Goal: Transaction & Acquisition: Purchase product/service

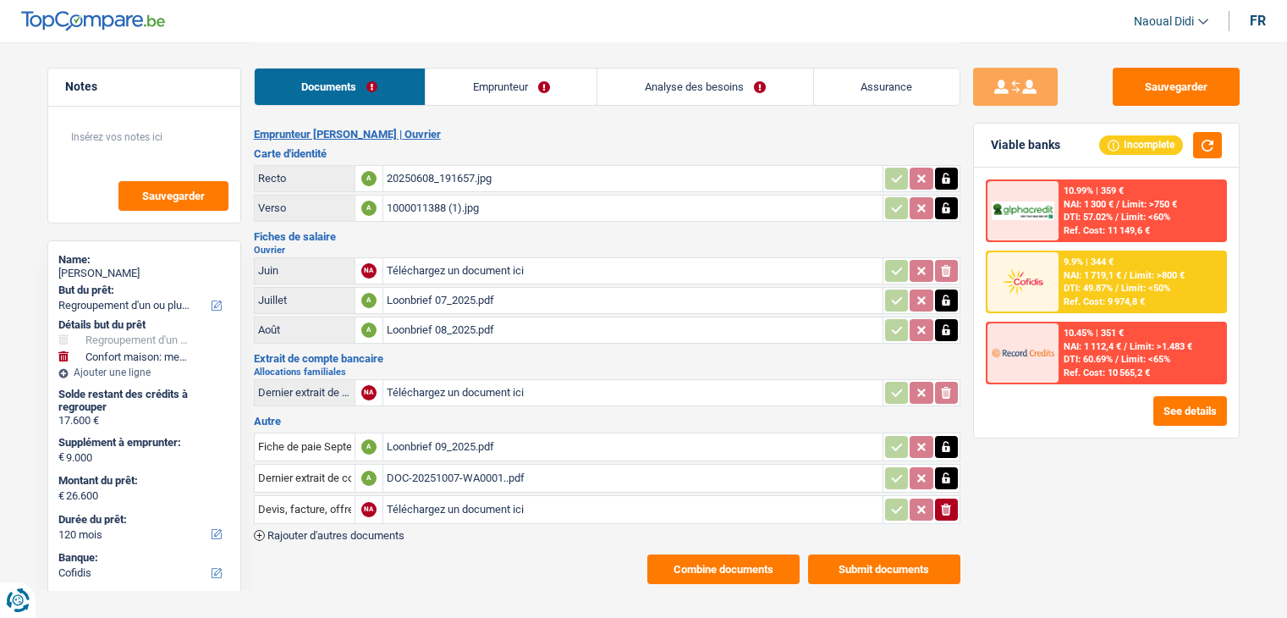
select select "refinancing"
select select "household"
select select "120"
select select "cofidis"
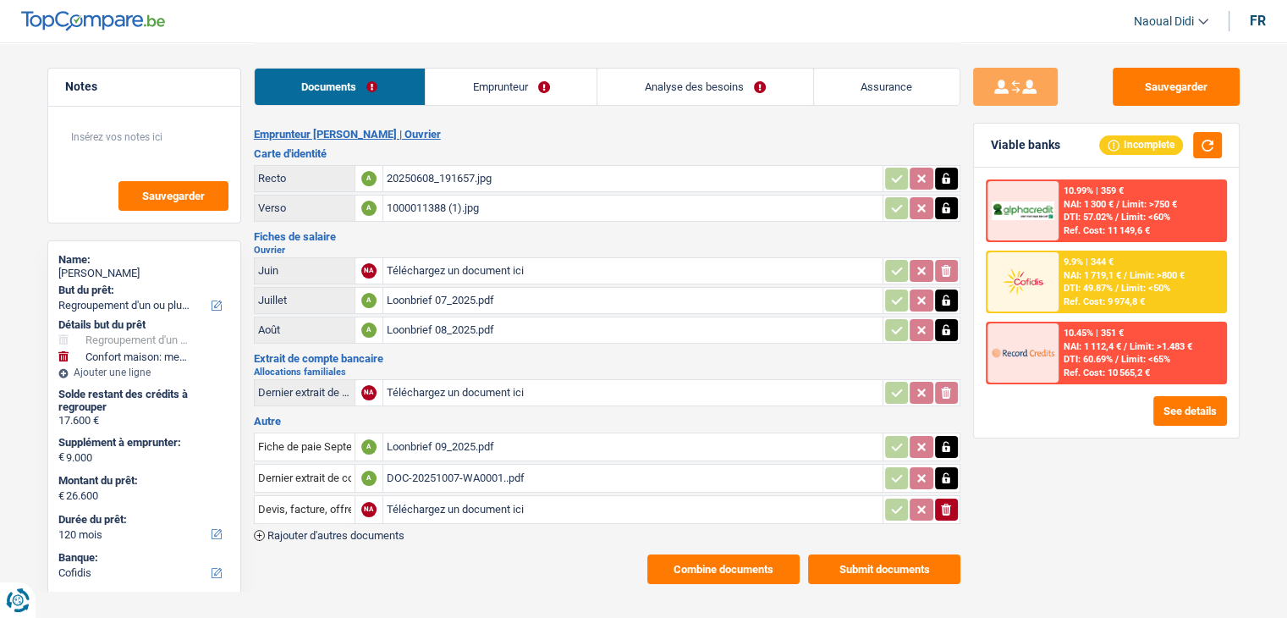
click at [670, 95] on link "Analyse des besoins" at bounding box center [704, 87] width 215 height 36
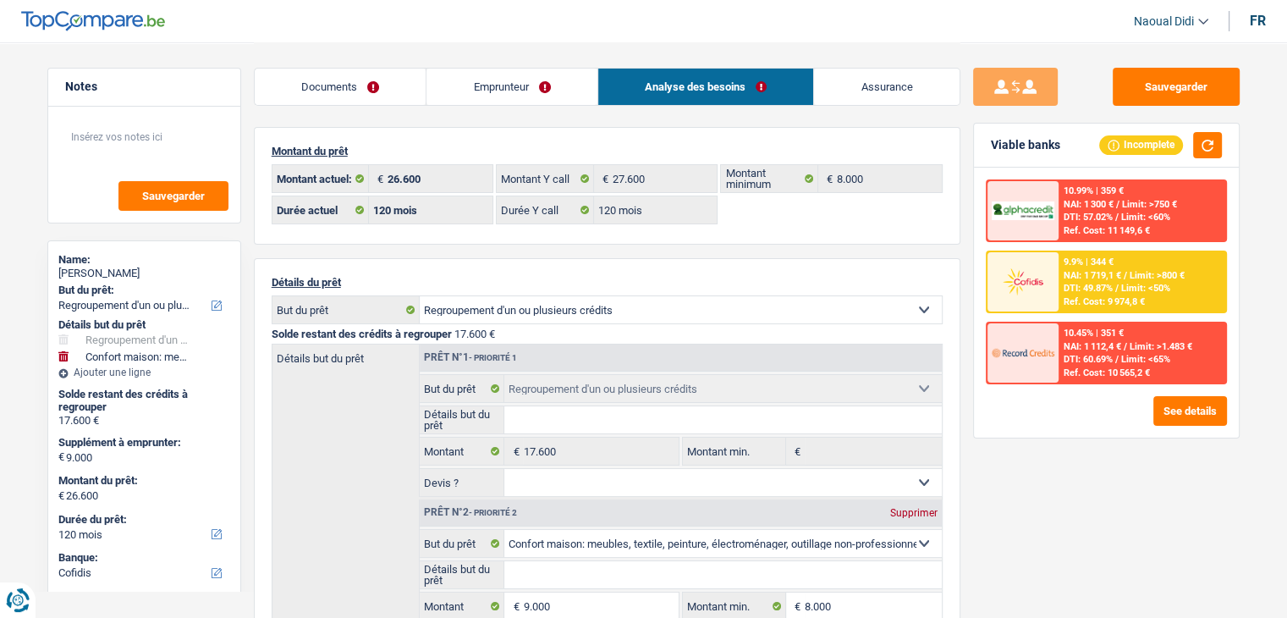
click at [508, 84] on link "Emprunteur" at bounding box center [511, 87] width 171 height 36
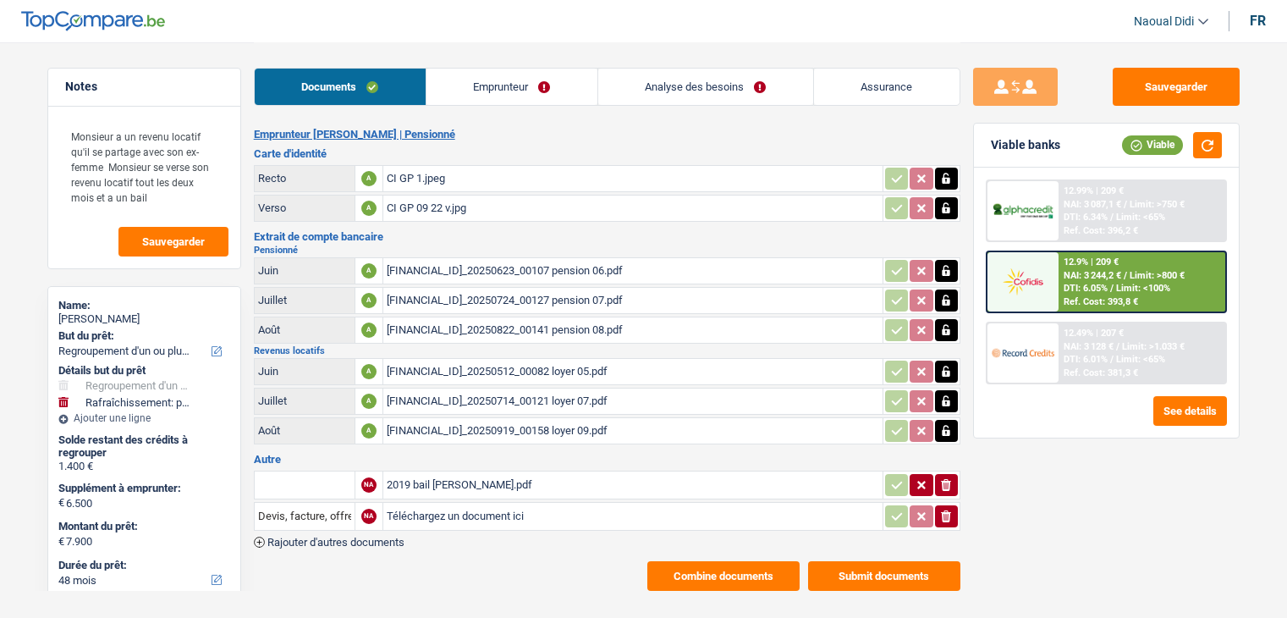
select select "refinancing"
select select "houseOrGarden"
select select "48"
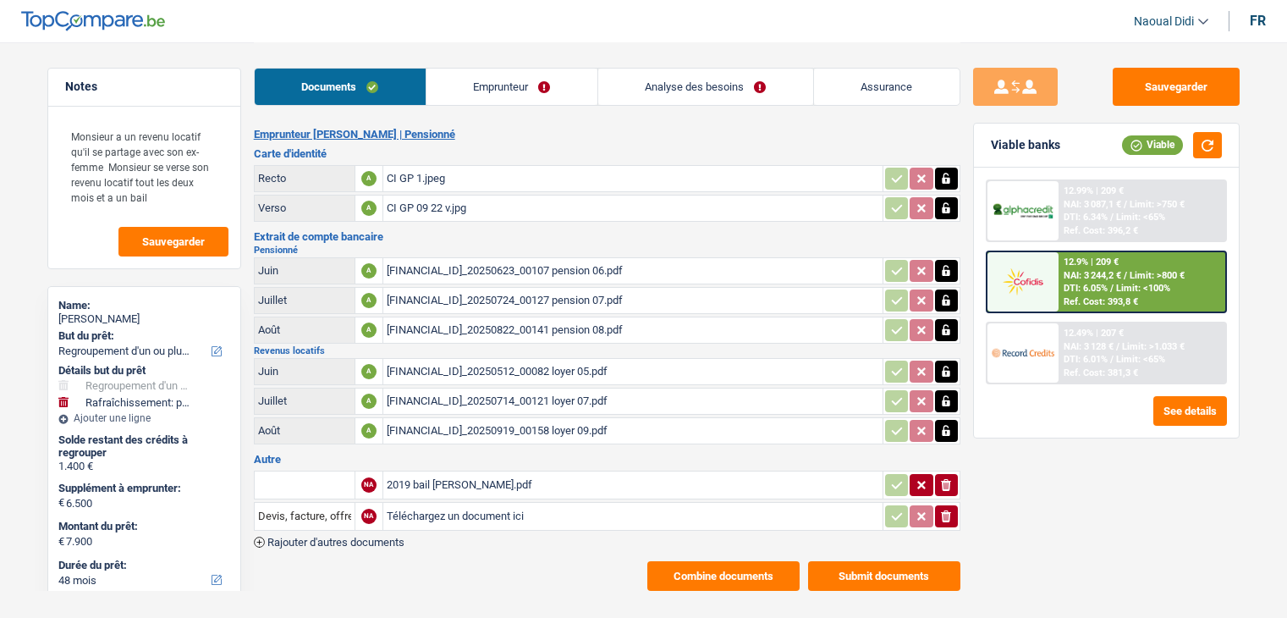
select select "48"
select select "refinancing"
select select "yes"
select select "houseOrGarden"
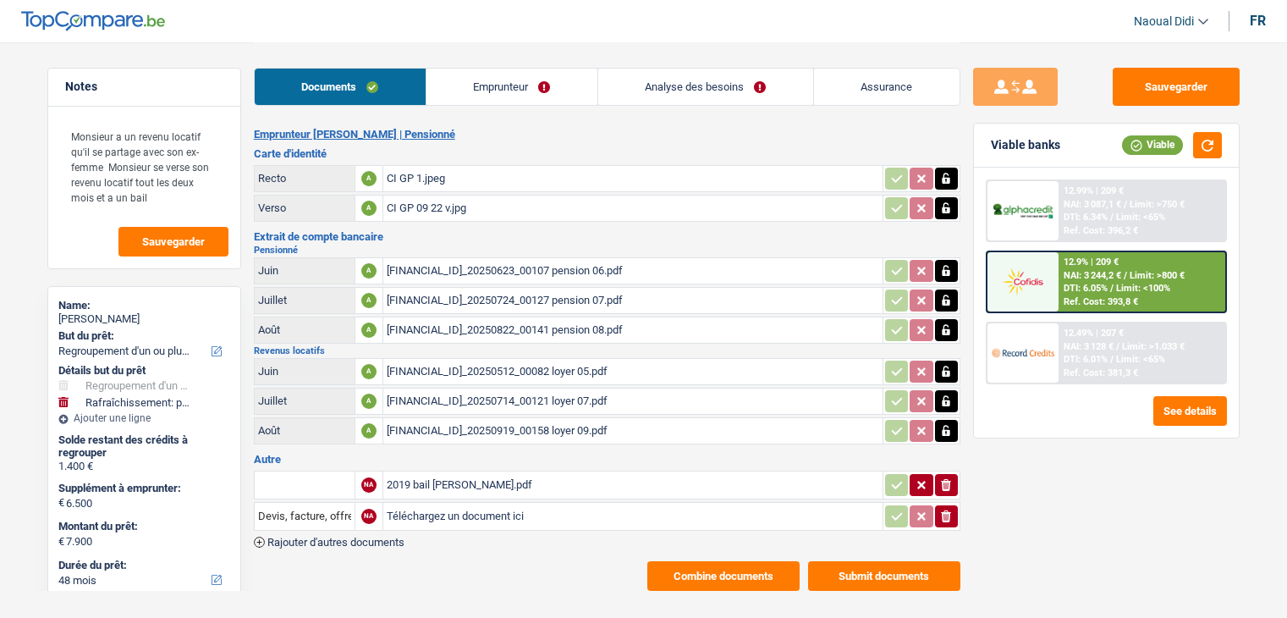
select select "yes"
select select "48"
click at [714, 82] on link "Analyse des besoins" at bounding box center [705, 87] width 215 height 36
select select "refinancing"
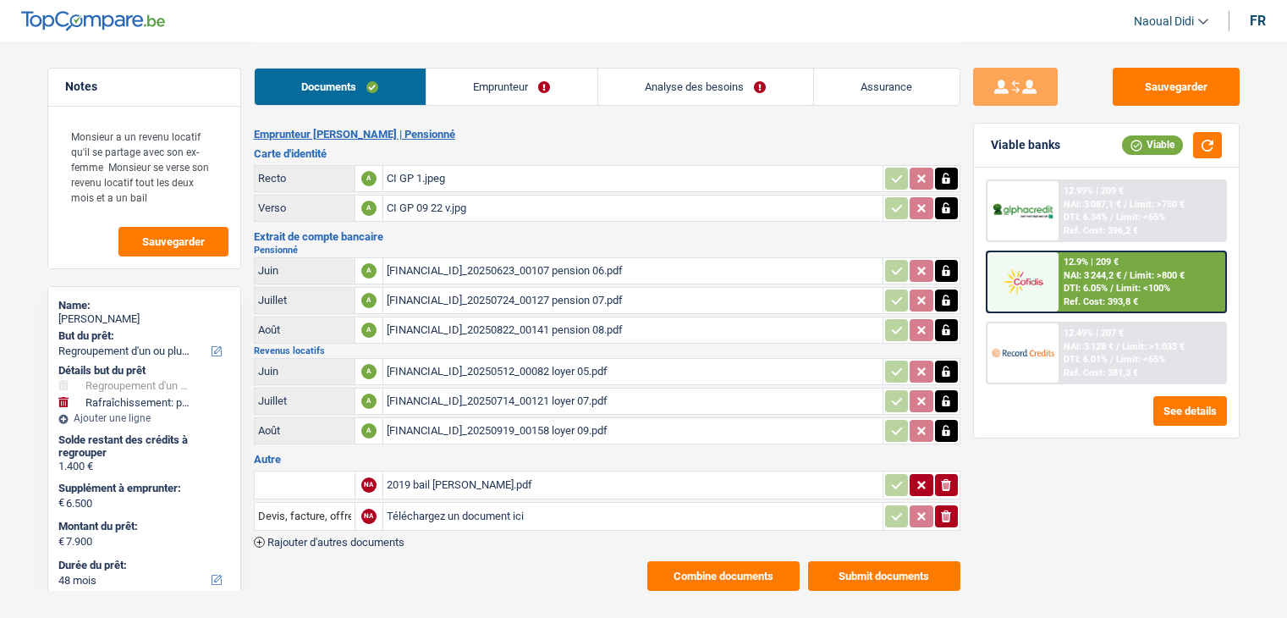
select select "houseOrGarden"
select select "48"
select select "refinancing"
select select "houseOrGarden"
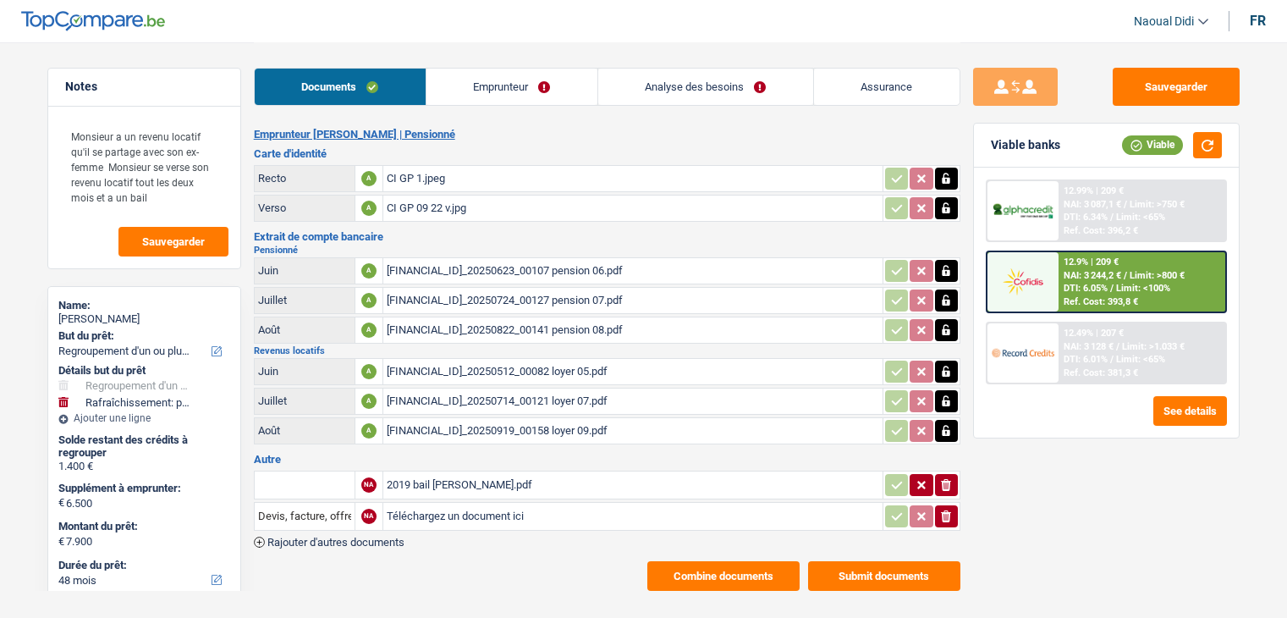
select select "48"
click at [518, 83] on link "Emprunteur" at bounding box center [511, 87] width 171 height 36
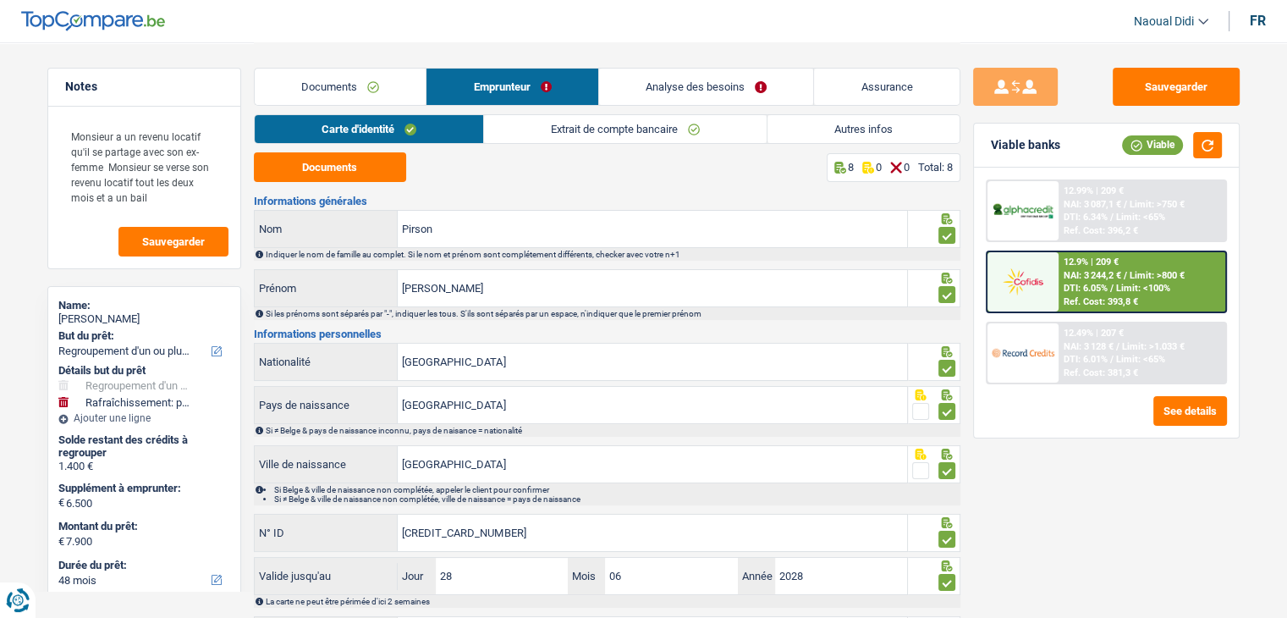
scroll to position [94, 0]
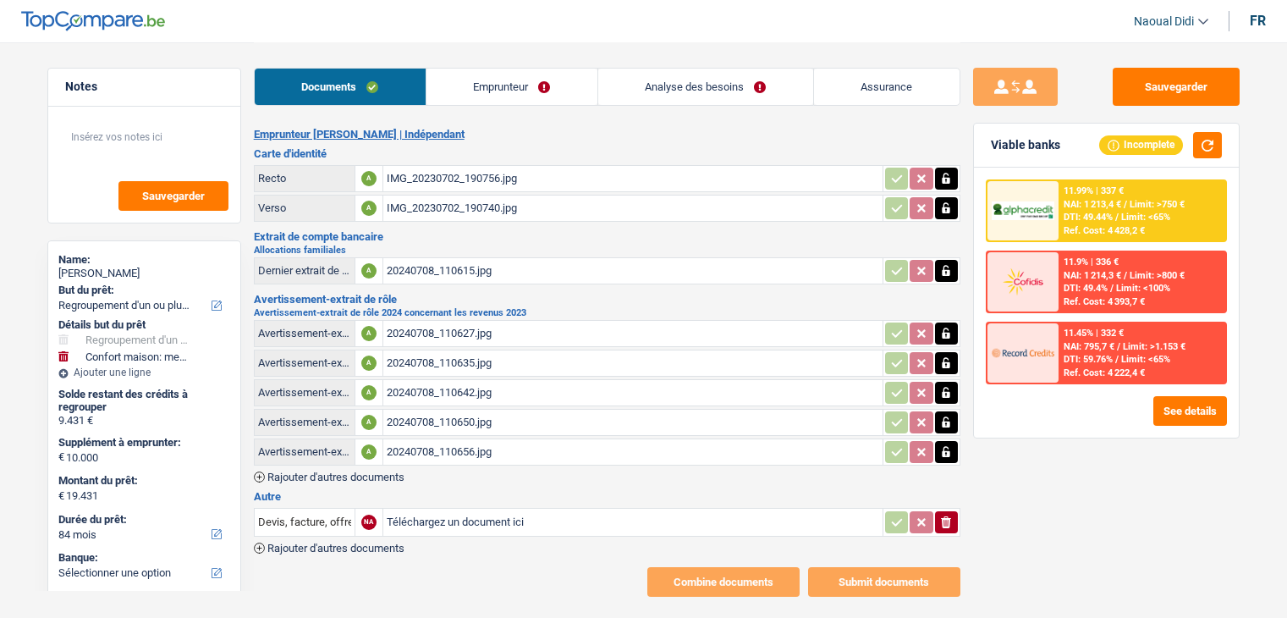
select select "refinancing"
select select "household"
select select "84"
click at [951, 333] on icon "button" at bounding box center [946, 333] width 14 height 17
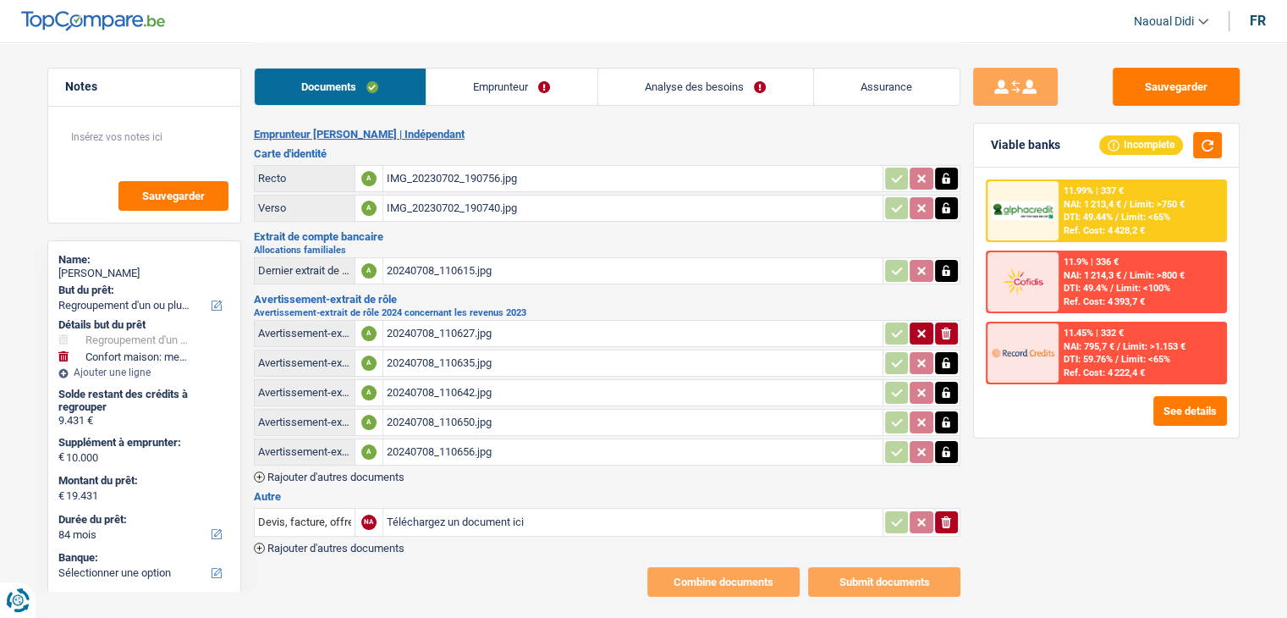
click at [951, 333] on icon "ionicons-v5-e" at bounding box center [946, 333] width 14 height 17
click at [951, 354] on icon "button" at bounding box center [946, 362] width 14 height 17
click at [951, 354] on icon "ionicons-v5-e" at bounding box center [946, 362] width 14 height 17
click at [944, 387] on icon "button" at bounding box center [946, 392] width 8 height 11
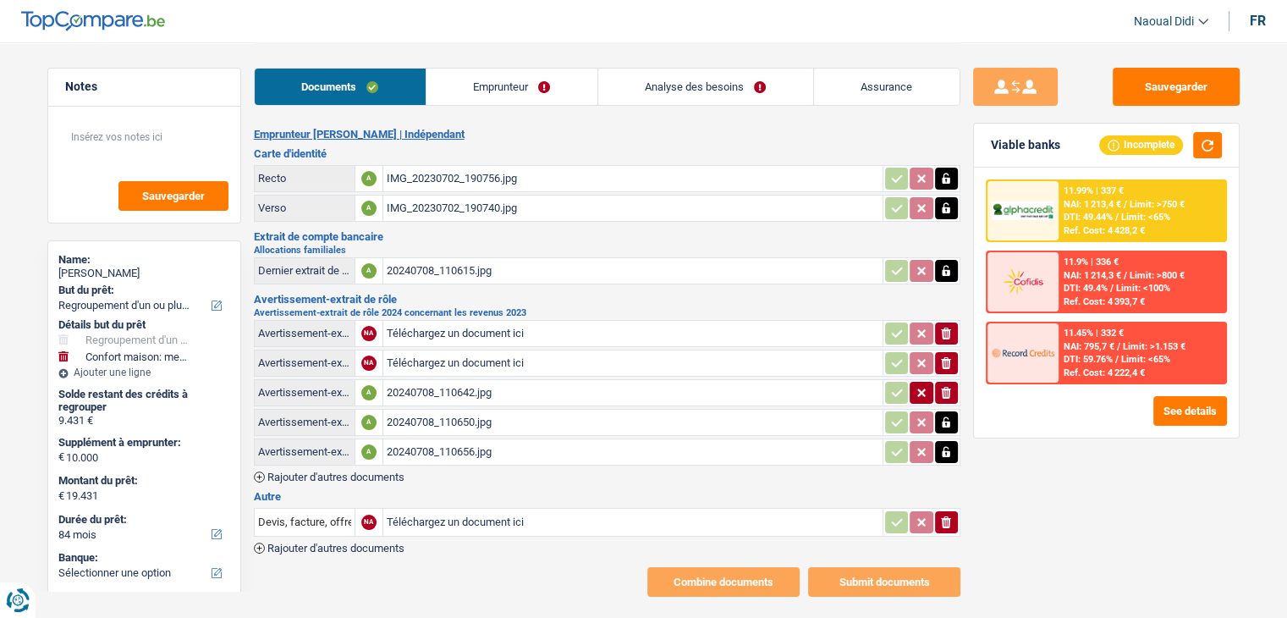
click at [944, 387] on icon "ionicons-v5-e" at bounding box center [946, 392] width 14 height 17
click at [946, 414] on icon "button" at bounding box center [946, 422] width 14 height 17
click at [946, 414] on icon "ionicons-v5-e" at bounding box center [946, 422] width 14 height 17
click at [946, 446] on icon "button" at bounding box center [946, 451] width 8 height 11
click at [946, 443] on icon "ionicons-v5-e" at bounding box center [946, 451] width 14 height 17
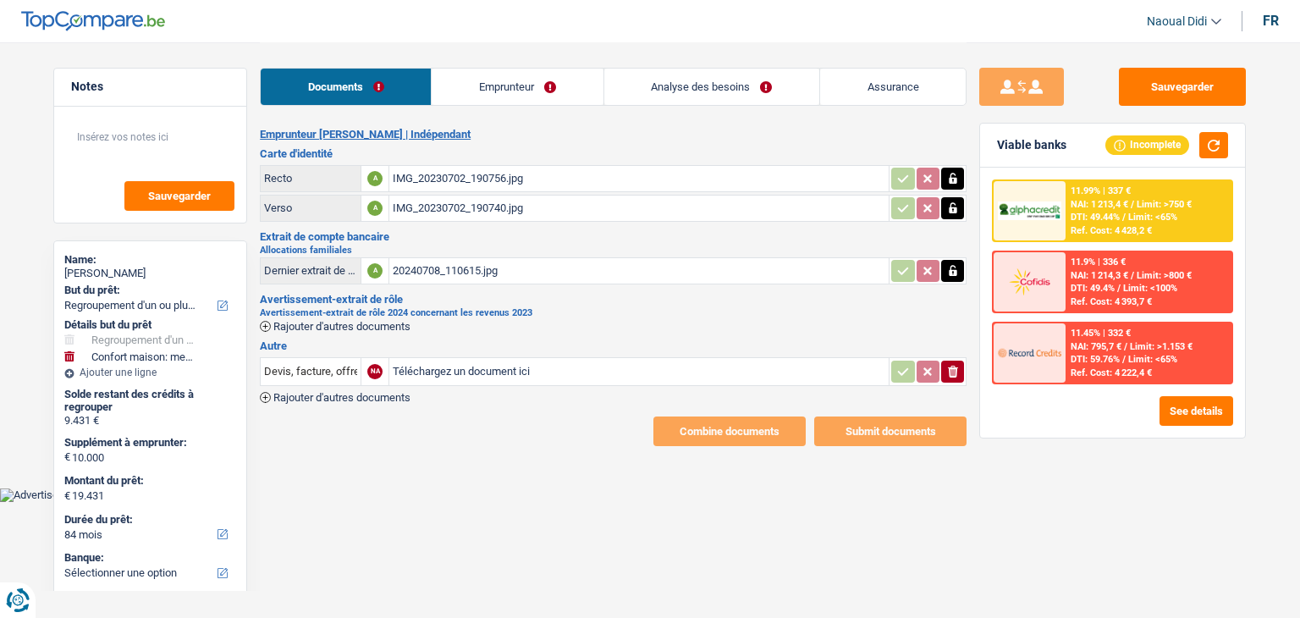
click at [294, 321] on span "Rajouter d'autres documents" at bounding box center [341, 326] width 137 height 11
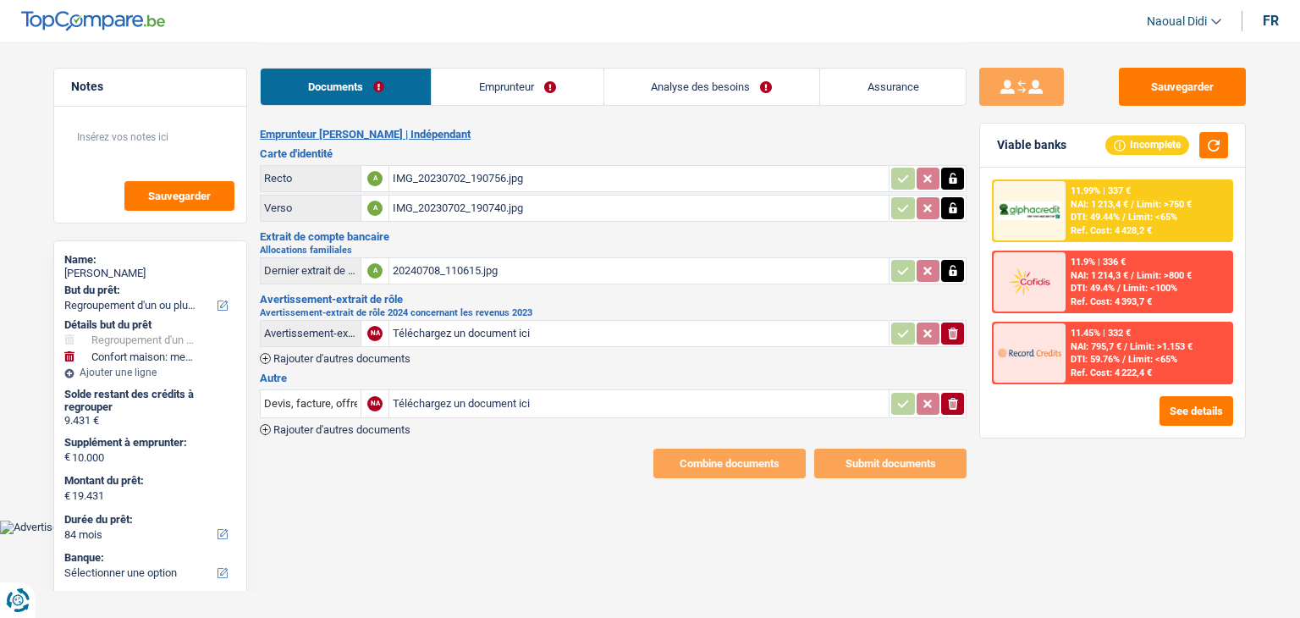
click at [428, 329] on input "Téléchargez un document ici" at bounding box center [639, 333] width 492 height 25
type input "C:\fakepath\178858977_20251007_211608_5631009_resized.pdf"
click at [1176, 85] on button "Sauvegarder" at bounding box center [1181, 87] width 127 height 38
click at [498, 92] on link "Emprunteur" at bounding box center [517, 87] width 171 height 36
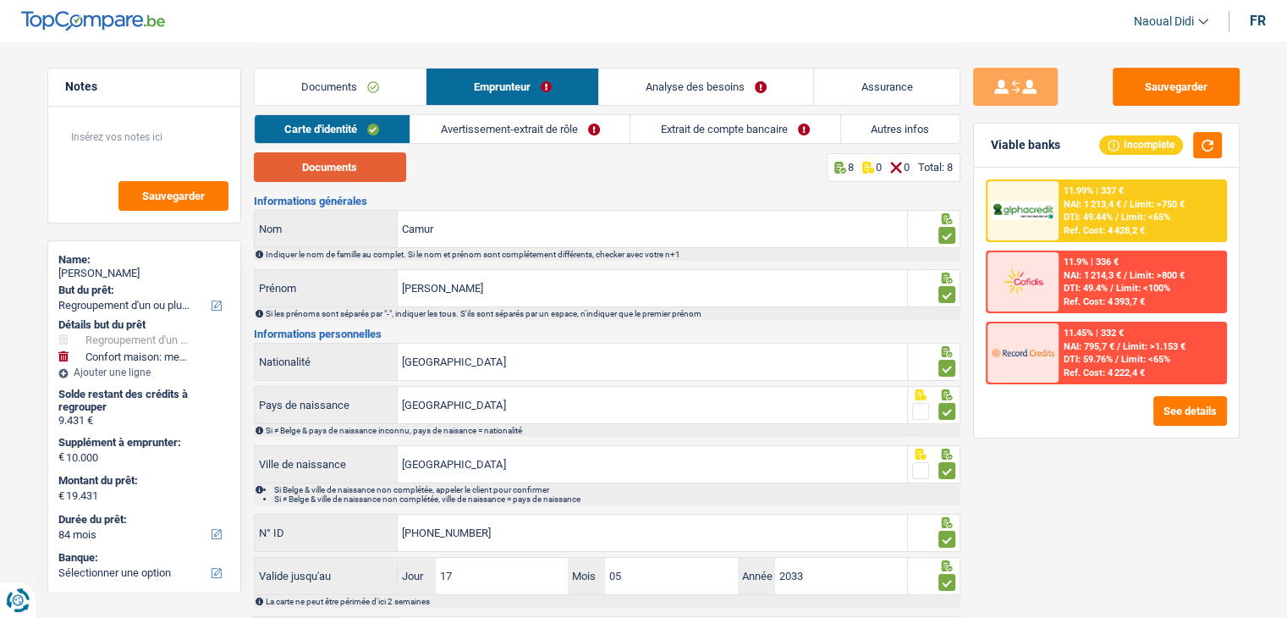
click at [316, 163] on button "Documents" at bounding box center [330, 167] width 152 height 30
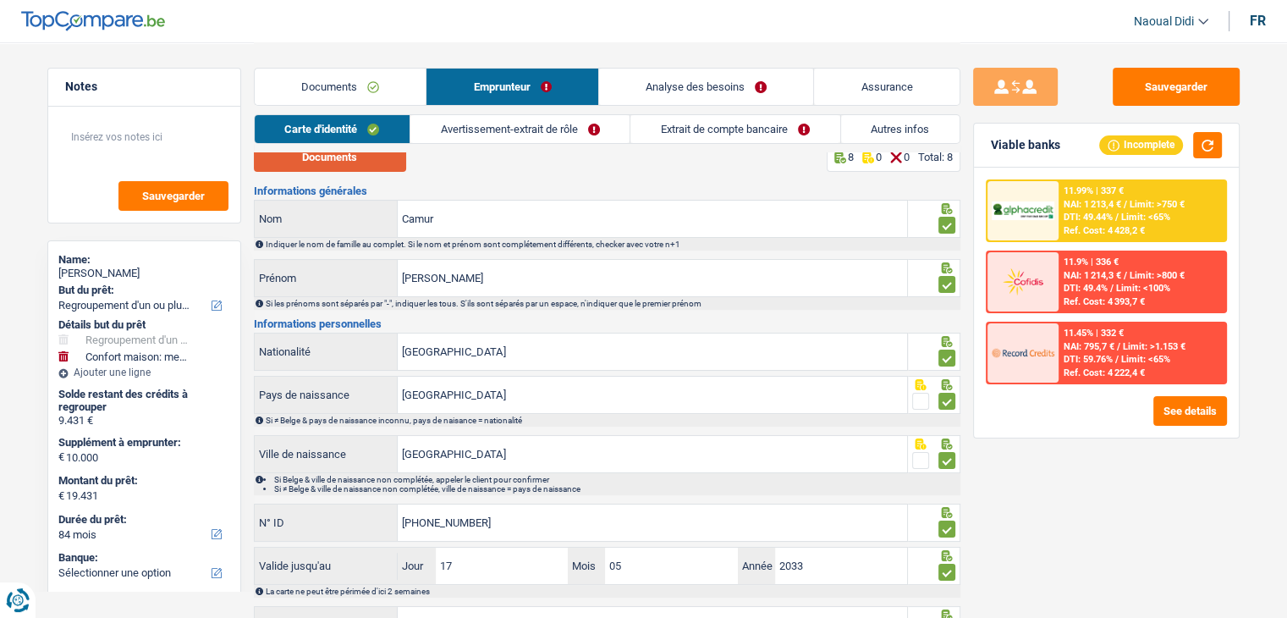
scroll to position [94, 0]
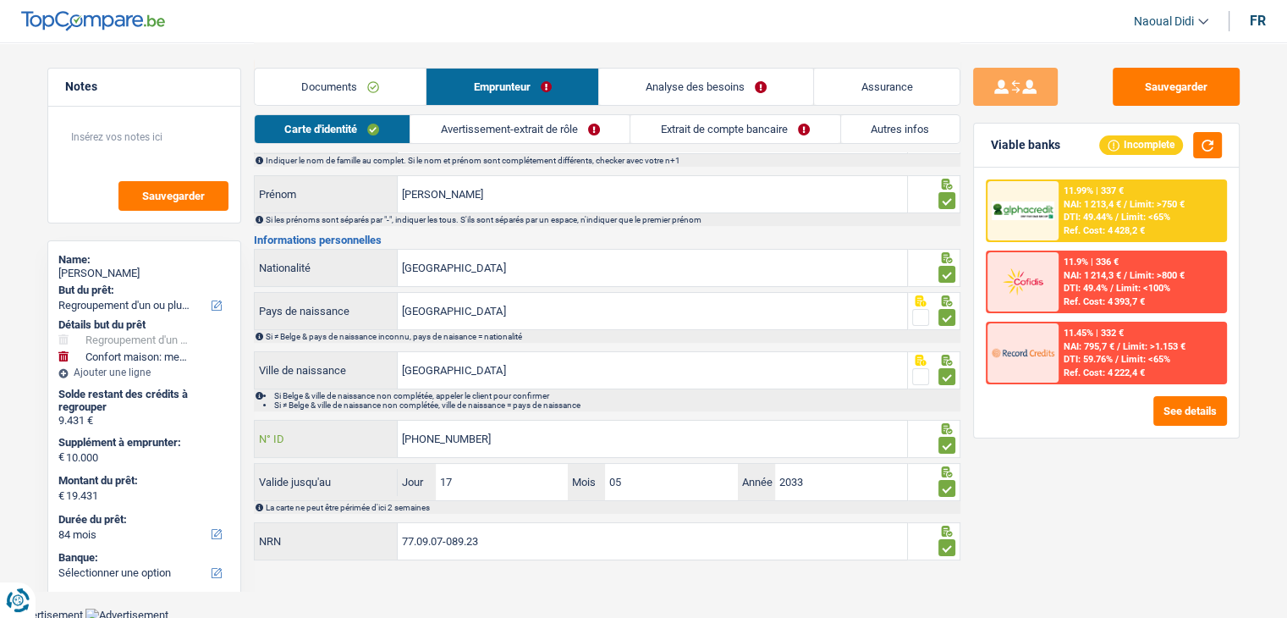
drag, startPoint x: 514, startPoint y: 441, endPoint x: 370, endPoint y: 422, distance: 145.9
click at [370, 422] on div "595-1526180-97 N° ID" at bounding box center [581, 438] width 653 height 36
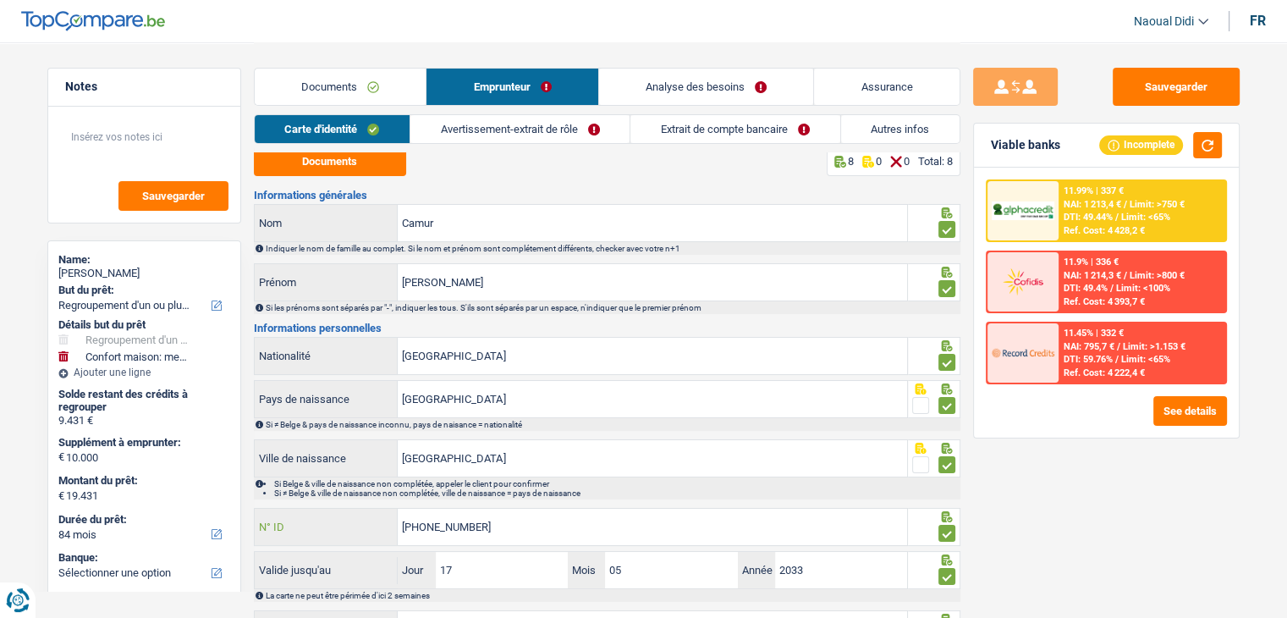
scroll to position [0, 0]
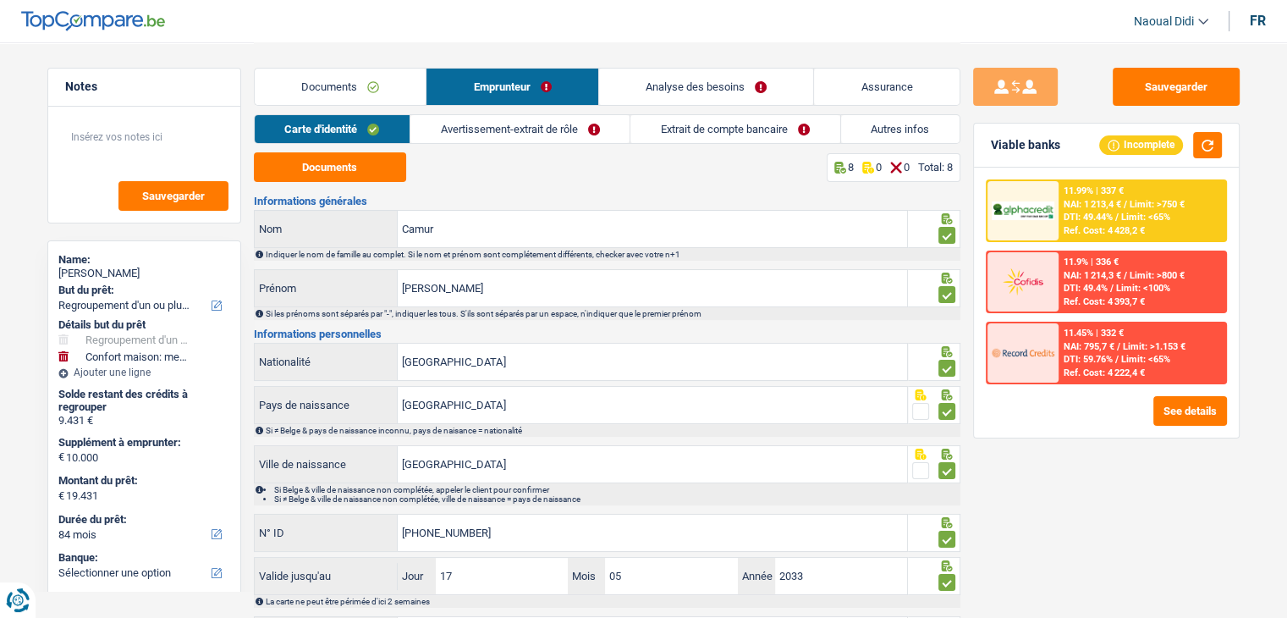
click at [503, 122] on link "Avertissement-extrait de rôle" at bounding box center [519, 129] width 219 height 28
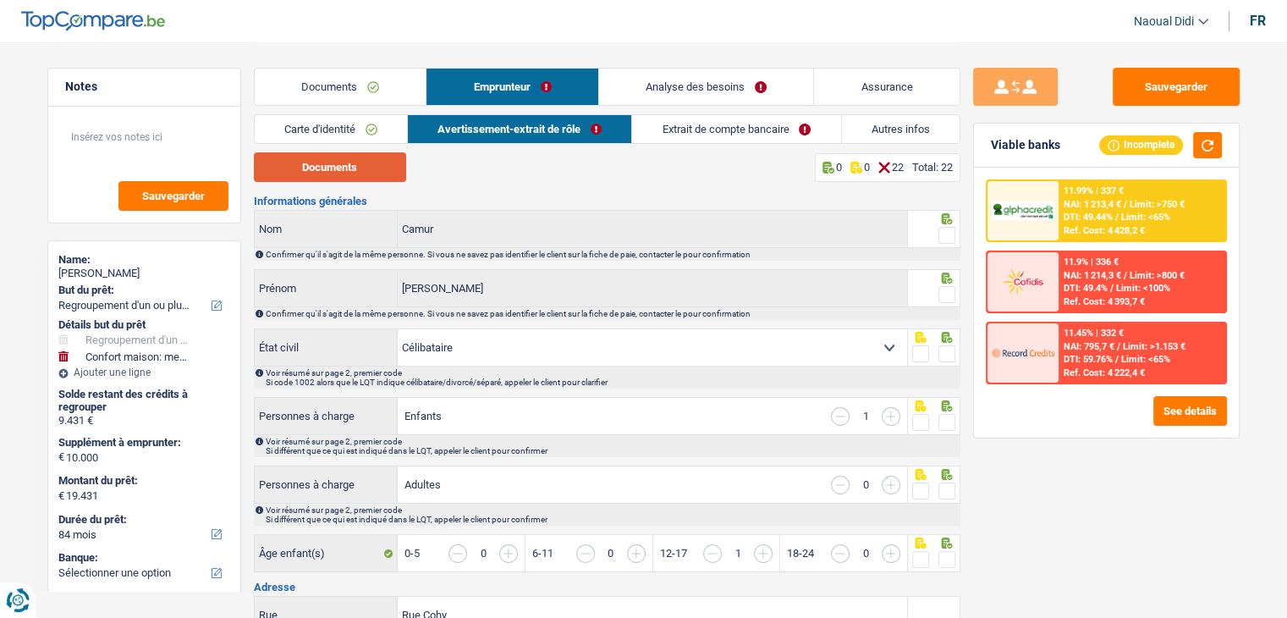
click at [338, 159] on button "Documents" at bounding box center [330, 167] width 152 height 30
click at [352, 135] on link "Carte d'identité" at bounding box center [331, 129] width 152 height 28
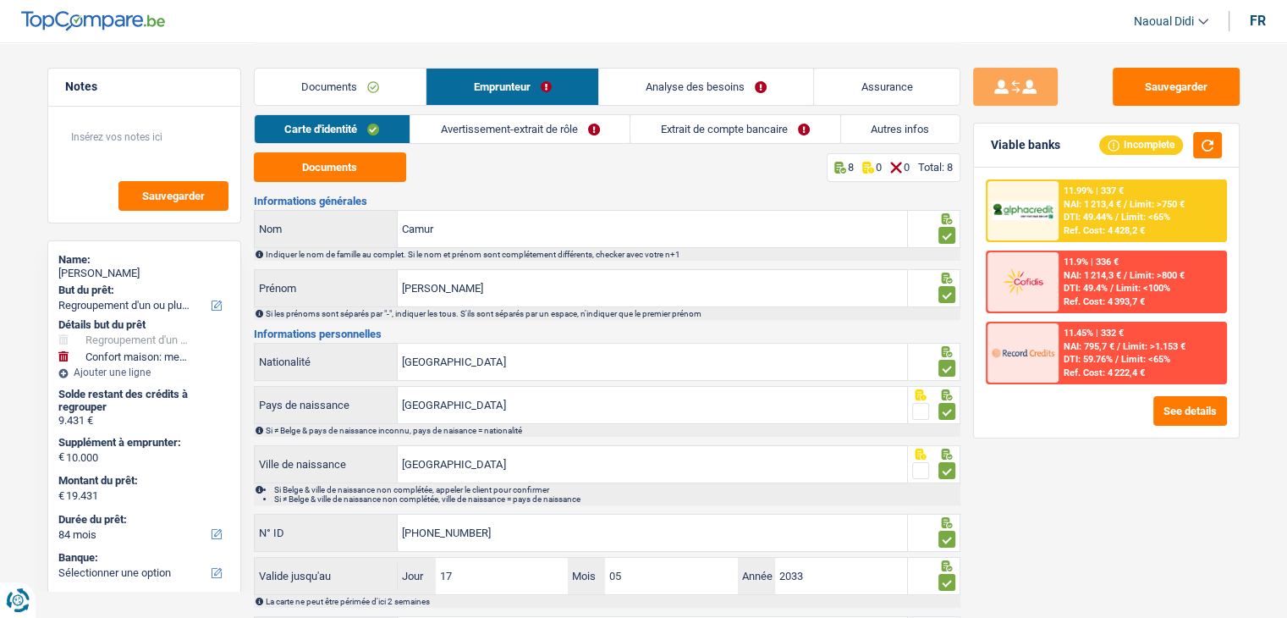
click at [543, 128] on link "Avertissement-extrait de rôle" at bounding box center [519, 129] width 219 height 28
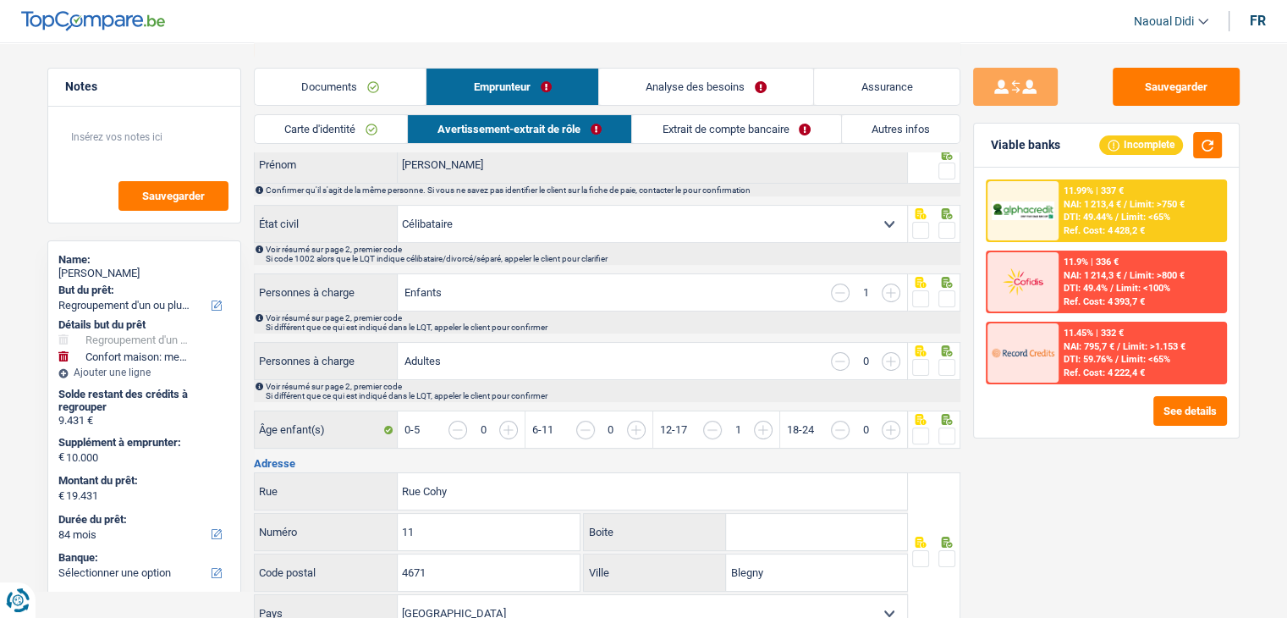
scroll to position [85, 0]
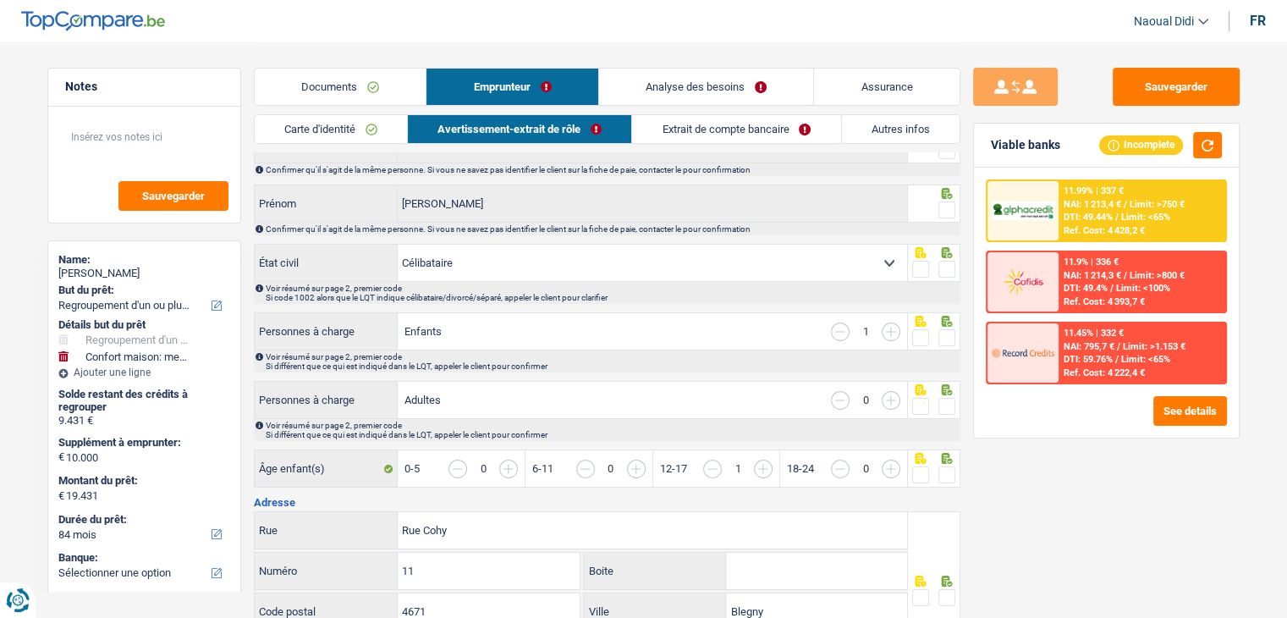
click at [951, 265] on span at bounding box center [946, 269] width 17 height 17
click at [0, 0] on input "radio" at bounding box center [0, 0] width 0 height 0
click at [950, 219] on div at bounding box center [946, 210] width 17 height 21
click at [950, 213] on span at bounding box center [946, 209] width 17 height 17
click at [0, 0] on input "radio" at bounding box center [0, 0] width 0 height 0
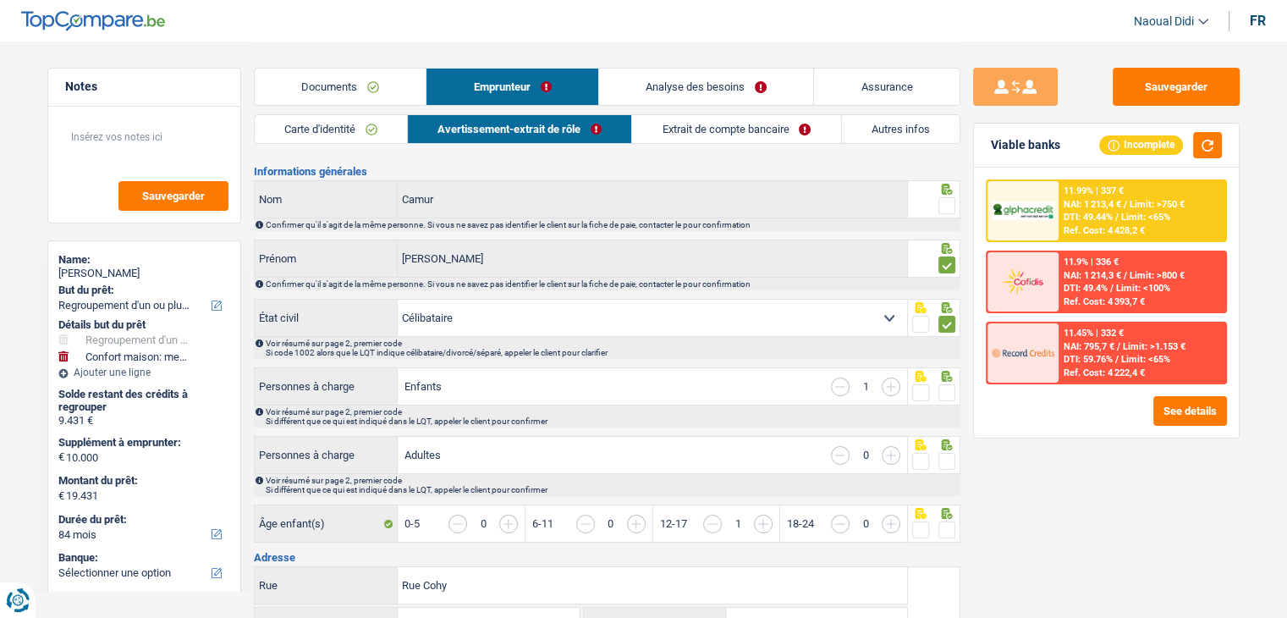
scroll to position [0, 0]
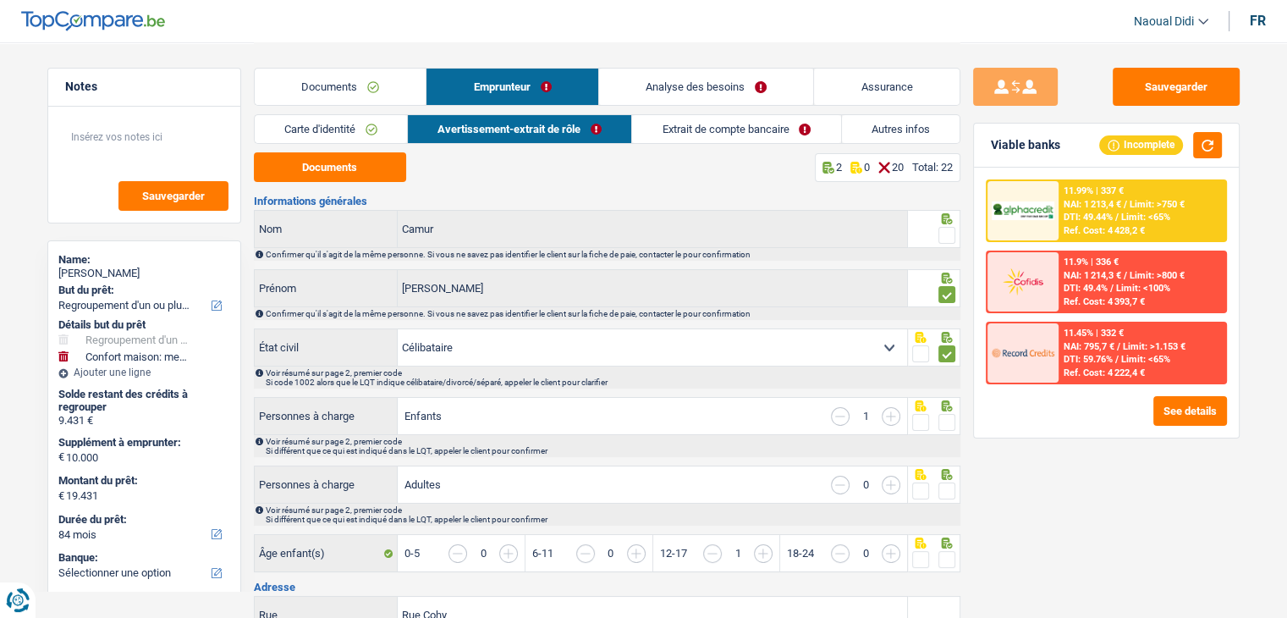
click at [947, 230] on span at bounding box center [946, 235] width 17 height 17
click at [0, 0] on input "radio" at bounding box center [0, 0] width 0 height 0
click at [948, 423] on span at bounding box center [946, 422] width 17 height 17
click at [0, 0] on input "radio" at bounding box center [0, 0] width 0 height 0
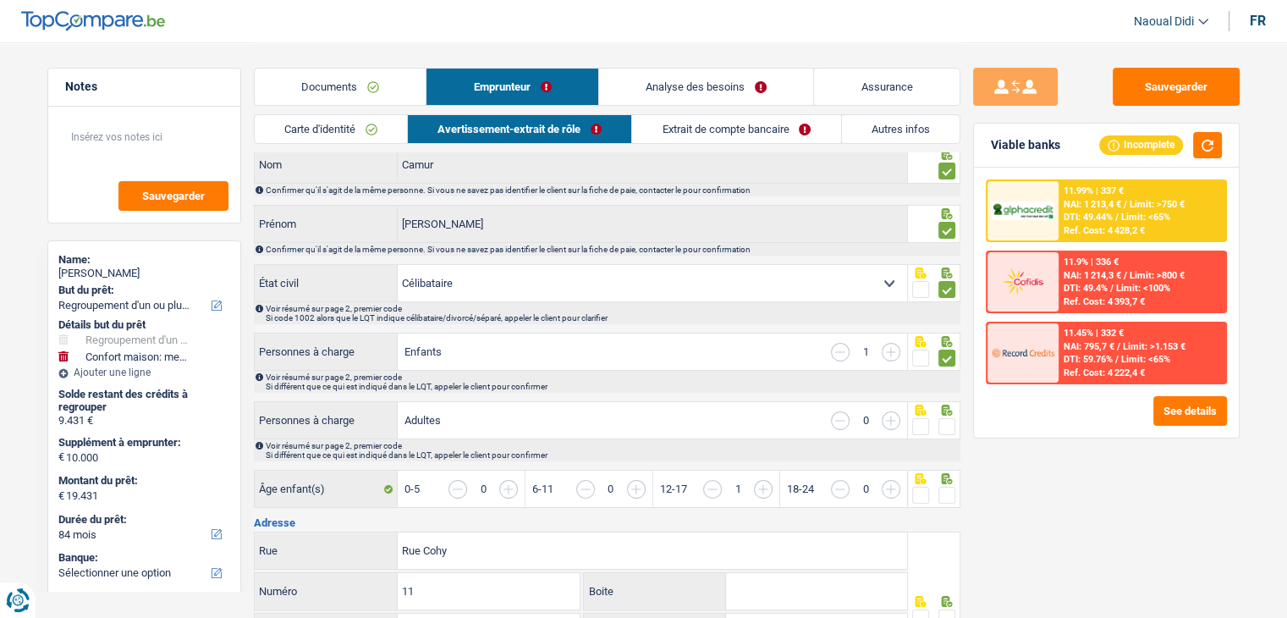
scroll to position [169, 0]
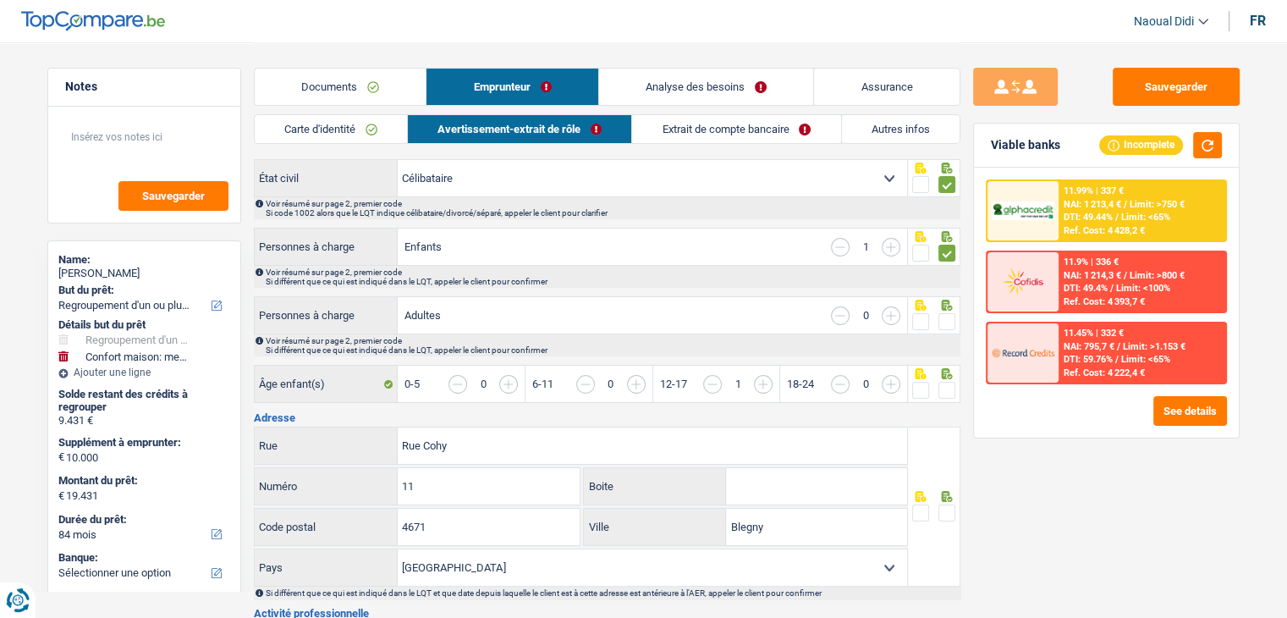
click at [948, 323] on span at bounding box center [946, 321] width 17 height 17
click at [0, 0] on input "radio" at bounding box center [0, 0] width 0 height 0
click at [948, 387] on span at bounding box center [946, 390] width 17 height 17
click at [0, 0] on input "radio" at bounding box center [0, 0] width 0 height 0
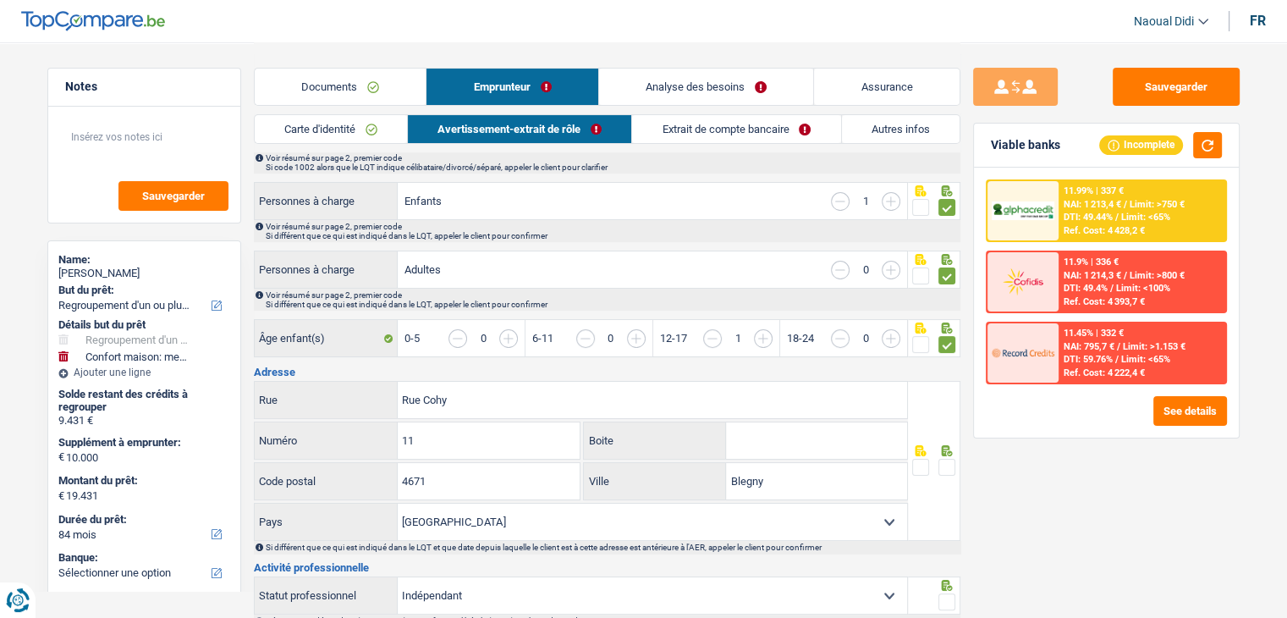
scroll to position [254, 0]
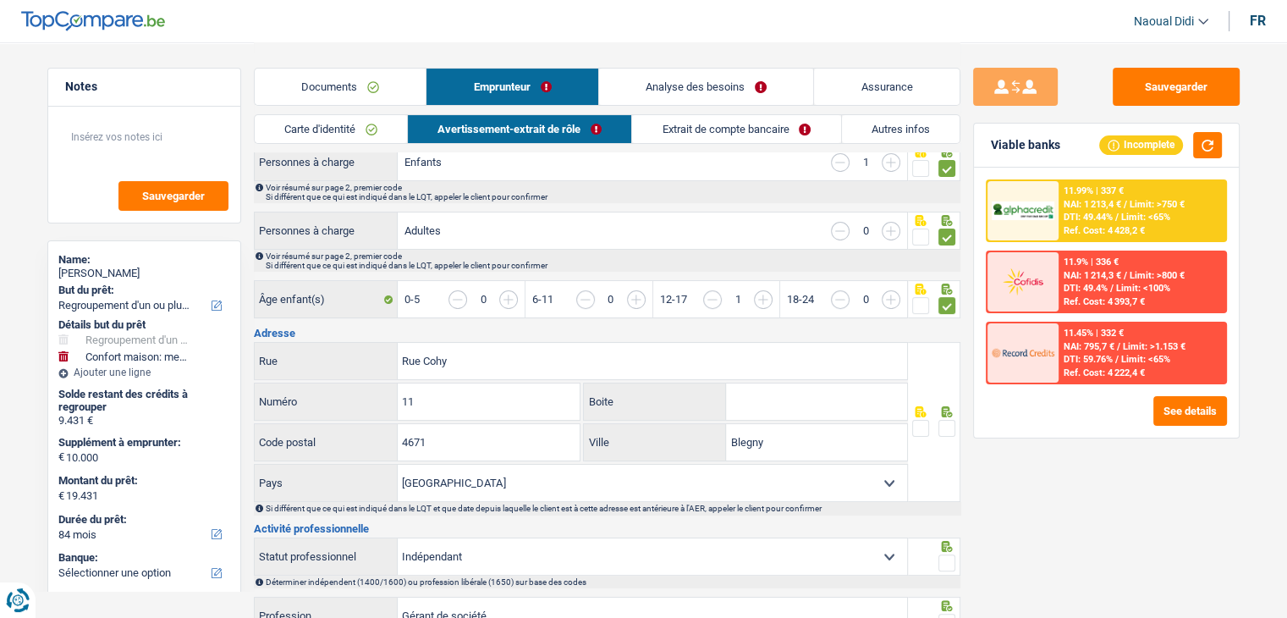
click at [942, 425] on span at bounding box center [946, 428] width 17 height 17
click at [0, 0] on input "radio" at bounding box center [0, 0] width 0 height 0
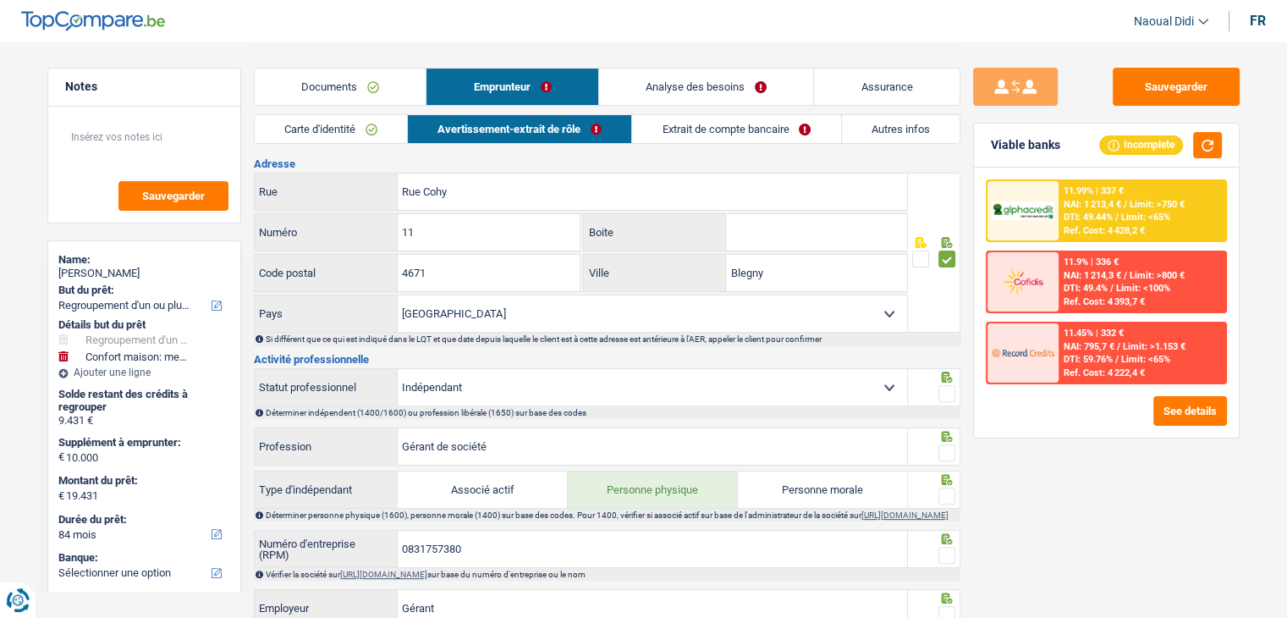
click at [954, 388] on span at bounding box center [946, 393] width 17 height 17
click at [0, 0] on input "radio" at bounding box center [0, 0] width 0 height 0
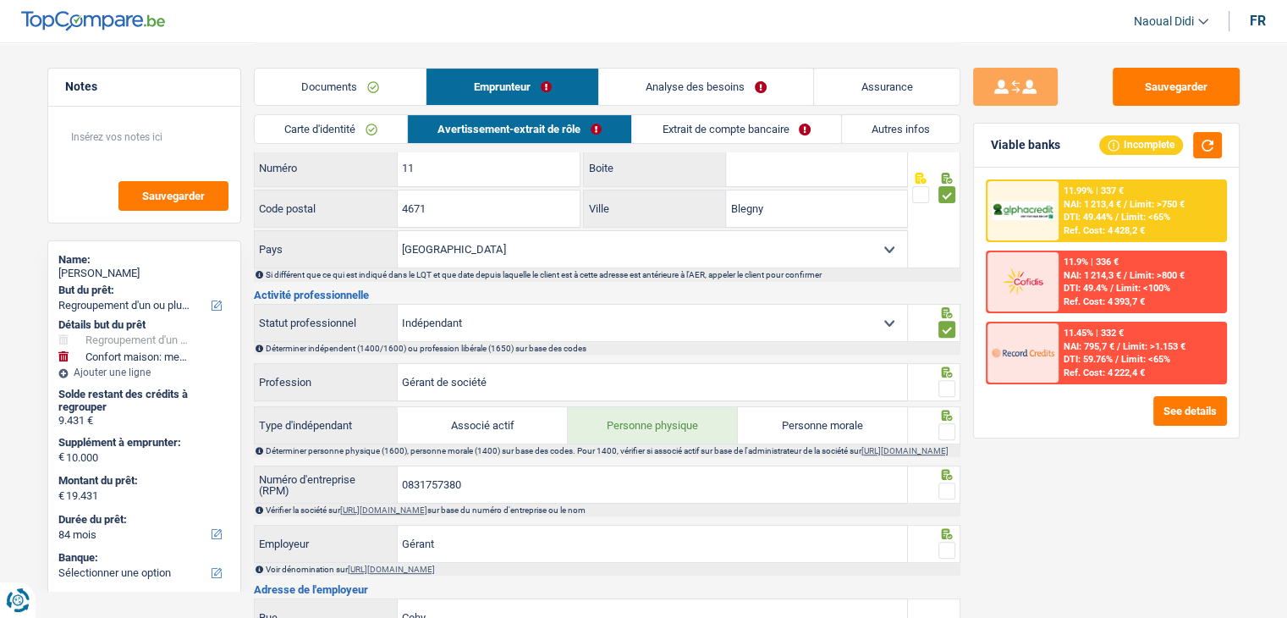
scroll to position [592, 0]
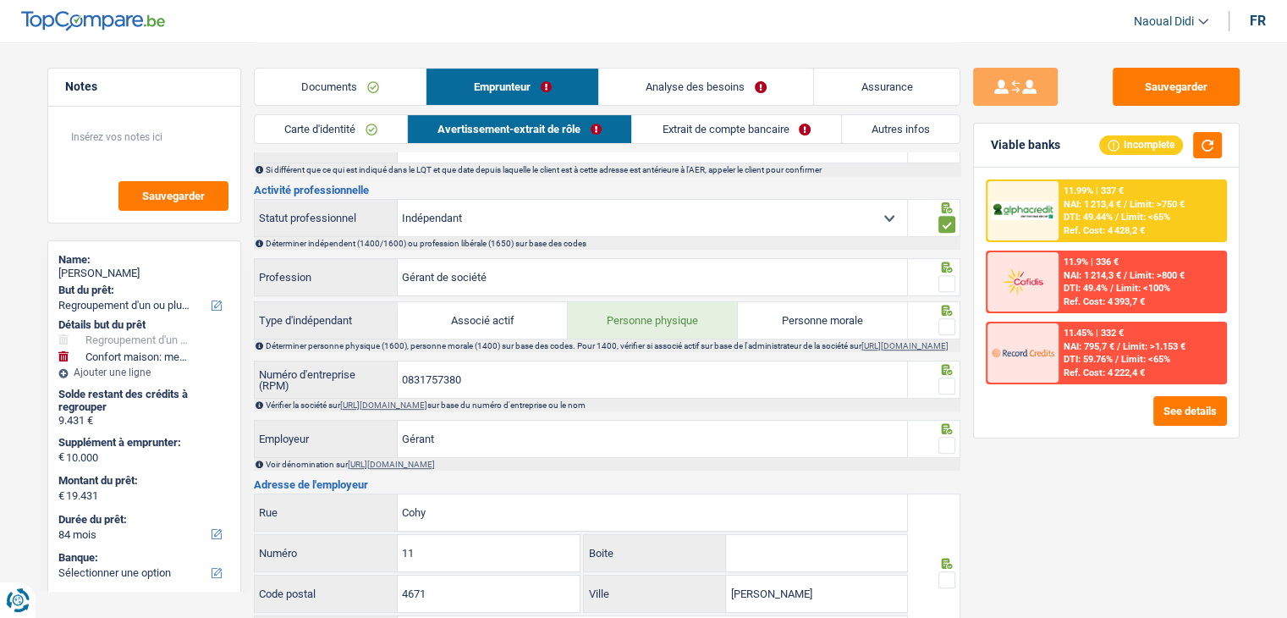
click at [951, 280] on span at bounding box center [946, 283] width 17 height 17
click at [0, 0] on input "radio" at bounding box center [0, 0] width 0 height 0
click at [949, 328] on span at bounding box center [946, 326] width 17 height 17
click at [0, 0] on input "radio" at bounding box center [0, 0] width 0 height 0
click at [427, 409] on link "https://kbopub.economie.fgov.be/kbopub/zoeknummerform.html" at bounding box center [383, 404] width 87 height 9
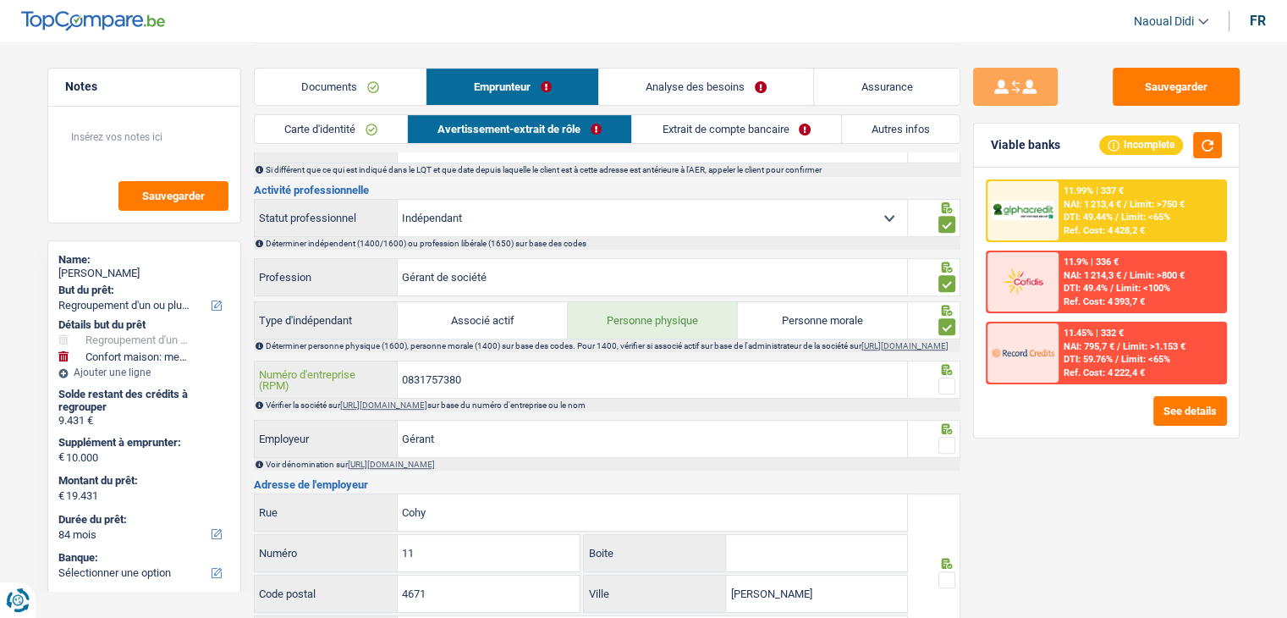
drag, startPoint x: 445, startPoint y: 385, endPoint x: 342, endPoint y: 375, distance: 103.7
click at [342, 375] on div "0831757380 Numéro d'entreprise (RPM)" at bounding box center [581, 379] width 653 height 36
click at [815, 317] on label "Personne morale" at bounding box center [823, 320] width 170 height 36
click at [815, 317] on input "Personne morale" at bounding box center [823, 320] width 170 height 36
radio input "true"
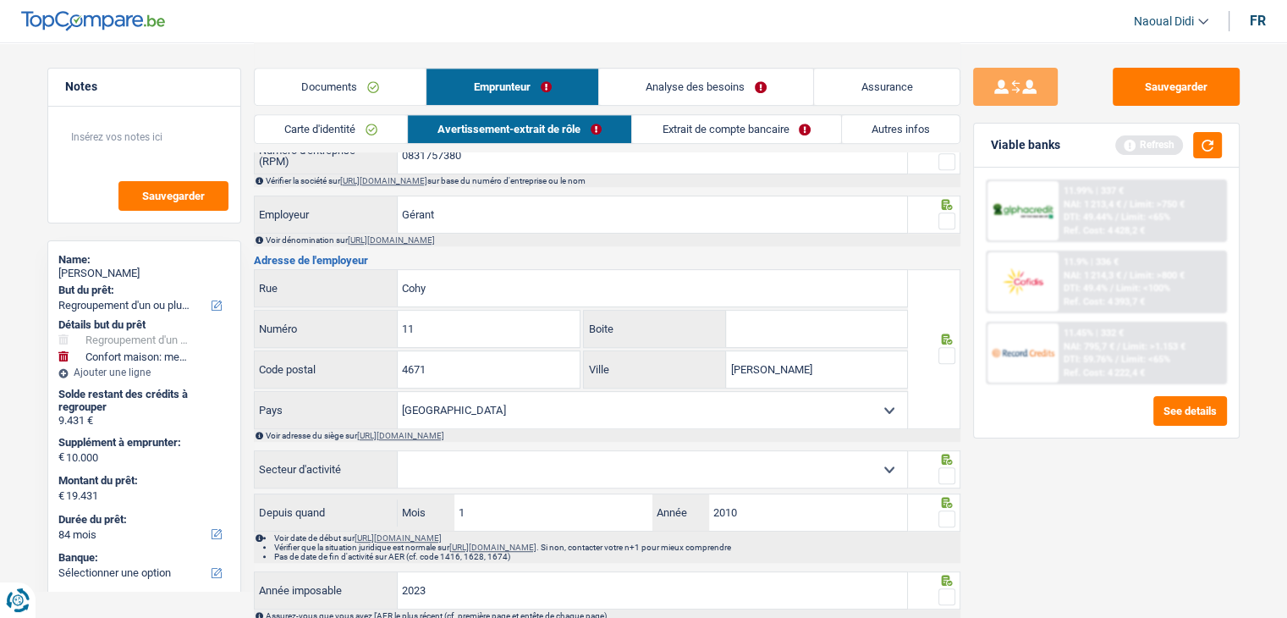
scroll to position [846, 0]
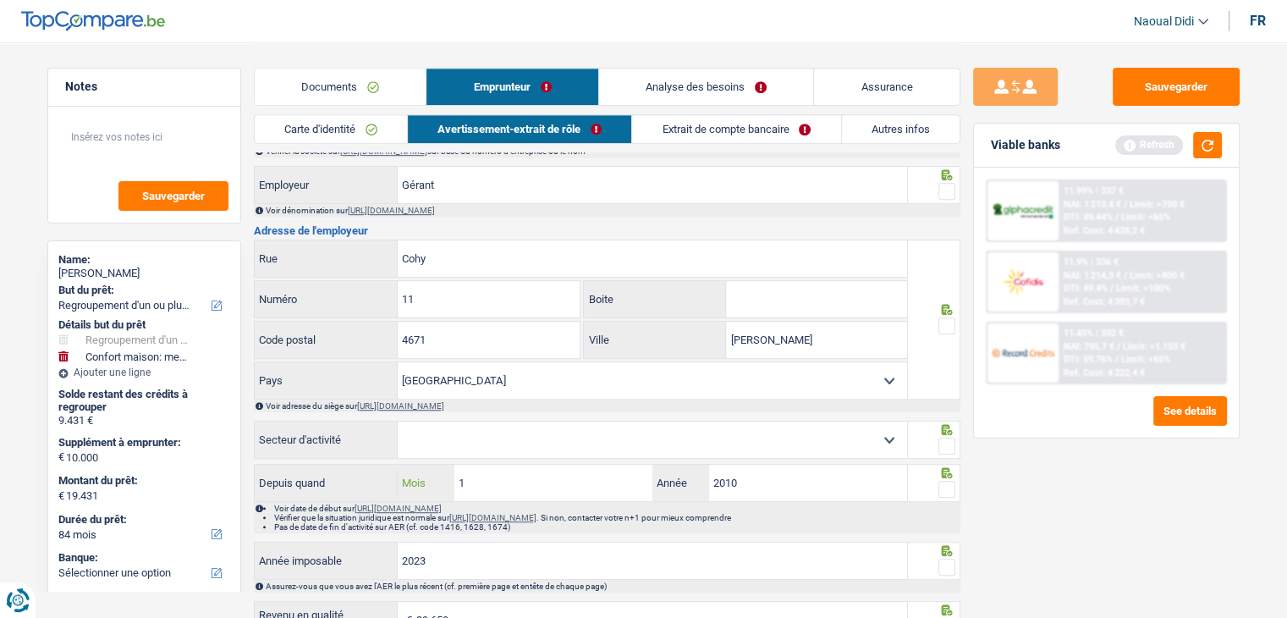
drag, startPoint x: 420, startPoint y: 481, endPoint x: 414, endPoint y: 473, distance: 10.3
click at [413, 481] on div "1 Mois" at bounding box center [525, 482] width 255 height 36
type input "12"
click at [508, 438] on select "Agriculture/Pêche Industrie Horeca Courier/Fitness/Taxi Construction Banques/As…" at bounding box center [652, 439] width 509 height 36
click at [563, 458] on select "Agriculture/Pêche Industrie Horeca Courier/Fitness/Taxi Construction Banques/As…" at bounding box center [652, 439] width 509 height 36
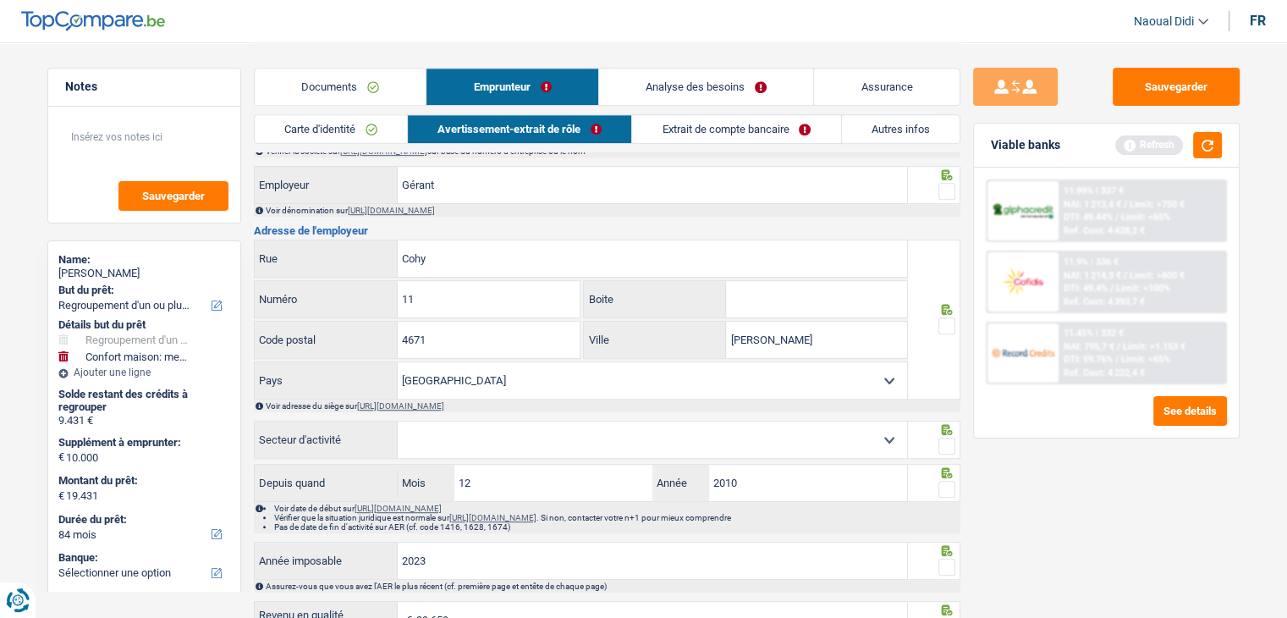
select select "construction"
click at [398, 424] on select "Agriculture/Pêche Industrie Horeca Courier/Fitness/Taxi Construction Banques/As…" at bounding box center [652, 439] width 509 height 36
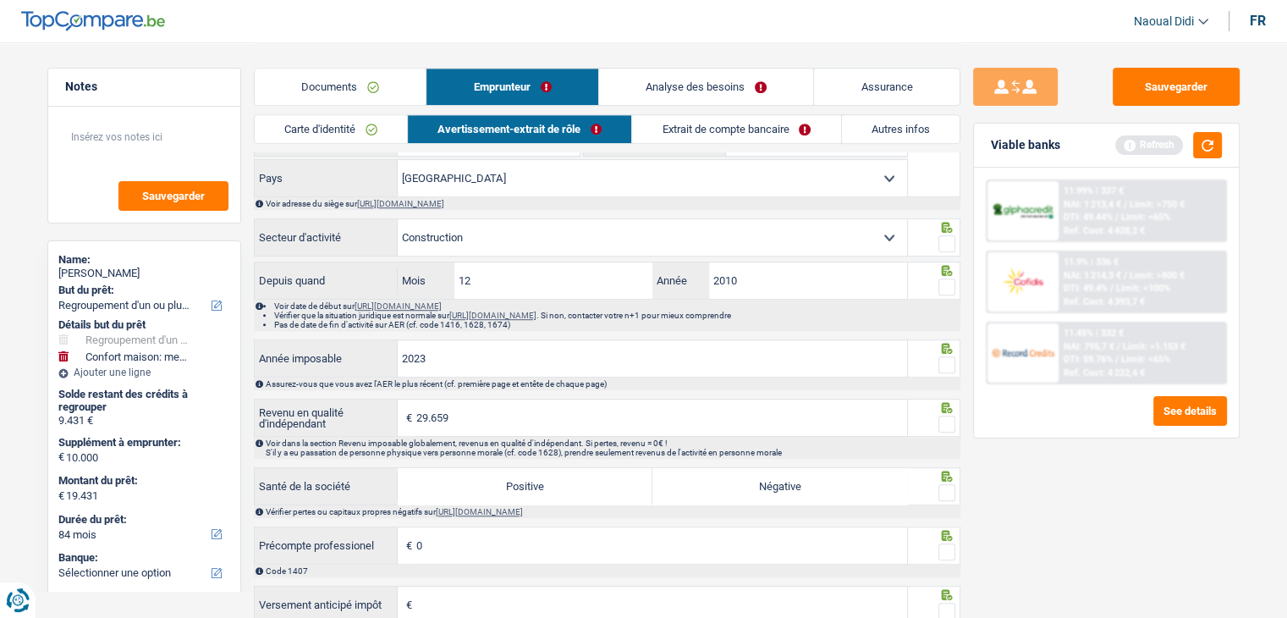
scroll to position [927, 0]
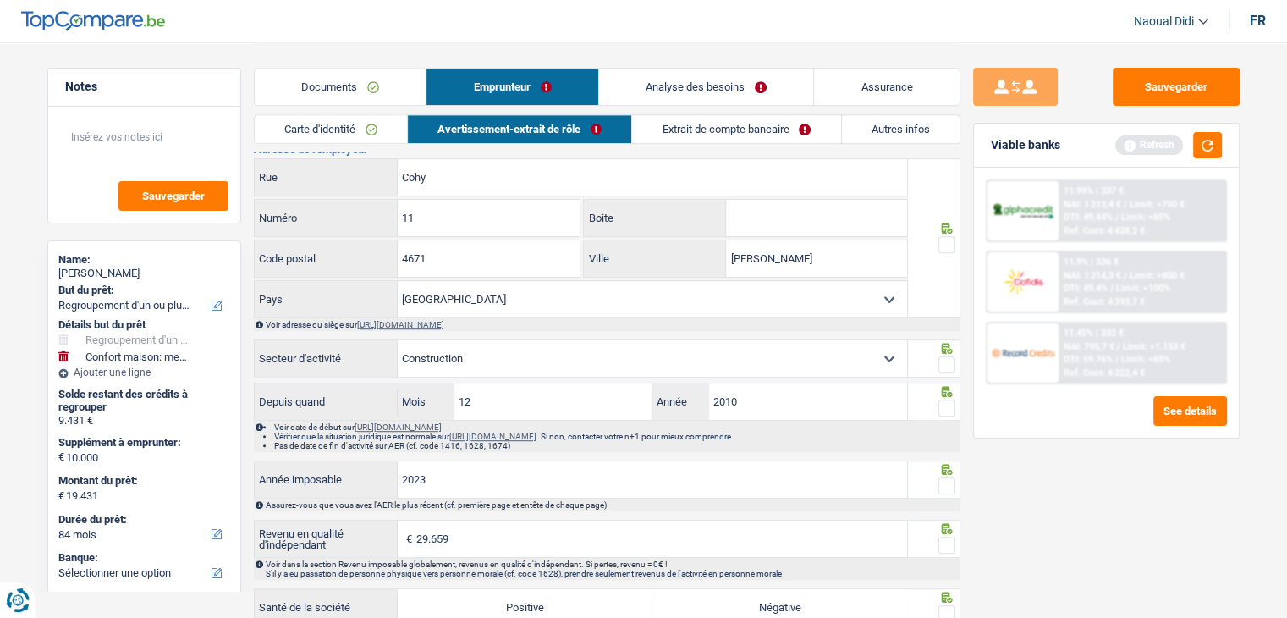
drag, startPoint x: 490, startPoint y: 360, endPoint x: 475, endPoint y: 359, distance: 15.3
click at [475, 359] on select "Agriculture/Pêche Industrie Horeca Courier/Fitness/Taxi Construction Banques/As…" at bounding box center [652, 358] width 509 height 36
click at [469, 360] on select "Agriculture/Pêche Industrie Horeca Courier/Fitness/Taxi Construction Banques/As…" at bounding box center [652, 358] width 509 height 36
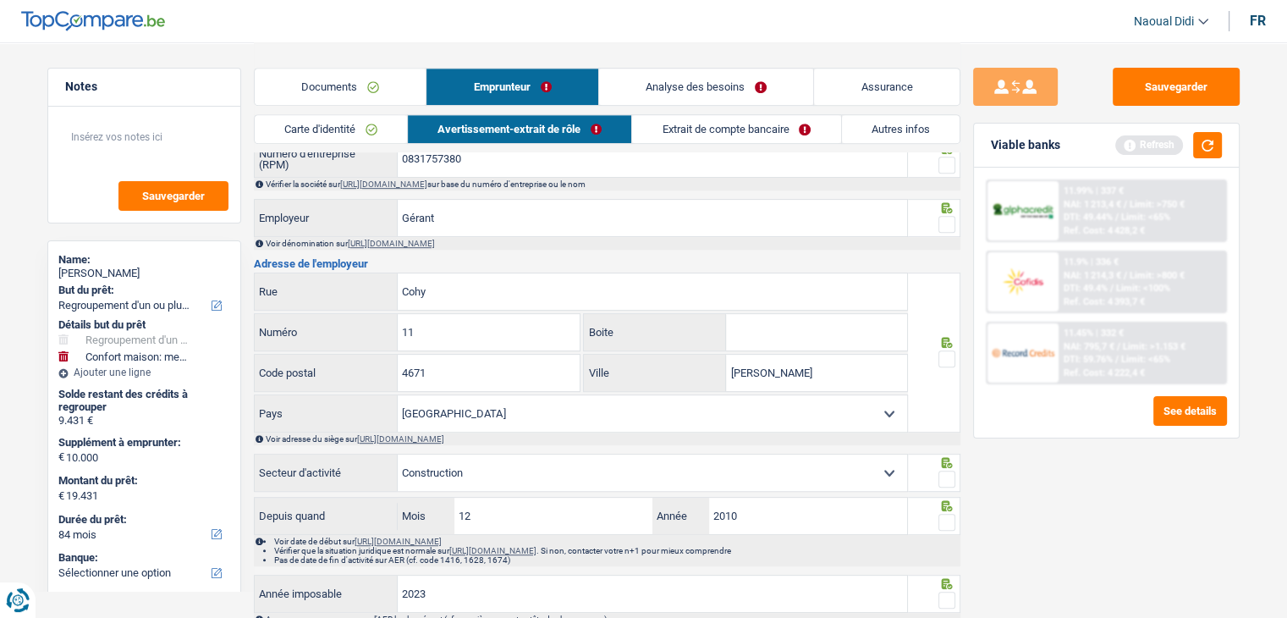
scroll to position [843, 0]
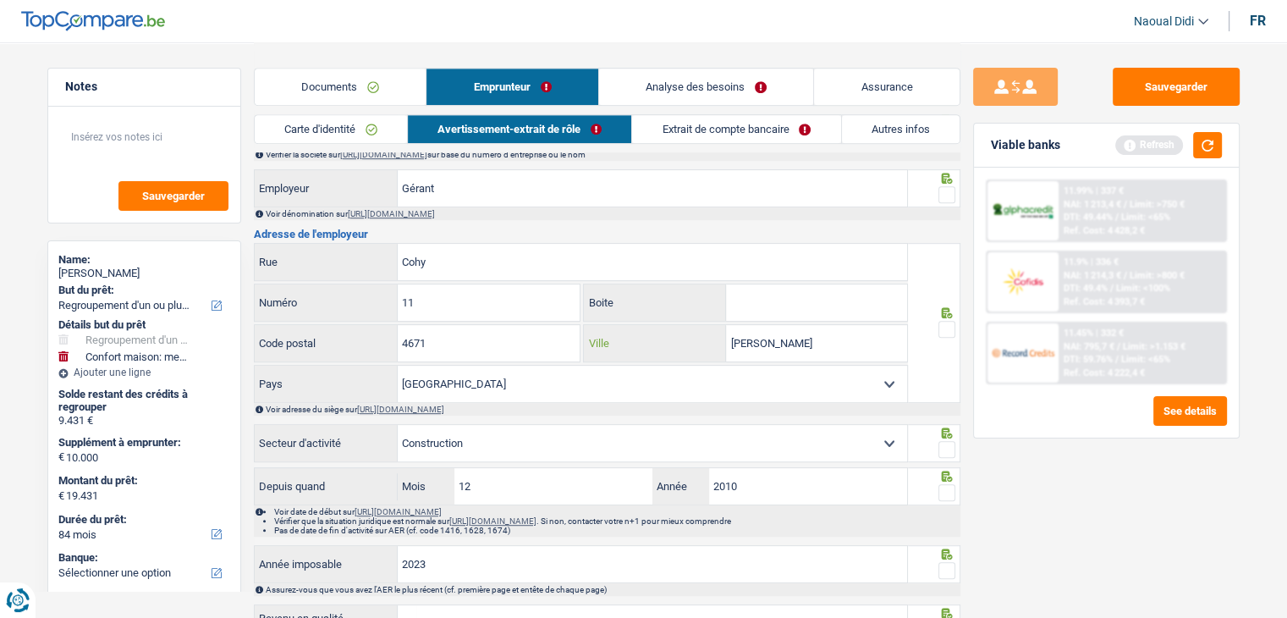
drag, startPoint x: 696, startPoint y: 345, endPoint x: 676, endPoint y: 343, distance: 20.5
click at [676, 343] on div "Saive Ville" at bounding box center [745, 343] width 323 height 36
paste input "Blégny"
type input "Blégny"
click at [948, 336] on span at bounding box center [946, 329] width 17 height 17
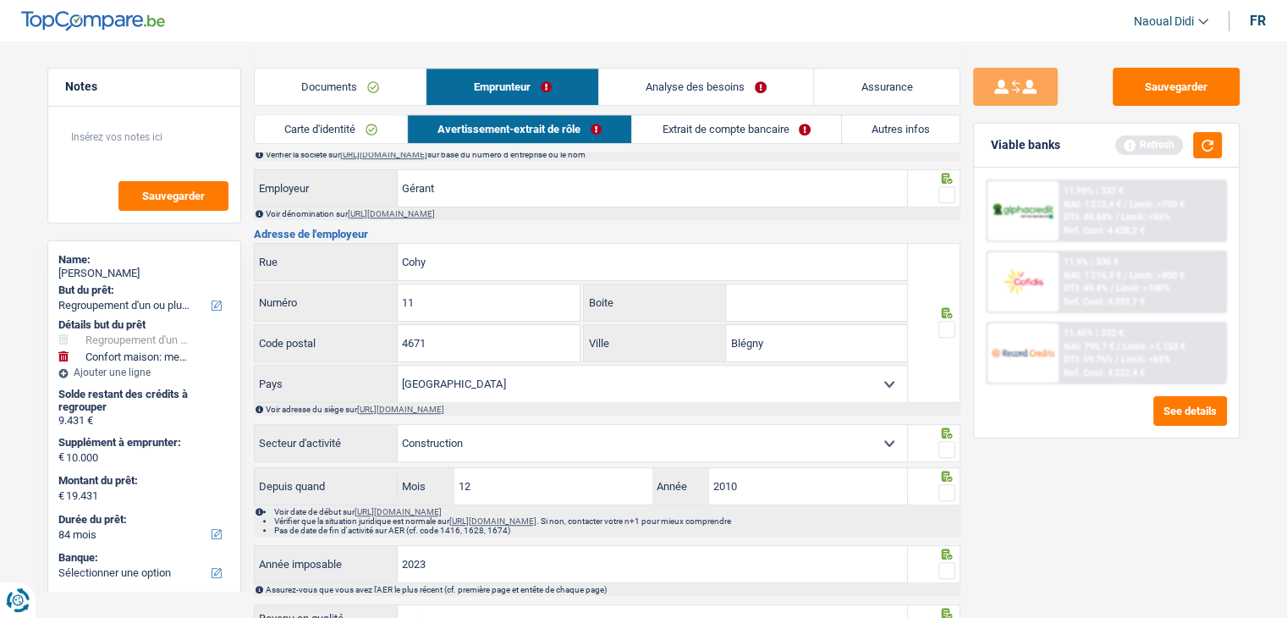
click at [0, 0] on input "radio" at bounding box center [0, 0] width 0 height 0
click at [948, 192] on span at bounding box center [946, 194] width 17 height 17
click at [0, 0] on input "radio" at bounding box center [0, 0] width 0 height 0
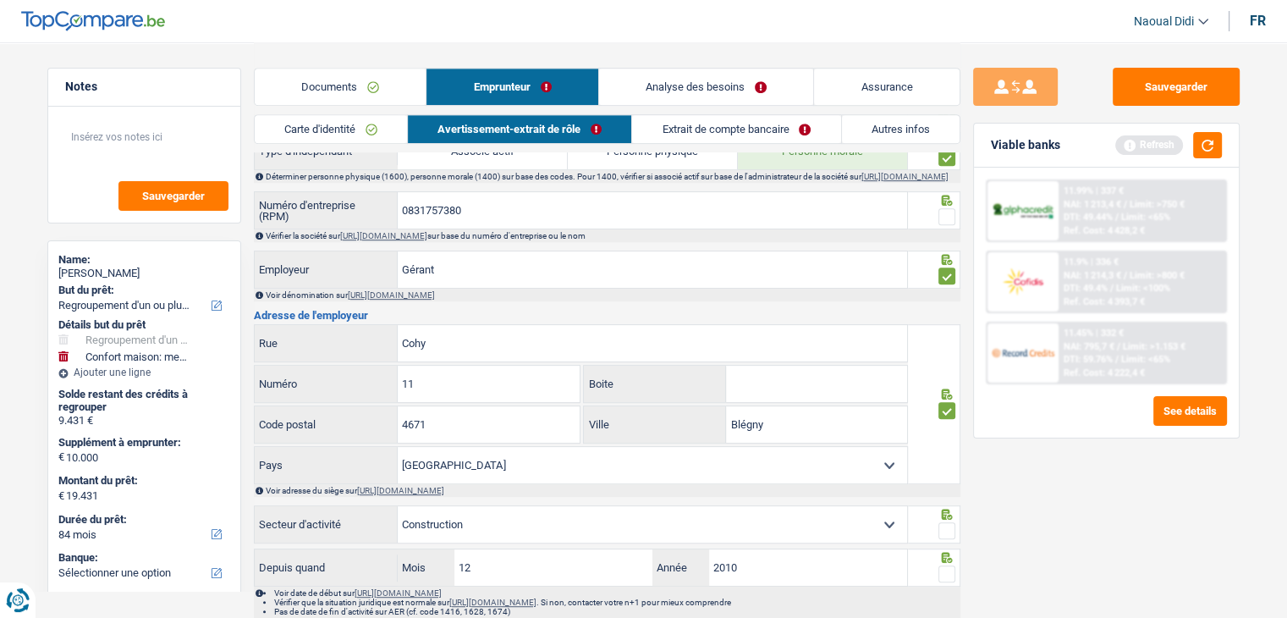
scroll to position [673, 0]
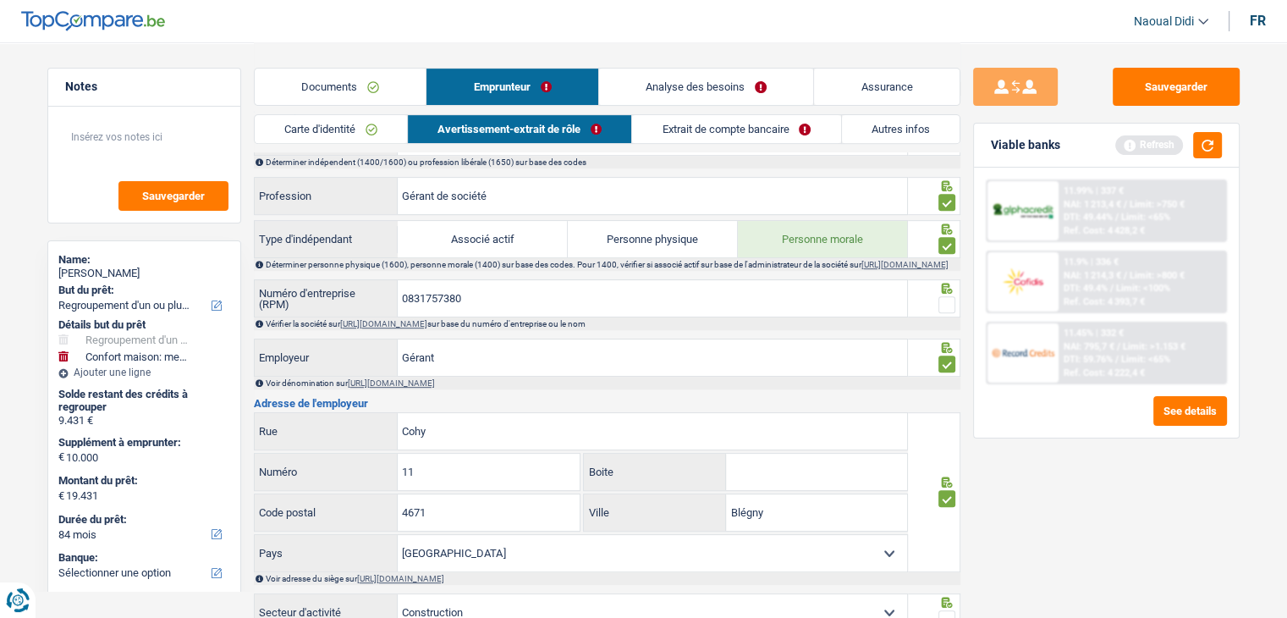
click at [944, 310] on span at bounding box center [946, 304] width 17 height 17
click at [0, 0] on input "radio" at bounding box center [0, 0] width 0 height 0
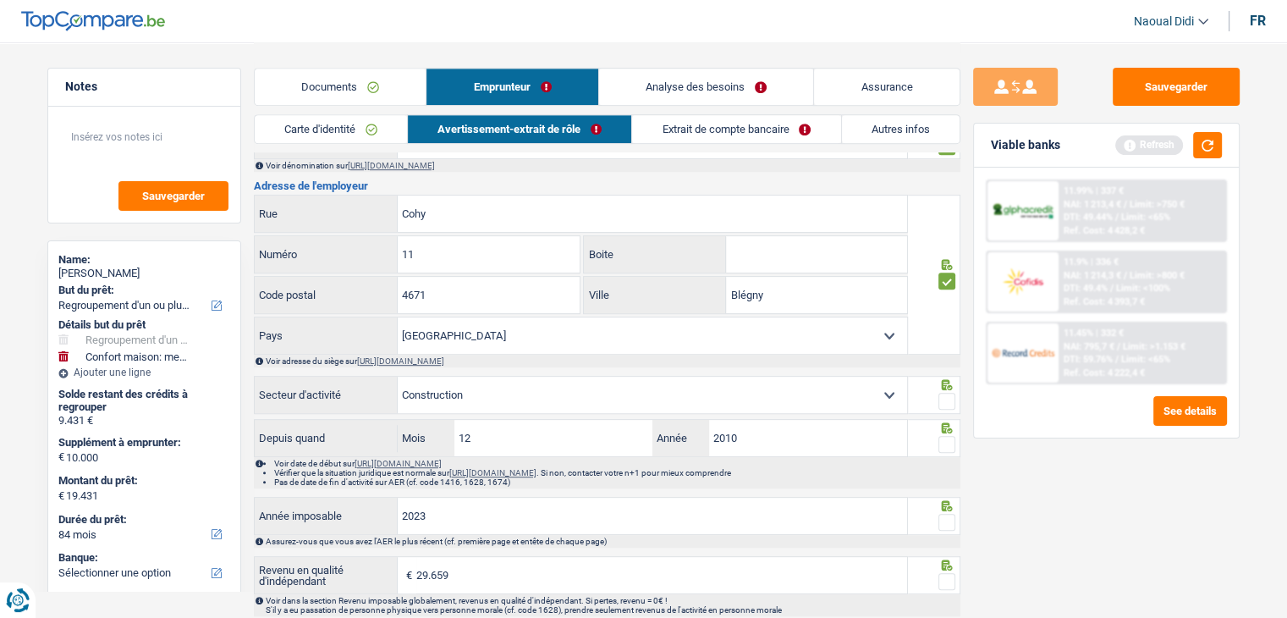
scroll to position [931, 0]
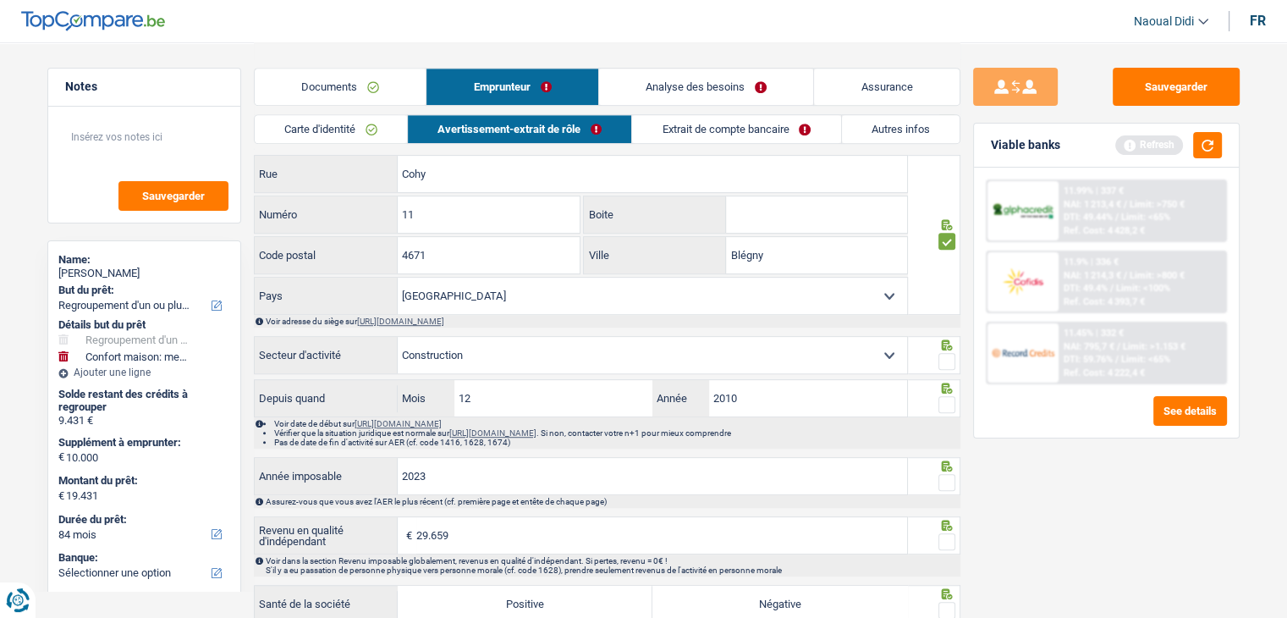
click at [947, 370] on span at bounding box center [946, 361] width 17 height 17
click at [0, 0] on input "radio" at bounding box center [0, 0] width 0 height 0
click at [949, 401] on span at bounding box center [946, 404] width 17 height 17
click at [0, 0] on input "radio" at bounding box center [0, 0] width 0 height 0
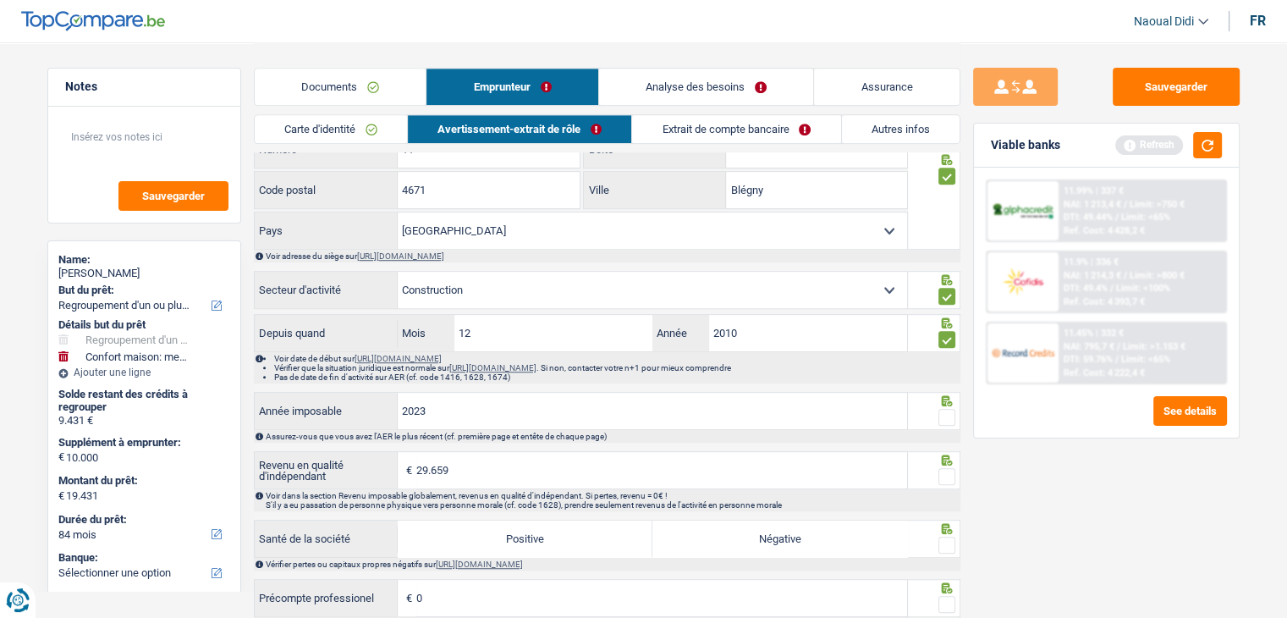
scroll to position [1100, 0]
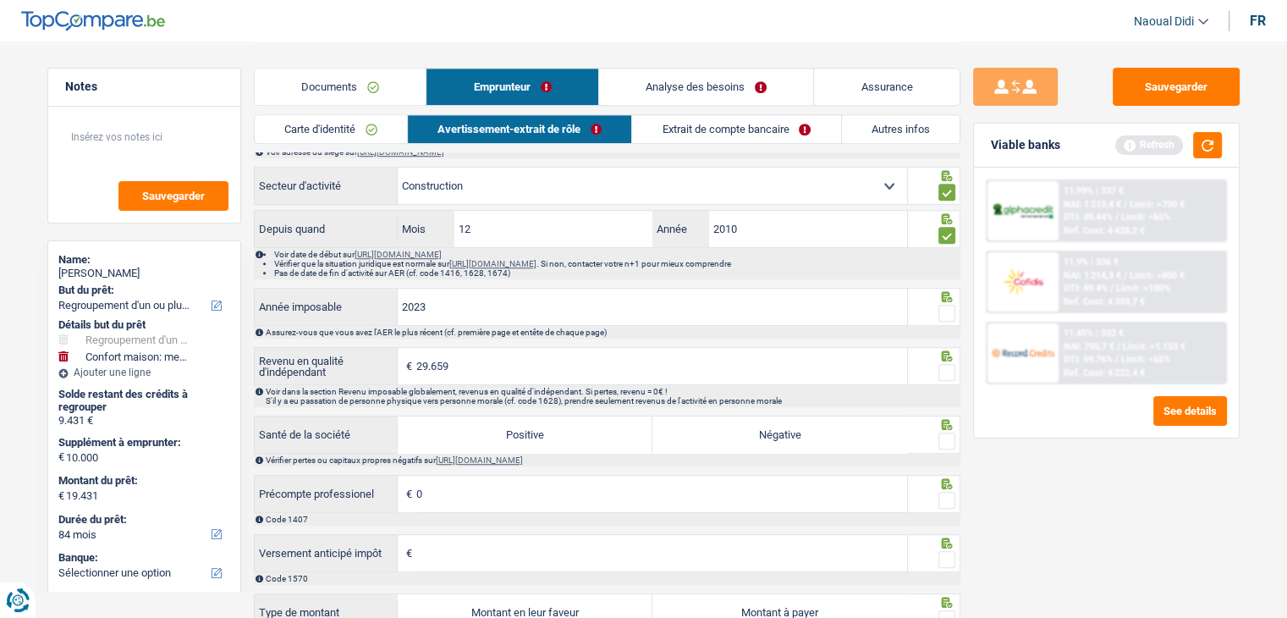
click at [555, 431] on label "Positive" at bounding box center [525, 434] width 255 height 36
click at [555, 431] on input "Positive" at bounding box center [525, 434] width 255 height 36
radio input "true"
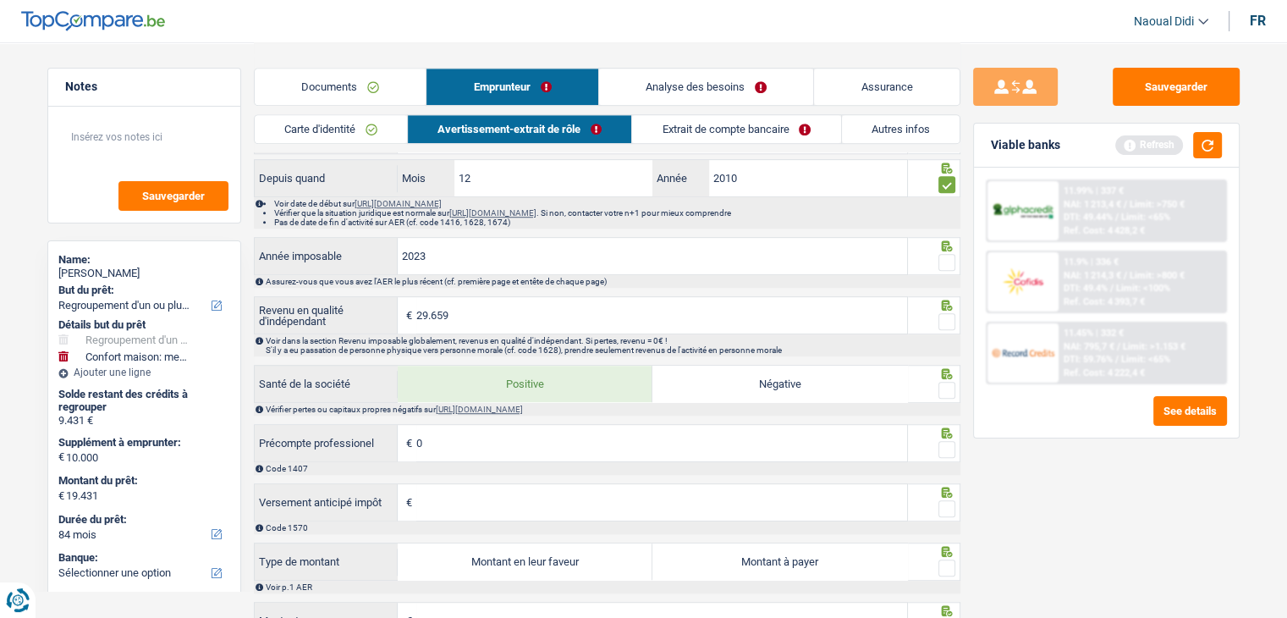
scroll to position [1269, 0]
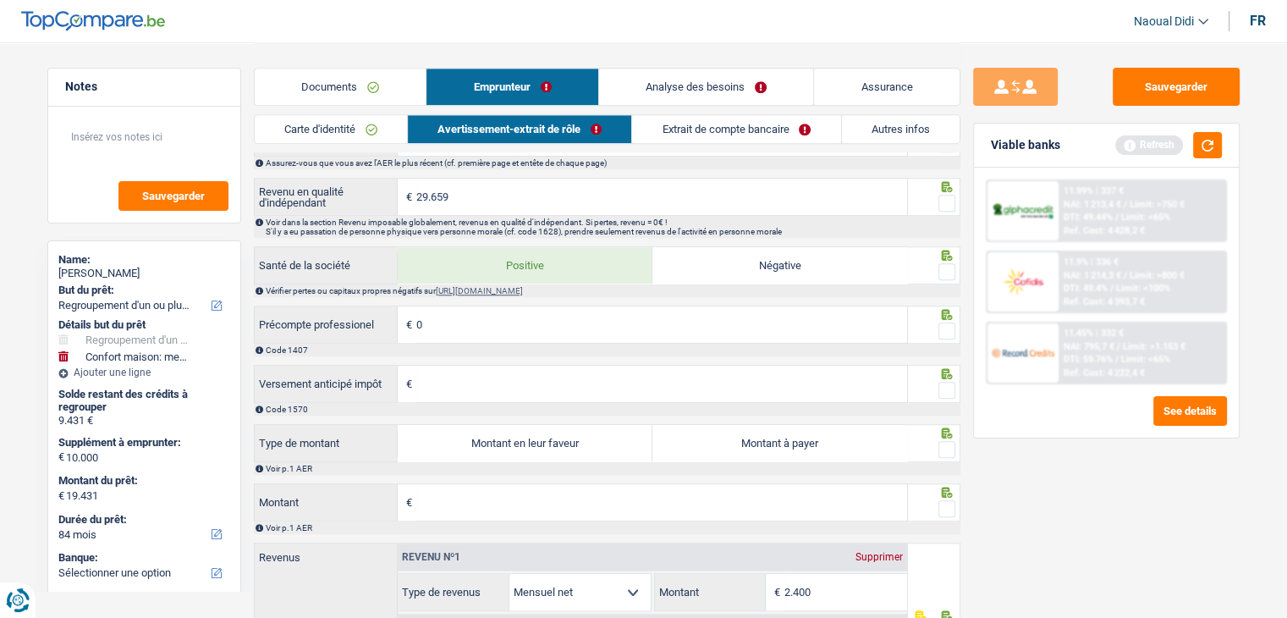
click at [756, 447] on label "Montant à payer" at bounding box center [779, 443] width 255 height 36
click at [756, 447] on input "Montant à payer" at bounding box center [779, 443] width 255 height 36
radio input "true"
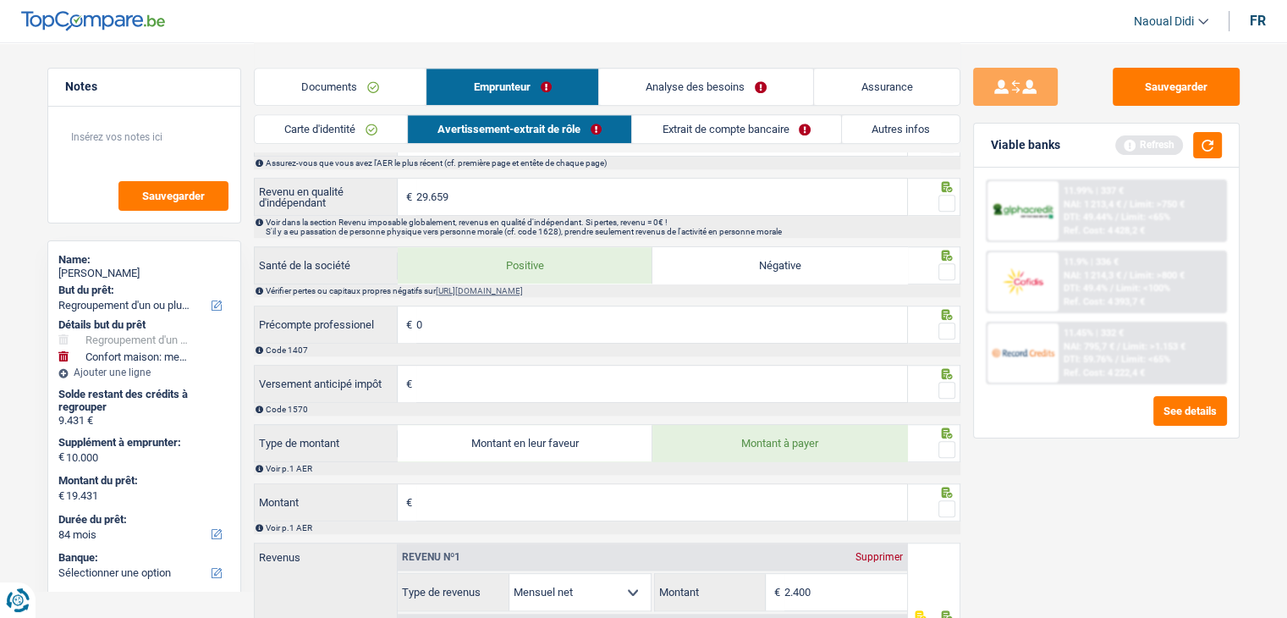
type input "2.472"
click at [436, 505] on input "Montant" at bounding box center [661, 502] width 491 height 36
type input "2.393"
type input "2.272"
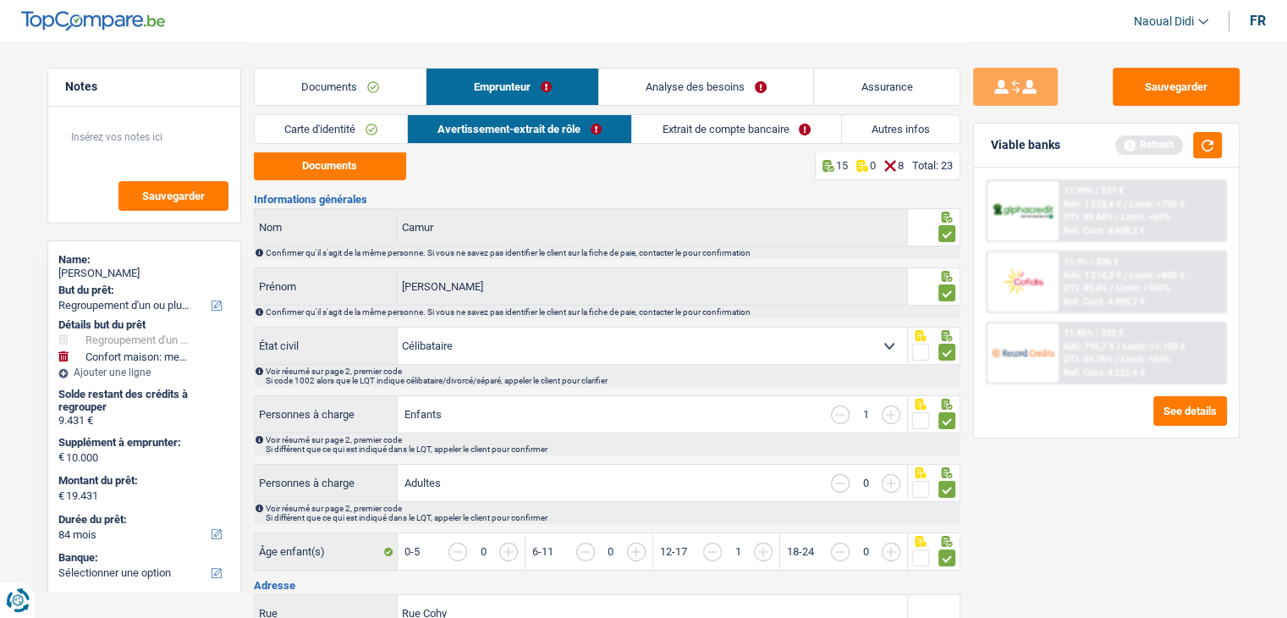
scroll to position [0, 0]
drag, startPoint x: 678, startPoint y: 130, endPoint x: 668, endPoint y: 127, distance: 9.9
click at [676, 130] on link "Extrait de compte bancaire" at bounding box center [736, 129] width 208 height 28
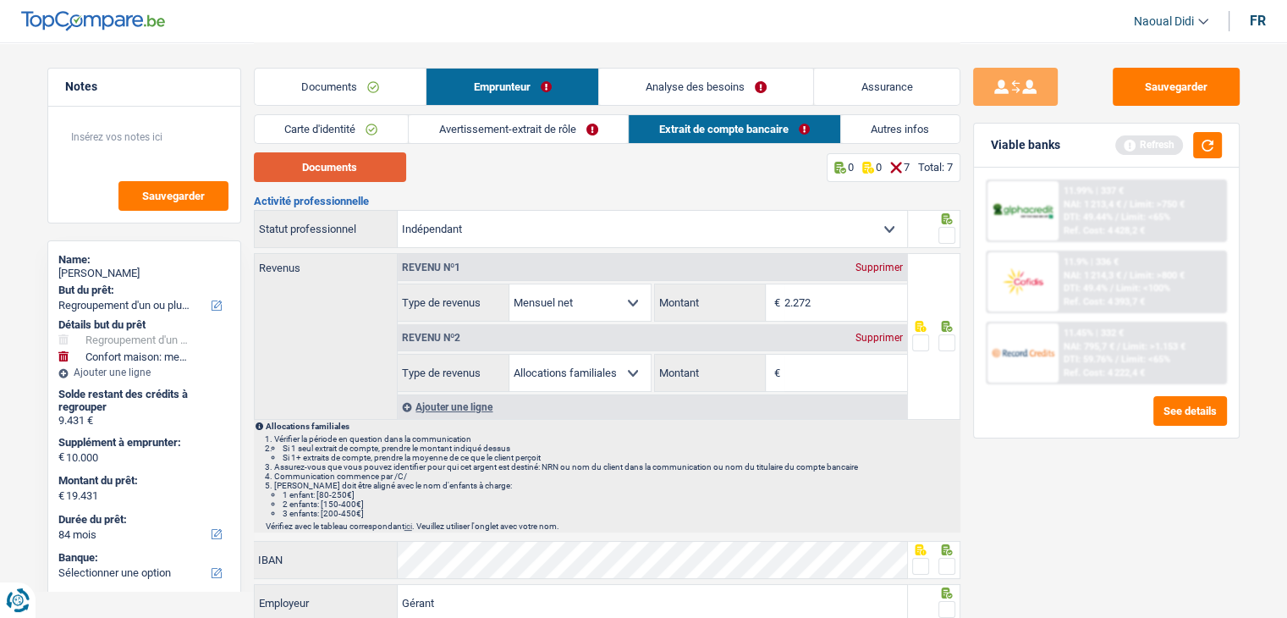
click at [343, 174] on button "Documents" at bounding box center [330, 167] width 152 height 30
click at [325, 88] on link "Documents" at bounding box center [341, 87] width 172 height 36
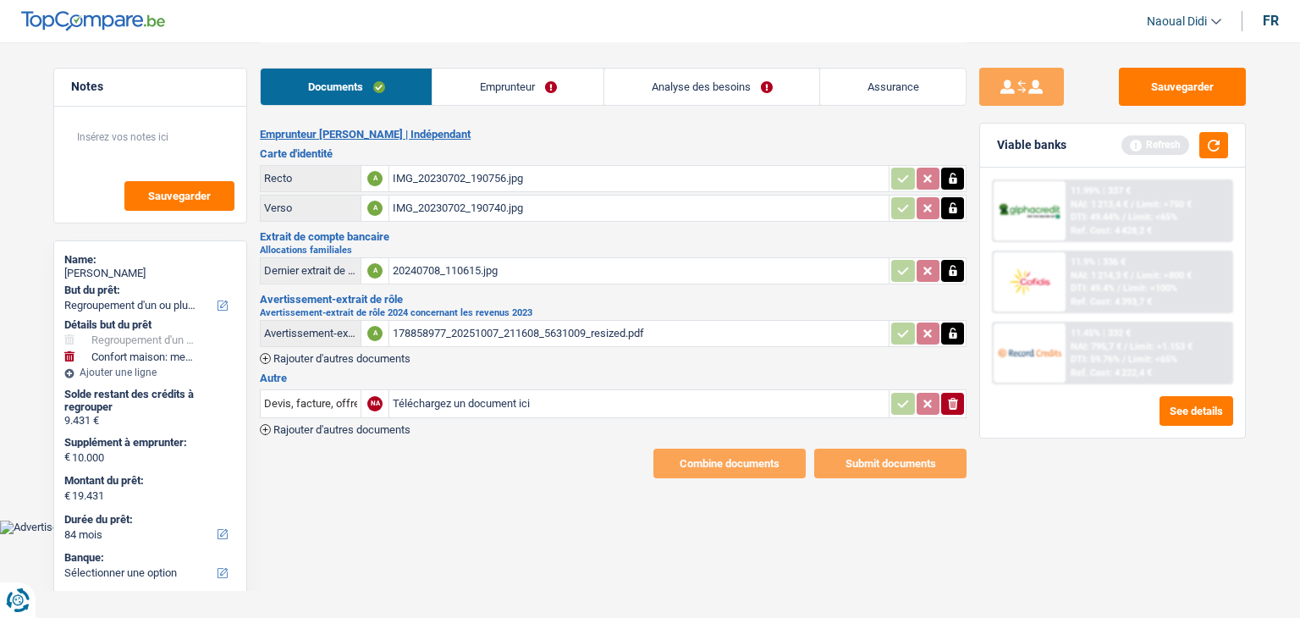
click at [947, 272] on icon "button" at bounding box center [953, 270] width 14 height 17
click at [947, 272] on icon "ionicons-v5-e" at bounding box center [953, 270] width 14 height 17
click at [1175, 74] on button "Sauvegarder" at bounding box center [1181, 87] width 127 height 38
click at [519, 84] on link "Emprunteur" at bounding box center [516, 87] width 171 height 36
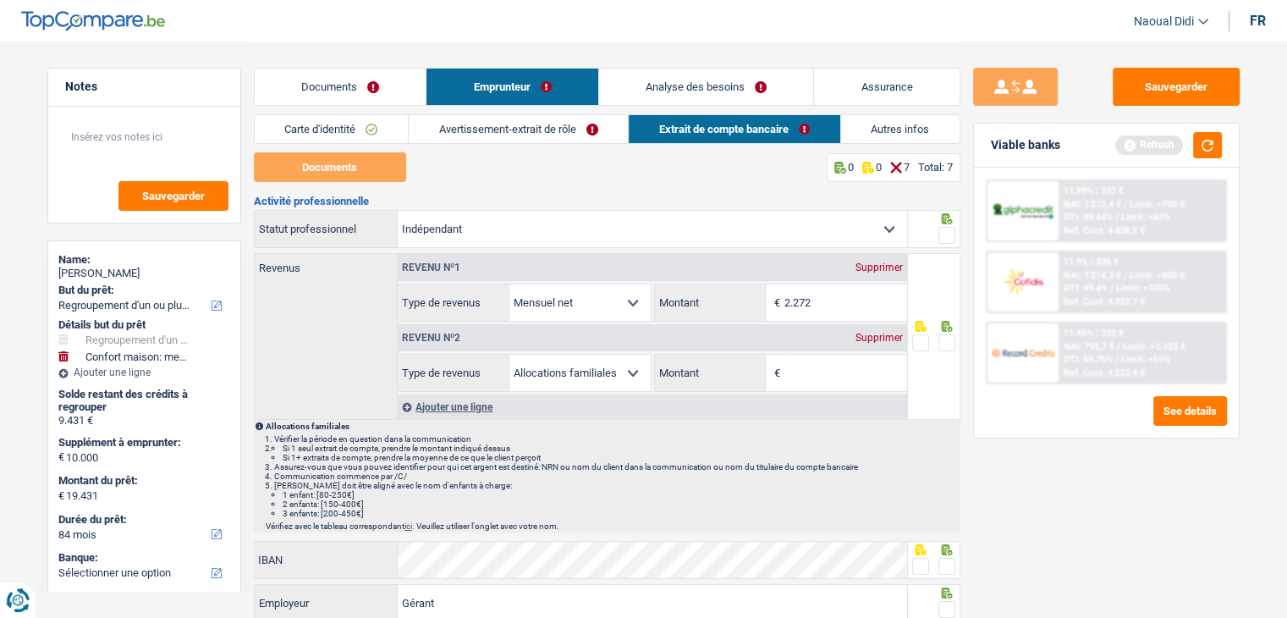
click at [872, 336] on div "Supprimer" at bounding box center [879, 337] width 56 height 10
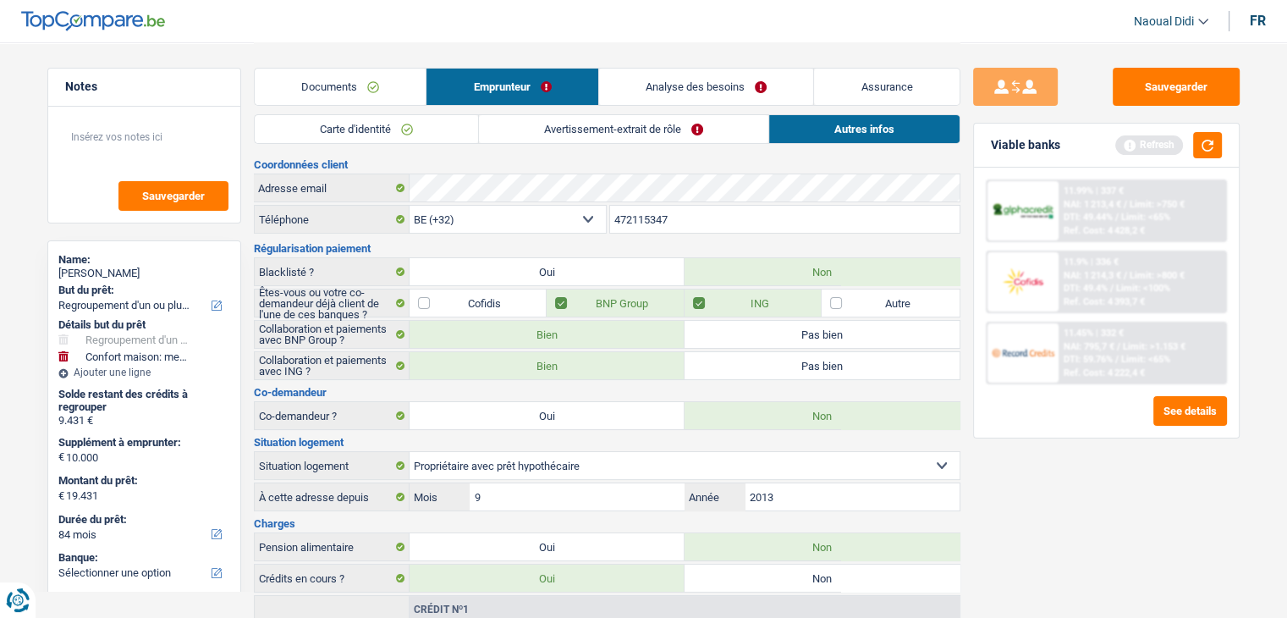
click at [396, 137] on link "Carte d'identité" at bounding box center [366, 129] width 223 height 28
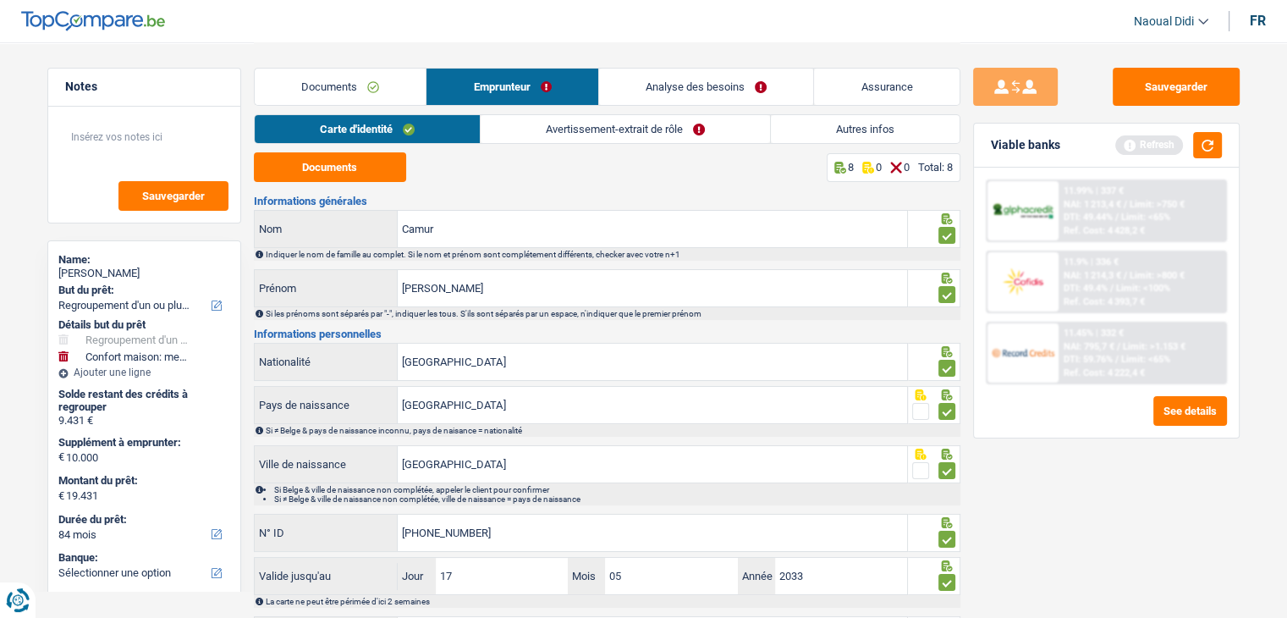
click at [585, 131] on link "Avertissement-extrait de rôle" at bounding box center [625, 129] width 289 height 28
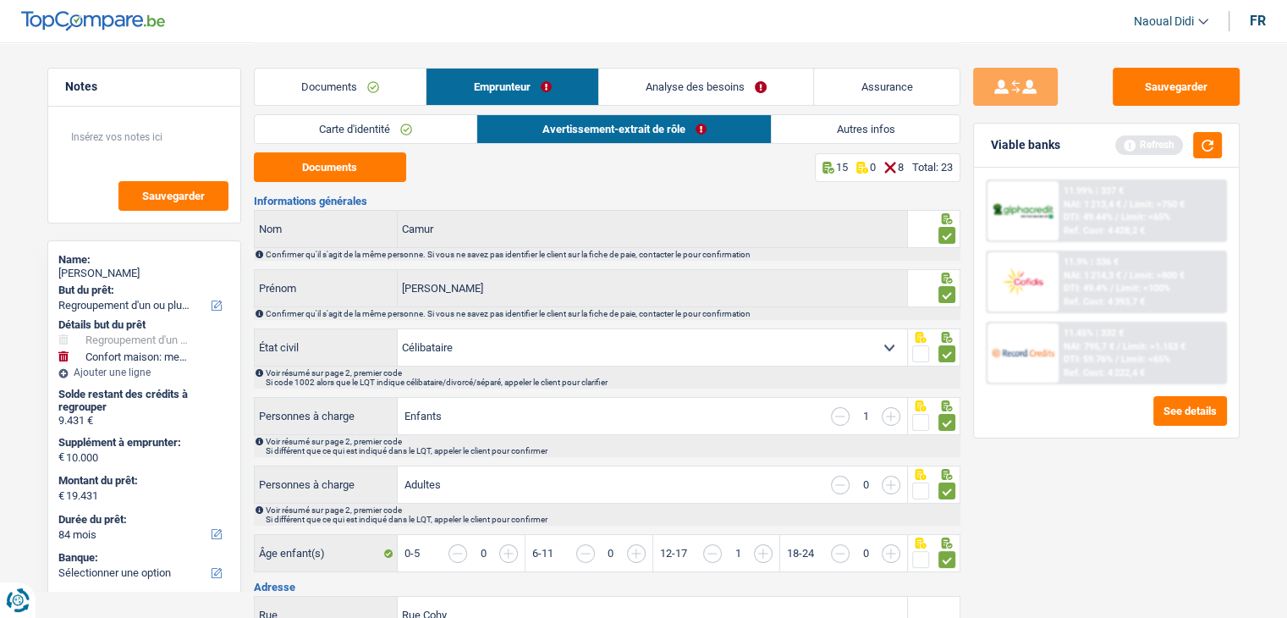
click at [837, 419] on input "button" at bounding box center [840, 416] width 19 height 19
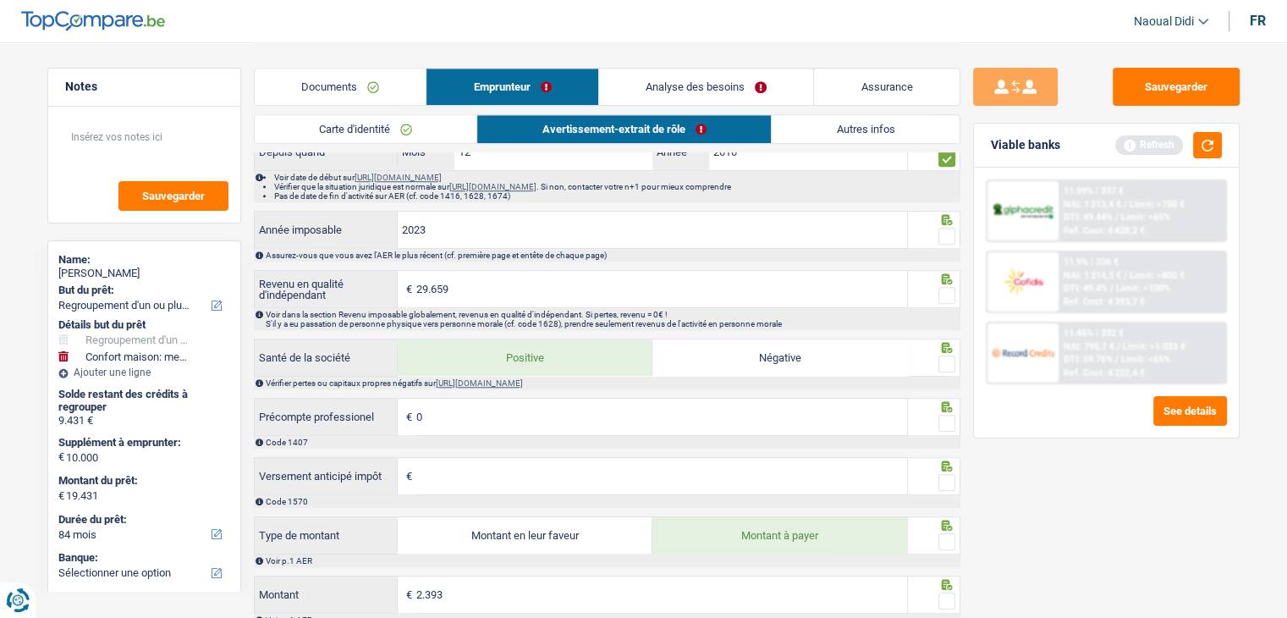
scroll to position [1015, 0]
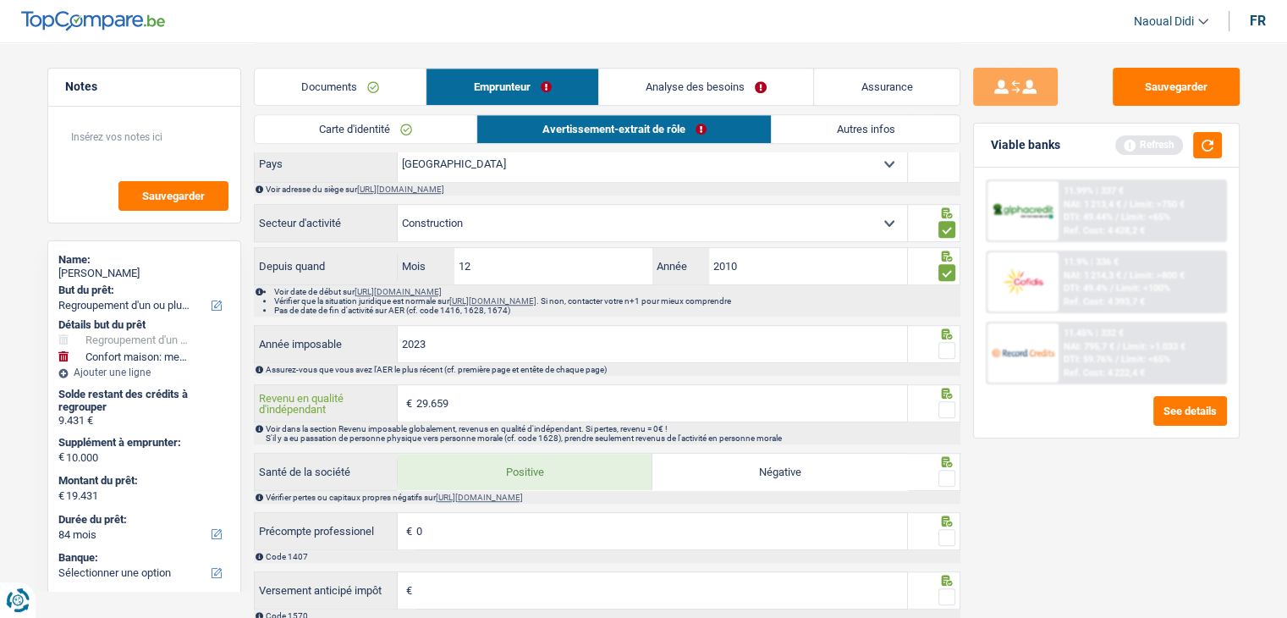
click at [466, 409] on input "29.659" at bounding box center [661, 403] width 491 height 36
drag, startPoint x: 467, startPoint y: 409, endPoint x: 413, endPoint y: 404, distance: 54.3
click at [413, 404] on div "29.659 € Revenu en qualité d'indépendant" at bounding box center [581, 403] width 653 height 36
paste input
type input "29.659"
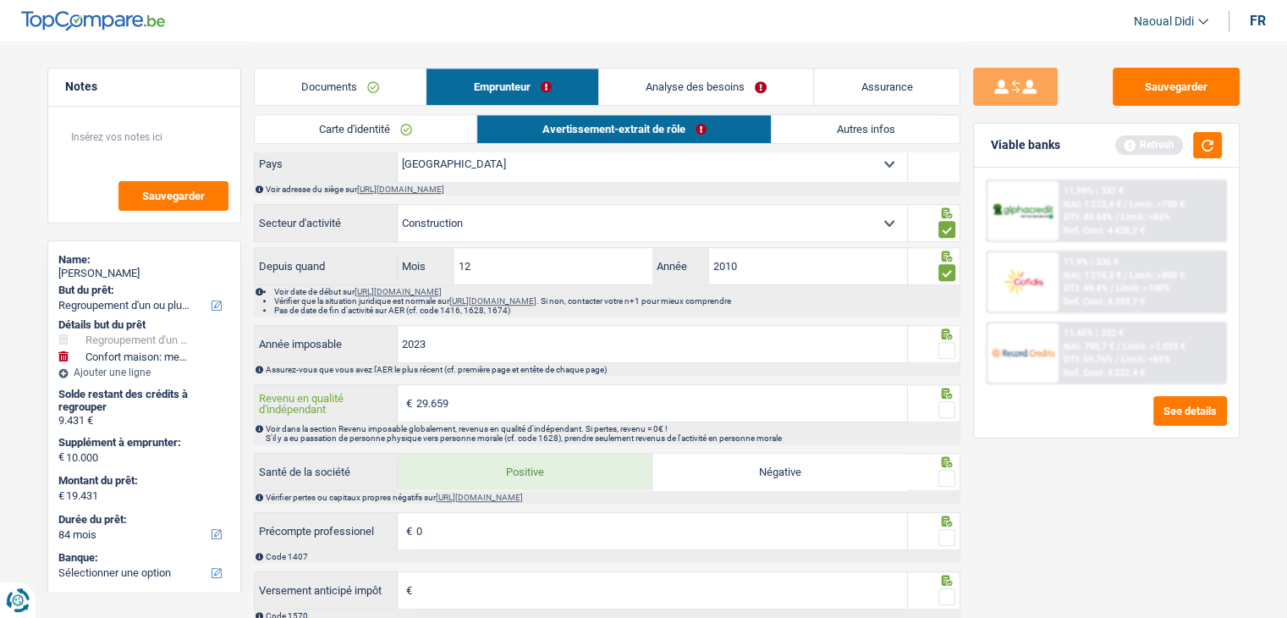
scroll to position [1100, 0]
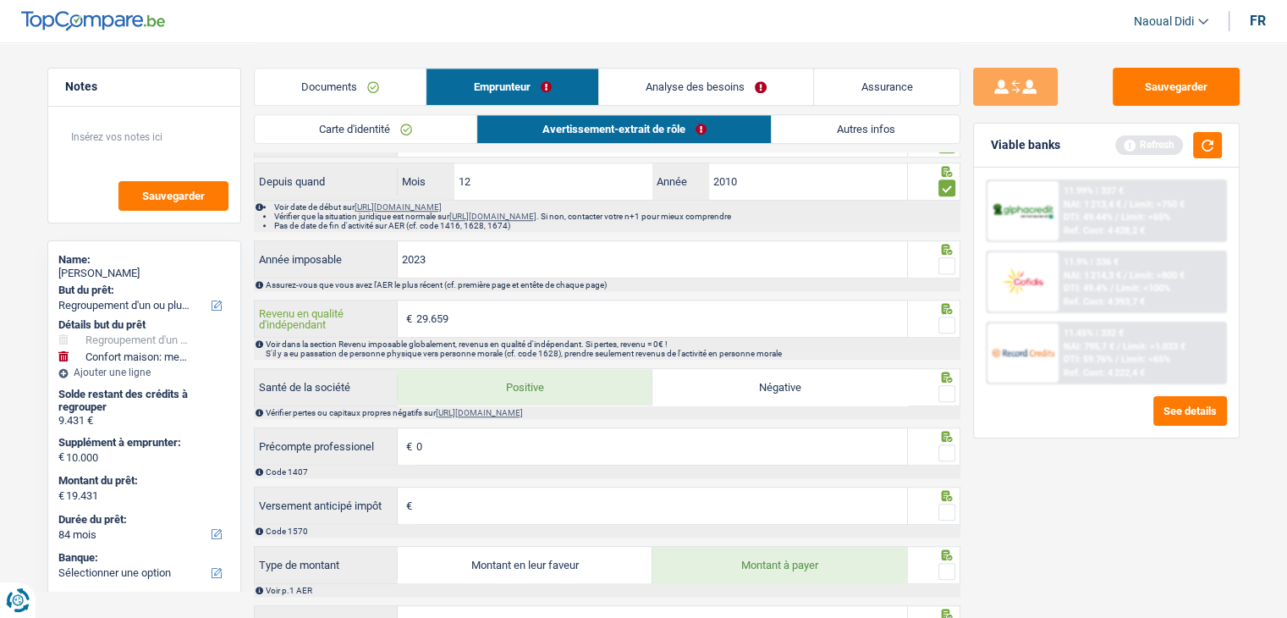
drag, startPoint x: 468, startPoint y: 326, endPoint x: 373, endPoint y: 317, distance: 95.1
click at [373, 317] on div "29.659 € Revenu en qualité d'indépendant" at bounding box center [581, 318] width 653 height 36
paste input
click at [437, 312] on input "Revenu en qualité d'indépendant" at bounding box center [661, 318] width 491 height 36
type input "33.141"
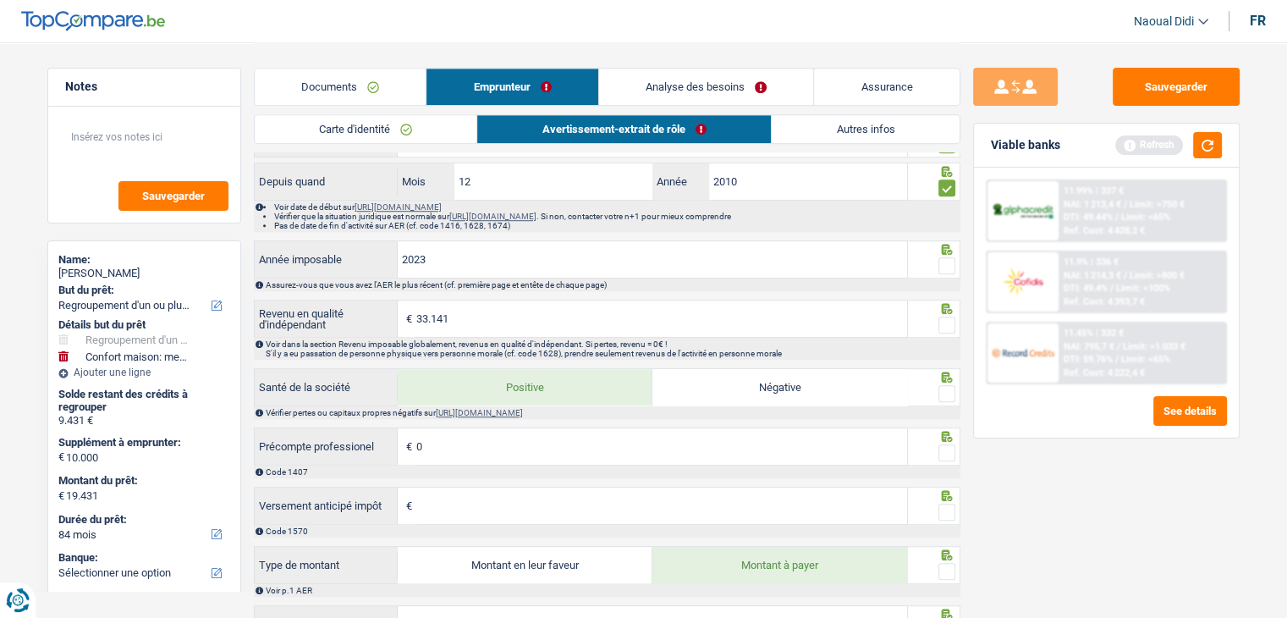
type input "2.562"
click at [454, 447] on input "0" at bounding box center [661, 446] width 491 height 36
drag, startPoint x: 448, startPoint y: 447, endPoint x: 389, endPoint y: 441, distance: 58.7
click at [389, 441] on div "0 € Précompte professionel" at bounding box center [581, 446] width 653 height 36
paste input
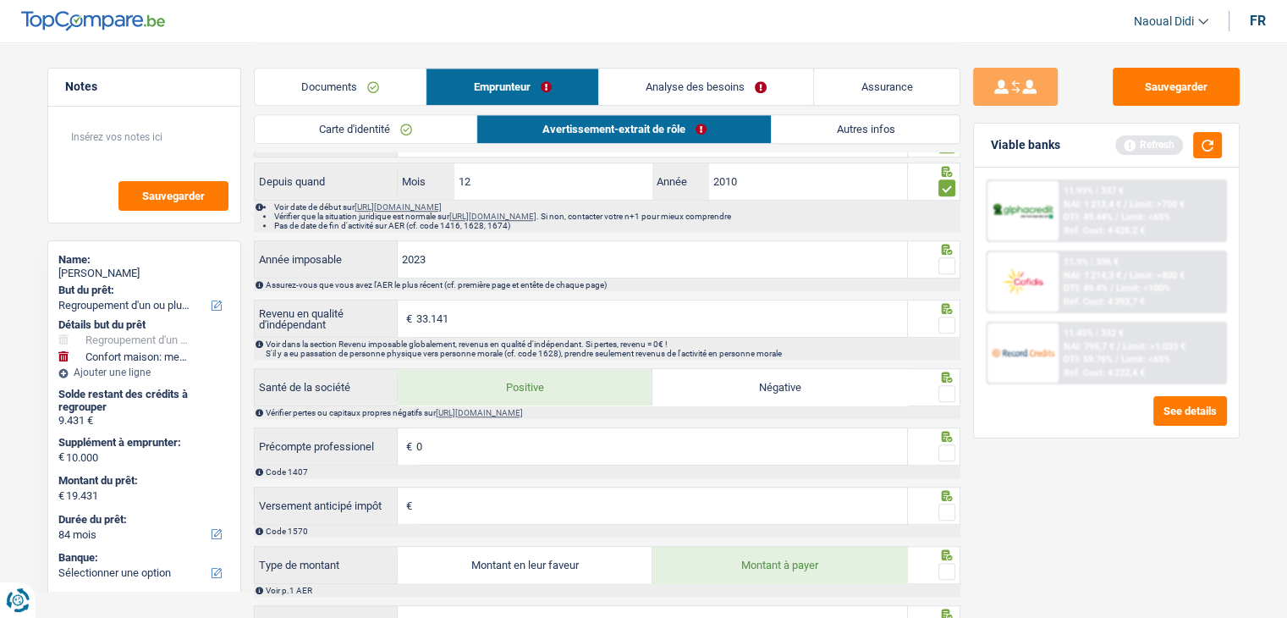
drag, startPoint x: 434, startPoint y: 456, endPoint x: 413, endPoint y: 448, distance: 22.8
click at [413, 448] on div "0 € Précompte professionel" at bounding box center [581, 446] width 653 height 36
type input "3.269"
type input "2.290"
click at [467, 508] on input "Versement anticipé impôt" at bounding box center [661, 505] width 491 height 36
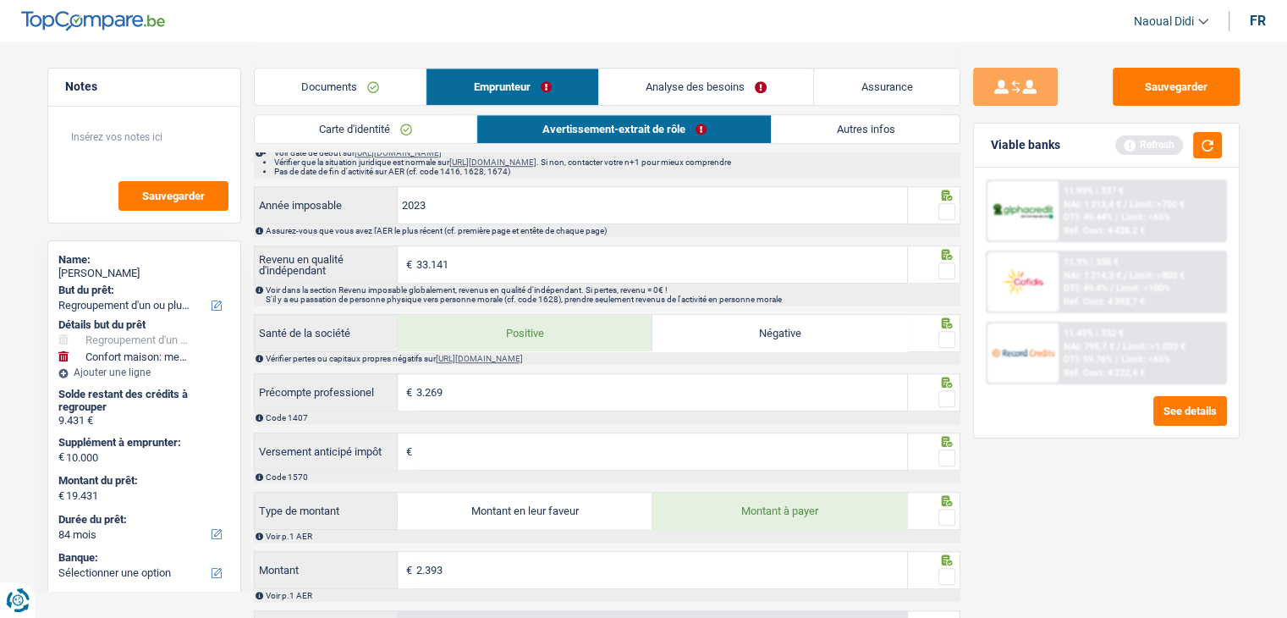
scroll to position [1184, 0]
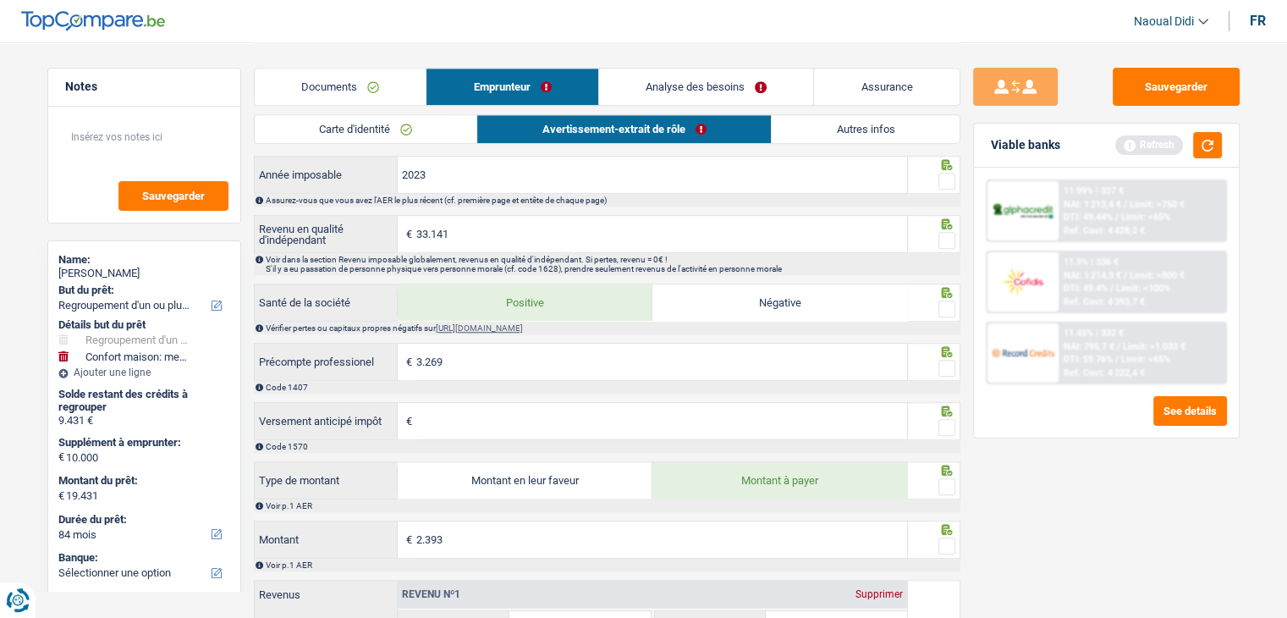
click at [948, 305] on span at bounding box center [946, 308] width 17 height 17
click at [0, 0] on input "radio" at bounding box center [0, 0] width 0 height 0
click at [948, 365] on span at bounding box center [946, 368] width 17 height 17
click at [0, 0] on input "radio" at bounding box center [0, 0] width 0 height 0
click at [954, 427] on span at bounding box center [946, 427] width 17 height 17
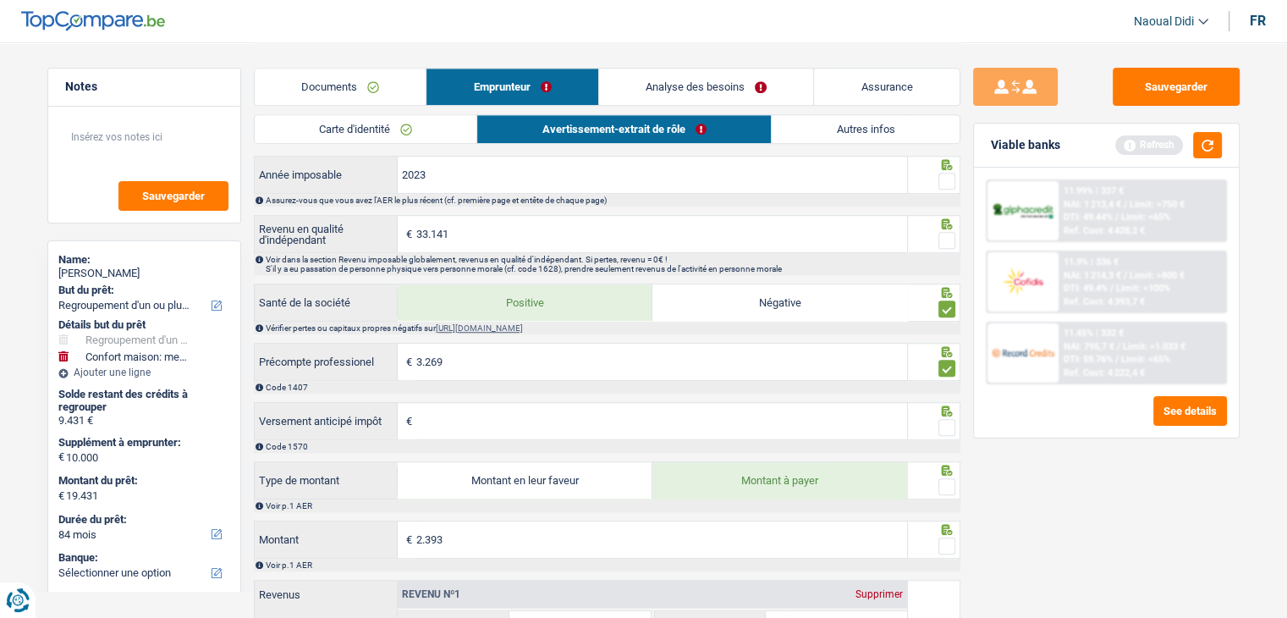
click at [0, 0] on input "radio" at bounding box center [0, 0] width 0 height 0
click at [945, 487] on span at bounding box center [946, 486] width 17 height 17
click at [0, 0] on input "radio" at bounding box center [0, 0] width 0 height 0
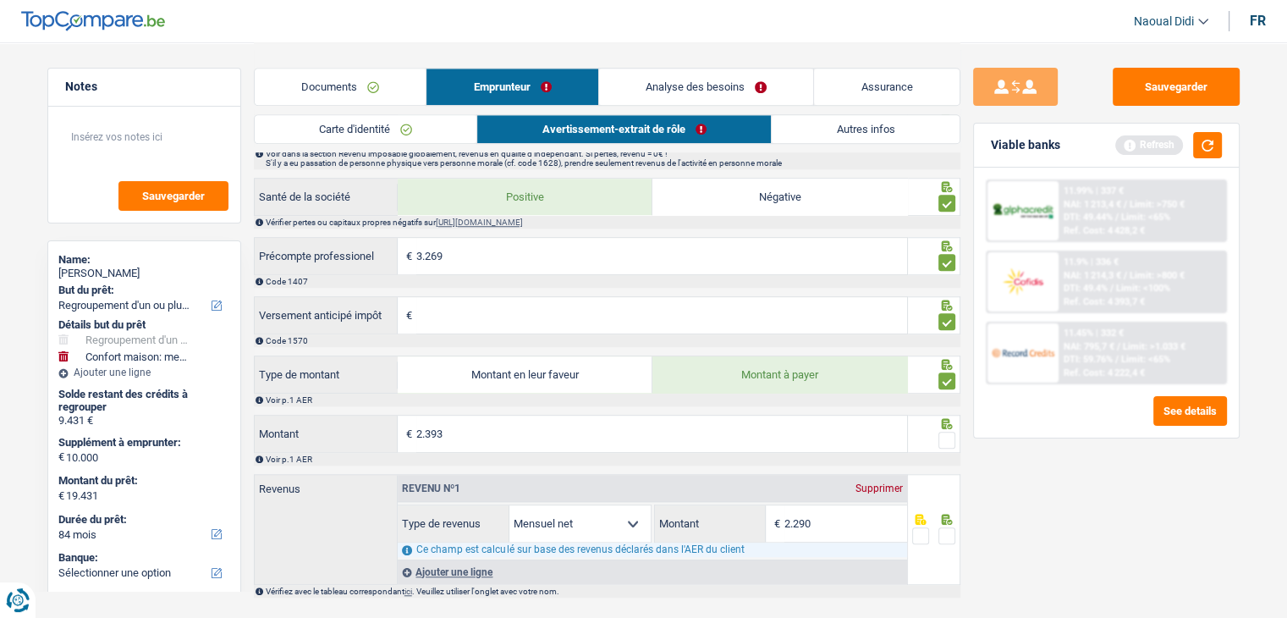
scroll to position [1333, 0]
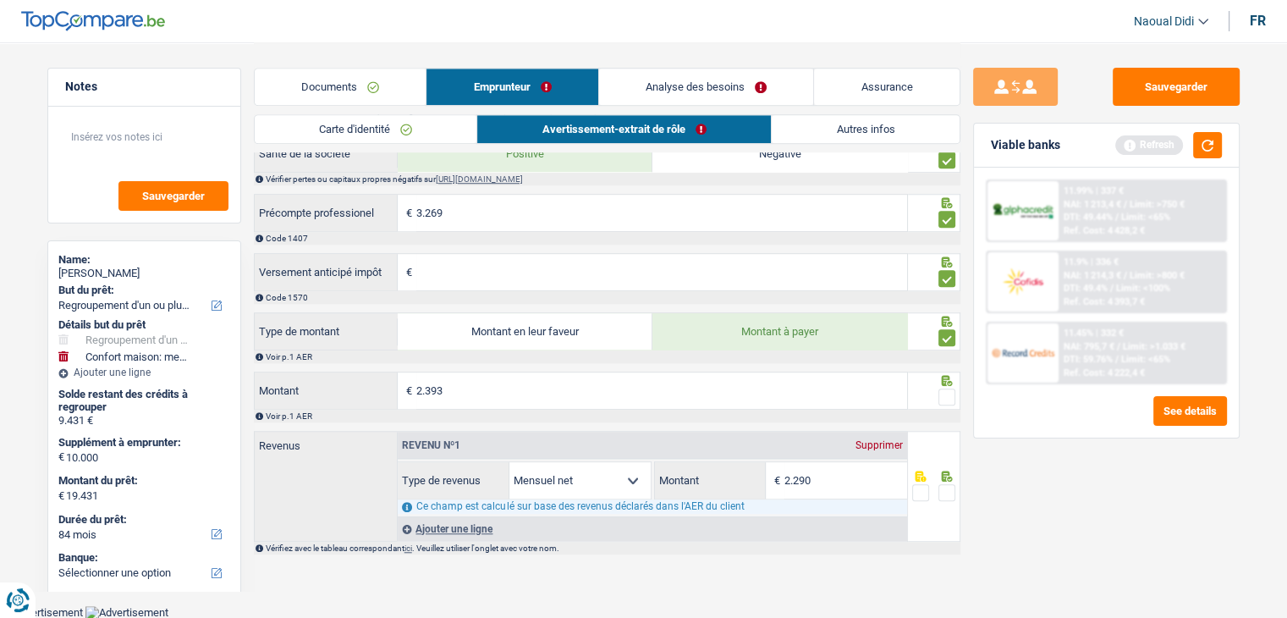
click at [948, 395] on span at bounding box center [946, 396] width 17 height 17
click at [0, 0] on input "radio" at bounding box center [0, 0] width 0 height 0
click at [943, 489] on span at bounding box center [946, 492] width 17 height 17
click at [0, 0] on input "radio" at bounding box center [0, 0] width 0 height 0
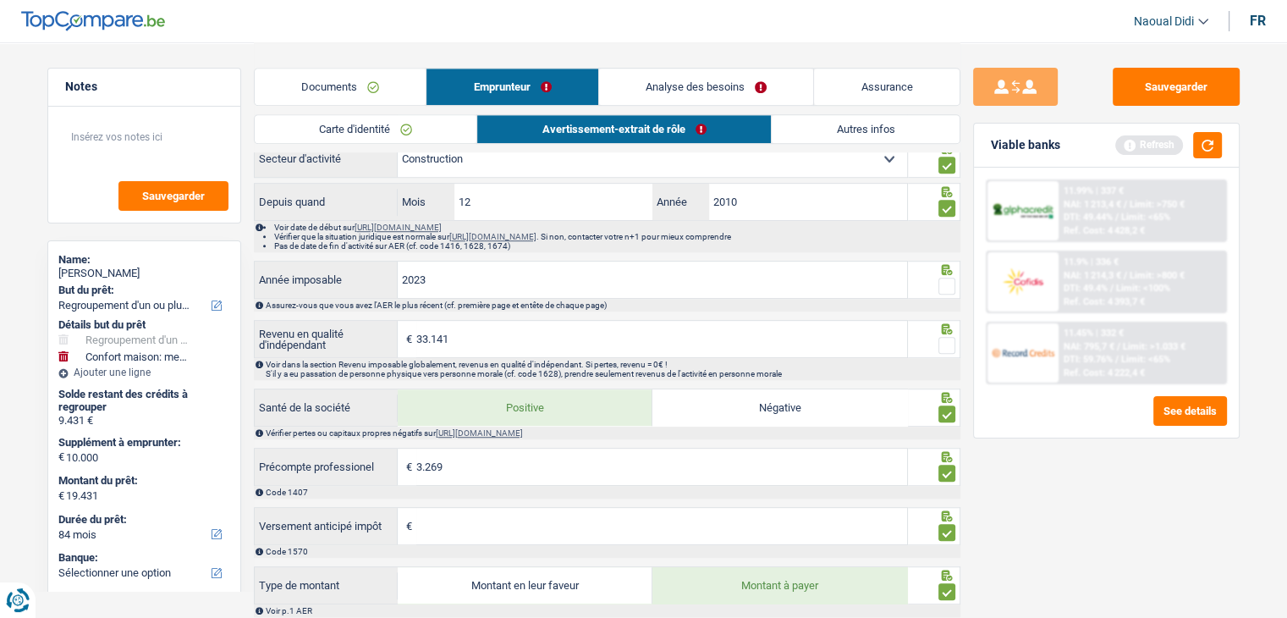
click at [948, 334] on icon at bounding box center [946, 328] width 11 height 11
click at [946, 294] on span at bounding box center [946, 286] width 17 height 17
click at [0, 0] on input "radio" at bounding box center [0, 0] width 0 height 0
click at [944, 346] on span at bounding box center [946, 345] width 17 height 17
click at [0, 0] on input "radio" at bounding box center [0, 0] width 0 height 0
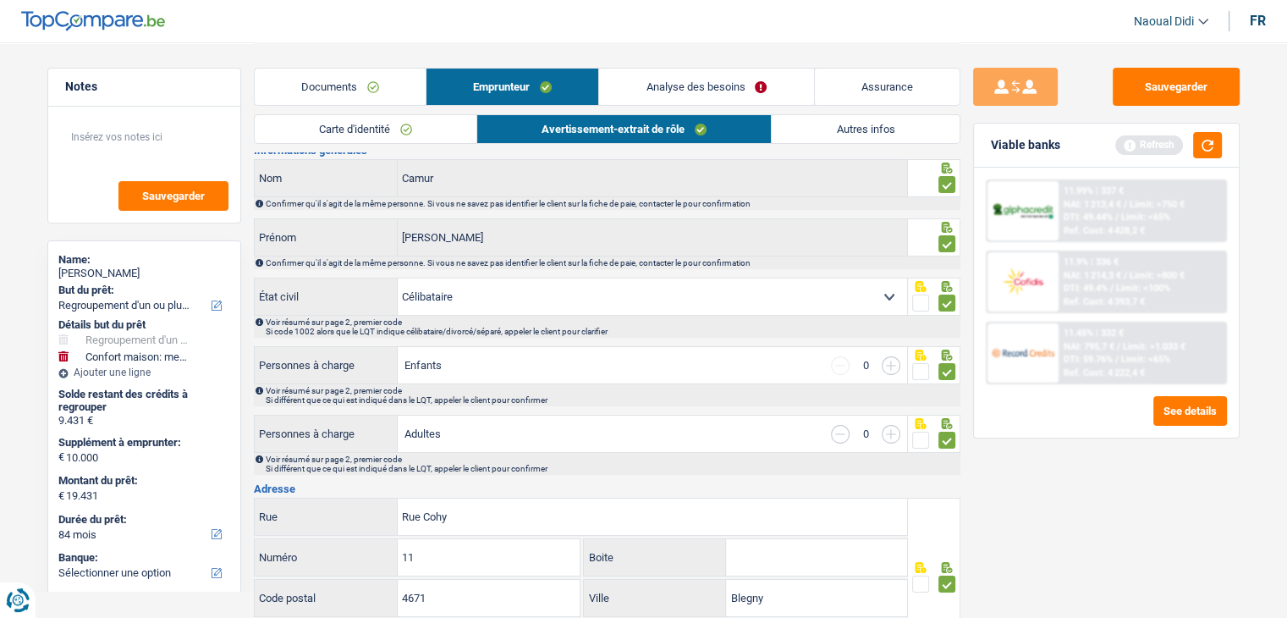
scroll to position [0, 0]
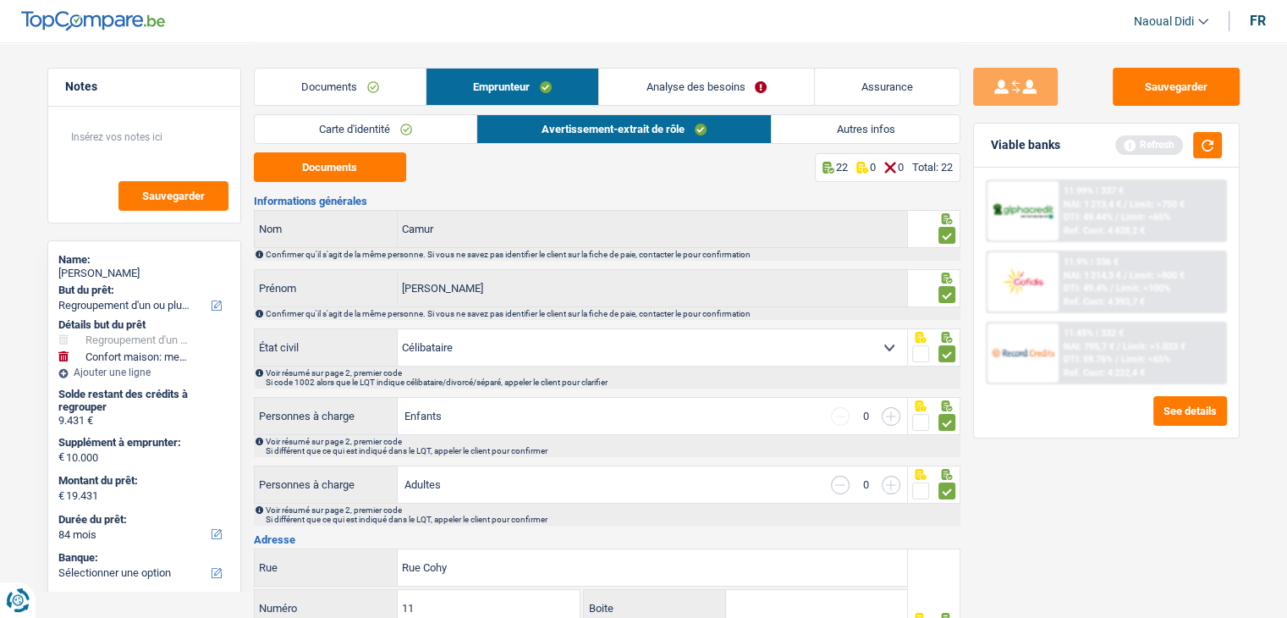
click at [663, 89] on link "Analyse des besoins" at bounding box center [706, 87] width 214 height 36
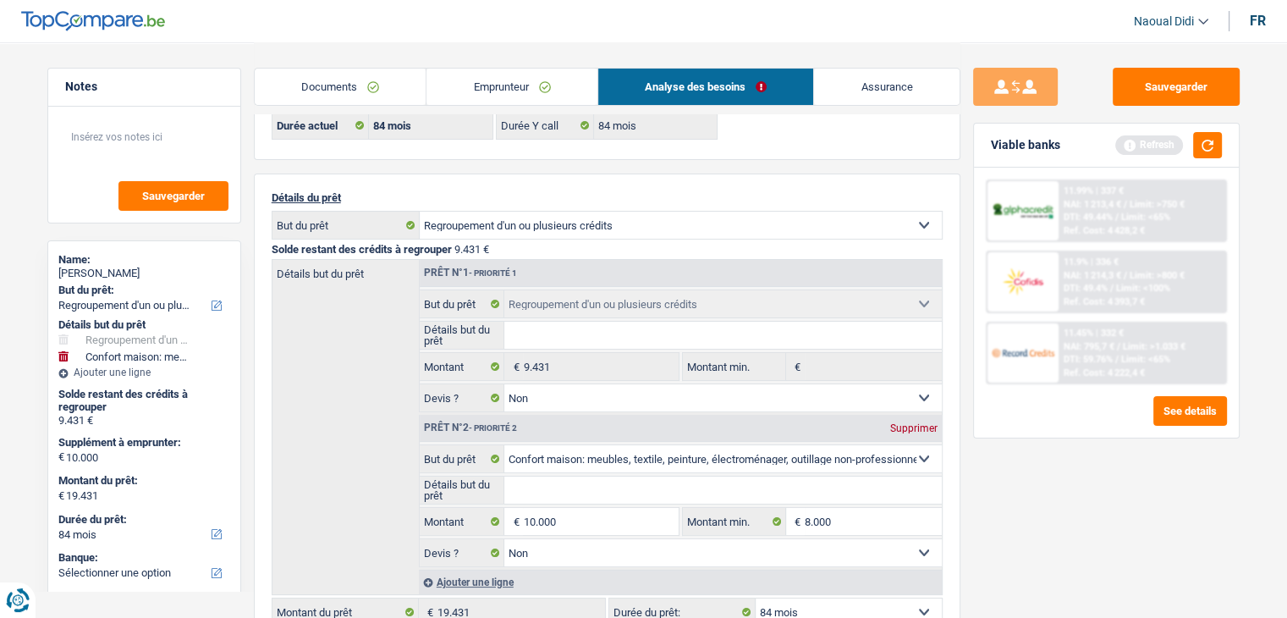
scroll to position [254, 0]
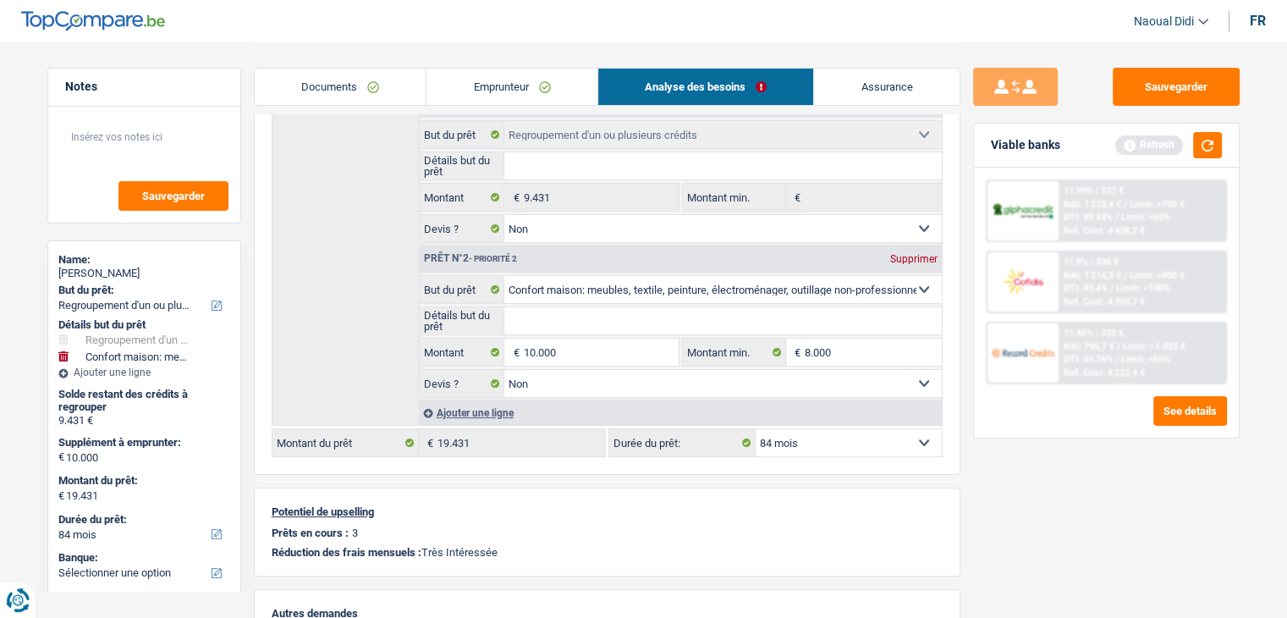
click at [501, 89] on link "Emprunteur" at bounding box center [511, 87] width 171 height 36
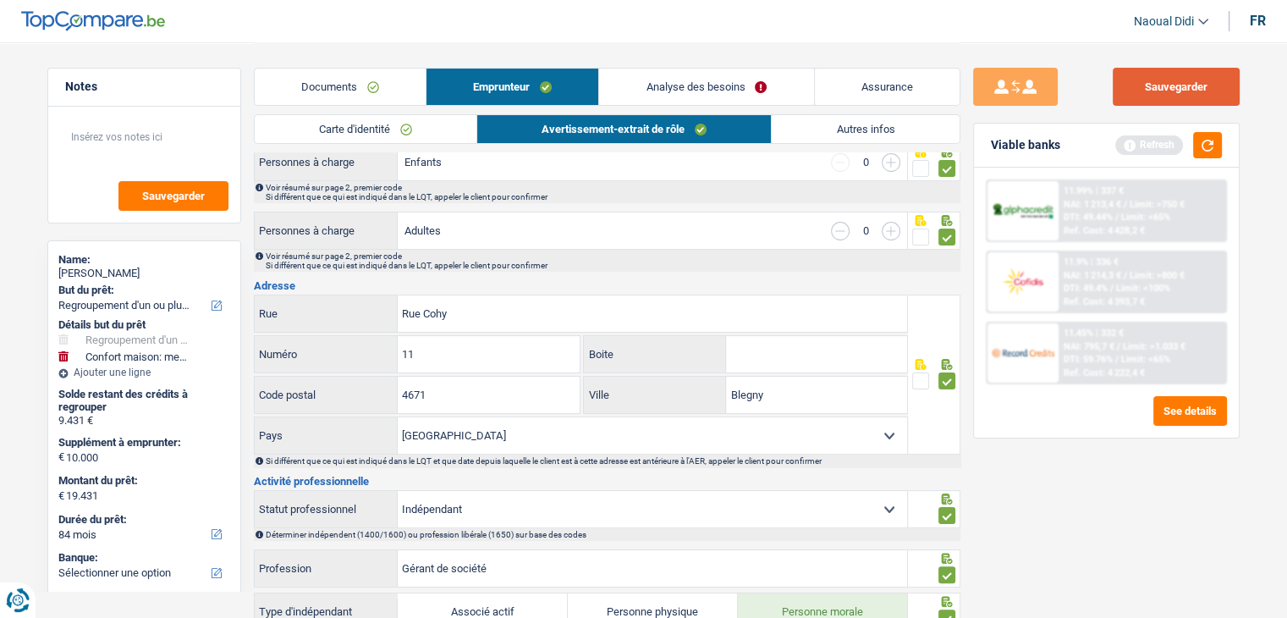
click at [1181, 86] on button "Sauvegarder" at bounding box center [1176, 87] width 127 height 38
click at [1207, 145] on button "button" at bounding box center [1207, 145] width 29 height 26
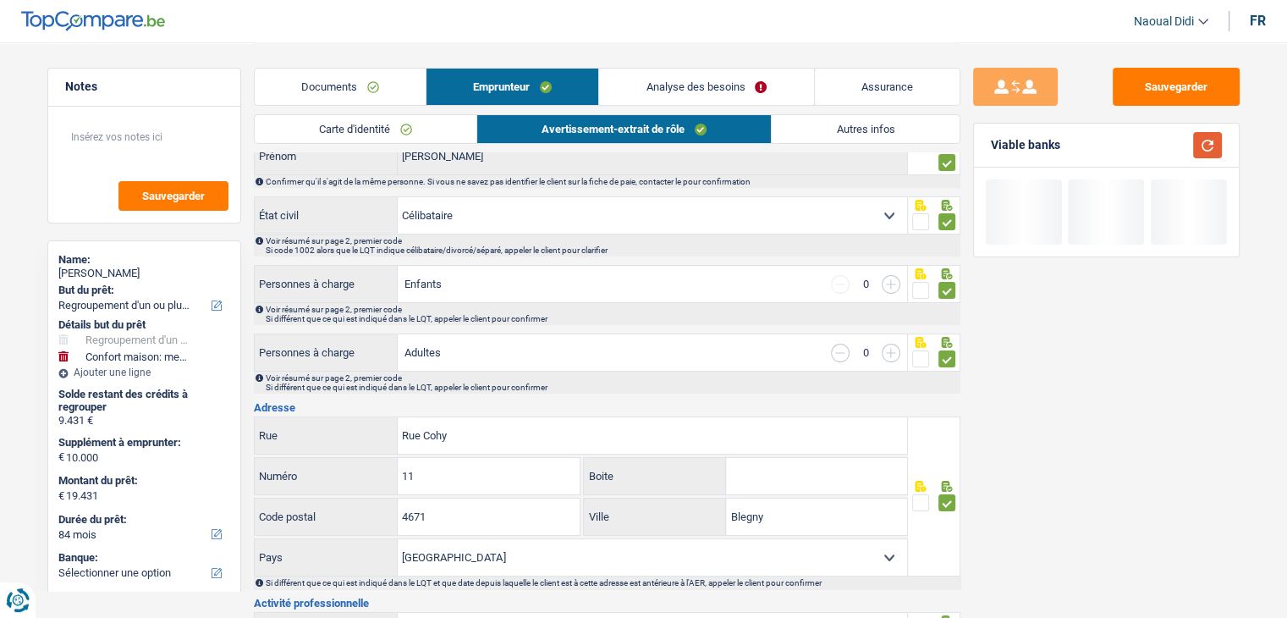
scroll to position [0, 0]
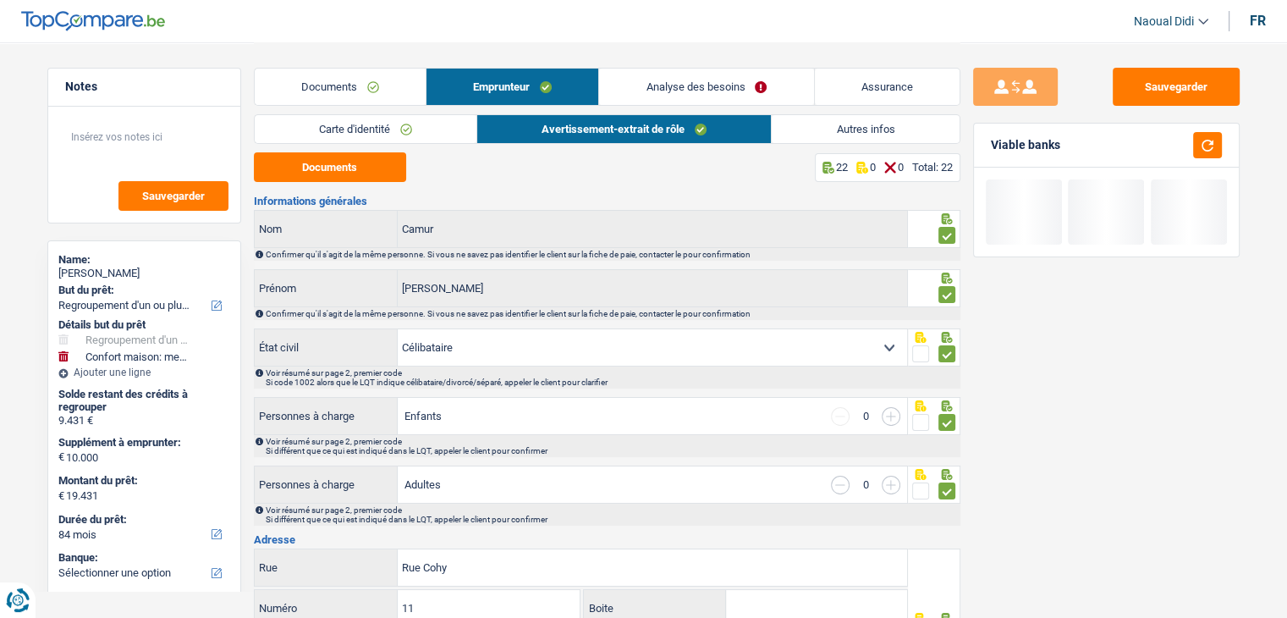
click at [756, 86] on link "Analyse des besoins" at bounding box center [706, 87] width 214 height 36
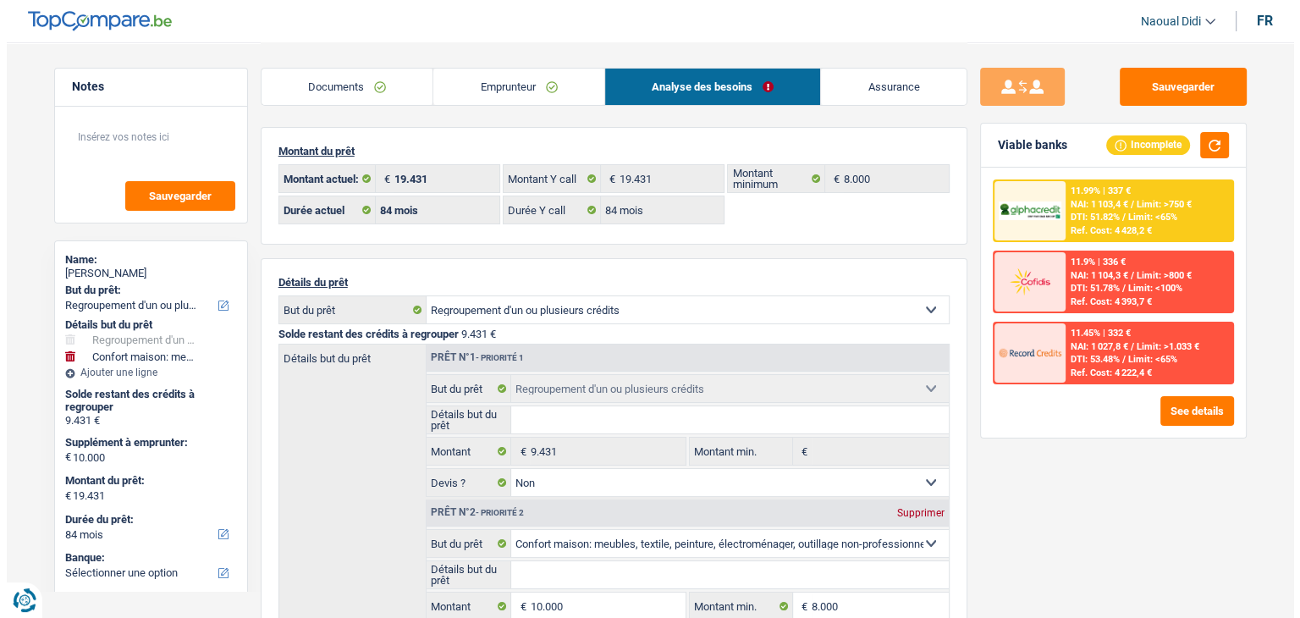
scroll to position [169, 0]
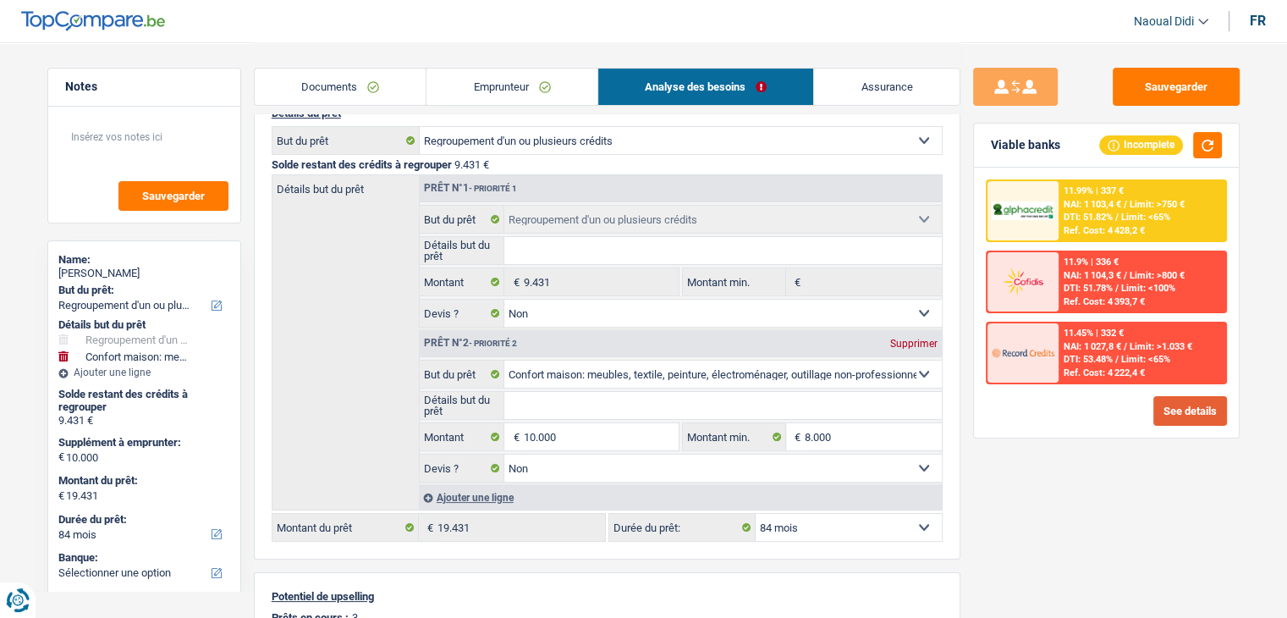
click at [1168, 399] on button "See details" at bounding box center [1190, 411] width 74 height 30
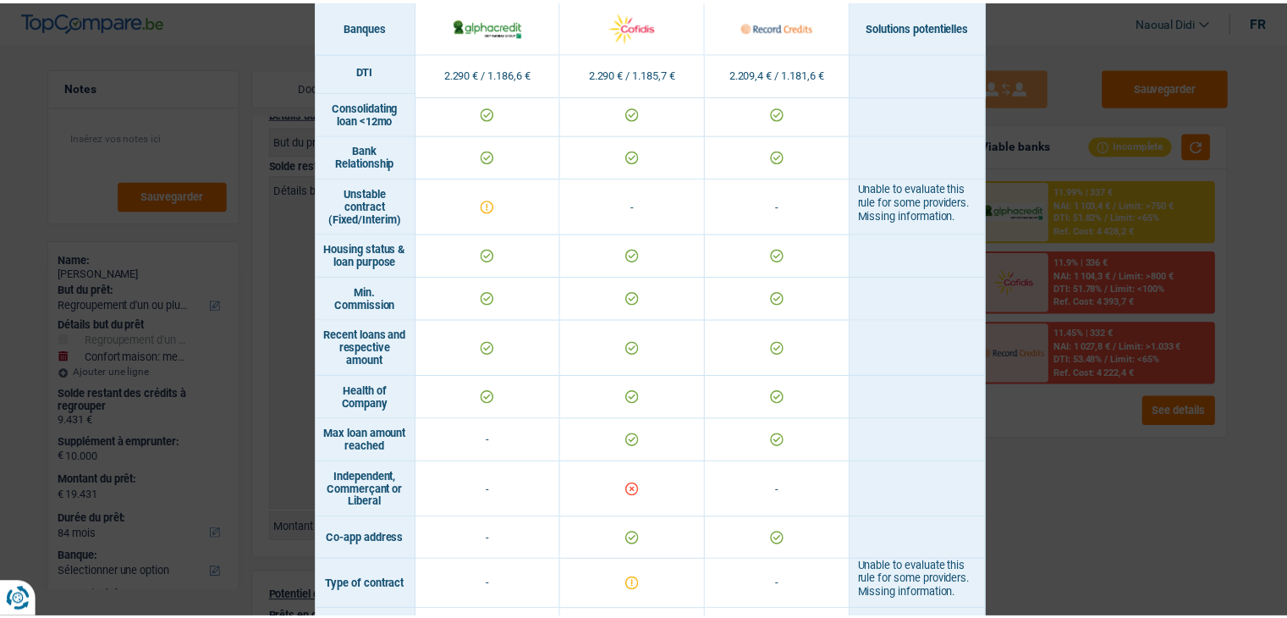
scroll to position [1086, 0]
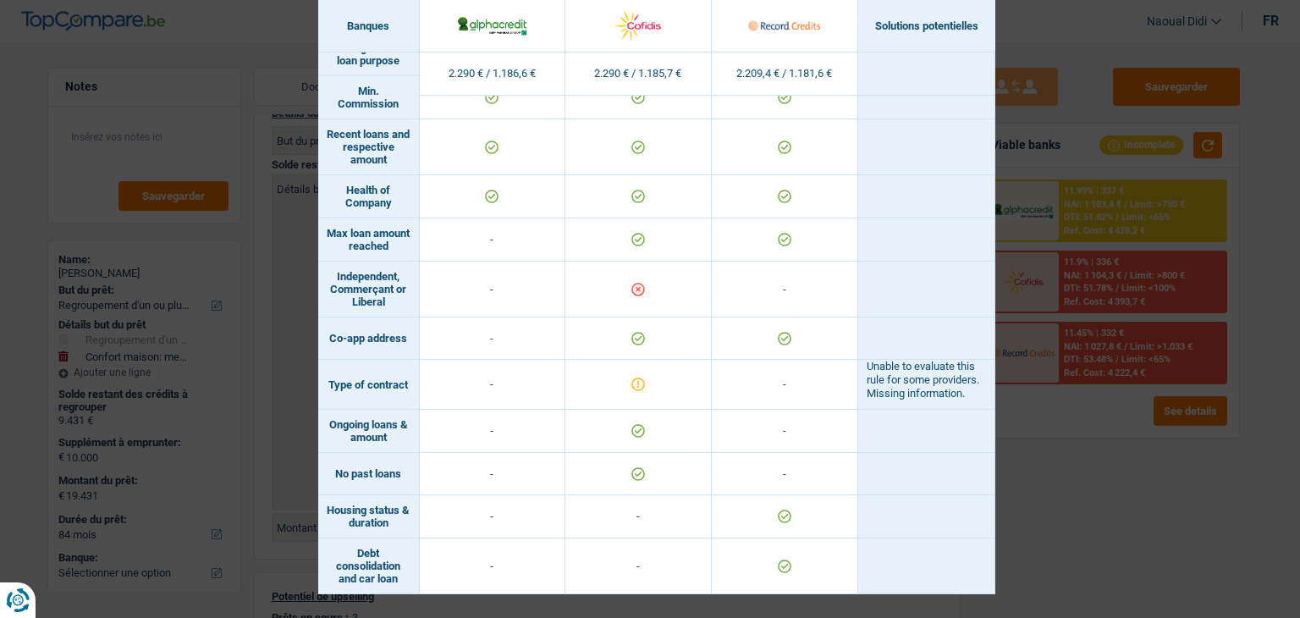
click at [1017, 512] on div "Banks conditions × Banques Solutions potentielles Revenus / Charges 2.290 € / 1…" at bounding box center [650, 309] width 1300 height 618
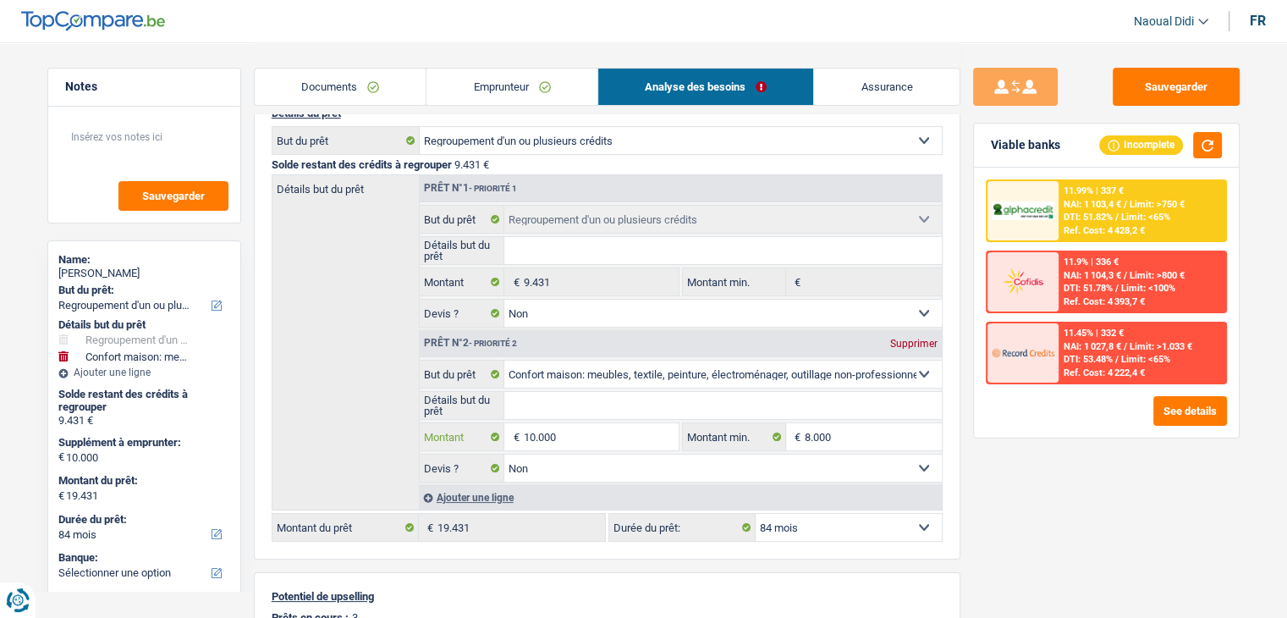
click at [569, 431] on input "10.000" at bounding box center [600, 436] width 155 height 27
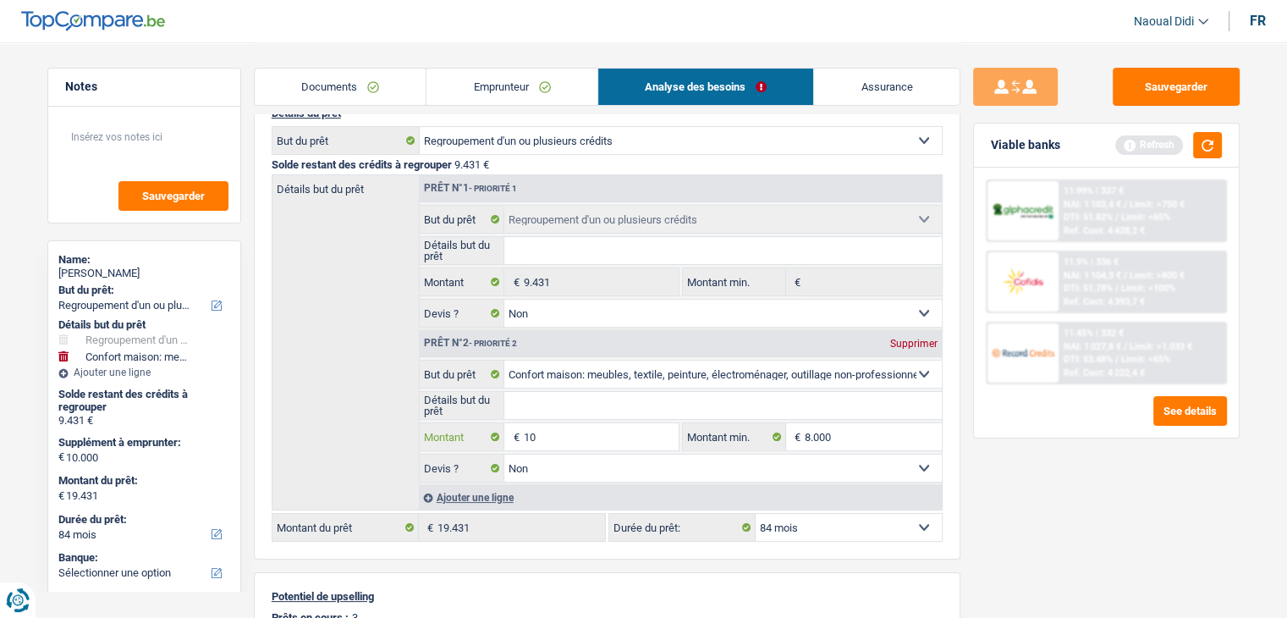
type input "1"
type input "8.000"
type input "17.431"
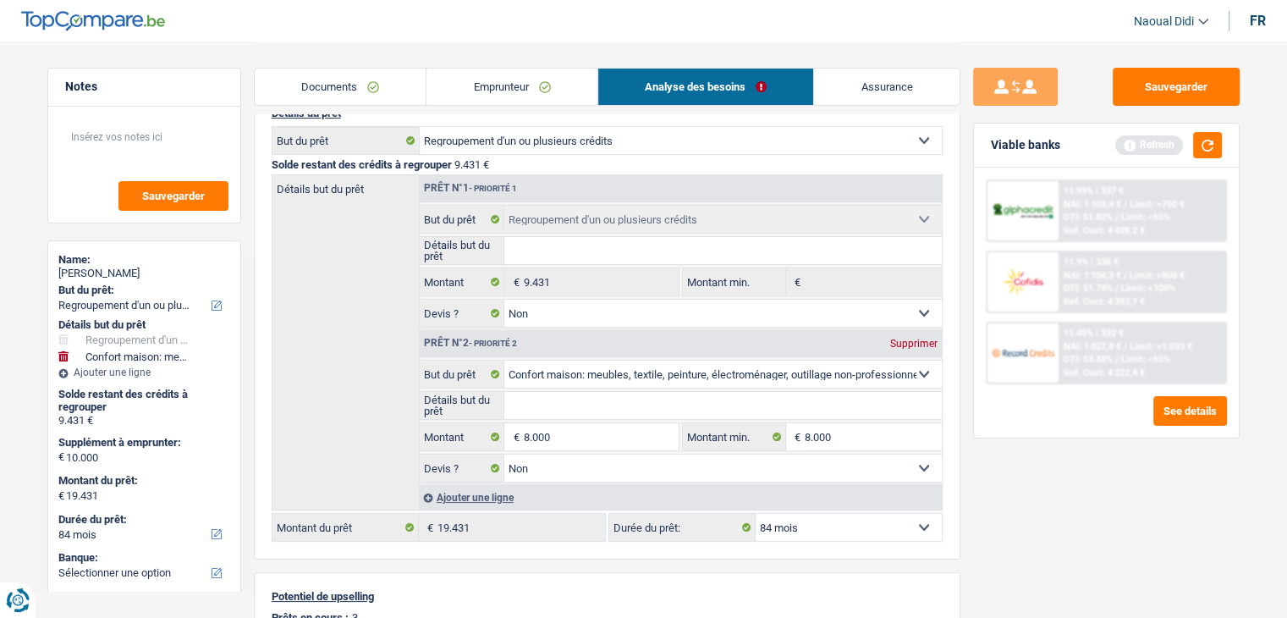
type input "17.431"
click at [1173, 566] on div "Sauvegarder Viable banks Refresh 11.99% | 337 € NAI: 1 103,4 € / Limit: >750 € …" at bounding box center [1106, 329] width 292 height 523
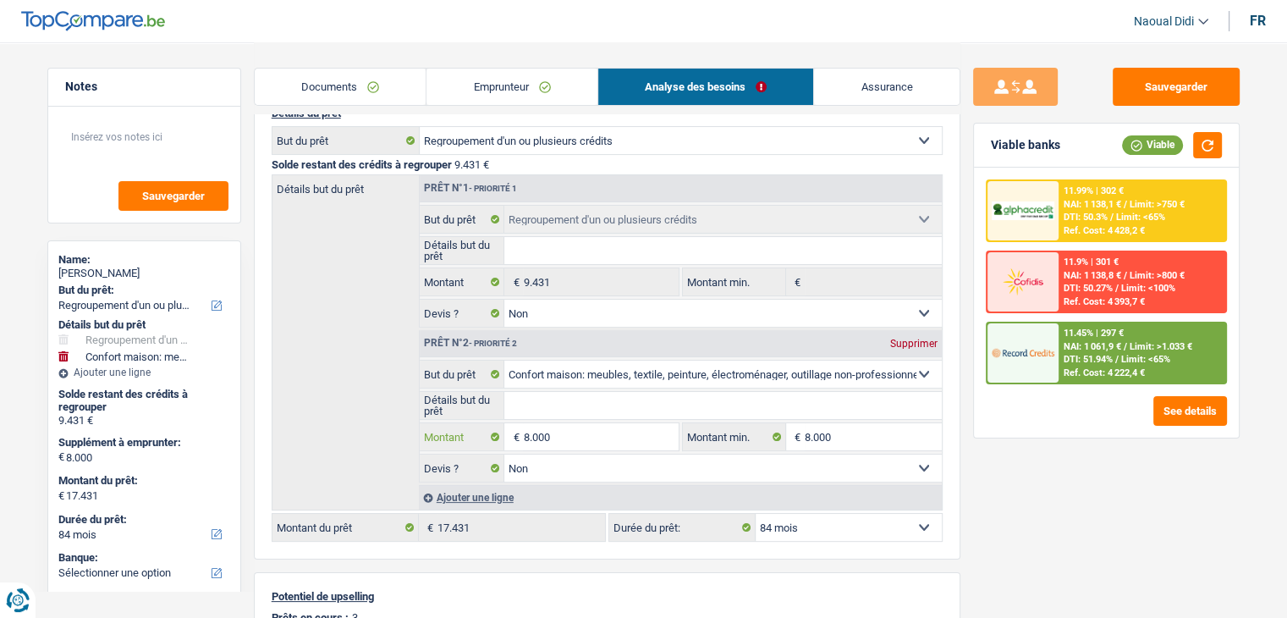
click at [579, 436] on input "8.000" at bounding box center [600, 436] width 155 height 27
drag, startPoint x: 579, startPoint y: 436, endPoint x: 497, endPoint y: 431, distance: 81.4
click at [497, 431] on div "8.000 € Montant" at bounding box center [549, 436] width 259 height 27
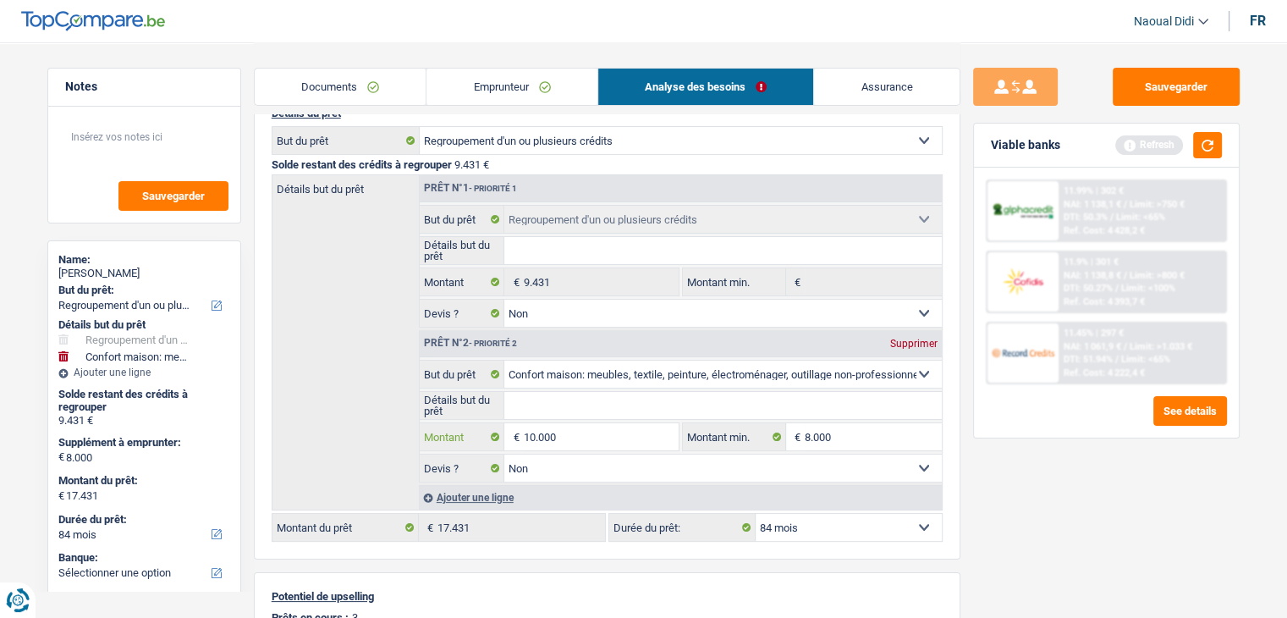
type input "10.000"
type input "19.431"
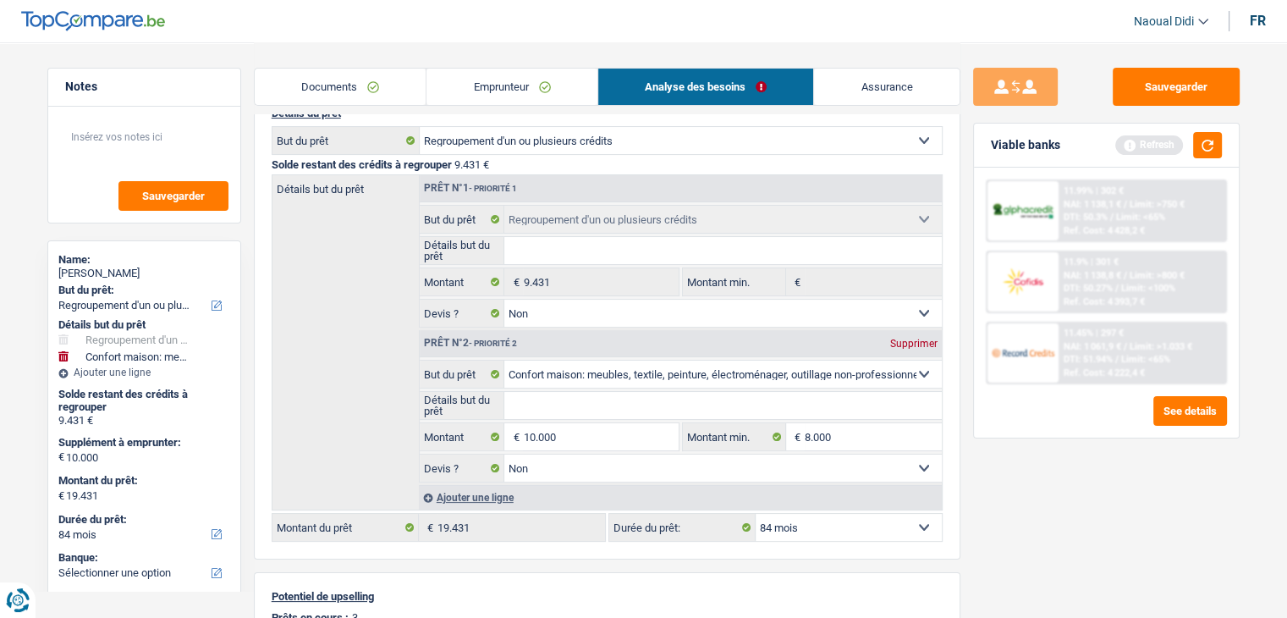
click at [1146, 212] on span "Limit: <65%" at bounding box center [1140, 217] width 49 height 11
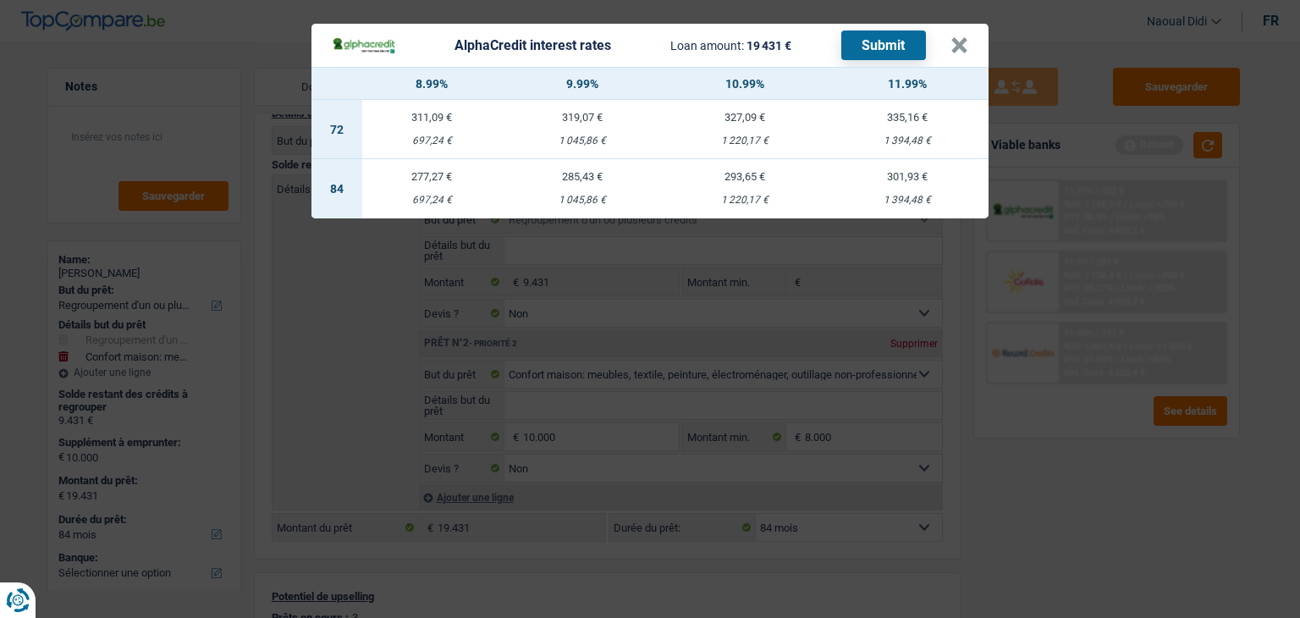
click at [582, 186] on td "285,43 € 1 045,86 €" at bounding box center [582, 188] width 162 height 59
select select "alphacredit"
type input "9,99"
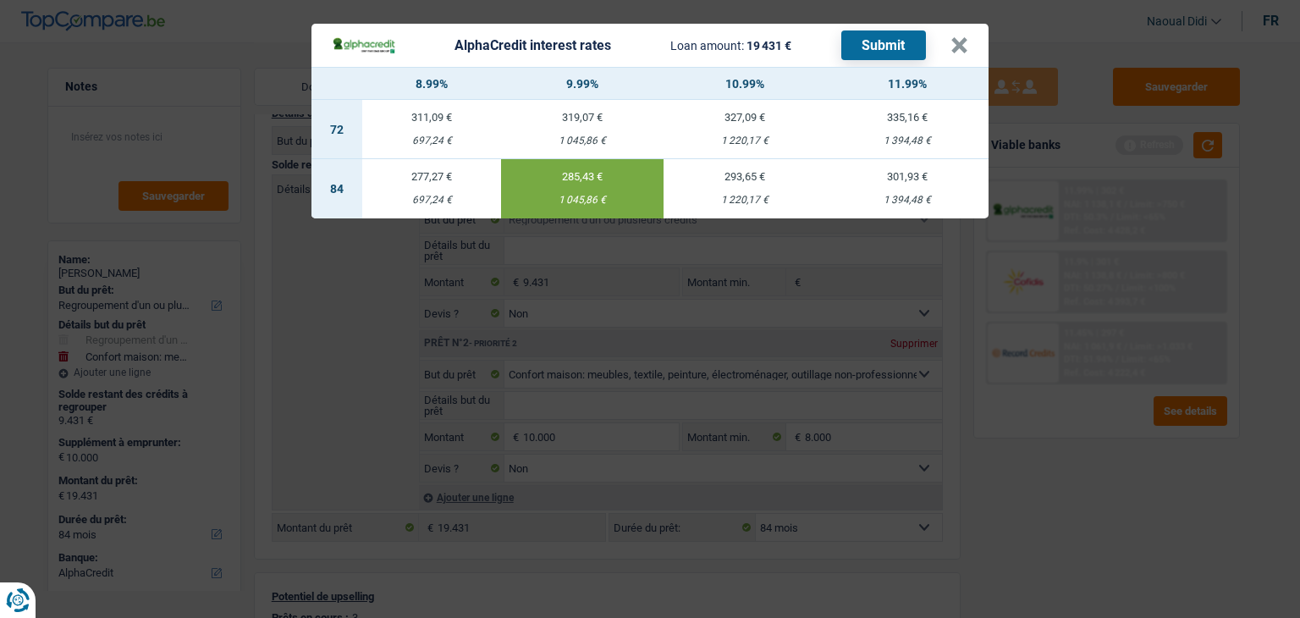
click at [864, 48] on button "Submit" at bounding box center [883, 45] width 85 height 30
click at [952, 47] on button "×" at bounding box center [959, 45] width 18 height 17
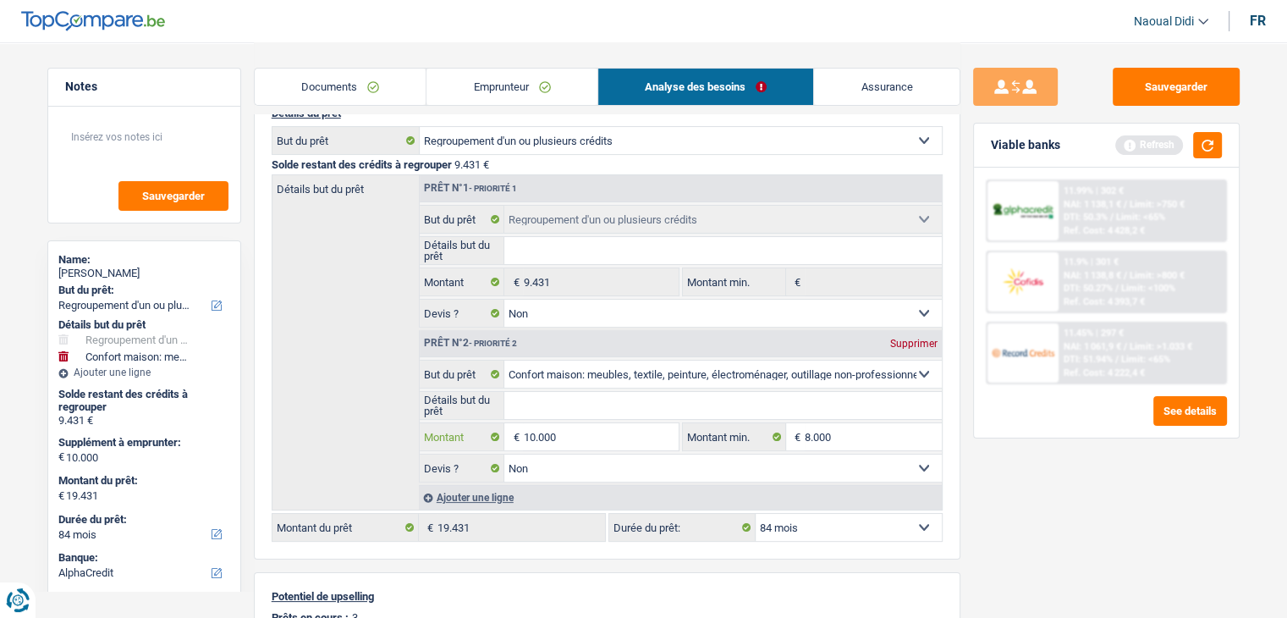
click at [592, 434] on input "10.000" at bounding box center [600, 436] width 155 height 27
type input "1"
type input "8.000"
type input "17.431"
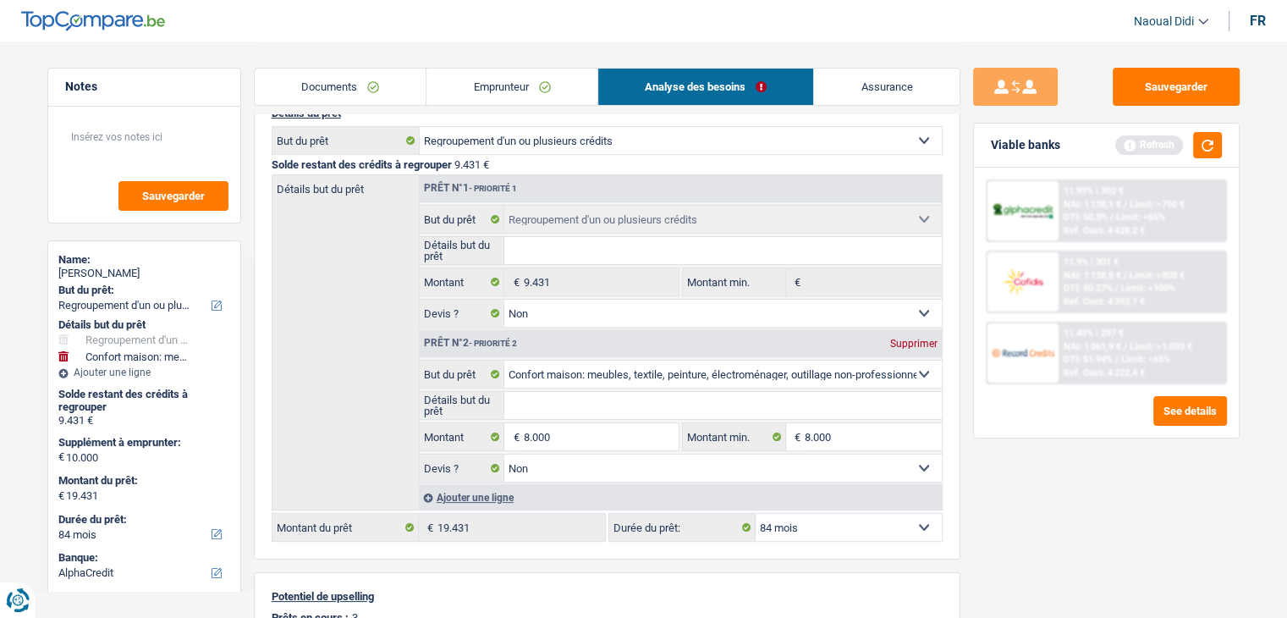
type input "17.431"
click at [1078, 481] on div "Sauvegarder Viable banks Refresh 11.99% | 302 € NAI: 1 138,1 € / Limit: >750 € …" at bounding box center [1106, 329] width 292 height 523
click at [1102, 354] on span "DTI: 51.94%" at bounding box center [1087, 359] width 49 height 11
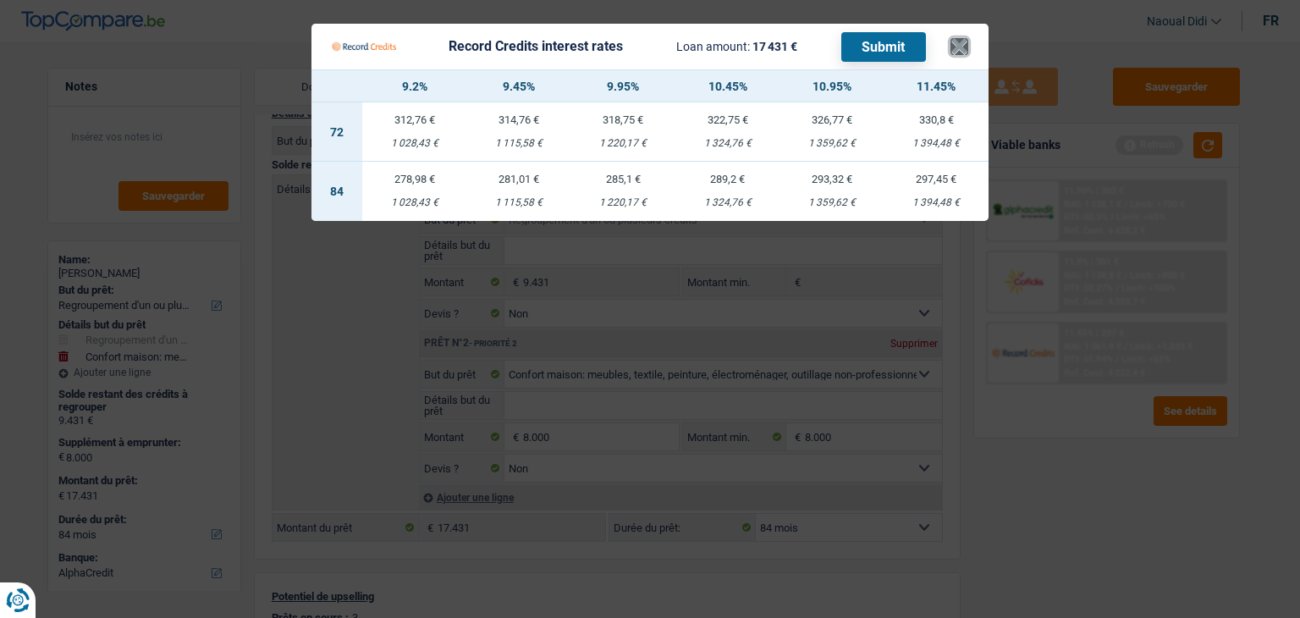
click at [960, 42] on button "×" at bounding box center [959, 46] width 18 height 17
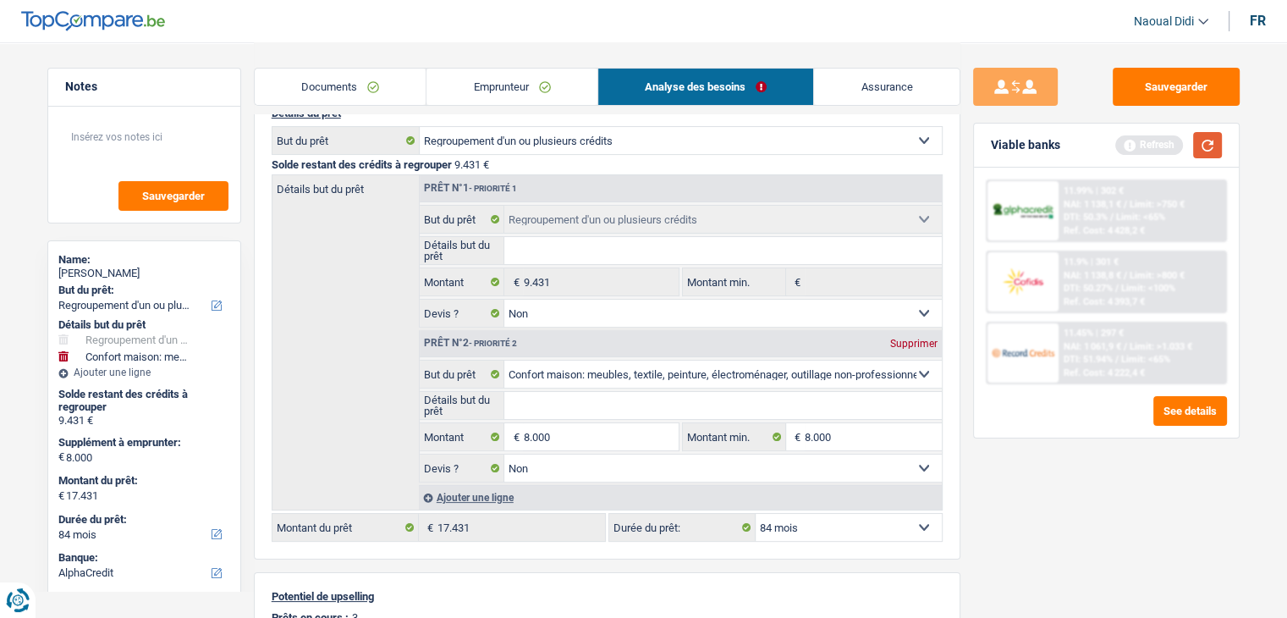
click at [1213, 136] on button "button" at bounding box center [1207, 145] width 29 height 26
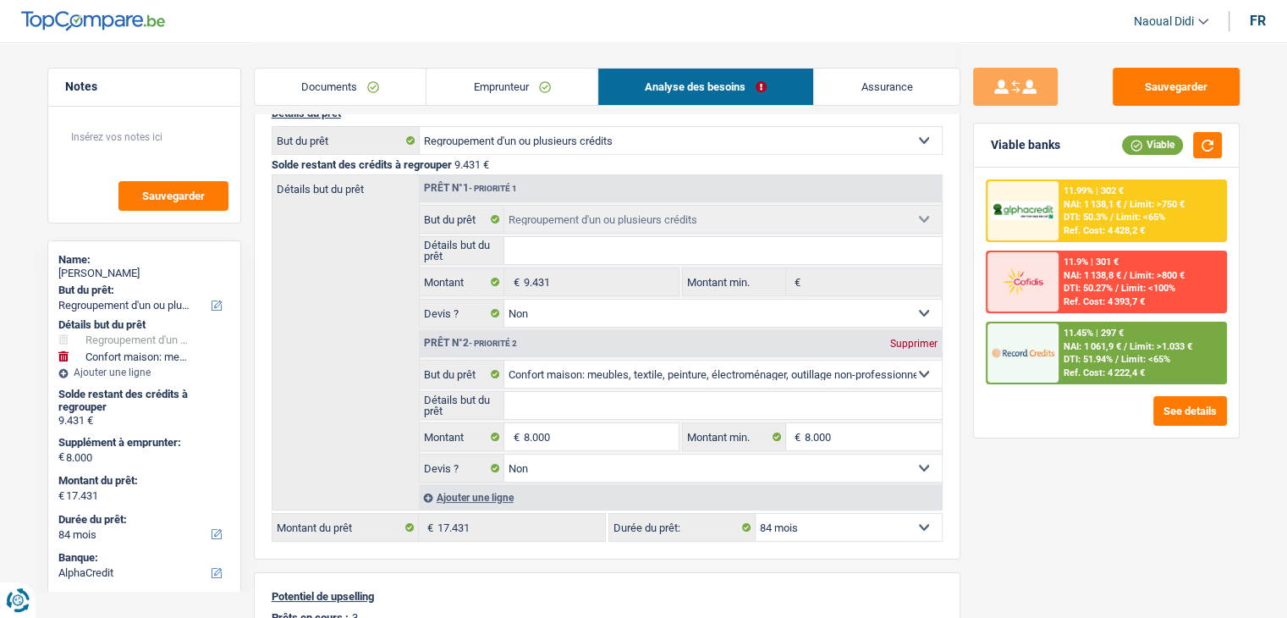
click at [1107, 350] on div "11.45% | 297 € NAI: 1 061,9 € / Limit: >1.033 € DTI: 51.94% / Limit: <65% Ref. …" at bounding box center [1141, 352] width 167 height 59
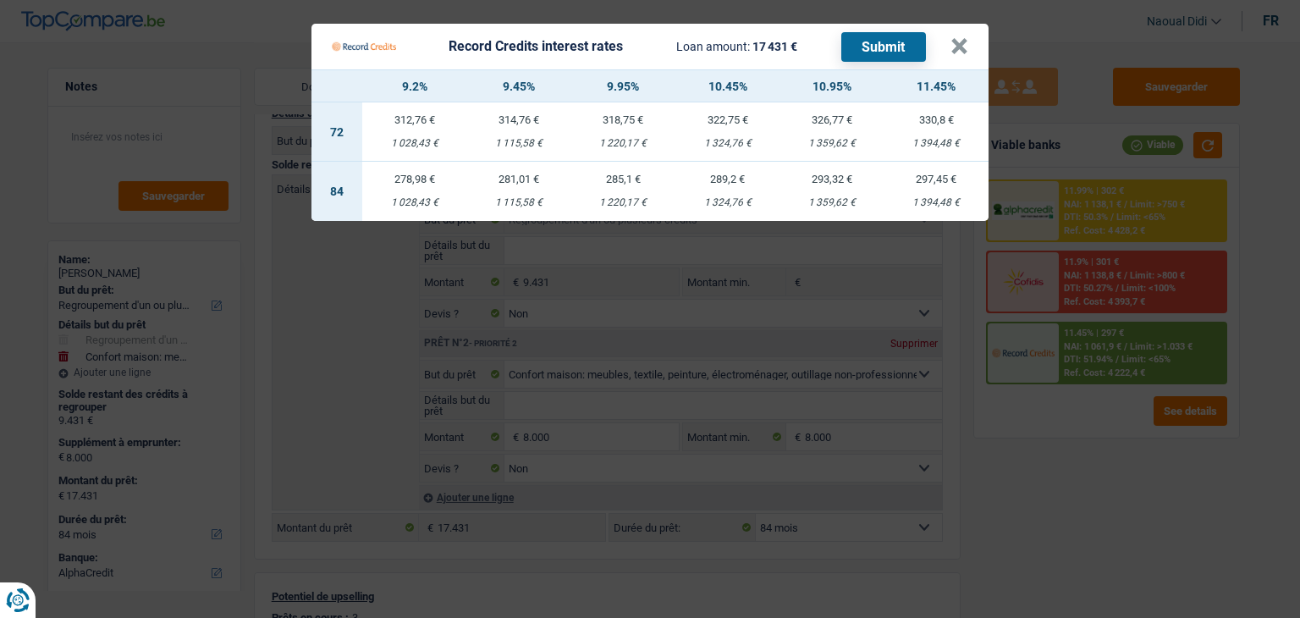
click at [624, 185] on td "285,1 € 1 220,17 €" at bounding box center [623, 191] width 104 height 59
select select "record credits"
type input "9,95"
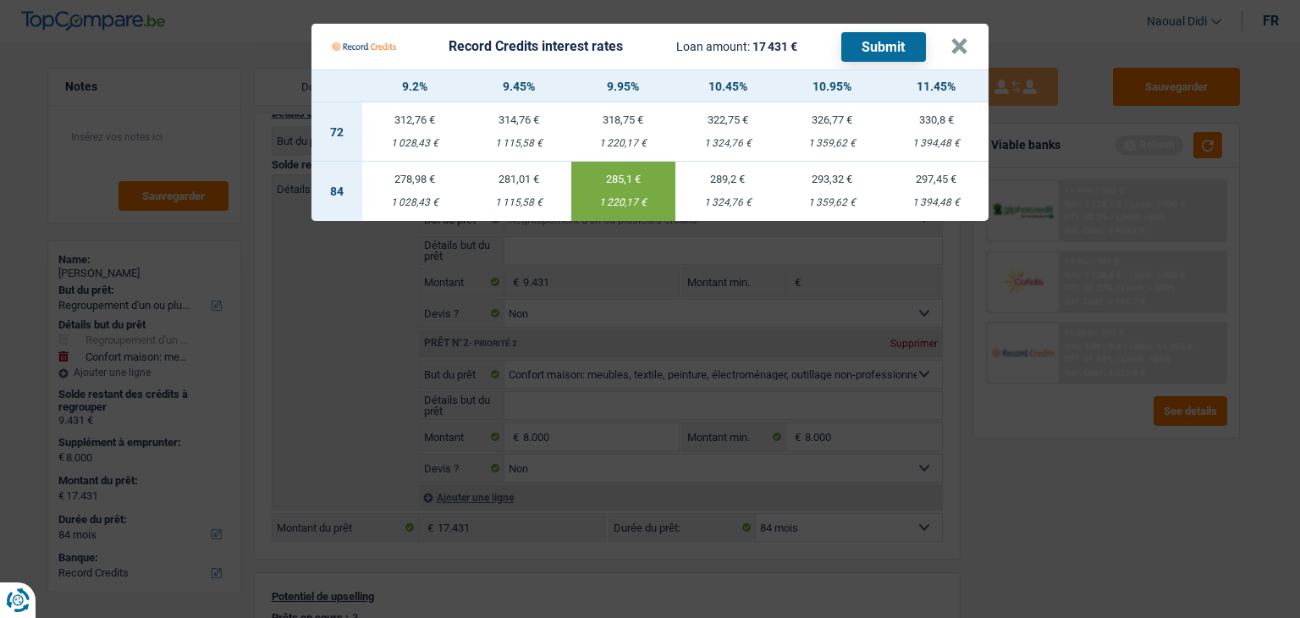
click at [877, 45] on button "Submit" at bounding box center [883, 47] width 85 height 30
click at [957, 48] on button "×" at bounding box center [959, 46] width 18 height 17
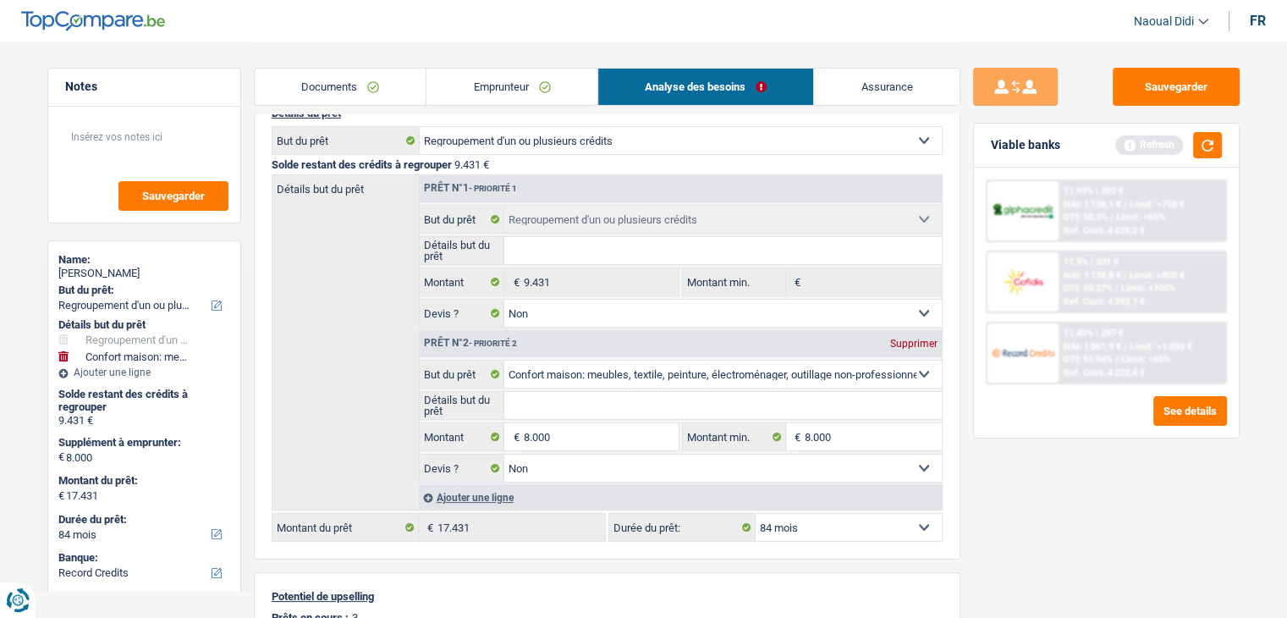
click at [460, 90] on link "Emprunteur" at bounding box center [511, 87] width 171 height 36
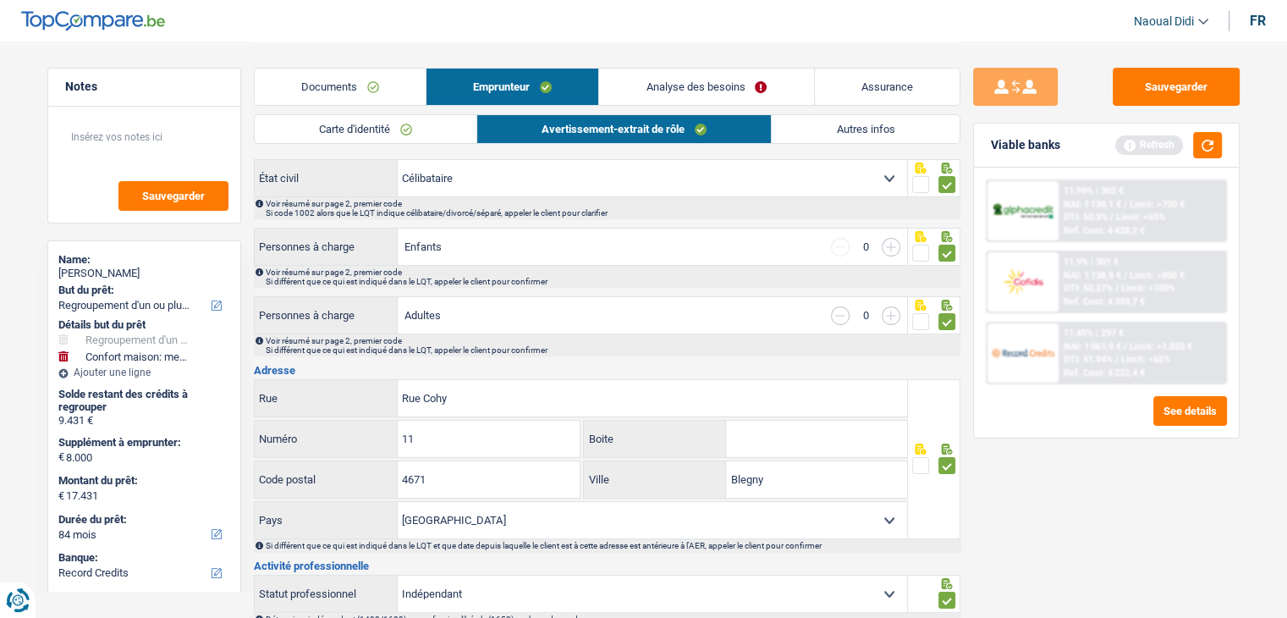
click at [893, 245] on input "button" at bounding box center [891, 247] width 19 height 19
select select "familyAllowances"
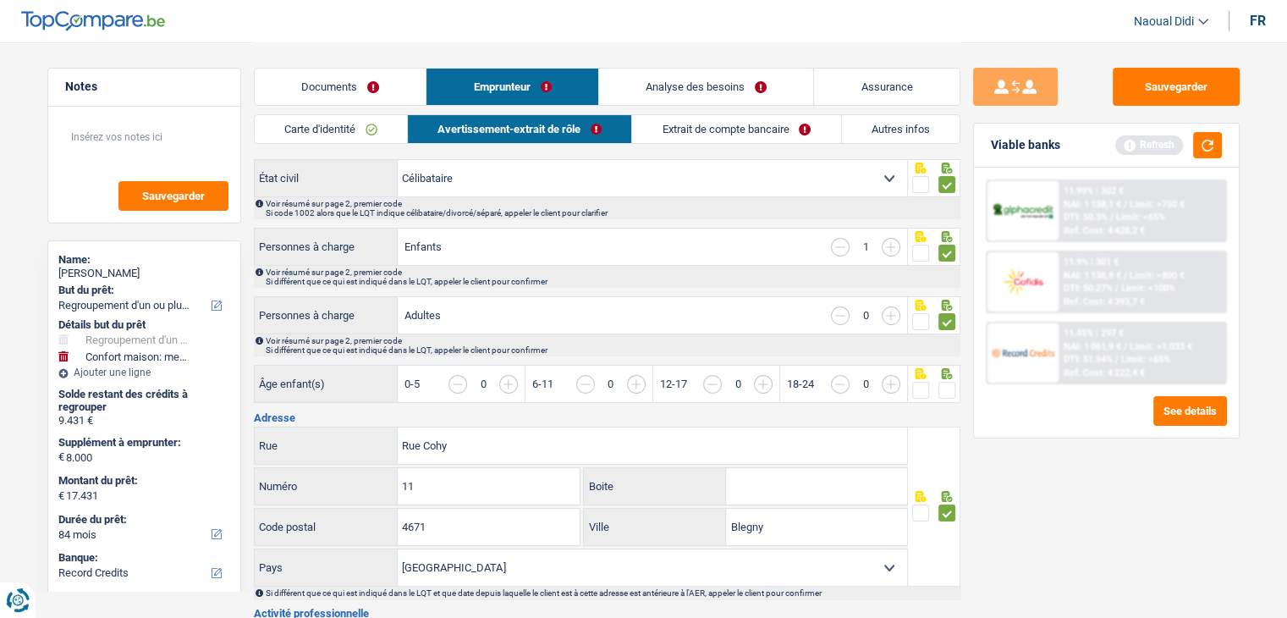
click at [891, 383] on input "button" at bounding box center [1208, 393] width 653 height 36
click at [1206, 148] on button "button" at bounding box center [1207, 145] width 29 height 26
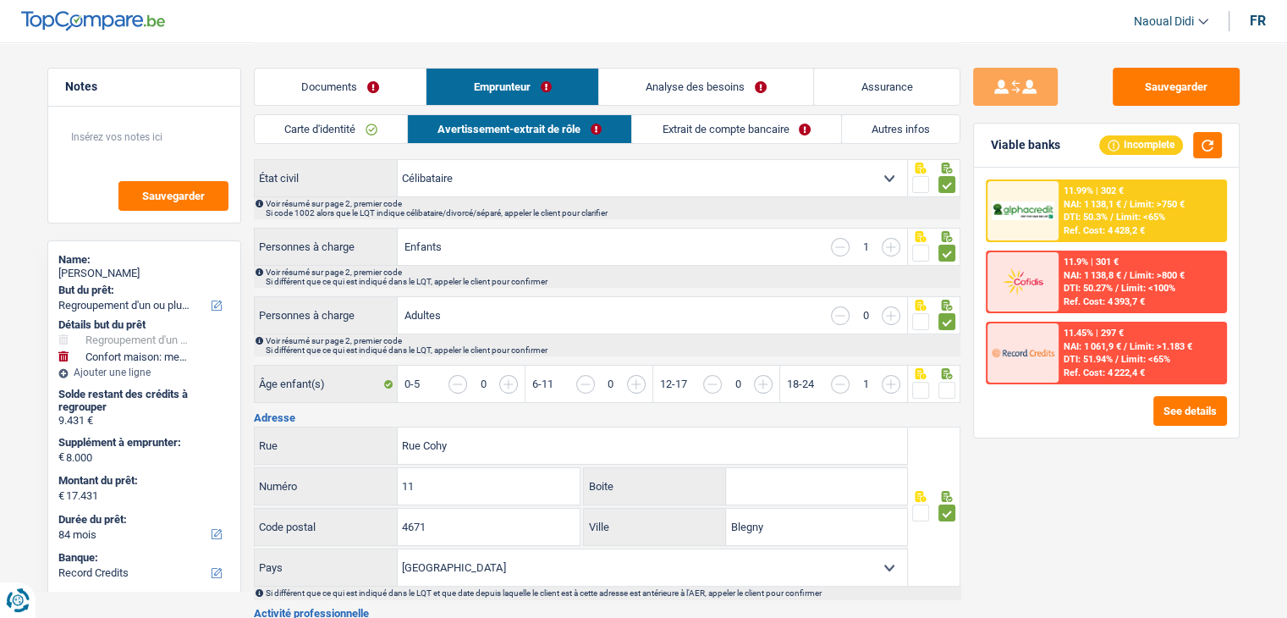
click at [679, 77] on link "Analyse des besoins" at bounding box center [706, 87] width 215 height 36
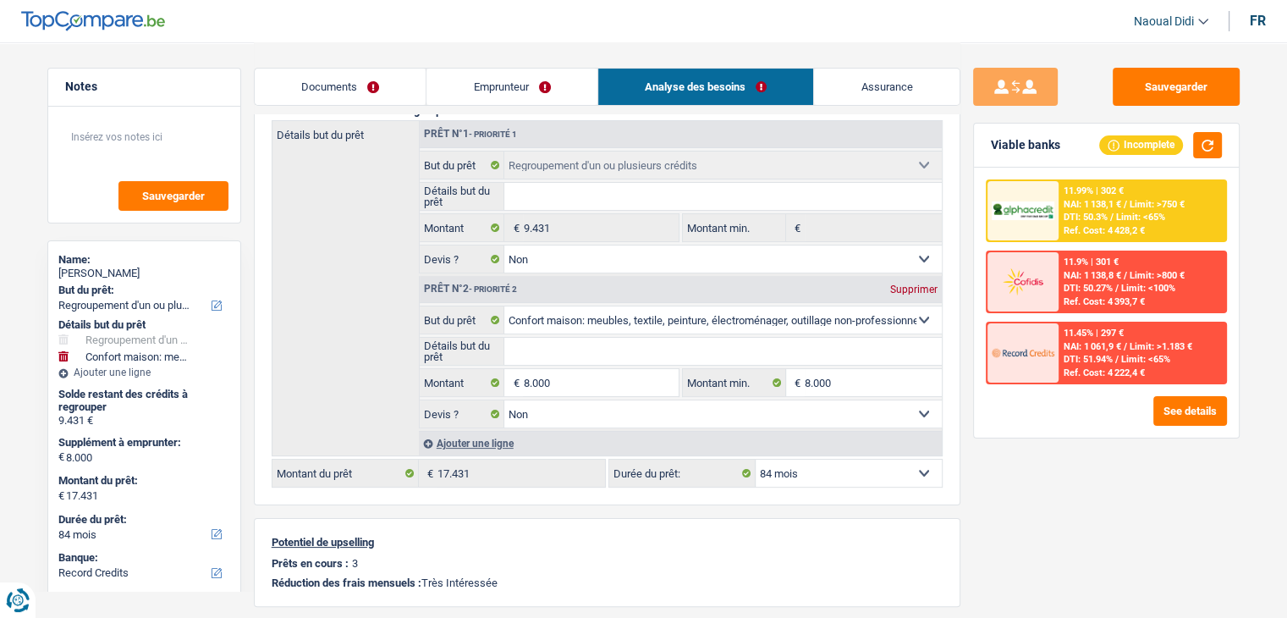
scroll to position [254, 0]
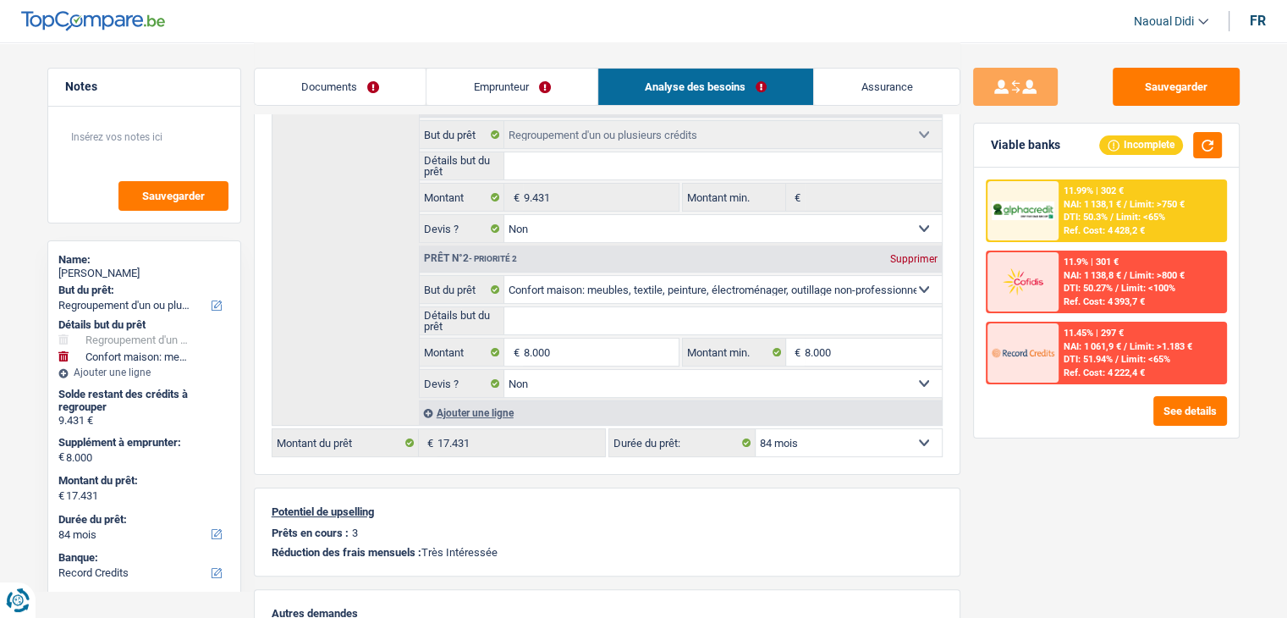
click at [513, 87] on link "Emprunteur" at bounding box center [511, 87] width 171 height 36
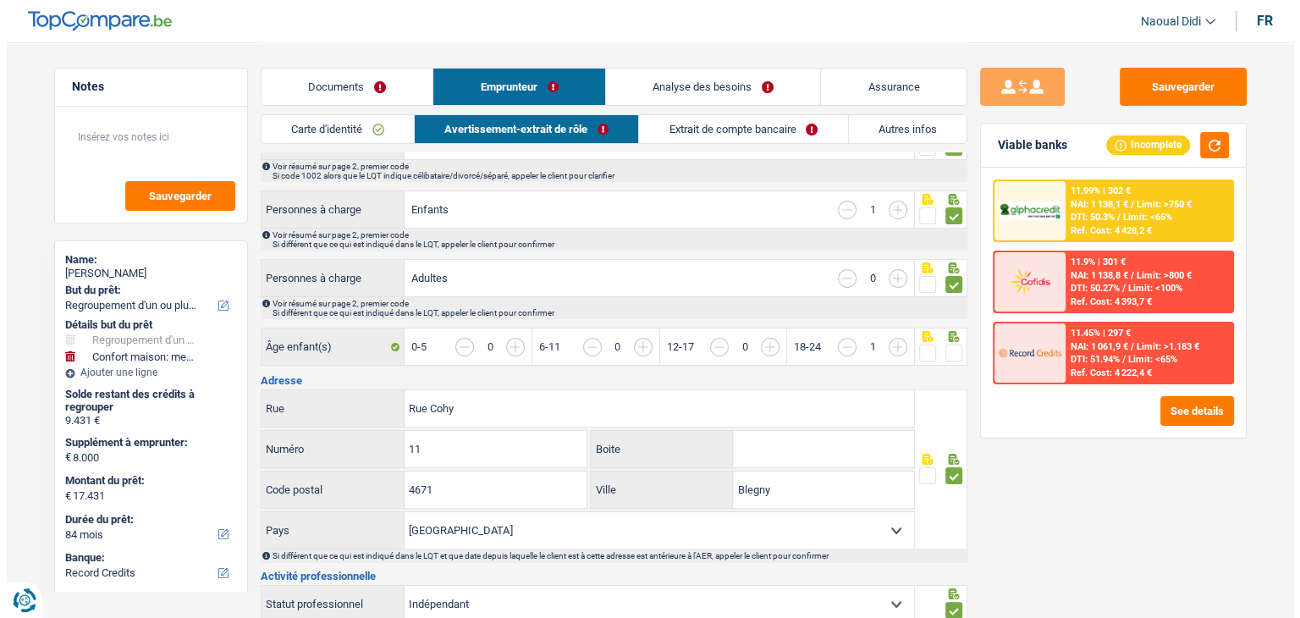
scroll to position [169, 0]
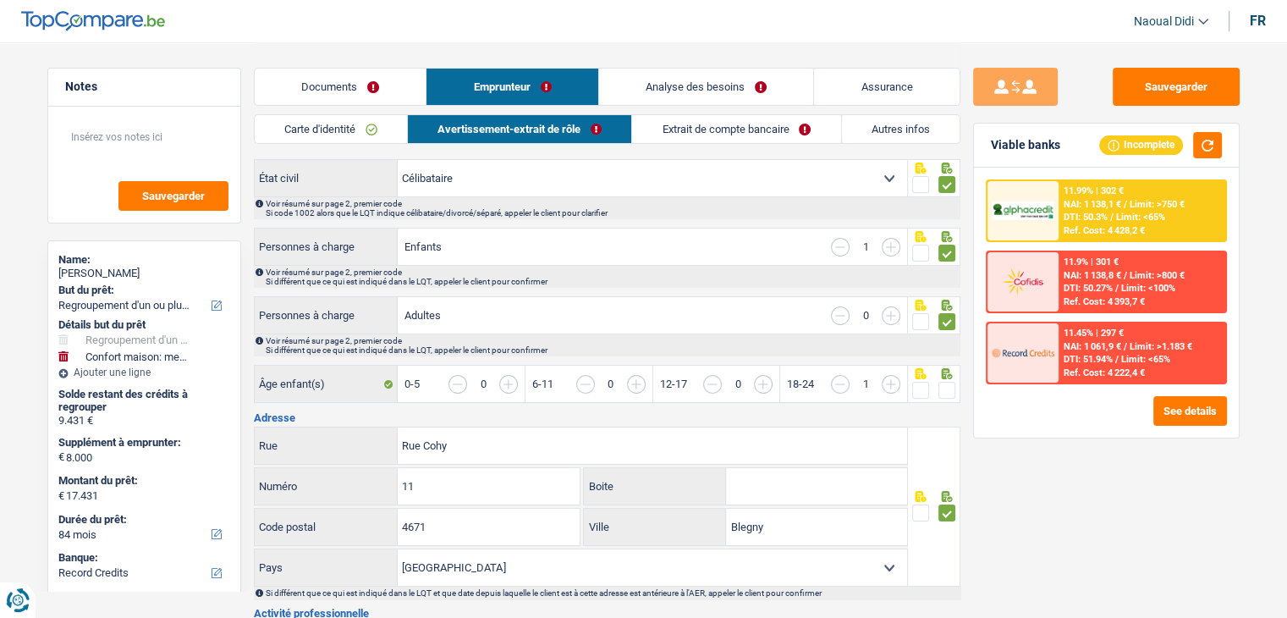
click at [847, 241] on input "button" at bounding box center [840, 247] width 19 height 19
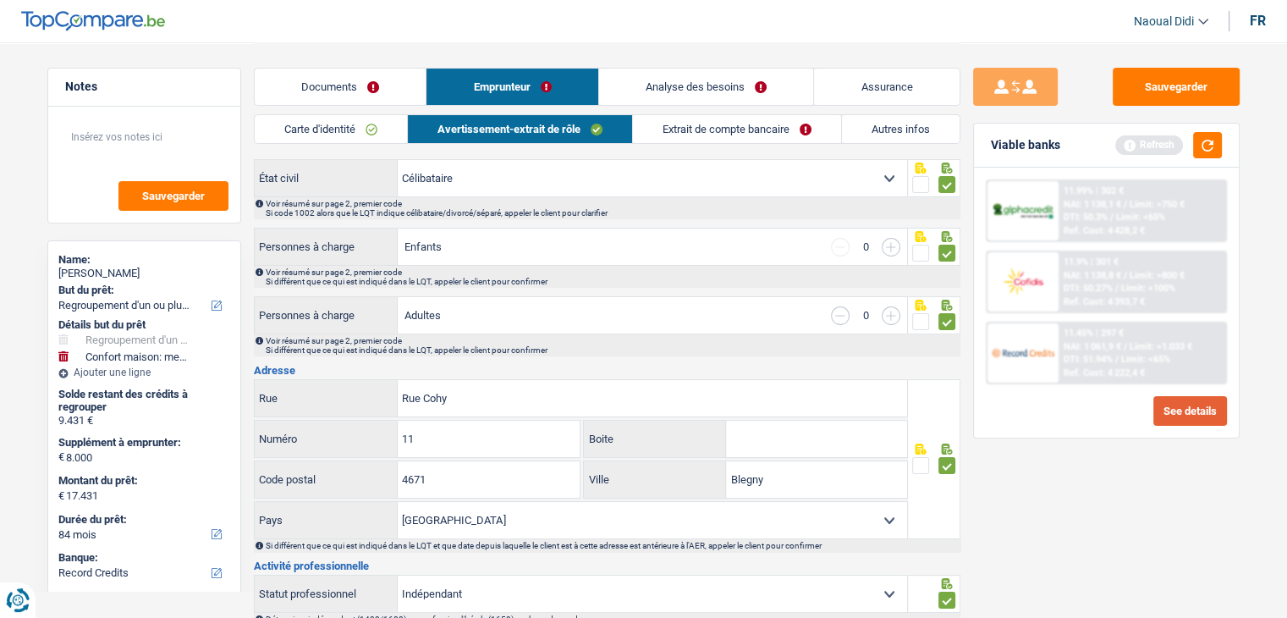
click at [1208, 410] on button "See details" at bounding box center [1190, 411] width 74 height 30
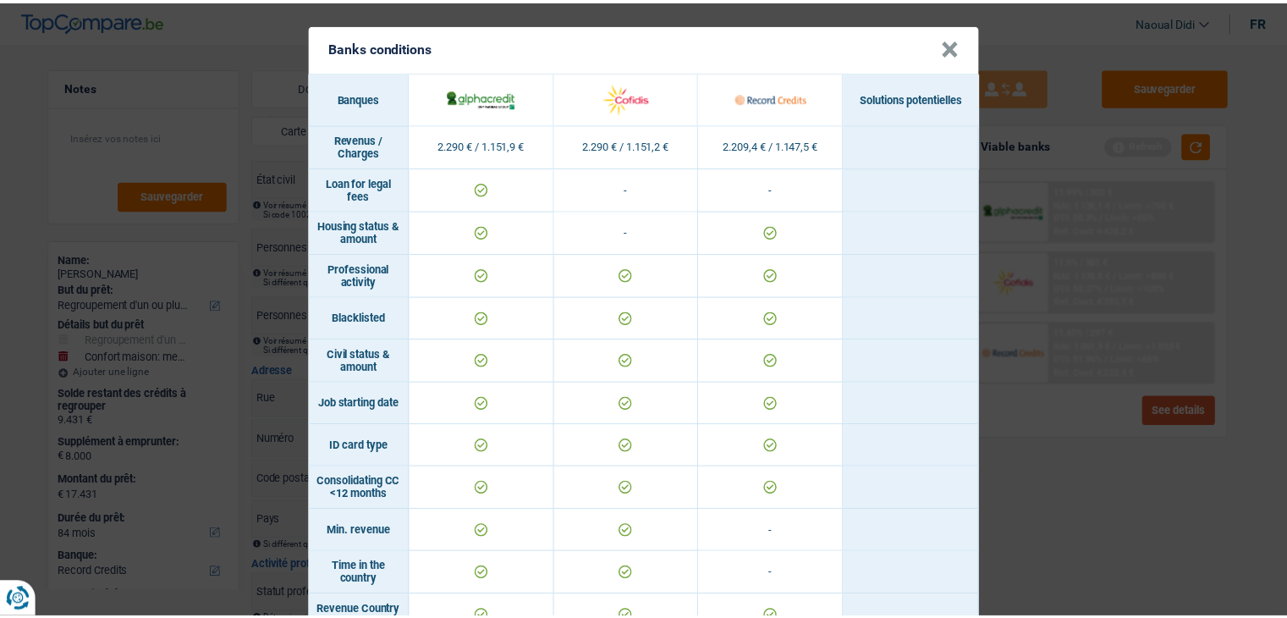
scroll to position [0, 0]
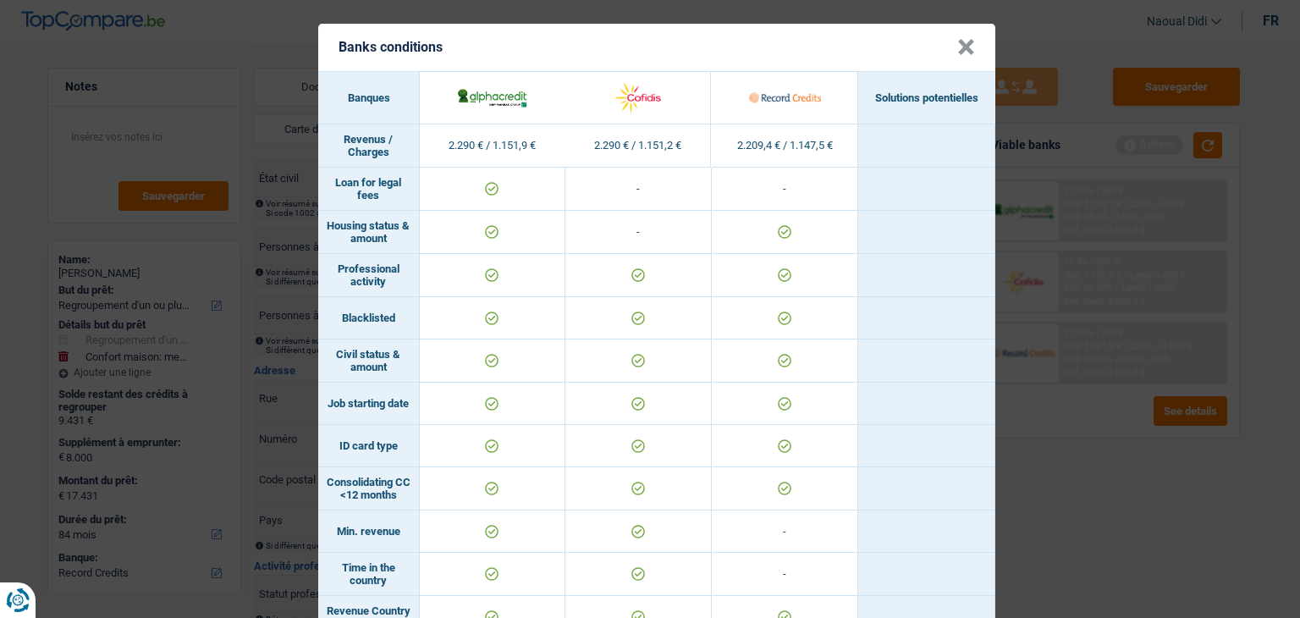
click at [940, 49] on header "Banks conditions ×" at bounding box center [656, 47] width 677 height 47
click at [957, 47] on button "×" at bounding box center [966, 47] width 18 height 17
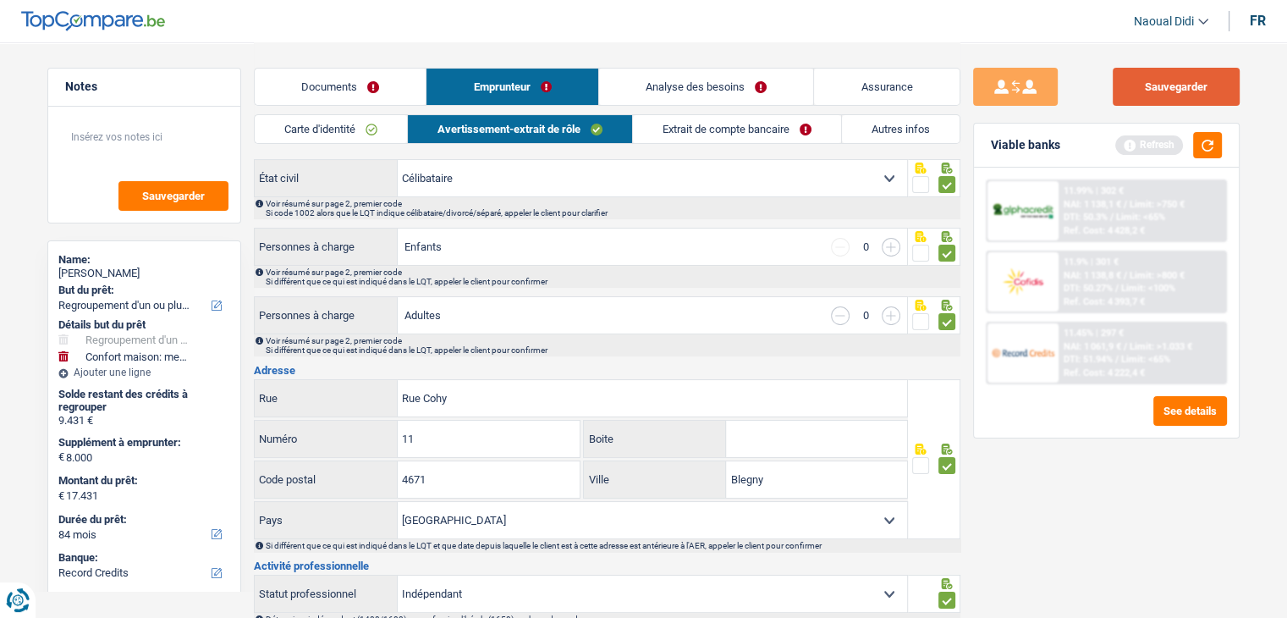
click at [1139, 89] on button "Sauvegarder" at bounding box center [1176, 87] width 127 height 38
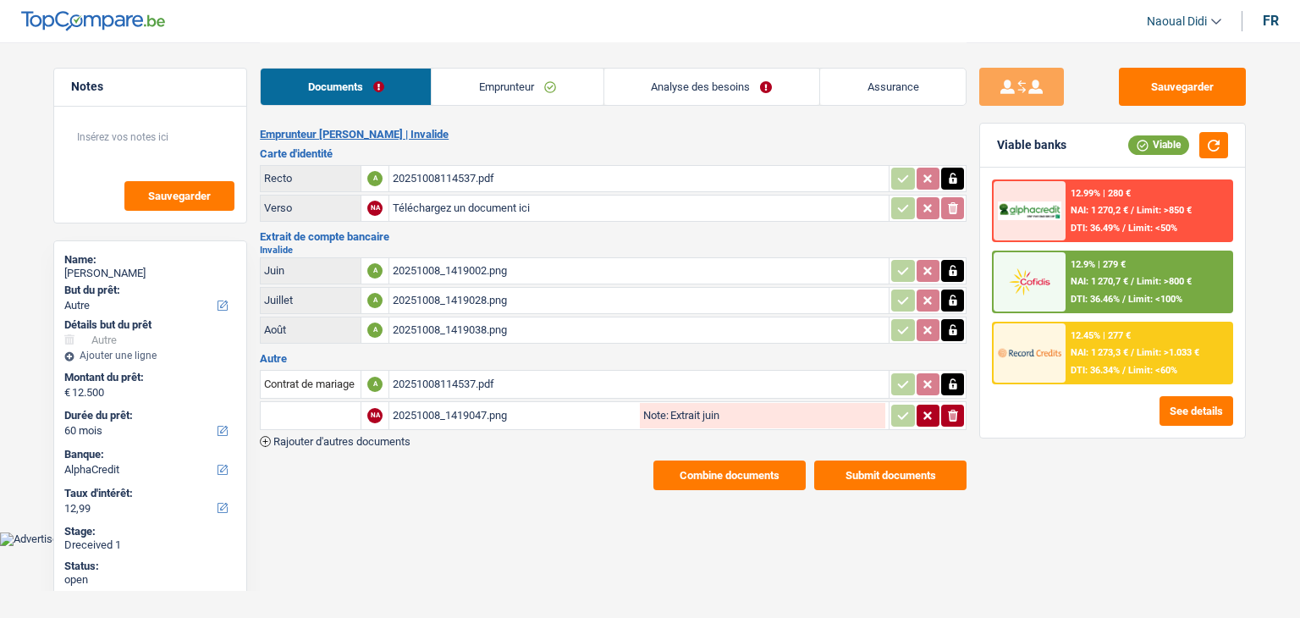
select select "other"
select select "60"
click at [537, 95] on link "Emprunteur" at bounding box center [516, 87] width 171 height 36
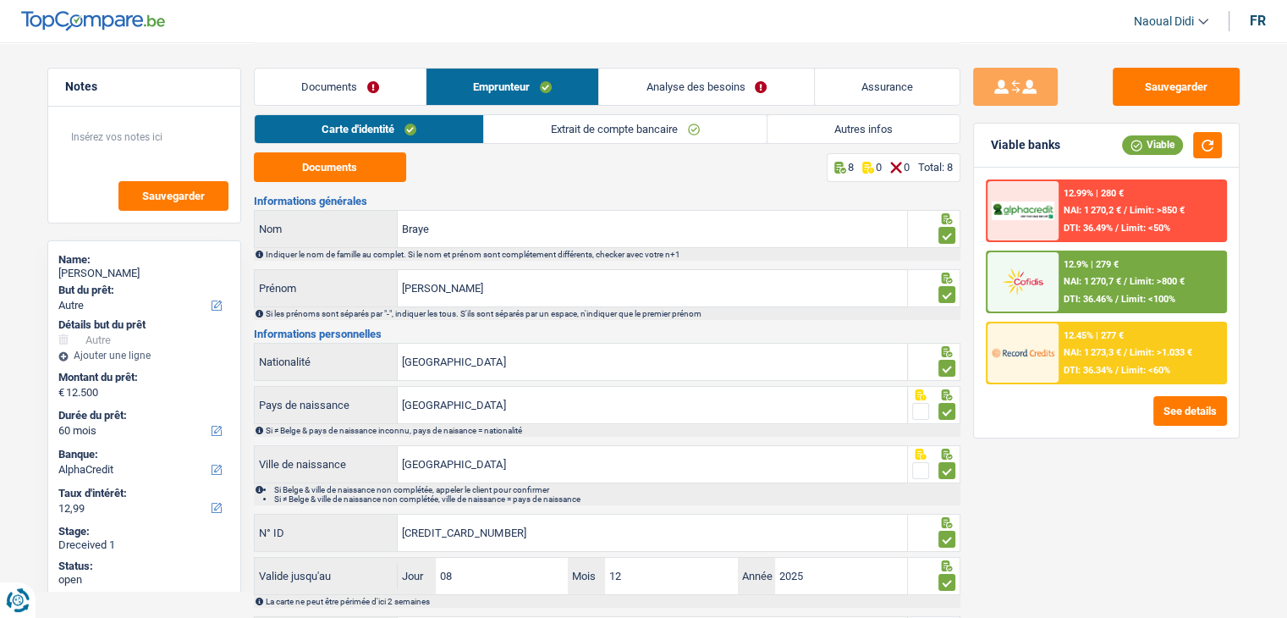
click at [716, 91] on link "Analyse des besoins" at bounding box center [706, 87] width 214 height 36
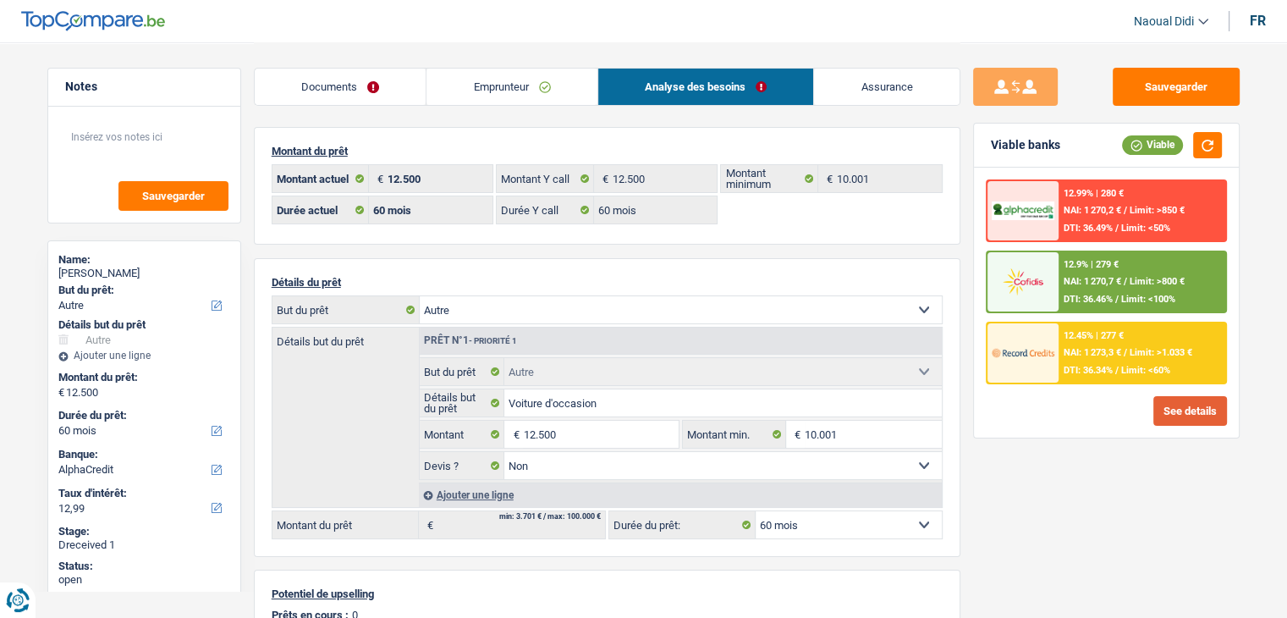
click at [1184, 405] on button "See details" at bounding box center [1190, 411] width 74 height 30
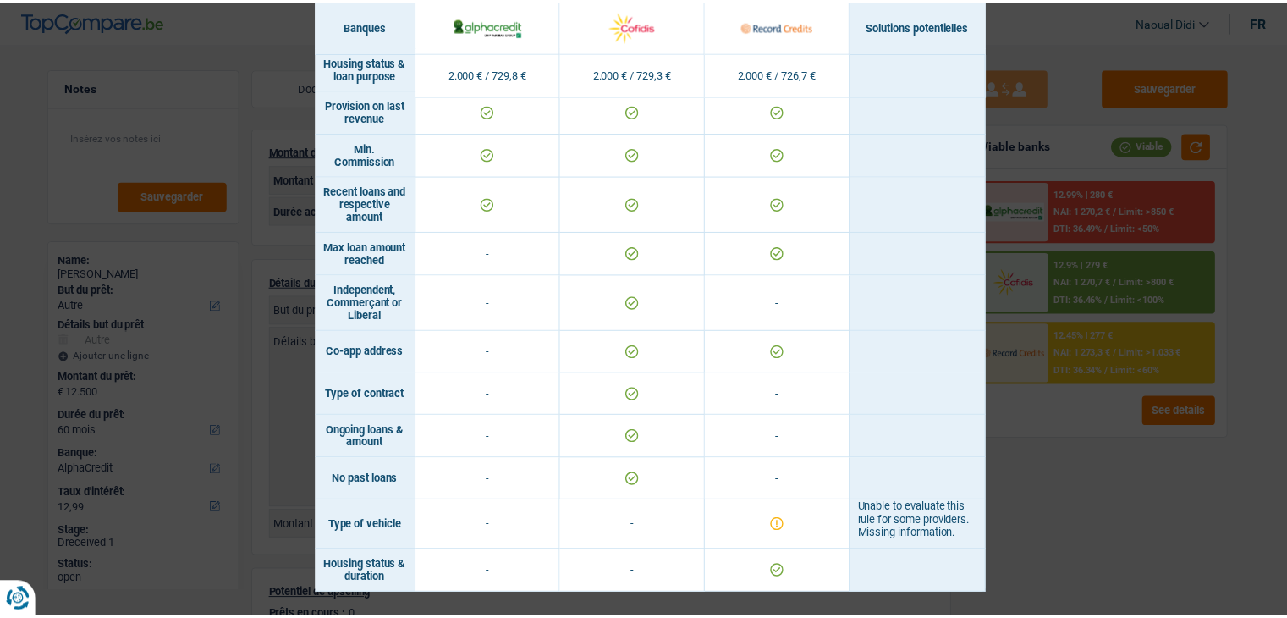
scroll to position [1107, 0]
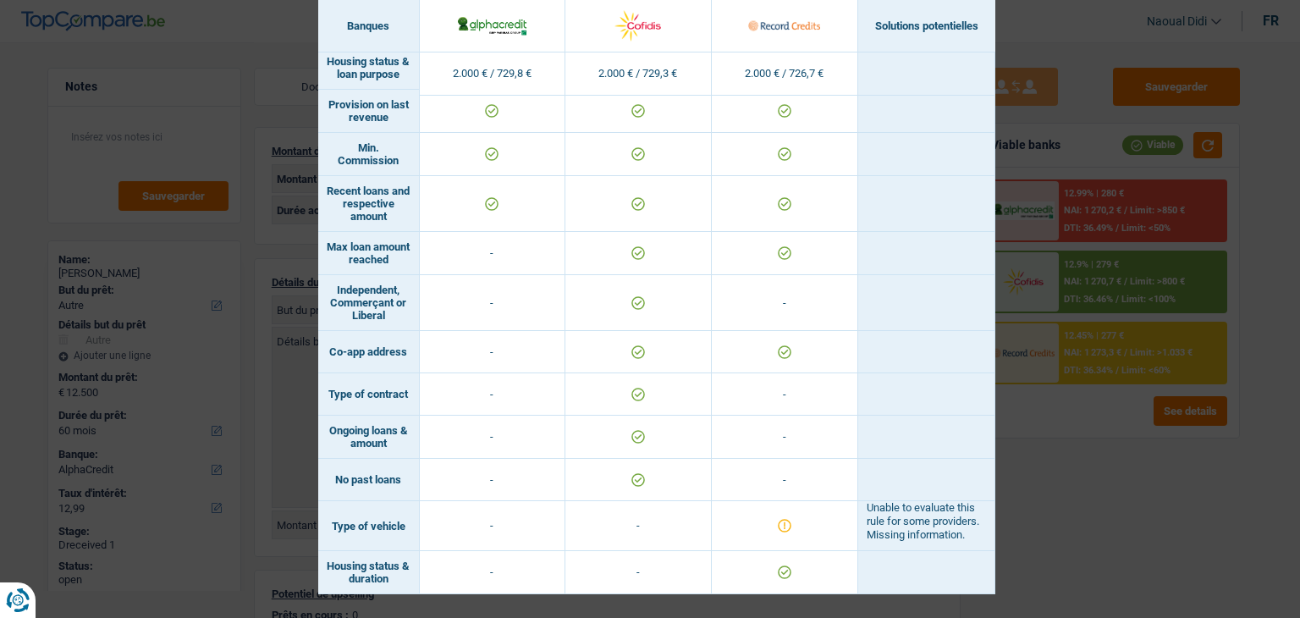
click at [1084, 519] on div "Banks conditions × Banques Solutions potentielles Revenus / Charges 2.000 € / 7…" at bounding box center [650, 309] width 1300 height 618
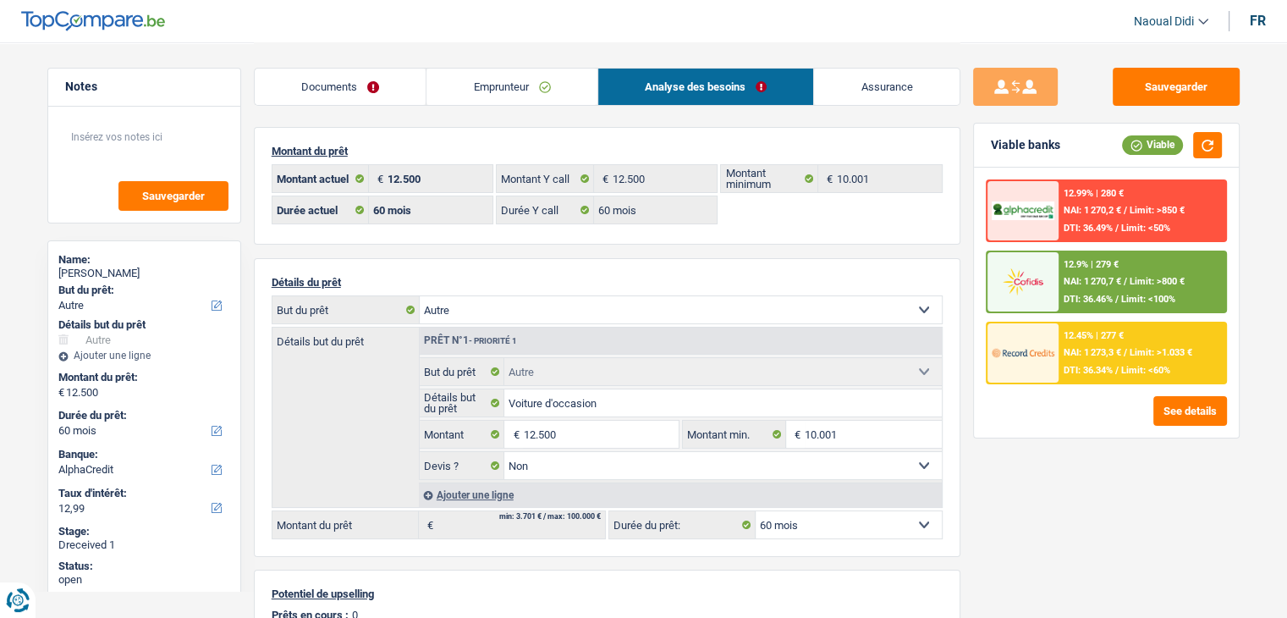
click at [485, 85] on link "Emprunteur" at bounding box center [511, 87] width 171 height 36
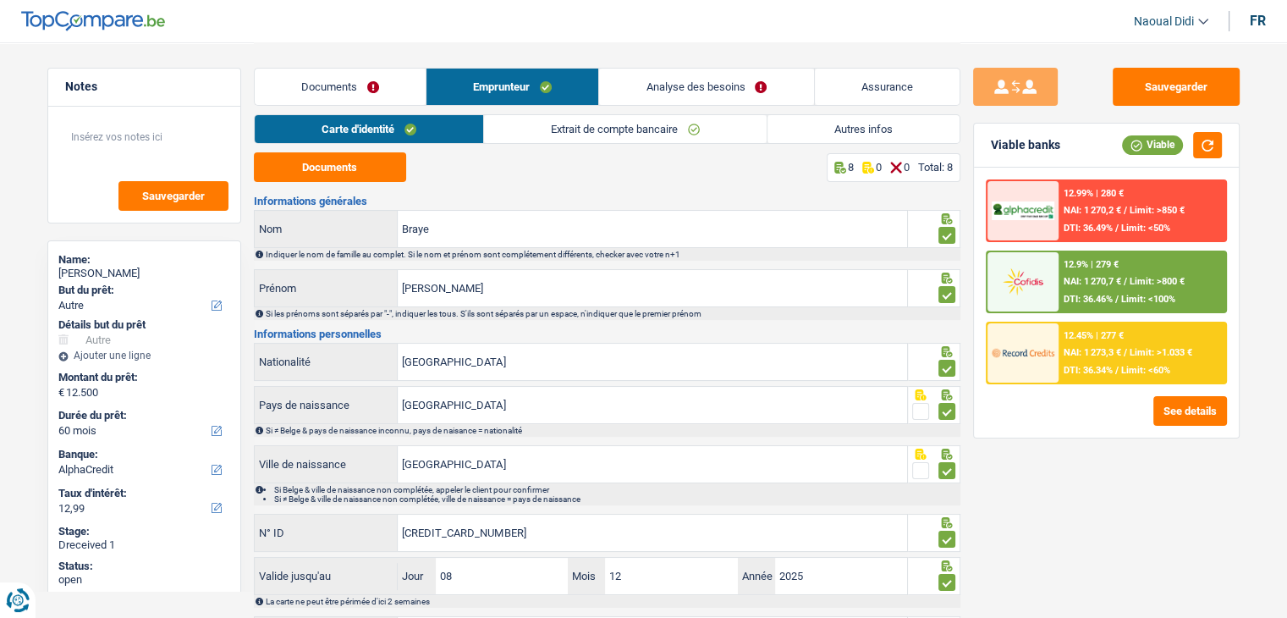
click at [576, 126] on link "Extrait de compte bancaire" at bounding box center [625, 129] width 283 height 28
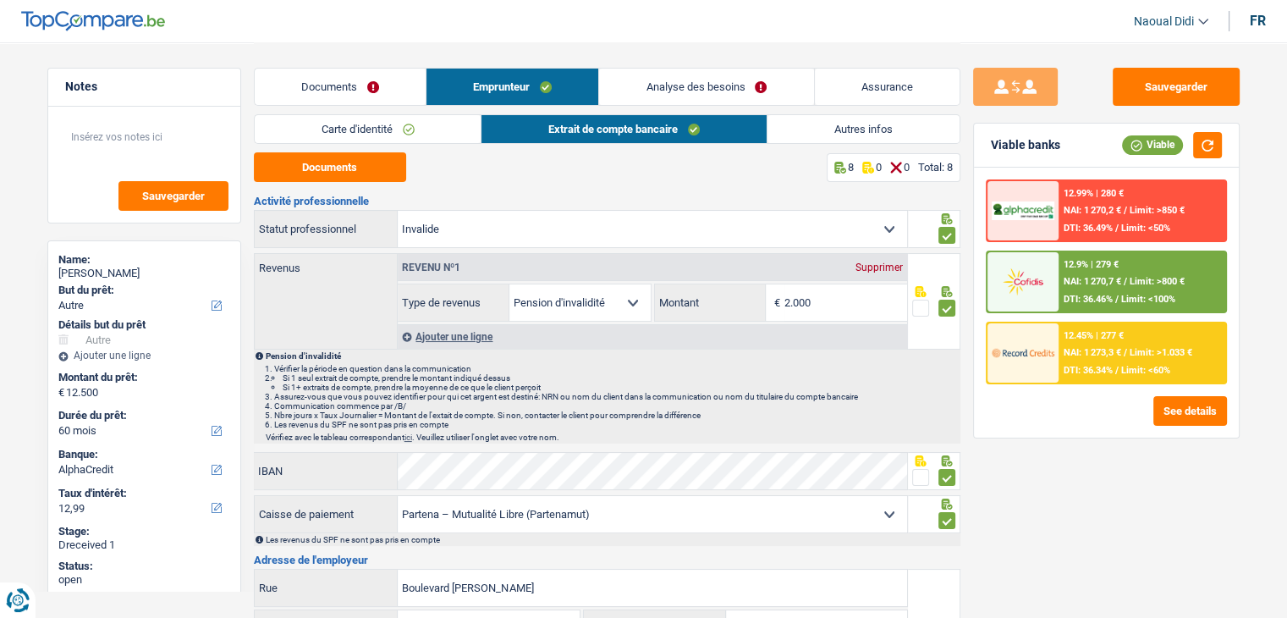
click at [742, 86] on link "Analyse des besoins" at bounding box center [706, 87] width 214 height 36
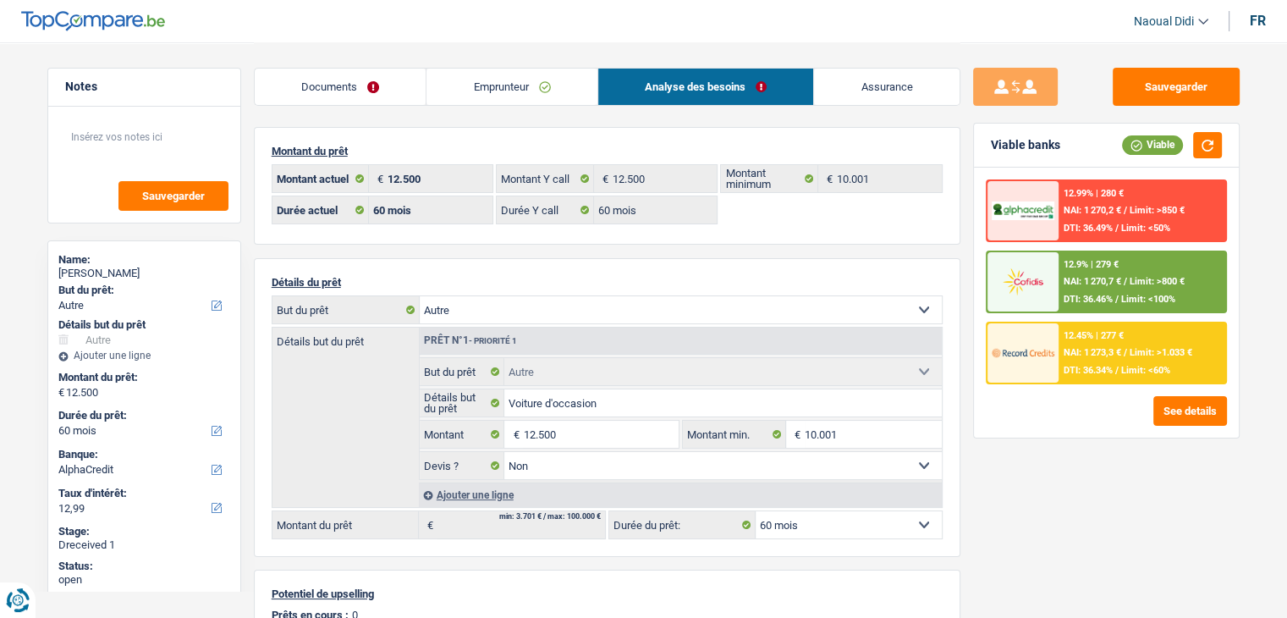
click at [1086, 285] on div "12.9% | 279 € NAI: 1 270,7 € / Limit: >800 € DTI: 36.46% / Limit: <100%" at bounding box center [1141, 281] width 167 height 59
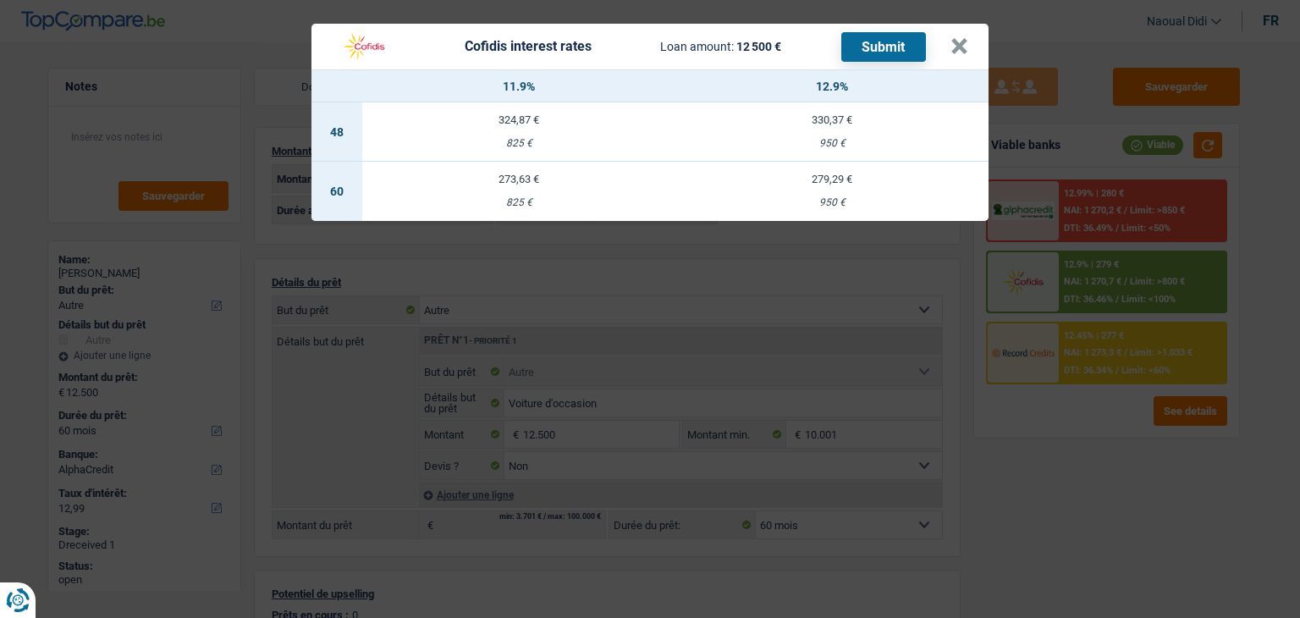
click at [834, 188] on td "279,29 € 950 €" at bounding box center [831, 191] width 313 height 59
select select "cofidis"
type input "12,90"
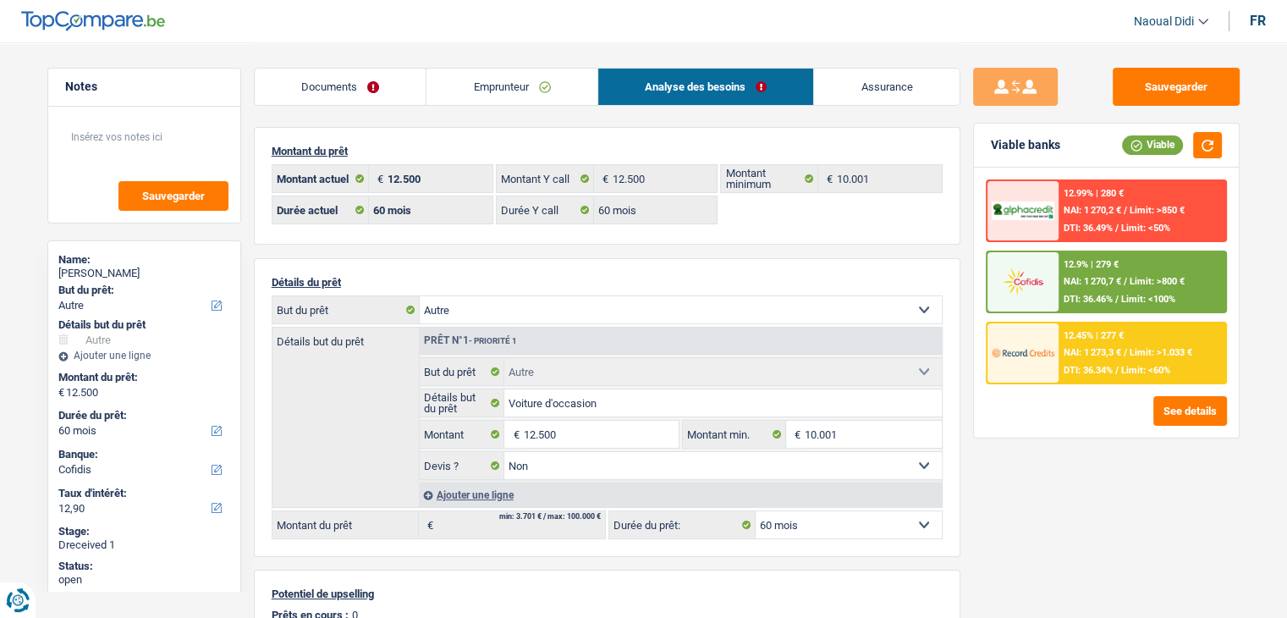
click at [1051, 261] on div at bounding box center [1022, 281] width 71 height 59
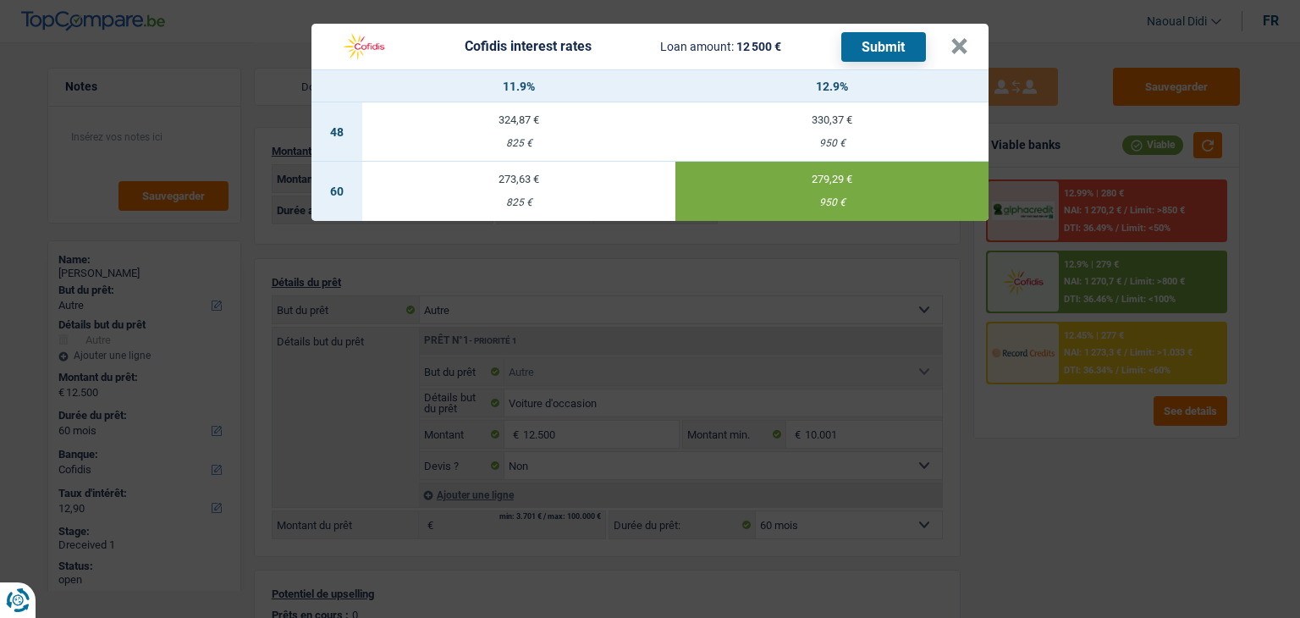
click at [874, 51] on button "Submit" at bounding box center [883, 47] width 85 height 30
click at [957, 48] on button "×" at bounding box center [959, 46] width 18 height 17
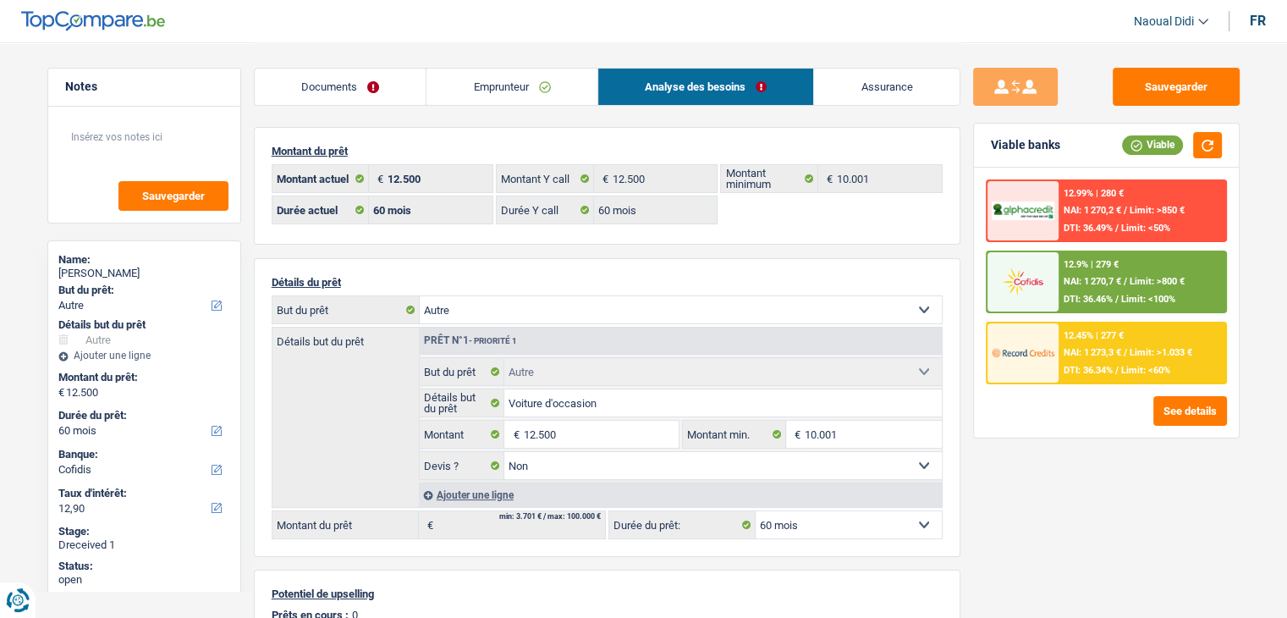
click at [1088, 347] on span "NAI: 1 273,3 €" at bounding box center [1092, 352] width 58 height 11
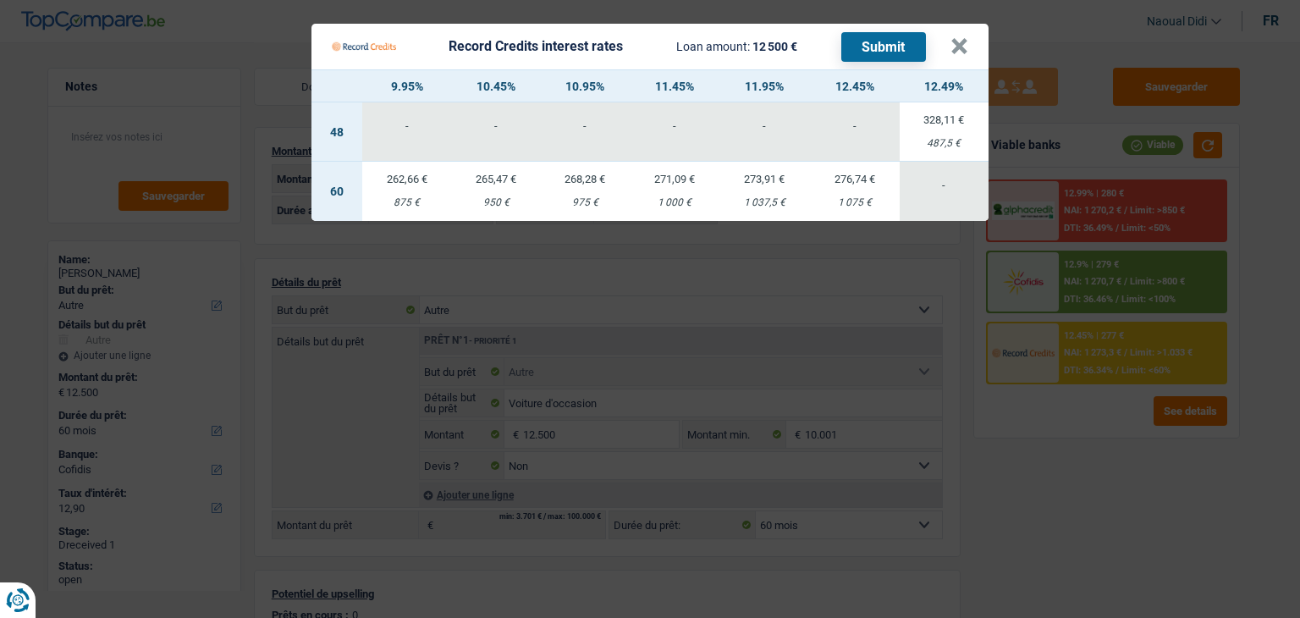
click at [761, 195] on td "273,91 € 1 037,5 €" at bounding box center [764, 191] width 91 height 59
select select "record credits"
type input "11,95"
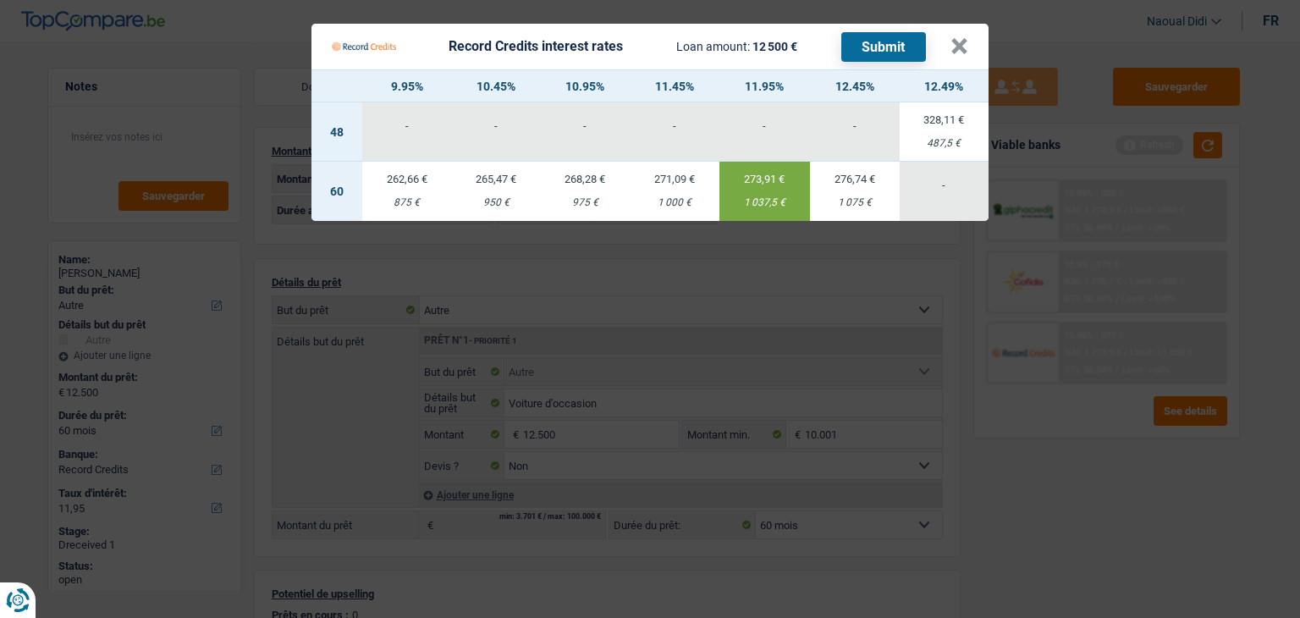
click at [897, 39] on button "Submit" at bounding box center [883, 47] width 85 height 30
click at [967, 54] on button "×" at bounding box center [959, 46] width 18 height 17
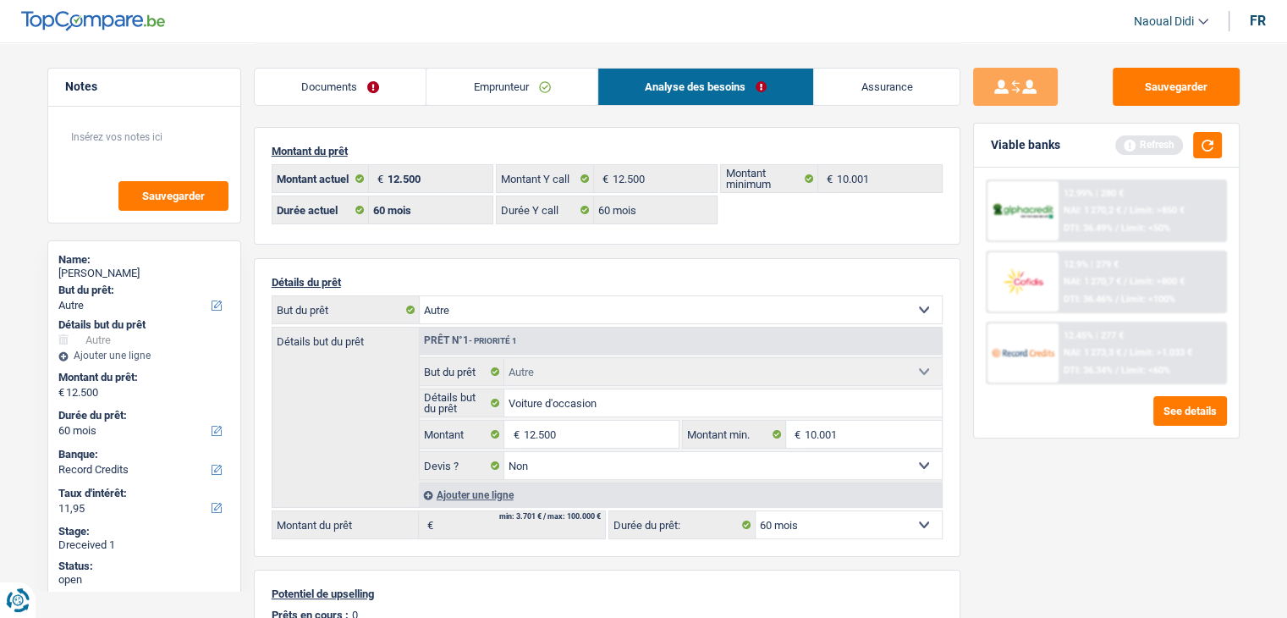
scroll to position [85, 0]
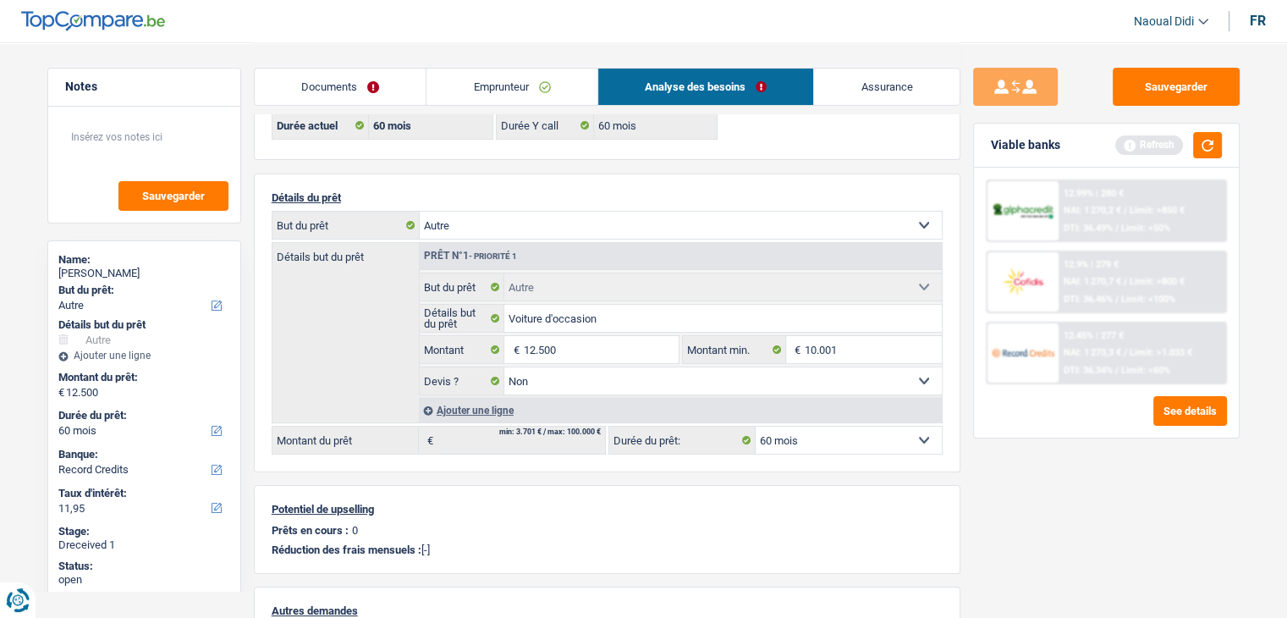
click at [318, 85] on link "Documents" at bounding box center [341, 87] width 172 height 36
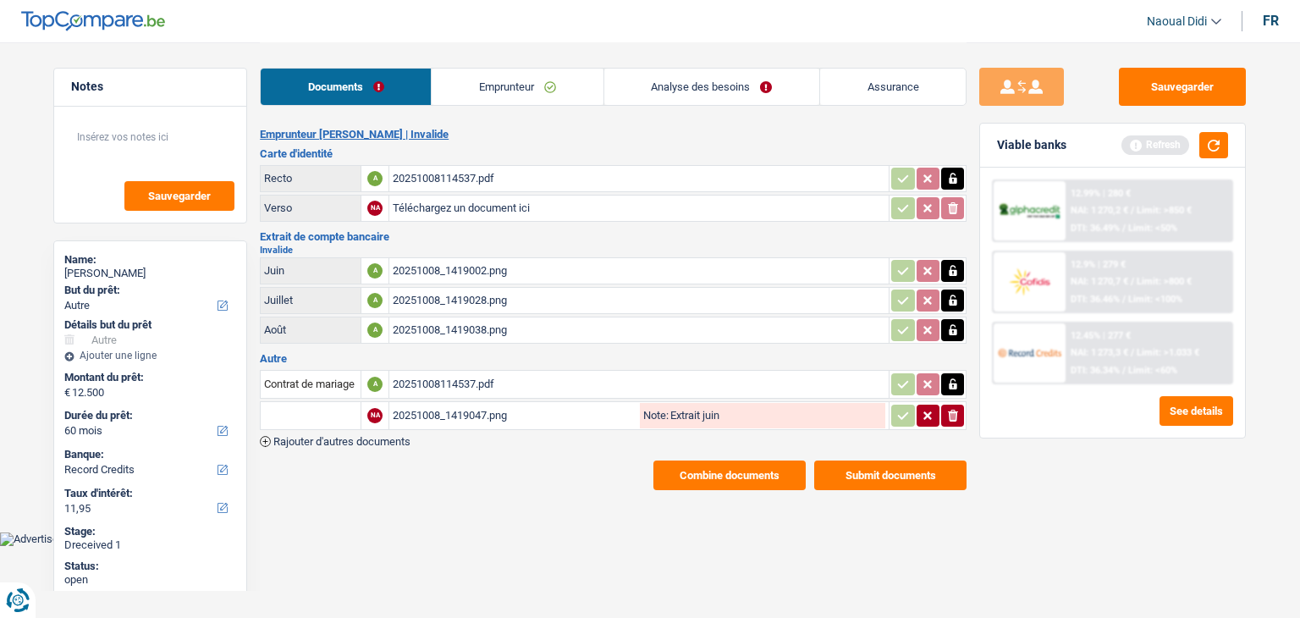
click at [430, 177] on div "20251008114537.pdf" at bounding box center [639, 178] width 492 height 25
click at [680, 91] on link "Analyse des besoins" at bounding box center [711, 87] width 215 height 36
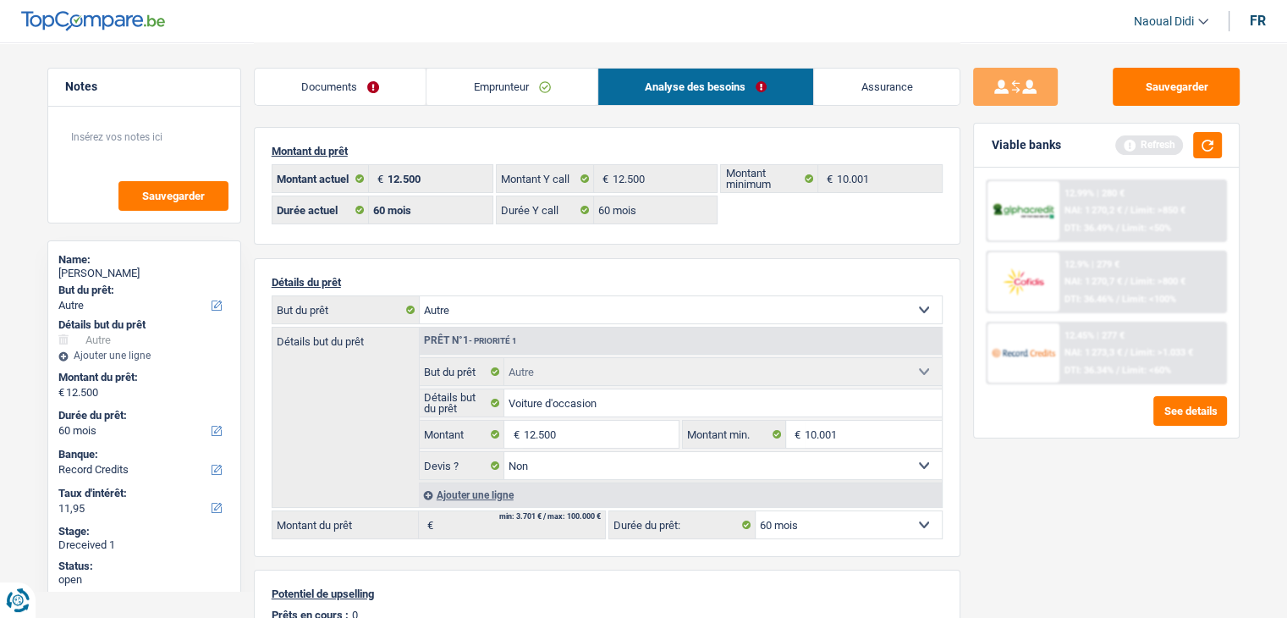
scroll to position [85, 0]
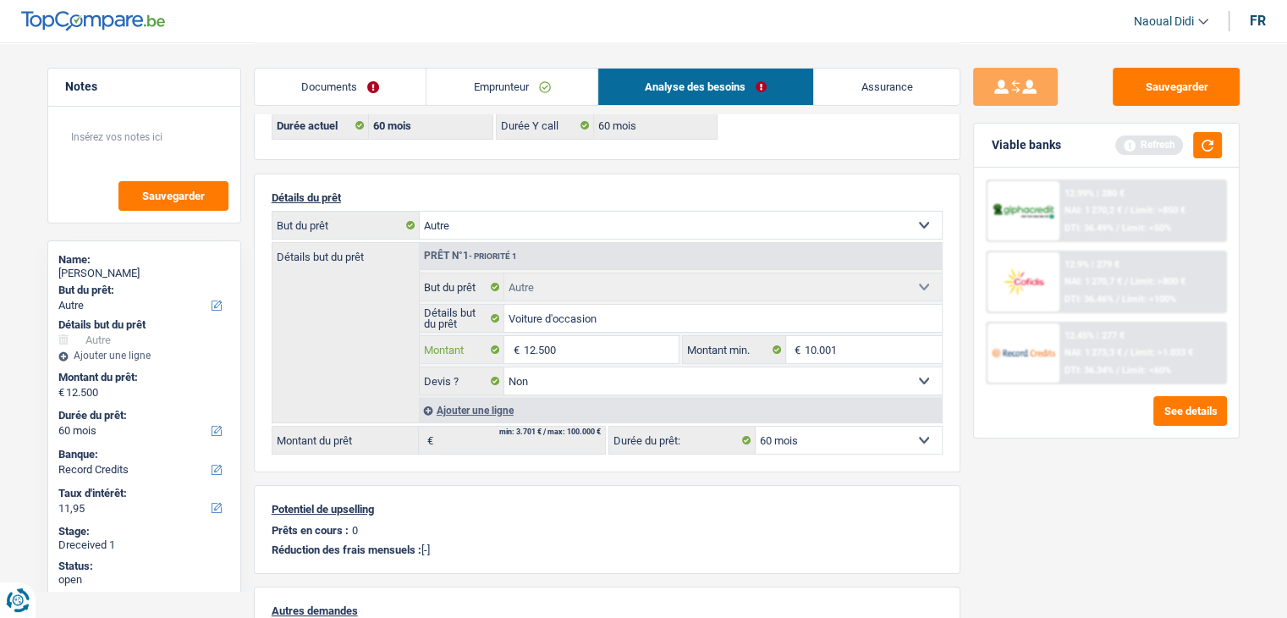
click at [569, 346] on input "12.500" at bounding box center [600, 349] width 155 height 27
type input "10.001"
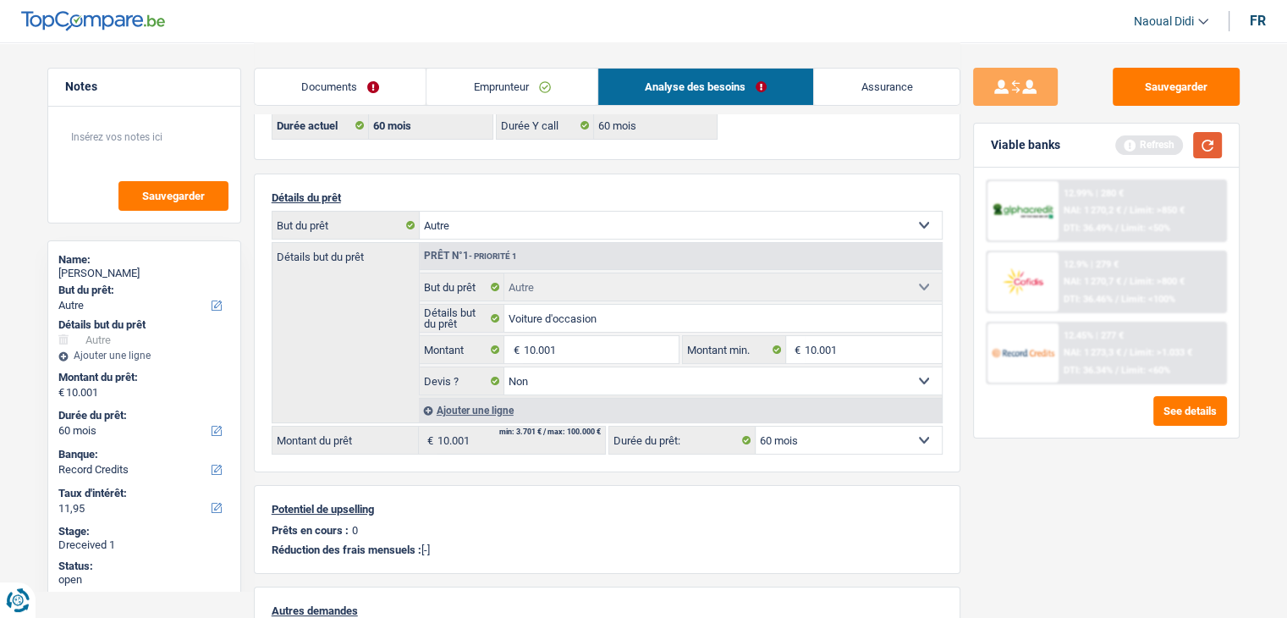
click at [1201, 140] on button "button" at bounding box center [1207, 145] width 29 height 26
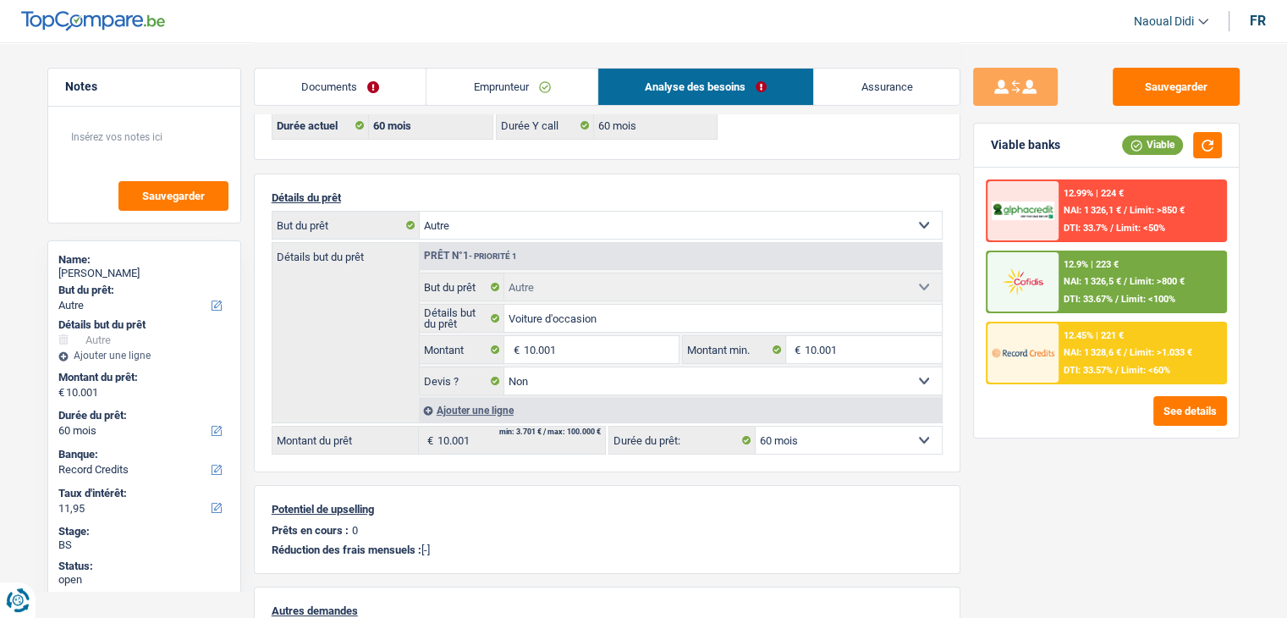
click at [1105, 272] on div "12.9% | 223 € NAI: 1 326,5 € / Limit: >800 € DTI: 33.67% / Limit: <100%" at bounding box center [1141, 281] width 167 height 59
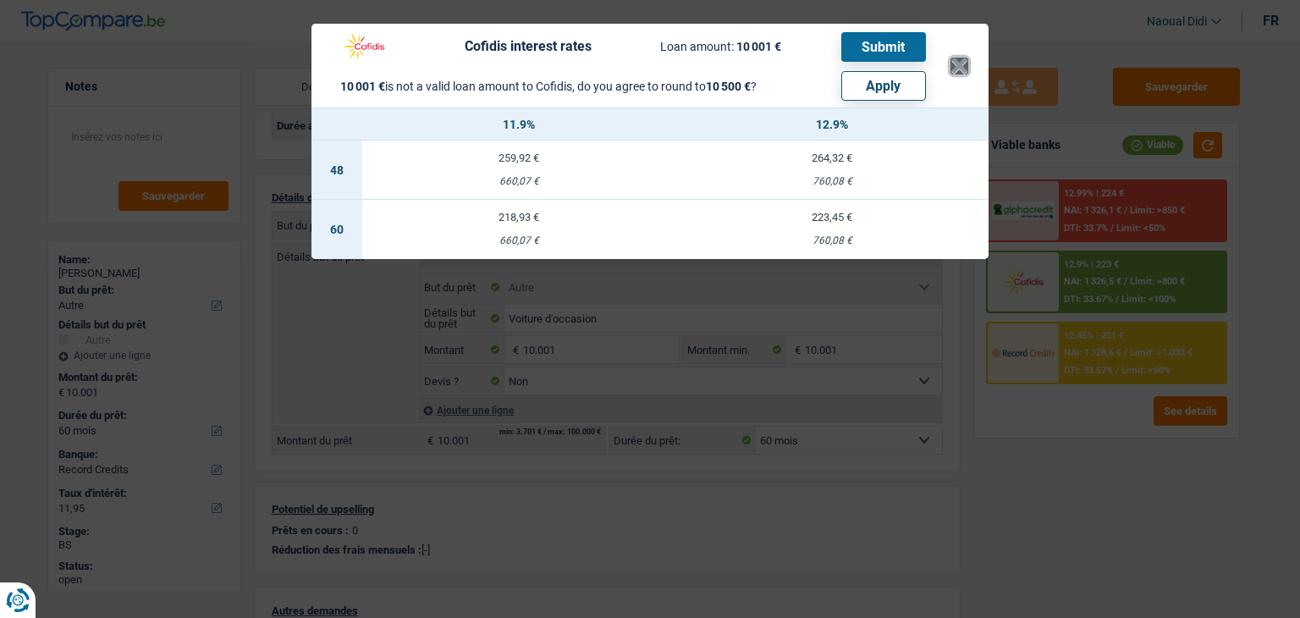
click at [954, 59] on button "×" at bounding box center [959, 66] width 18 height 17
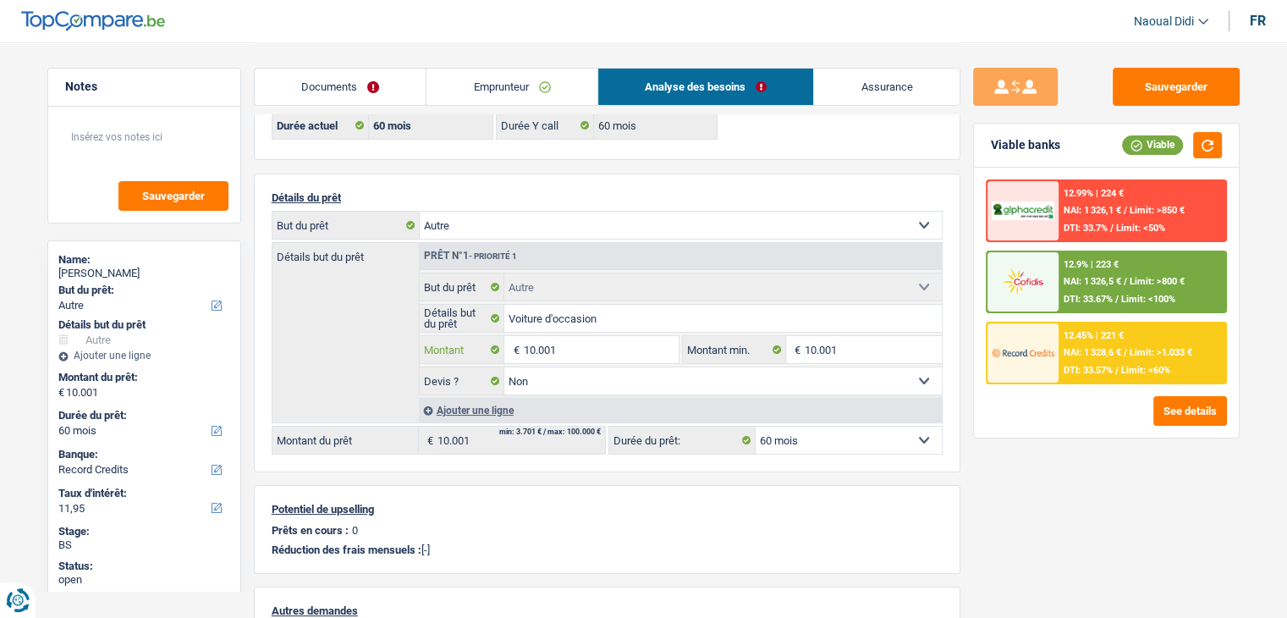
click at [574, 346] on input "10.001" at bounding box center [600, 349] width 155 height 27
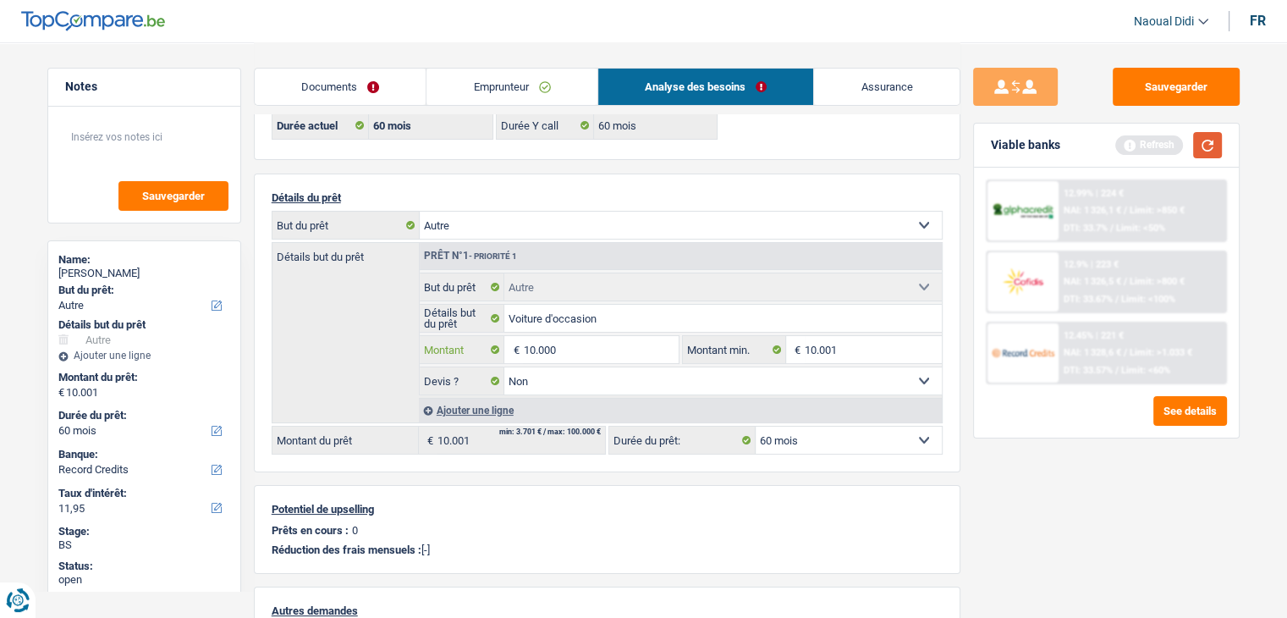
type input "10.000"
select select "48"
type input "10.000"
select select "48"
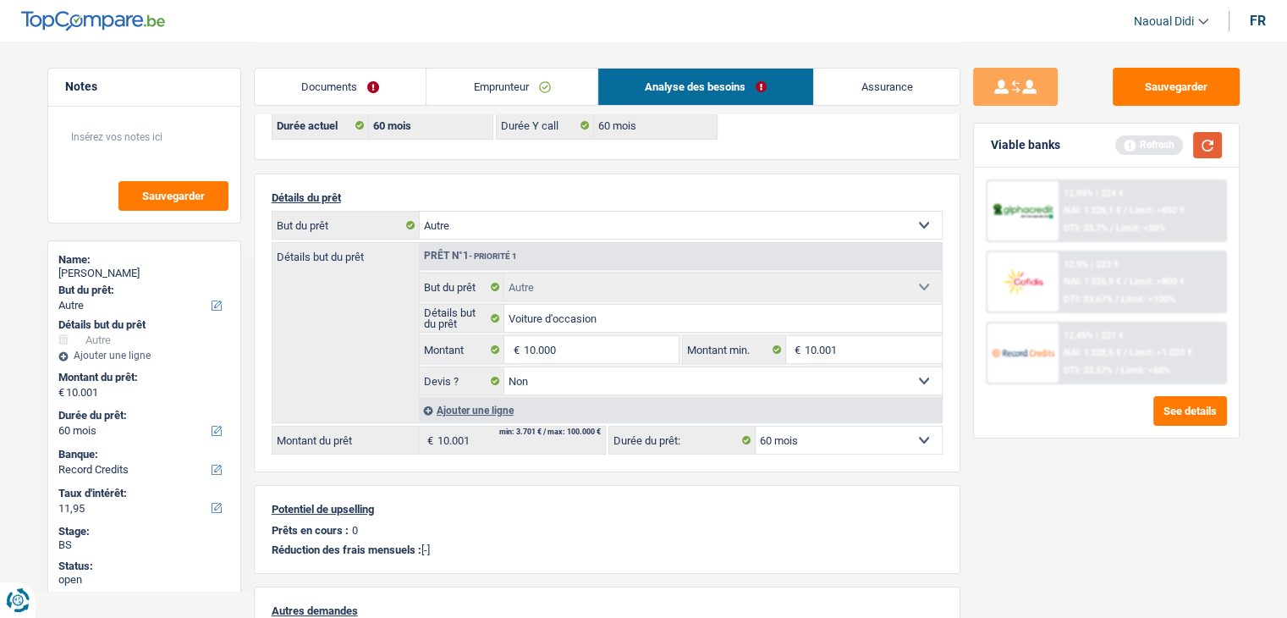
type input "10.000"
select select "48"
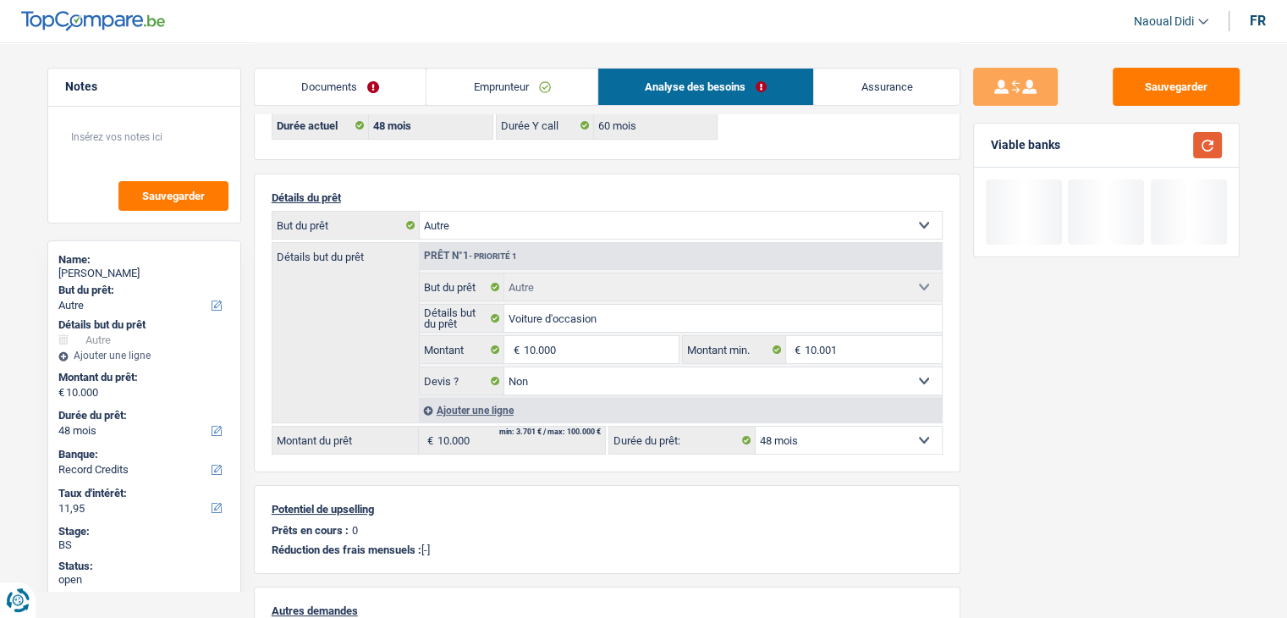
click at [1216, 144] on button "button" at bounding box center [1207, 145] width 29 height 26
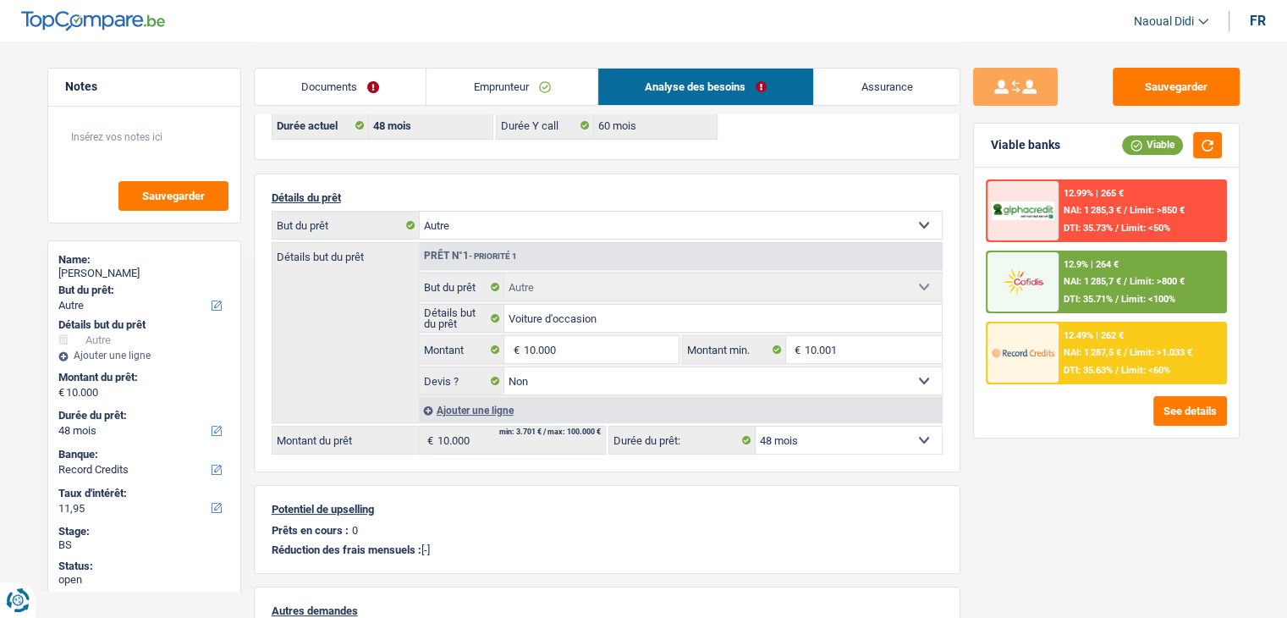
click at [1105, 271] on div "12.9% | 264 € NAI: 1 285,7 € / Limit: >800 € DTI: 35.71% / Limit: <100%" at bounding box center [1141, 281] width 167 height 59
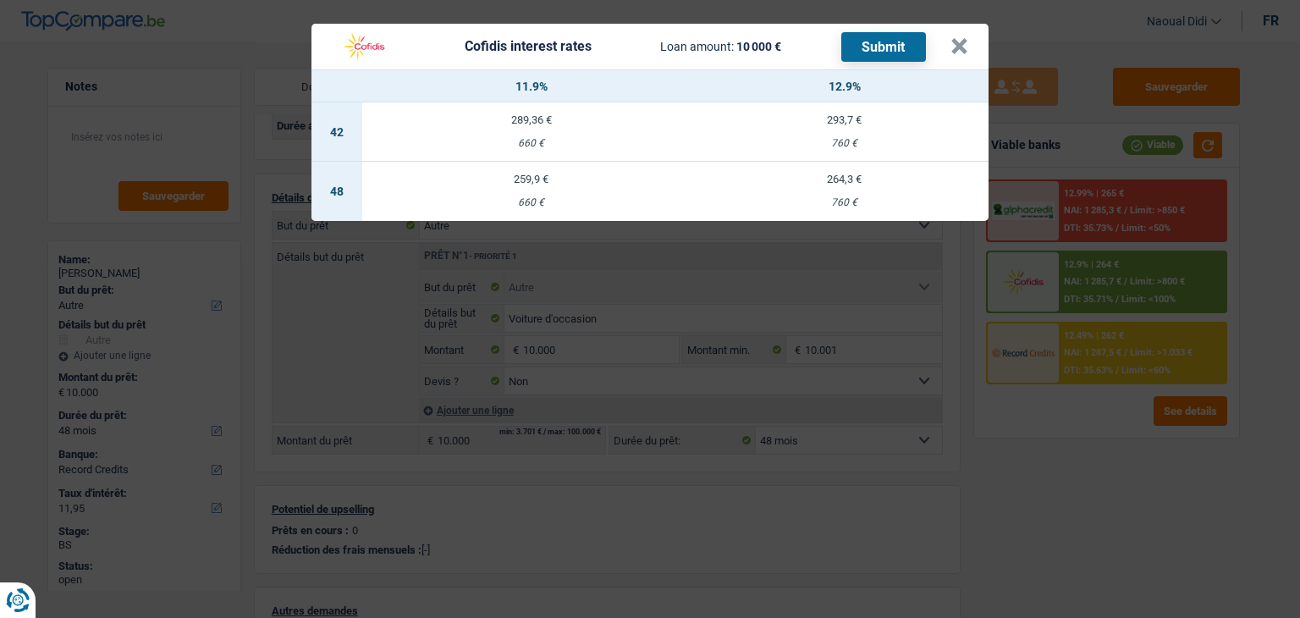
click at [843, 190] on td "264,3 € 760 €" at bounding box center [844, 191] width 289 height 59
select select "cofidis"
type input "12,90"
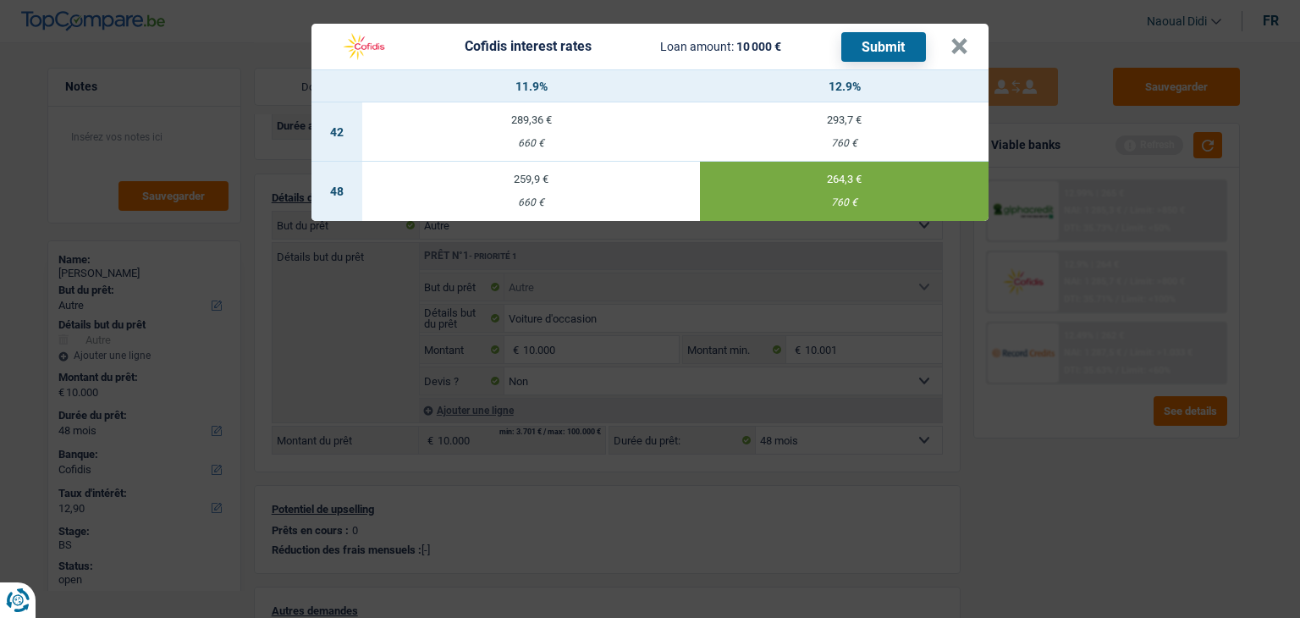
click at [882, 46] on button "Submit" at bounding box center [883, 47] width 85 height 30
drag, startPoint x: 954, startPoint y: 39, endPoint x: 910, endPoint y: 0, distance: 58.7
click at [953, 39] on button "×" at bounding box center [959, 46] width 18 height 17
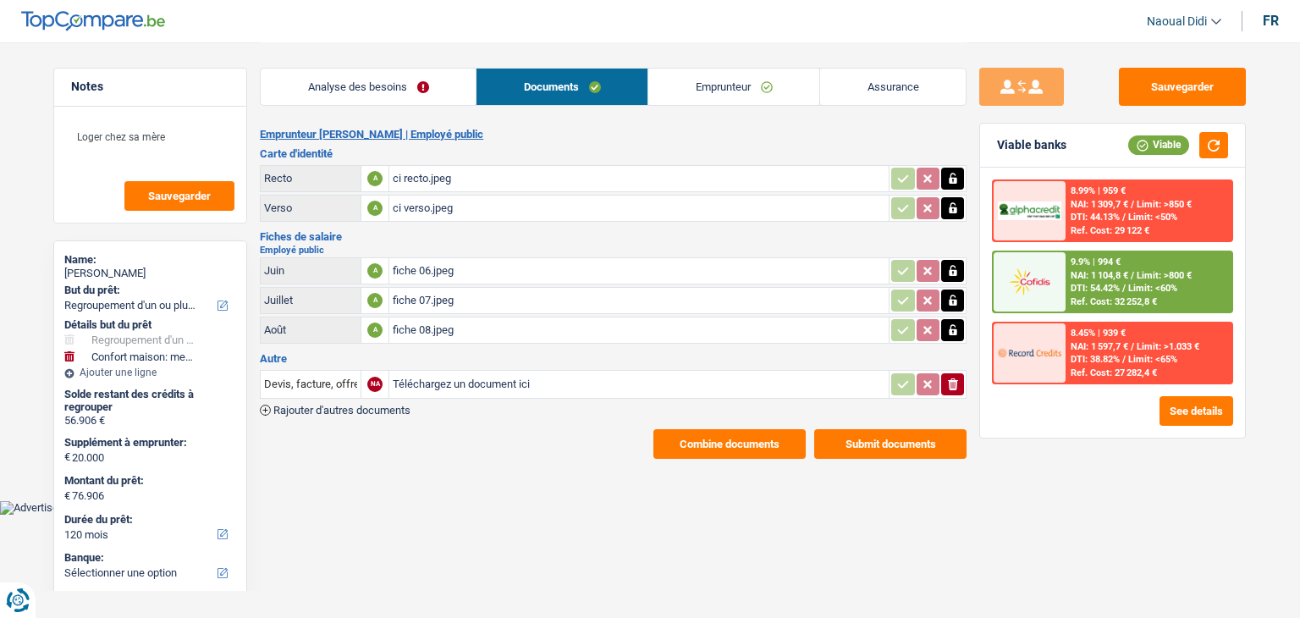
select select "refinancing"
select select "household"
select select "120"
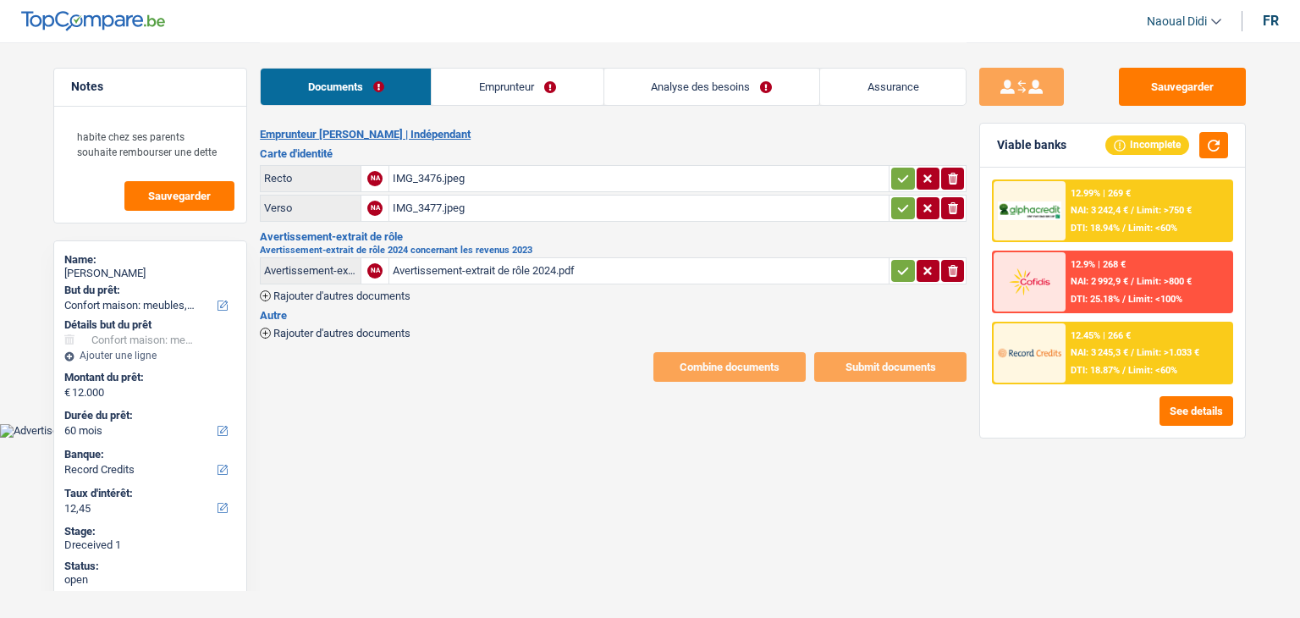
select select "household"
select select "60"
select select "record credits"
click at [493, 267] on div "Avertissement-extrait de rôle 2024.pdf" at bounding box center [639, 270] width 492 height 25
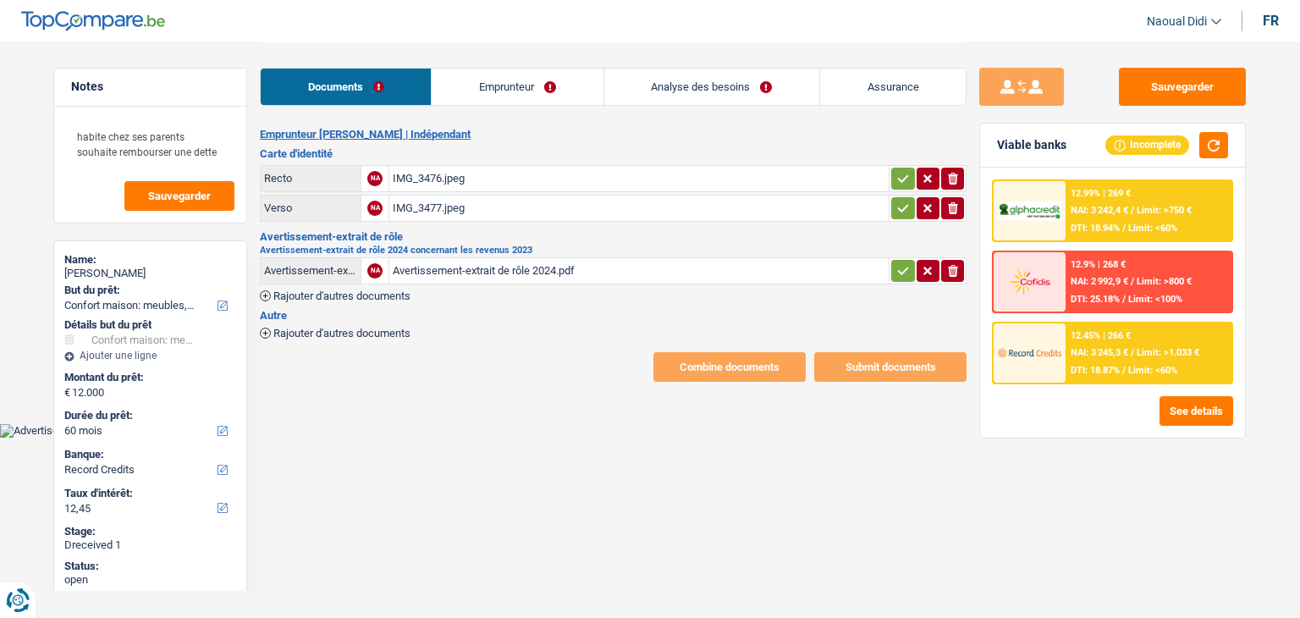
click at [494, 84] on link "Emprunteur" at bounding box center [516, 87] width 171 height 36
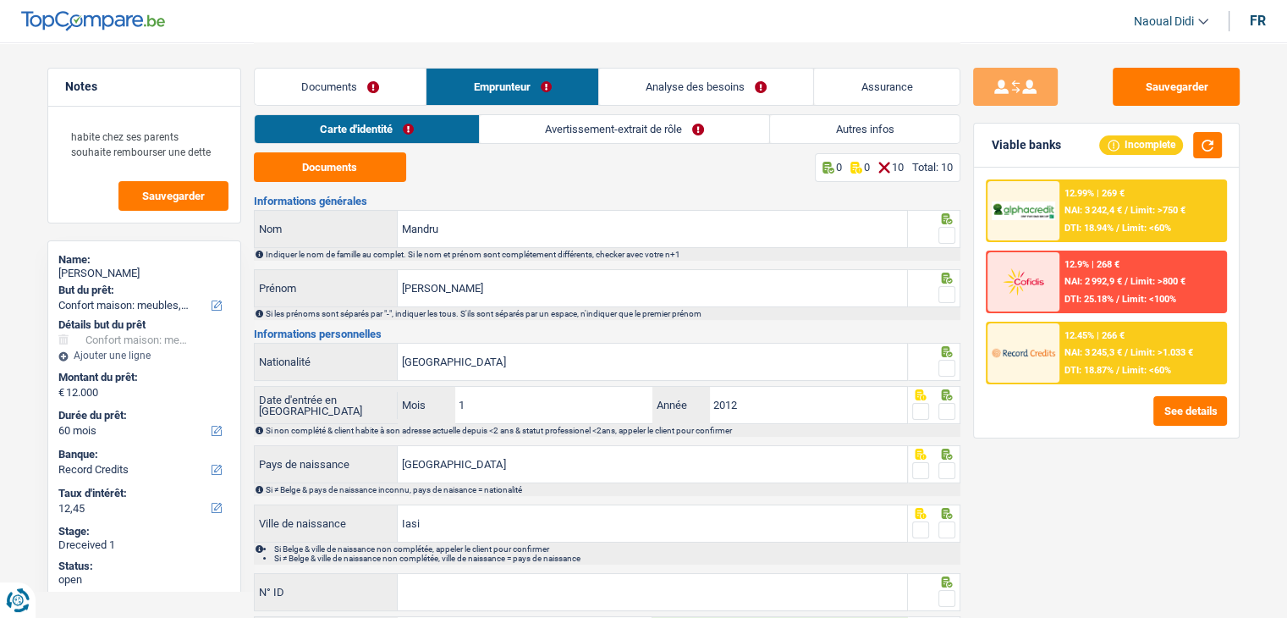
click at [345, 82] on link "Documents" at bounding box center [341, 87] width 172 height 36
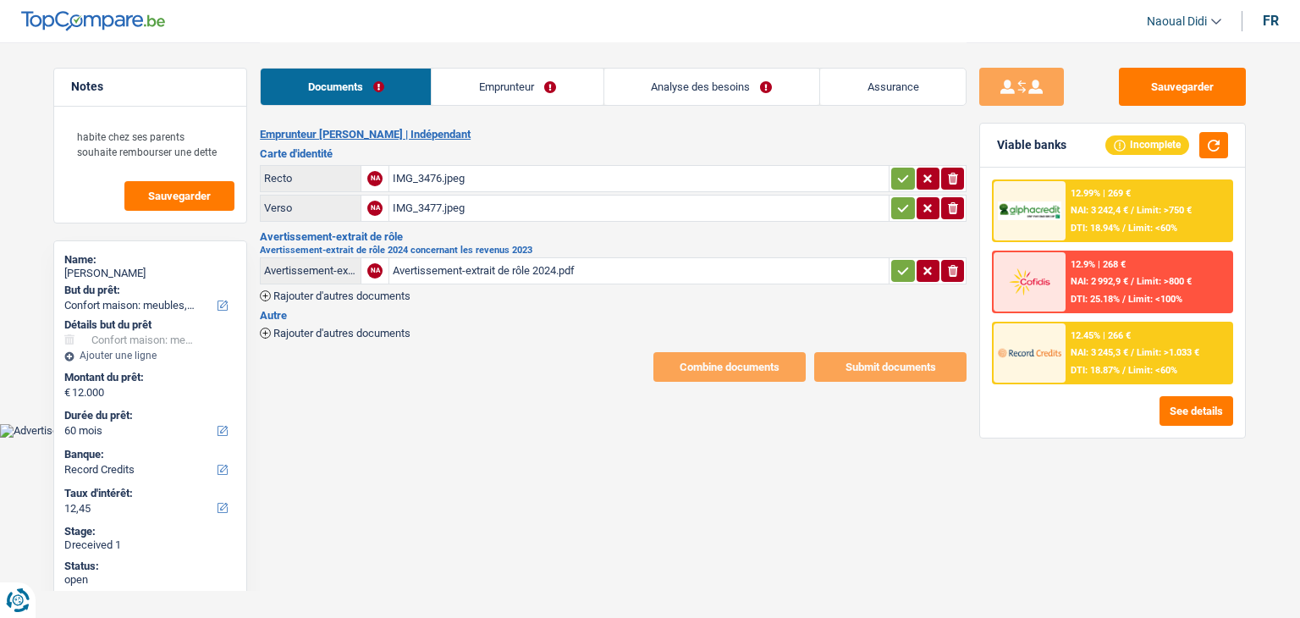
click at [902, 175] on icon "button" at bounding box center [903, 178] width 14 height 17
click at [904, 211] on icon "button" at bounding box center [903, 208] width 14 height 17
click at [898, 265] on icon "button" at bounding box center [903, 270] width 14 height 17
click at [508, 89] on link "Emprunteur" at bounding box center [516, 87] width 171 height 36
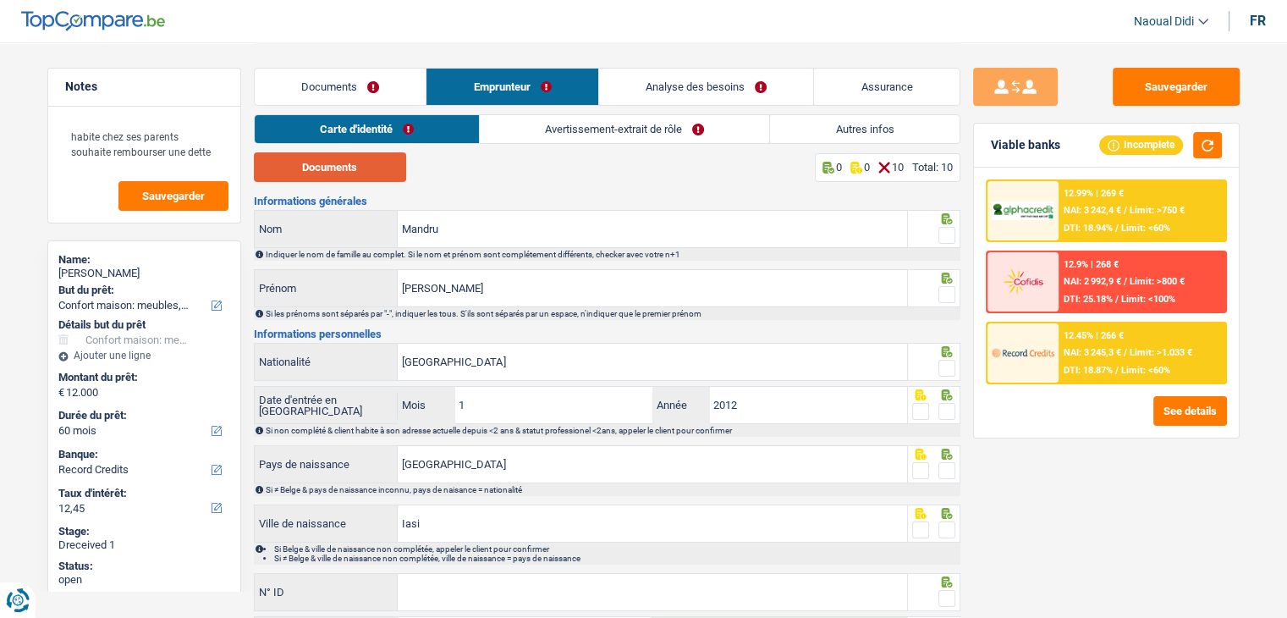
click at [342, 170] on button "Documents" at bounding box center [330, 167] width 152 height 30
click at [431, 289] on input "Ionut Alexandru" at bounding box center [652, 288] width 509 height 36
click at [941, 233] on span at bounding box center [946, 235] width 17 height 17
click at [0, 0] on input "radio" at bounding box center [0, 0] width 0 height 0
click at [939, 287] on span at bounding box center [946, 294] width 17 height 17
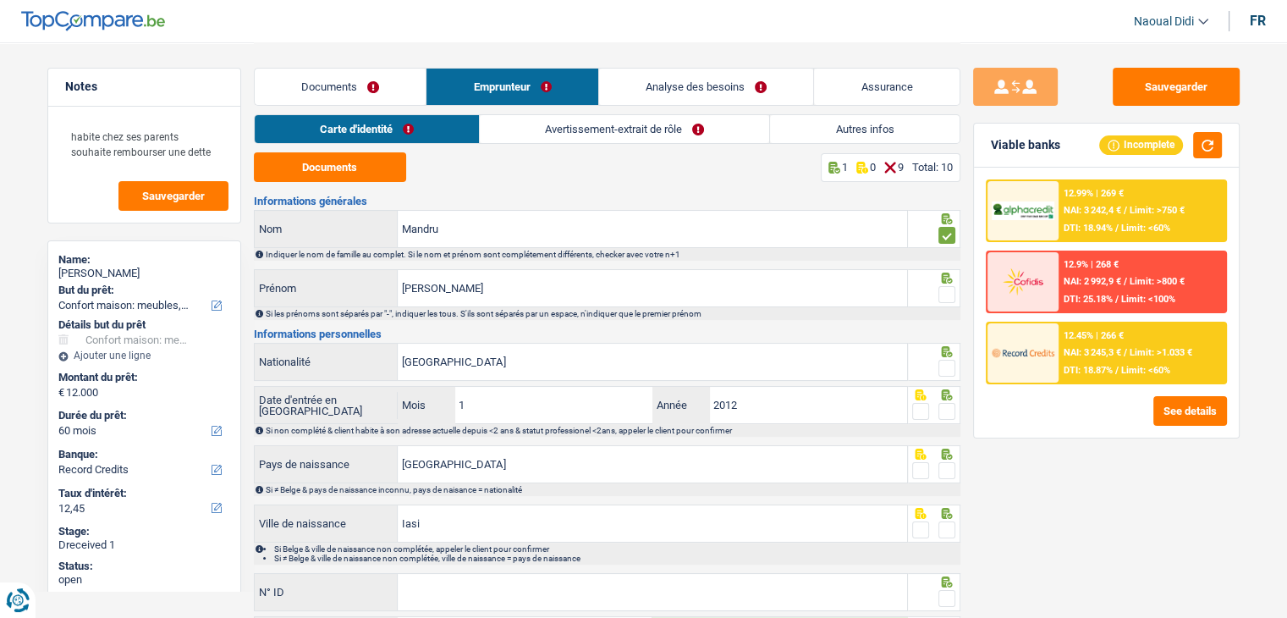
click at [0, 0] on input "radio" at bounding box center [0, 0] width 0 height 0
click at [947, 362] on span at bounding box center [946, 368] width 17 height 17
click at [0, 0] on input "radio" at bounding box center [0, 0] width 0 height 0
drag, startPoint x: 947, startPoint y: 405, endPoint x: 947, endPoint y: 416, distance: 11.0
click at [948, 407] on span at bounding box center [946, 411] width 17 height 17
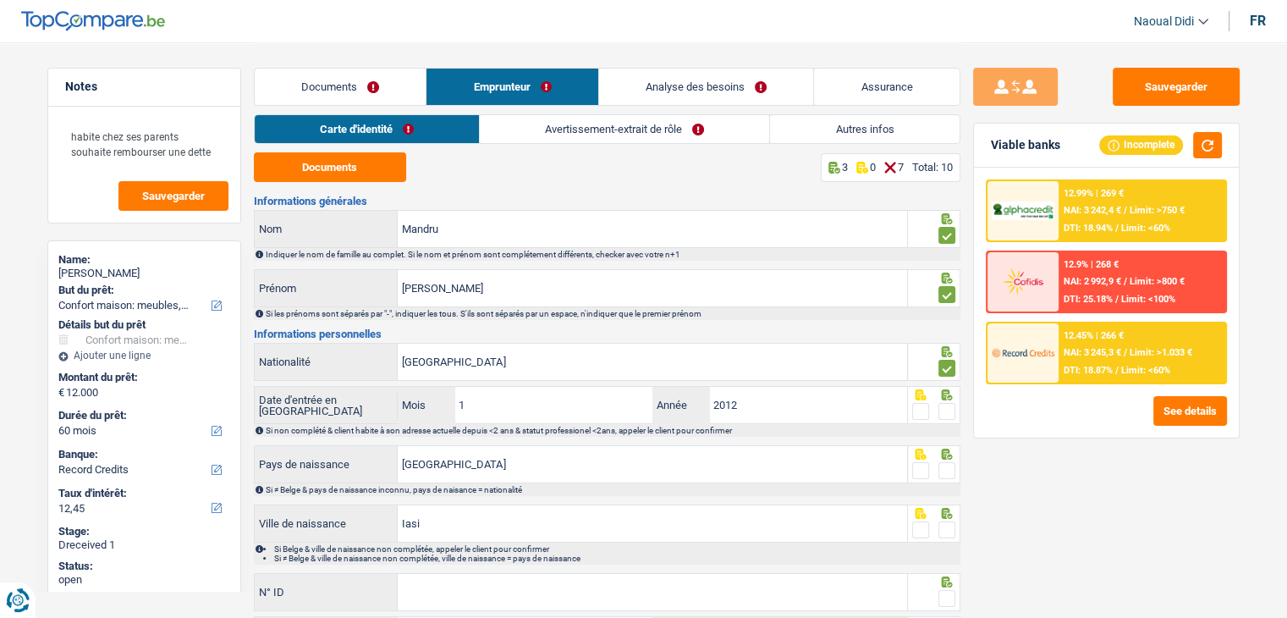
click at [0, 0] on input "radio" at bounding box center [0, 0] width 0 height 0
click at [948, 464] on span at bounding box center [946, 470] width 17 height 17
click at [0, 0] on input "radio" at bounding box center [0, 0] width 0 height 0
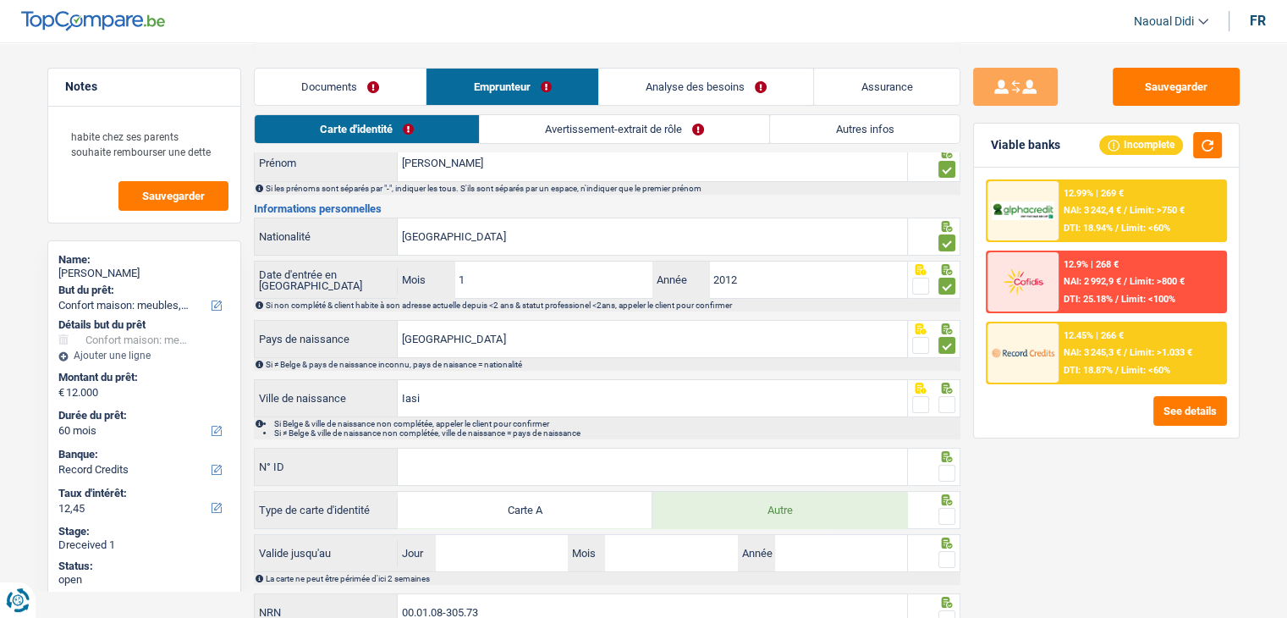
scroll to position [169, 0]
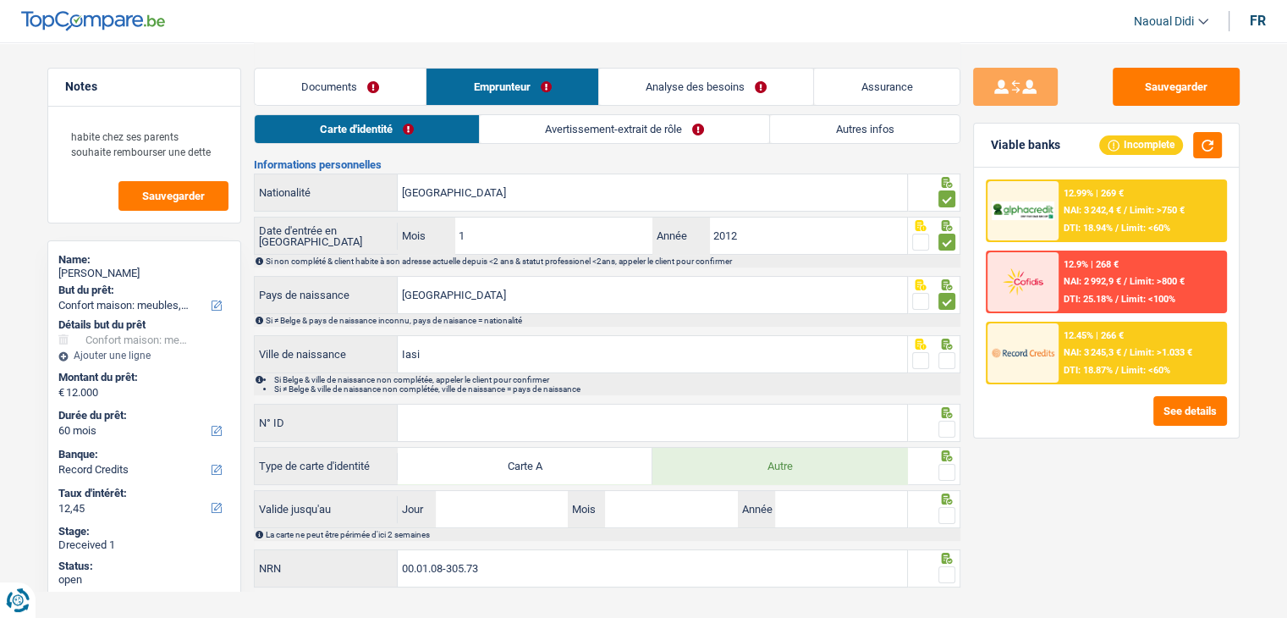
drag, startPoint x: 948, startPoint y: 361, endPoint x: 894, endPoint y: 364, distance: 53.4
click at [947, 361] on span at bounding box center [946, 360] width 17 height 17
click at [0, 0] on input "radio" at bounding box center [0, 0] width 0 height 0
click at [511, 414] on input "N° ID" at bounding box center [652, 422] width 509 height 36
paste input "B-5639057-59"
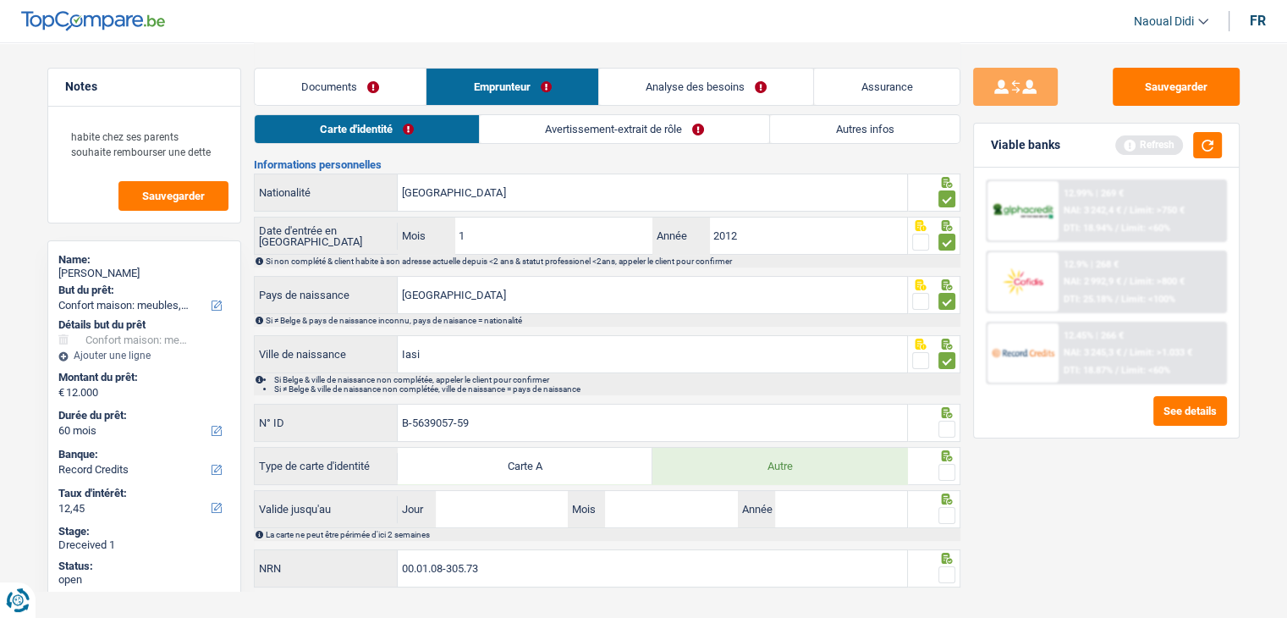
type input "B-5639057-59"
drag, startPoint x: 944, startPoint y: 417, endPoint x: 946, endPoint y: 438, distance: 21.2
click at [945, 419] on div at bounding box center [946, 429] width 17 height 21
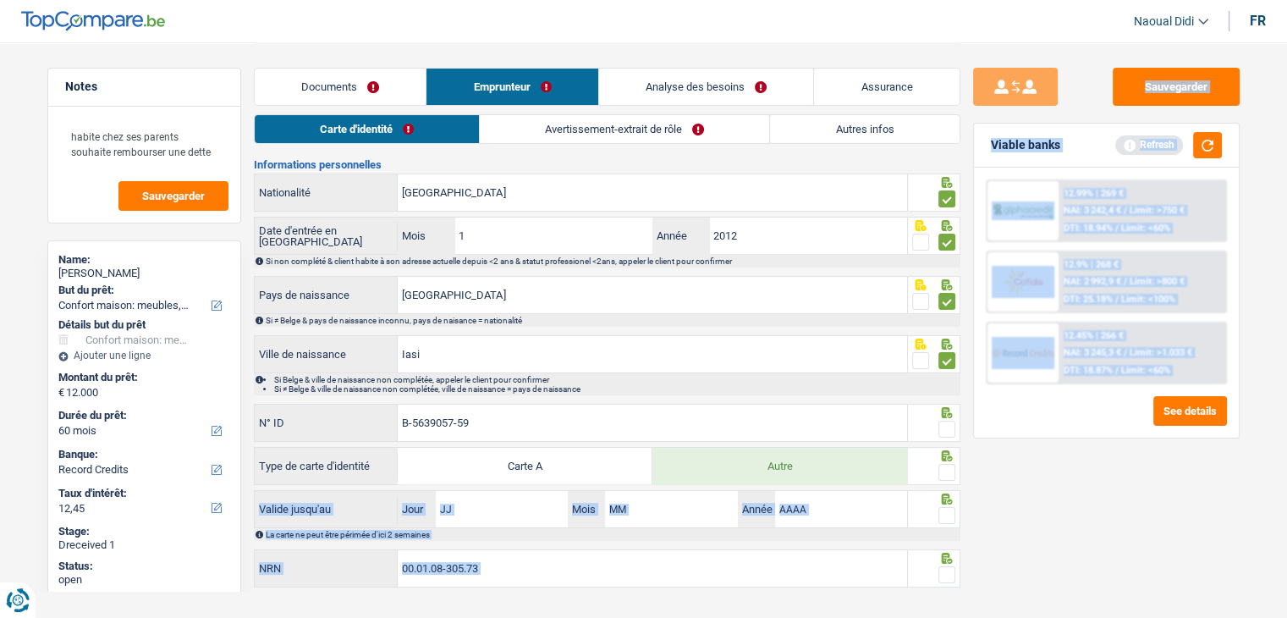
click at [979, 442] on div "Notes habite chez ses parents souhaite rembourser une dette Sauvegarder Name: I…" at bounding box center [644, 232] width 1218 height 719
click at [477, 519] on input "Jour" at bounding box center [502, 509] width 132 height 36
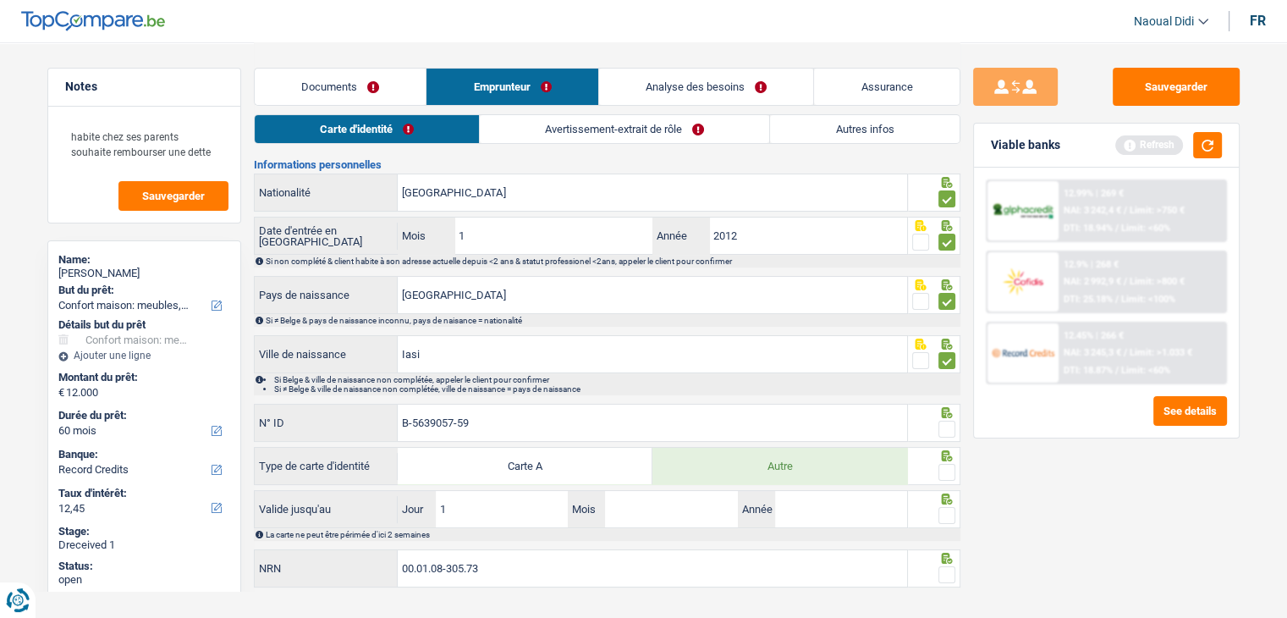
type input "17"
type input "02"
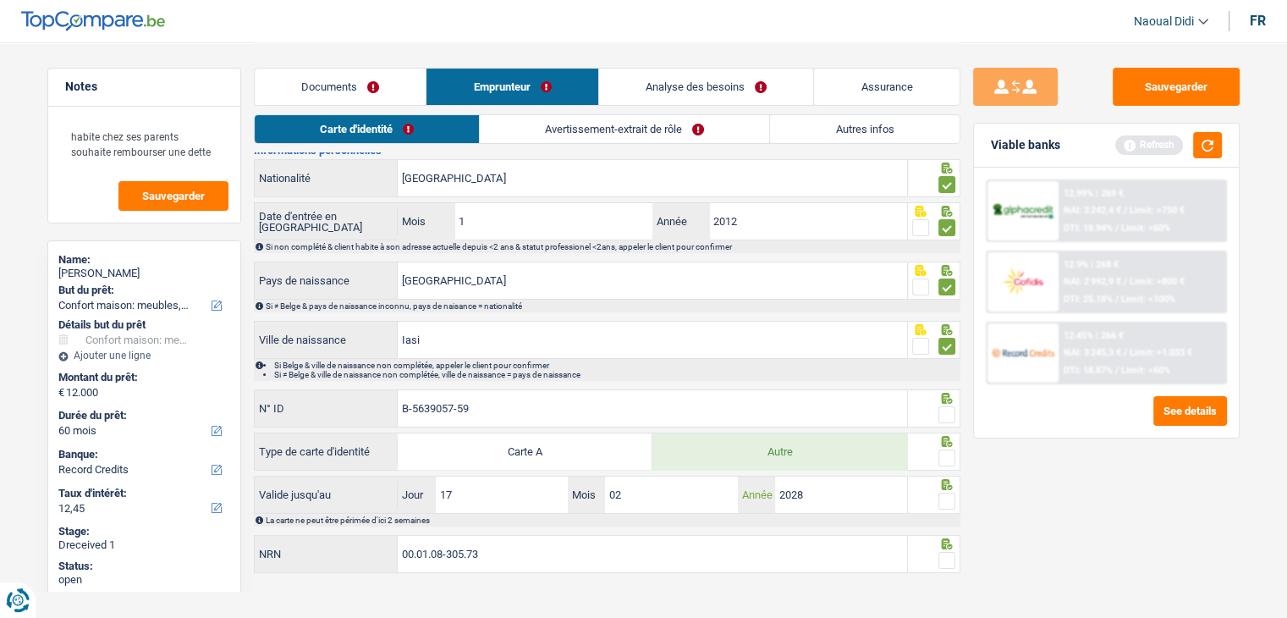
scroll to position [196, 0]
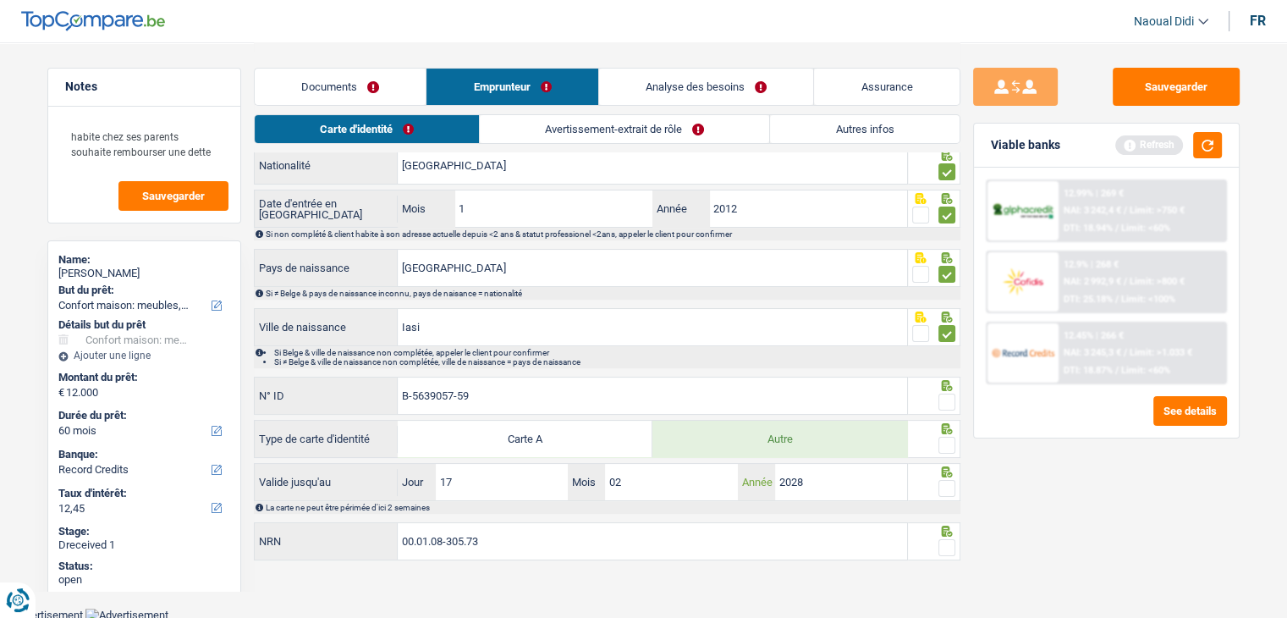
type input "2028"
click at [944, 542] on span at bounding box center [946, 547] width 17 height 17
click at [0, 0] on input "radio" at bounding box center [0, 0] width 0 height 0
click at [946, 491] on span at bounding box center [946, 488] width 17 height 17
click at [0, 0] on input "radio" at bounding box center [0, 0] width 0 height 0
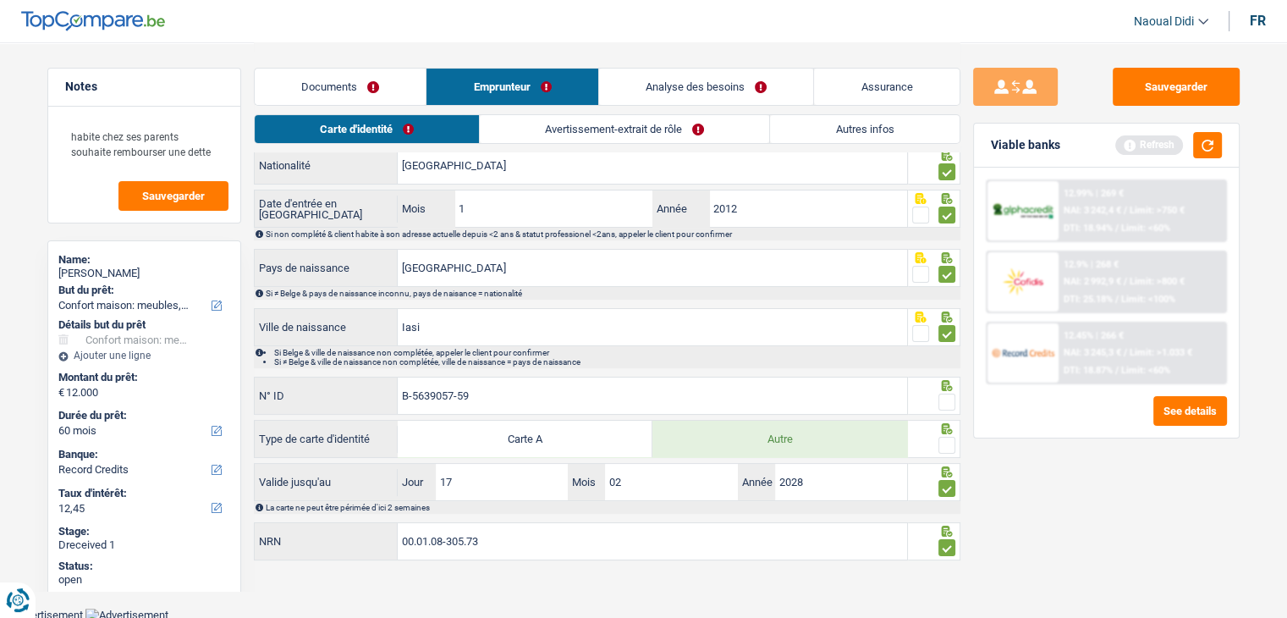
drag, startPoint x: 943, startPoint y: 442, endPoint x: 938, endPoint y: 427, distance: 16.1
click at [943, 441] on span at bounding box center [946, 445] width 17 height 17
click at [0, 0] on input "radio" at bounding box center [0, 0] width 0 height 0
click at [942, 397] on span at bounding box center [946, 401] width 17 height 17
click at [0, 0] on input "radio" at bounding box center [0, 0] width 0 height 0
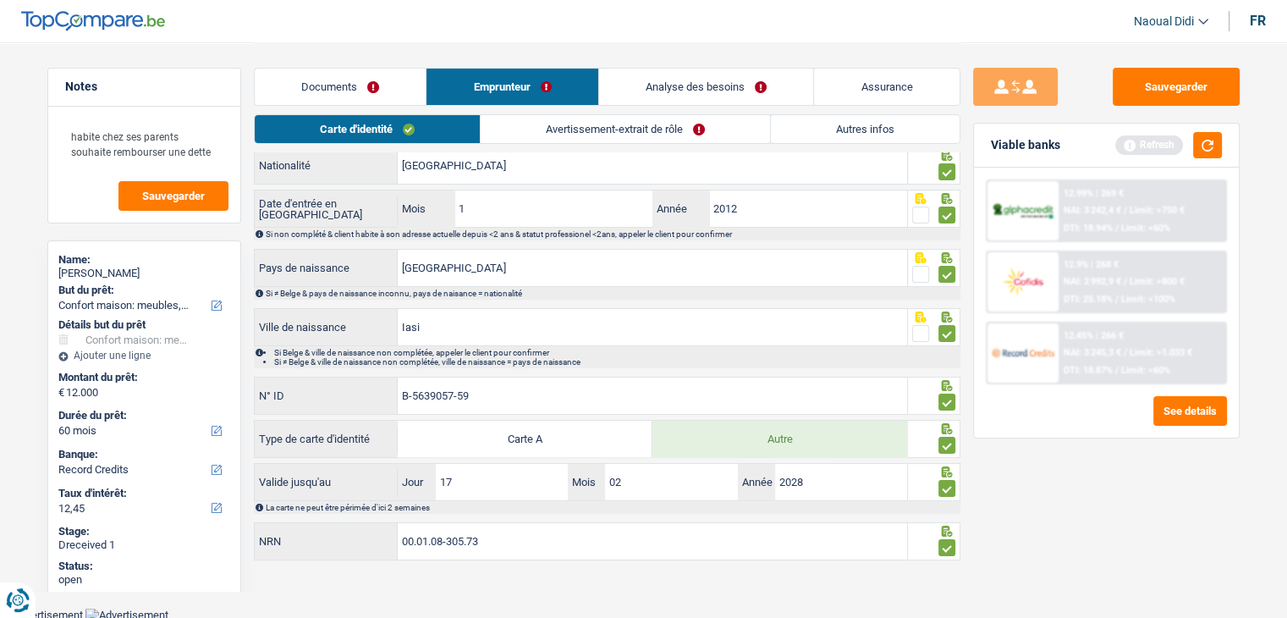
click at [597, 122] on link "Avertissement-extrait de rôle" at bounding box center [625, 129] width 289 height 28
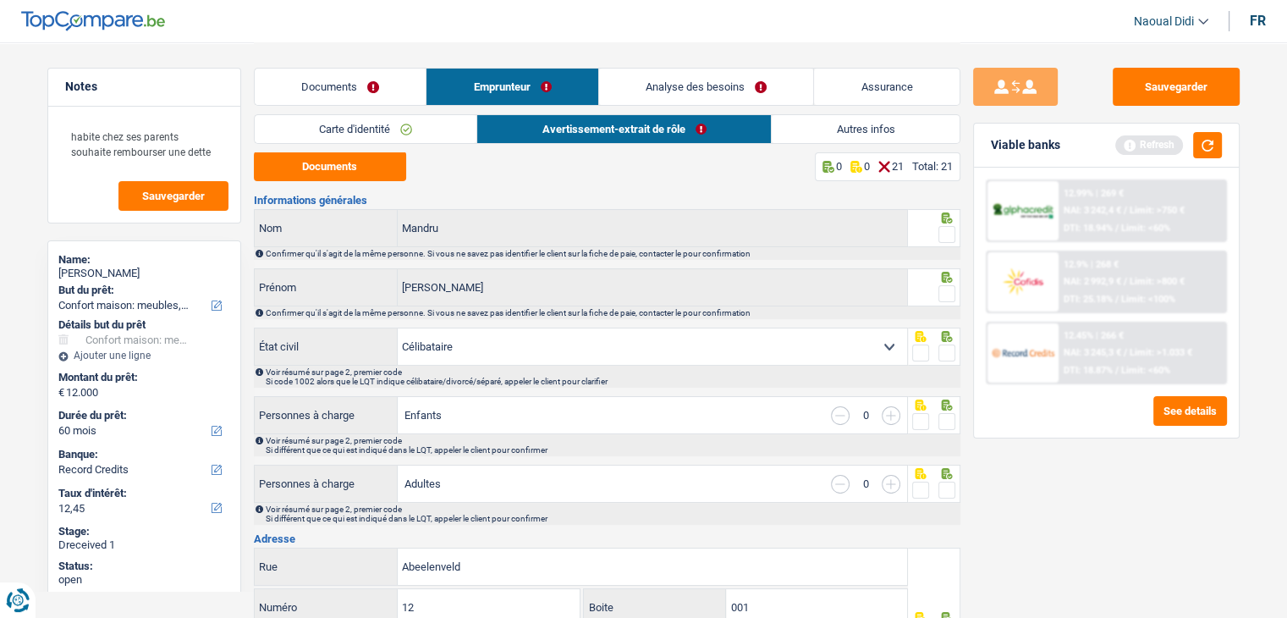
scroll to position [0, 0]
click at [356, 163] on button "Documents" at bounding box center [330, 167] width 152 height 30
click at [947, 235] on span at bounding box center [946, 235] width 17 height 17
click at [0, 0] on input "radio" at bounding box center [0, 0] width 0 height 0
click at [946, 293] on span at bounding box center [946, 294] width 17 height 17
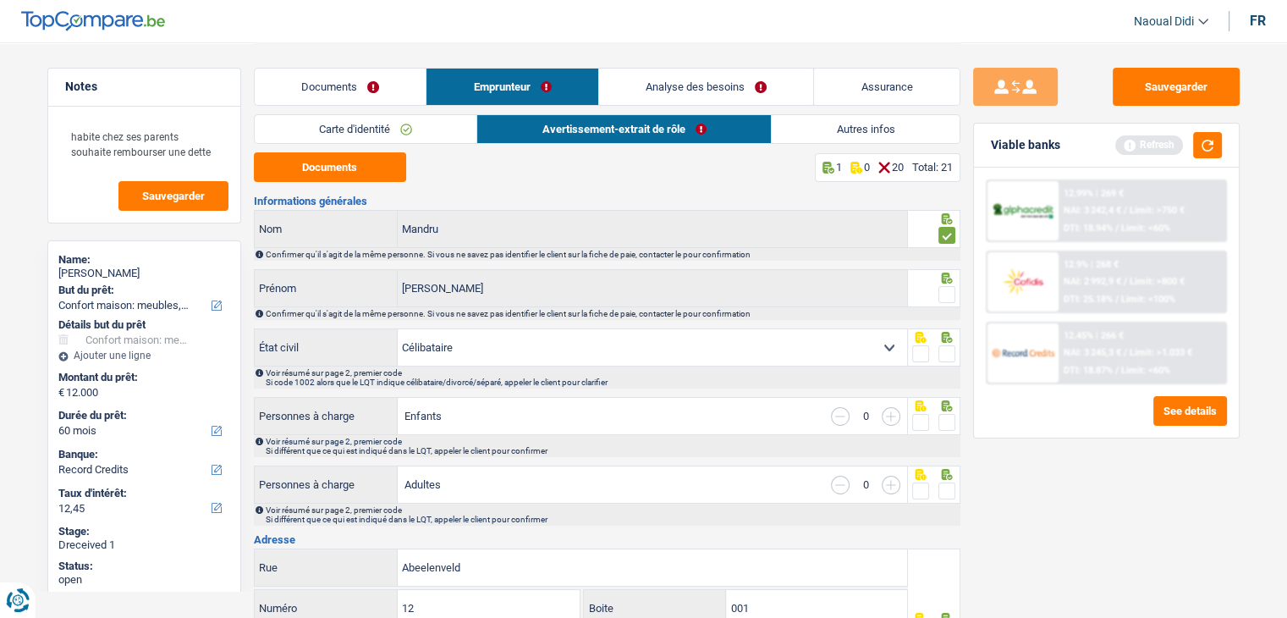
click at [0, 0] on input "radio" at bounding box center [0, 0] width 0 height 0
drag, startPoint x: 942, startPoint y: 353, endPoint x: 948, endPoint y: 373, distance: 21.2
click at [944, 354] on span at bounding box center [946, 353] width 17 height 17
click at [0, 0] on input "radio" at bounding box center [0, 0] width 0 height 0
drag, startPoint x: 947, startPoint y: 420, endPoint x: 954, endPoint y: 461, distance: 42.1
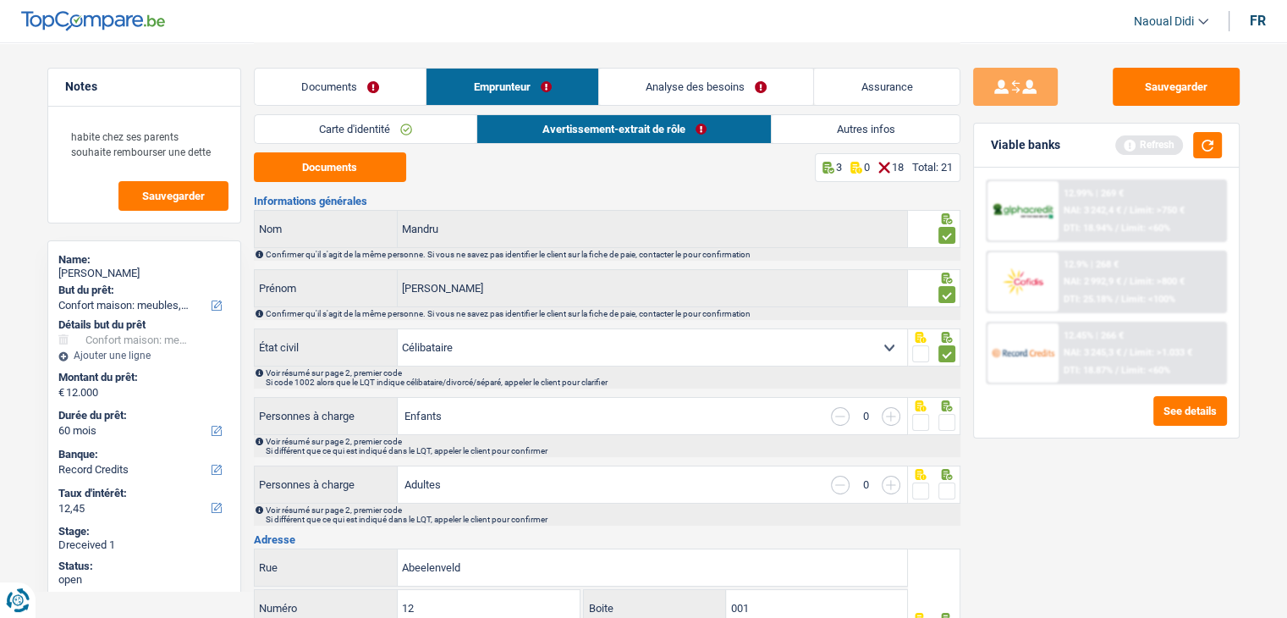
click at [944, 420] on span at bounding box center [946, 422] width 17 height 17
click at [0, 0] on input "radio" at bounding box center [0, 0] width 0 height 0
click at [948, 489] on span at bounding box center [946, 490] width 17 height 17
click at [0, 0] on input "radio" at bounding box center [0, 0] width 0 height 0
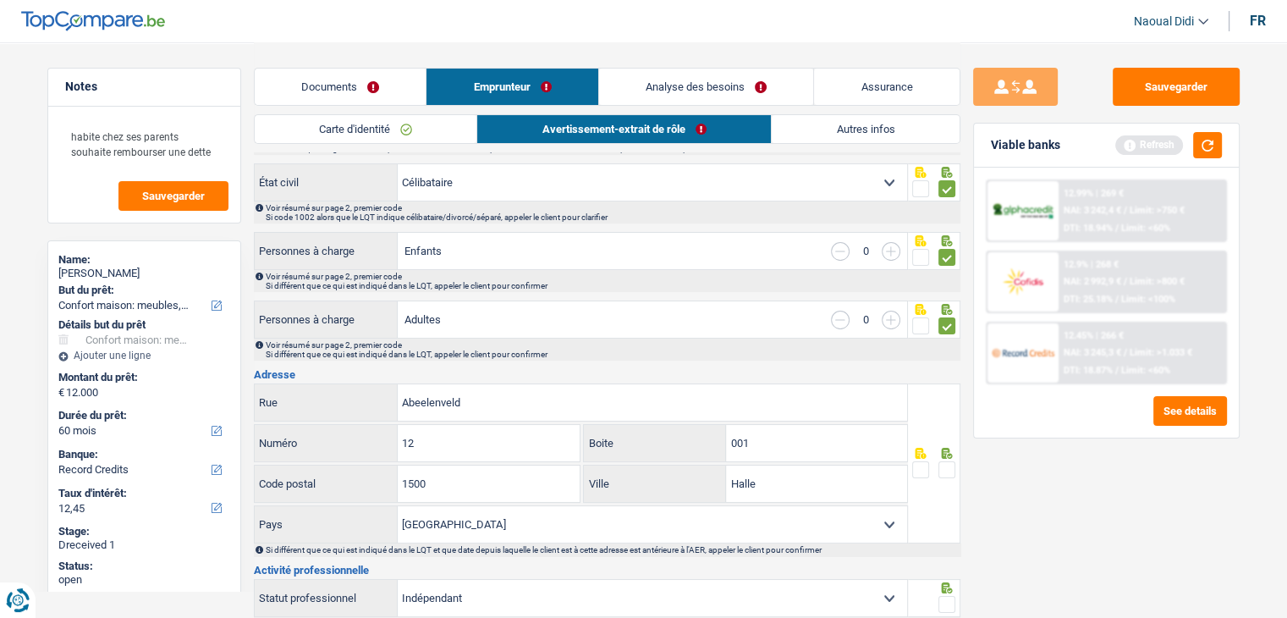
scroll to position [169, 0]
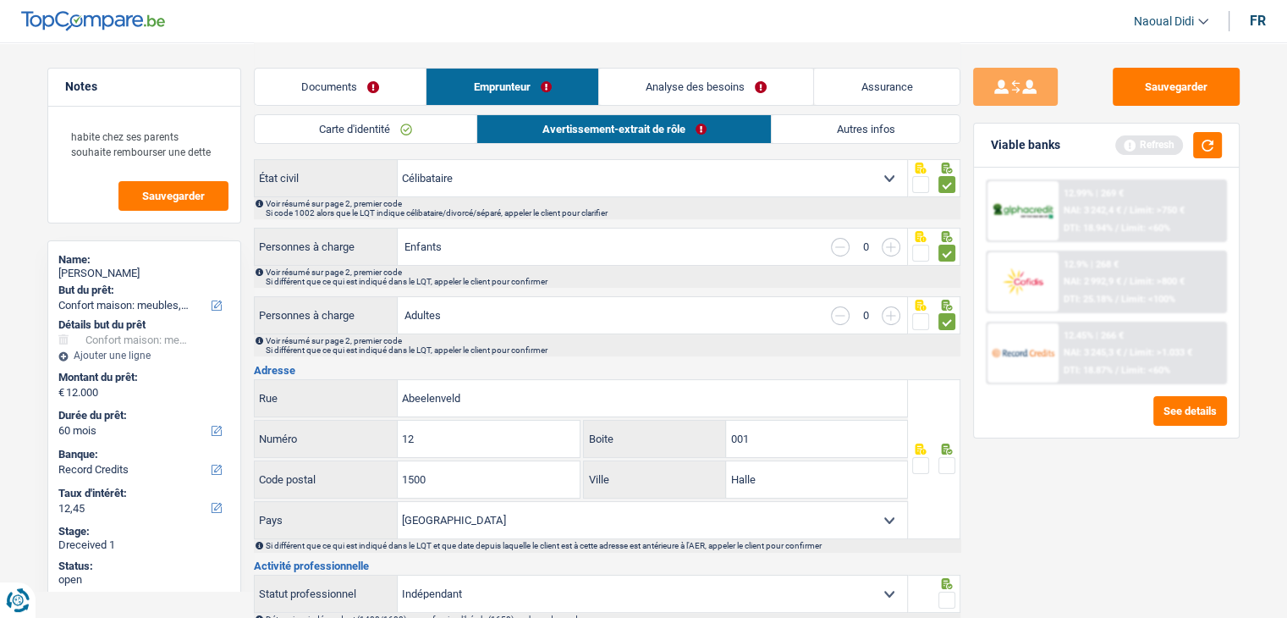
click at [945, 457] on span at bounding box center [946, 465] width 17 height 17
click at [0, 0] on input "radio" at bounding box center [0, 0] width 0 height 0
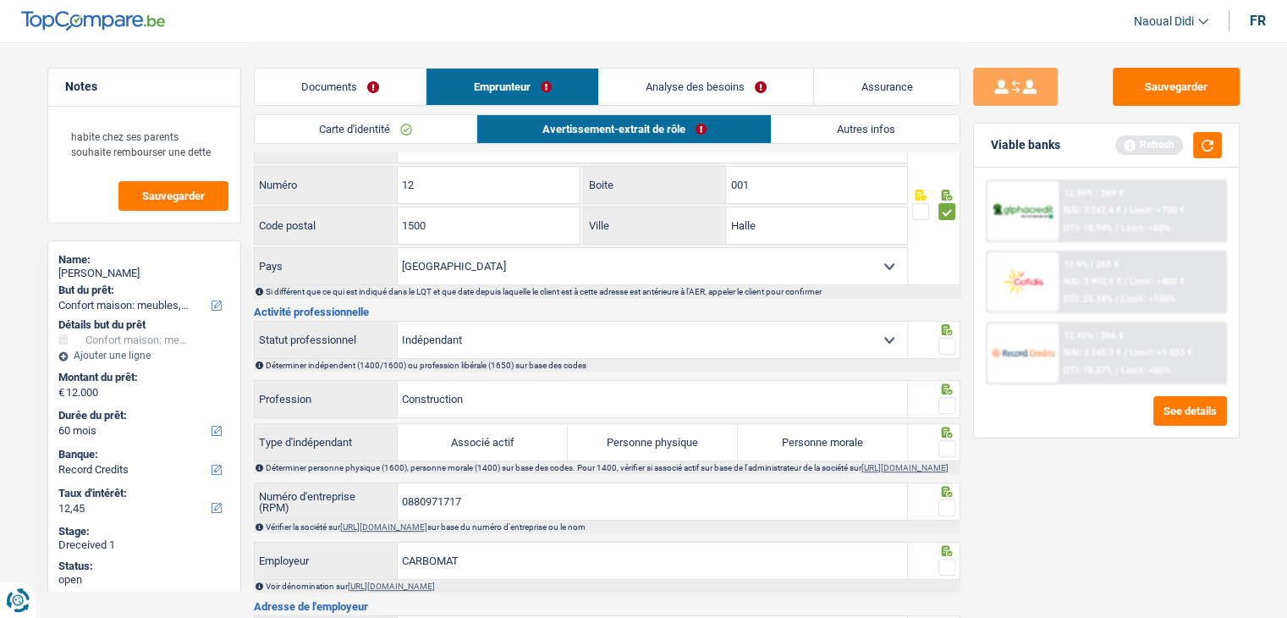
click at [948, 343] on span at bounding box center [946, 346] width 17 height 17
click at [0, 0] on input "radio" at bounding box center [0, 0] width 0 height 0
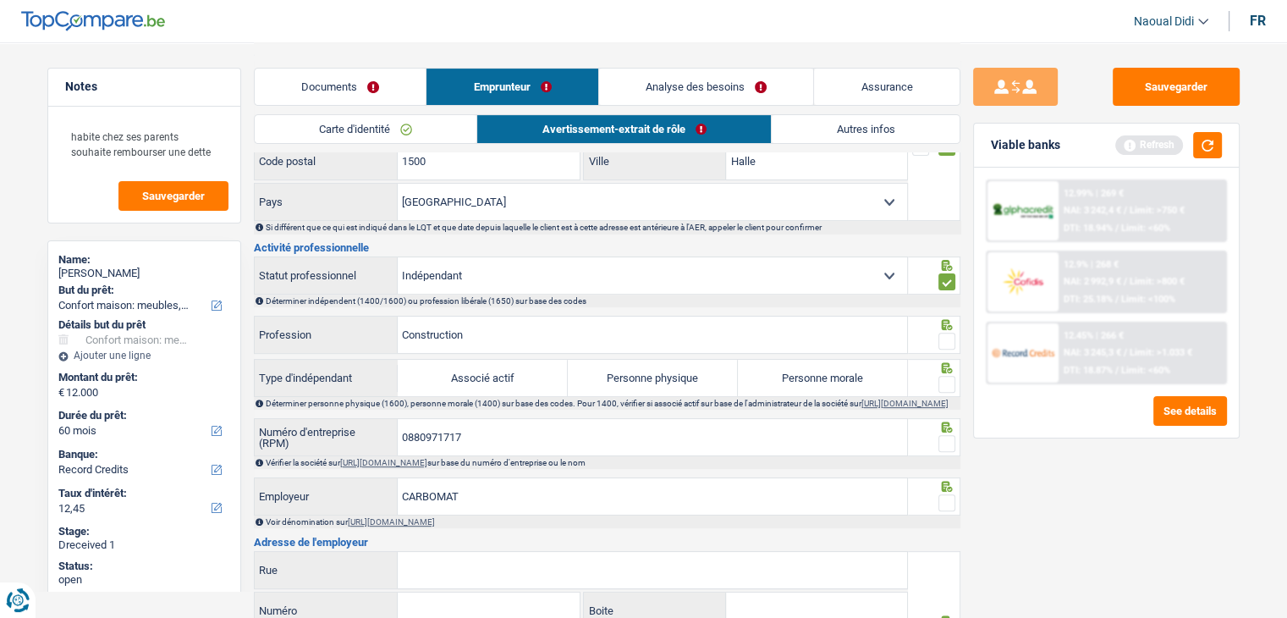
scroll to position [592, 0]
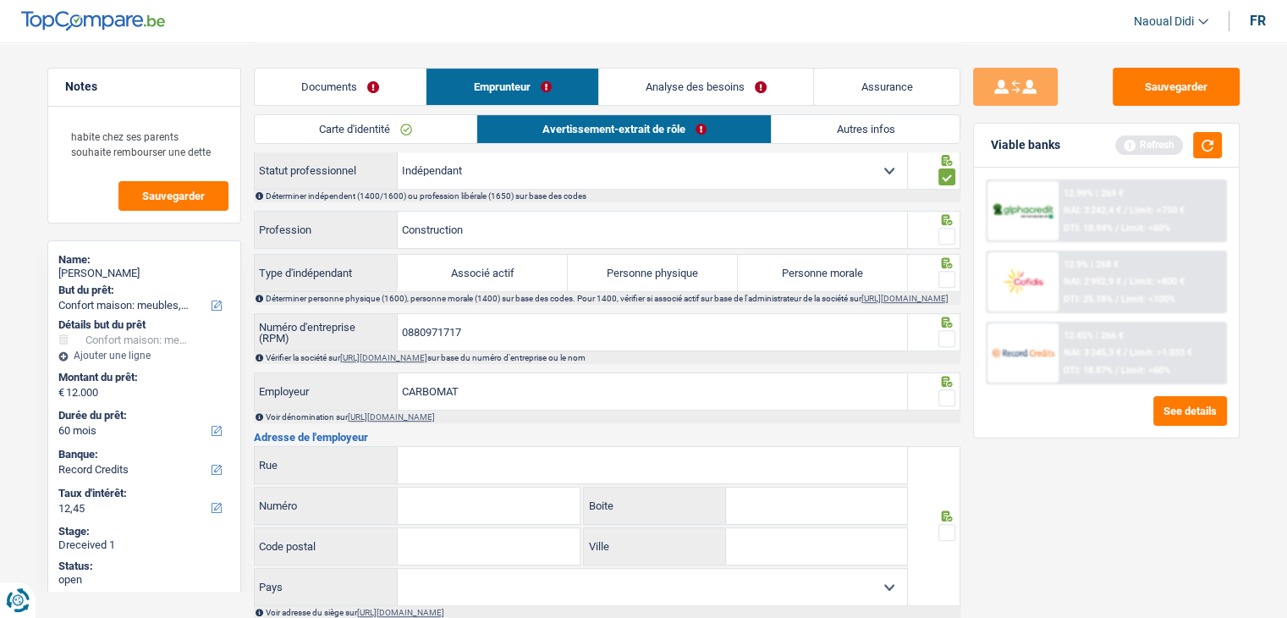
click at [944, 231] on span at bounding box center [946, 236] width 17 height 17
click at [0, 0] on input "radio" at bounding box center [0, 0] width 0 height 0
click at [427, 361] on link "https://kbopub.economie.fgov.be/kbopub/zoeknummerform.html" at bounding box center [383, 357] width 87 height 9
drag, startPoint x: 440, startPoint y: 332, endPoint x: 382, endPoint y: 327, distance: 58.7
click at [382, 327] on div "0880971717 Numéro d'entreprise (RPM)" at bounding box center [581, 332] width 653 height 36
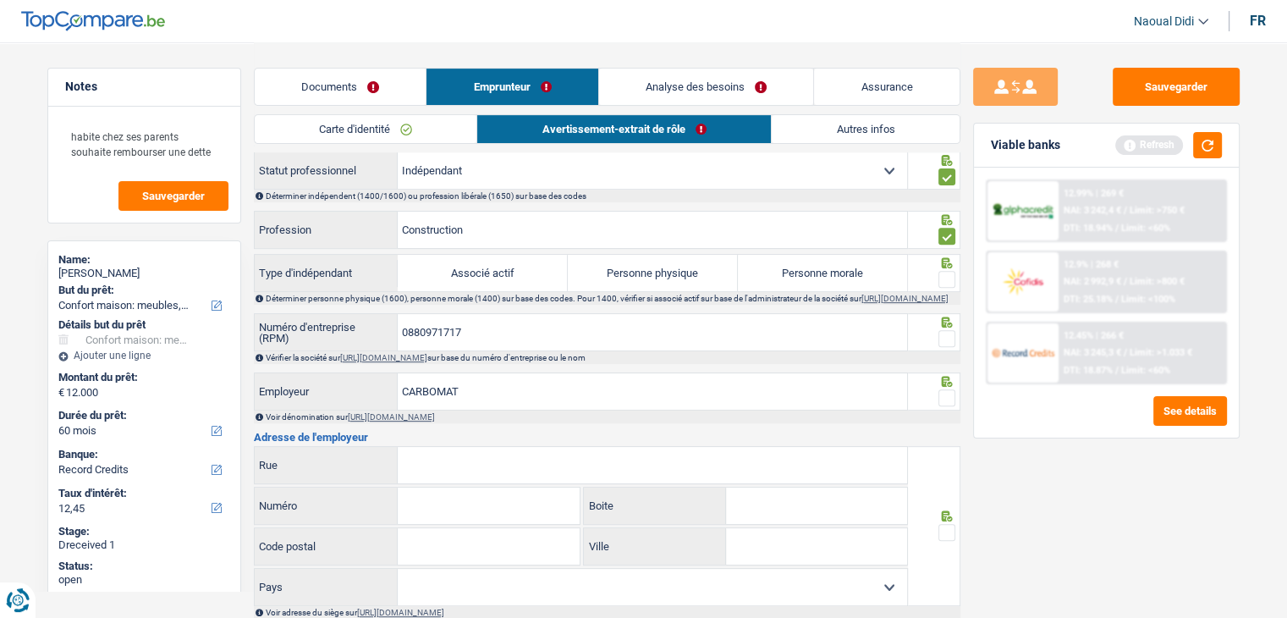
click at [821, 272] on label "Personne morale" at bounding box center [823, 273] width 170 height 36
click at [821, 272] on input "Personne morale" at bounding box center [823, 273] width 170 height 36
radio input "true"
click at [950, 398] on span at bounding box center [946, 397] width 17 height 17
click at [0, 0] on input "radio" at bounding box center [0, 0] width 0 height 0
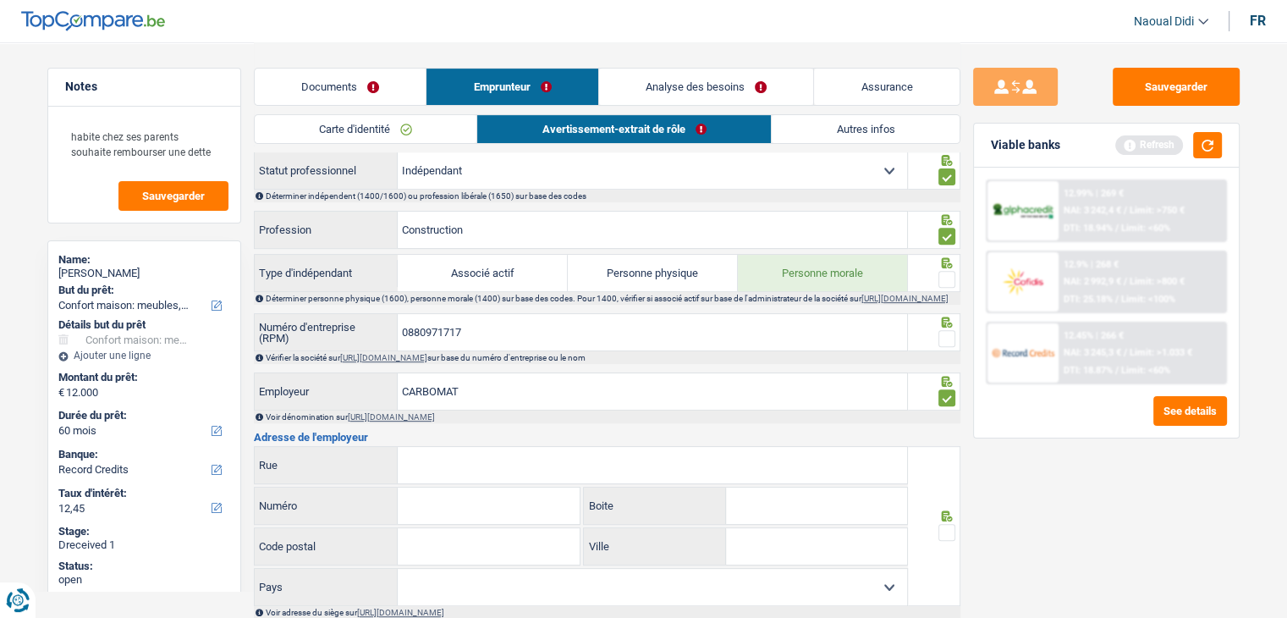
click at [953, 339] on span at bounding box center [946, 338] width 17 height 17
click at [0, 0] on input "radio" at bounding box center [0, 0] width 0 height 0
click at [477, 462] on input "Rue" at bounding box center [652, 465] width 509 height 36
paste input "Roggemanskaai (Felix) 7 1501 Halle"
click at [523, 469] on input "Roggemanskaai (Felix) 7 1501 Halle" at bounding box center [652, 465] width 509 height 36
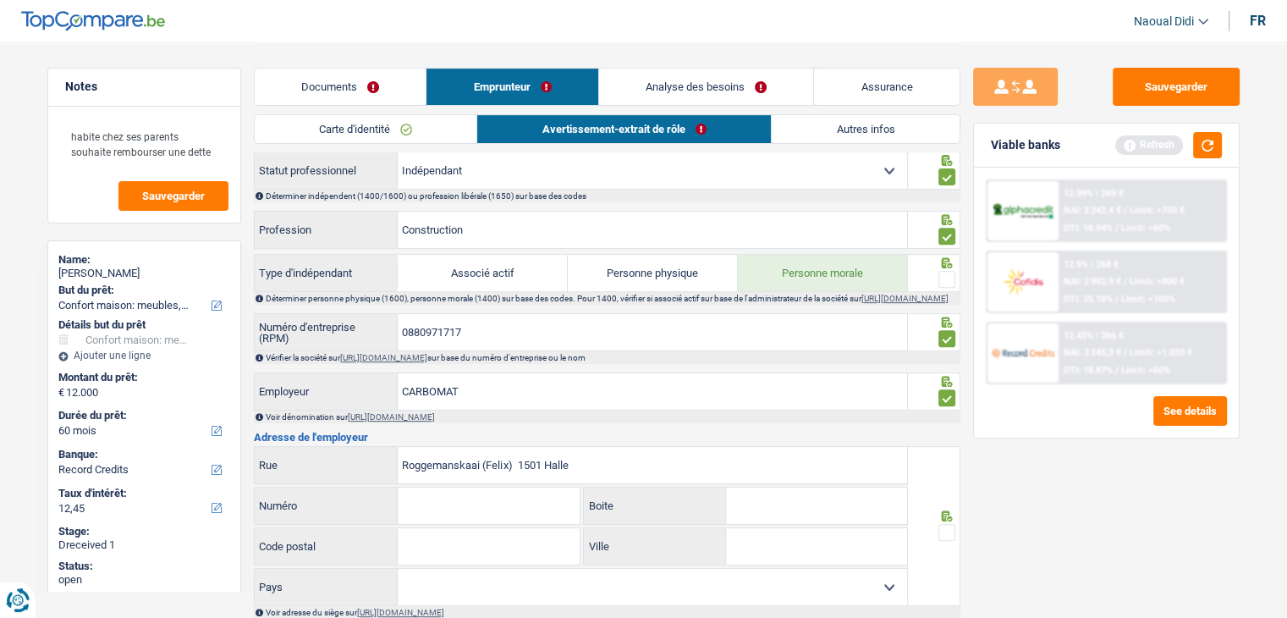
type input "Roggemanskaai (Felix) 1501 Halle"
click at [464, 511] on input "Numéro" at bounding box center [489, 505] width 182 height 36
paste input "7"
type input "7"
drag, startPoint x: 530, startPoint y: 468, endPoint x: 541, endPoint y: 468, distance: 11.0
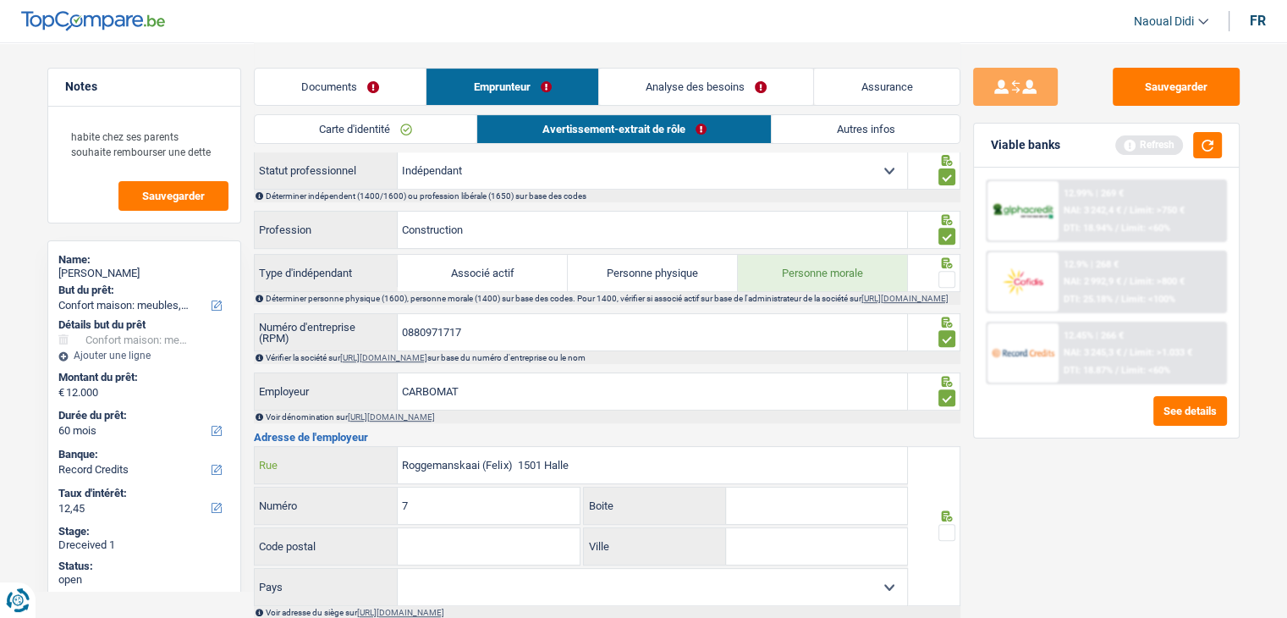
click at [541, 468] on input "Roggemanskaai (Felix) 1501 Halle" at bounding box center [652, 465] width 509 height 36
click at [543, 468] on input "Roggemanskaai (Felix) 1501 Halle" at bounding box center [652, 465] width 509 height 36
drag, startPoint x: 543, startPoint y: 468, endPoint x: 515, endPoint y: 470, distance: 28.0
click at [515, 470] on input "Roggemanskaai (Felix) 1501 Halle" at bounding box center [652, 465] width 509 height 36
type input "Roggemanskaai (Felix)Halle"
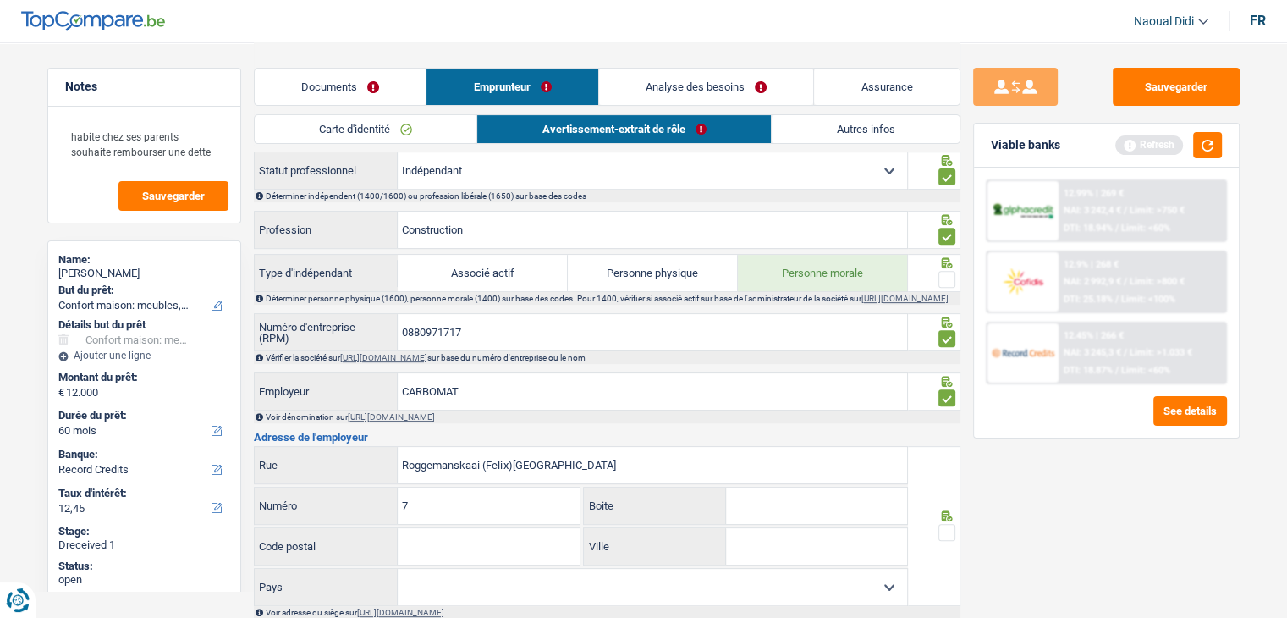
click at [456, 556] on input "Code postal" at bounding box center [489, 546] width 182 height 36
paste input "1501"
type input "1501"
drag, startPoint x: 514, startPoint y: 466, endPoint x: 513, endPoint y: 483, distance: 16.9
click at [513, 483] on input "Roggemanskaai (Felix)Halle" at bounding box center [652, 465] width 509 height 36
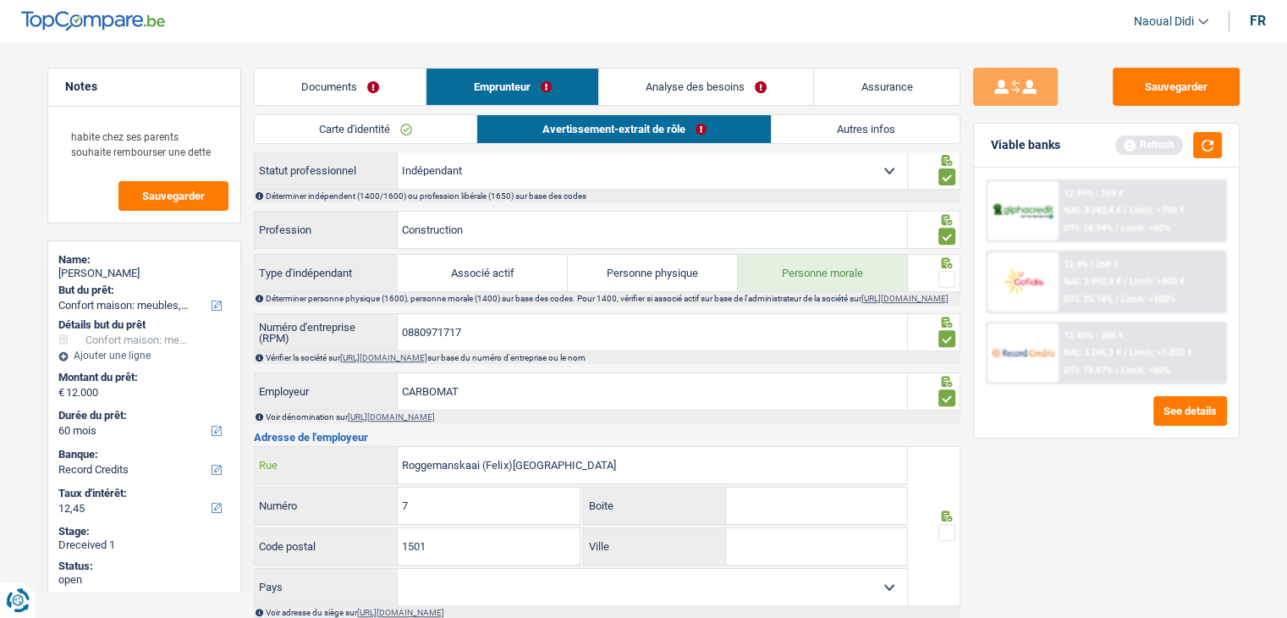
drag, startPoint x: 535, startPoint y: 475, endPoint x: 514, endPoint y: 475, distance: 20.3
click at [514, 475] on input "Roggemanskaai (Felix)Halle" at bounding box center [652, 465] width 509 height 36
drag, startPoint x: 546, startPoint y: 474, endPoint x: 514, endPoint y: 471, distance: 31.4
click at [514, 471] on input "Roggemanskaai (Felix)Halle" at bounding box center [652, 465] width 509 height 36
type input "Roggemanskaai (Felix)"
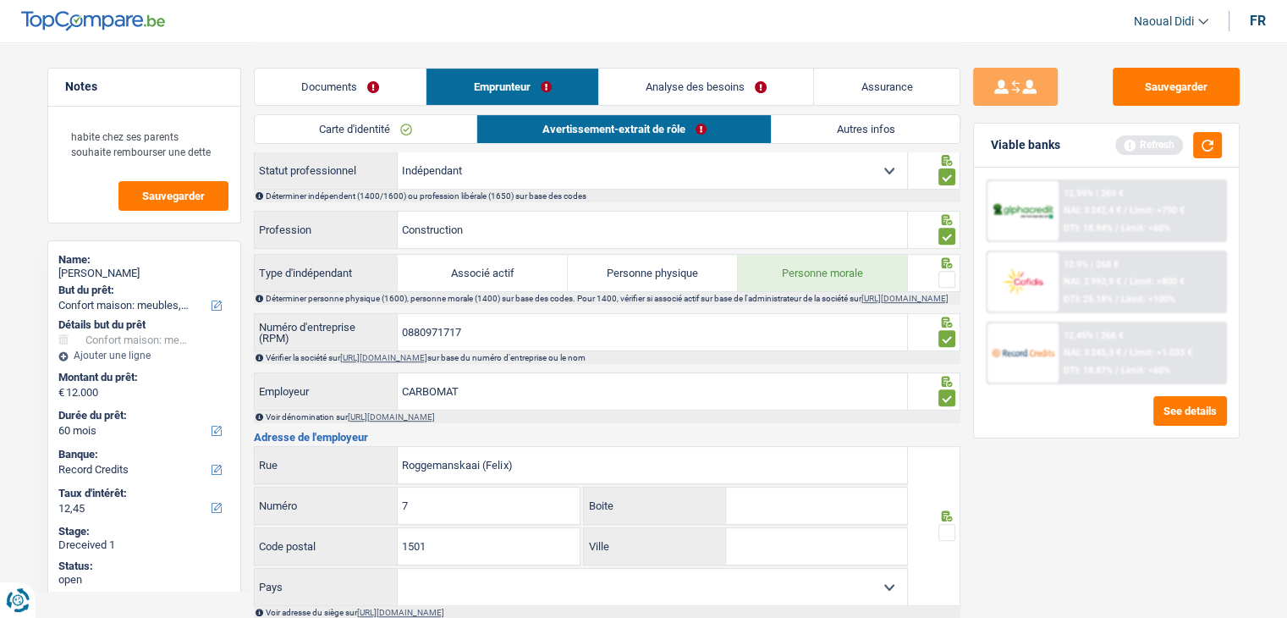
click at [782, 552] on input "Ville" at bounding box center [816, 546] width 181 height 36
paste input "Halle"
type input "Halle"
click at [528, 477] on input "Roggemanskaai (Felix)" at bounding box center [652, 465] width 509 height 36
type input "Roggemanskaai"
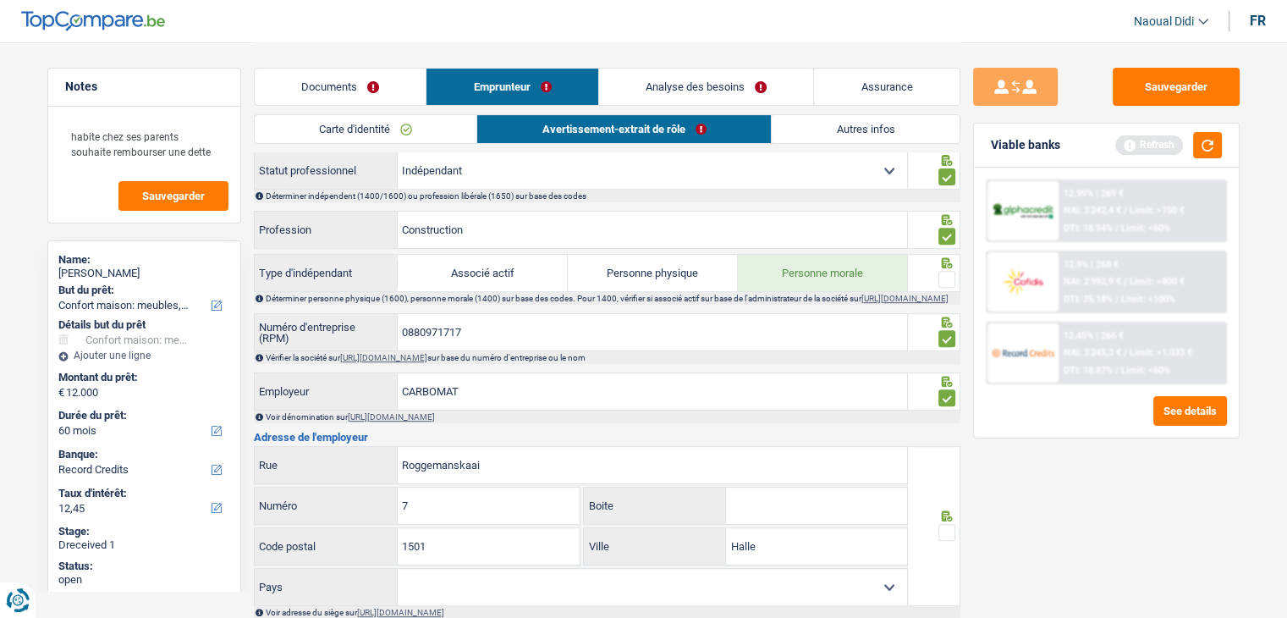
click at [945, 530] on span at bounding box center [946, 532] width 17 height 17
click at [0, 0] on input "radio" at bounding box center [0, 0] width 0 height 0
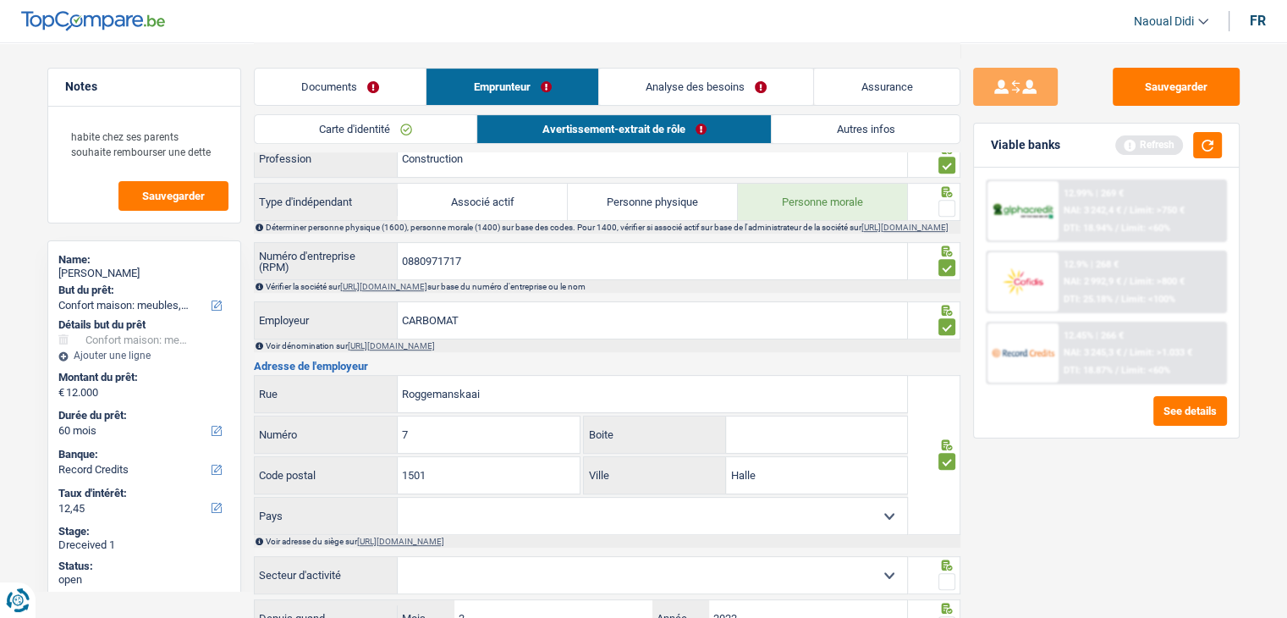
scroll to position [846, 0]
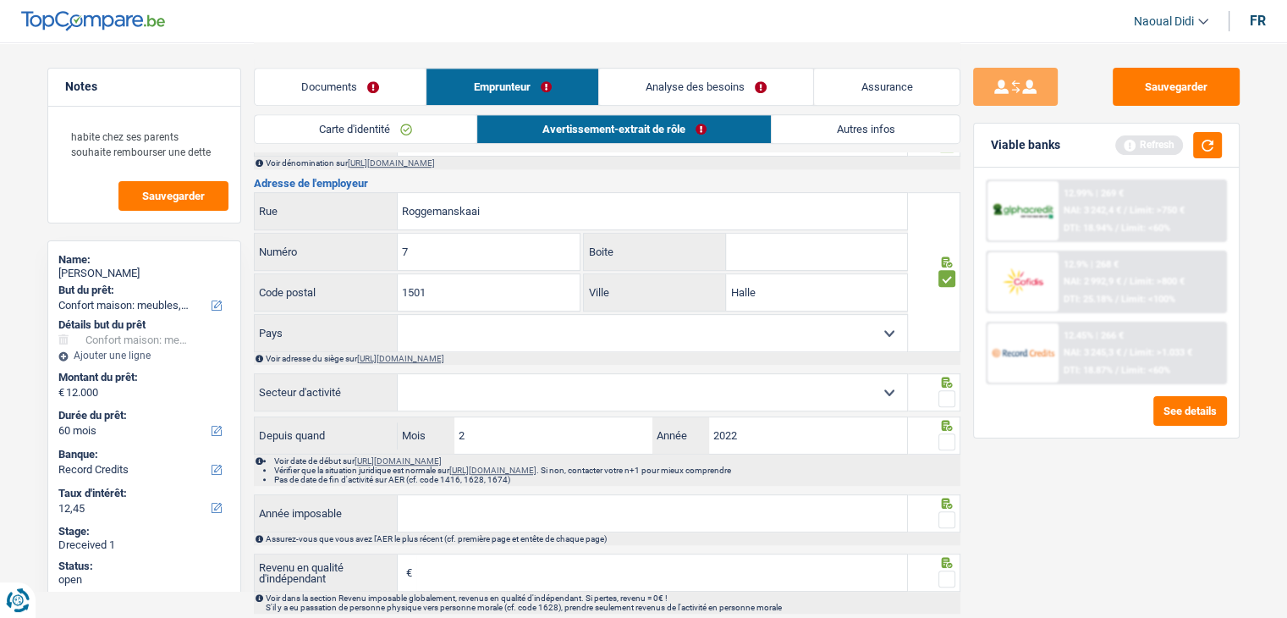
click at [525, 398] on select "Agriculture/Pêche Industrie Horeca Courier/Fitness/Taxi Construction Banques/As…" at bounding box center [652, 392] width 509 height 36
select select "smallCompanies"
click at [398, 376] on select "Agriculture/Pêche Industrie Horeca Courier/Fitness/Taxi Construction Banques/As…" at bounding box center [652, 392] width 509 height 36
click at [948, 403] on span at bounding box center [946, 398] width 17 height 17
click at [0, 0] on input "radio" at bounding box center [0, 0] width 0 height 0
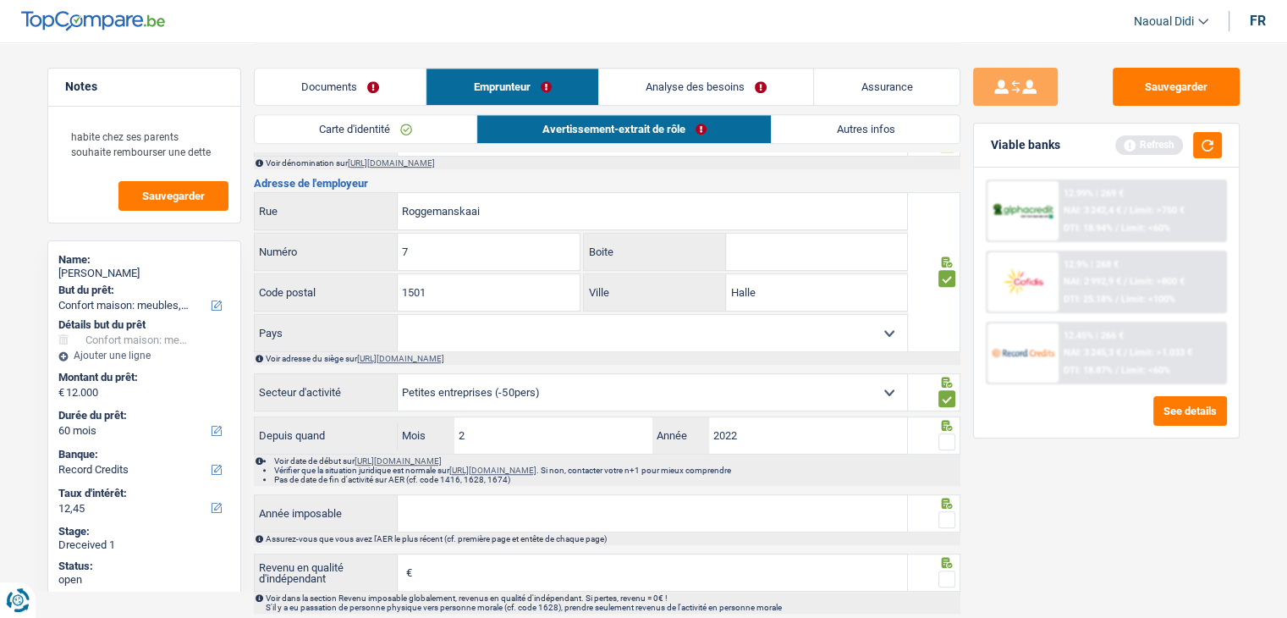
click at [952, 445] on span at bounding box center [946, 441] width 17 height 17
click at [0, 0] on input "radio" at bounding box center [0, 0] width 0 height 0
click at [743, 440] on input "2022" at bounding box center [808, 435] width 199 height 36
click at [778, 442] on input "2026" at bounding box center [808, 435] width 199 height 36
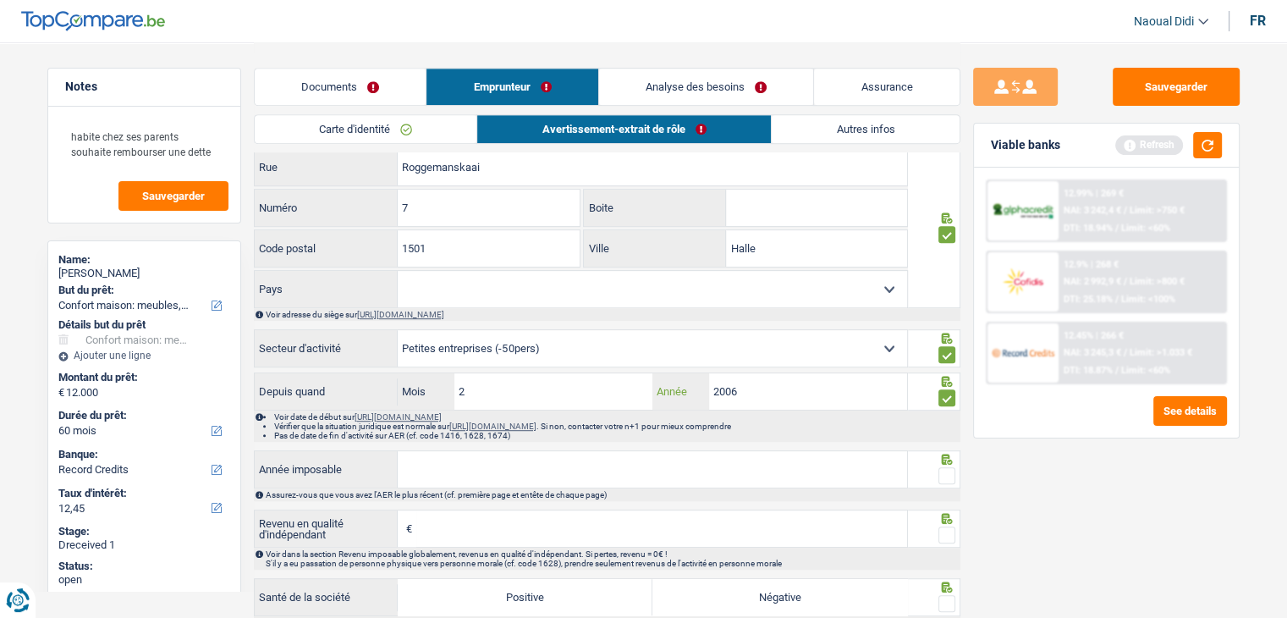
scroll to position [931, 0]
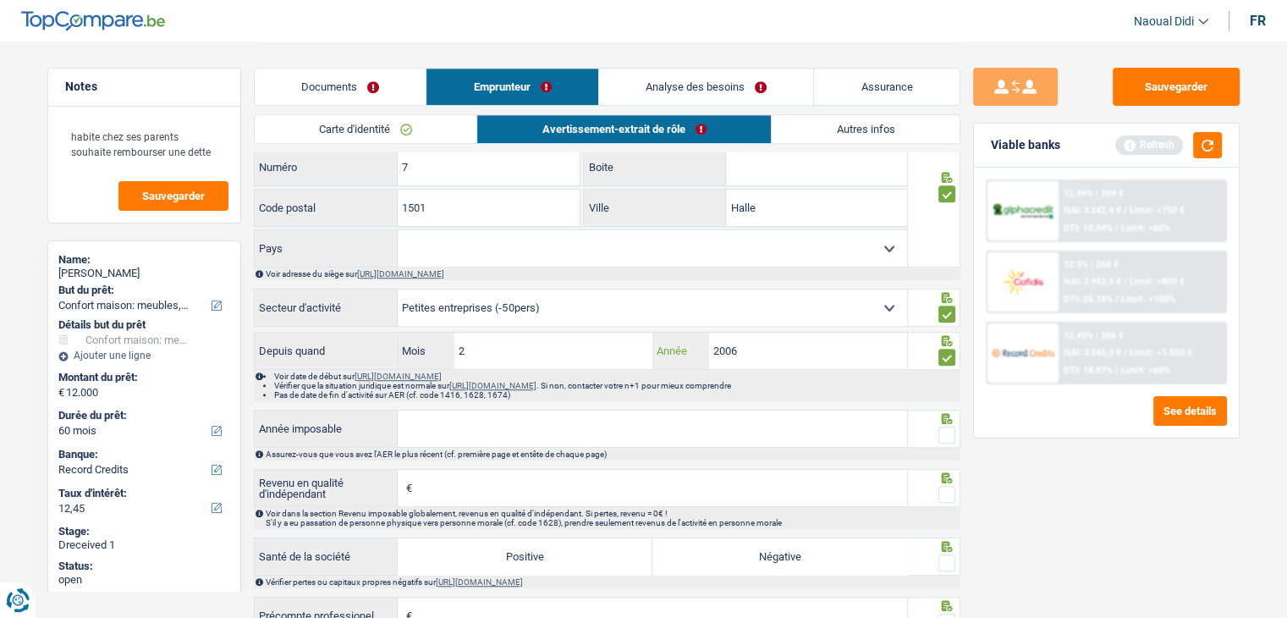
type input "2006"
click at [448, 434] on input "Année imposable" at bounding box center [652, 428] width 509 height 36
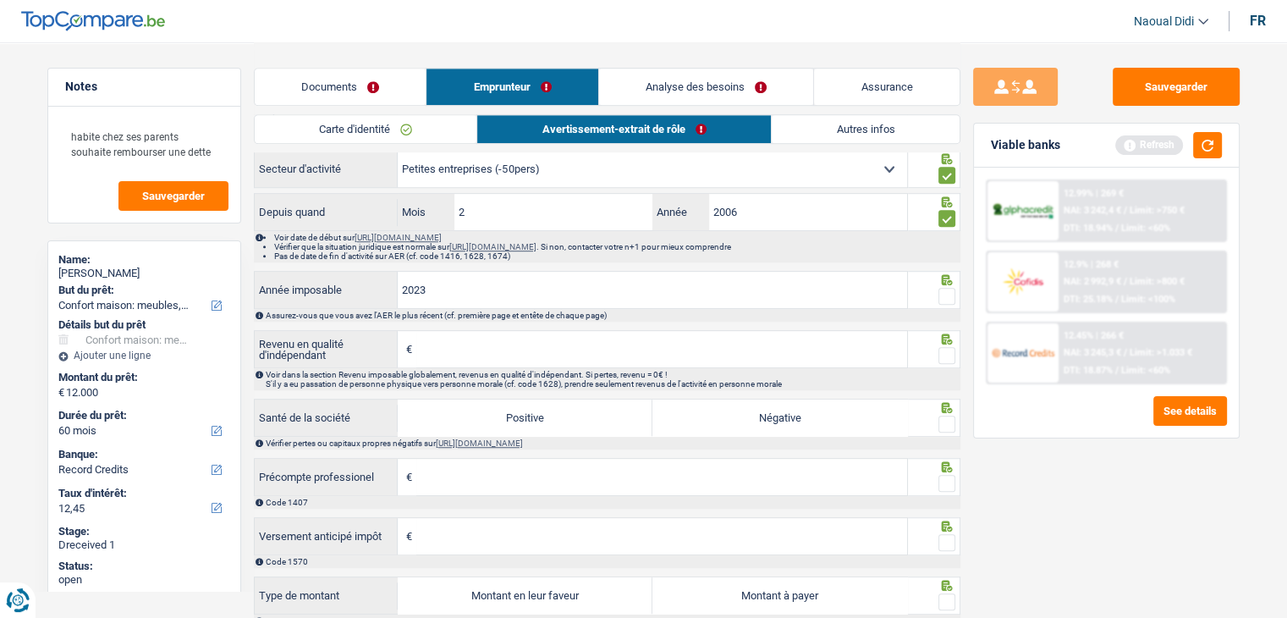
scroll to position [1100, 0]
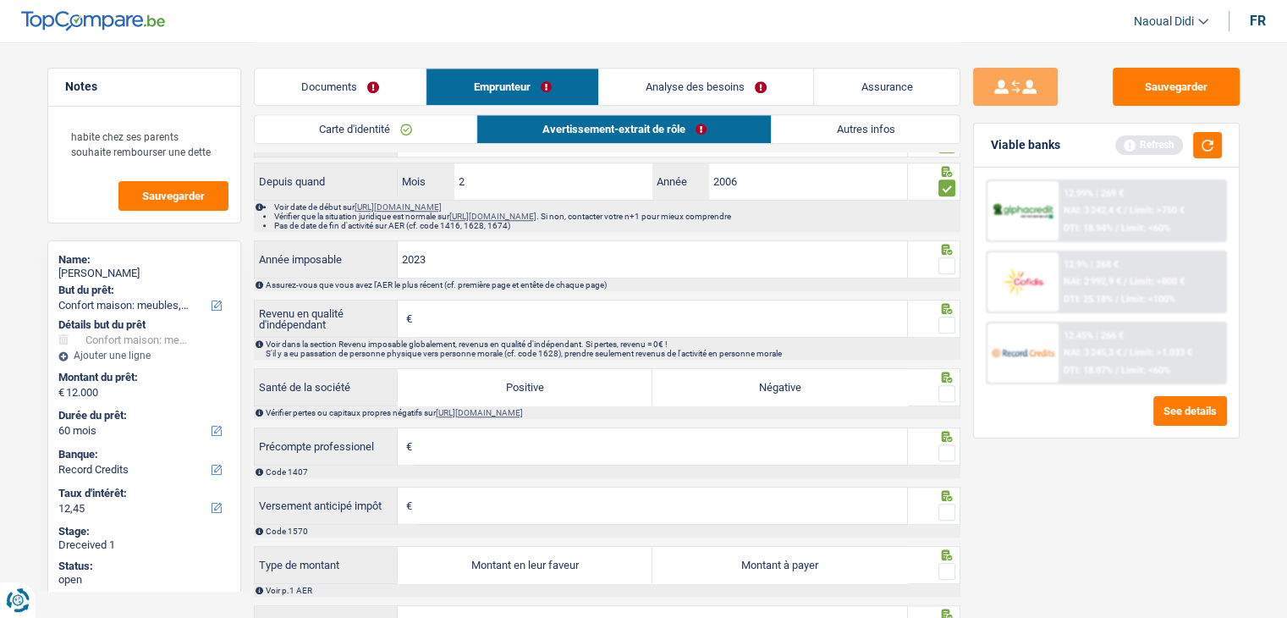
drag, startPoint x: 453, startPoint y: 251, endPoint x: 392, endPoint y: 245, distance: 62.0
click at [392, 245] on div "2023 Année imposable" at bounding box center [581, 259] width 653 height 36
type input "2023"
click at [453, 315] on input "Revenu en qualité d'indépendant" at bounding box center [661, 318] width 491 height 36
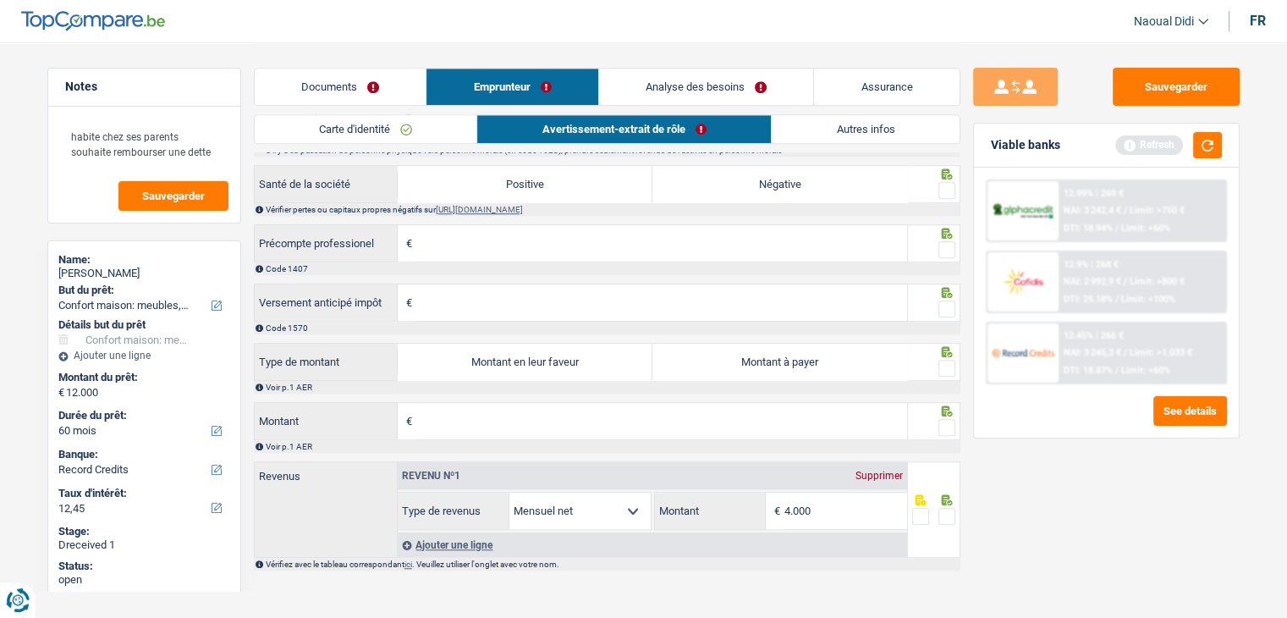
scroll to position [1319, 0]
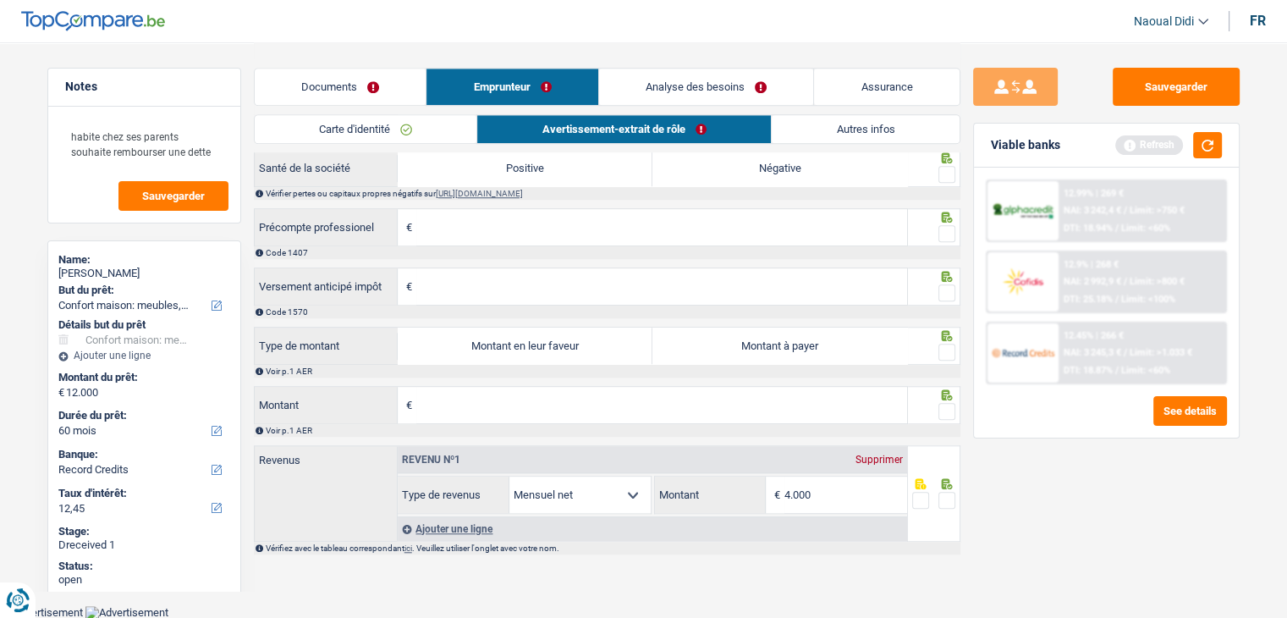
drag, startPoint x: 819, startPoint y: 349, endPoint x: 792, endPoint y: 348, distance: 27.1
click at [819, 349] on label "Montant à payer" at bounding box center [779, 345] width 255 height 36
click at [819, 349] on input "Montant à payer" at bounding box center [779, 345] width 255 height 36
radio input "true"
click at [501, 403] on input "Montant" at bounding box center [661, 405] width 491 height 36
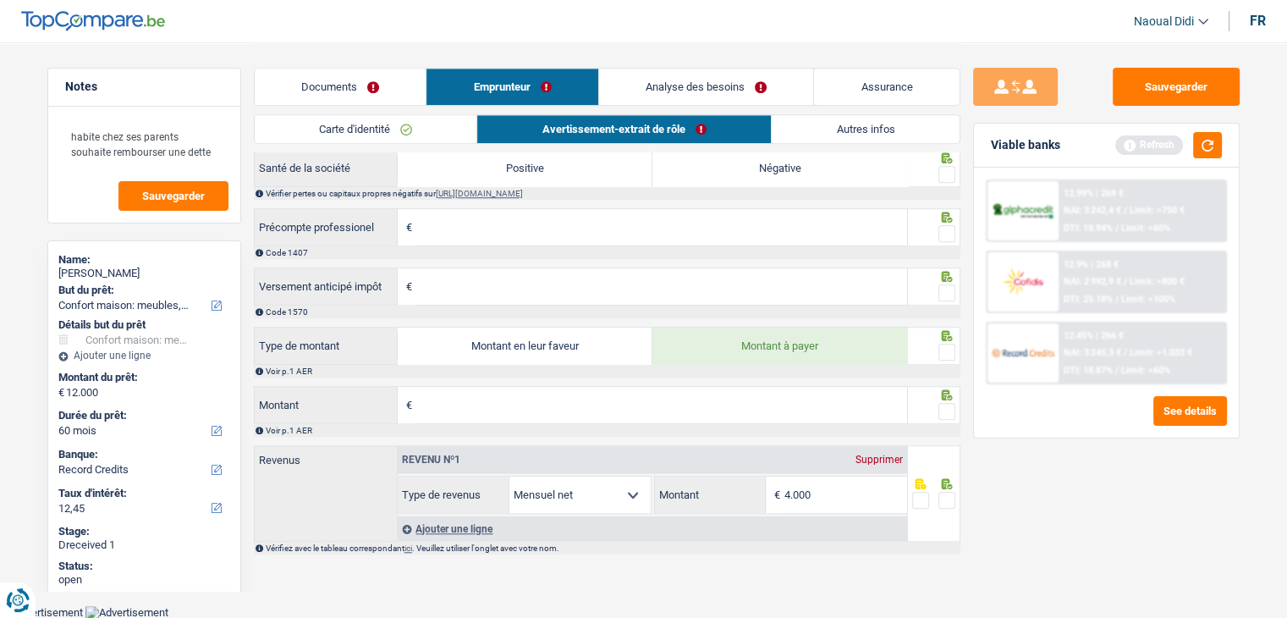
paste input "4.143"
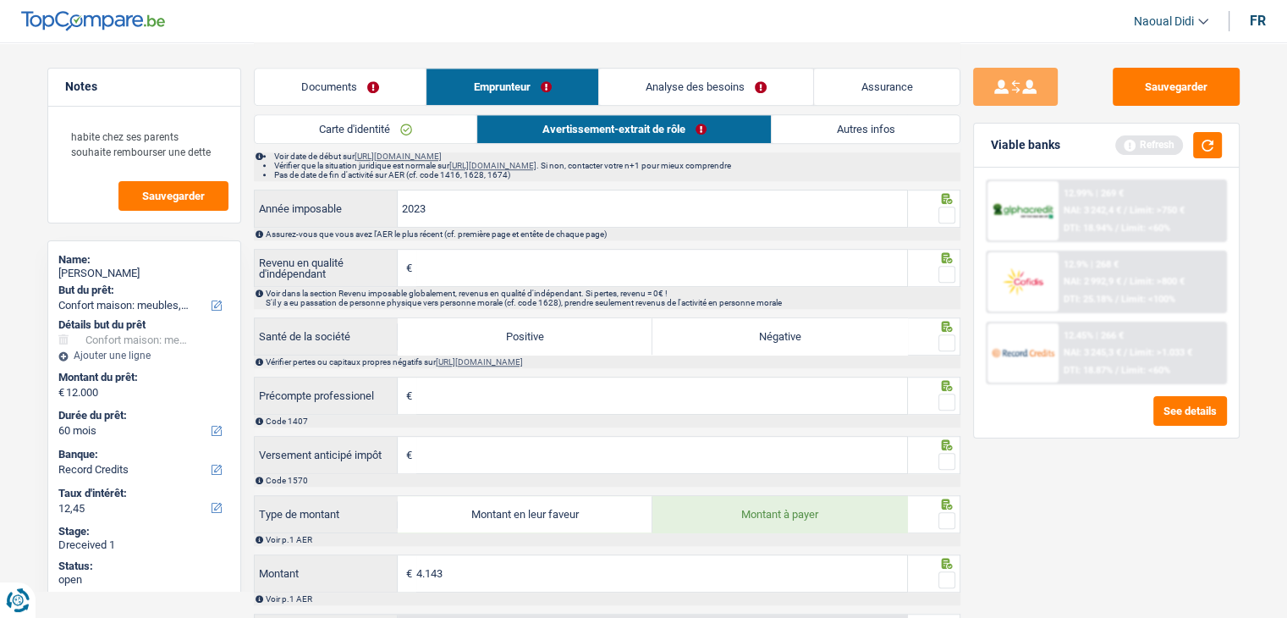
scroll to position [1150, 0]
type input "4.143"
click at [569, 332] on label "Positive" at bounding box center [525, 337] width 255 height 36
click at [569, 332] on input "Positive" at bounding box center [525, 337] width 255 height 36
radio input "true"
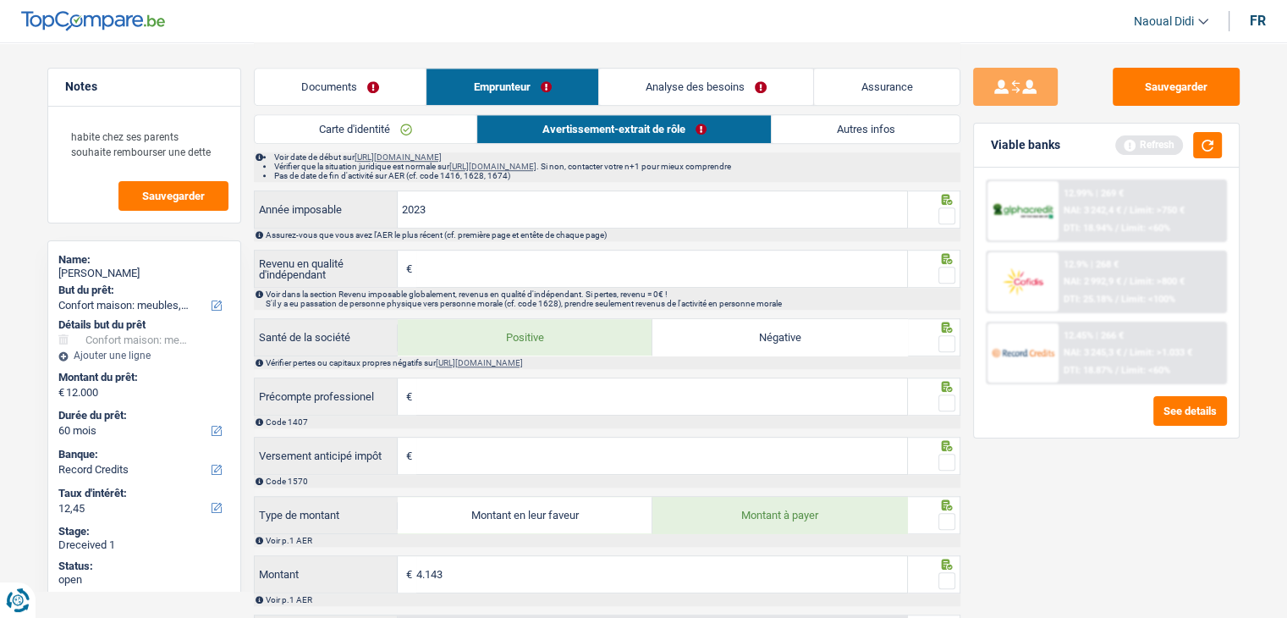
click at [948, 339] on span at bounding box center [946, 343] width 17 height 17
click at [0, 0] on input "radio" at bounding box center [0, 0] width 0 height 0
click at [951, 273] on span at bounding box center [946, 275] width 17 height 17
click at [0, 0] on input "radio" at bounding box center [0, 0] width 0 height 0
click at [950, 217] on span at bounding box center [946, 215] width 17 height 17
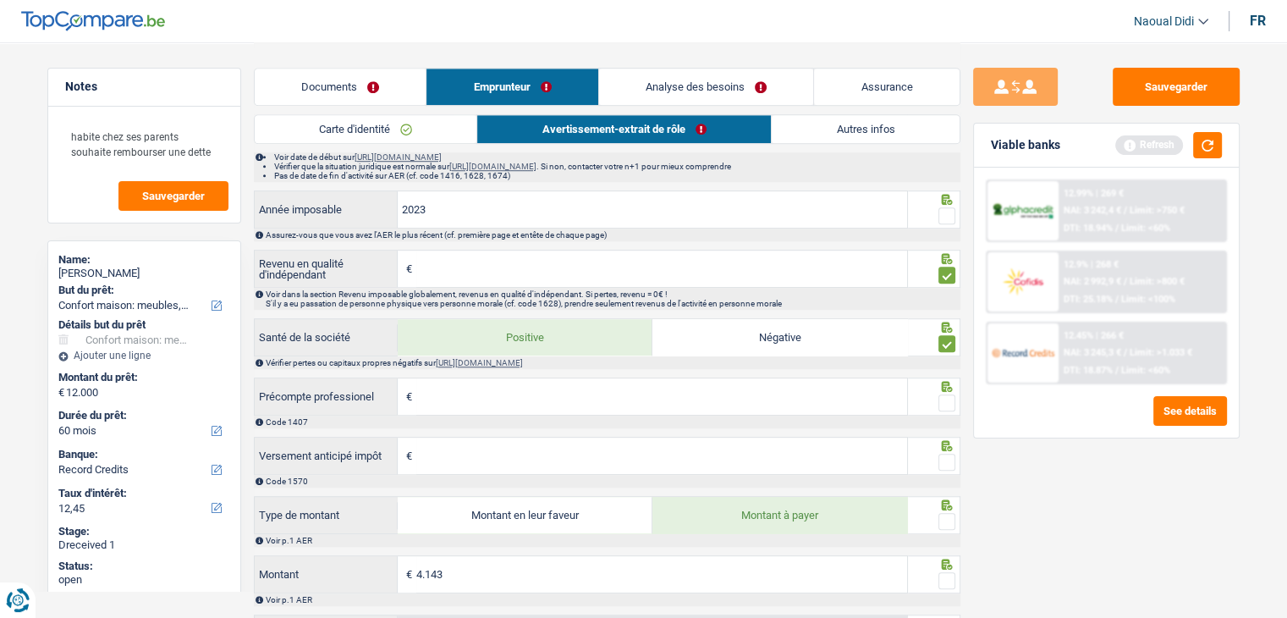
click at [0, 0] on input "radio" at bounding box center [0, 0] width 0 height 0
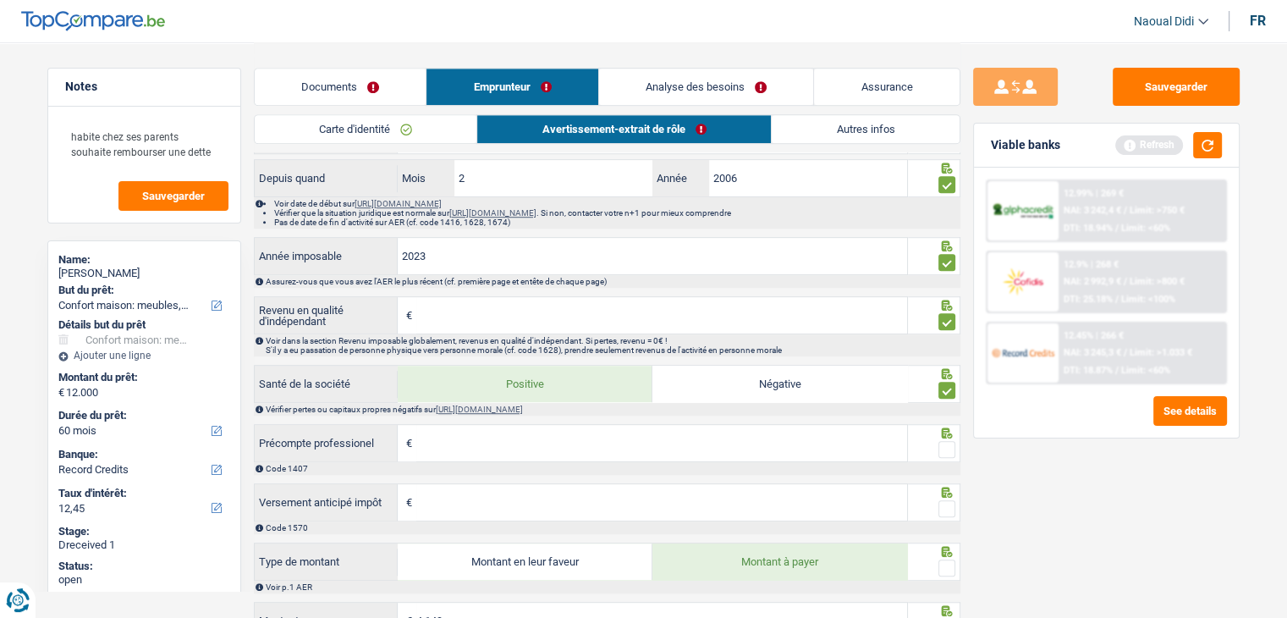
scroll to position [1065, 0]
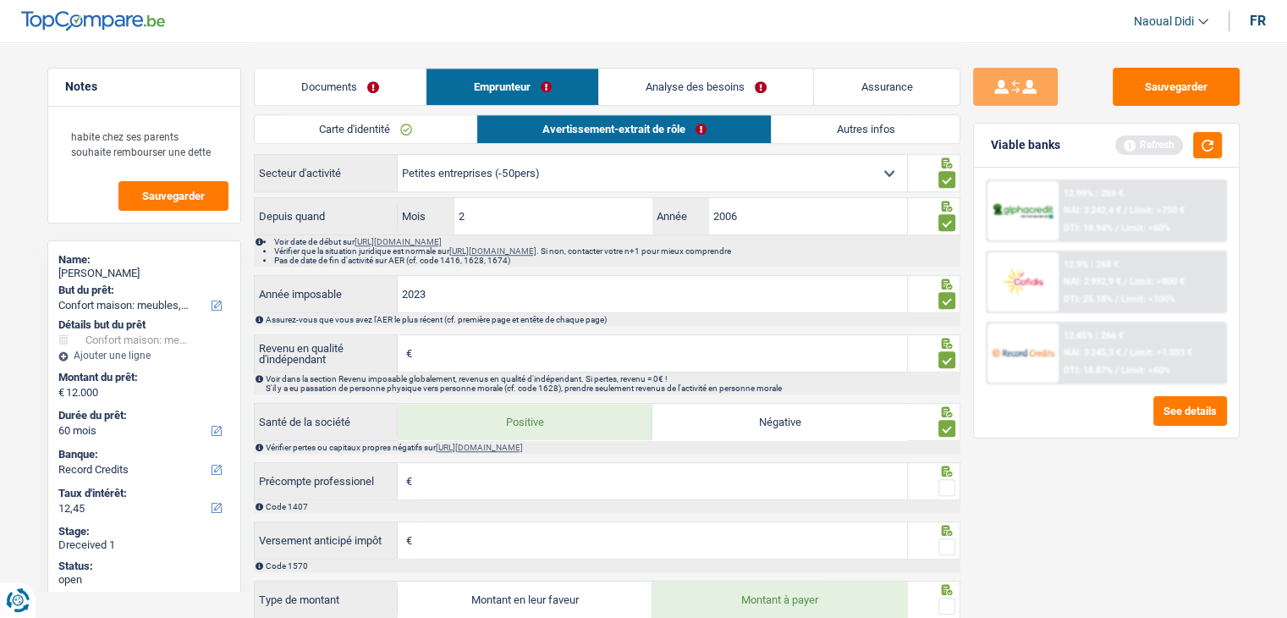
click at [433, 366] on input "Revenu en qualité d'indépendant" at bounding box center [661, 353] width 491 height 36
paste input "22.574"
type input "22.574"
type input "1.536"
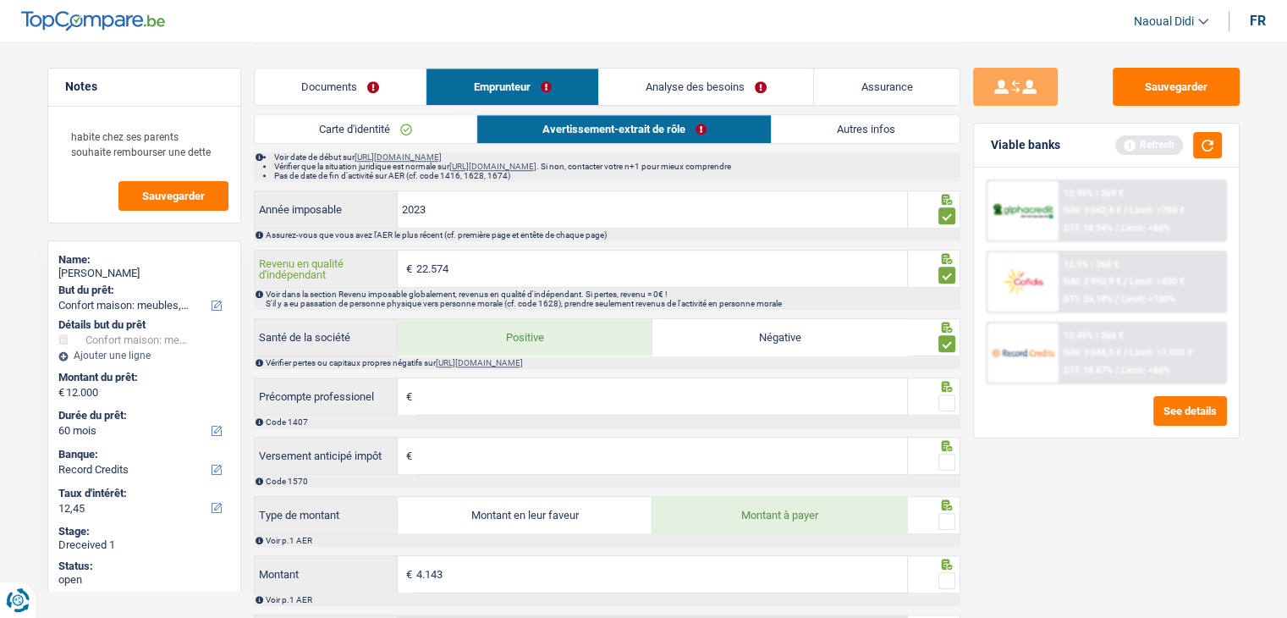
scroll to position [1234, 0]
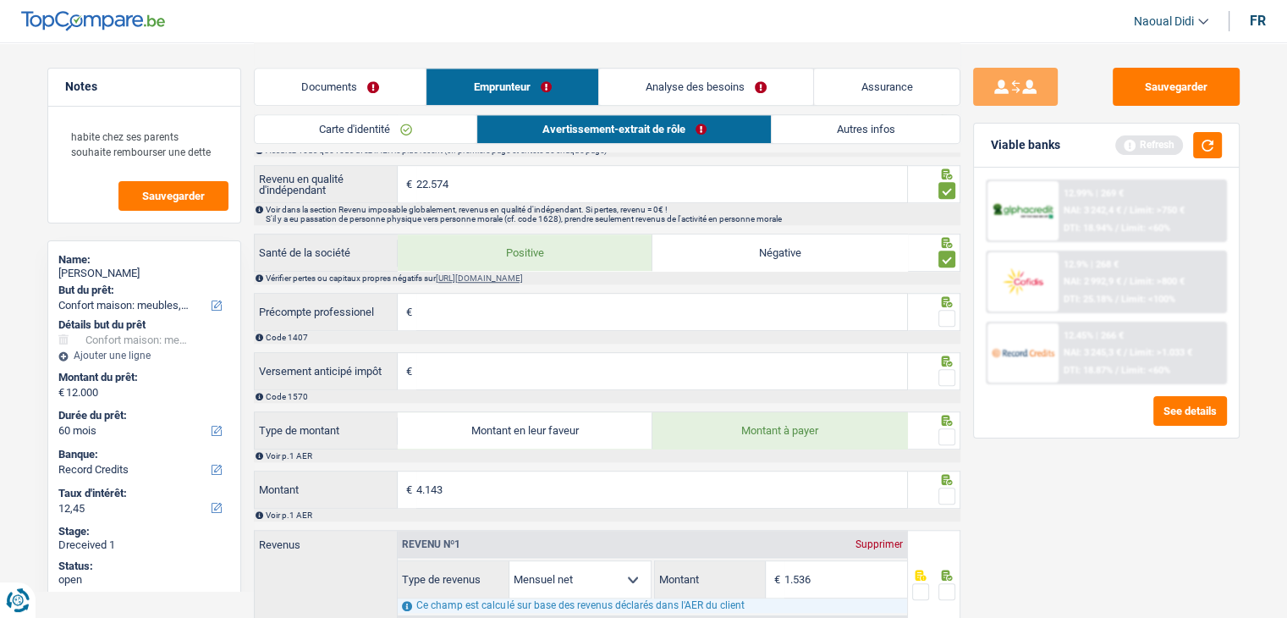
drag, startPoint x: 948, startPoint y: 372, endPoint x: 937, endPoint y: 321, distance: 51.9
click at [944, 368] on div at bounding box center [946, 377] width 17 height 21
click at [937, 313] on fieldset at bounding box center [933, 318] width 43 height 21
click at [946, 316] on span at bounding box center [946, 318] width 17 height 17
click at [0, 0] on input "radio" at bounding box center [0, 0] width 0 height 0
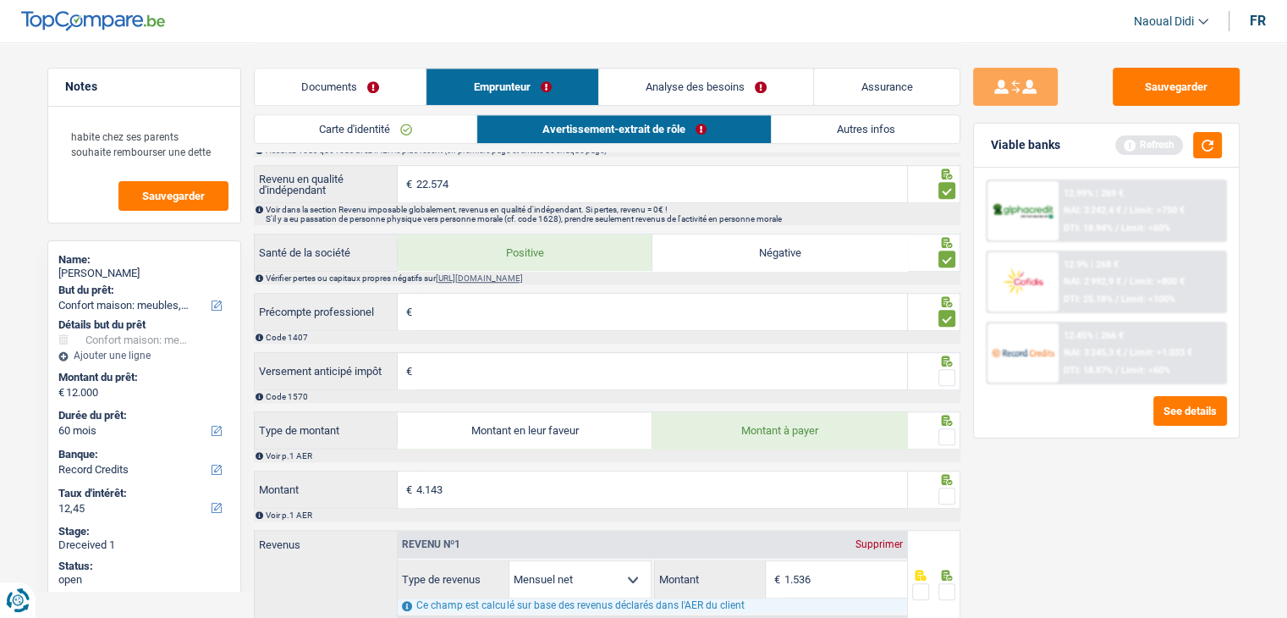
click at [948, 377] on span at bounding box center [946, 377] width 17 height 17
click at [0, 0] on input "radio" at bounding box center [0, 0] width 0 height 0
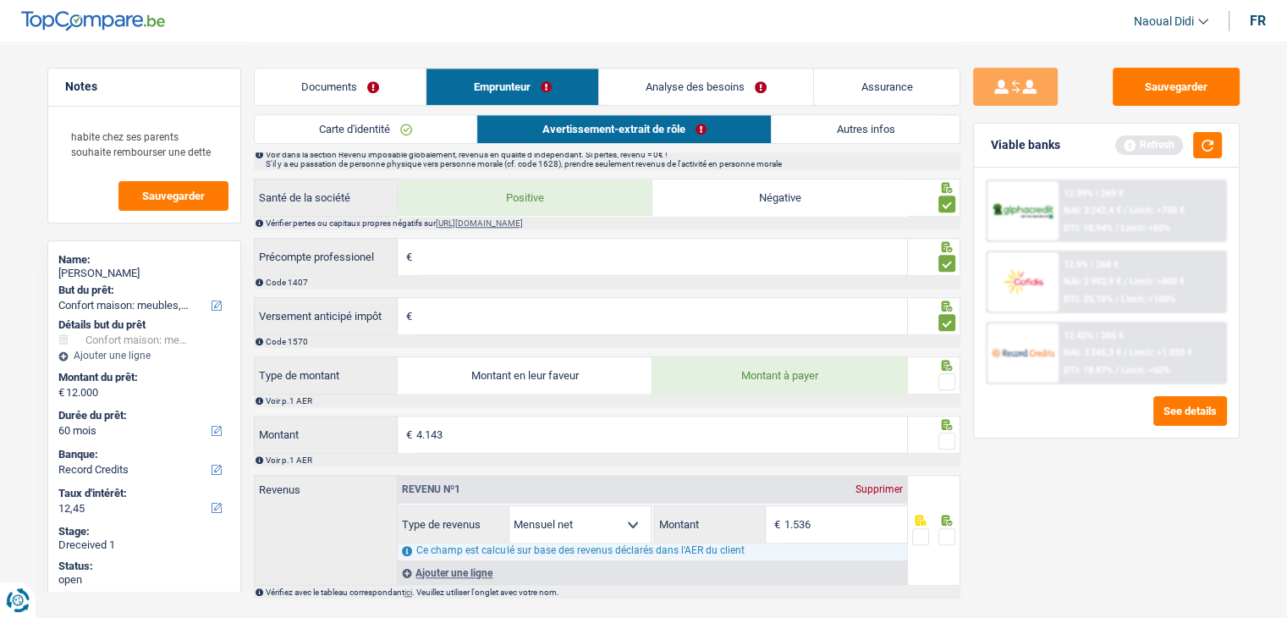
scroll to position [1319, 0]
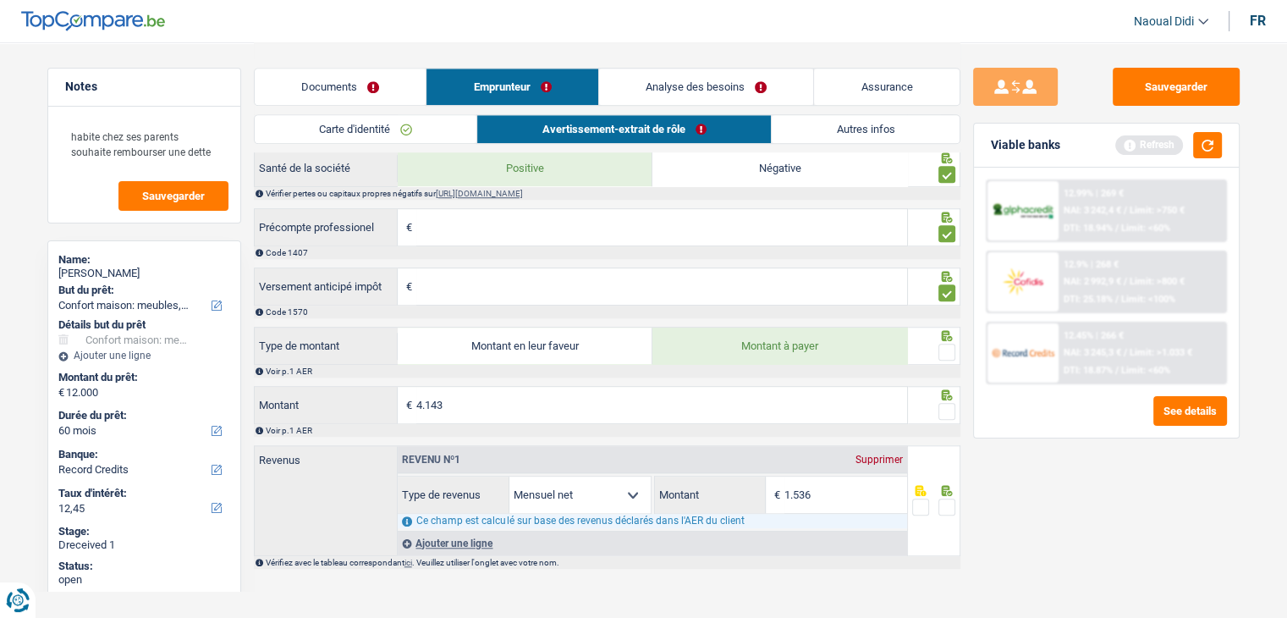
click at [951, 354] on span at bounding box center [946, 351] width 17 height 17
click at [0, 0] on input "radio" at bounding box center [0, 0] width 0 height 0
click at [946, 410] on span at bounding box center [946, 411] width 17 height 17
click at [0, 0] on input "radio" at bounding box center [0, 0] width 0 height 0
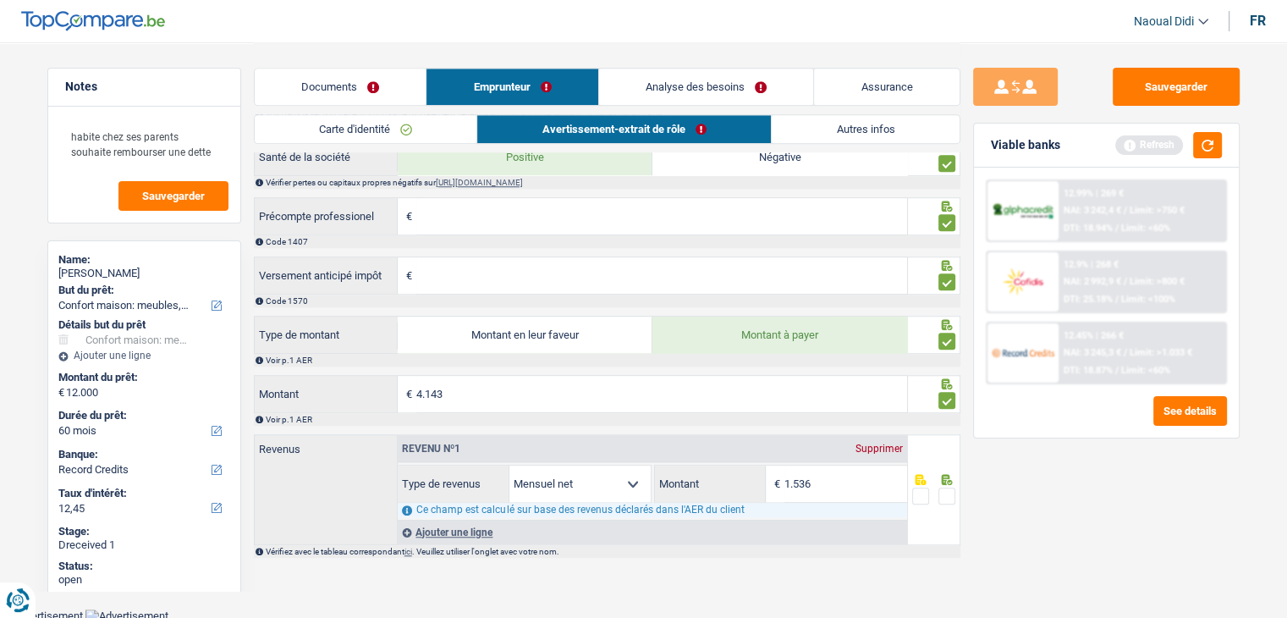
scroll to position [1333, 0]
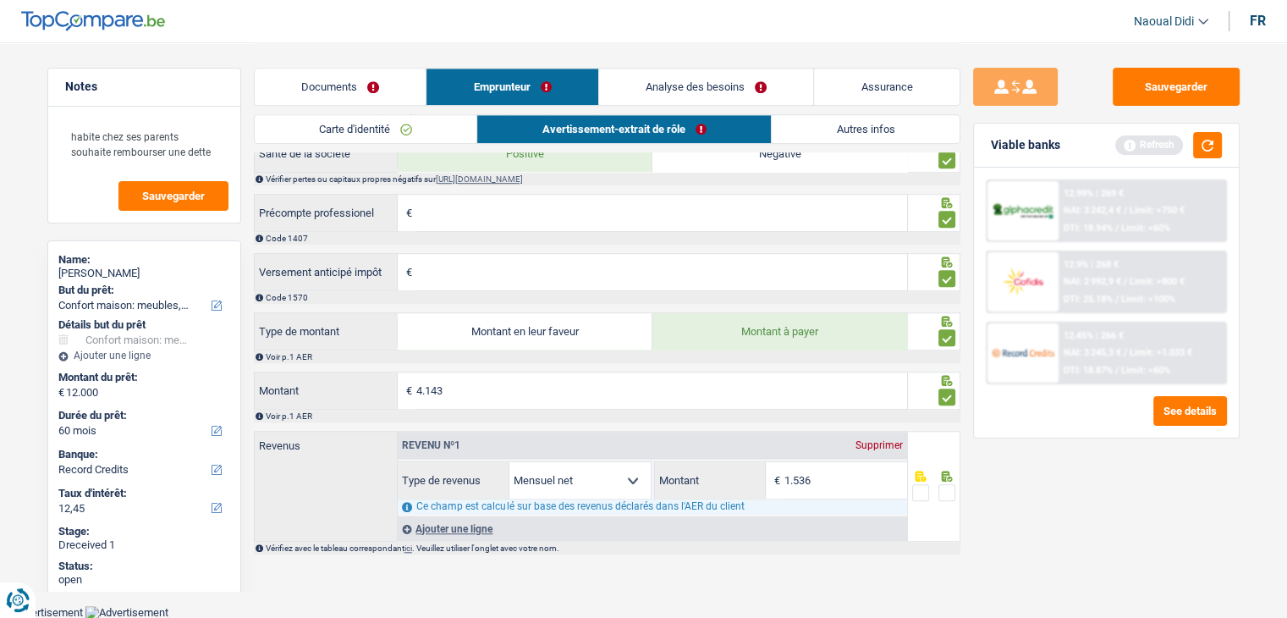
click at [948, 488] on span at bounding box center [946, 492] width 17 height 17
click at [0, 0] on input "radio" at bounding box center [0, 0] width 0 height 0
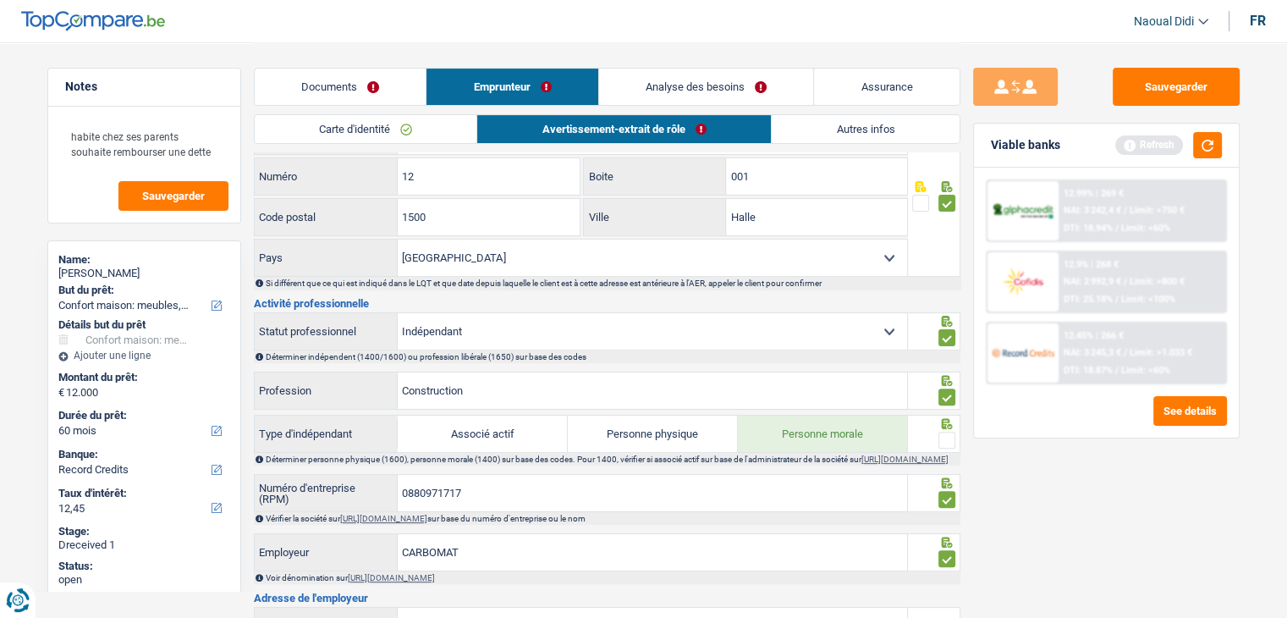
scroll to position [234, 0]
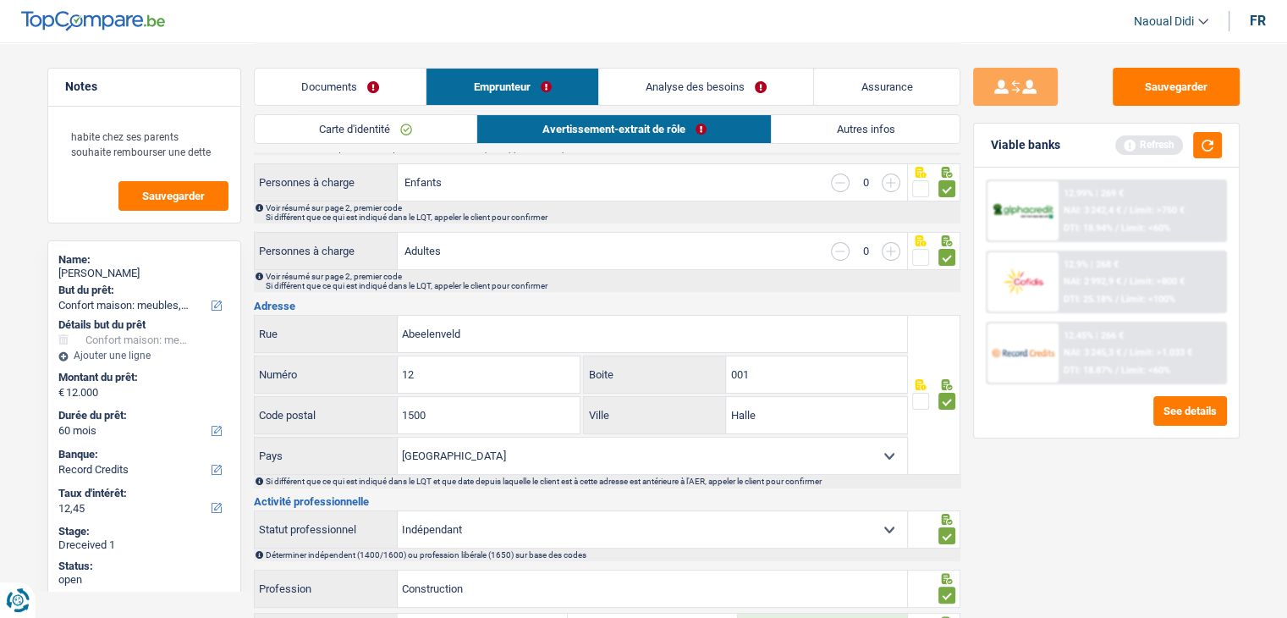
click at [867, 129] on link "Autres infos" at bounding box center [866, 129] width 188 height 28
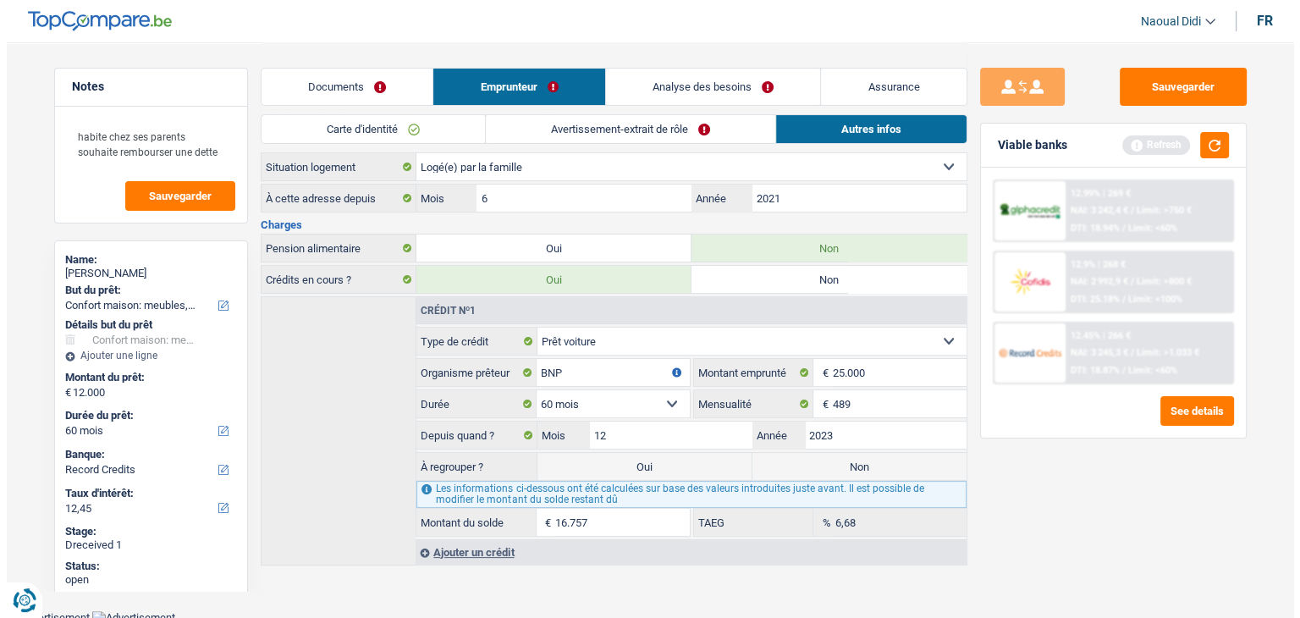
scroll to position [183, 0]
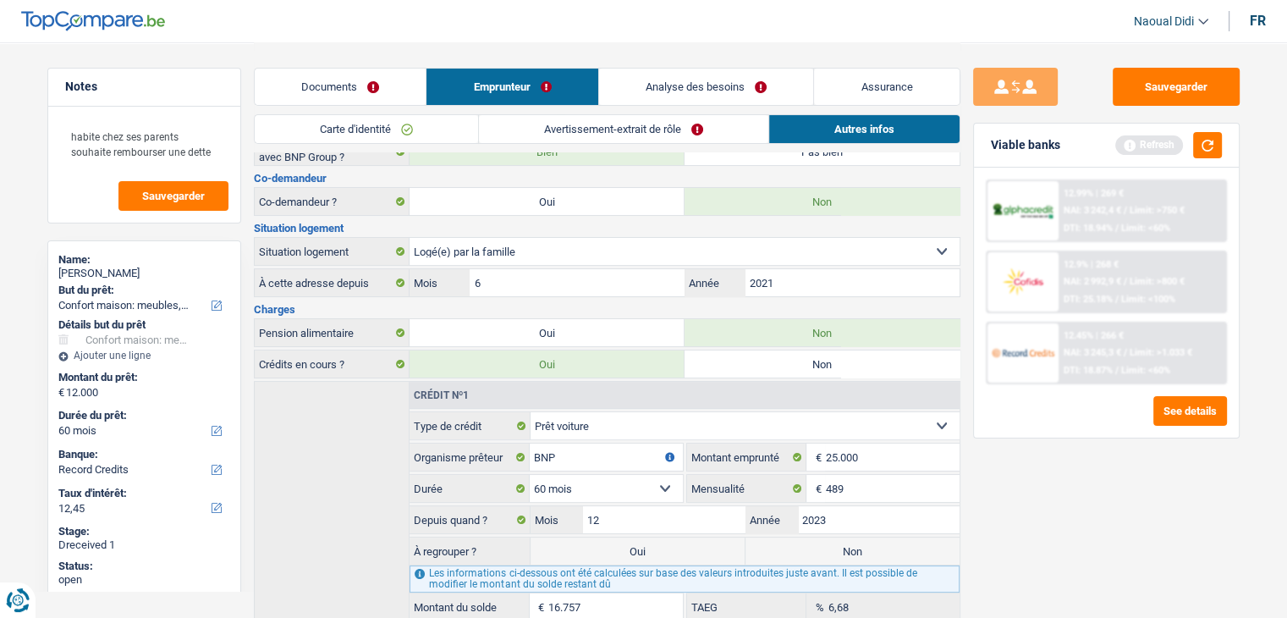
click at [621, 128] on link "Avertissement-extrait de rôle" at bounding box center [623, 129] width 289 height 28
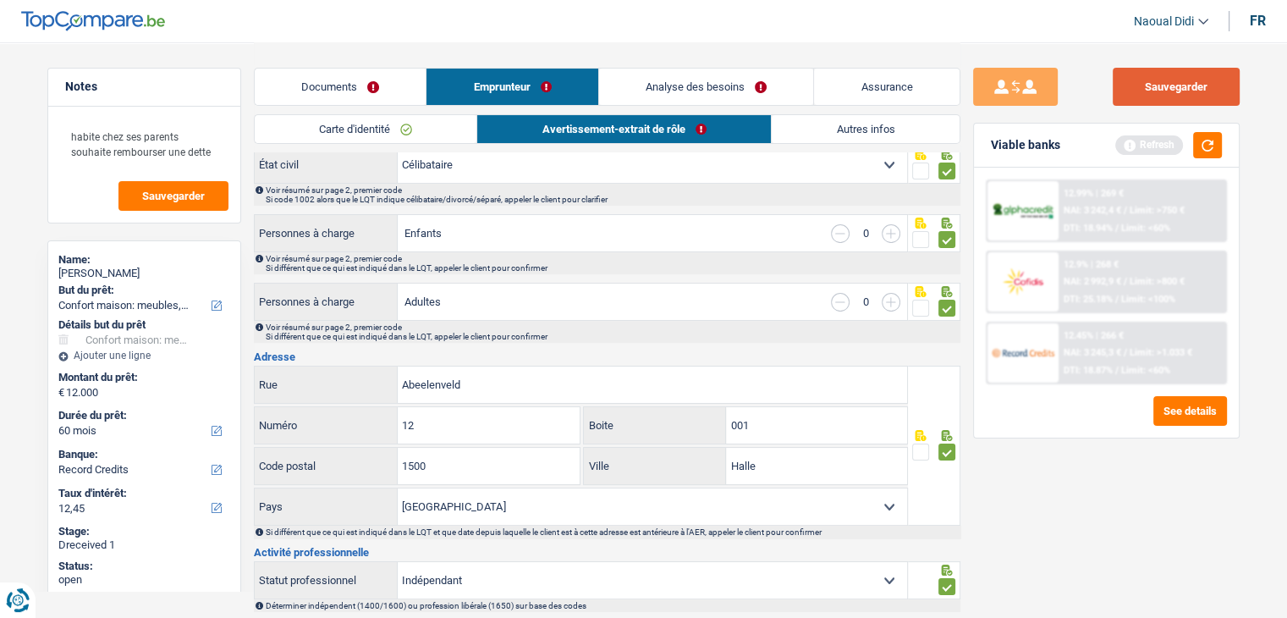
click at [1146, 89] on button "Sauvegarder" at bounding box center [1176, 87] width 127 height 38
click at [714, 85] on link "Analyse des besoins" at bounding box center [706, 87] width 215 height 36
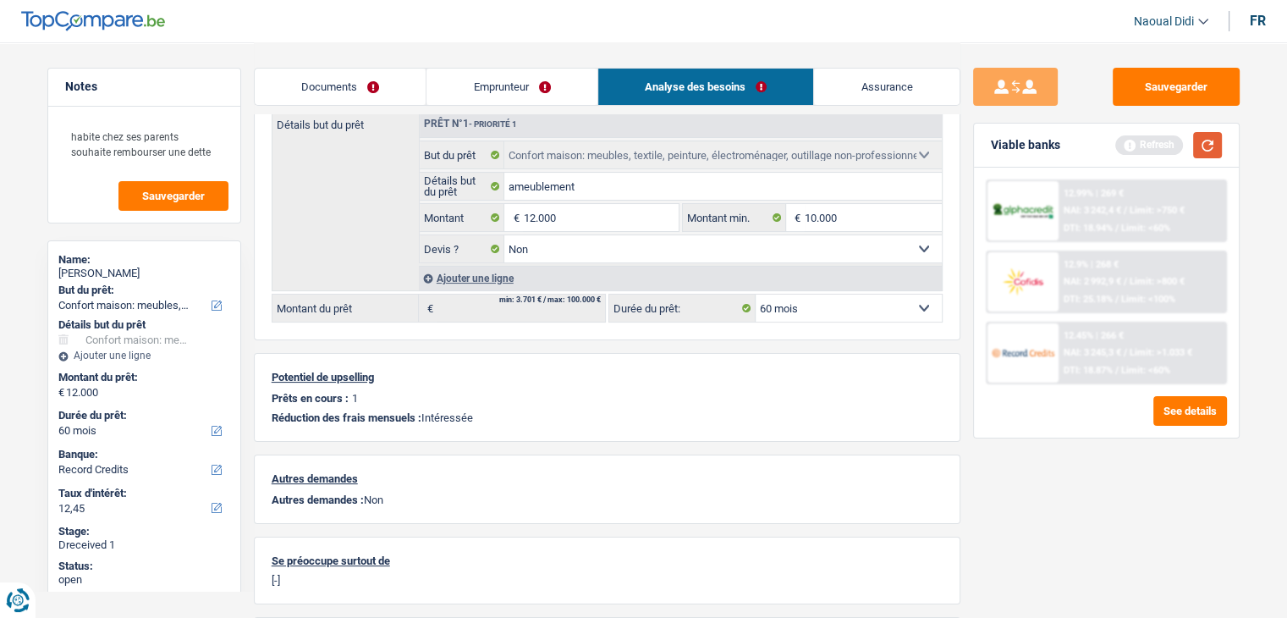
click at [1209, 151] on button "button" at bounding box center [1207, 145] width 29 height 26
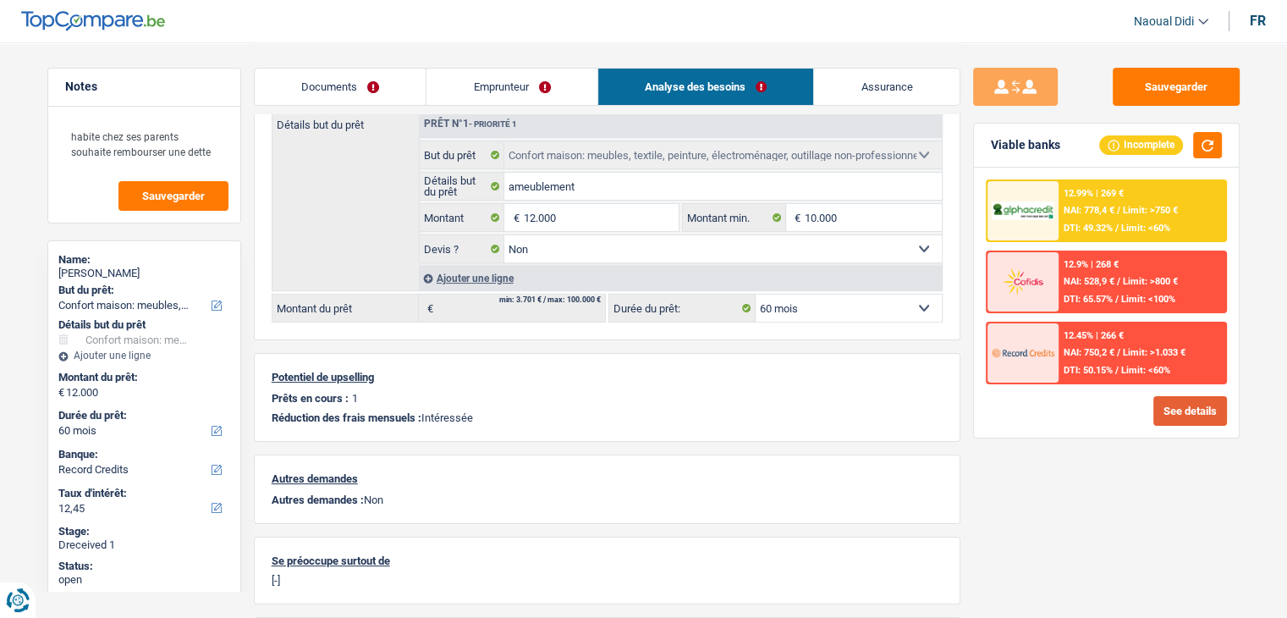
click at [1188, 407] on button "See details" at bounding box center [1190, 411] width 74 height 30
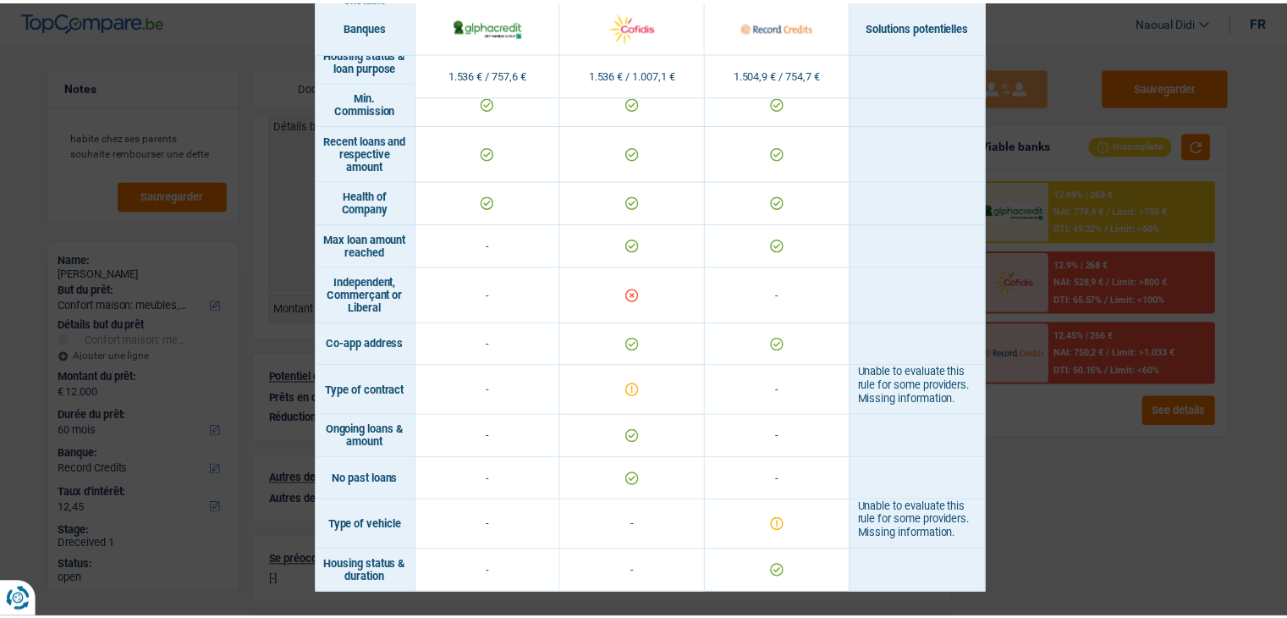
scroll to position [1136, 0]
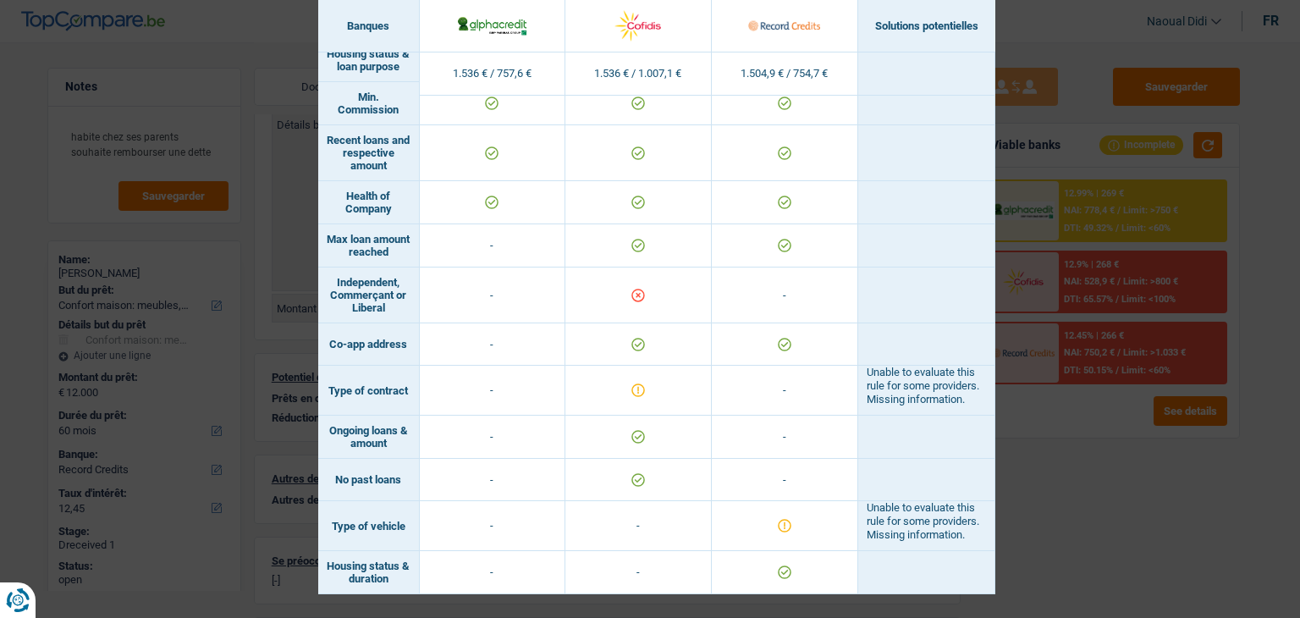
click at [1085, 494] on div "Banks conditions × Banques Solutions potentielles Revenus / Charges 1.536 € / 7…" at bounding box center [650, 309] width 1300 height 618
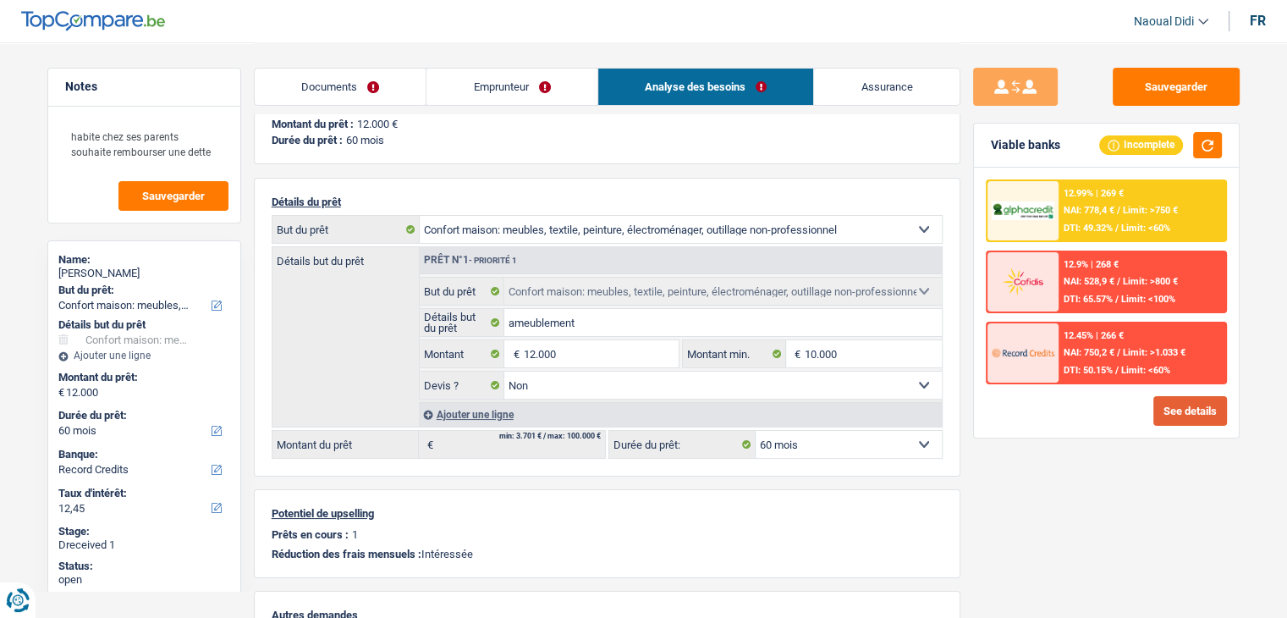
scroll to position [0, 0]
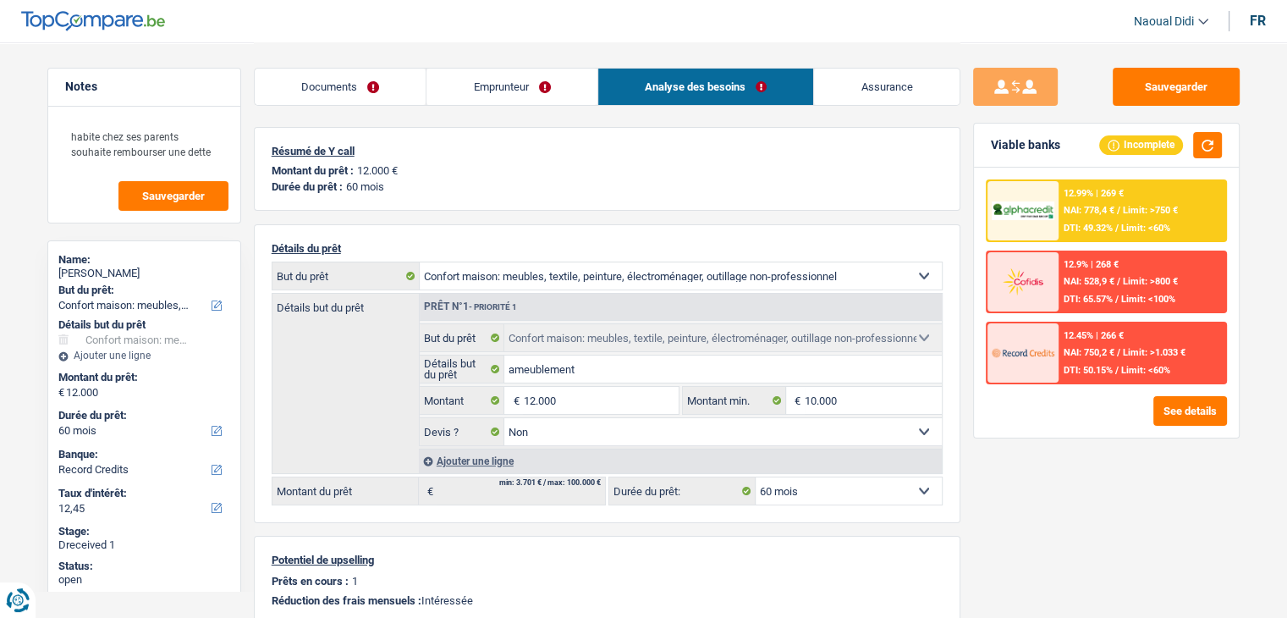
click at [1096, 208] on span "NAI: 778,4 €" at bounding box center [1088, 210] width 51 height 11
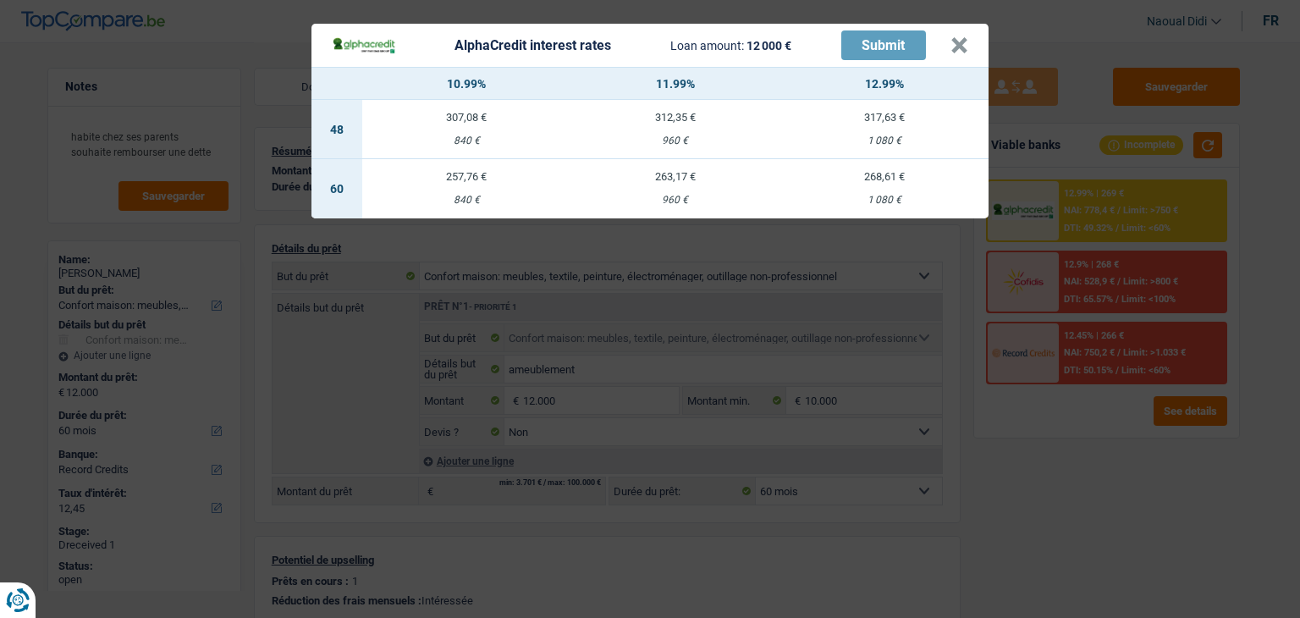
click at [896, 195] on div "1 080 €" at bounding box center [883, 200] width 209 height 11
select select "alphacredit"
type input "12,99"
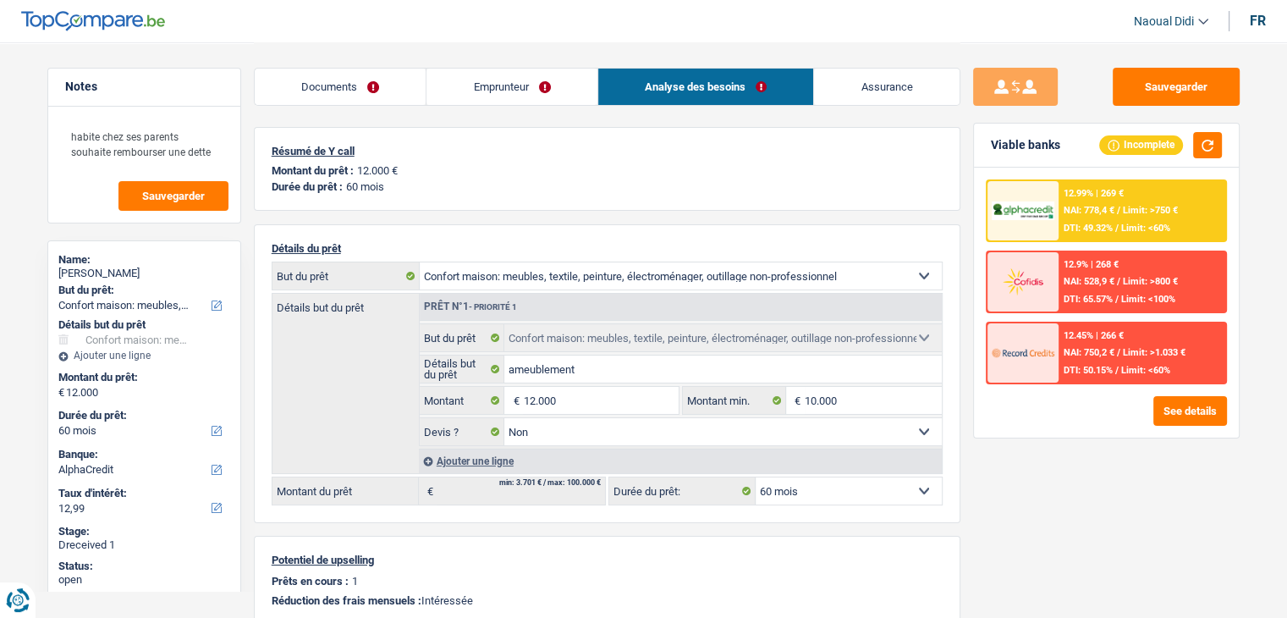
click at [1101, 217] on div "12.99% | 269 € NAI: 778,4 € / Limit: >750 € DTI: 49.32% / Limit: <60%" at bounding box center [1141, 210] width 167 height 59
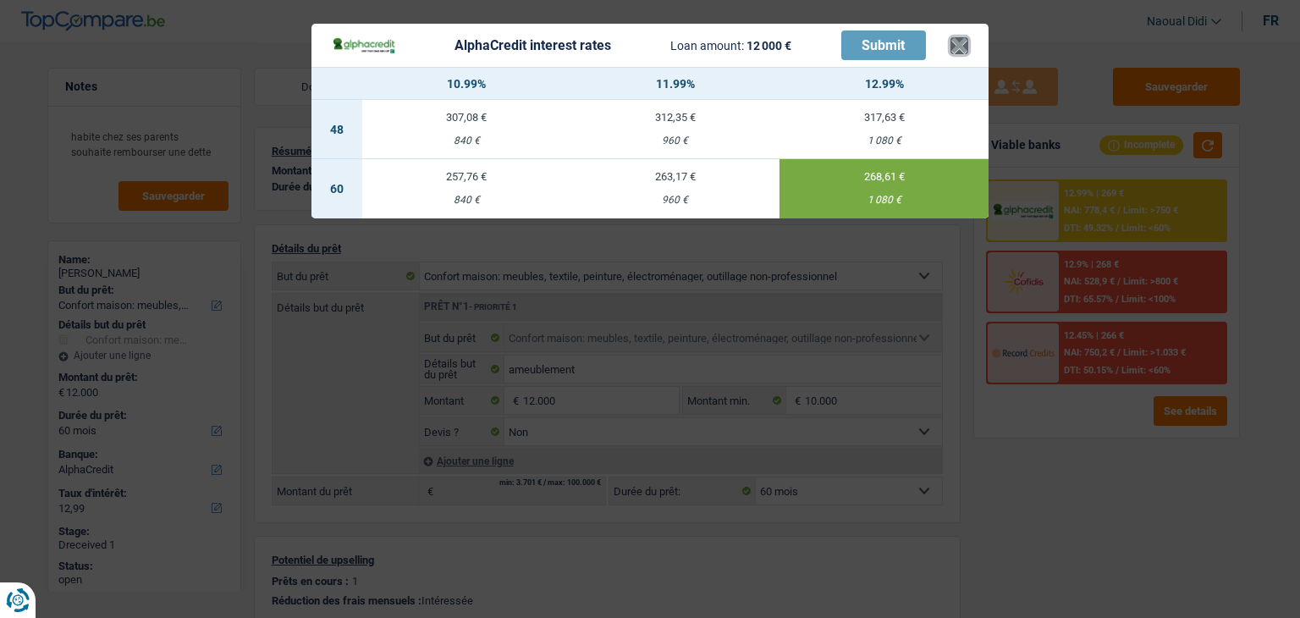
click at [964, 41] on button "×" at bounding box center [959, 45] width 18 height 17
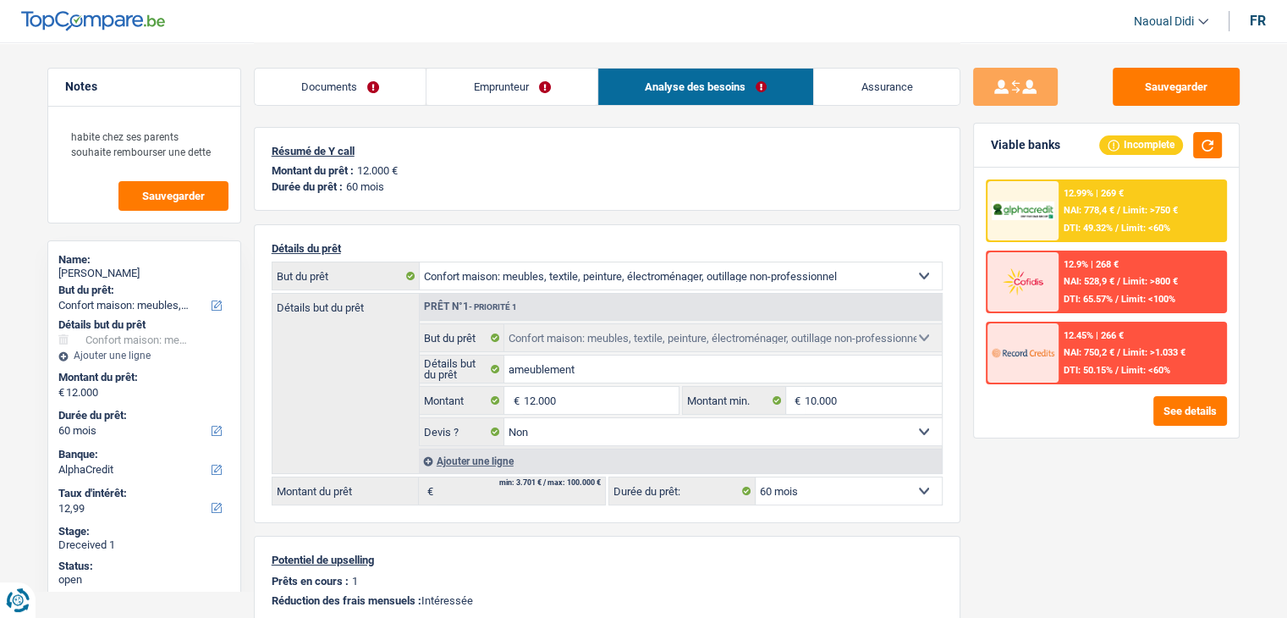
click at [505, 79] on link "Emprunteur" at bounding box center [511, 87] width 171 height 36
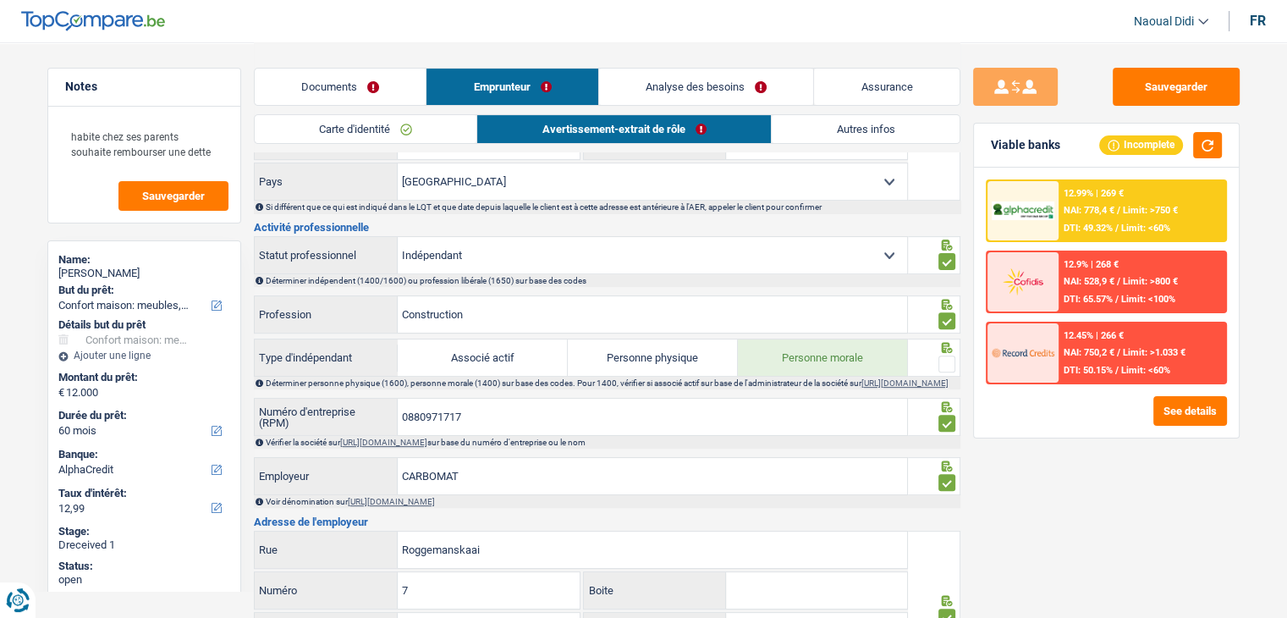
scroll to position [592, 0]
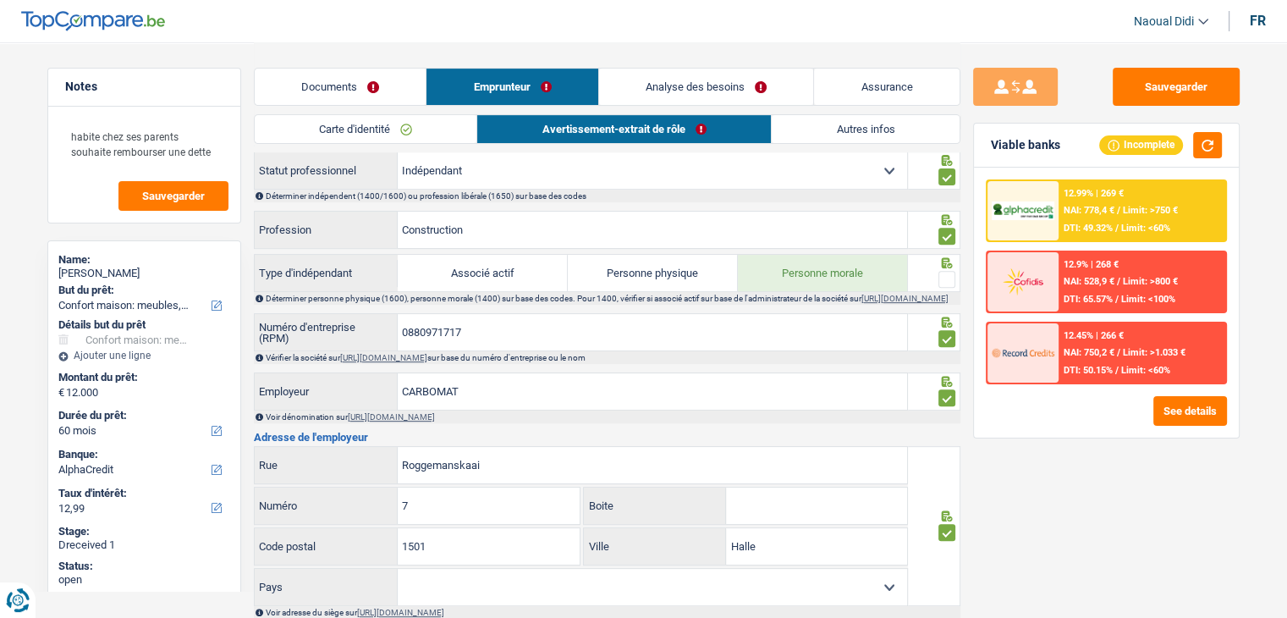
click at [944, 278] on span at bounding box center [946, 279] width 17 height 17
click at [0, 0] on input "radio" at bounding box center [0, 0] width 0 height 0
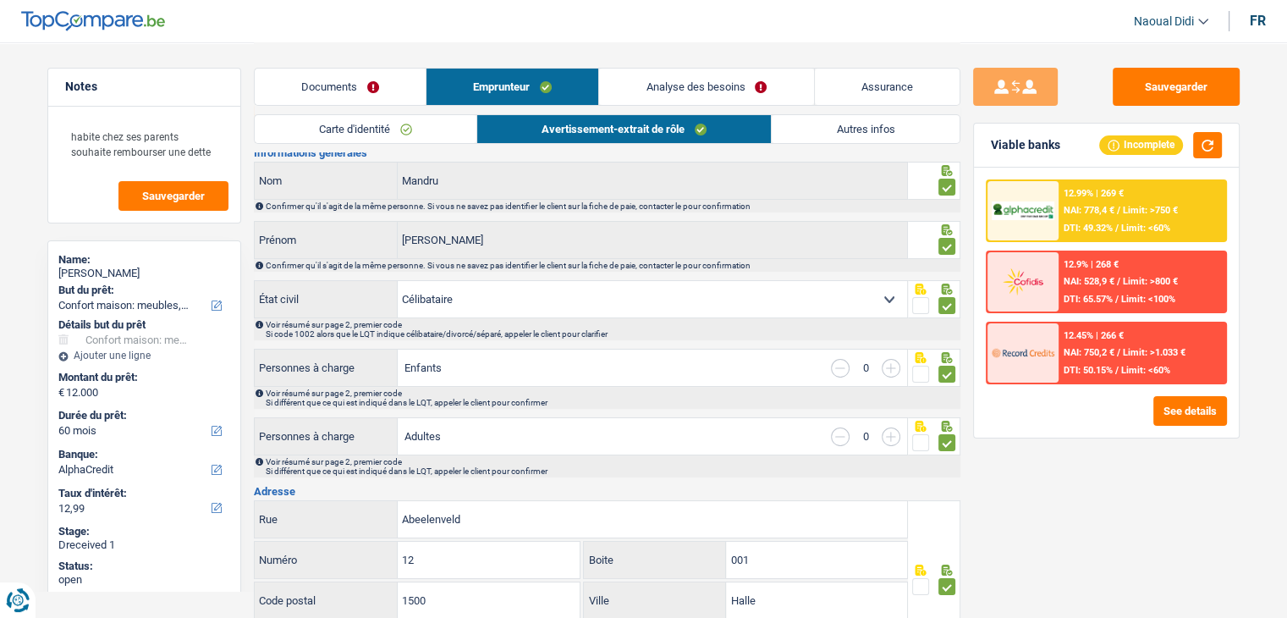
scroll to position [0, 0]
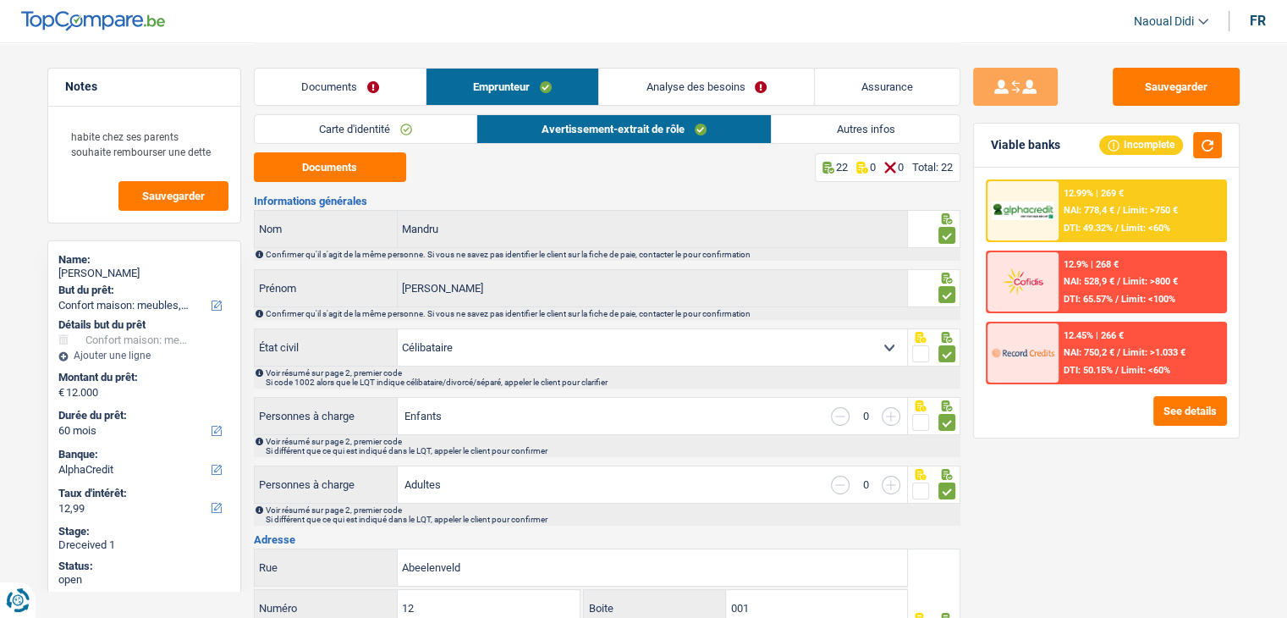
click at [354, 68] on li "Documents" at bounding box center [340, 87] width 172 height 38
click at [358, 90] on link "Documents" at bounding box center [340, 87] width 171 height 36
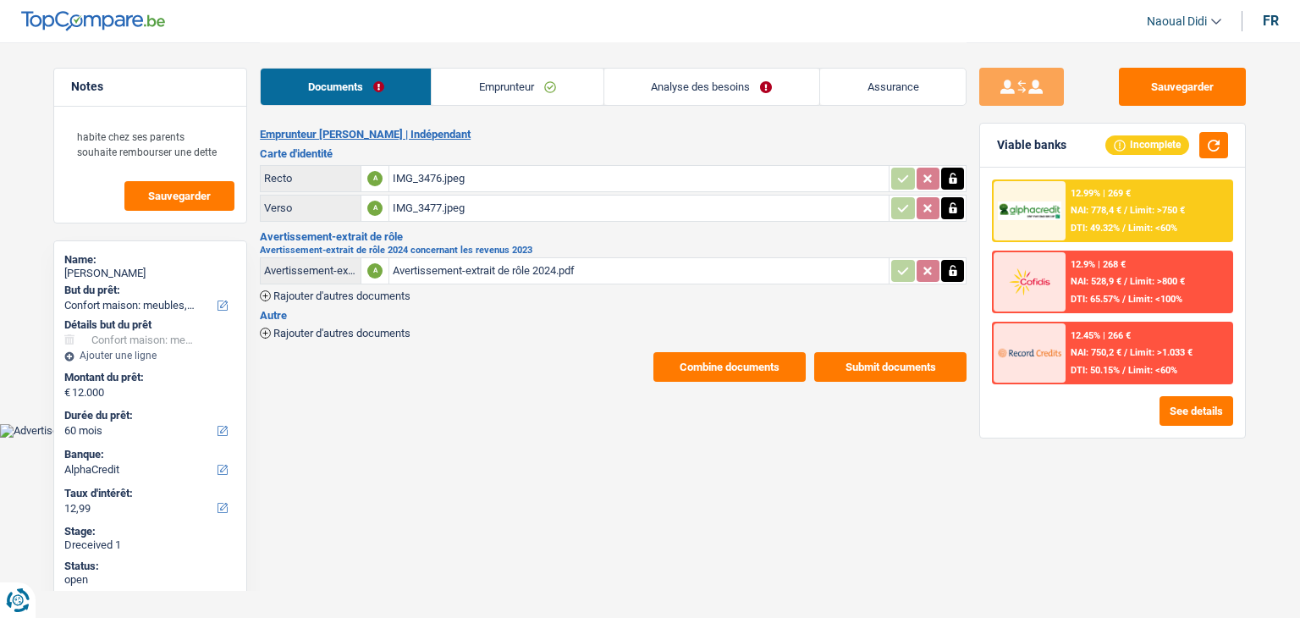
click at [671, 85] on link "Analyse des besoins" at bounding box center [711, 87] width 215 height 36
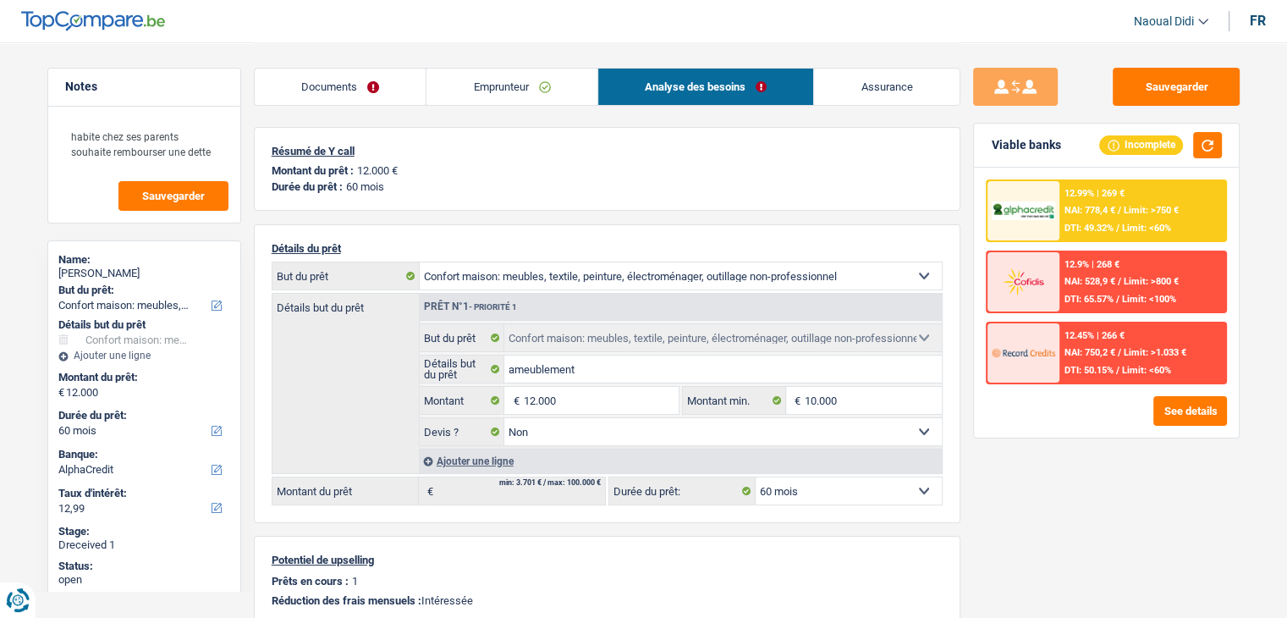
click at [1069, 211] on span "NAI: 778,4 €" at bounding box center [1088, 210] width 51 height 11
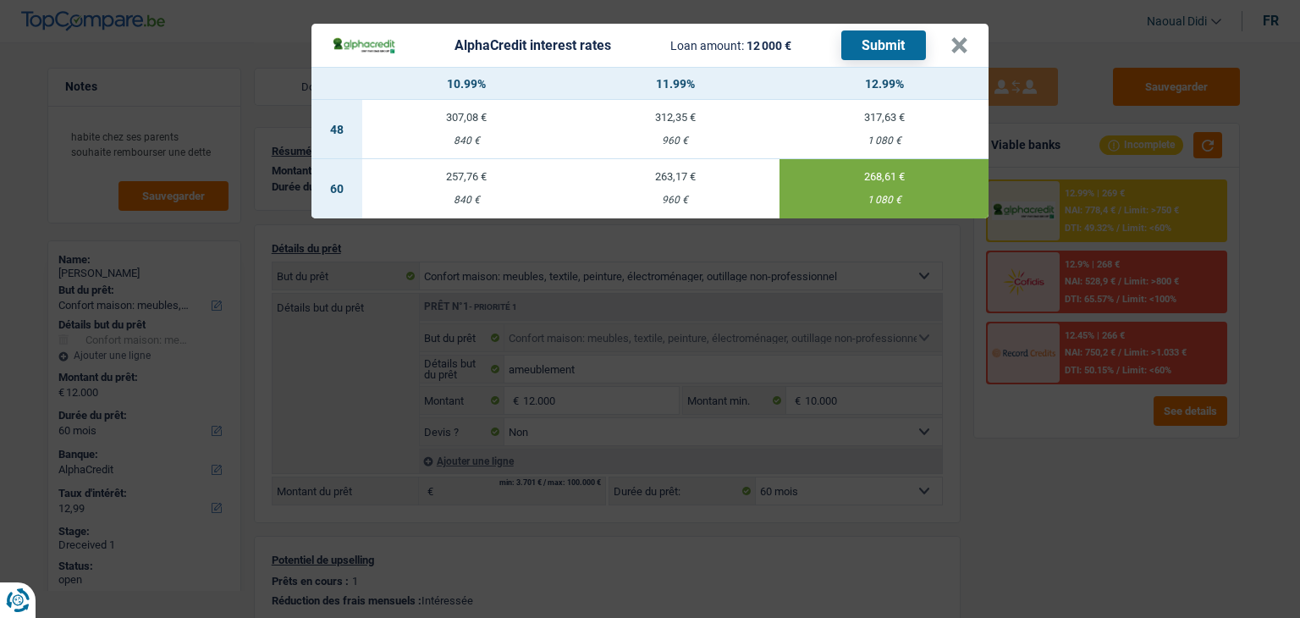
click at [899, 54] on button "Submit" at bounding box center [883, 45] width 85 height 30
click at [958, 38] on button "×" at bounding box center [959, 45] width 18 height 17
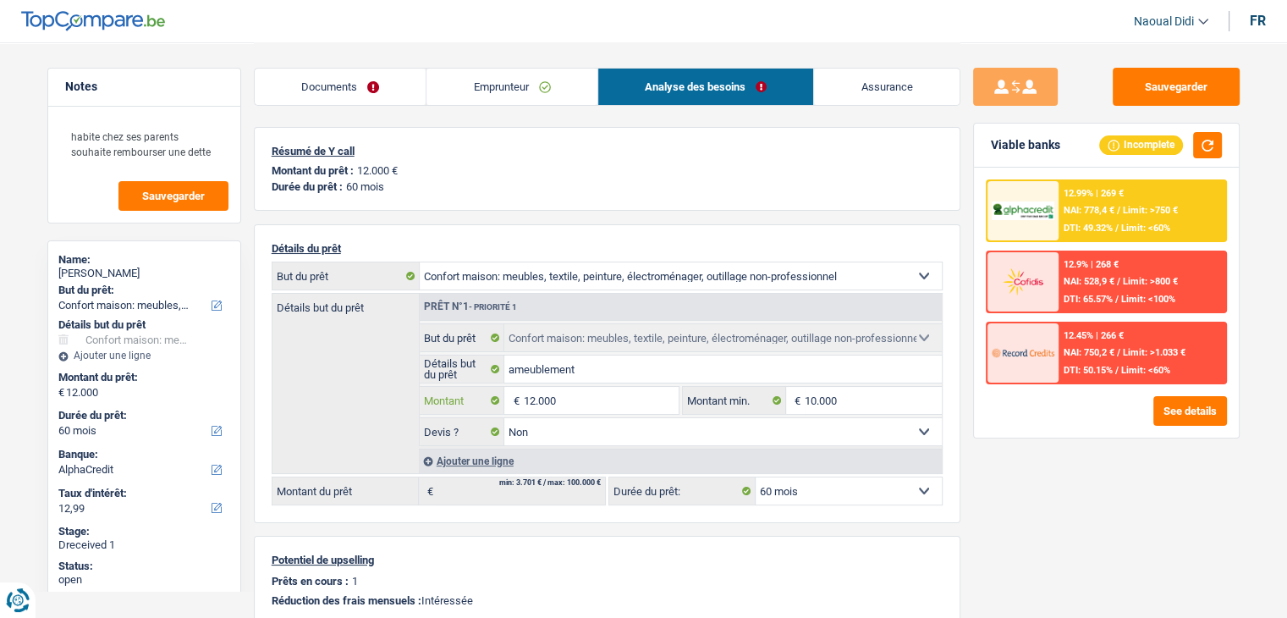
click at [613, 397] on input "12.000" at bounding box center [600, 400] width 155 height 27
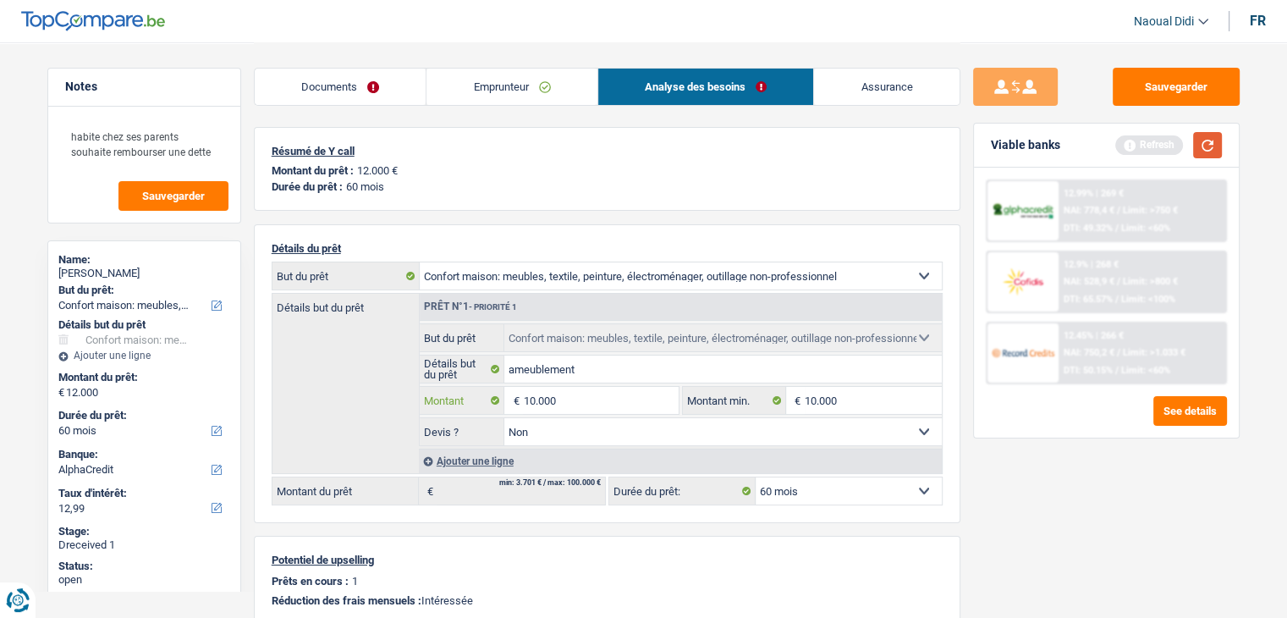
type input "10.000"
select select "48"
type input "10.000"
select select "48"
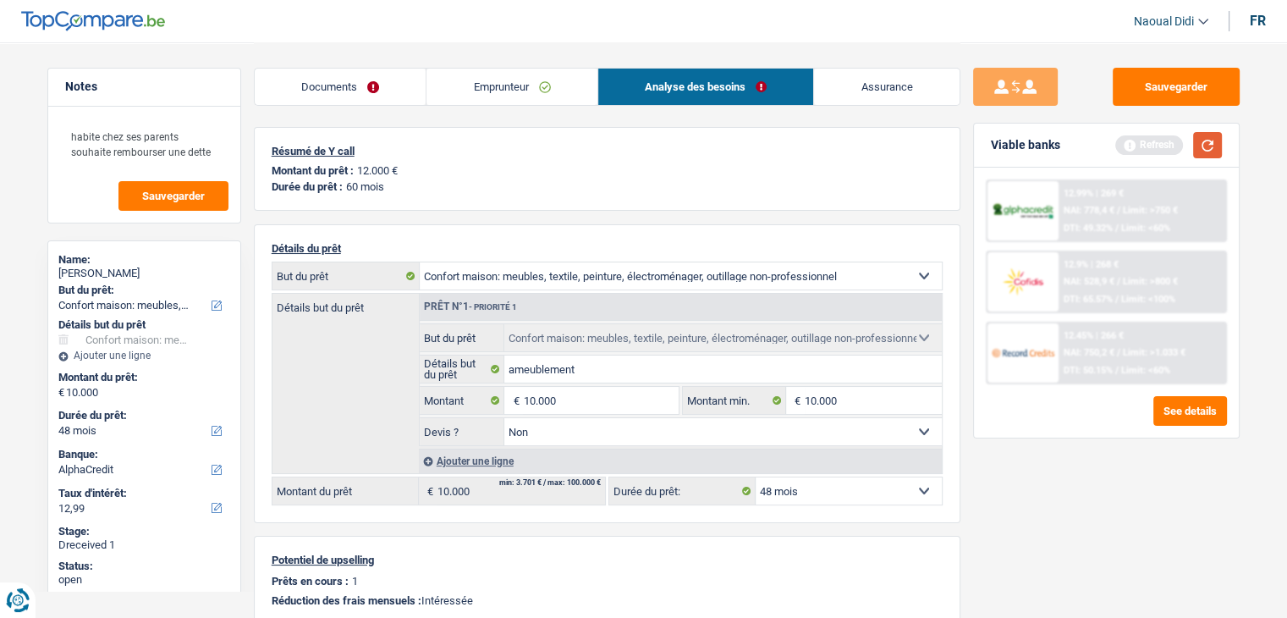
click at [1217, 146] on button "button" at bounding box center [1207, 145] width 29 height 26
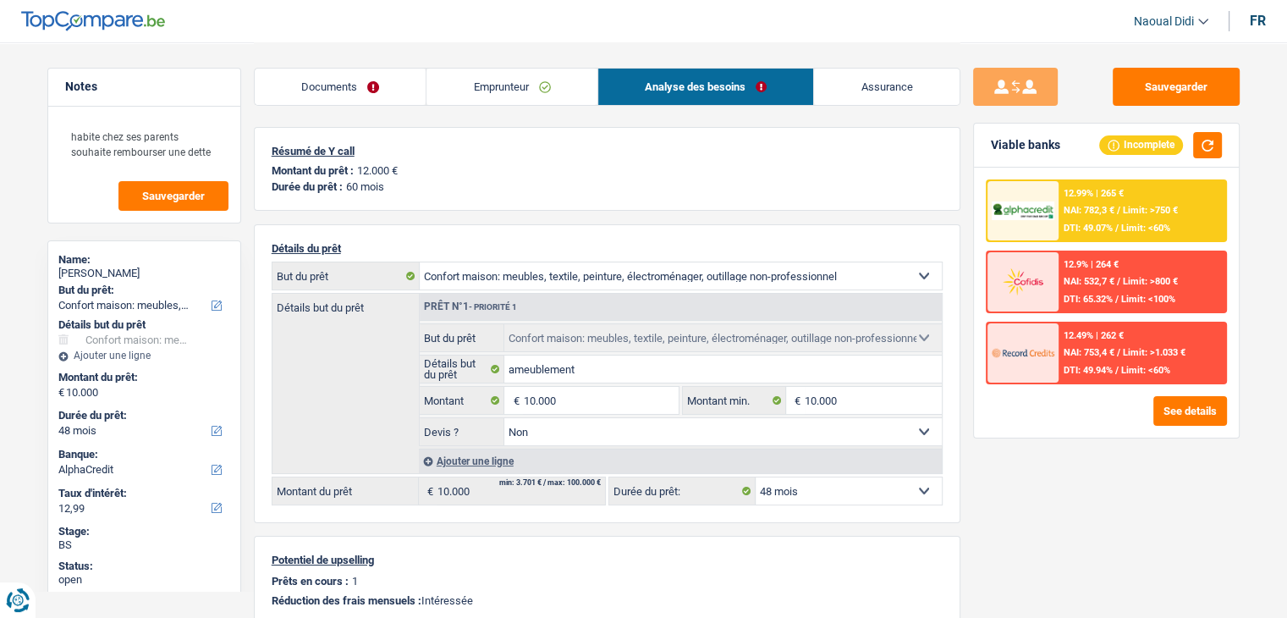
click at [816, 493] on select "12 mois 18 mois 24 mois 30 mois 36 mois 42 mois 48 mois Sélectionner une option" at bounding box center [849, 490] width 186 height 27
click at [569, 399] on input "10.000" at bounding box center [600, 400] width 155 height 27
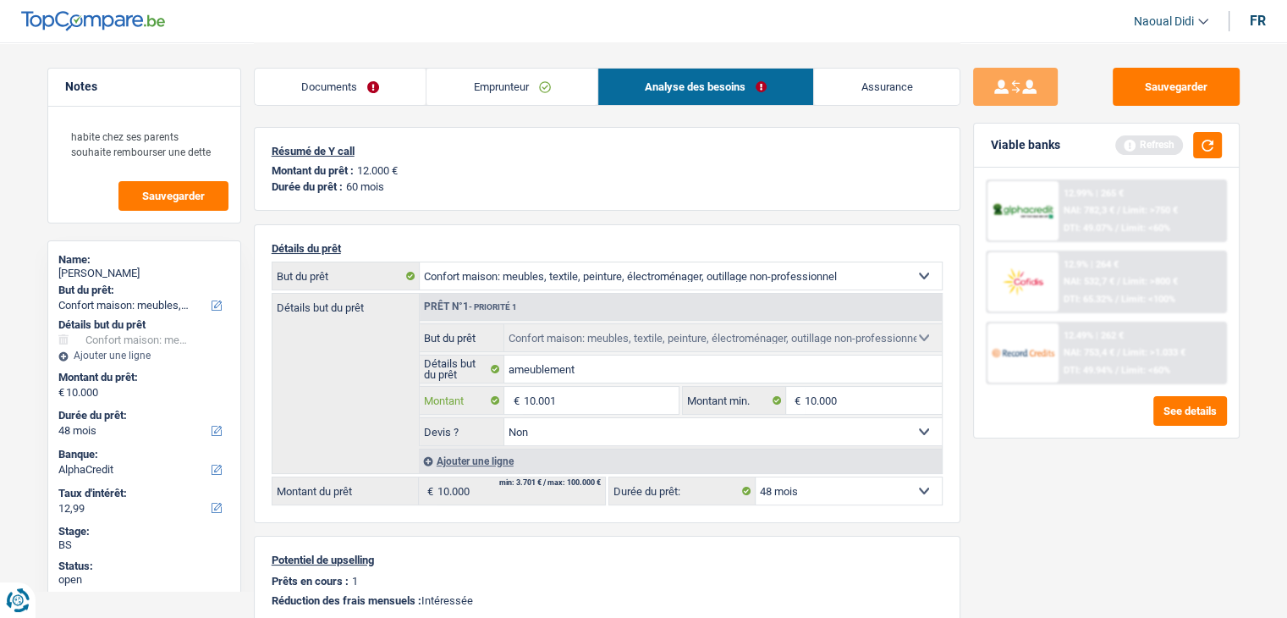
type input "10.001"
click at [804, 492] on select "12 mois 18 mois 24 mois 30 mois 36 mois 42 mois 48 mois Sélectionner une option" at bounding box center [849, 490] width 186 height 27
select select "60"
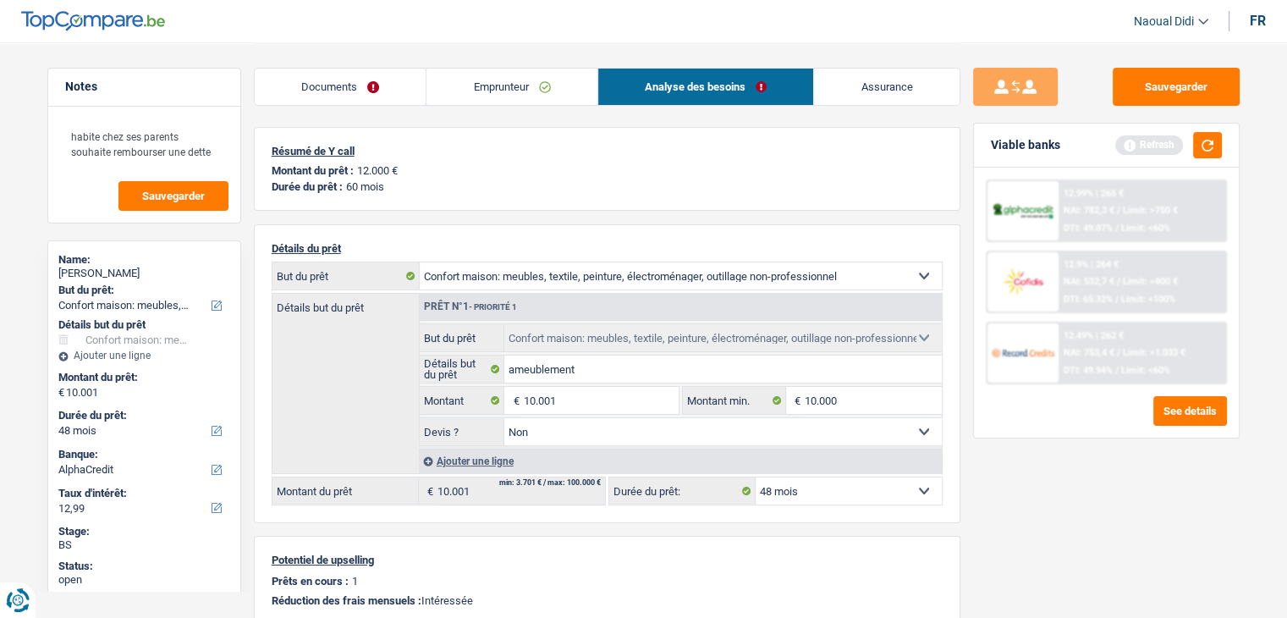
select select "60"
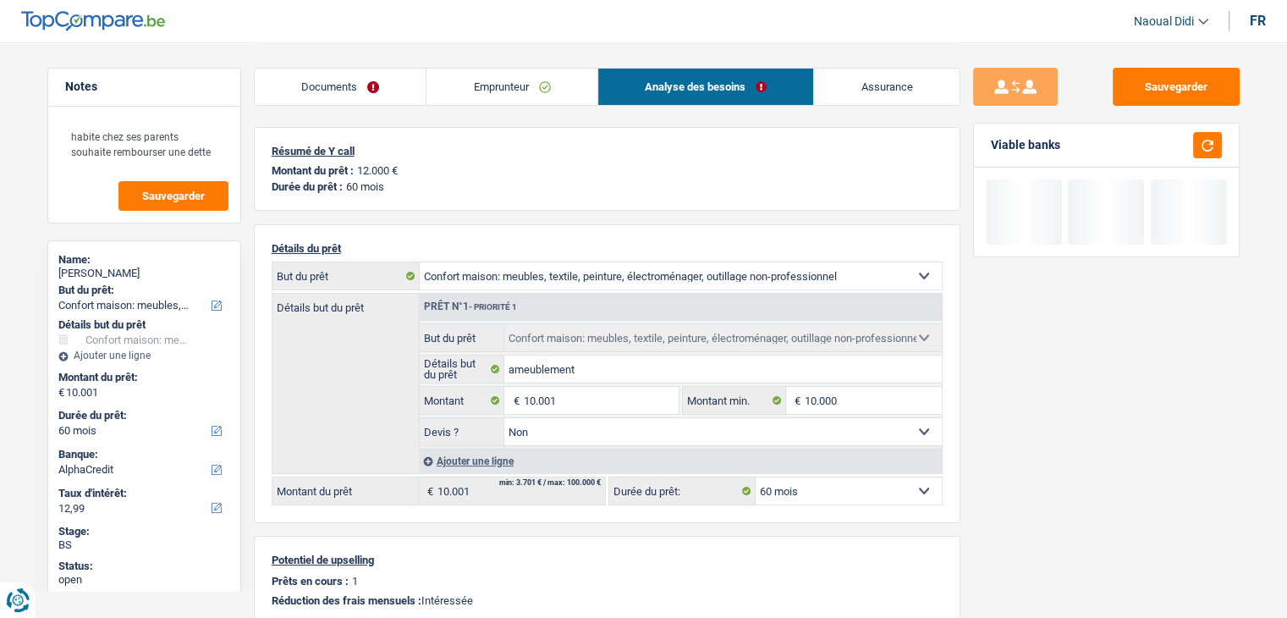
click at [756, 477] on select "12 mois 18 mois 24 mois 30 mois 36 mois 42 mois 48 mois 60 mois Sélectionner un…" at bounding box center [849, 490] width 186 height 27
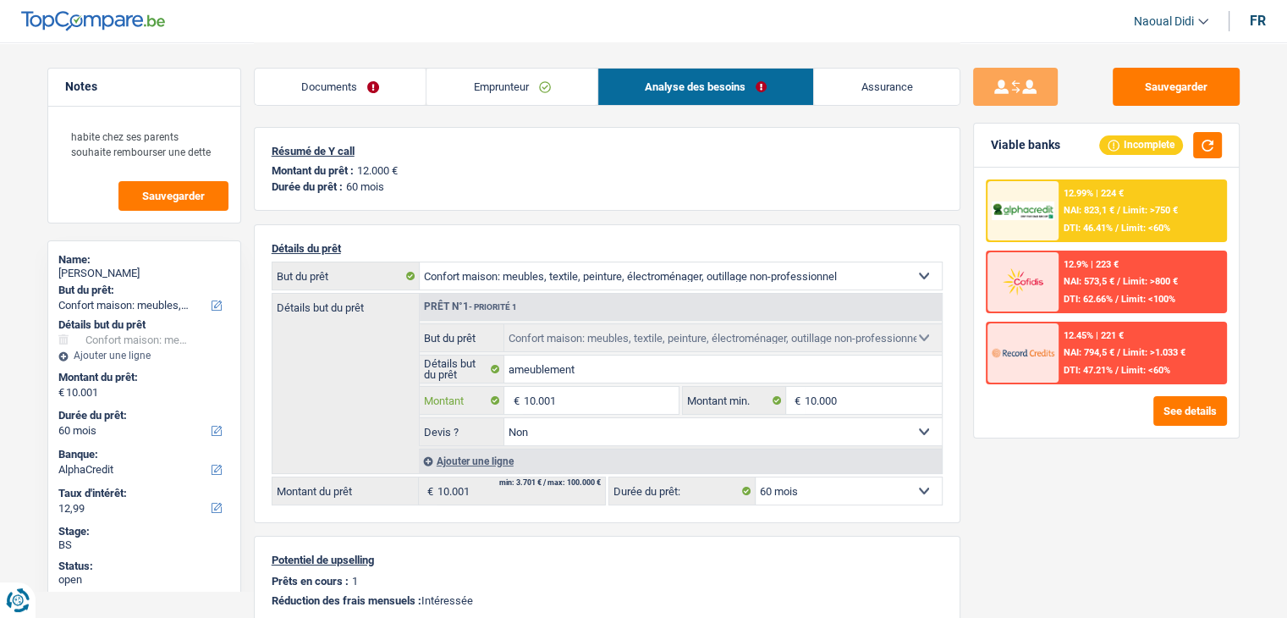
click at [572, 395] on input "10.001" at bounding box center [600, 400] width 155 height 27
drag, startPoint x: 572, startPoint y: 395, endPoint x: 530, endPoint y: 393, distance: 41.5
click at [530, 393] on input "10.001" at bounding box center [600, 400] width 155 height 27
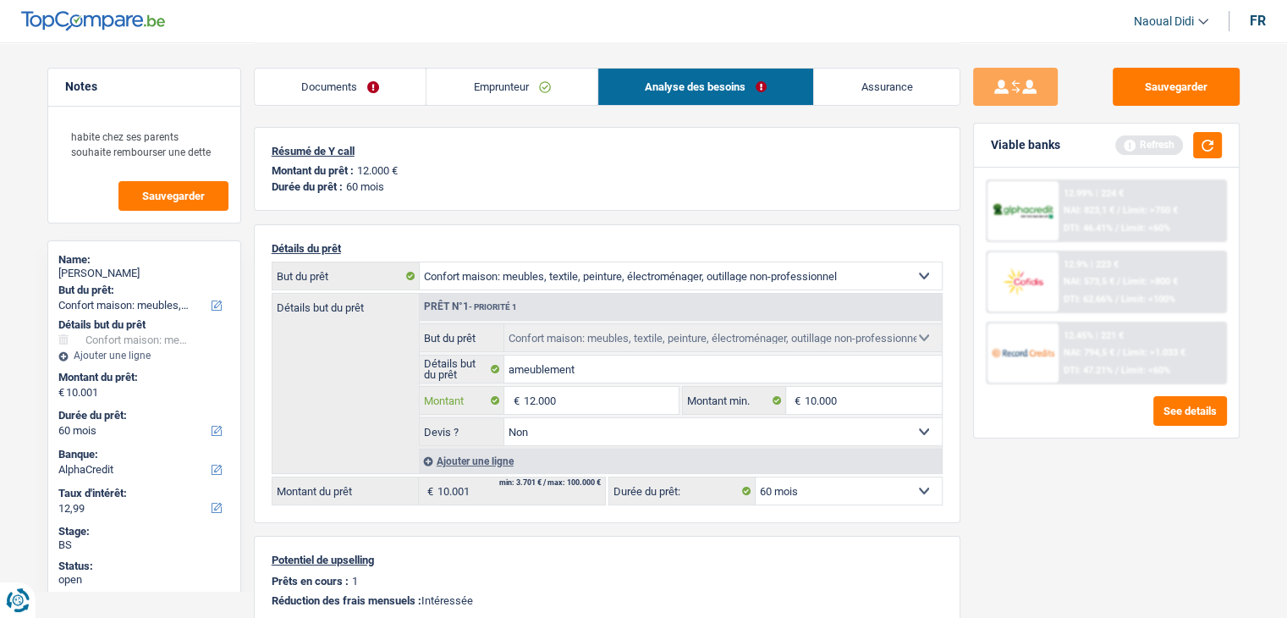
type input "12.000"
click at [1066, 515] on div "Sauvegarder Viable banks Refresh 12.99% | 224 € NAI: 823,1 € / Limit: >750 € DT…" at bounding box center [1106, 329] width 292 height 523
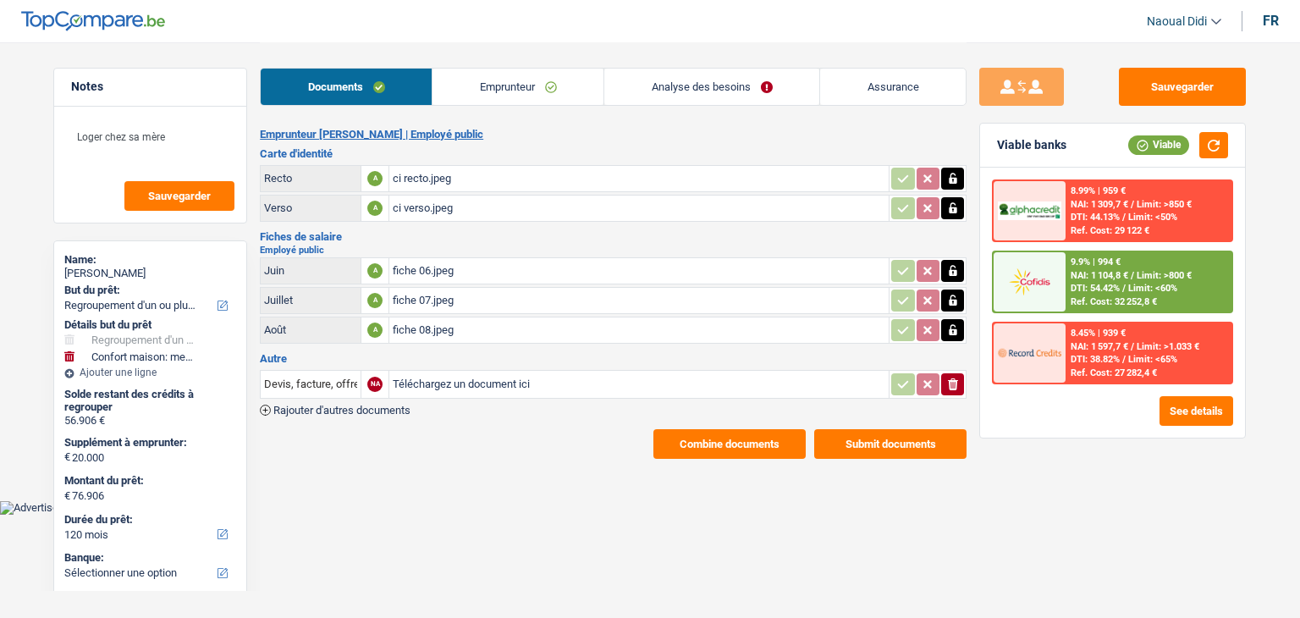
select select "refinancing"
select select "household"
select select "120"
click at [536, 84] on link "Emprunteur" at bounding box center [517, 87] width 171 height 36
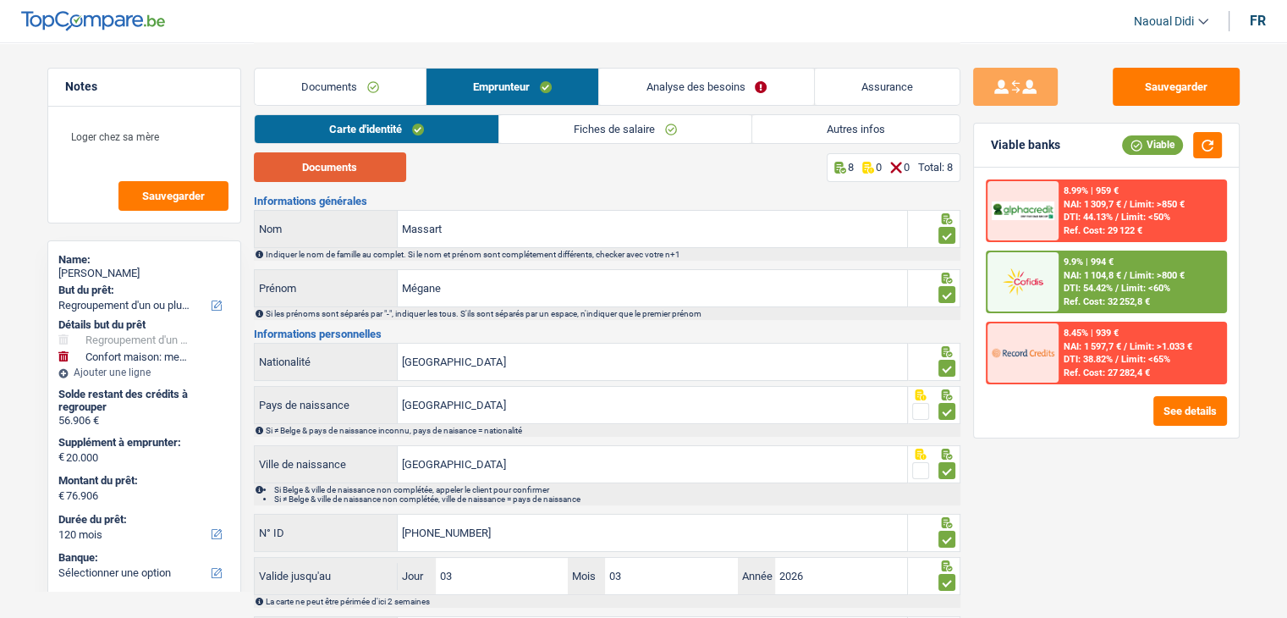
click at [360, 175] on button "Documents" at bounding box center [330, 167] width 152 height 30
click at [329, 82] on link "Documents" at bounding box center [340, 87] width 171 height 36
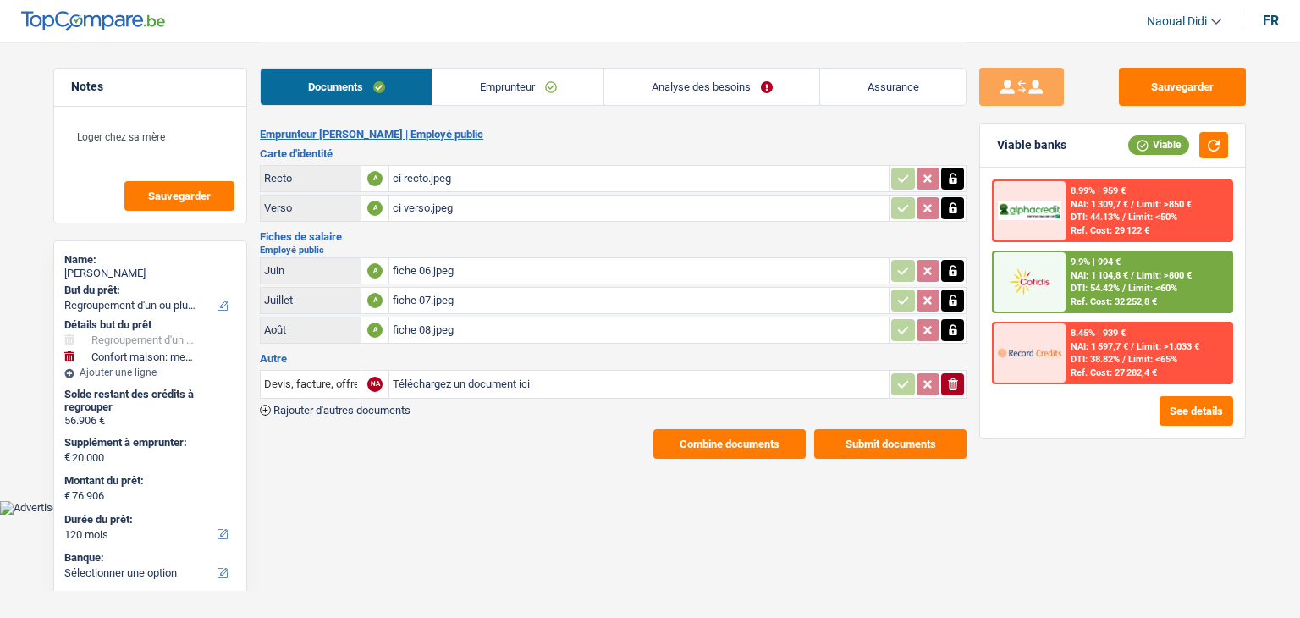
click at [423, 184] on div "ci recto.jpeg" at bounding box center [639, 178] width 492 height 25
click at [953, 182] on icon "button" at bounding box center [952, 178] width 8 height 11
click at [953, 182] on icon "button" at bounding box center [953, 179] width 10 height 12
click at [953, 204] on icon "button" at bounding box center [953, 208] width 14 height 17
click at [953, 204] on icon "button" at bounding box center [953, 208] width 10 height 12
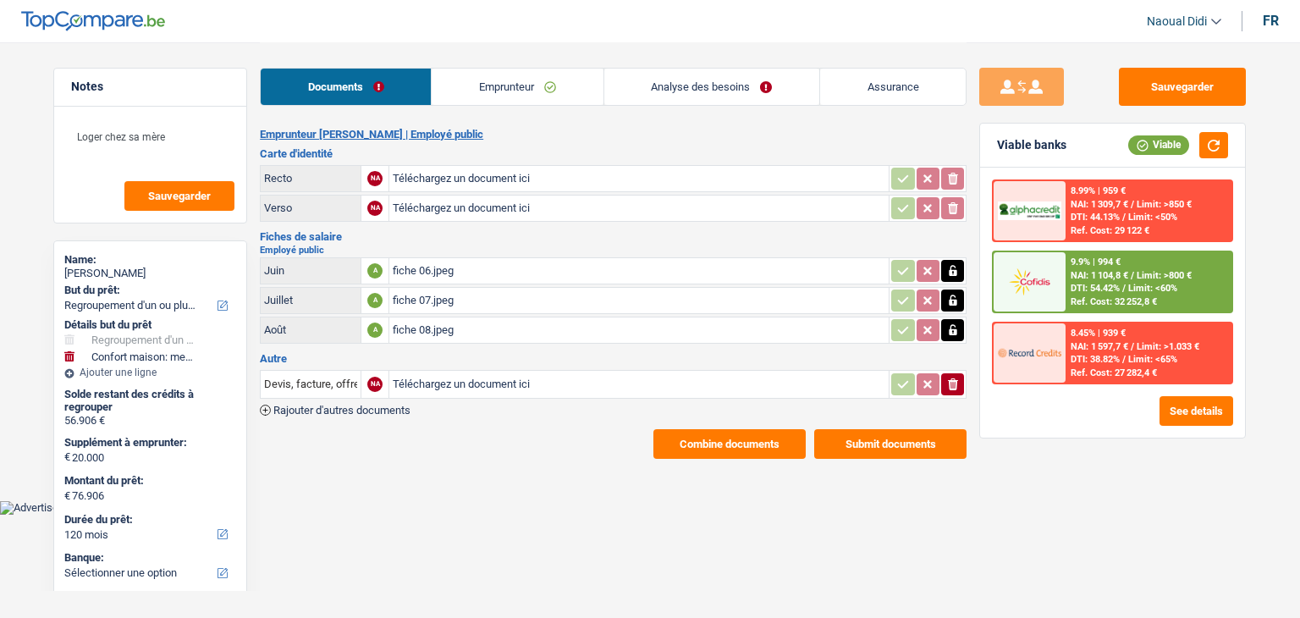
click at [950, 266] on icon "button" at bounding box center [952, 270] width 8 height 11
click at [950, 266] on icon "ionicons-v5-e" at bounding box center [953, 270] width 14 height 17
click at [959, 292] on button "button" at bounding box center [952, 300] width 23 height 22
click at [954, 292] on icon "ionicons-v5-e" at bounding box center [953, 300] width 14 height 17
click at [956, 330] on icon "button" at bounding box center [953, 329] width 14 height 17
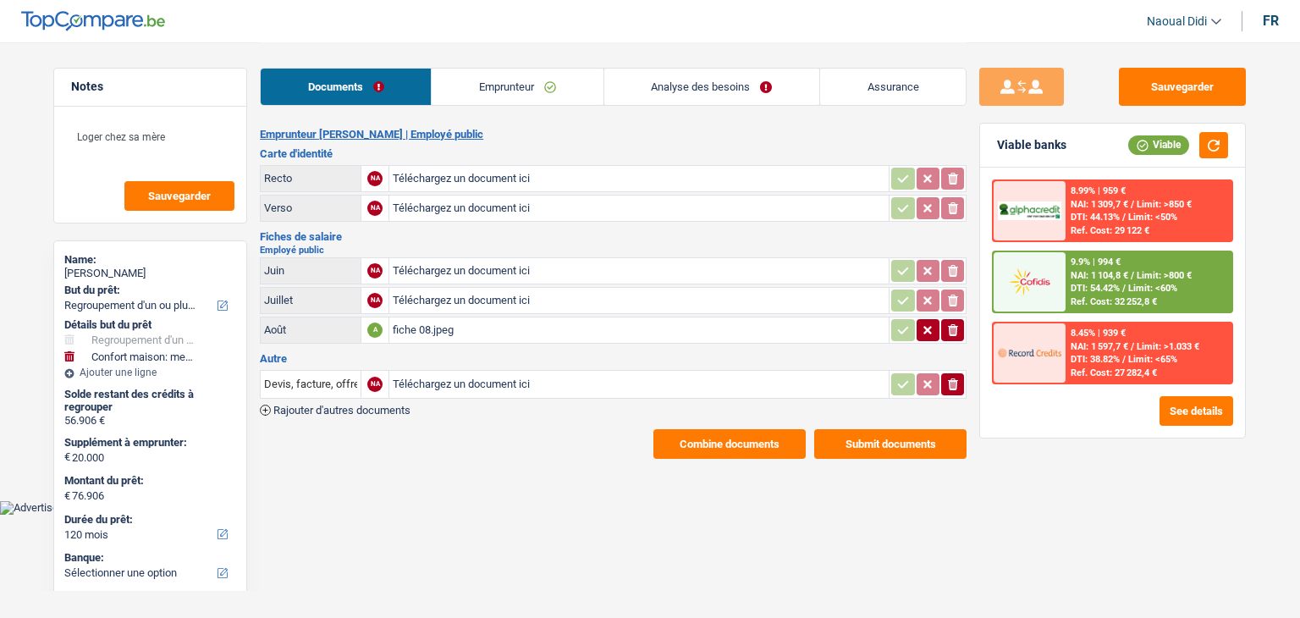
click at [956, 330] on icon "ionicons-v5-e" at bounding box center [953, 329] width 14 height 17
click at [426, 173] on input "Téléchargez un document ici" at bounding box center [639, 178] width 492 height 25
type input "C:\fakepath\ID R.jpeg"
click at [437, 208] on input "Téléchargez un document ici" at bounding box center [639, 207] width 492 height 25
type input "C:\fakepath\ID V.jpeg"
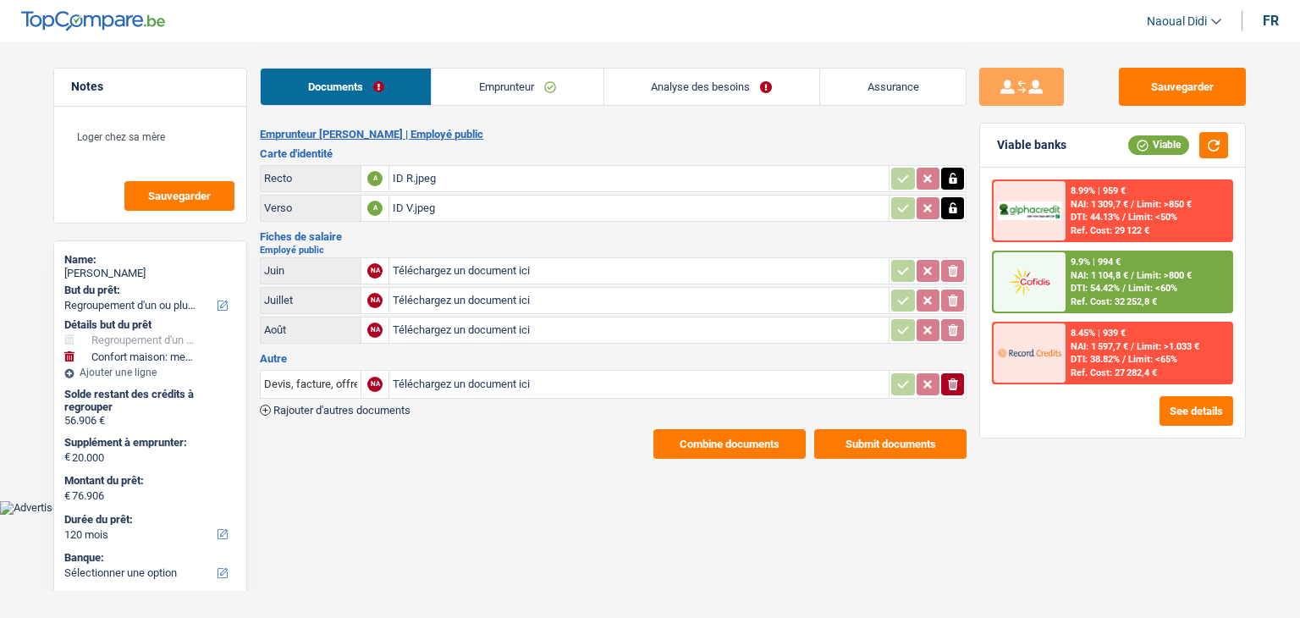
click at [497, 267] on input "Téléchargez un document ici" at bounding box center [639, 270] width 492 height 25
type input "C:\fakepath\FP 09.jpeg"
click at [448, 302] on input "Téléchargez un document ici" at bounding box center [639, 300] width 492 height 25
type input "C:\fakepath\FP-08.jpeg"
click at [459, 328] on input "Téléchargez un document ici" at bounding box center [639, 329] width 492 height 25
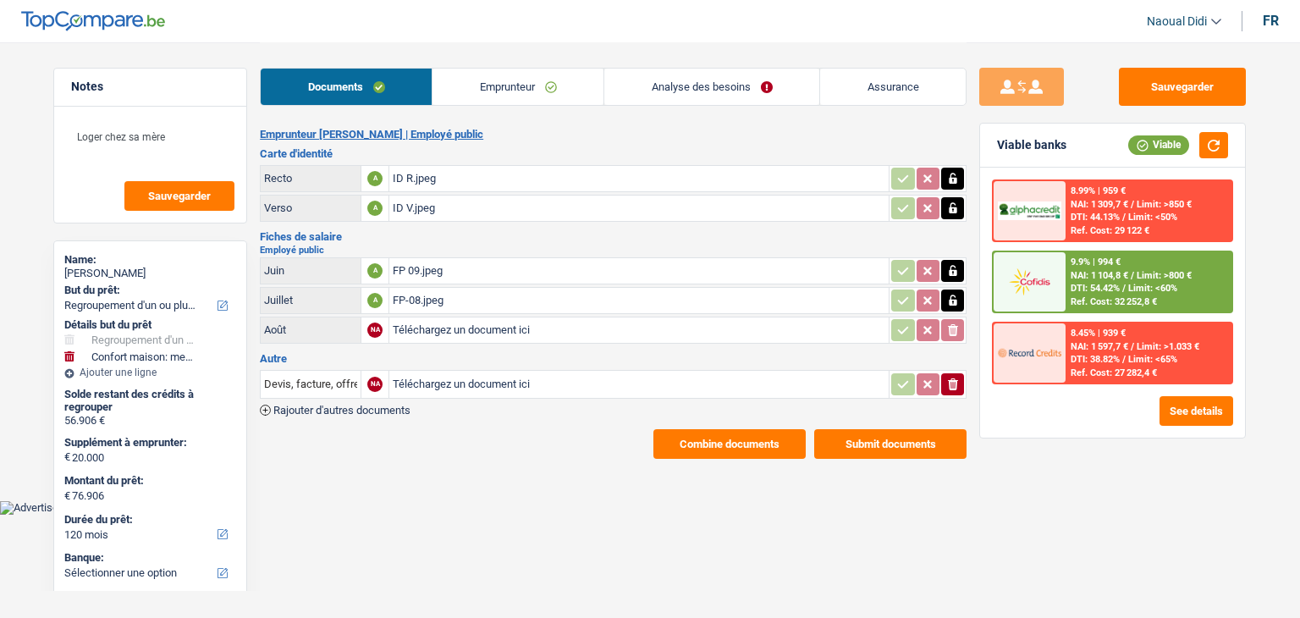
type input "C:\fakepath\FP 07.jpeg"
click at [441, 380] on input "Téléchargez un document ici" at bounding box center [639, 383] width 492 height 25
type input "C:\fakepath\FP 06.jpeg"
click at [521, 81] on link "Emprunteur" at bounding box center [517, 87] width 171 height 36
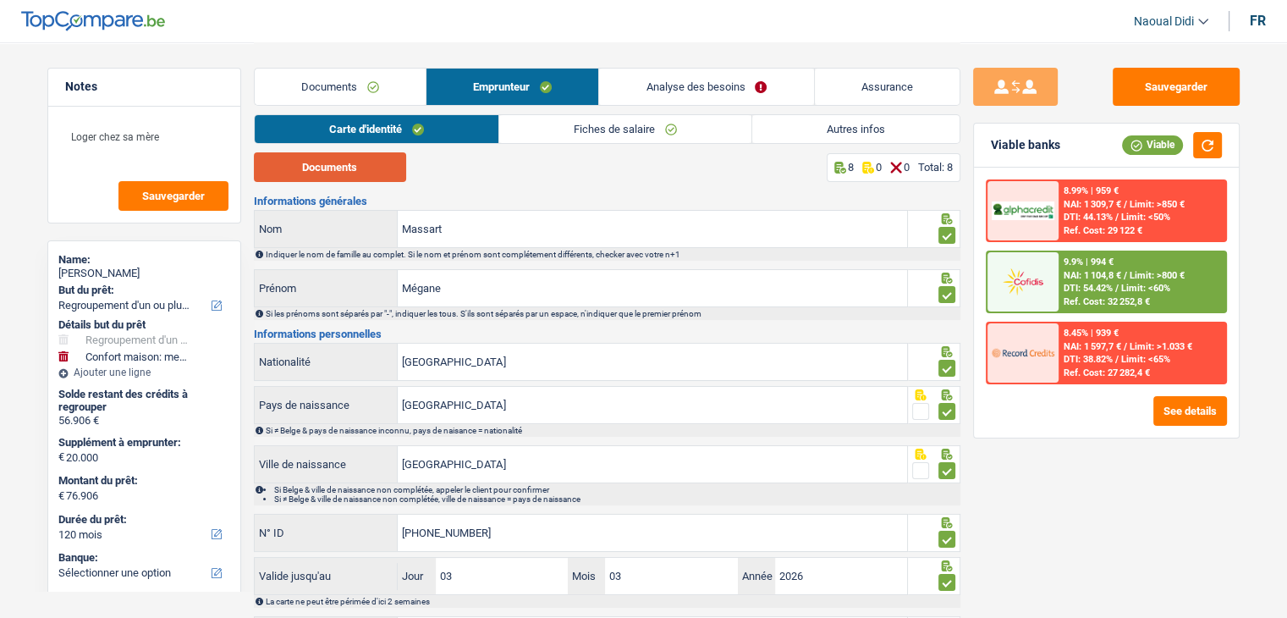
click at [347, 173] on button "Documents" at bounding box center [330, 167] width 152 height 30
click at [616, 126] on link "Fiches de salaire" at bounding box center [625, 129] width 252 height 28
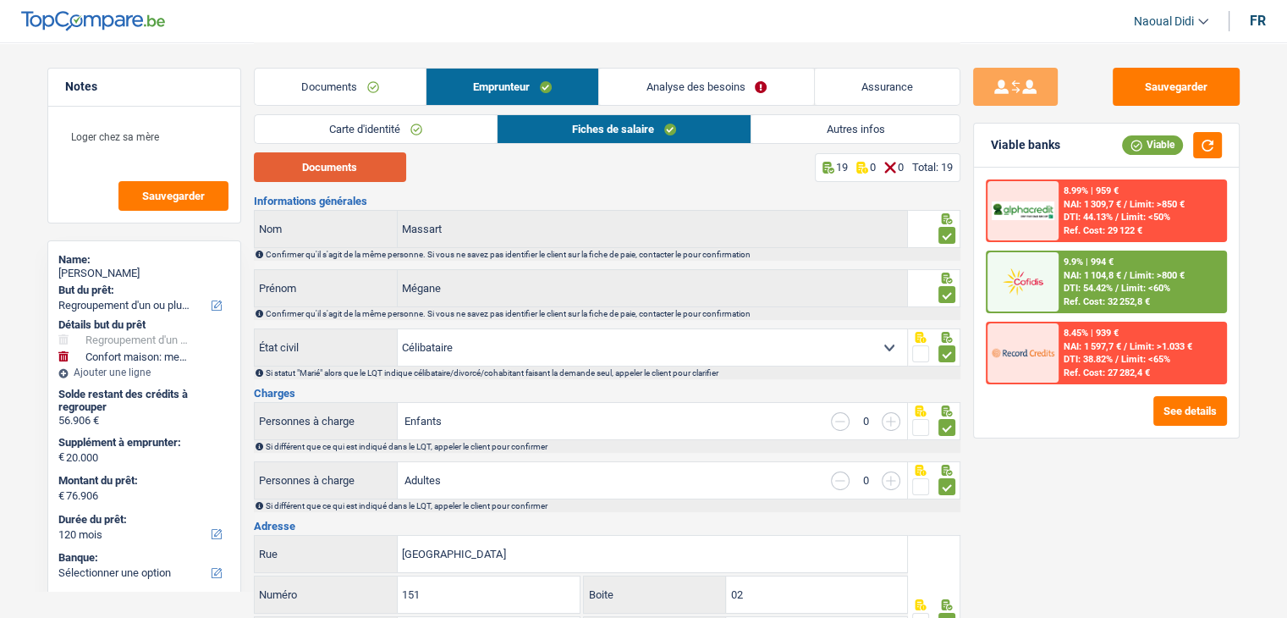
click at [327, 169] on button "Documents" at bounding box center [330, 167] width 152 height 30
click at [366, 167] on button "Documents" at bounding box center [330, 167] width 152 height 30
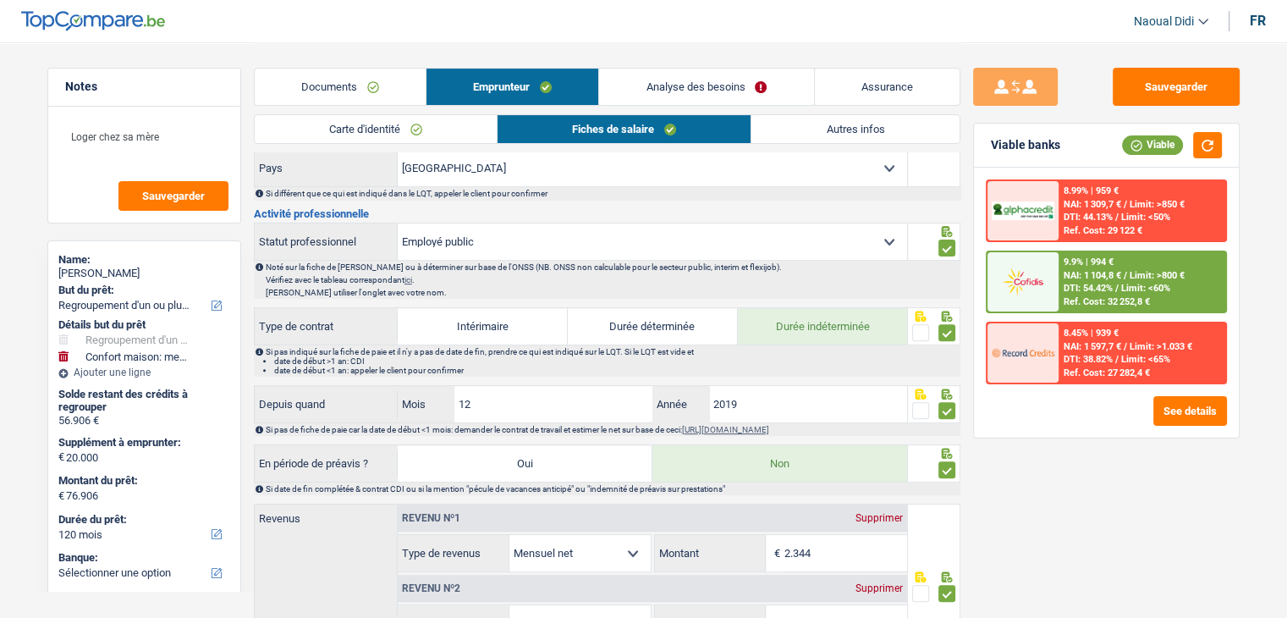
scroll to position [677, 0]
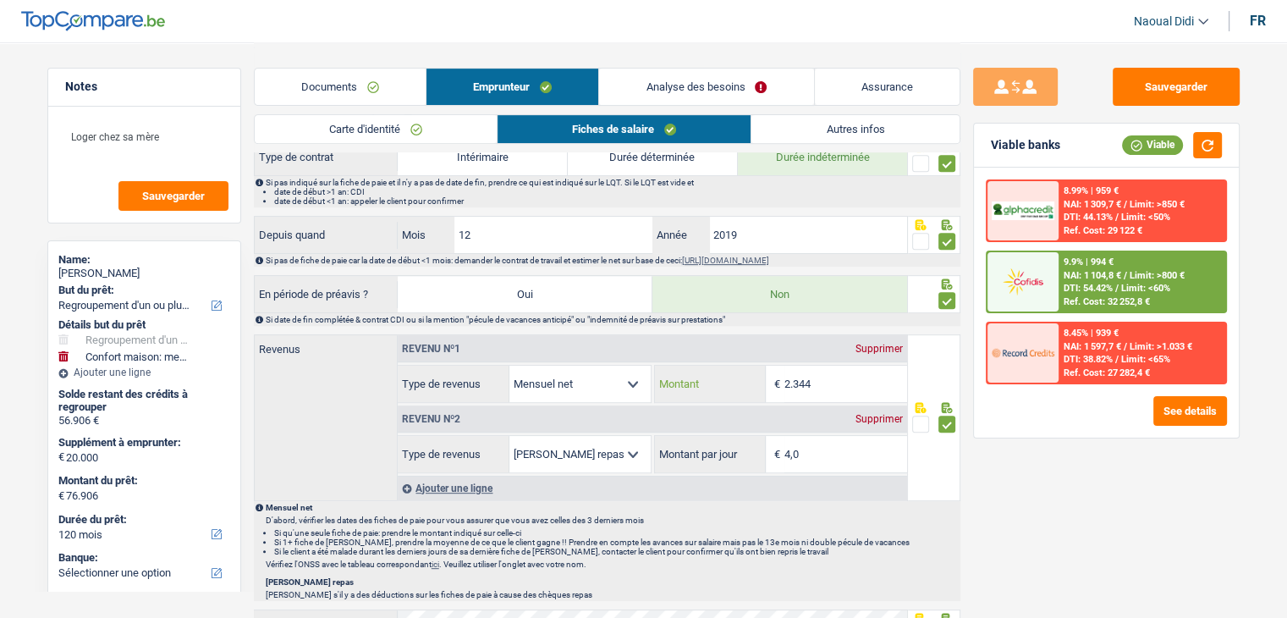
click at [827, 376] on input "2.344" at bounding box center [845, 383] width 123 height 36
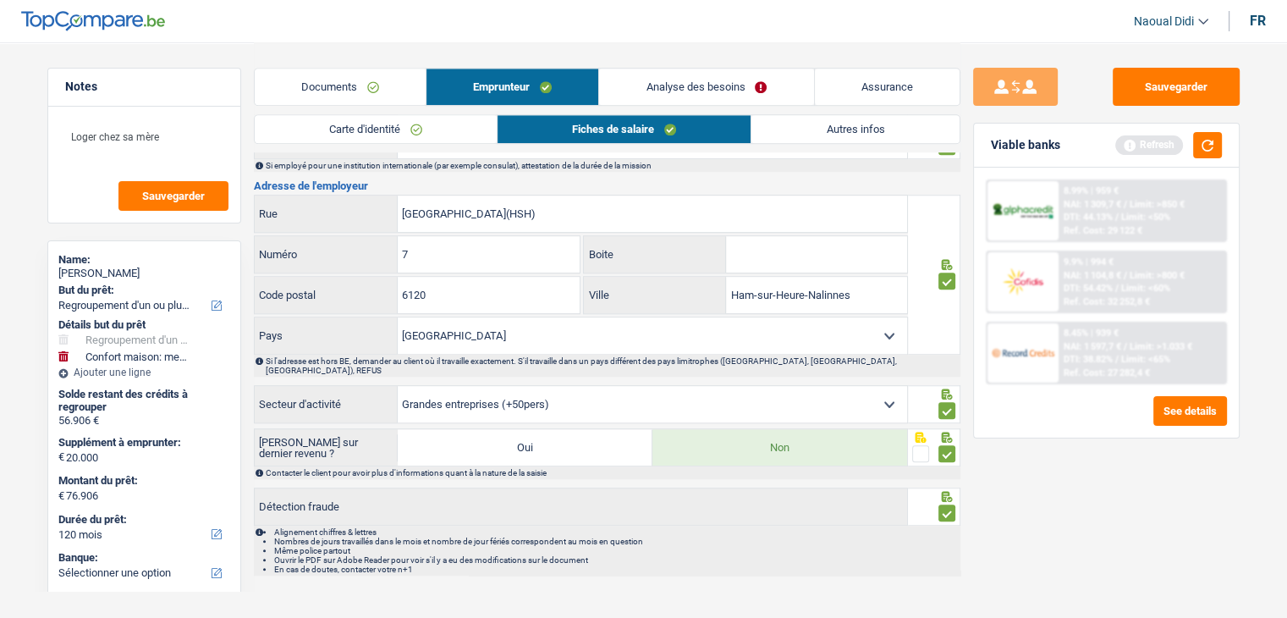
scroll to position [1298, 0]
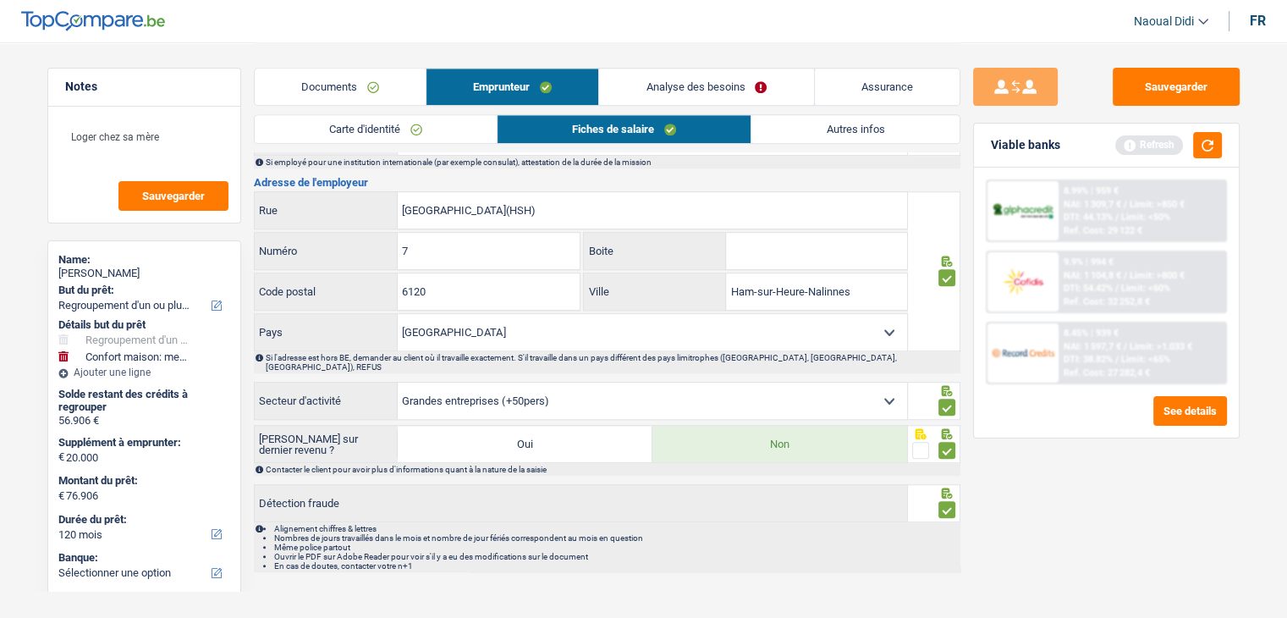
type input "2.343"
click at [1201, 138] on button "button" at bounding box center [1207, 145] width 29 height 26
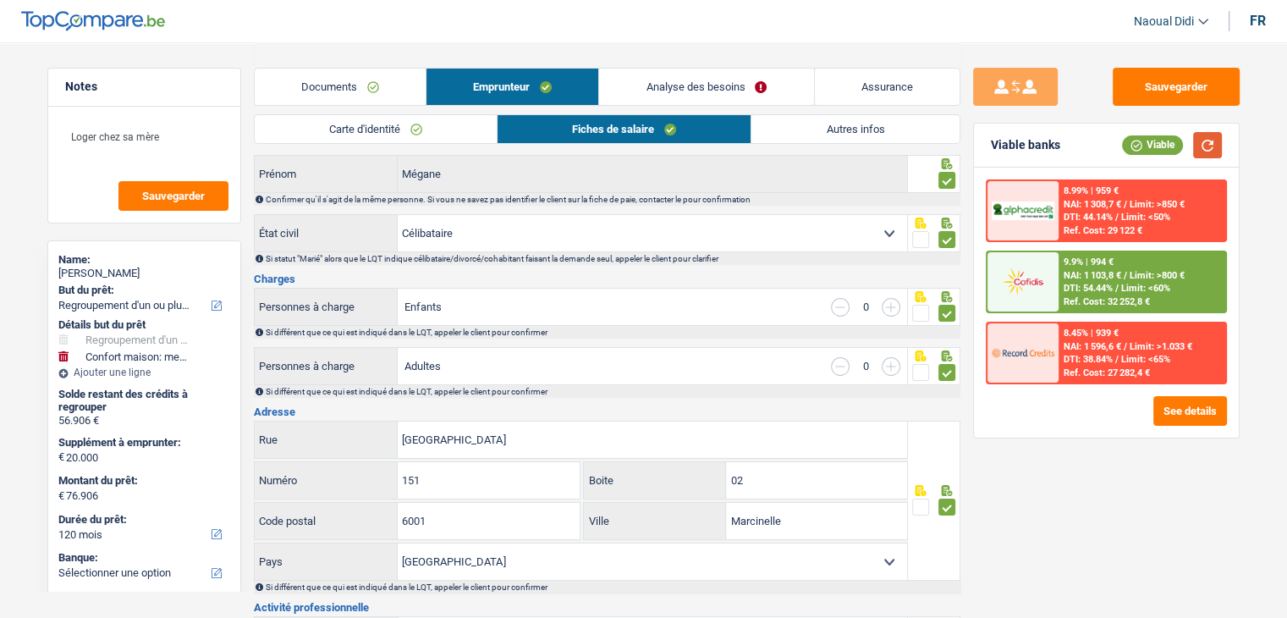
scroll to position [0, 0]
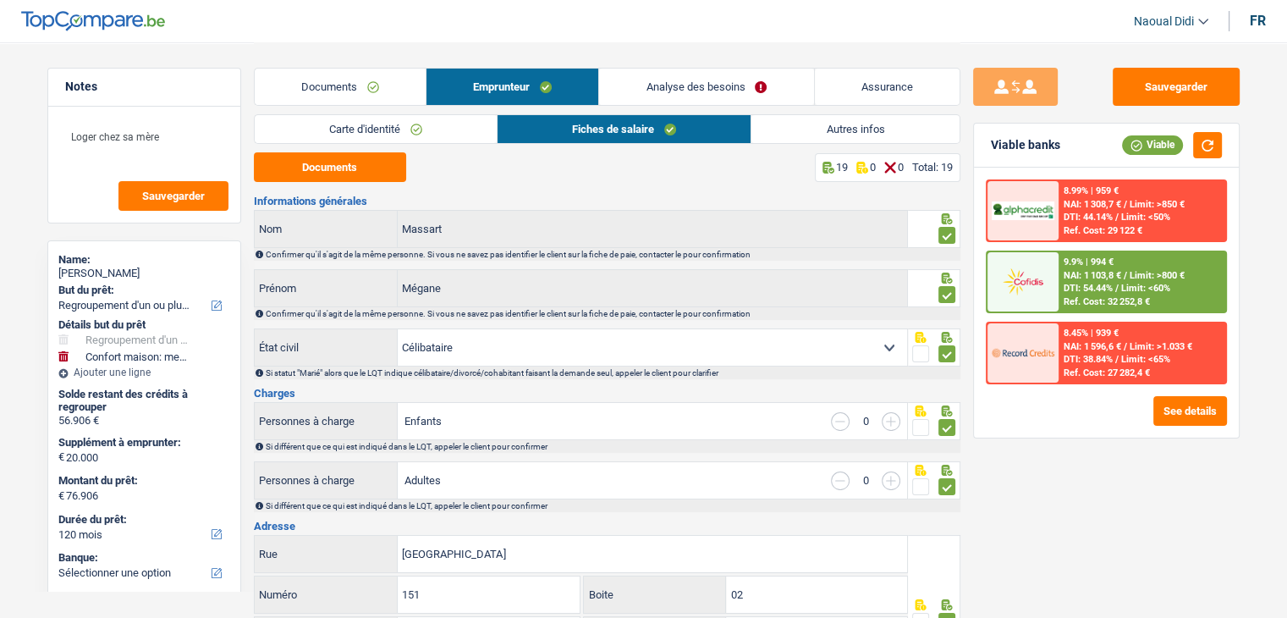
click at [693, 96] on link "Analyse des besoins" at bounding box center [706, 87] width 214 height 36
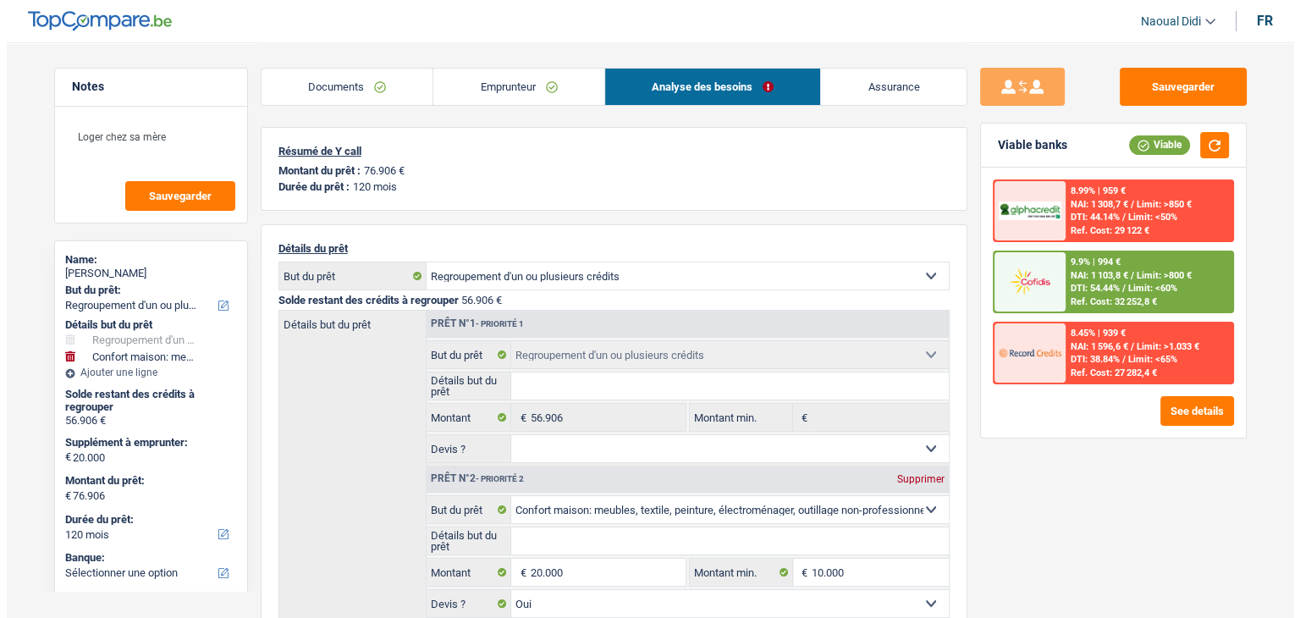
scroll to position [338, 0]
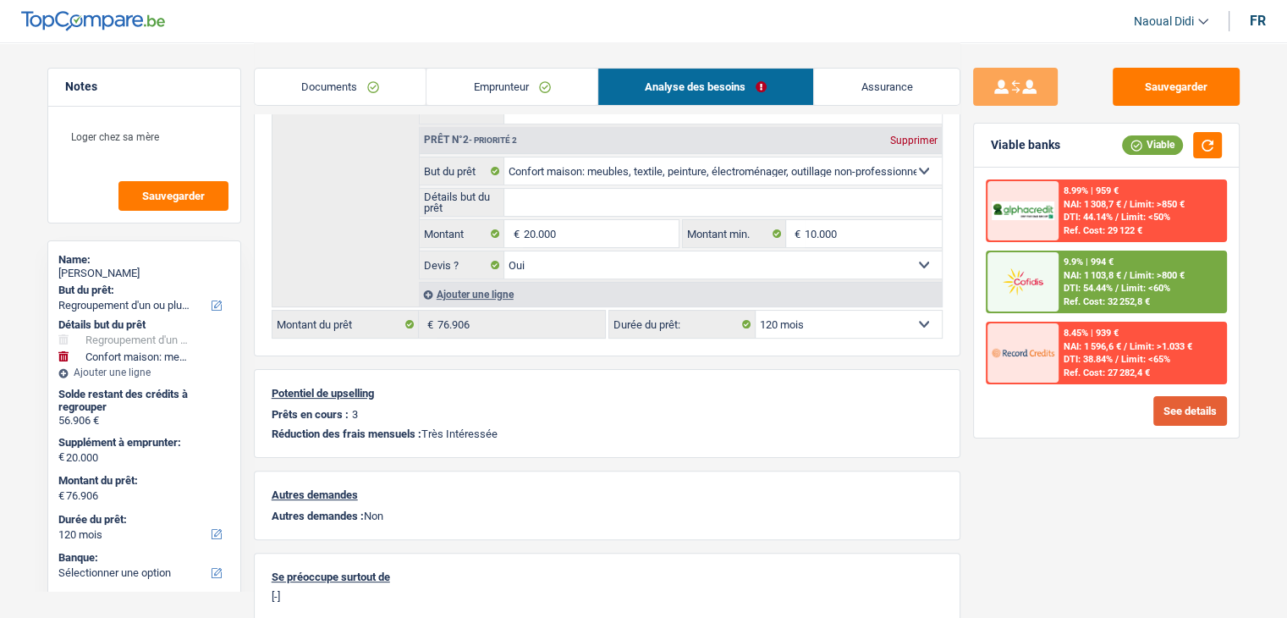
click at [1168, 411] on button "See details" at bounding box center [1190, 411] width 74 height 30
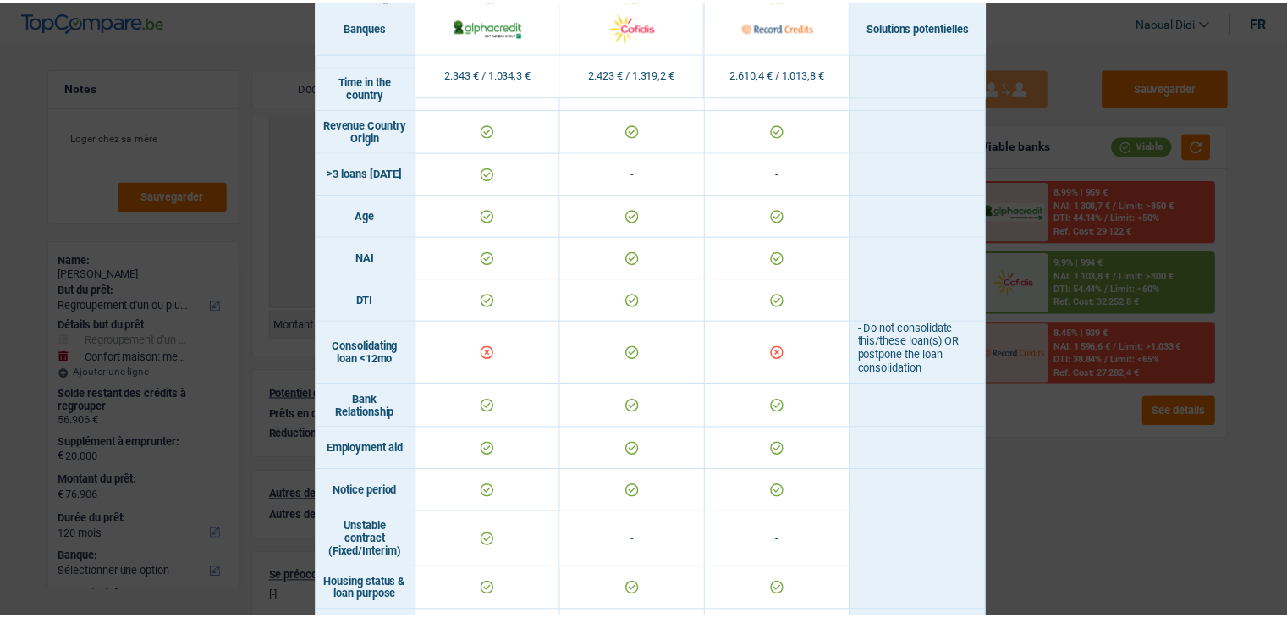
scroll to position [677, 0]
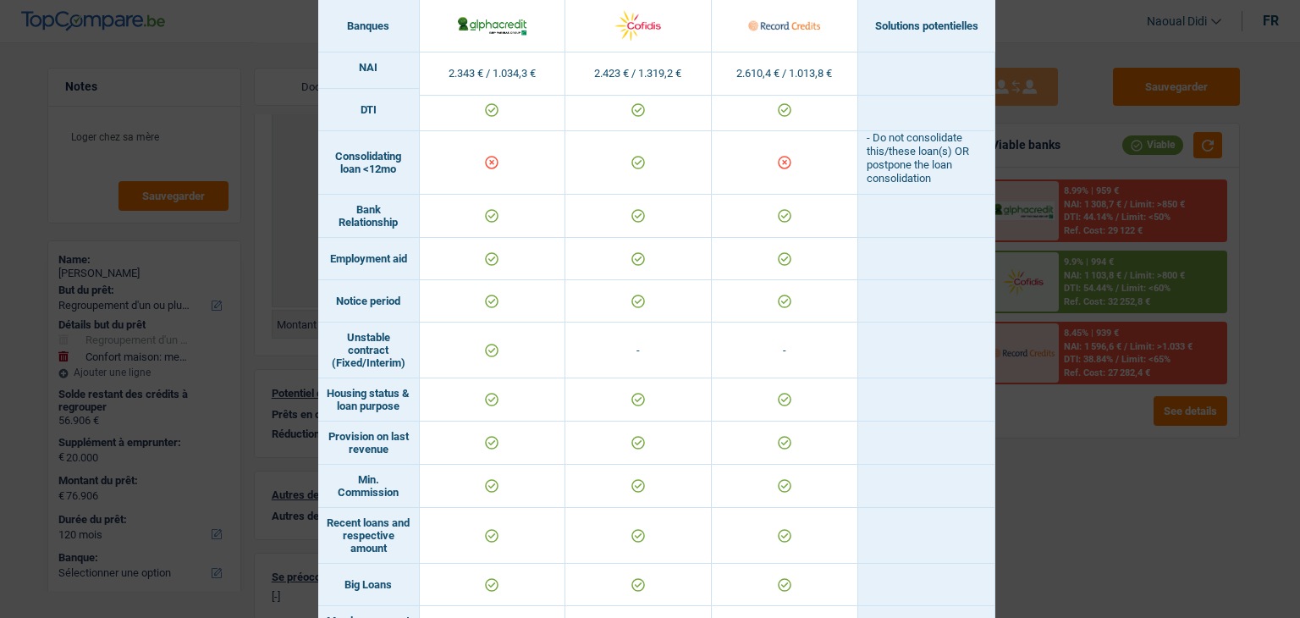
click at [1143, 482] on div "Banks conditions × Banques Solutions potentielles Revenus / Charges 2.343 € / 1…" at bounding box center [650, 309] width 1300 height 618
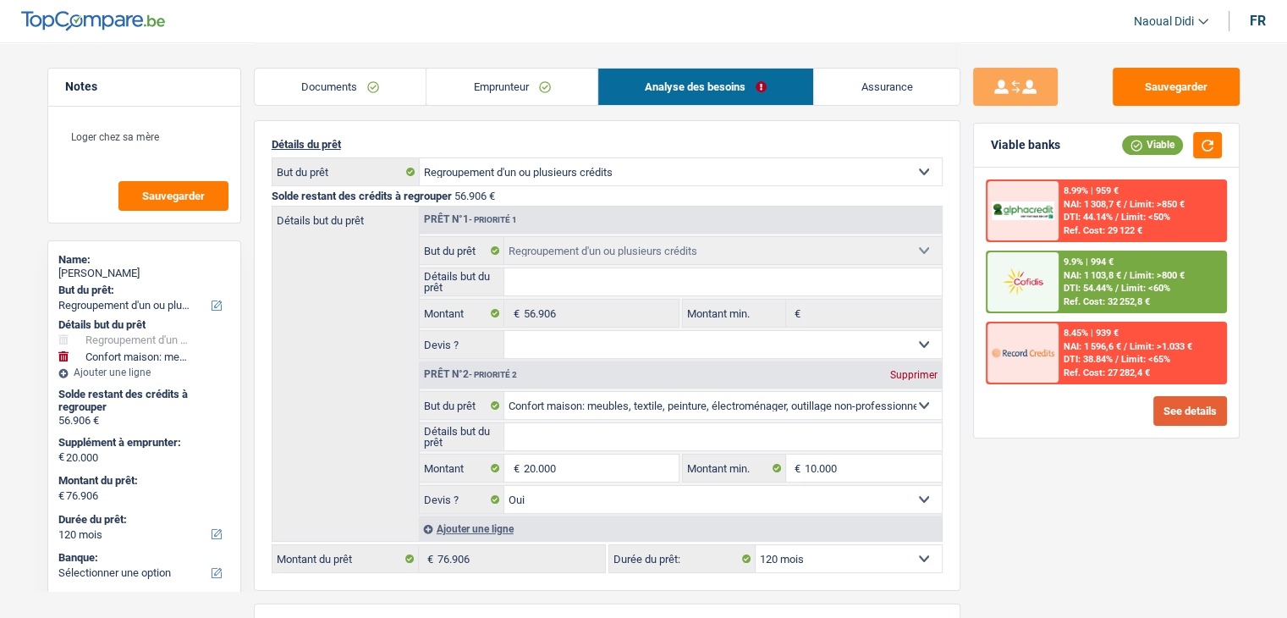
scroll to position [85, 0]
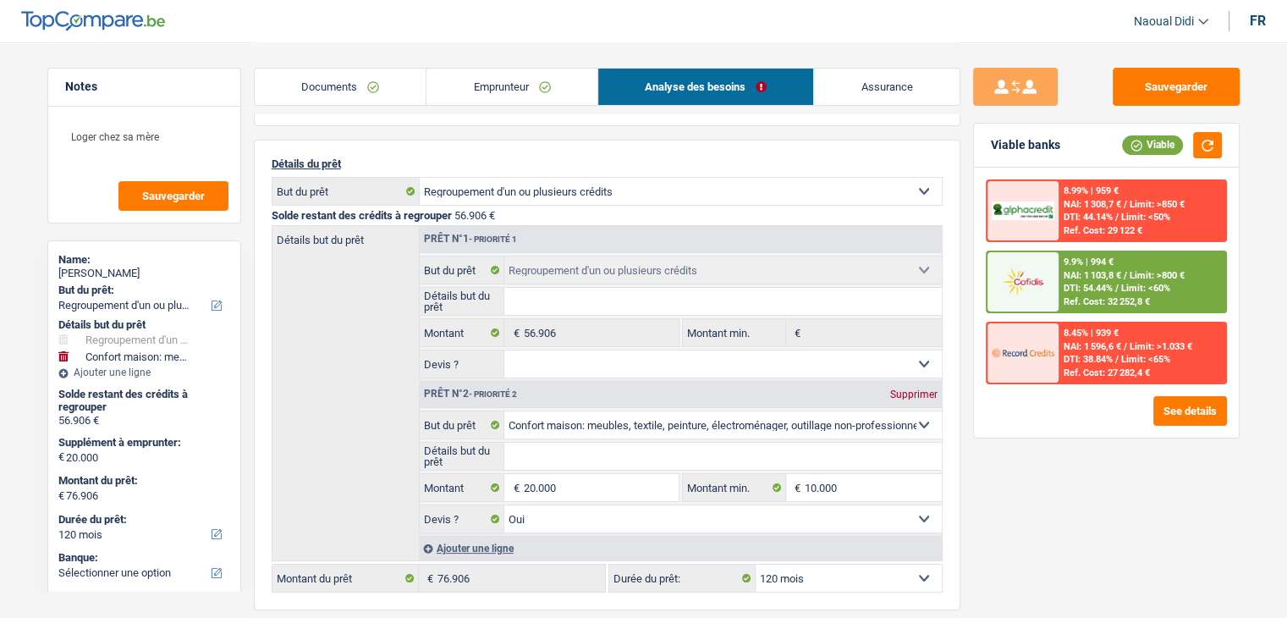
click at [1117, 270] on span "NAI: 1 103,8 €" at bounding box center [1092, 275] width 58 height 11
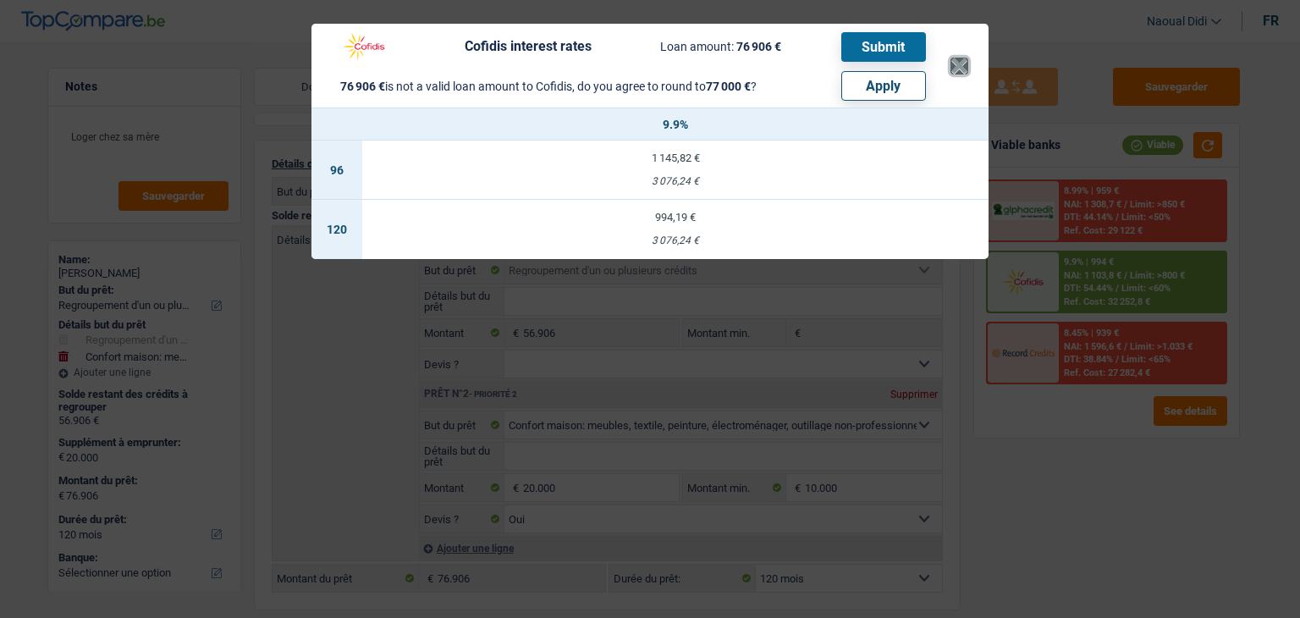
click at [961, 65] on button "×" at bounding box center [959, 66] width 18 height 17
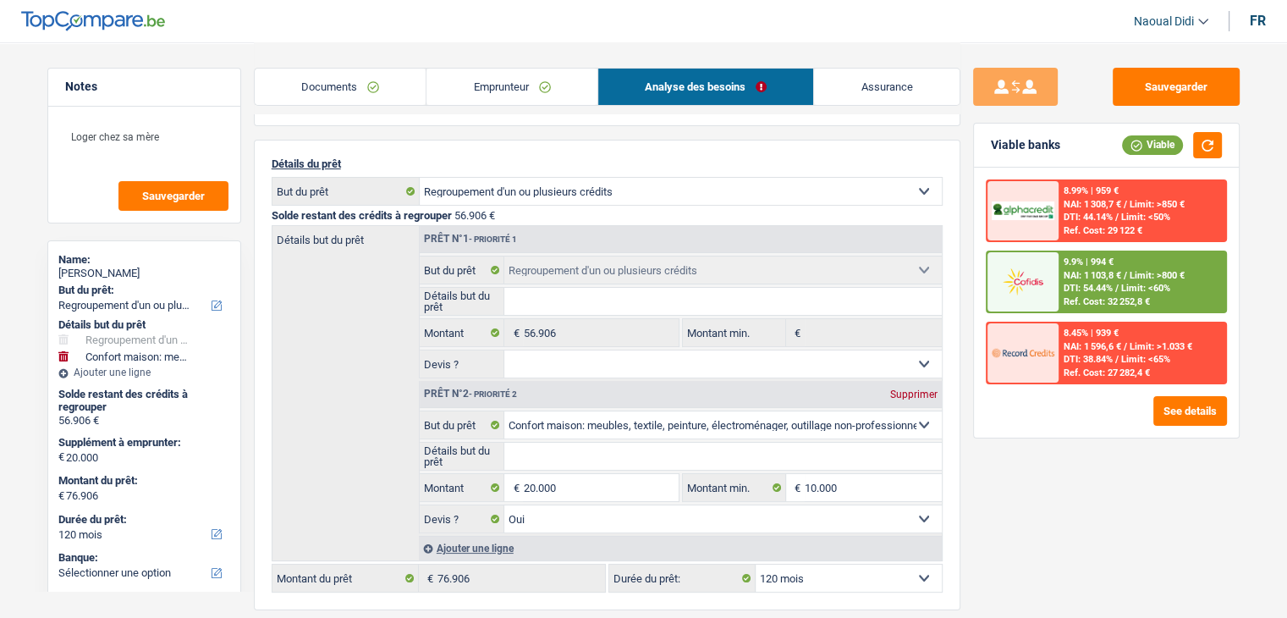
click at [1124, 285] on span "Limit: <60%" at bounding box center [1145, 288] width 49 height 11
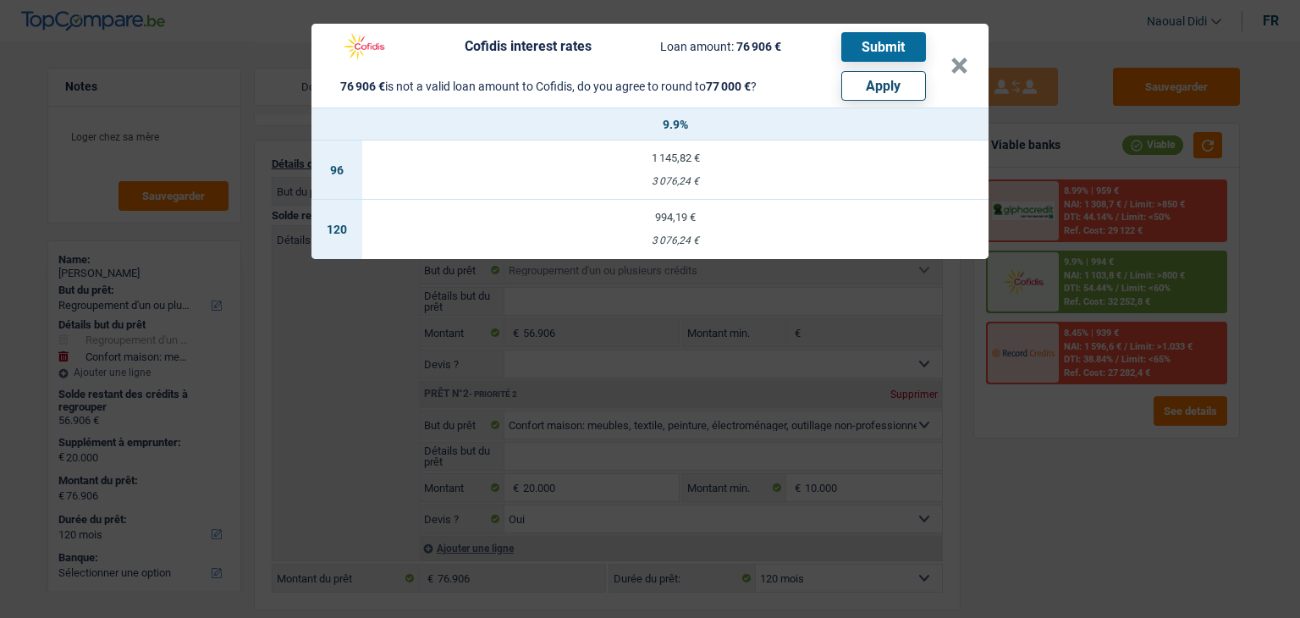
click at [881, 83] on button "Apply" at bounding box center [883, 86] width 85 height 30
type input "20.094"
type input "77.000"
select select "144"
type input "77.000"
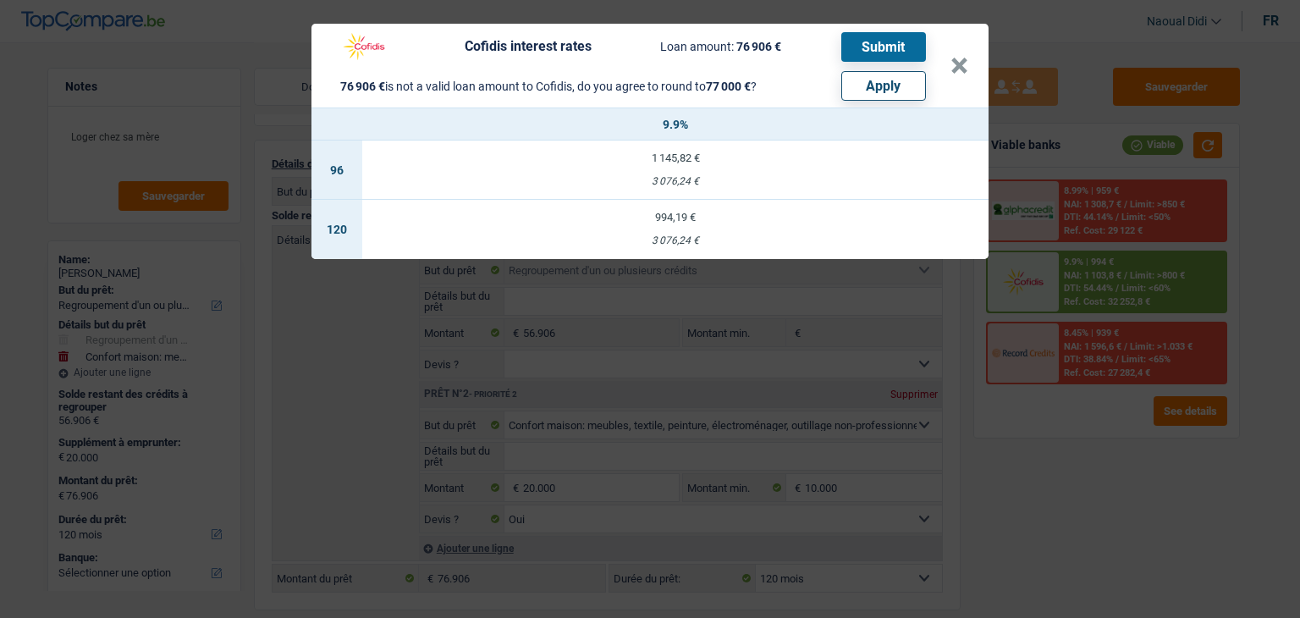
select select "144"
select select "other"
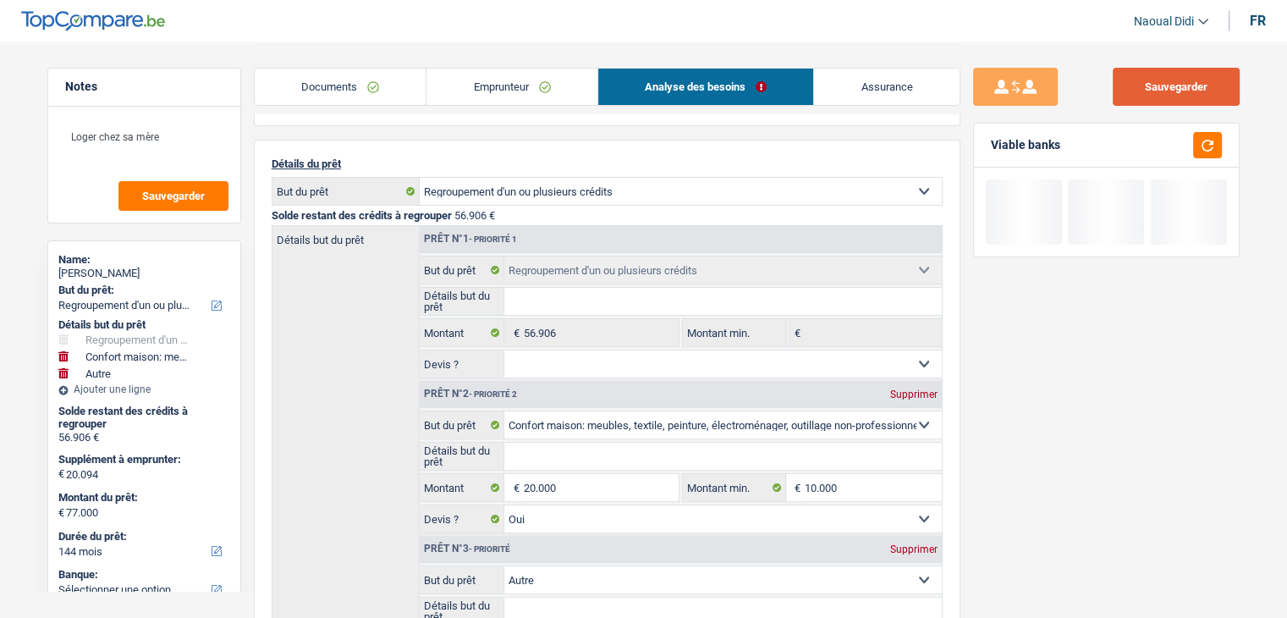
click at [1189, 72] on button "Sauvegarder" at bounding box center [1176, 87] width 127 height 38
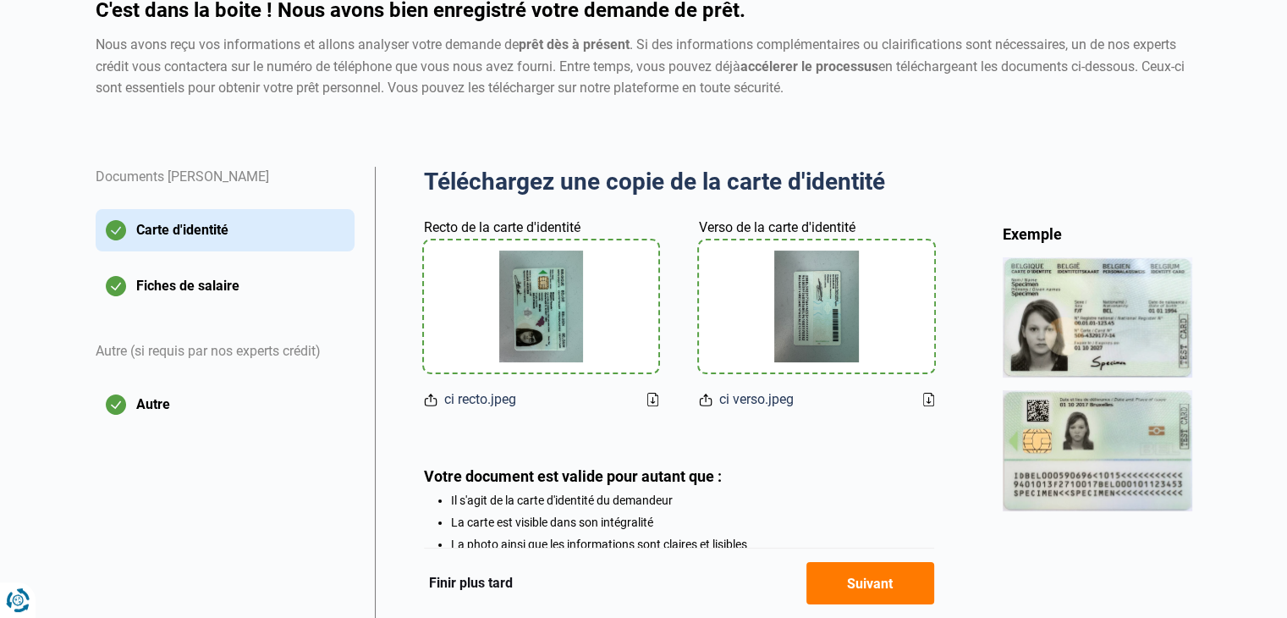
click at [929, 400] on icon at bounding box center [928, 400] width 11 height 14
click at [194, 285] on button "Fiches de salaire" at bounding box center [225, 286] width 259 height 42
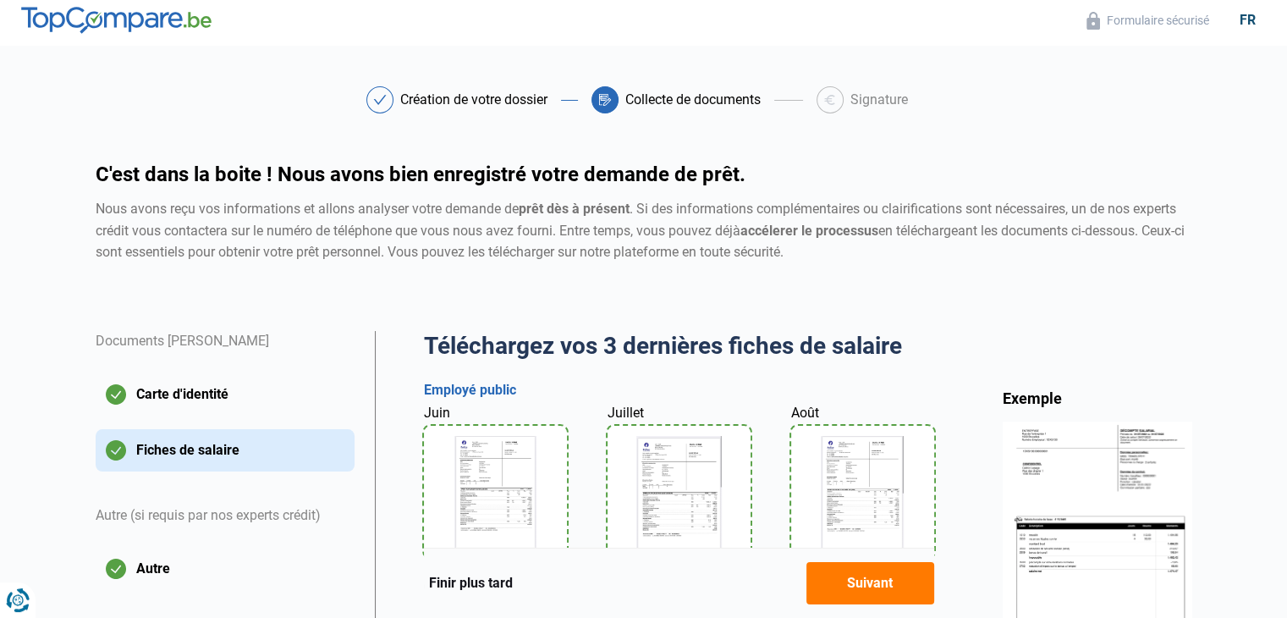
scroll to position [169, 0]
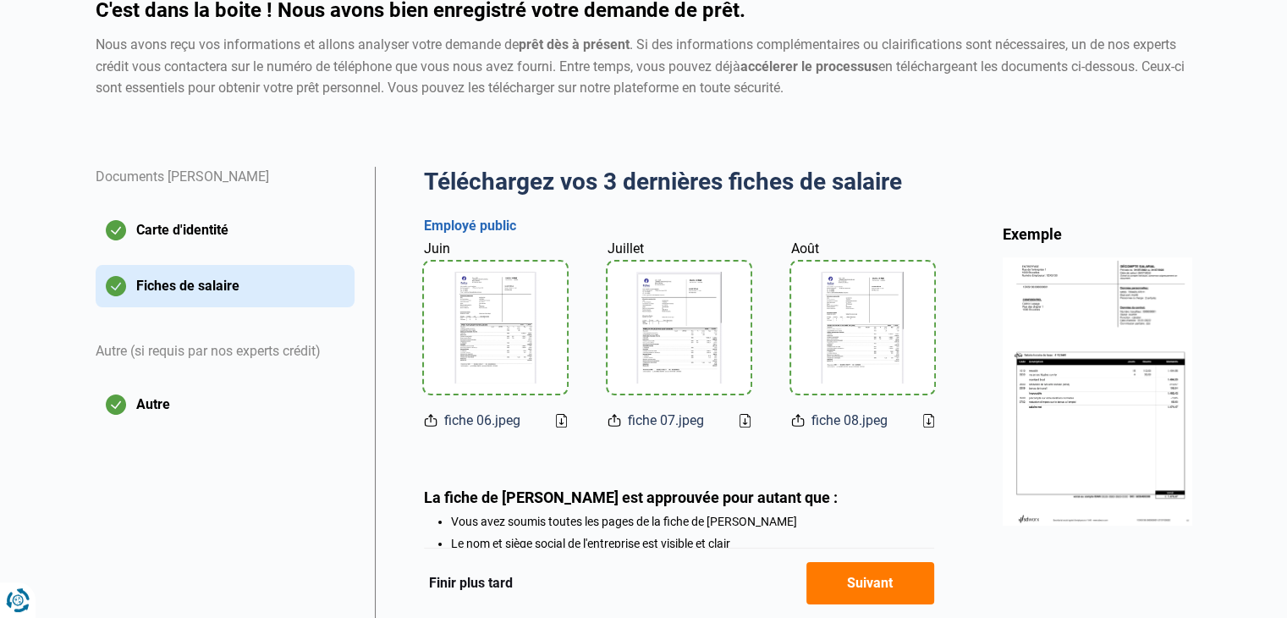
click at [562, 424] on icon at bounding box center [561, 421] width 11 height 14
click at [738, 407] on div "Juillet fiche 07.jpeg" at bounding box center [678, 335] width 143 height 192
click at [748, 420] on icon at bounding box center [744, 421] width 11 height 14
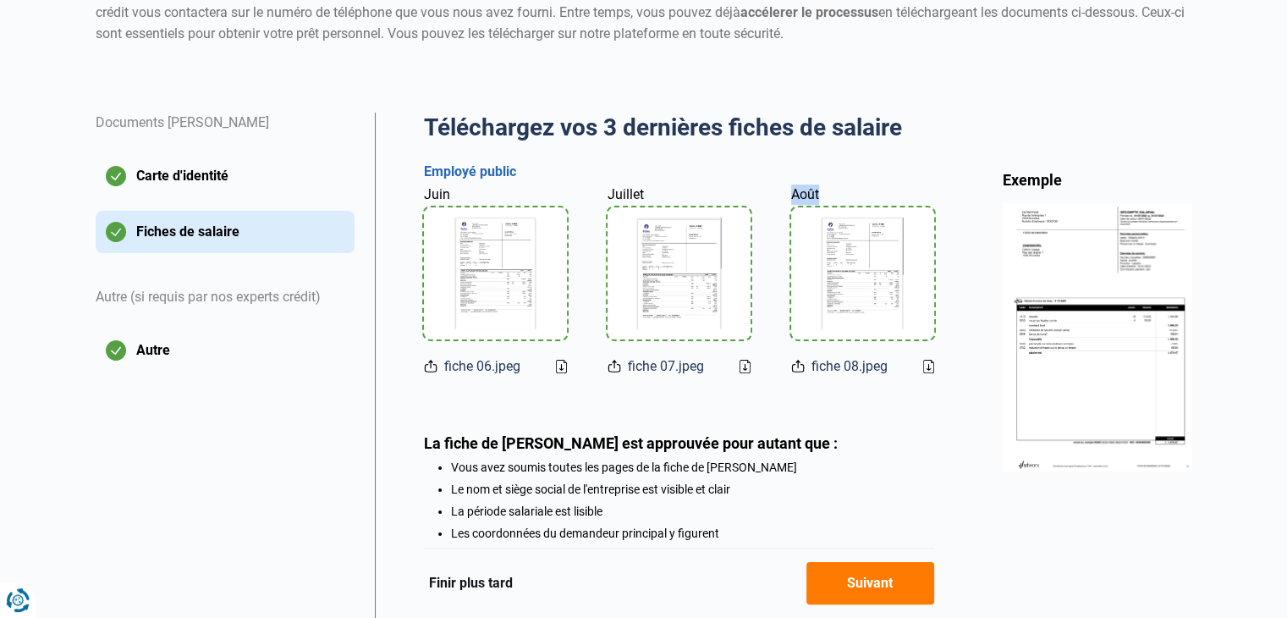
scroll to position [254, 0]
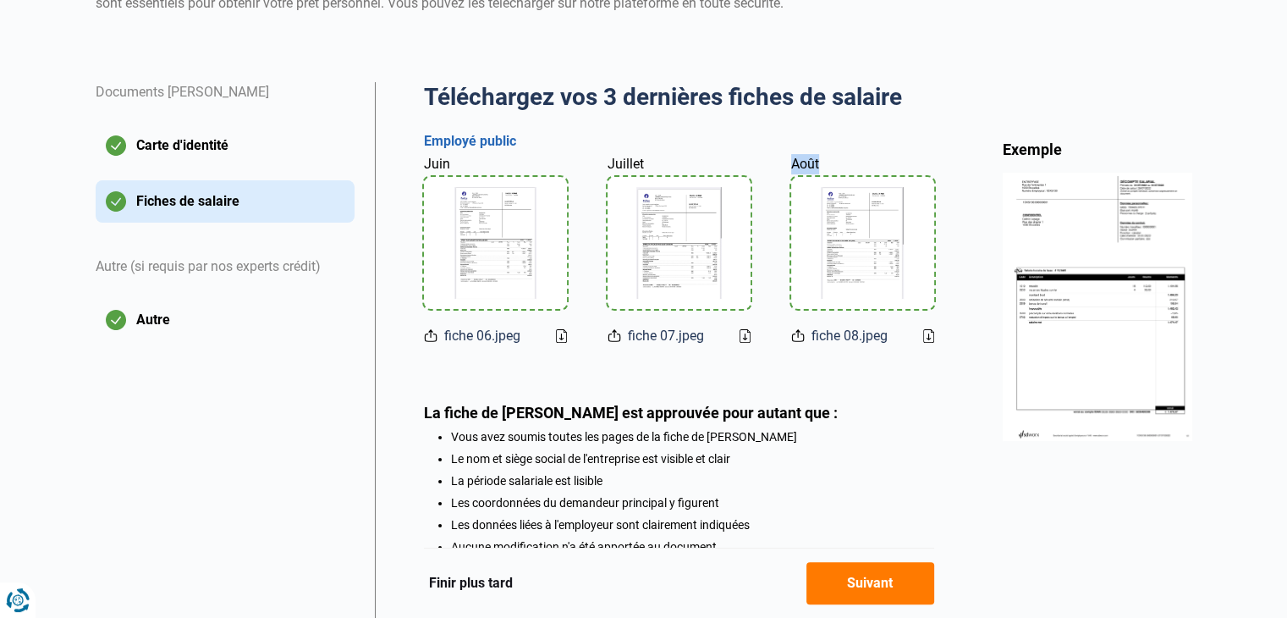
click at [925, 336] on icon at bounding box center [928, 336] width 11 height 14
click at [205, 321] on button "Autre" at bounding box center [225, 320] width 259 height 42
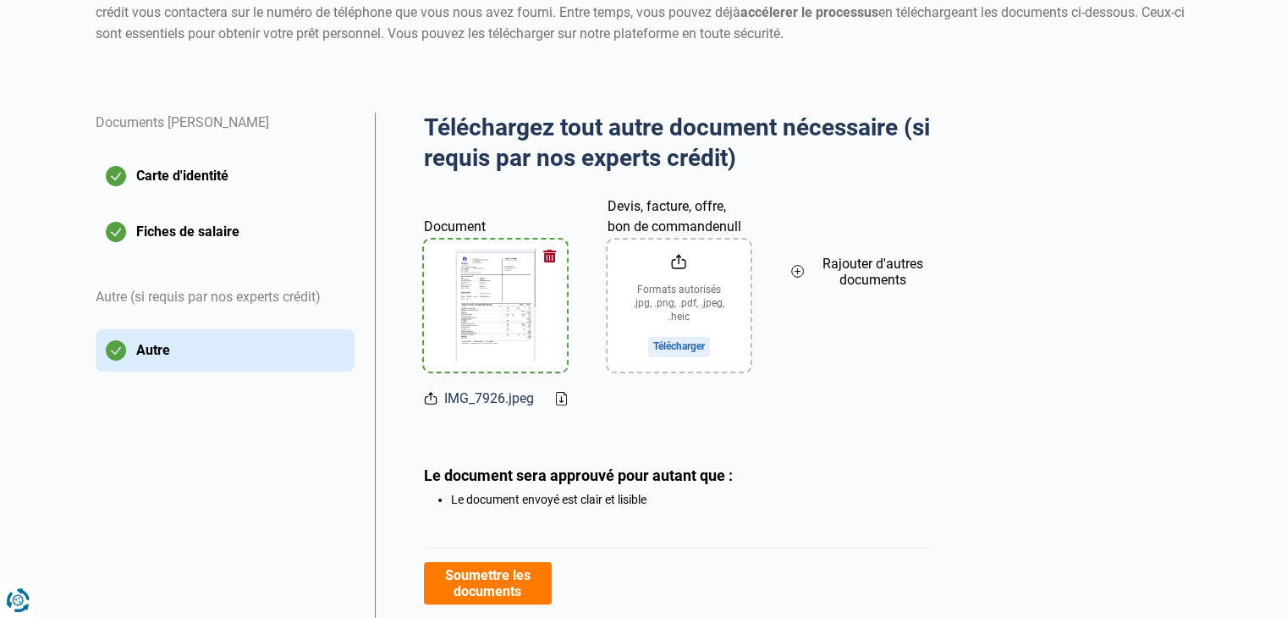
scroll to position [254, 0]
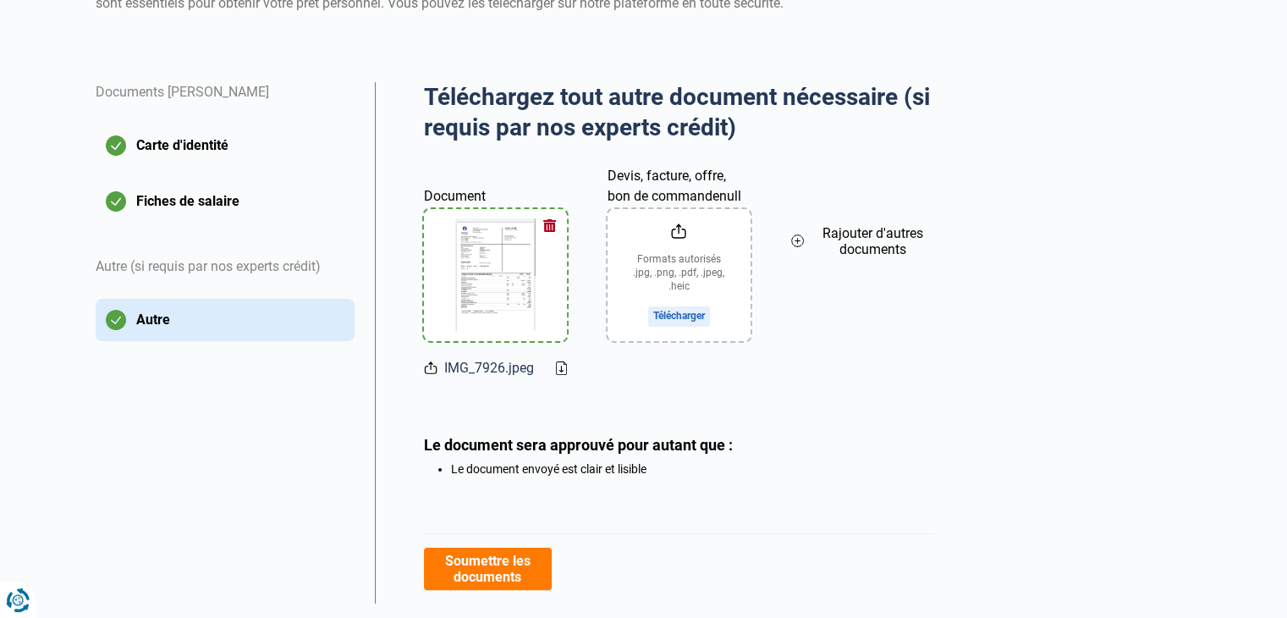
click at [562, 370] on icon at bounding box center [561, 368] width 11 height 14
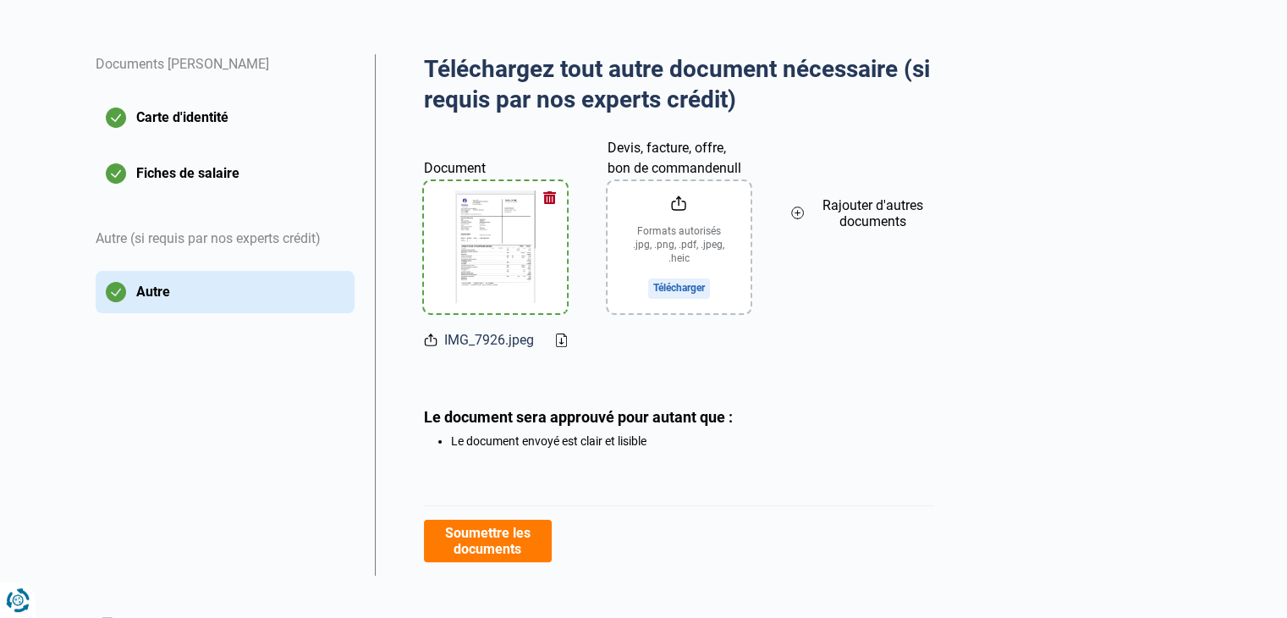
scroll to position [297, 0]
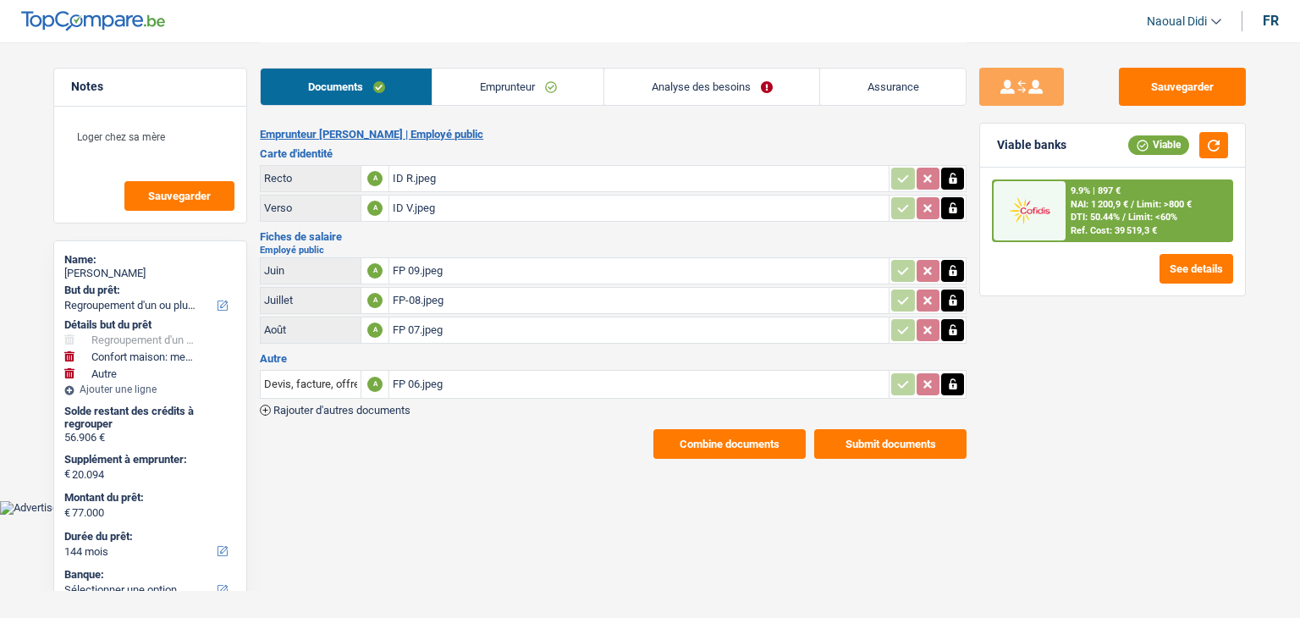
select select "refinancing"
select select "household"
select select "other"
select select "144"
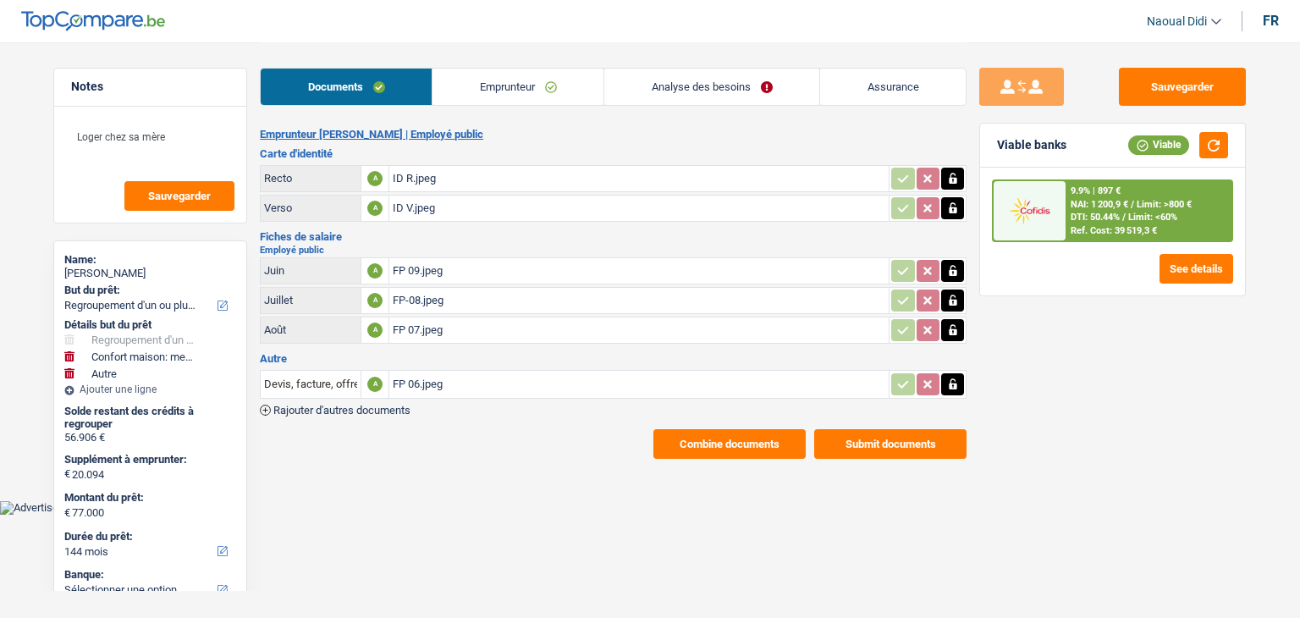
select select "refinancing"
select select "household"
select select "yes"
select select "other"
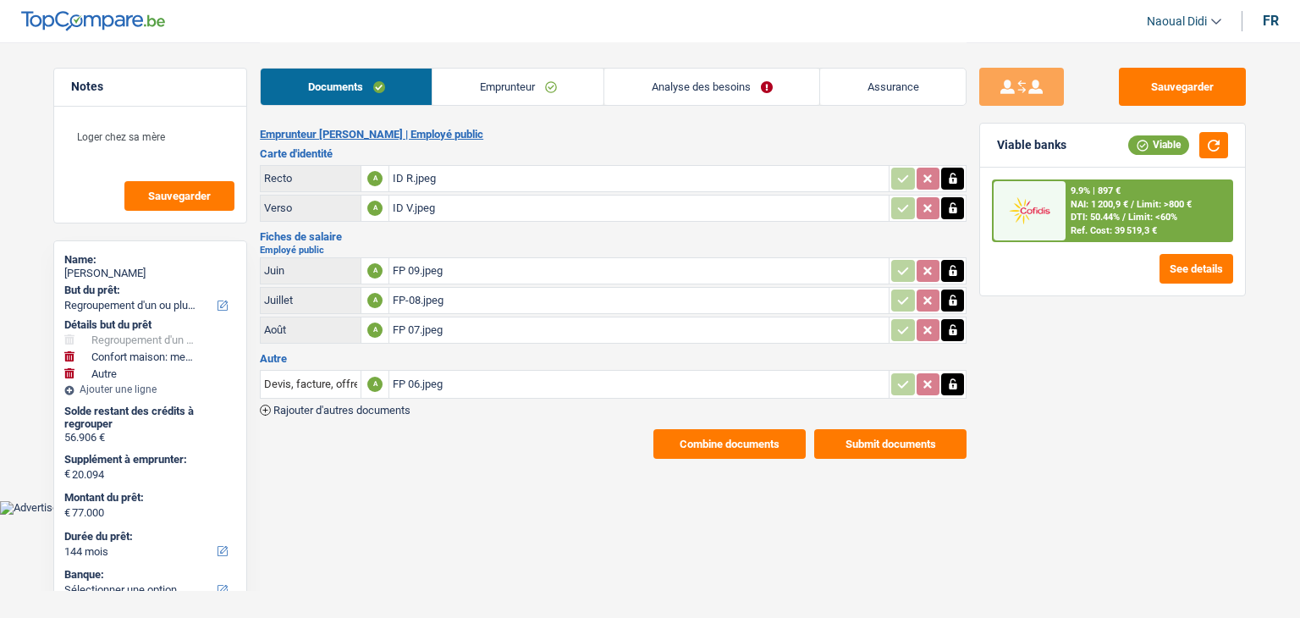
select select "144"
click at [1110, 217] on span "DTI: 50.44%" at bounding box center [1094, 217] width 49 height 11
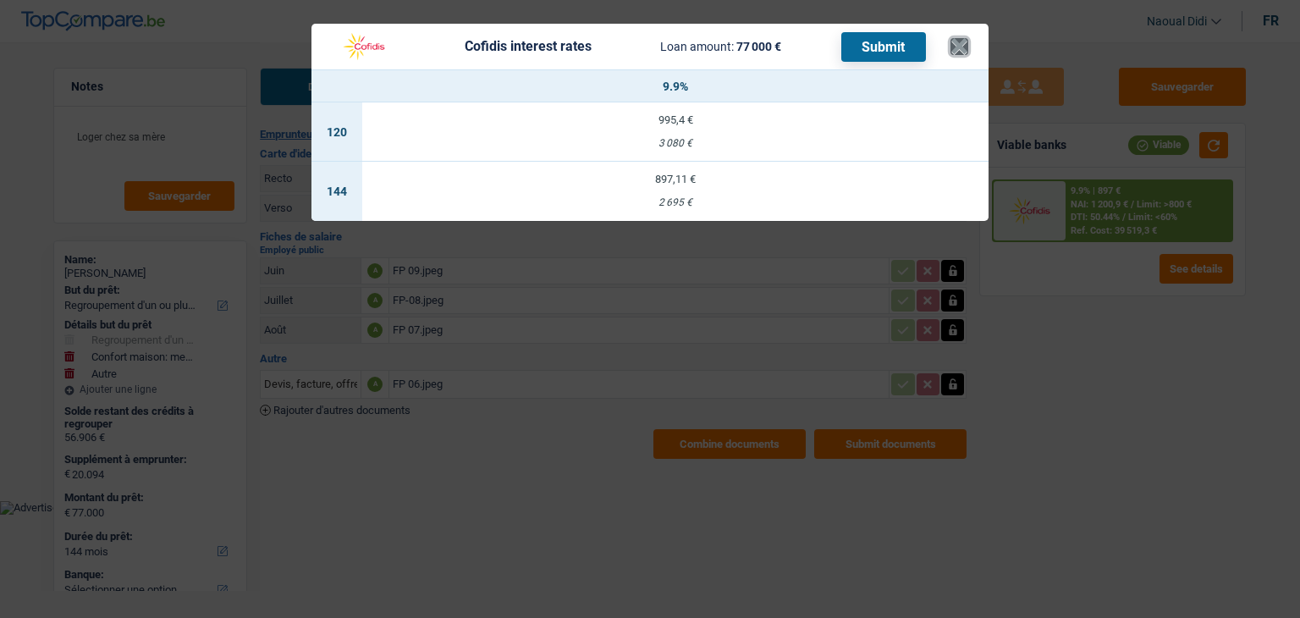
click at [963, 42] on button "×" at bounding box center [959, 46] width 18 height 17
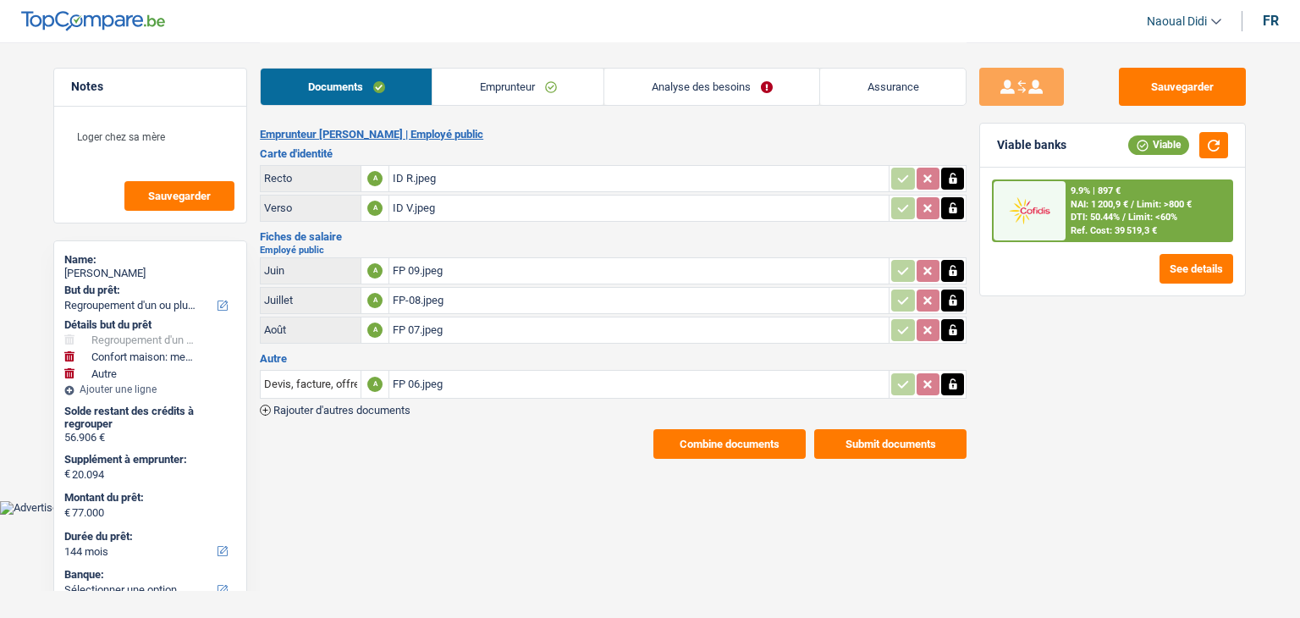
click at [745, 74] on link "Analyse des besoins" at bounding box center [711, 87] width 215 height 36
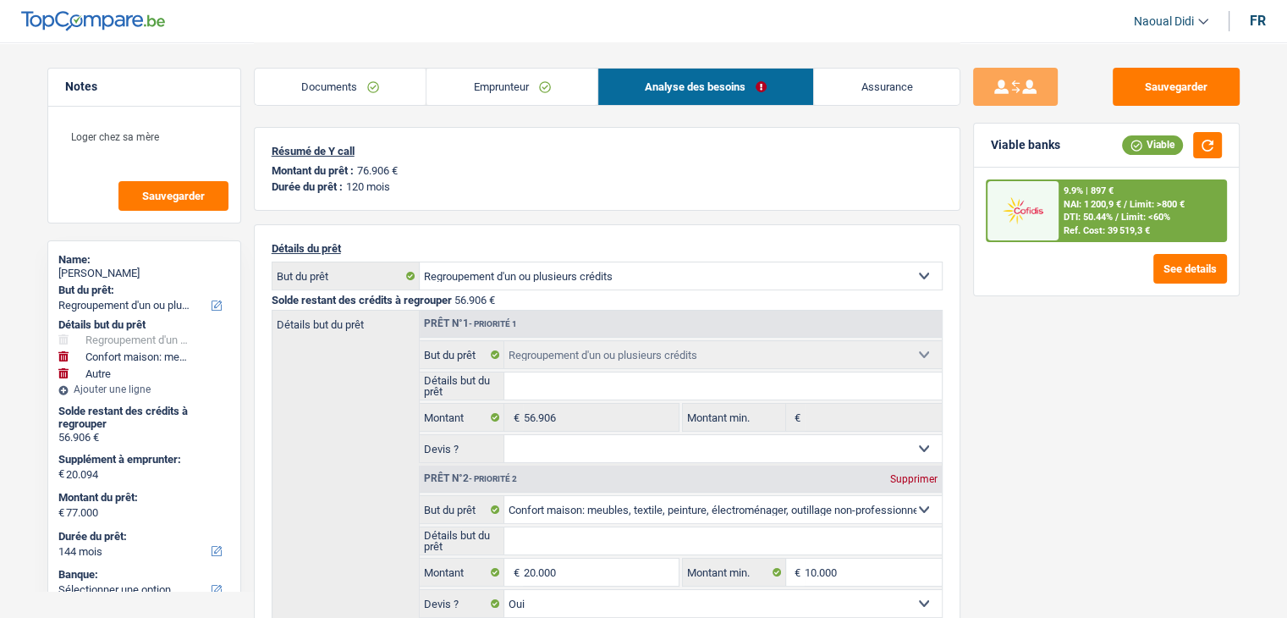
click at [1100, 206] on span "NAI: 1 200,9 €" at bounding box center [1092, 204] width 58 height 11
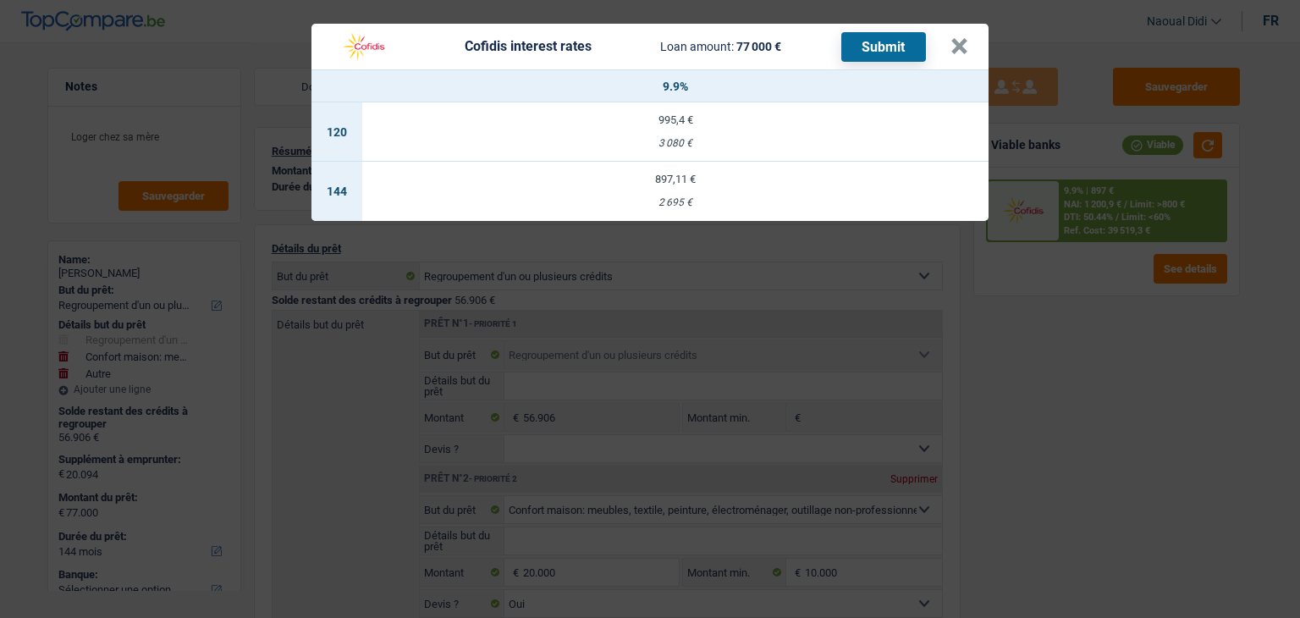
click at [673, 133] on td "995,4 € 3 080 €" at bounding box center [675, 131] width 626 height 59
select select "120"
select select "cofidis"
type input "9,90"
select select "120"
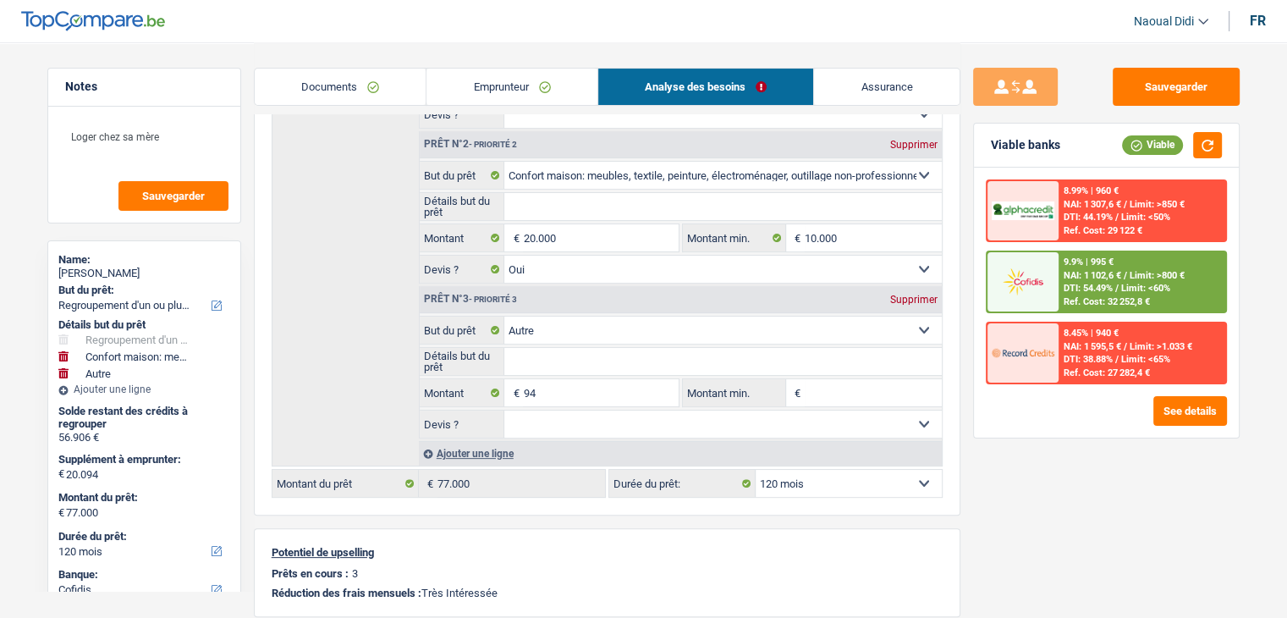
scroll to position [338, 0]
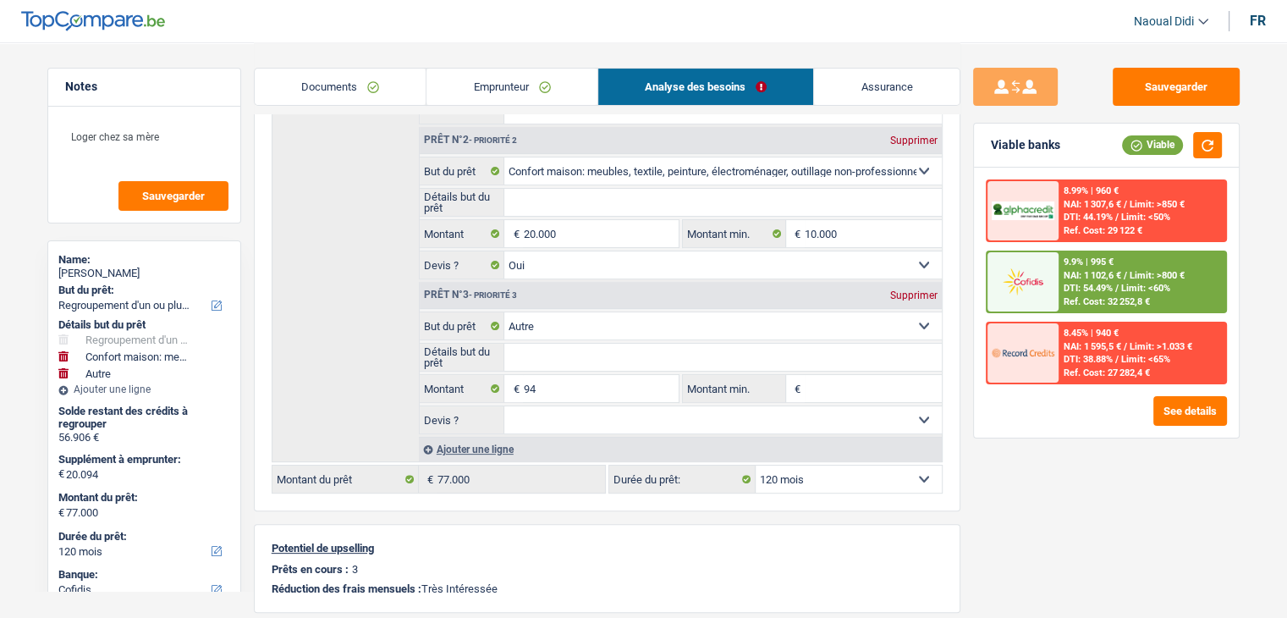
click at [1086, 283] on span "DTI: 54.49%" at bounding box center [1087, 288] width 49 height 11
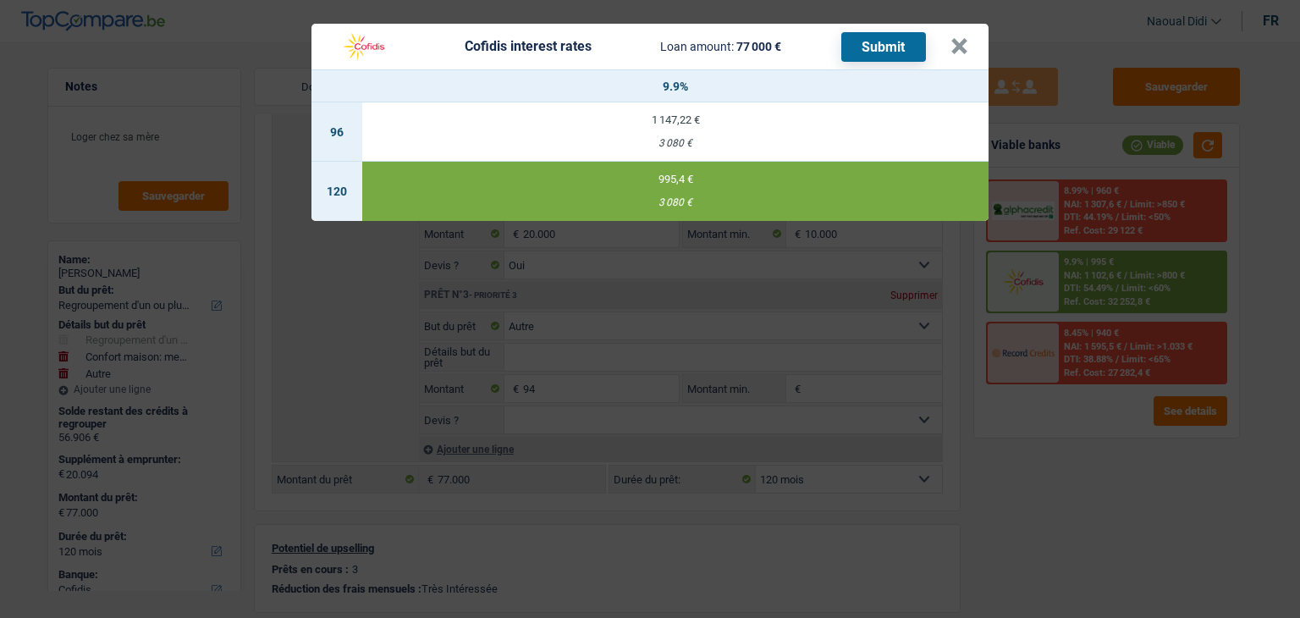
click at [887, 48] on button "Submit" at bounding box center [883, 47] width 85 height 30
click at [960, 41] on button "×" at bounding box center [959, 46] width 18 height 17
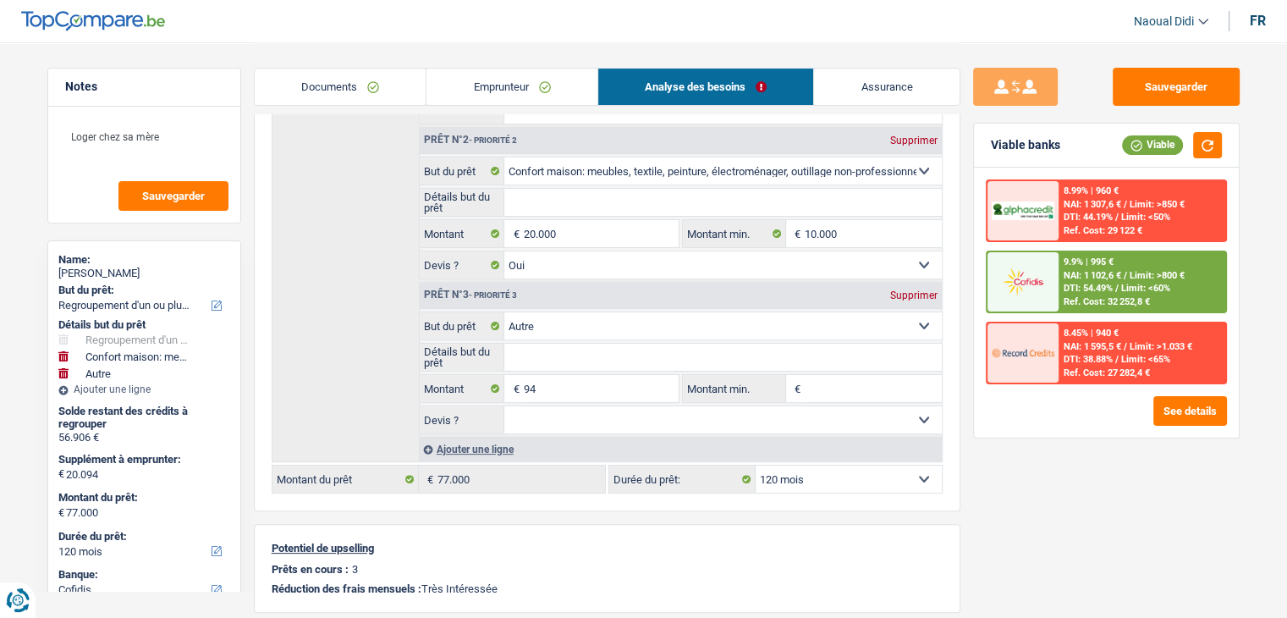
click at [353, 82] on link "Documents" at bounding box center [341, 87] width 172 height 36
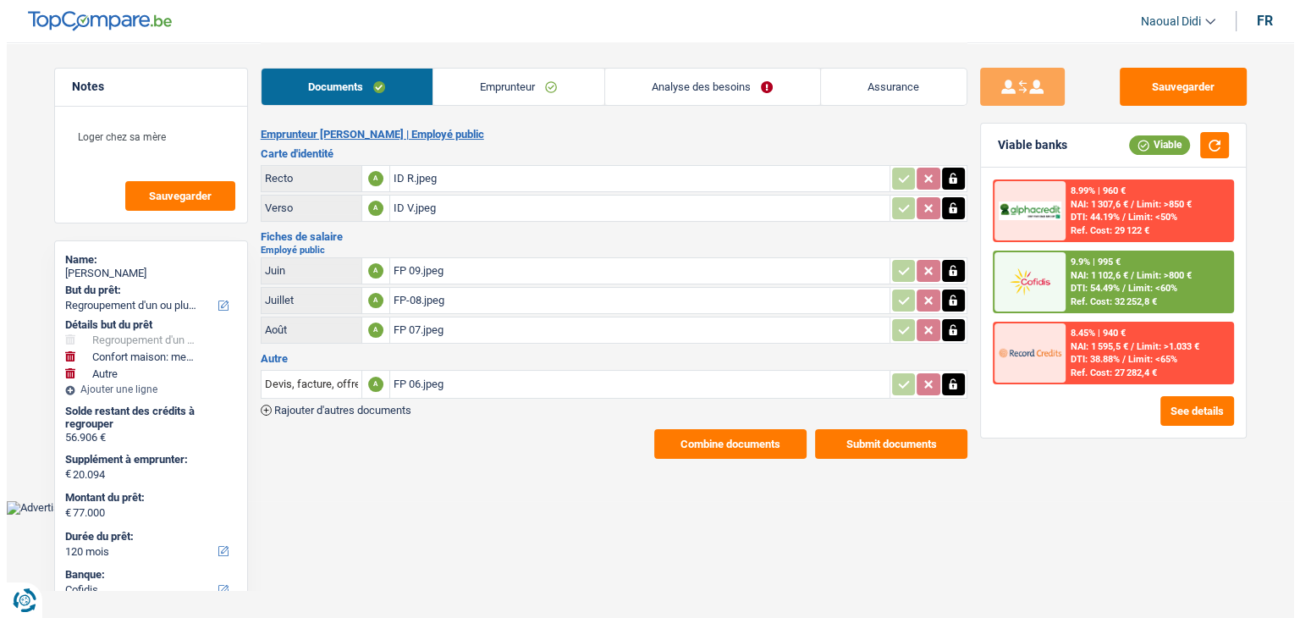
scroll to position [0, 0]
click at [875, 434] on button "Submit documents" at bounding box center [890, 444] width 152 height 30
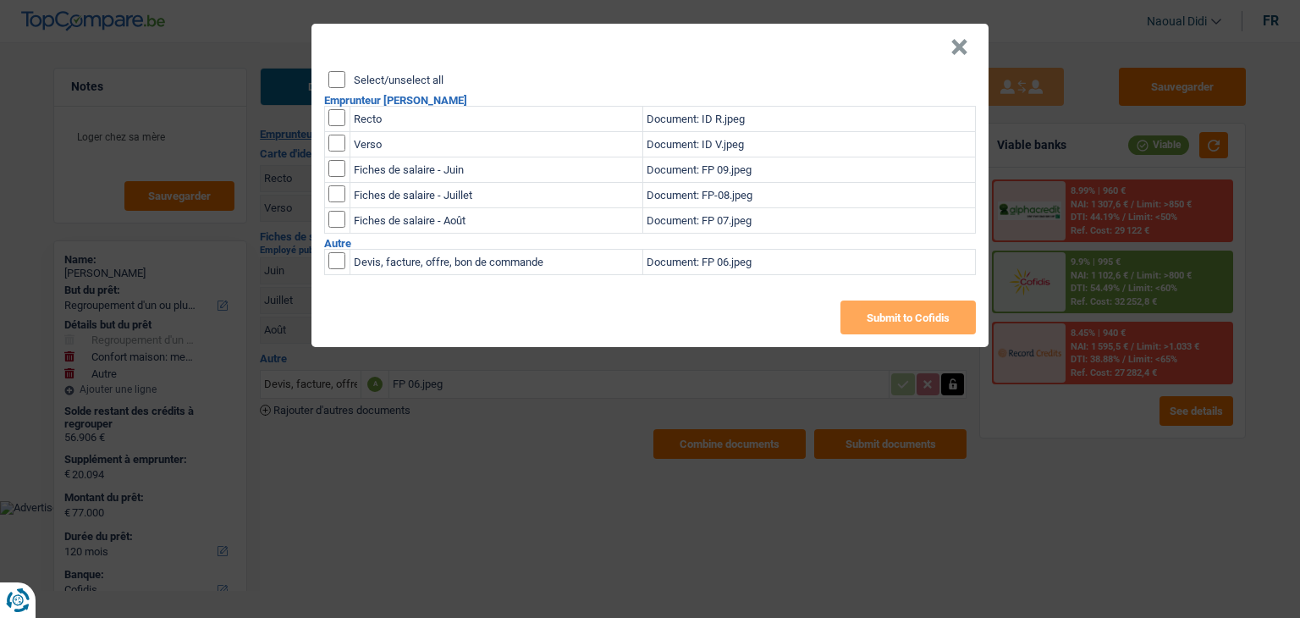
click at [332, 80] on input "Select/unselect all" at bounding box center [336, 79] width 17 height 17
checkbox input "true"
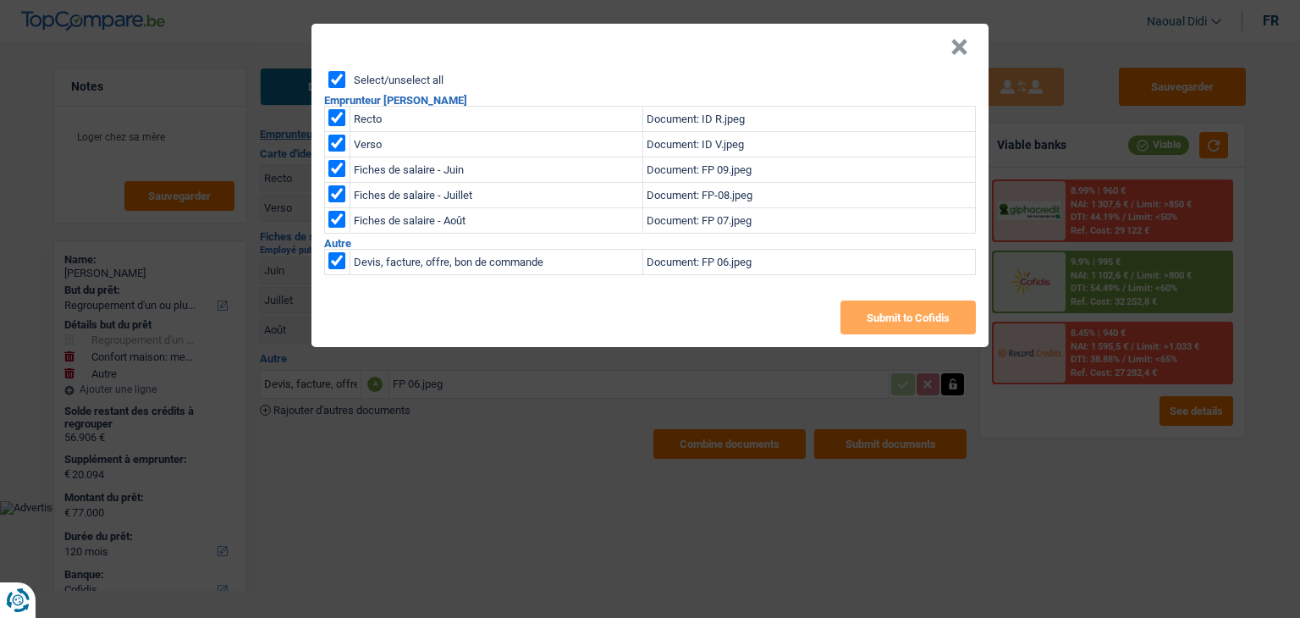
checkbox input "true"
click at [909, 316] on button "Submit to Cofidis" at bounding box center [907, 317] width 135 height 34
click at [955, 39] on button "×" at bounding box center [959, 47] width 18 height 17
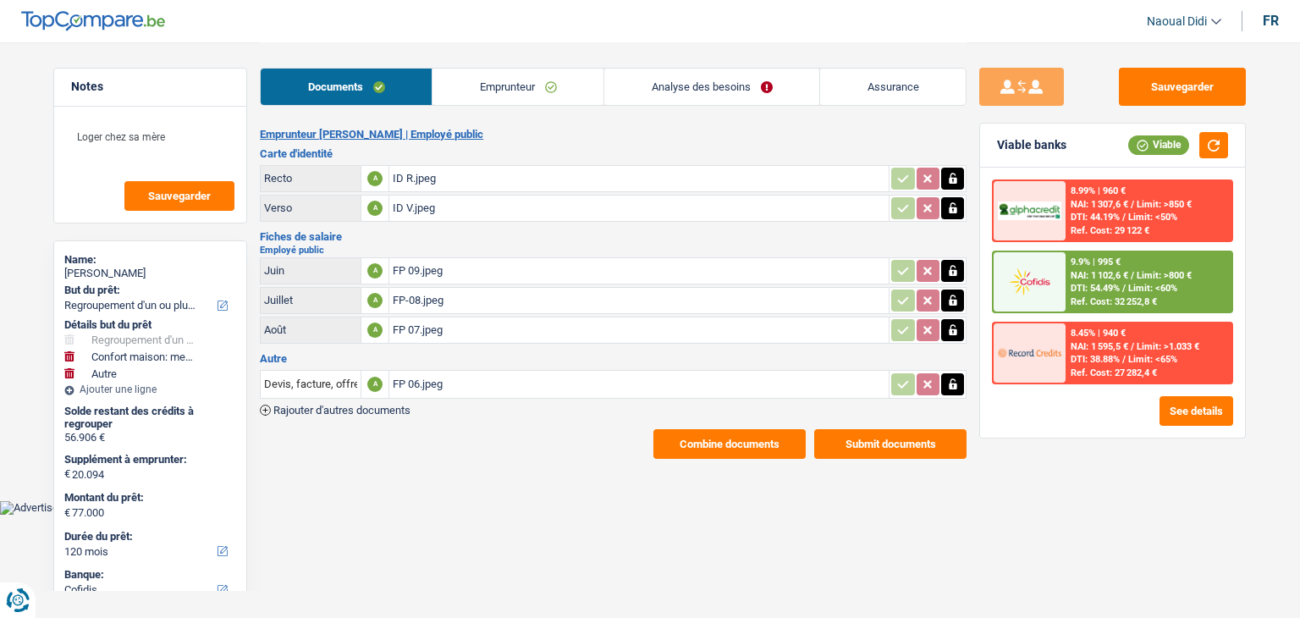
click at [773, 429] on button "Combine documents" at bounding box center [729, 444] width 152 height 30
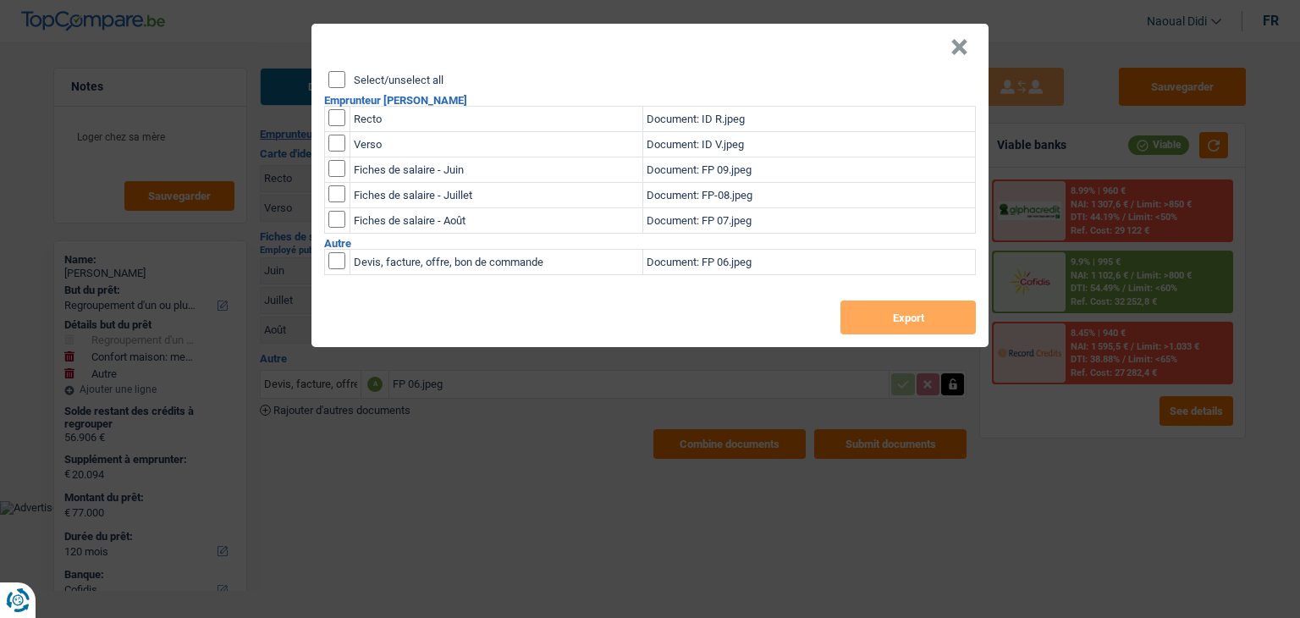
click at [335, 85] on input "Select/unselect all" at bounding box center [336, 79] width 17 height 17
checkbox input "true"
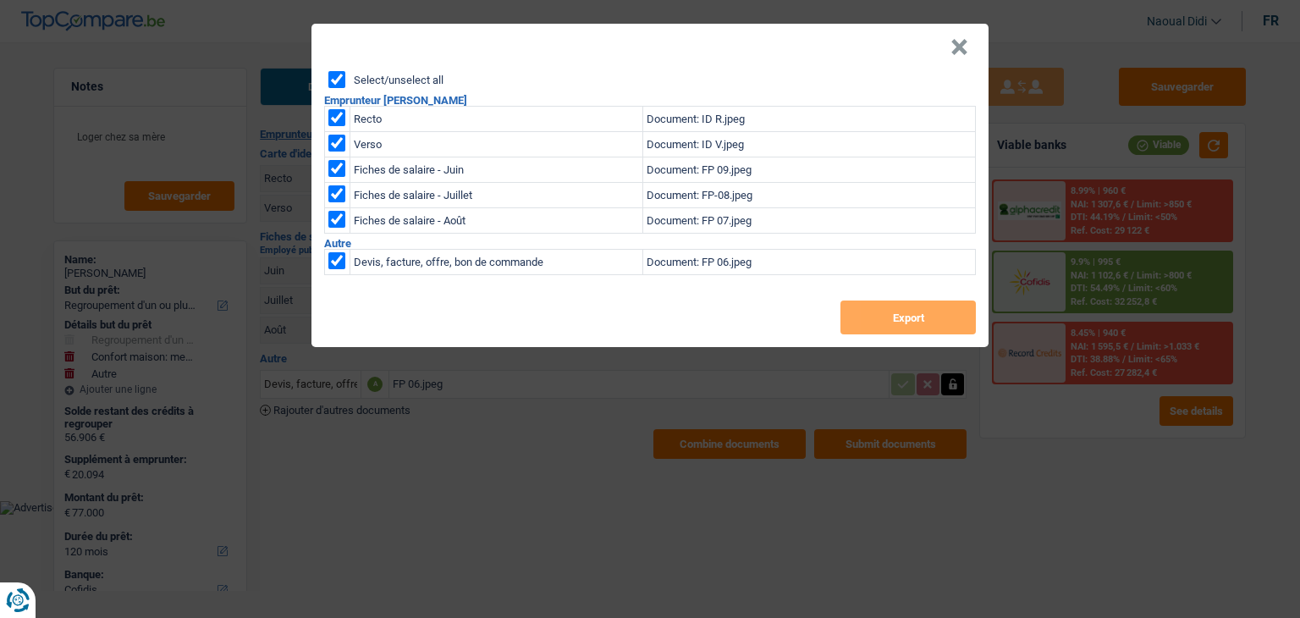
checkbox input "true"
click at [883, 311] on button "Export" at bounding box center [907, 317] width 135 height 34
click at [954, 49] on button "×" at bounding box center [959, 47] width 18 height 17
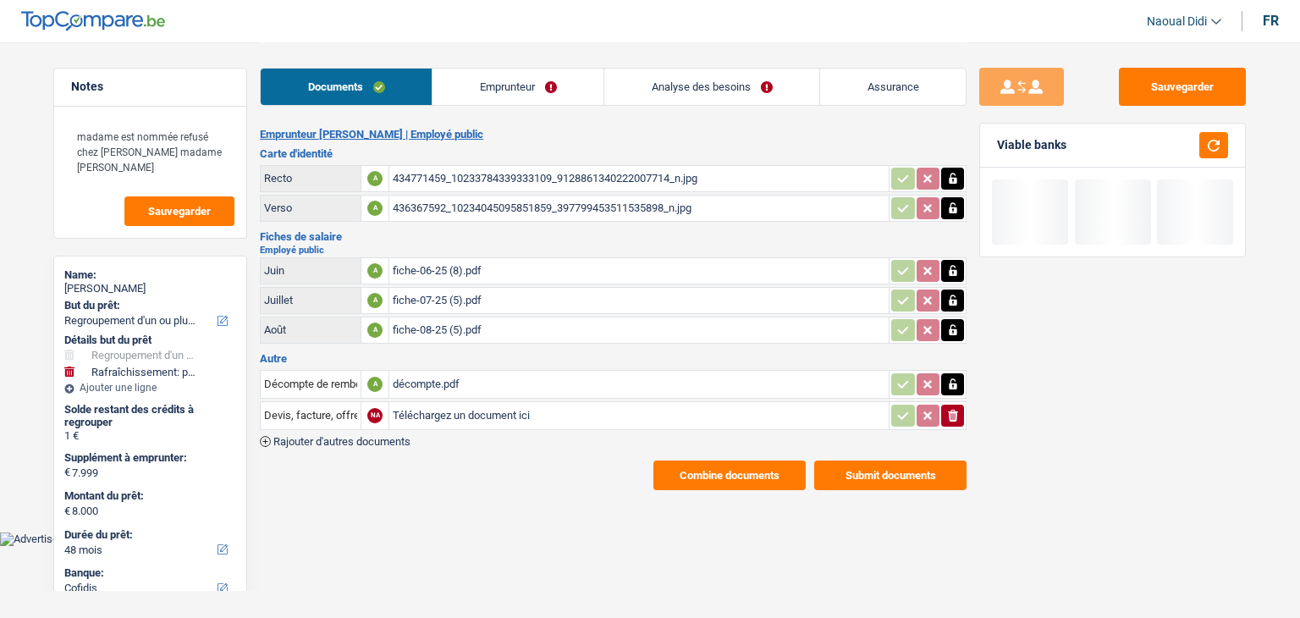
select select "refinancing"
select select "houseOrGarden"
select select "48"
select select "cofidis"
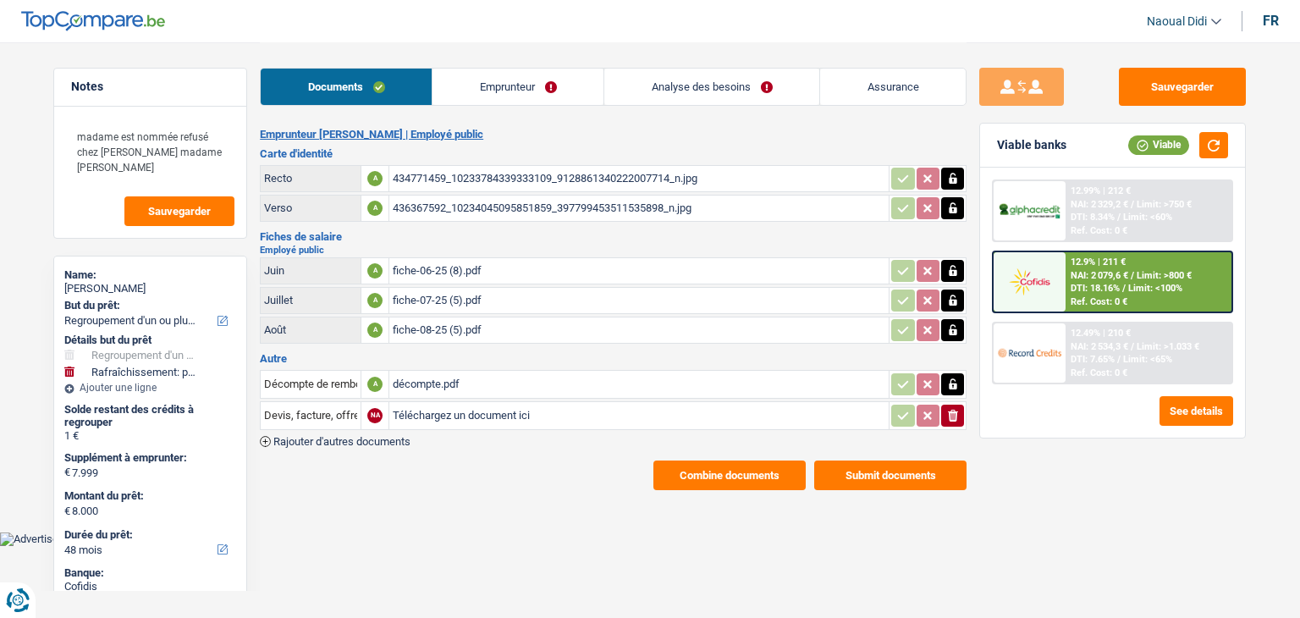
click at [682, 87] on link "Analyse des besoins" at bounding box center [711, 87] width 215 height 36
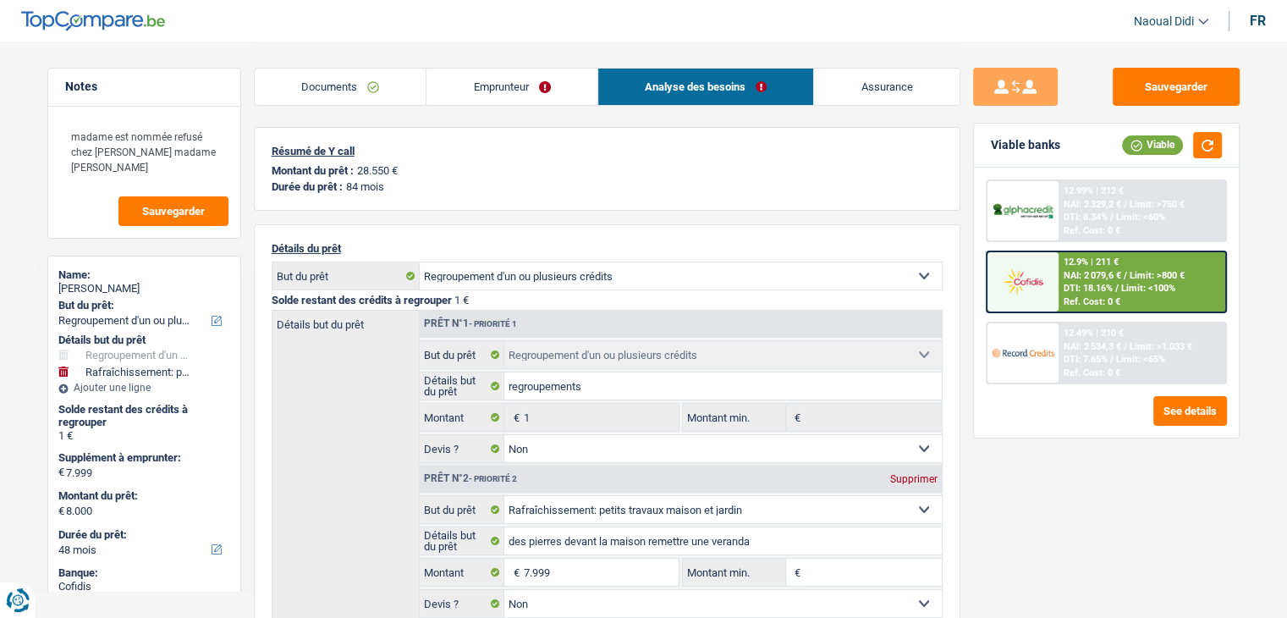
click at [529, 85] on link "Emprunteur" at bounding box center [511, 87] width 171 height 36
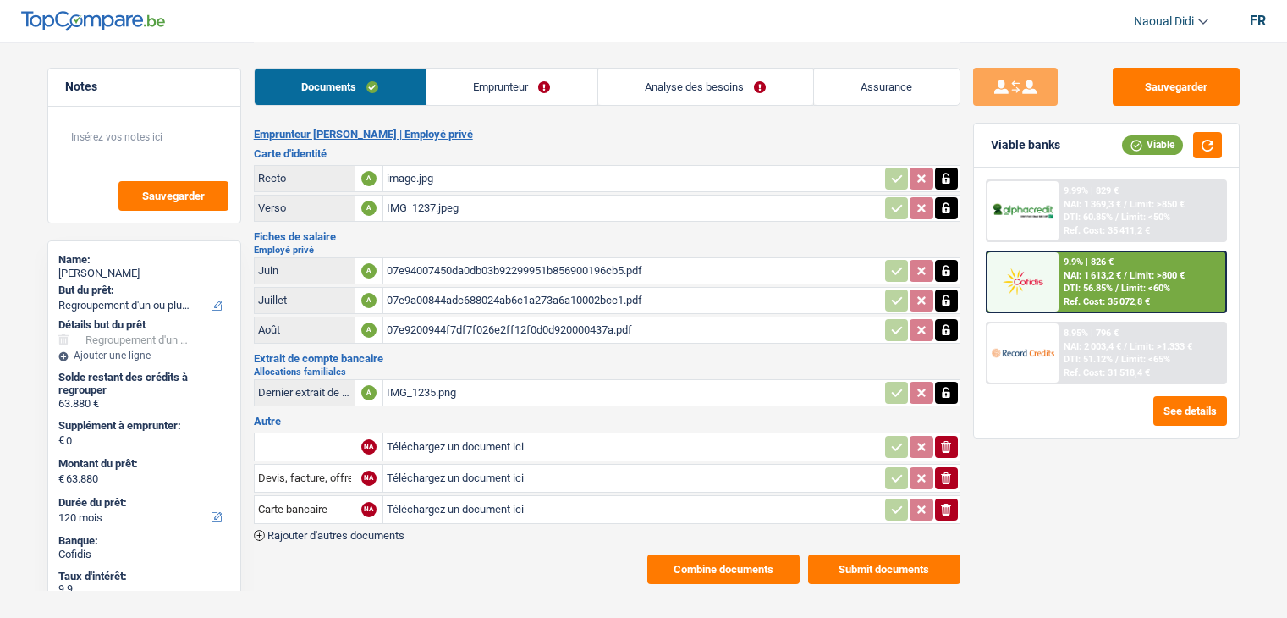
select select "refinancing"
select select "120"
click at [413, 173] on div "image.jpg" at bounding box center [633, 178] width 492 height 25
drag, startPoint x: 548, startPoint y: 85, endPoint x: 674, endPoint y: 85, distance: 126.1
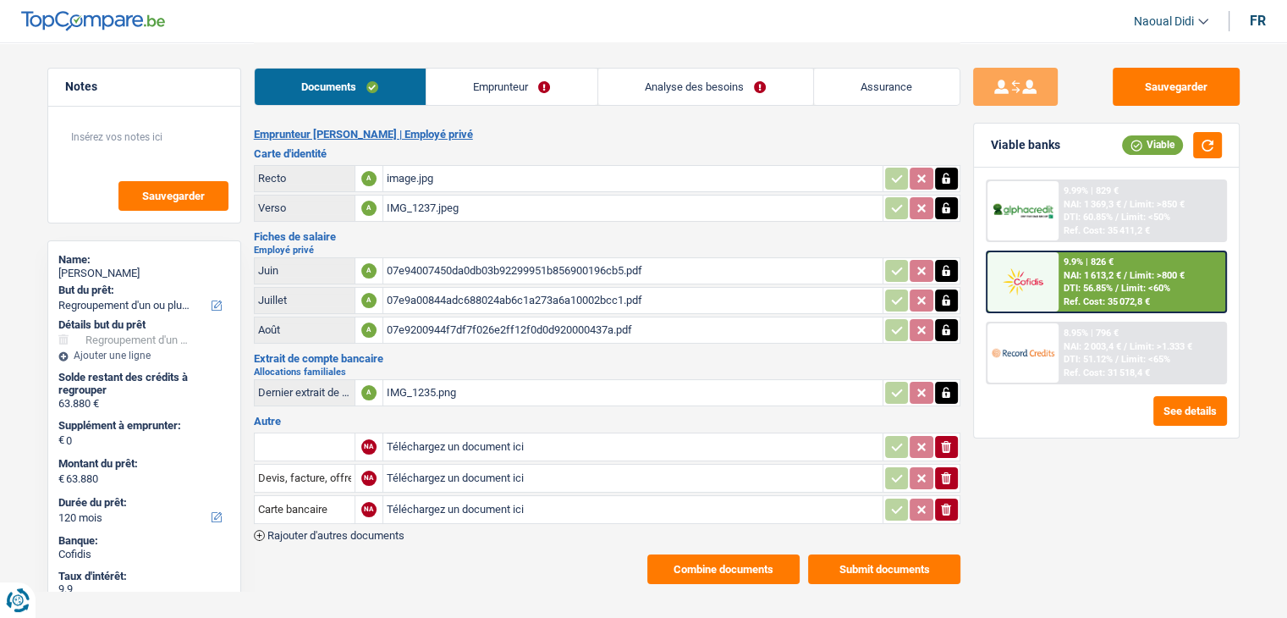
click at [550, 85] on link "Emprunteur" at bounding box center [511, 87] width 171 height 36
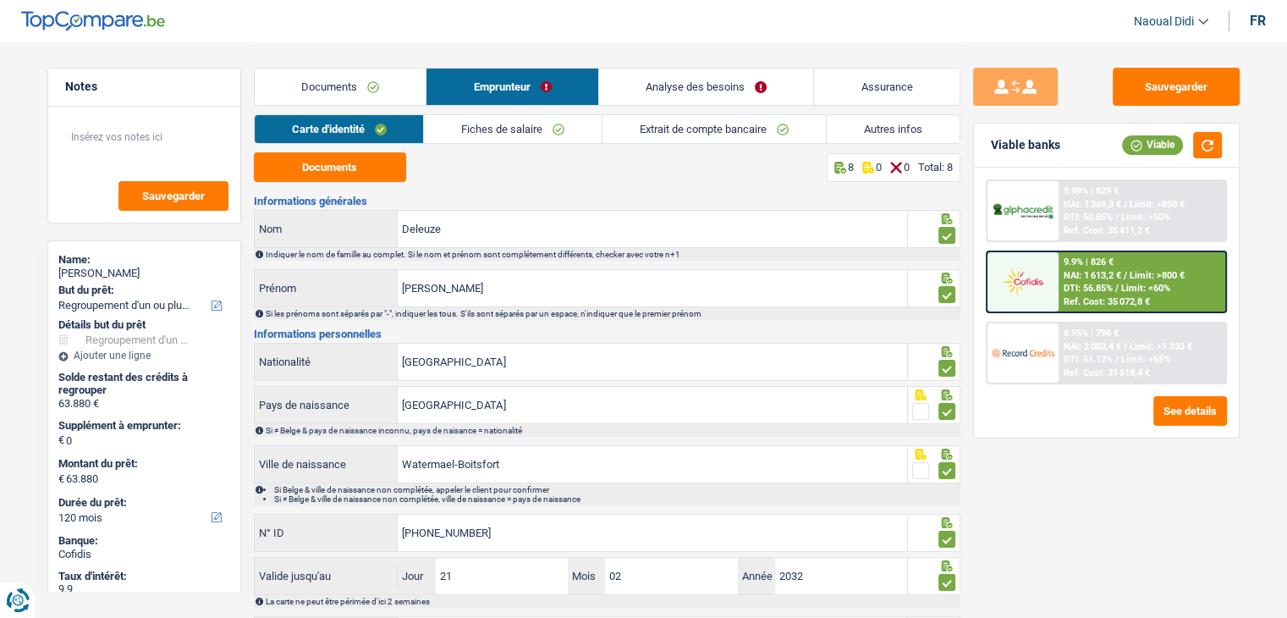
click at [871, 129] on link "Autres infos" at bounding box center [893, 129] width 133 height 28
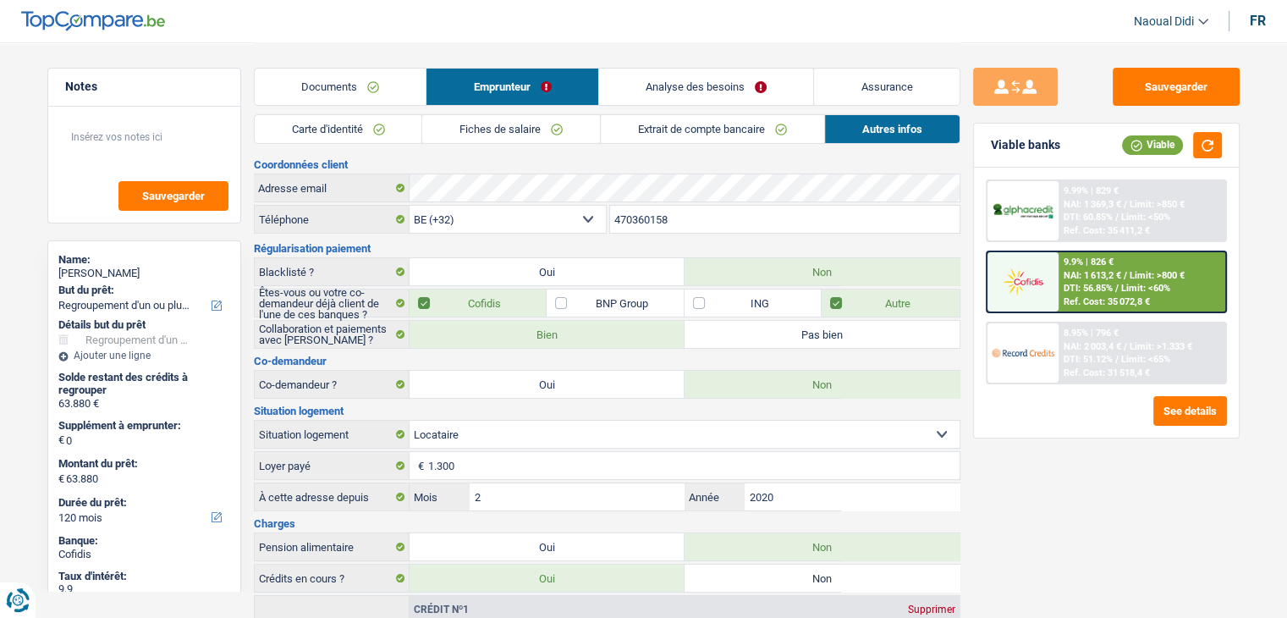
click at [699, 76] on link "Analyse des besoins" at bounding box center [706, 87] width 215 height 36
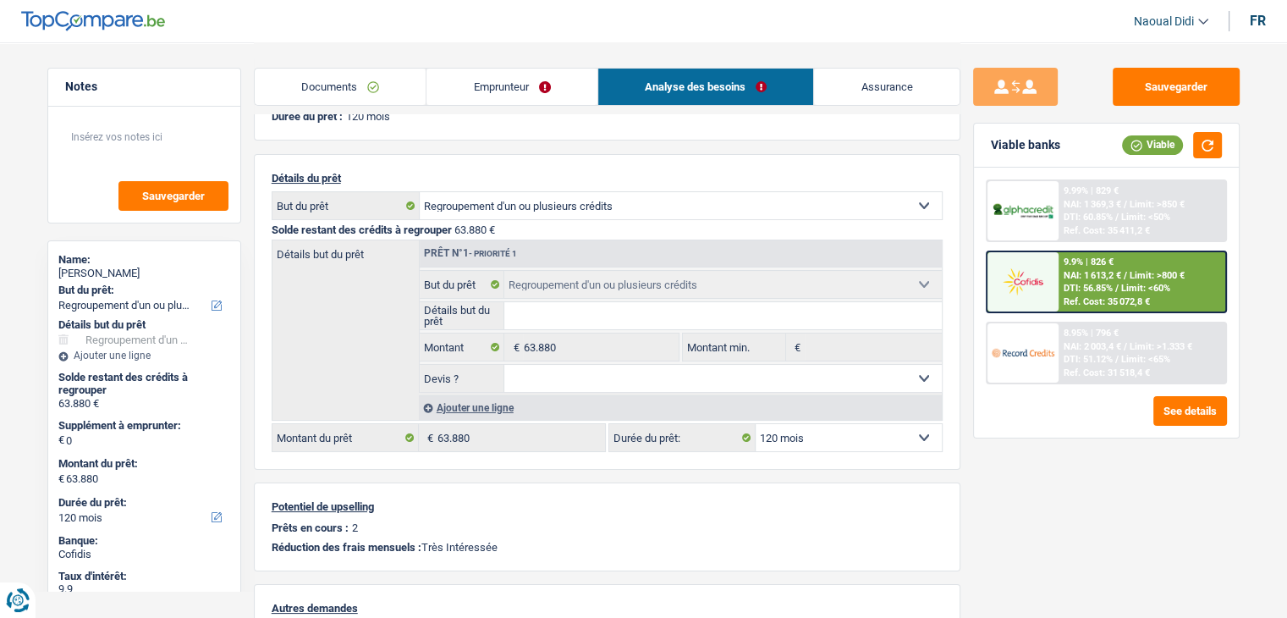
scroll to position [169, 0]
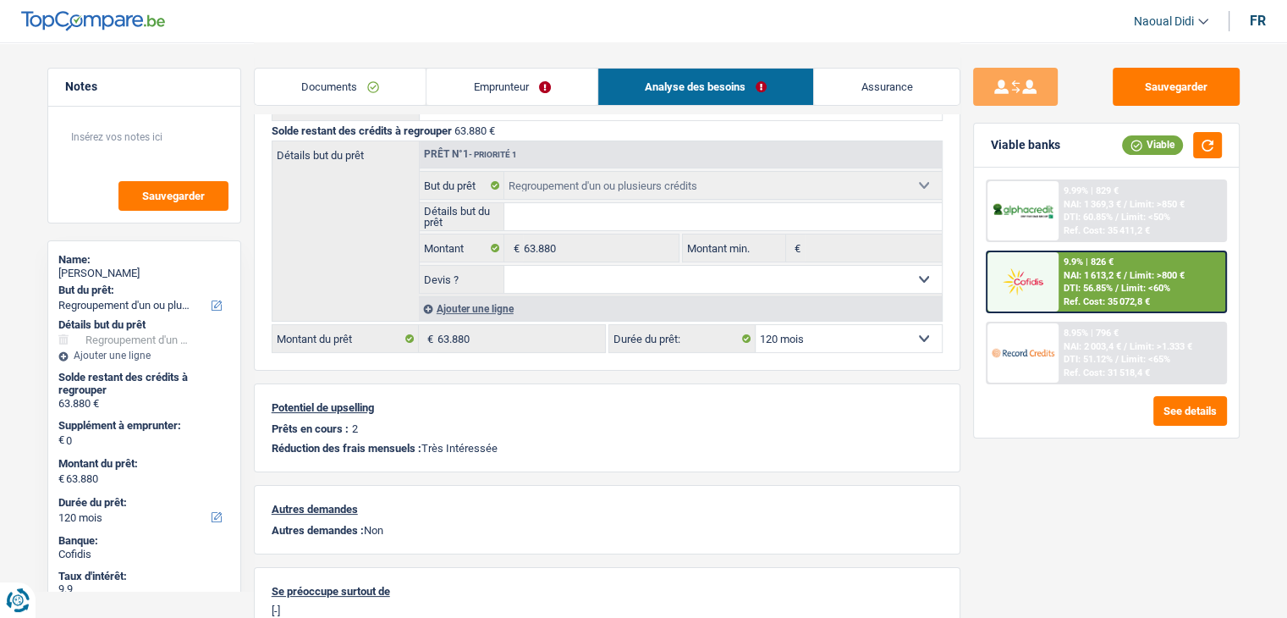
click at [1147, 278] on span "Limit: >800 €" at bounding box center [1156, 275] width 55 height 11
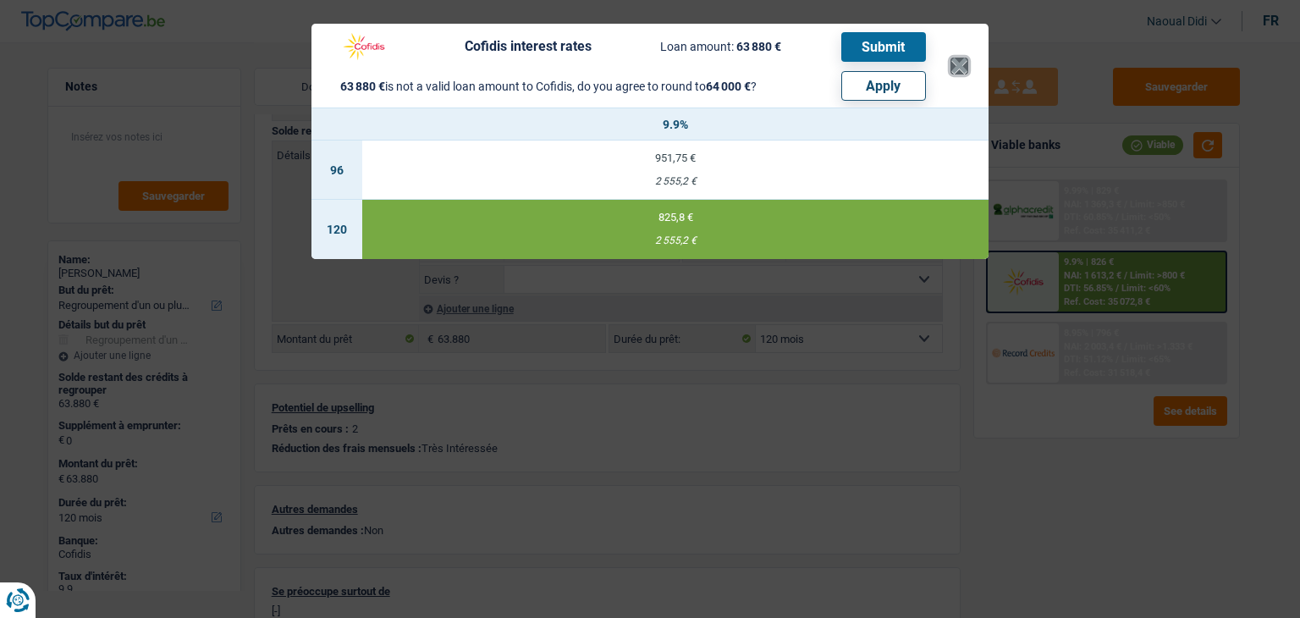
click at [959, 59] on button "×" at bounding box center [959, 66] width 18 height 17
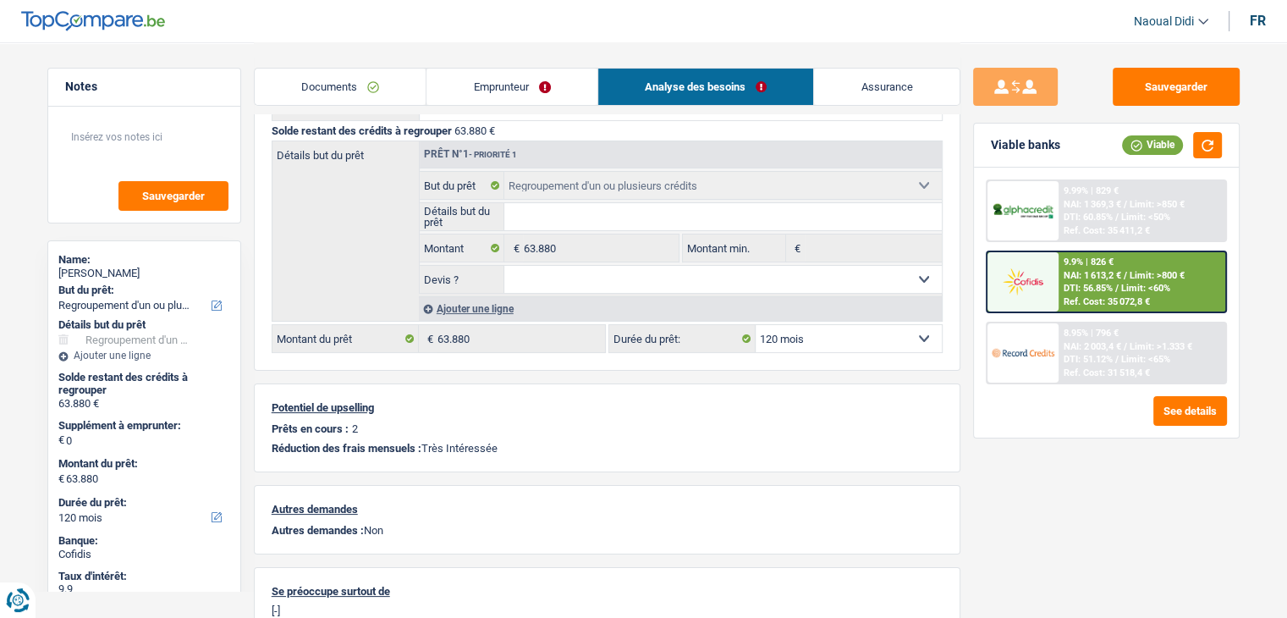
click at [1049, 286] on img at bounding box center [1023, 281] width 63 height 31
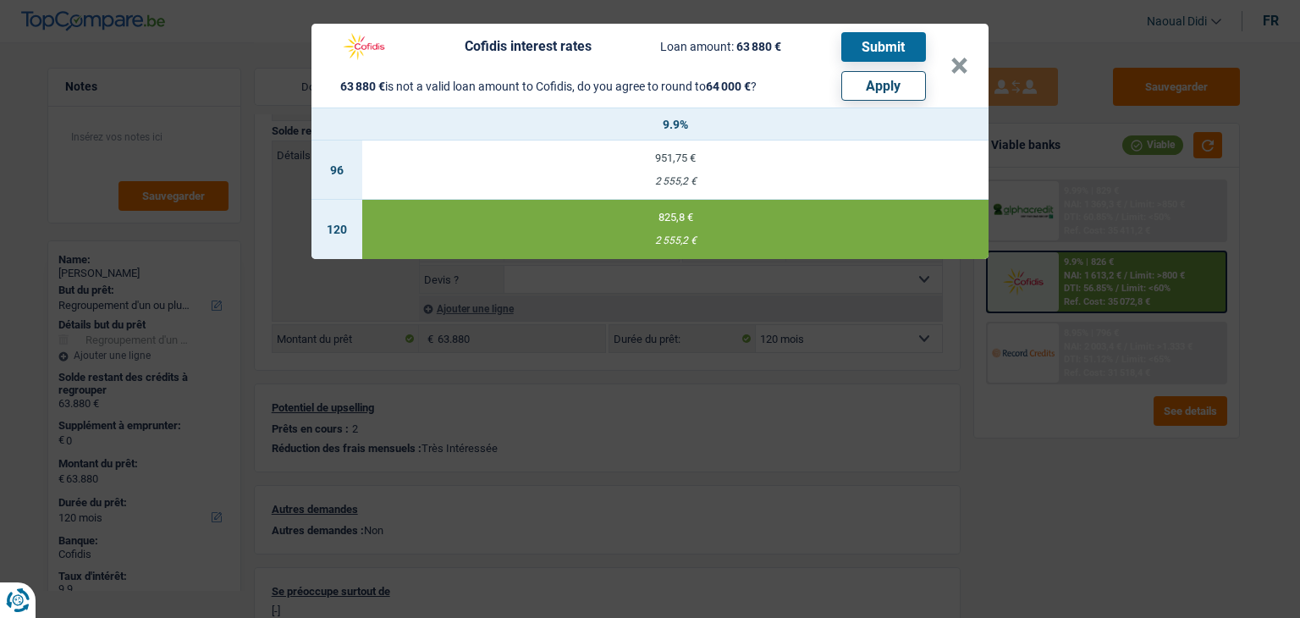
click at [892, 89] on button "Apply" at bounding box center [883, 86] width 85 height 30
type input "120"
type input "64.000"
select select "144"
type input "64.000"
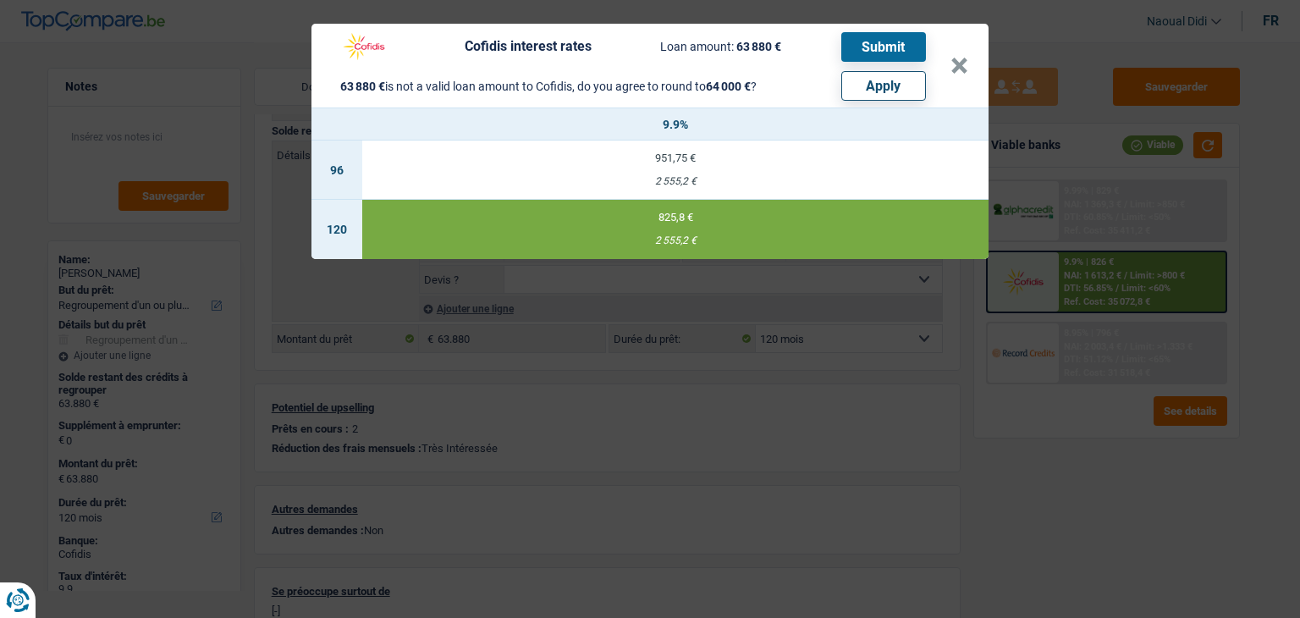
select select "144"
select select "other"
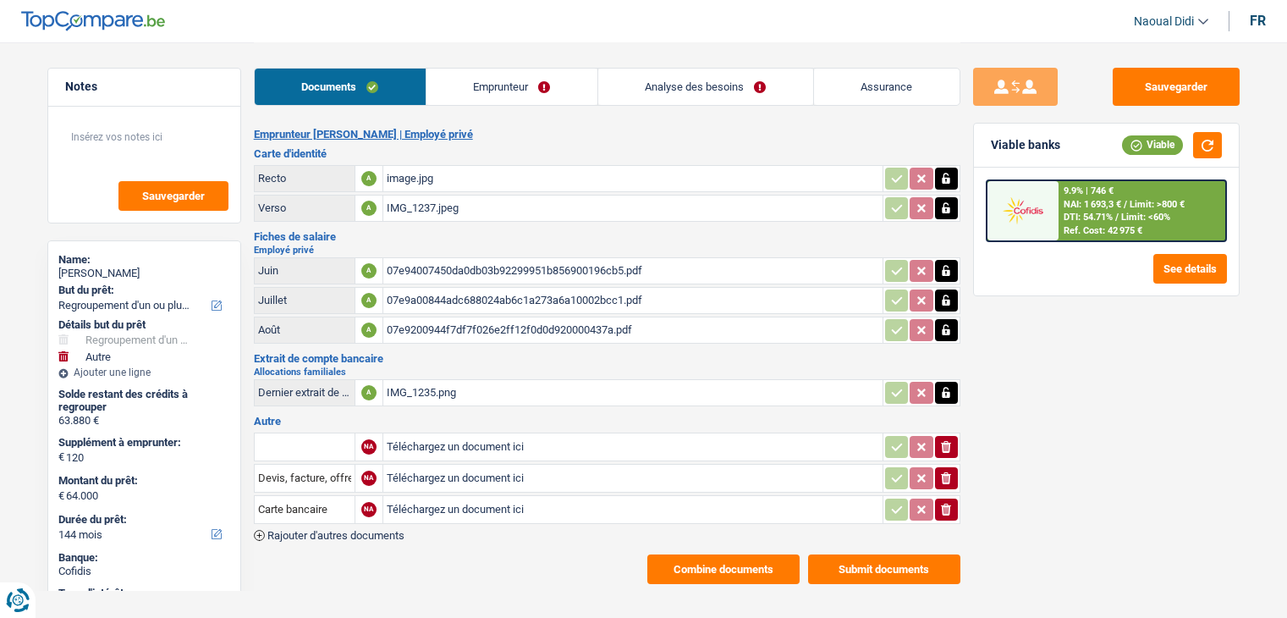
select select "refinancing"
select select "other"
click at [1120, 212] on div "DTI: 54.71% / Limit: <60%" at bounding box center [1116, 217] width 107 height 11
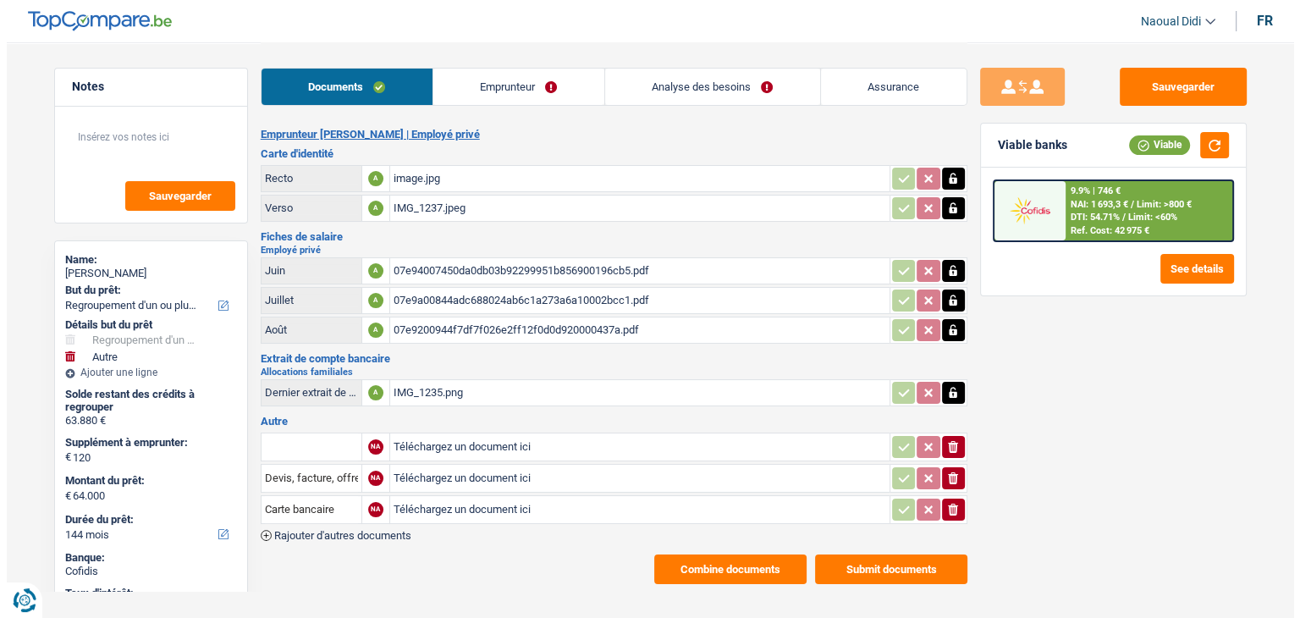
scroll to position [11, 0]
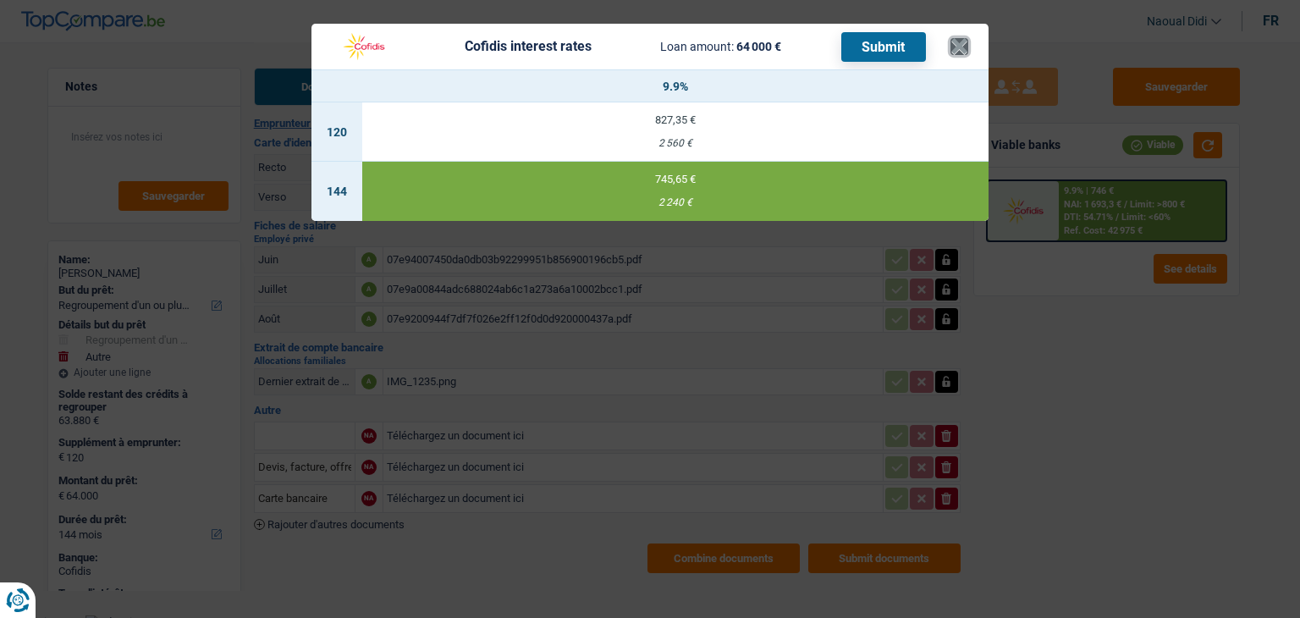
click at [963, 55] on button "×" at bounding box center [959, 46] width 18 height 17
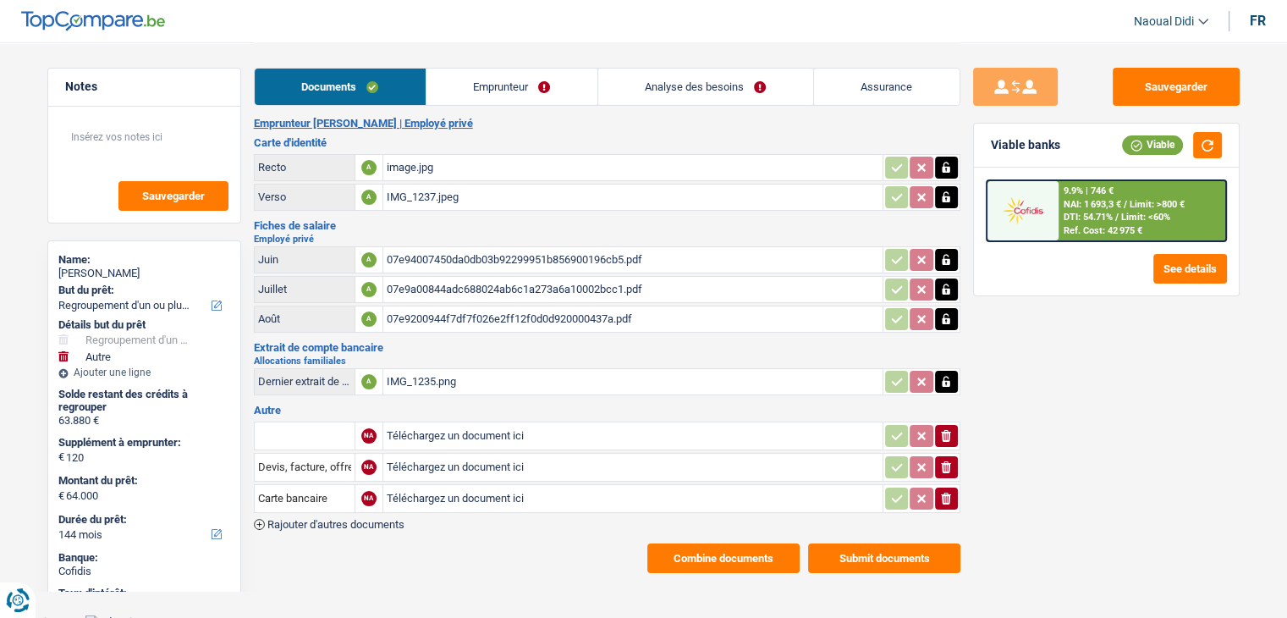
click at [503, 87] on link "Emprunteur" at bounding box center [511, 87] width 171 height 36
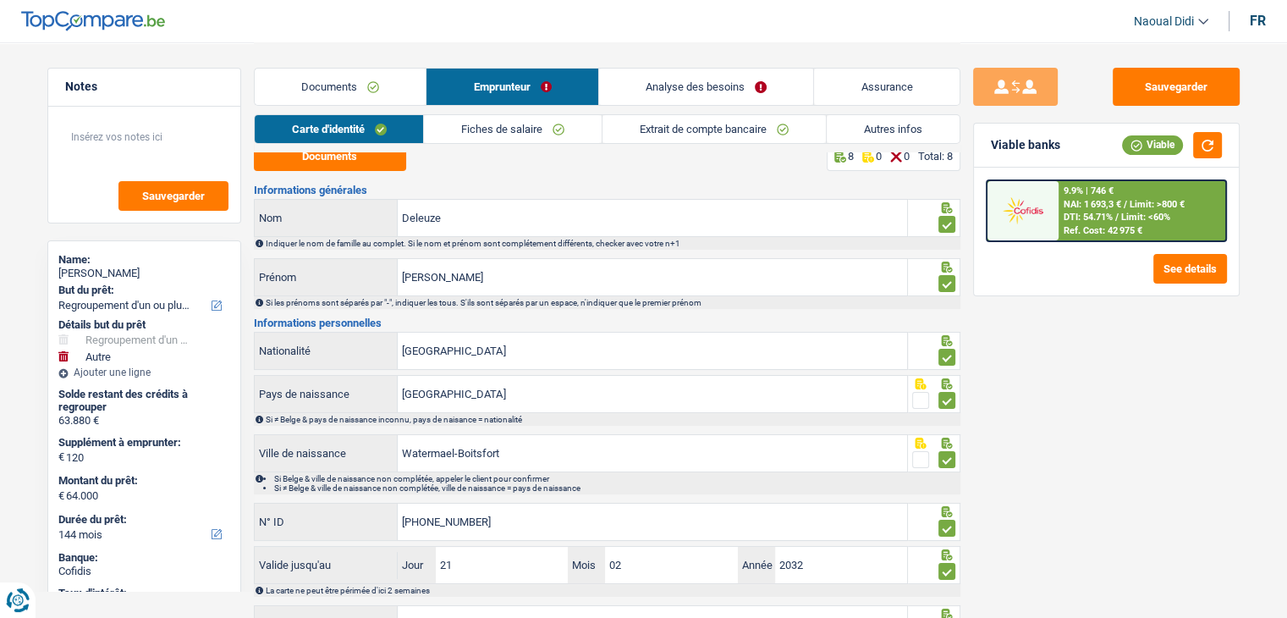
drag, startPoint x: 860, startPoint y: 129, endPoint x: 846, endPoint y: 206, distance: 77.5
click at [860, 129] on link "Autres infos" at bounding box center [893, 129] width 133 height 28
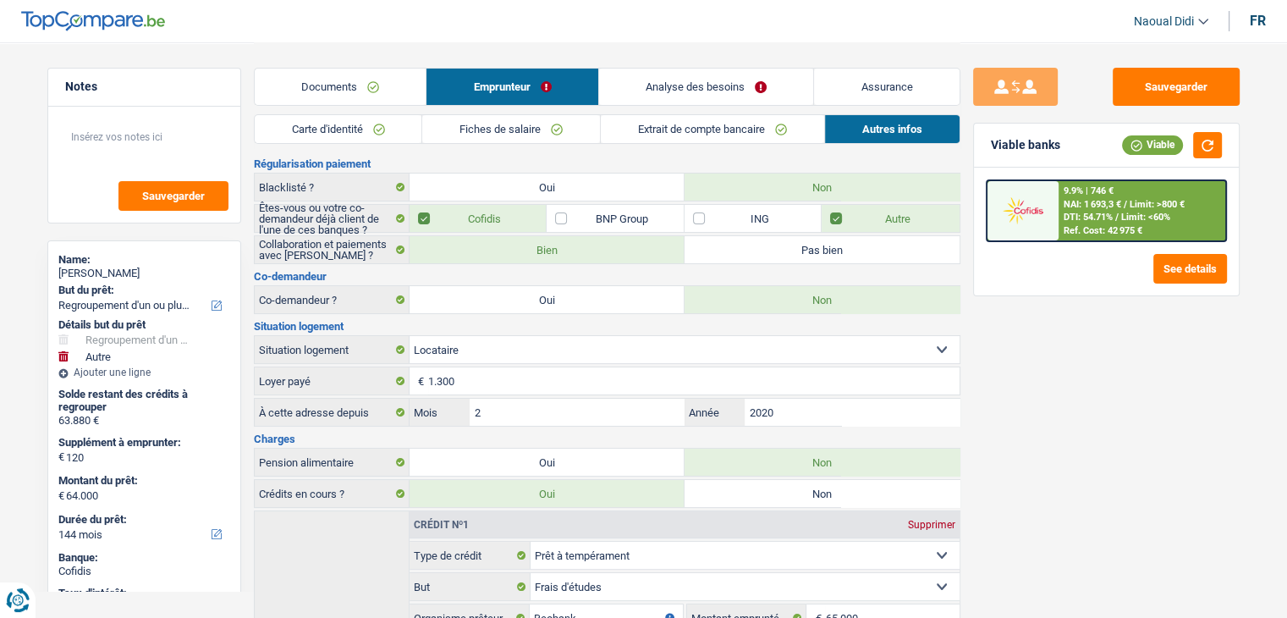
scroll to position [0, 0]
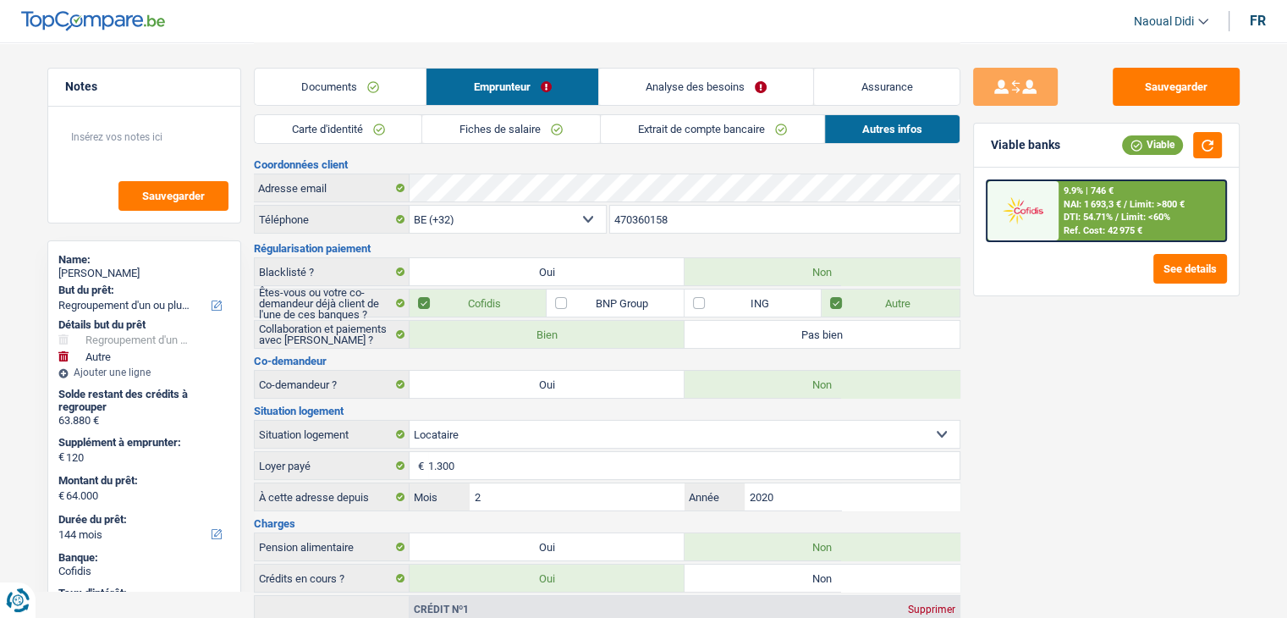
click at [508, 124] on link "Fiches de salaire" at bounding box center [511, 129] width 178 height 28
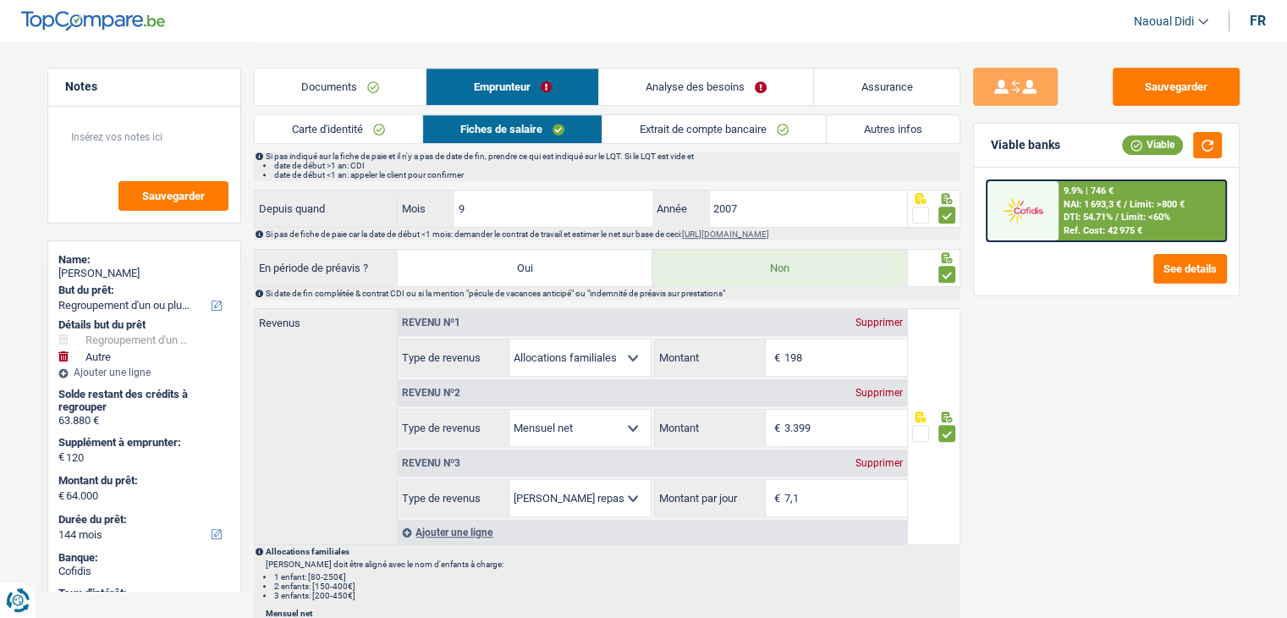
scroll to position [761, 0]
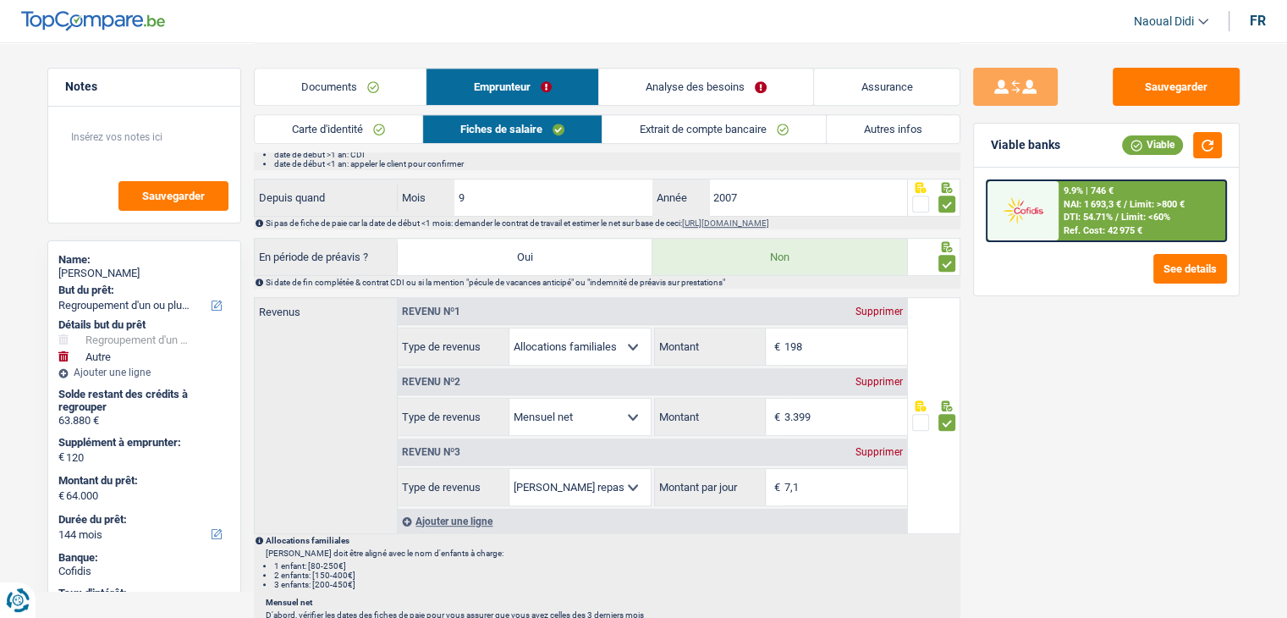
click at [1151, 199] on span "Limit: >800 €" at bounding box center [1156, 204] width 55 height 11
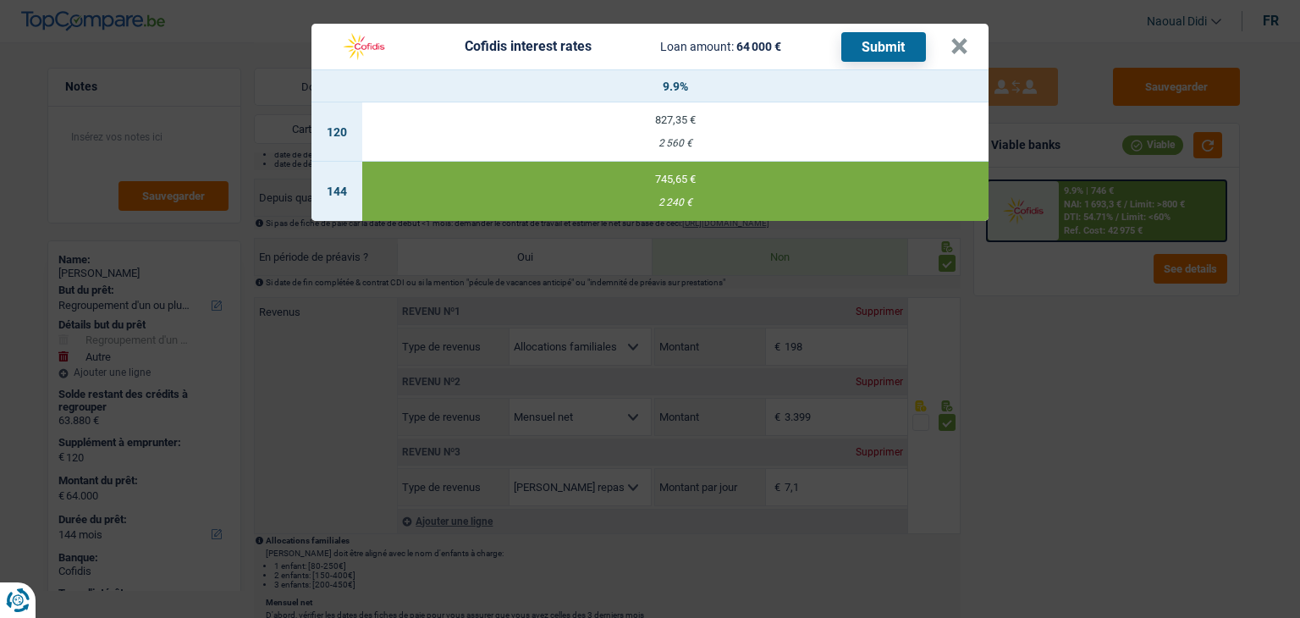
click at [673, 133] on td "827,35 € 2 560 €" at bounding box center [675, 131] width 626 height 59
select select "120"
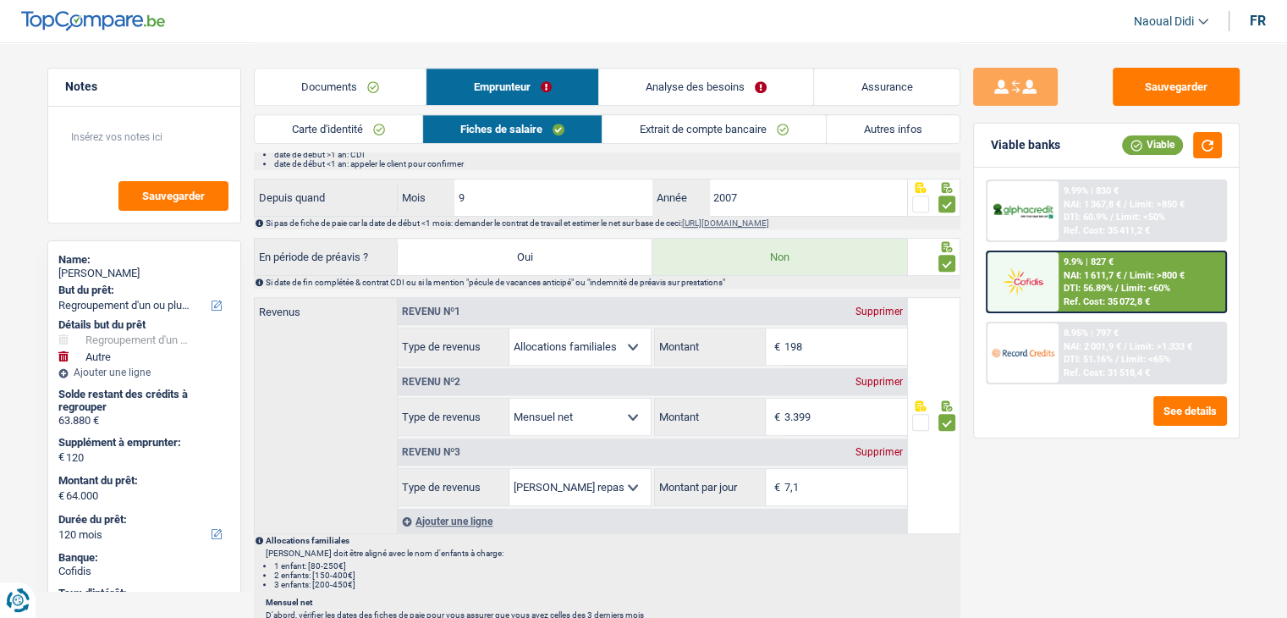
click at [1065, 290] on span "DTI: 56.89%" at bounding box center [1087, 288] width 49 height 11
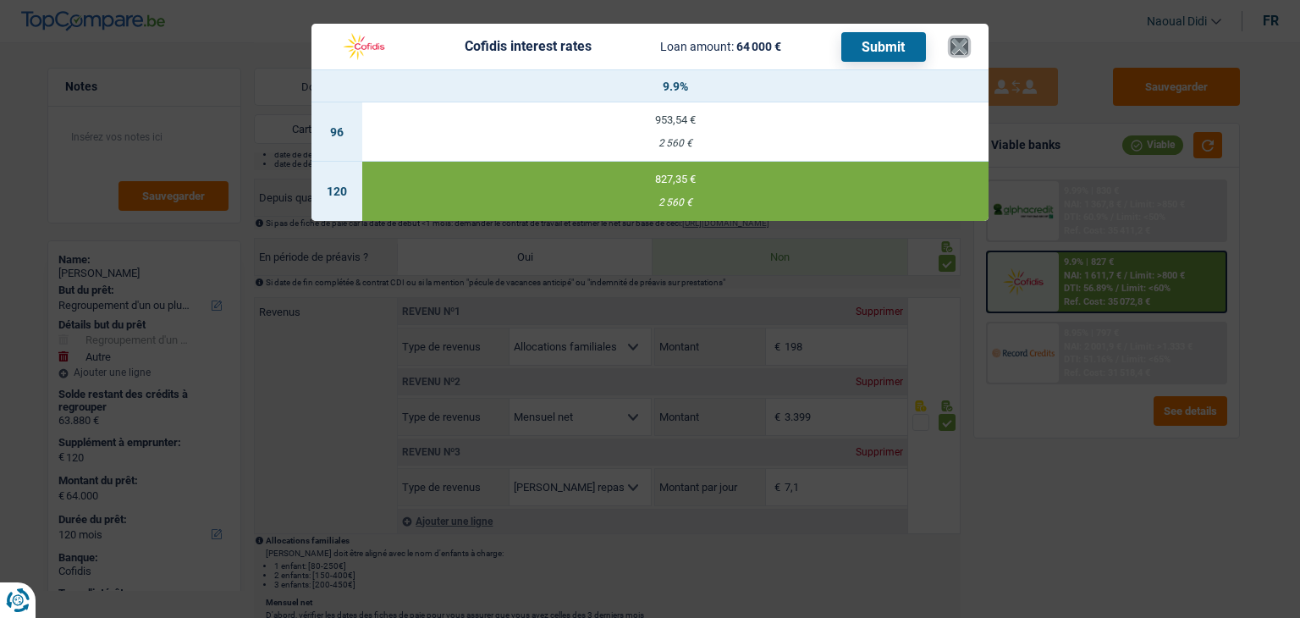
click at [959, 44] on button "×" at bounding box center [959, 46] width 18 height 17
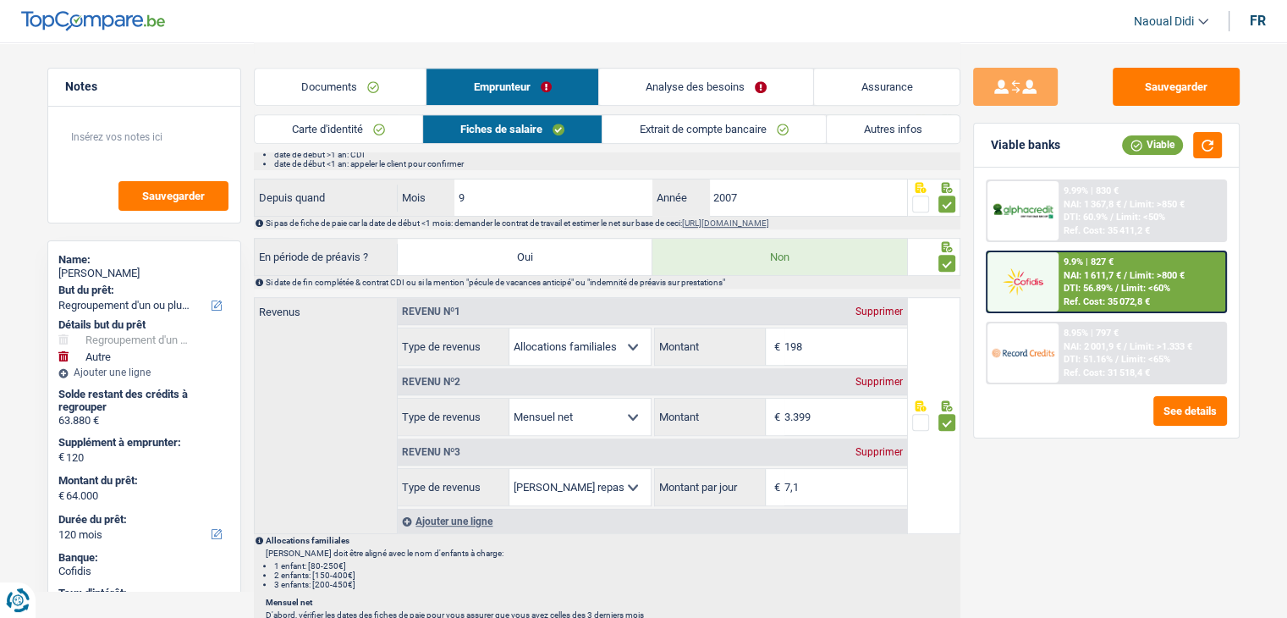
click at [1085, 270] on span "NAI: 1 611,7 €" at bounding box center [1092, 275] width 58 height 11
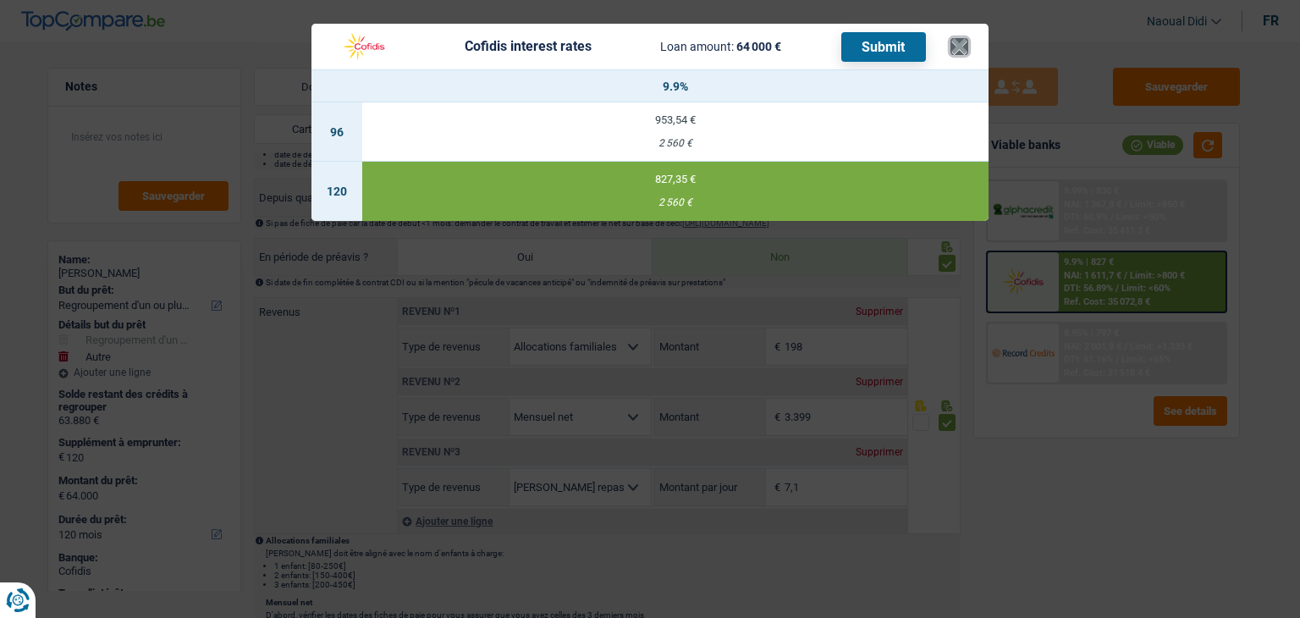
click at [958, 47] on button "×" at bounding box center [959, 46] width 18 height 17
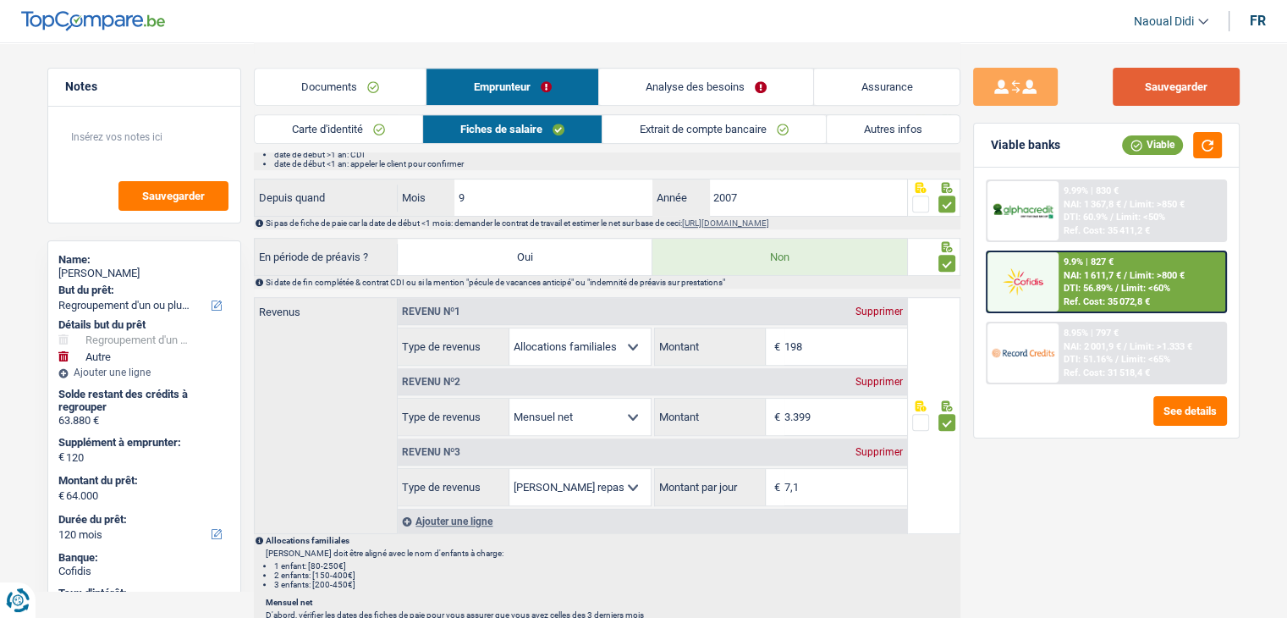
click at [1154, 79] on button "Sauvegarder" at bounding box center [1176, 87] width 127 height 38
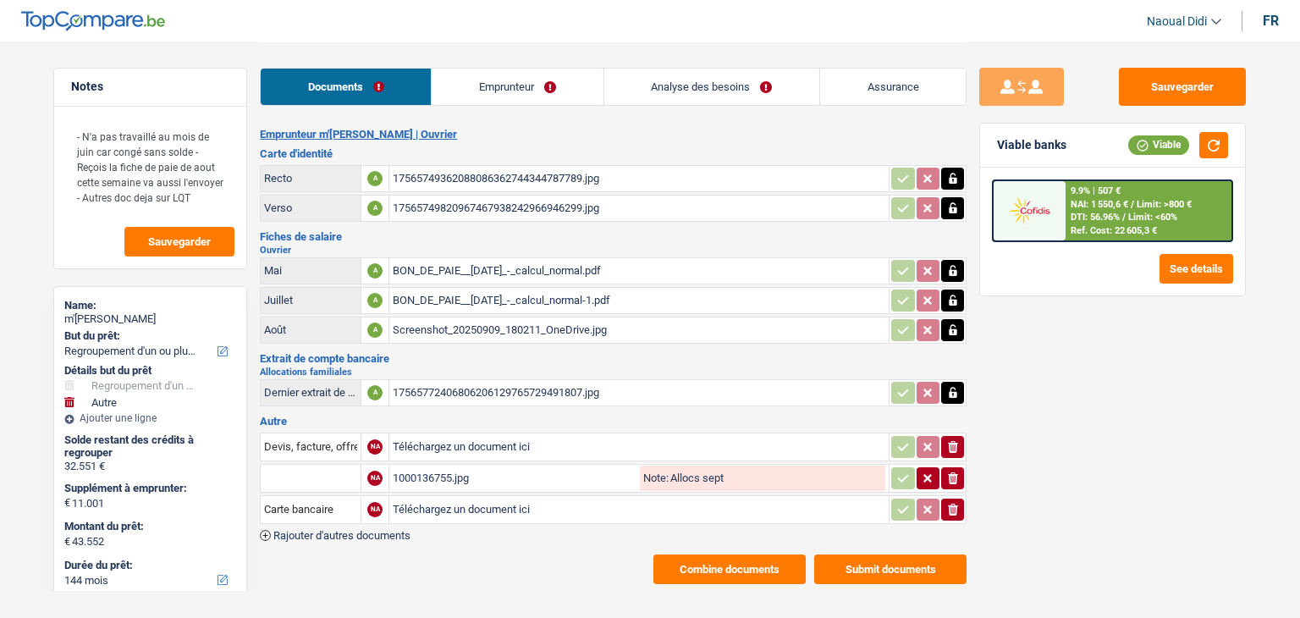
select select "refinancing"
select select "other"
select select "144"
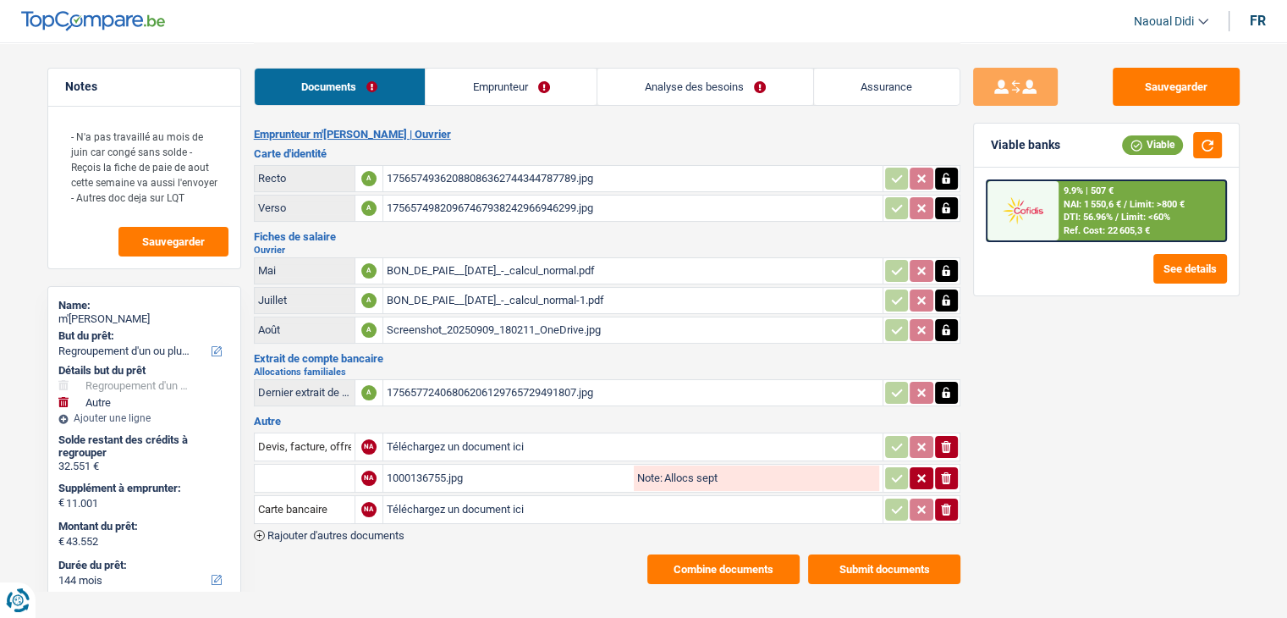
click at [511, 85] on link "Emprunteur" at bounding box center [511, 87] width 171 height 36
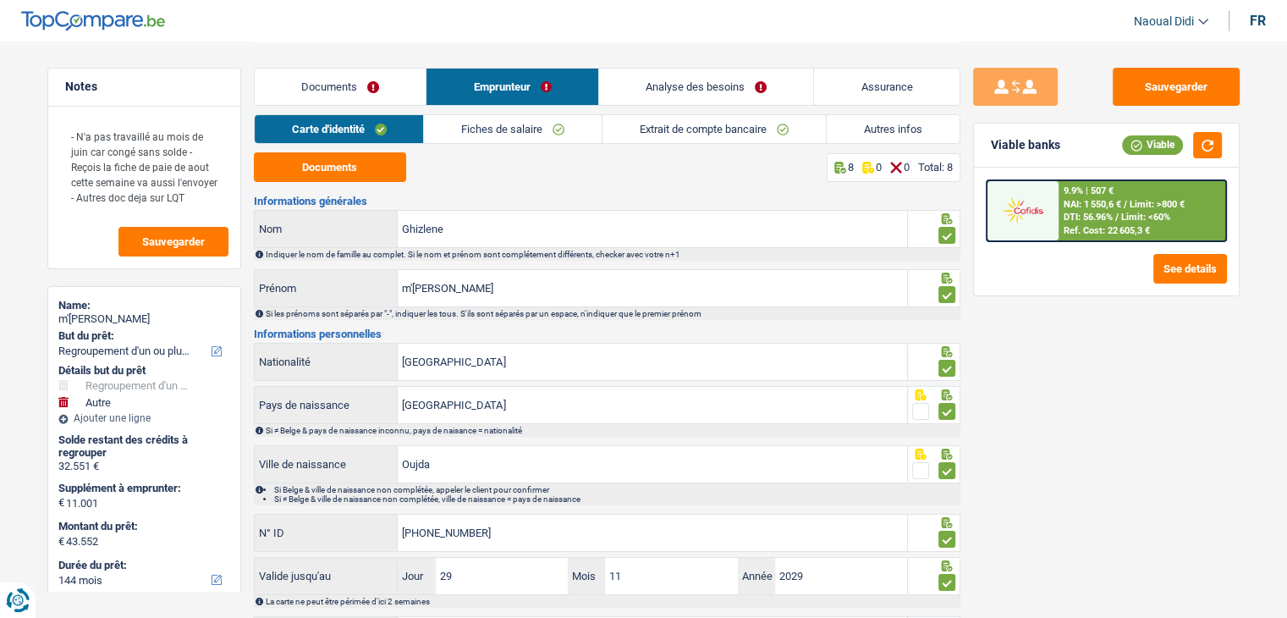
click at [315, 92] on link "Documents" at bounding box center [341, 87] width 172 height 36
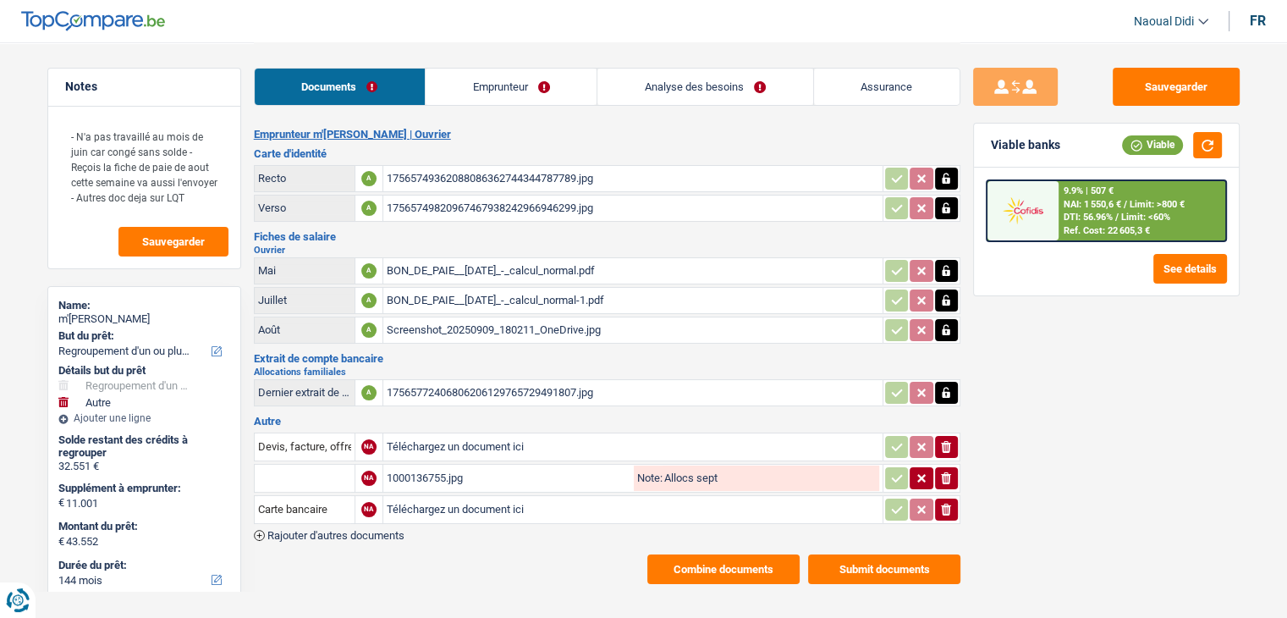
click at [420, 179] on div "17565749362088086362744344787789.jpg" at bounding box center [633, 178] width 492 height 25
click at [1135, 212] on span "Limit: <60%" at bounding box center [1145, 217] width 49 height 11
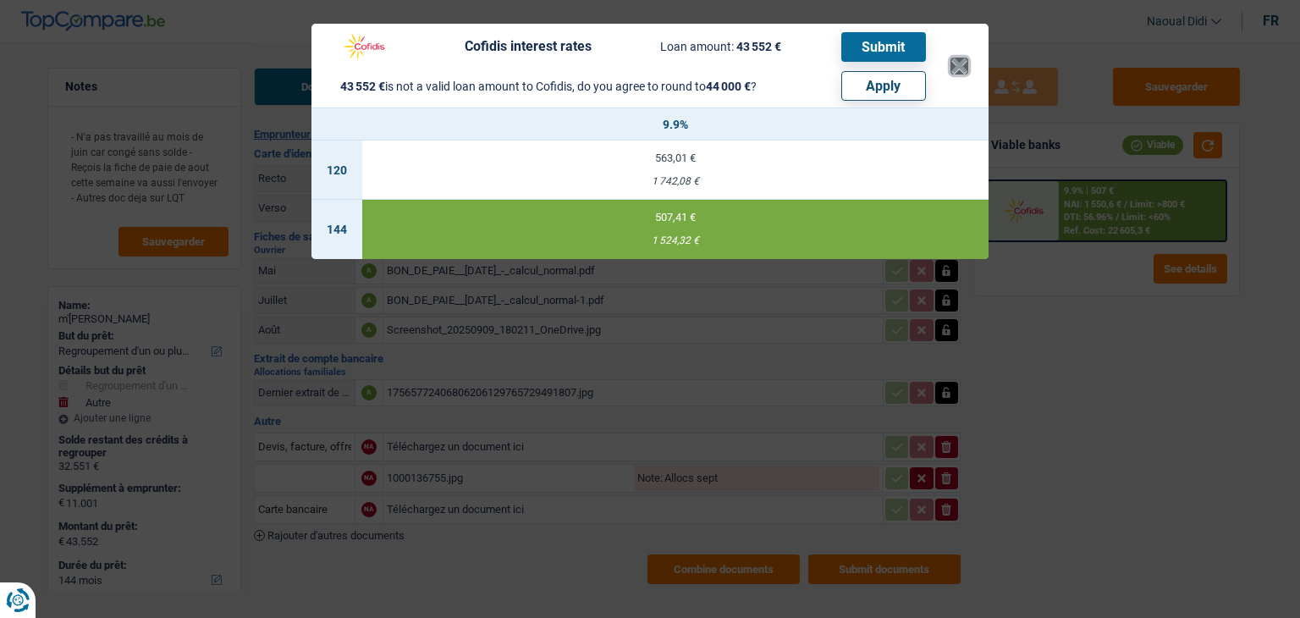
click at [956, 59] on button "×" at bounding box center [959, 66] width 18 height 17
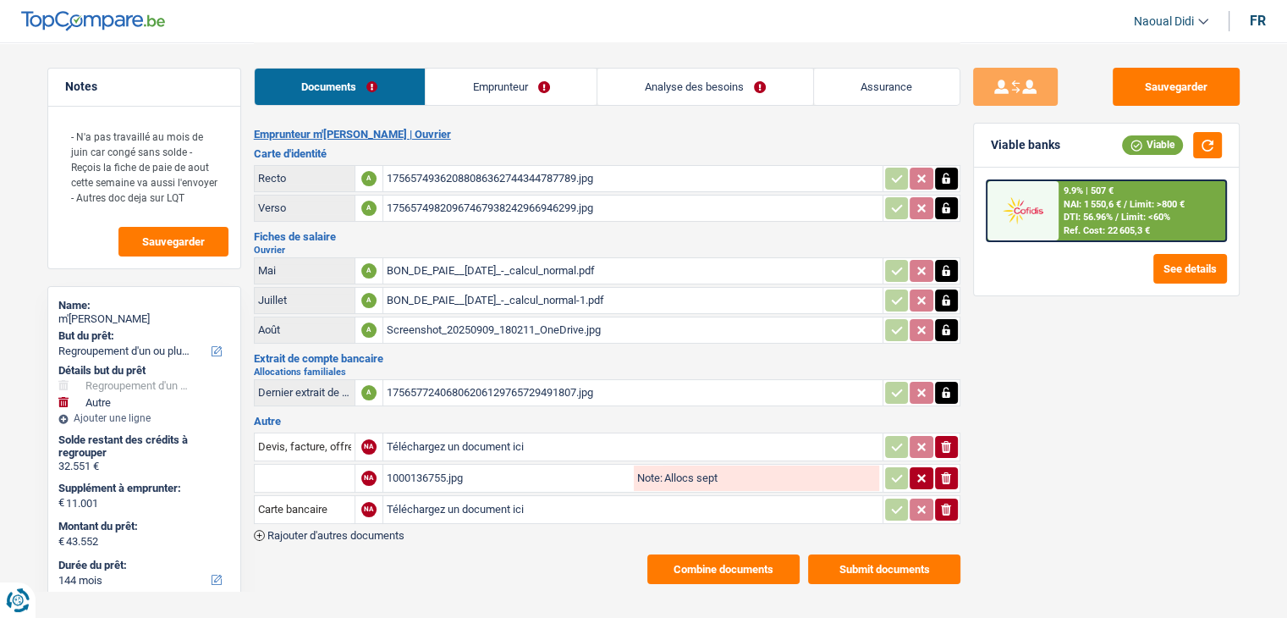
click at [683, 88] on link "Analyse des besoins" at bounding box center [704, 87] width 215 height 36
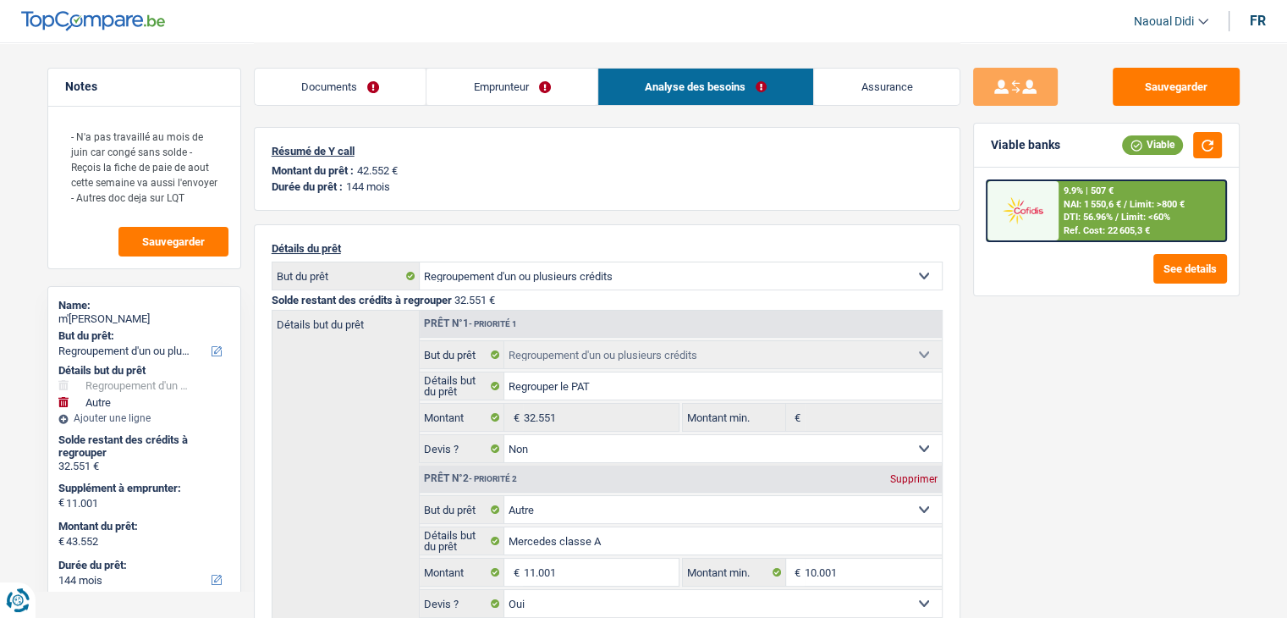
click at [1074, 212] on span "DTI: 56.96%" at bounding box center [1087, 217] width 49 height 11
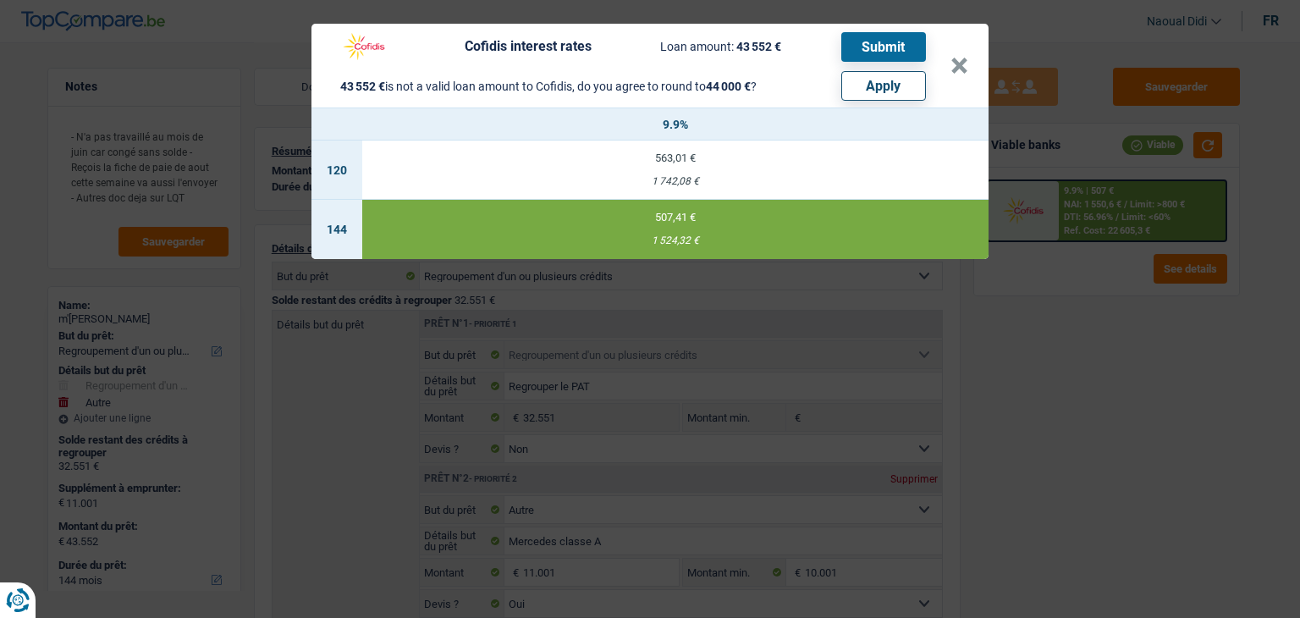
click at [876, 95] on button "Apply" at bounding box center [883, 86] width 85 height 30
type input "11.449"
type input "44.000"
type input "11.449"
type input "44.000"
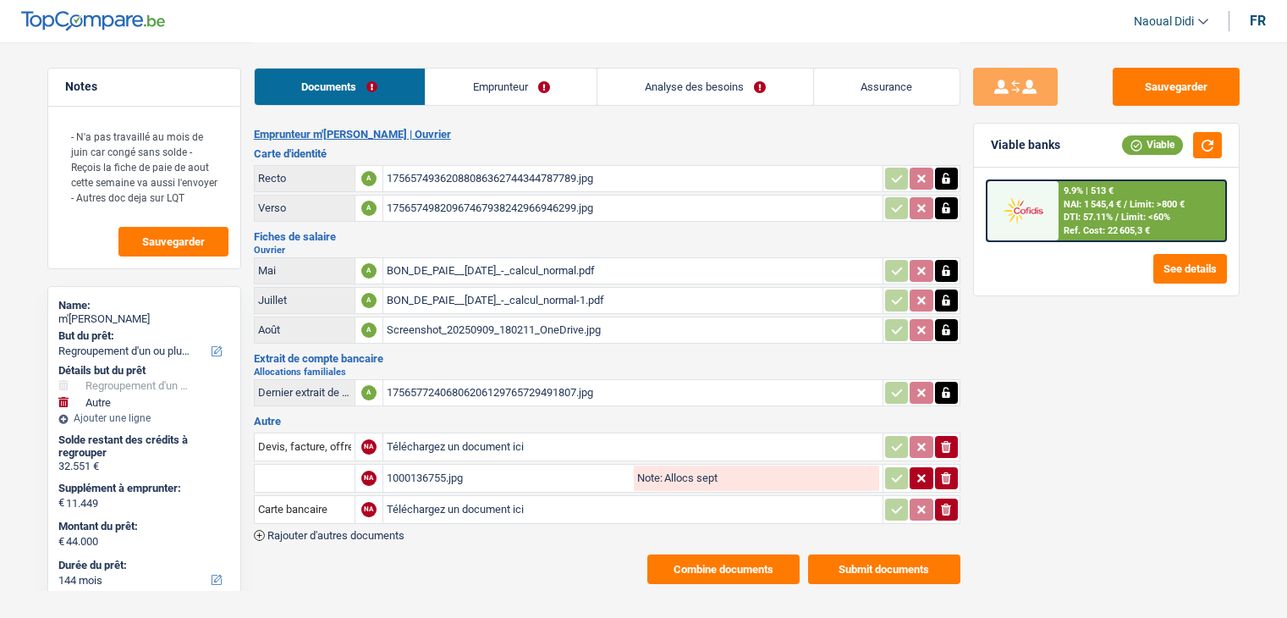
select select "refinancing"
select select "other"
select select "144"
click at [1073, 203] on span "NAI: 1 545,4 €" at bounding box center [1092, 204] width 58 height 11
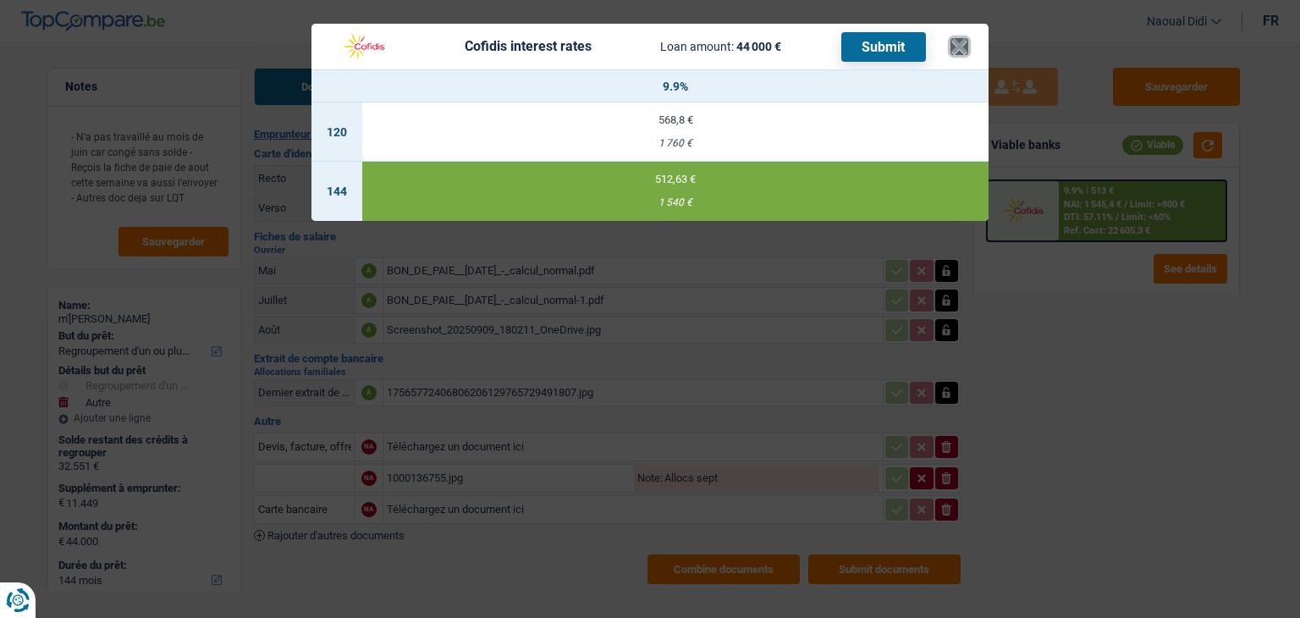
click at [958, 51] on button "×" at bounding box center [959, 46] width 18 height 17
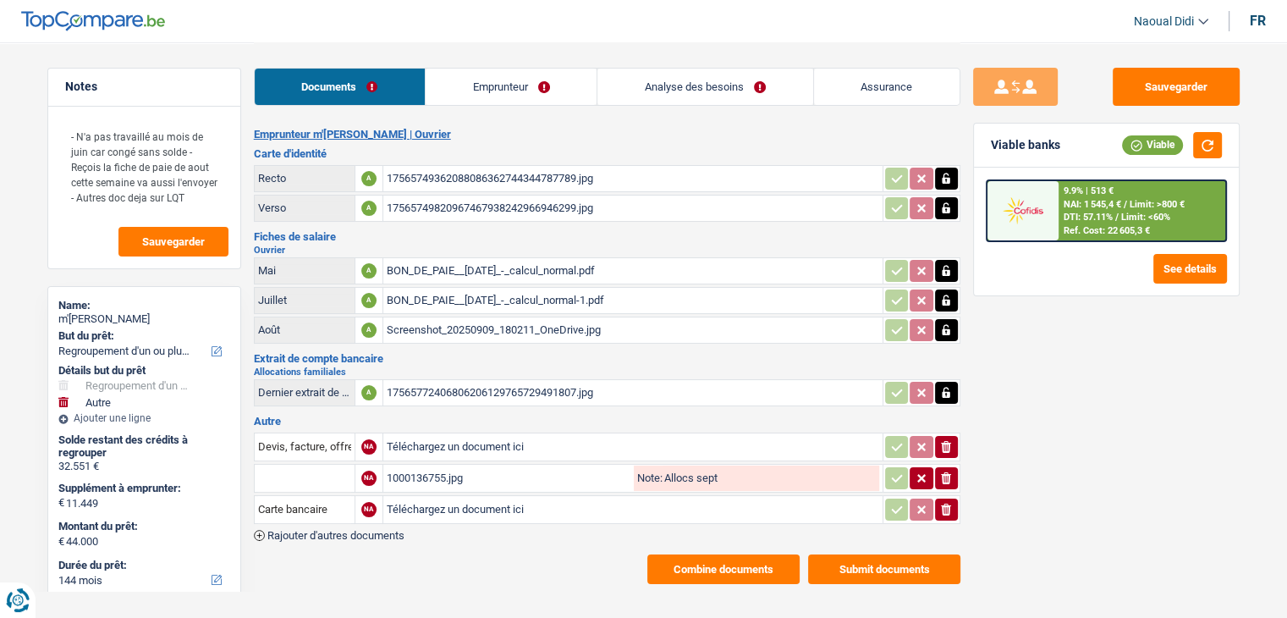
click at [486, 81] on link "Emprunteur" at bounding box center [511, 87] width 171 height 36
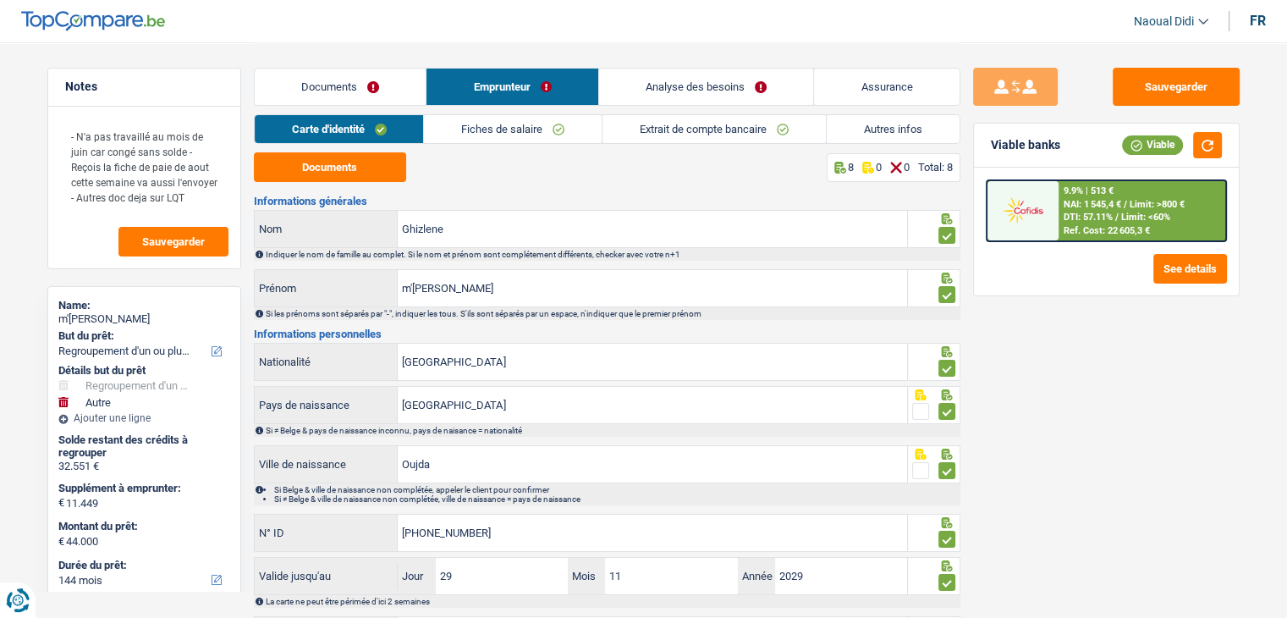
click at [684, 129] on link "Extrait de compte bancaire" at bounding box center [713, 129] width 223 height 28
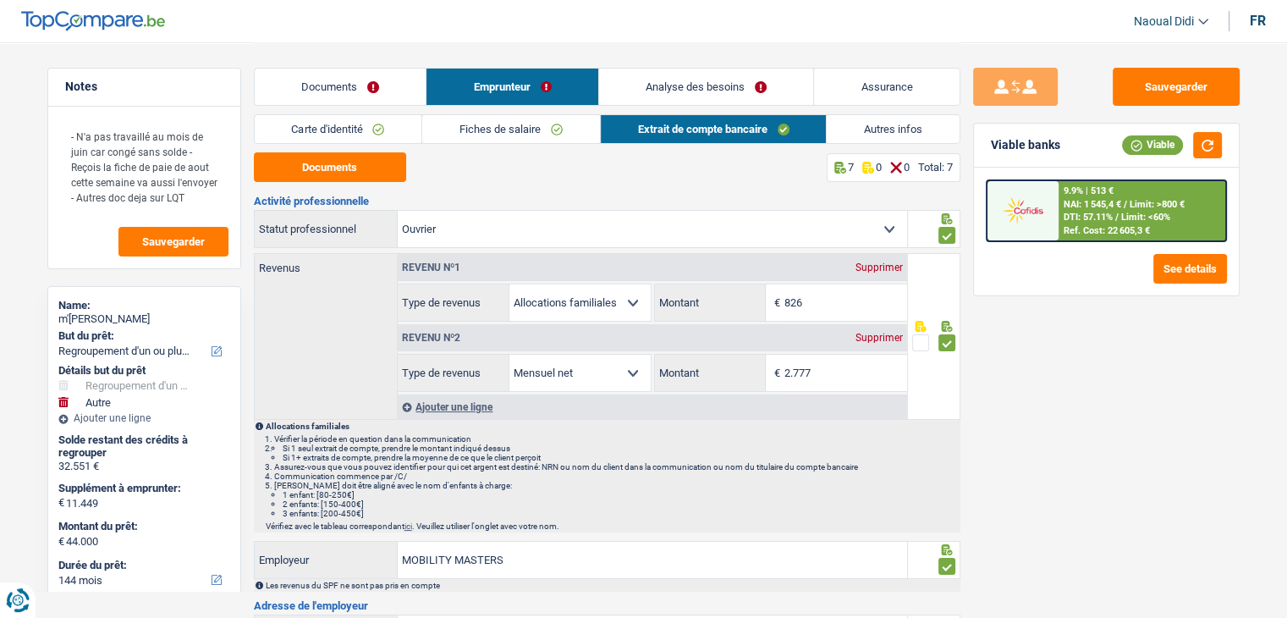
click at [858, 129] on link "Autres infos" at bounding box center [893, 129] width 133 height 28
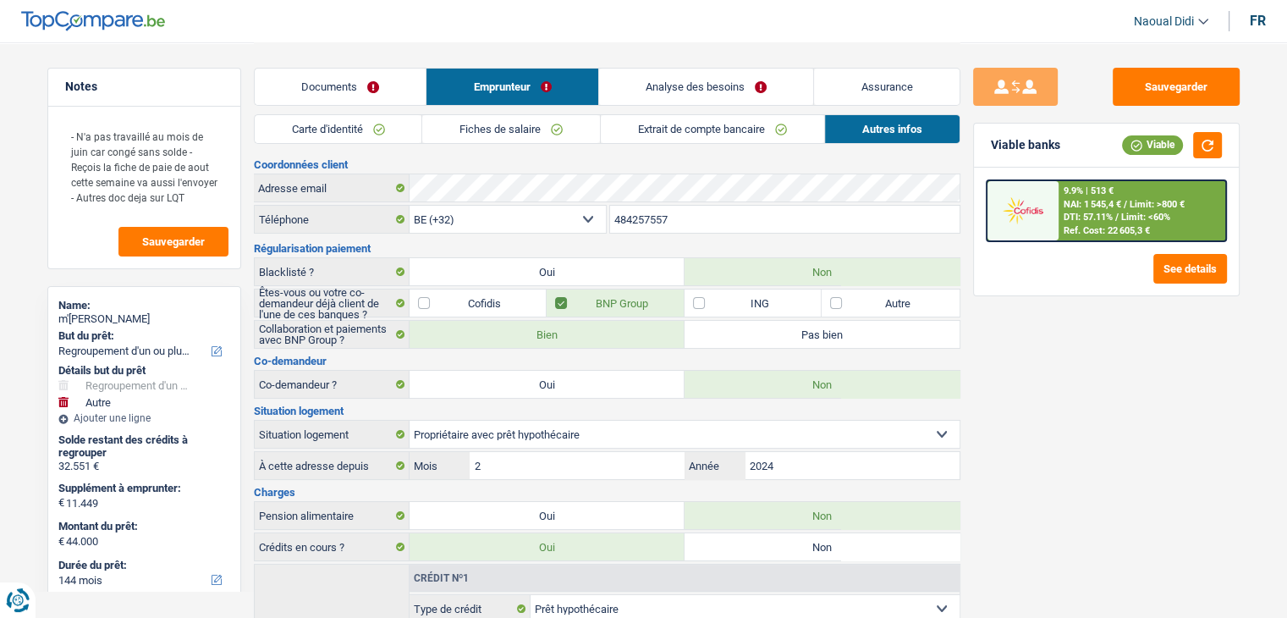
click at [651, 85] on link "Analyse des besoins" at bounding box center [706, 87] width 215 height 36
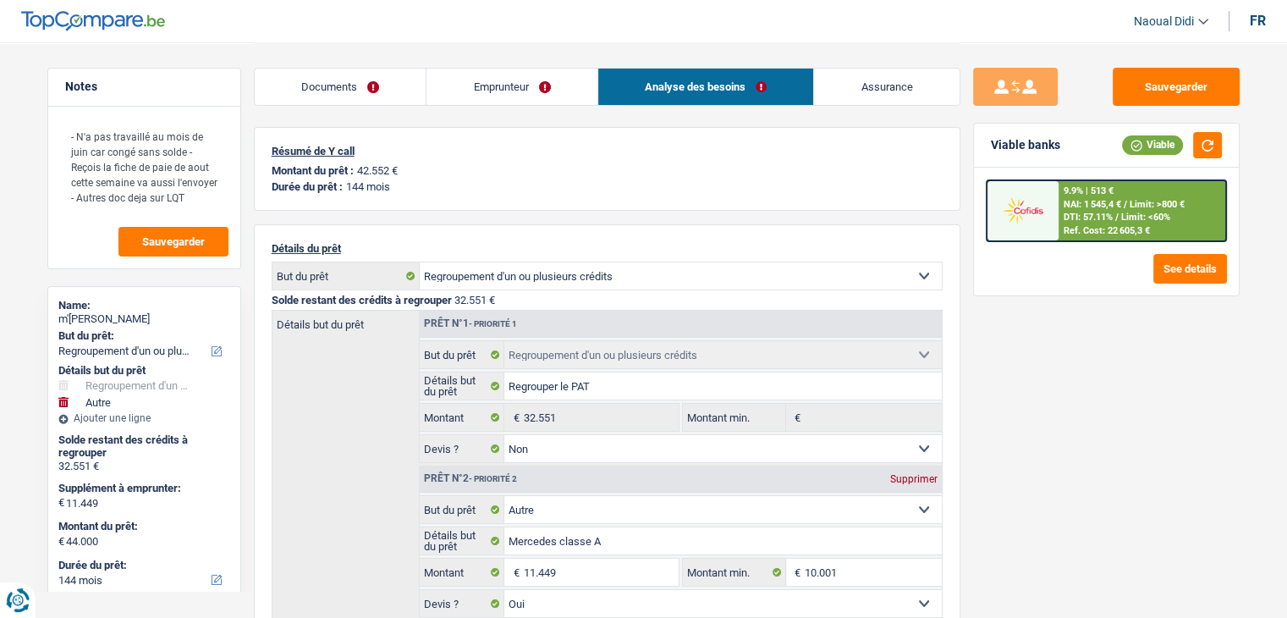
click at [462, 77] on link "Emprunteur" at bounding box center [511, 87] width 171 height 36
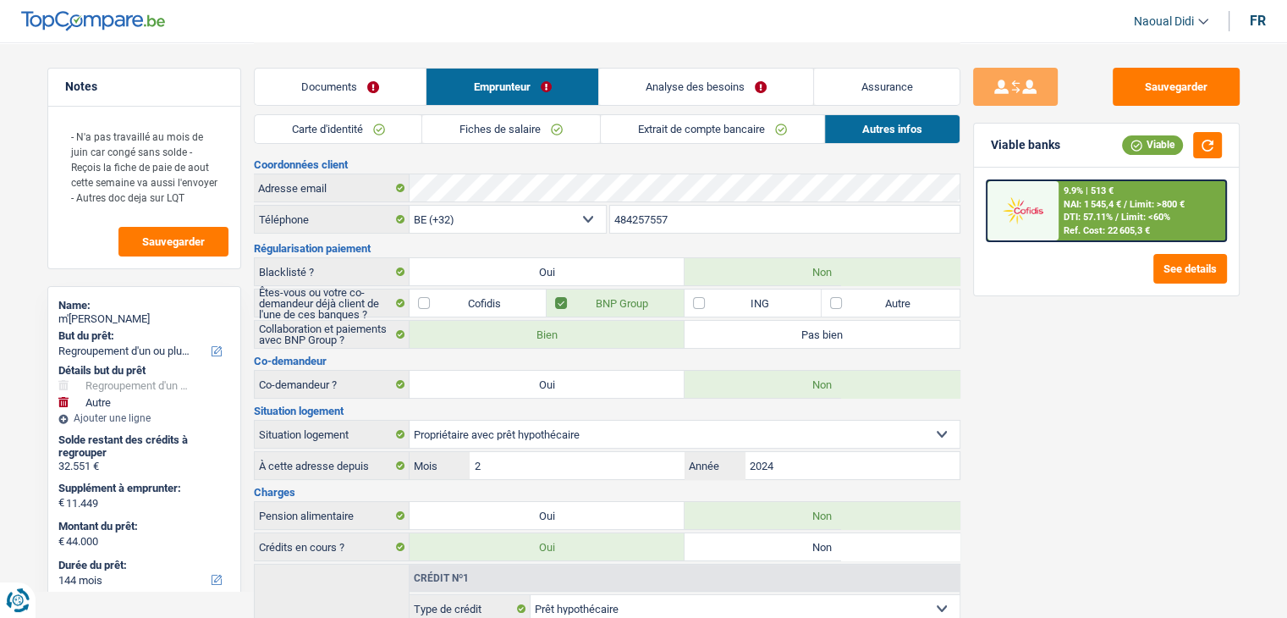
click at [465, 130] on link "Fiches de salaire" at bounding box center [511, 129] width 178 height 28
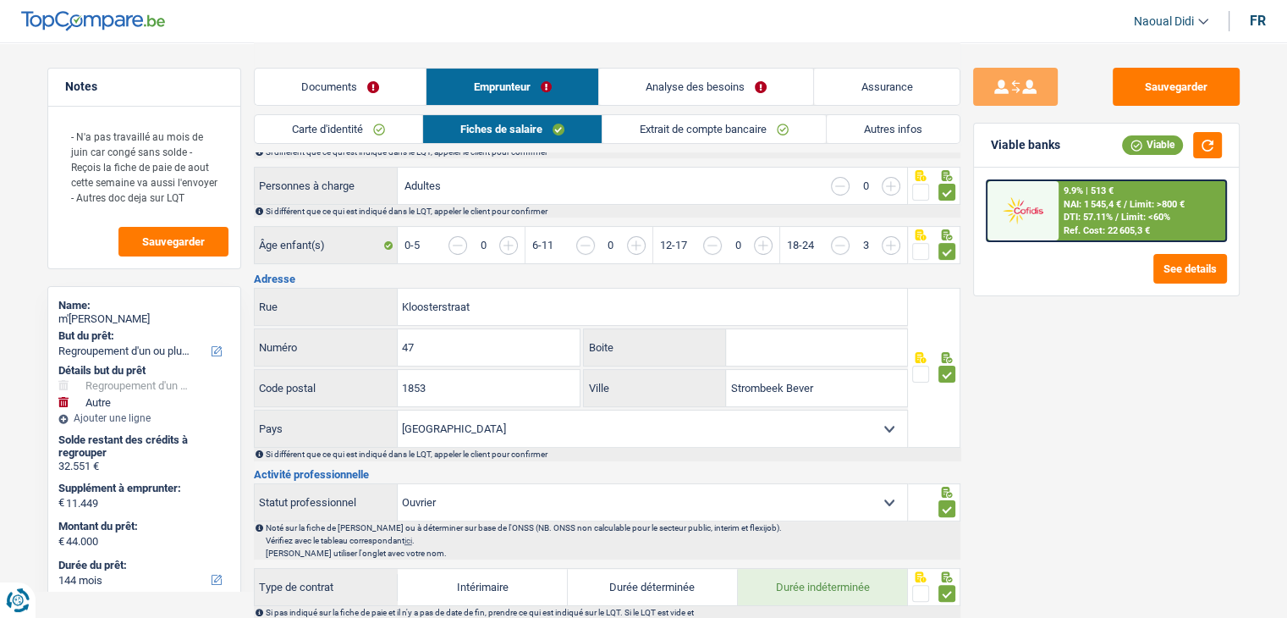
scroll to position [254, 0]
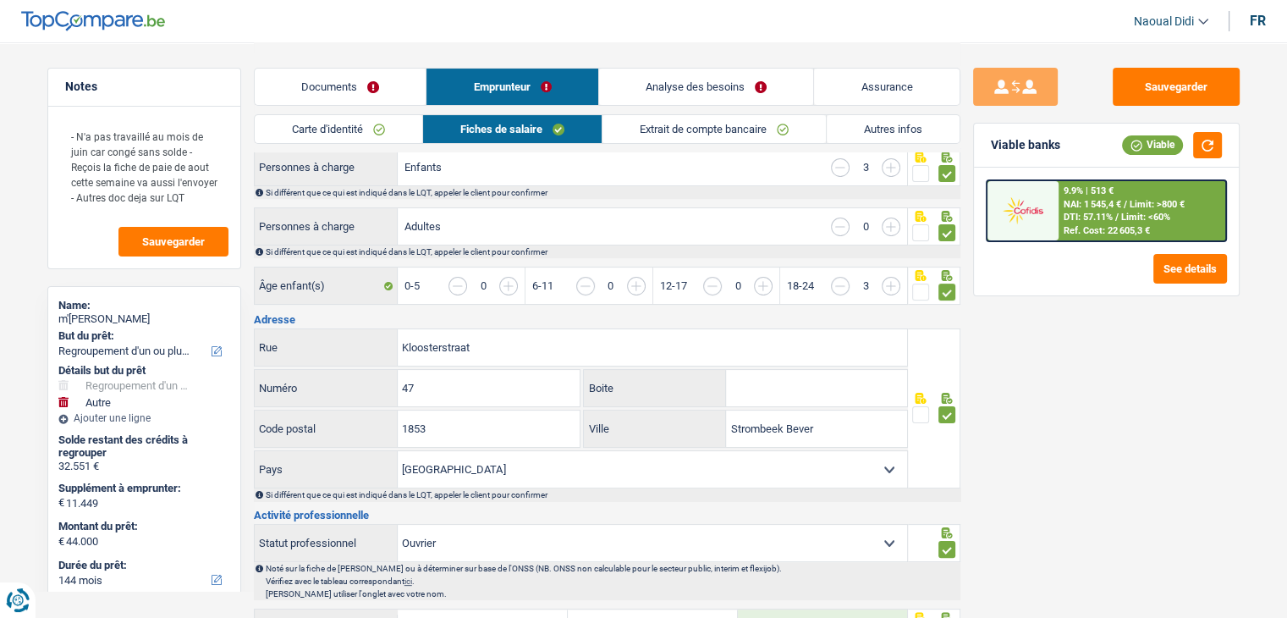
click at [1120, 212] on div "DTI: 57.11% / Limit: <60%" at bounding box center [1116, 217] width 107 height 11
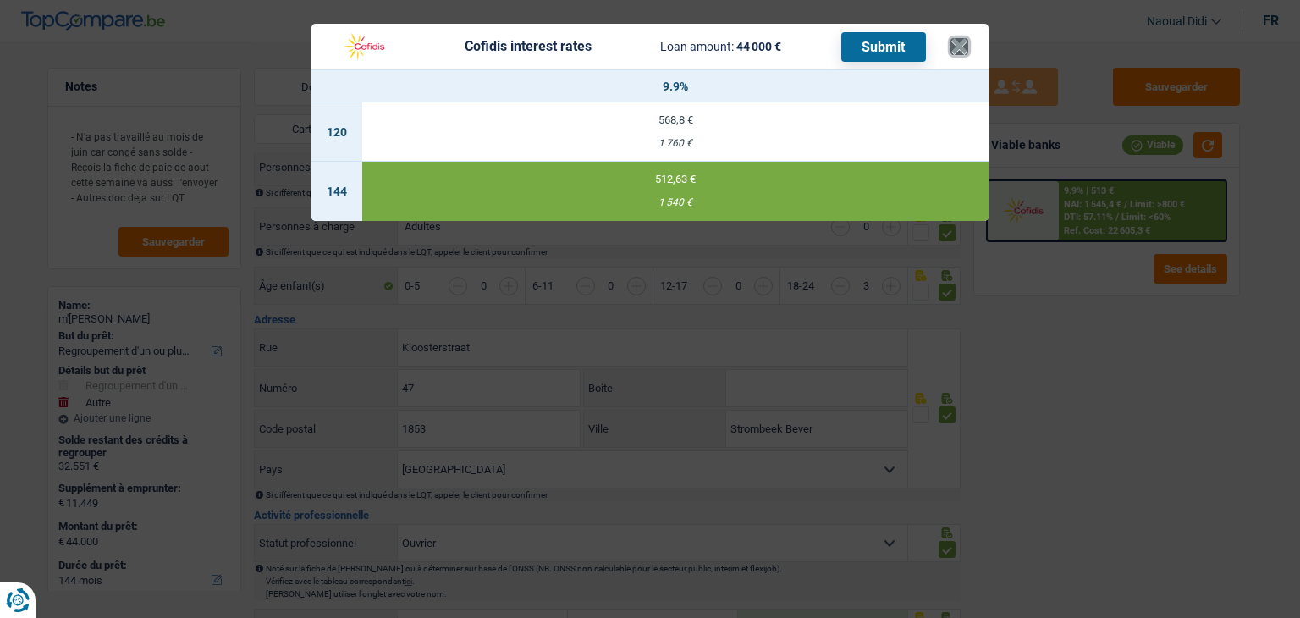
click at [958, 49] on button "×" at bounding box center [959, 46] width 18 height 17
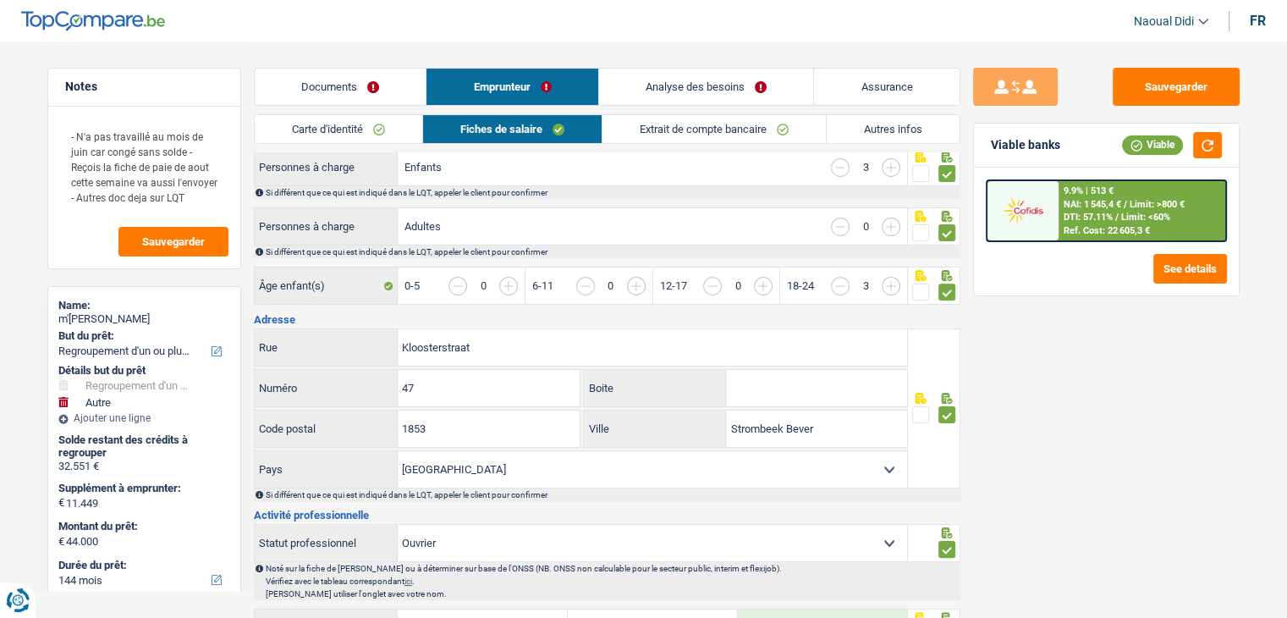
click at [718, 85] on link "Analyse des besoins" at bounding box center [706, 87] width 215 height 36
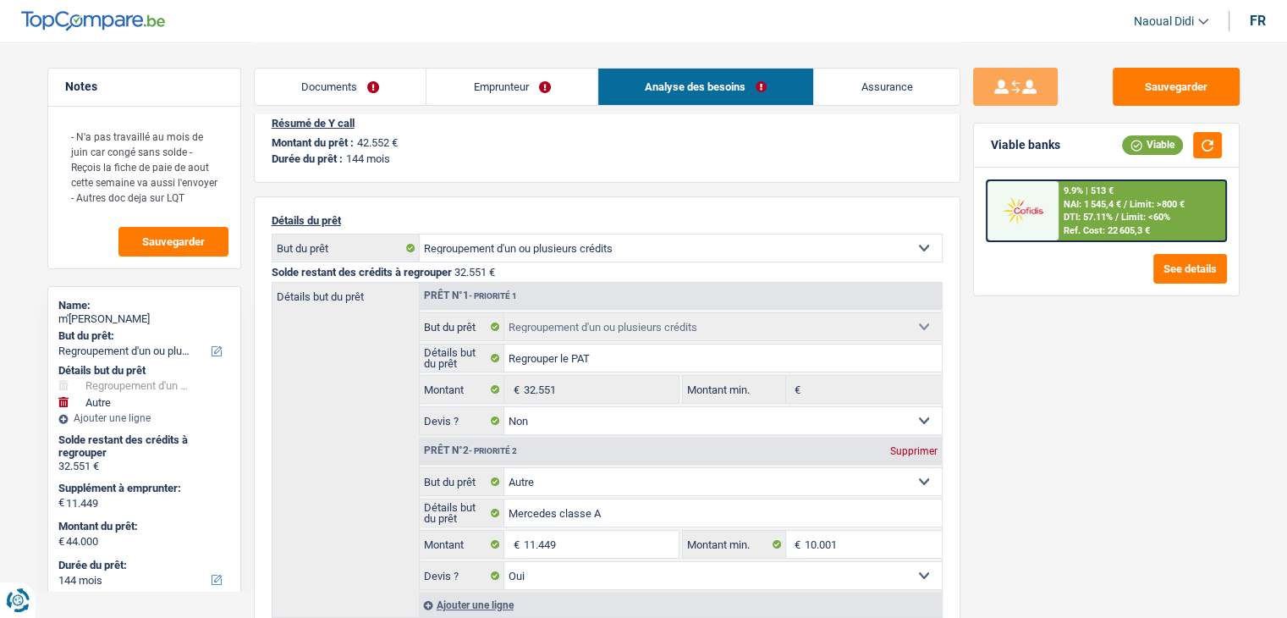
scroll to position [0, 0]
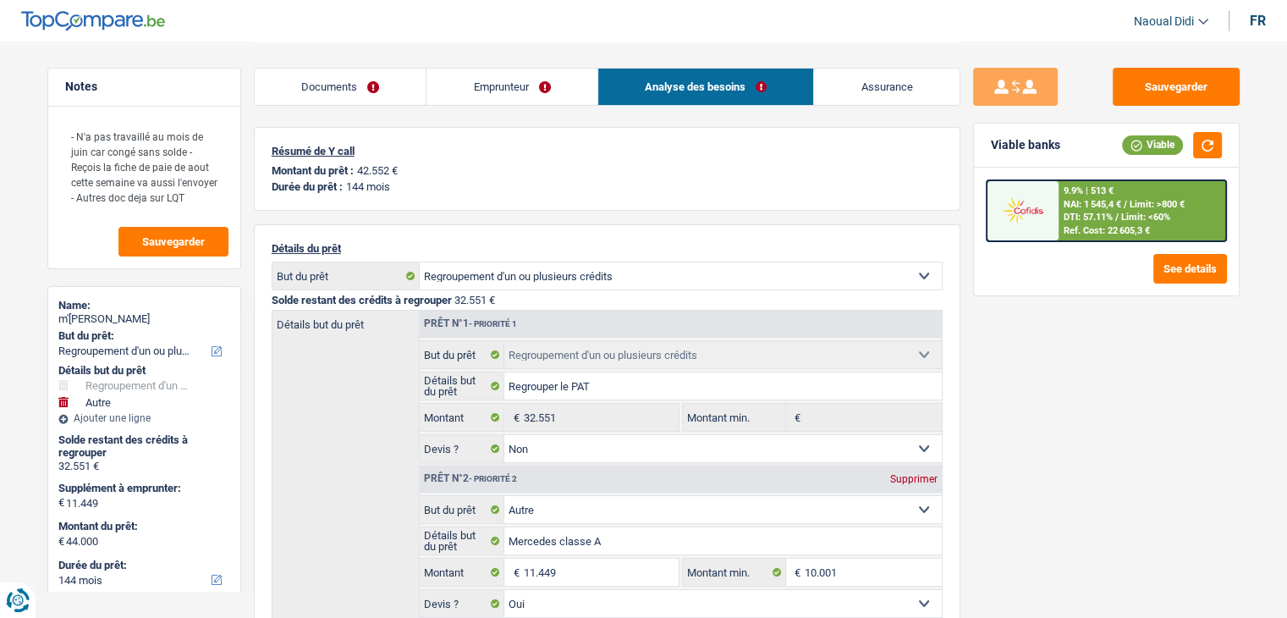
click at [351, 89] on link "Documents" at bounding box center [341, 87] width 172 height 36
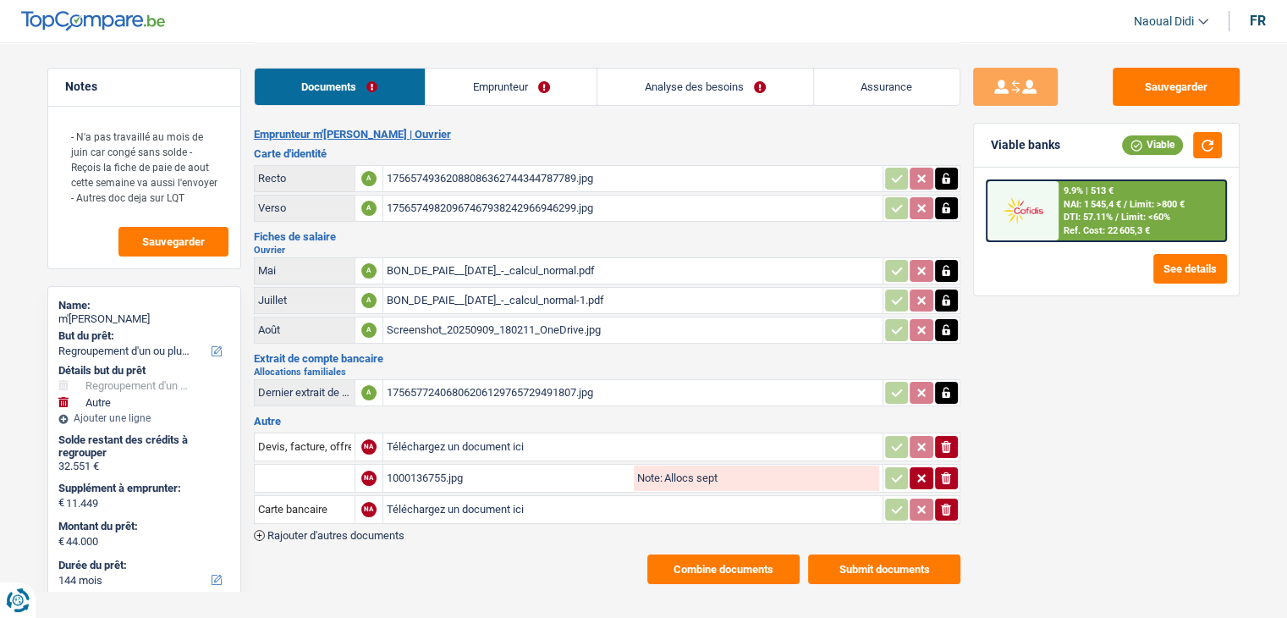
click at [744, 560] on button "Combine documents" at bounding box center [723, 569] width 152 height 30
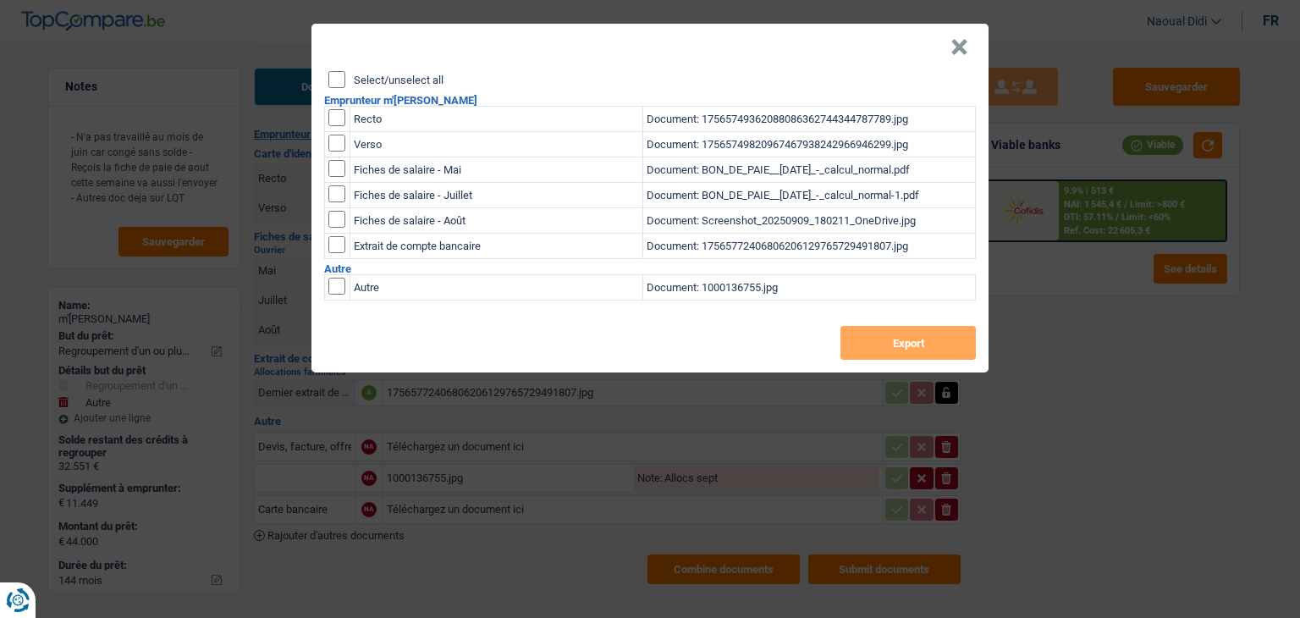
click at [330, 78] on input "Select/unselect all" at bounding box center [336, 79] width 17 height 17
checkbox input "true"
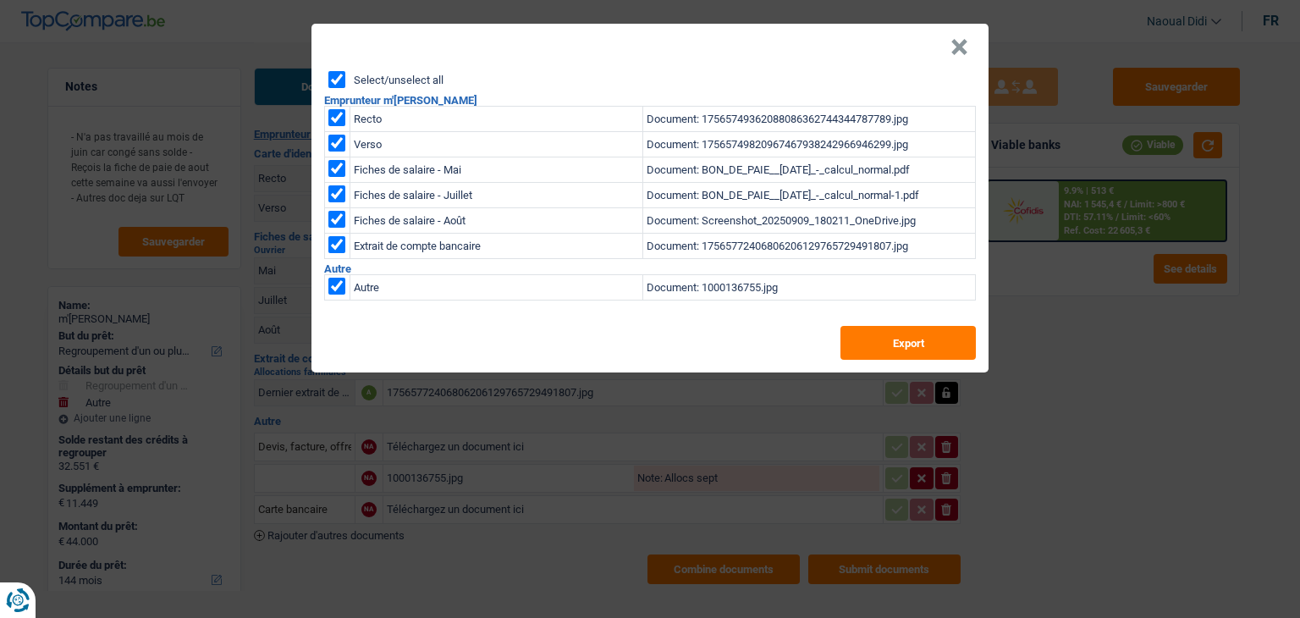
checkbox input "true"
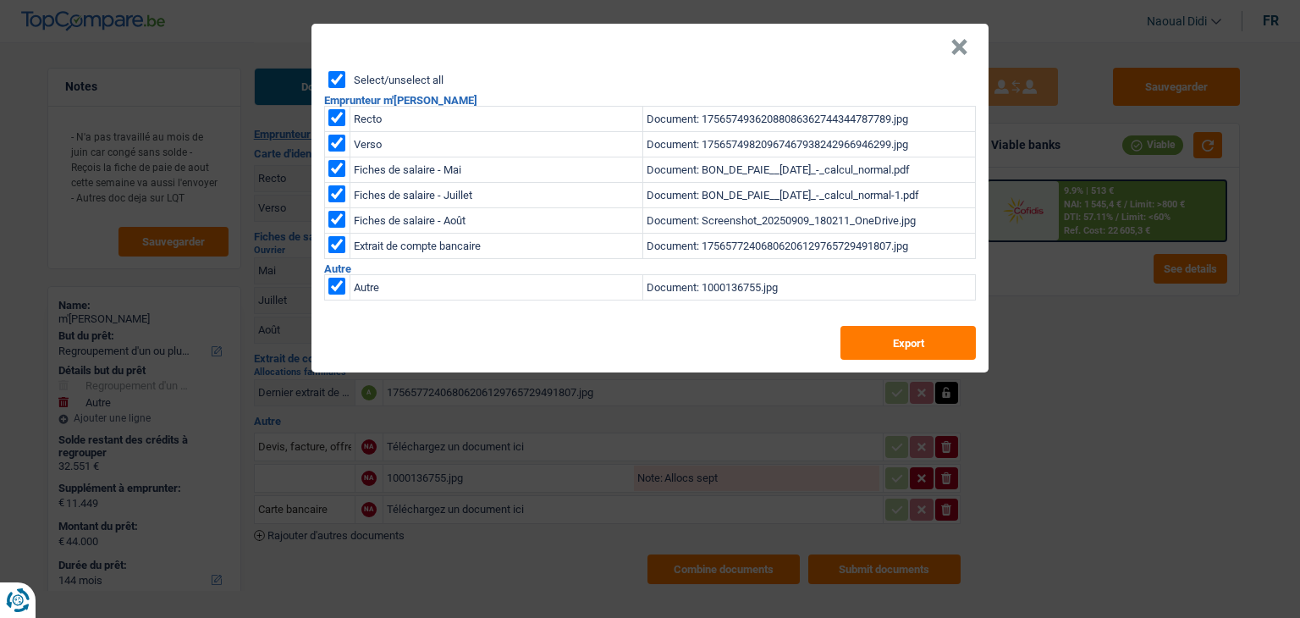
checkbox input "true"
click at [900, 337] on button "Export" at bounding box center [907, 343] width 135 height 34
click at [958, 47] on button "×" at bounding box center [959, 47] width 18 height 17
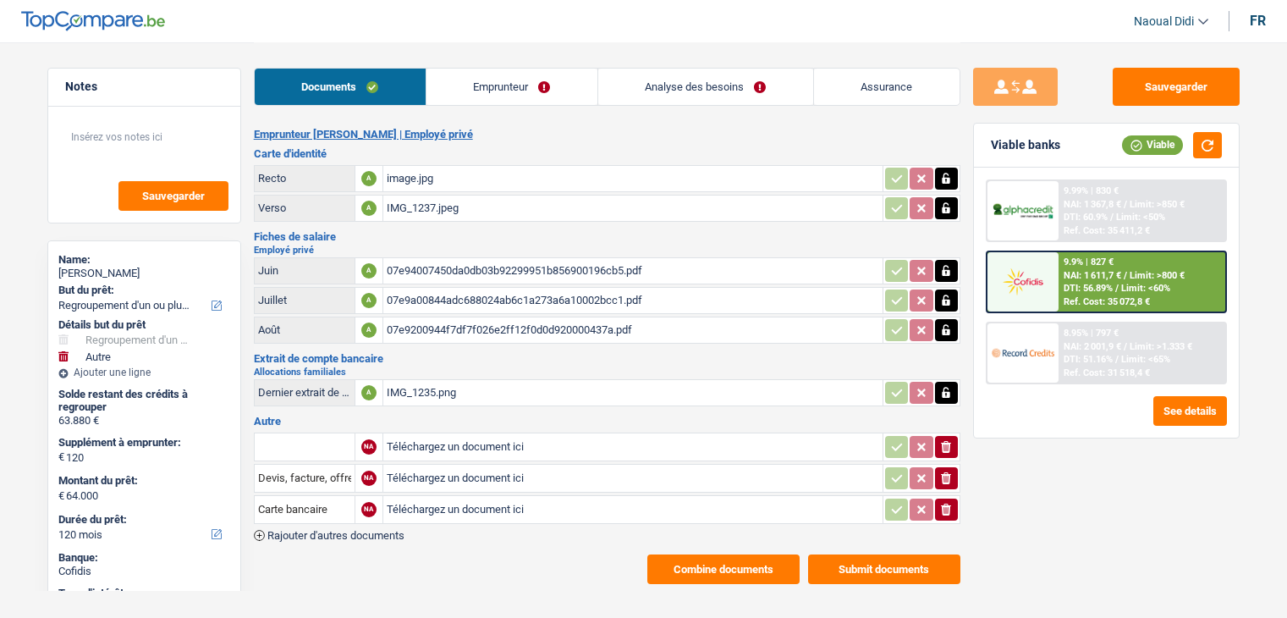
select select "refinancing"
select select "other"
select select "120"
click at [684, 565] on button "Combine documents" at bounding box center [723, 569] width 152 height 30
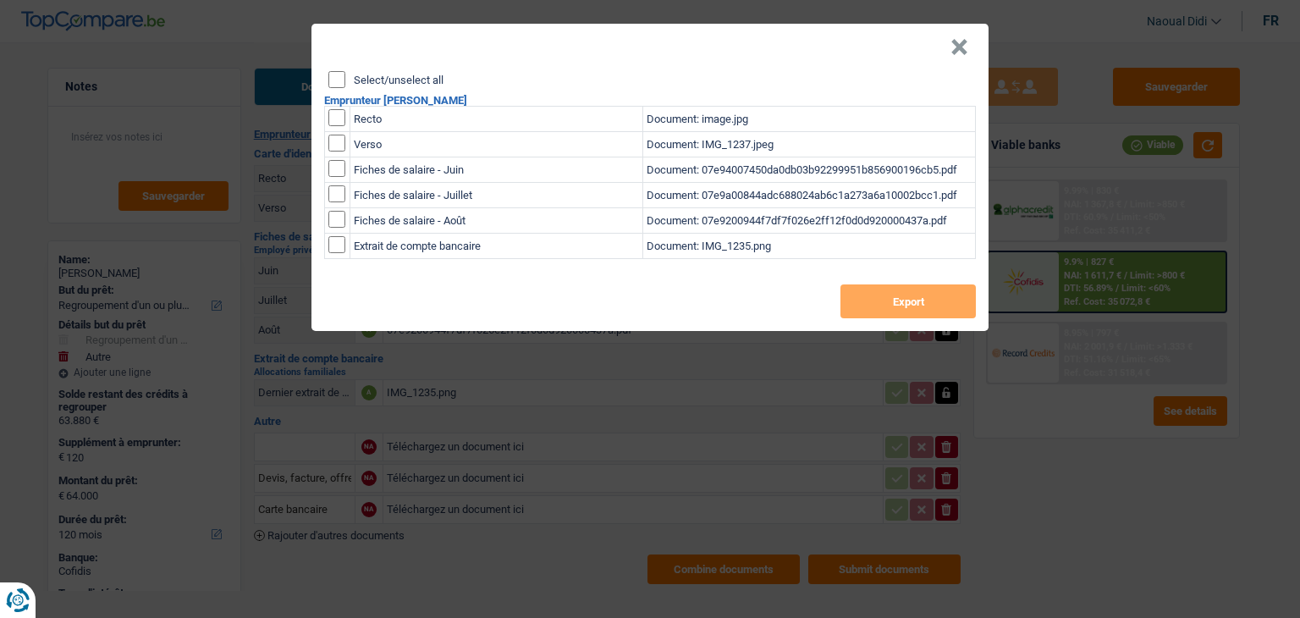
click at [342, 86] on input "Select/unselect all" at bounding box center [336, 79] width 17 height 17
checkbox input "true"
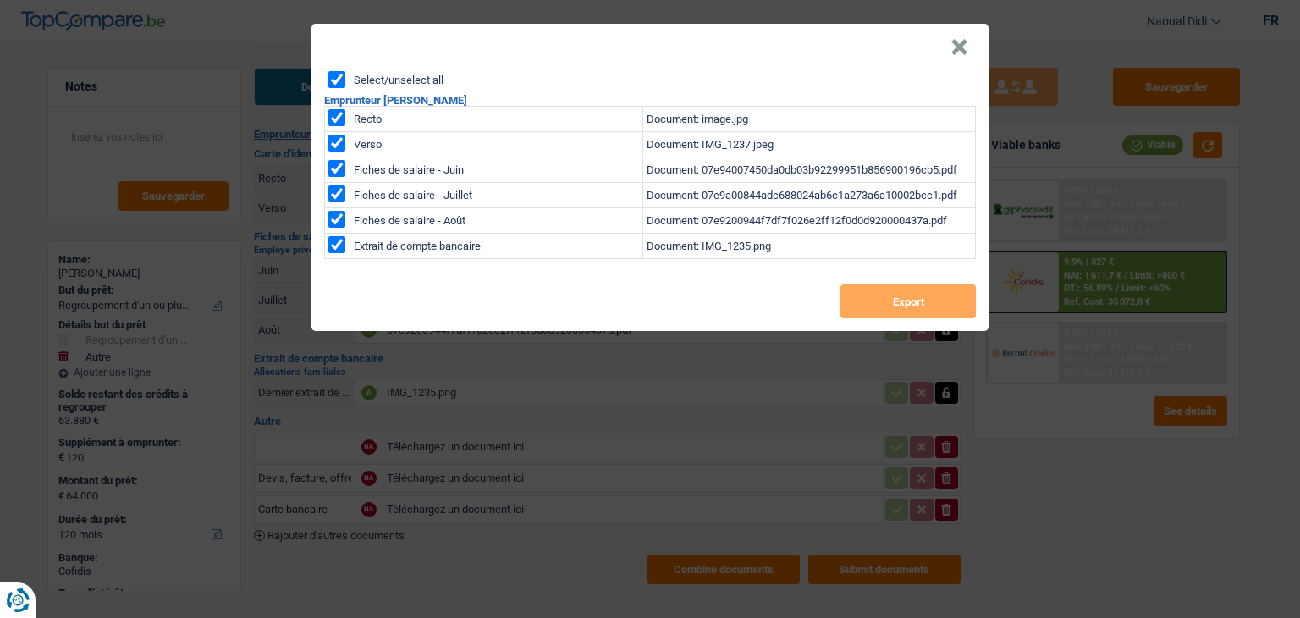
checkbox input "true"
click at [913, 298] on button "Export" at bounding box center [907, 301] width 135 height 34
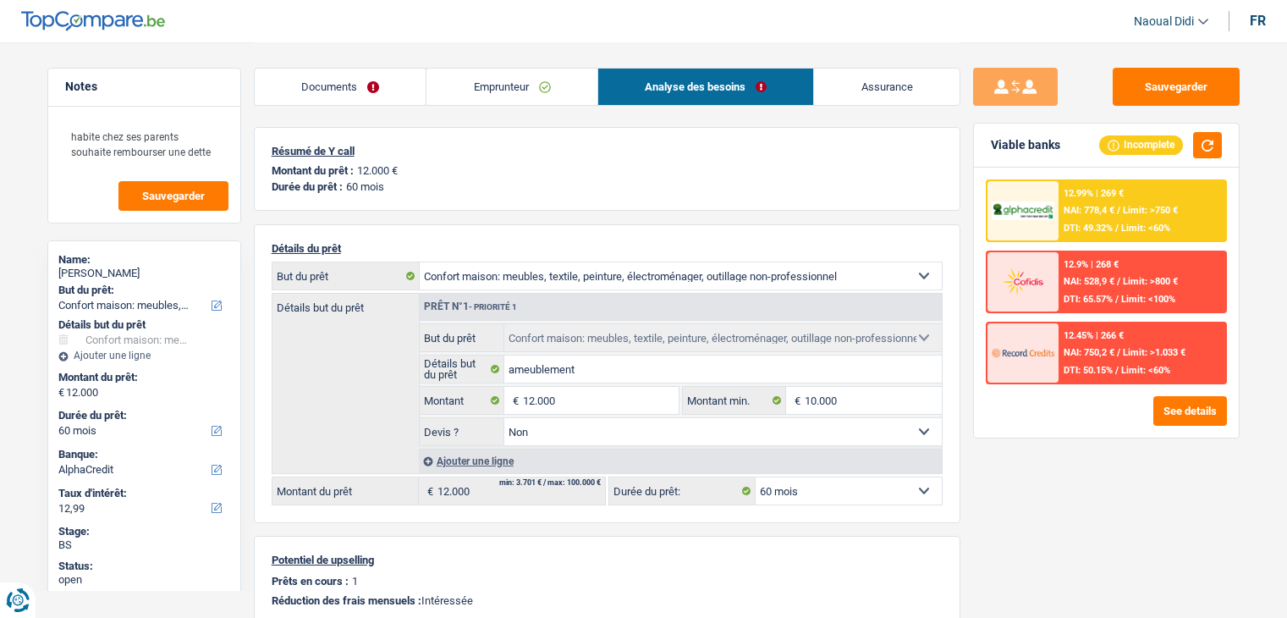
select select "household"
select select "60"
select select "alphacredit"
select select "household"
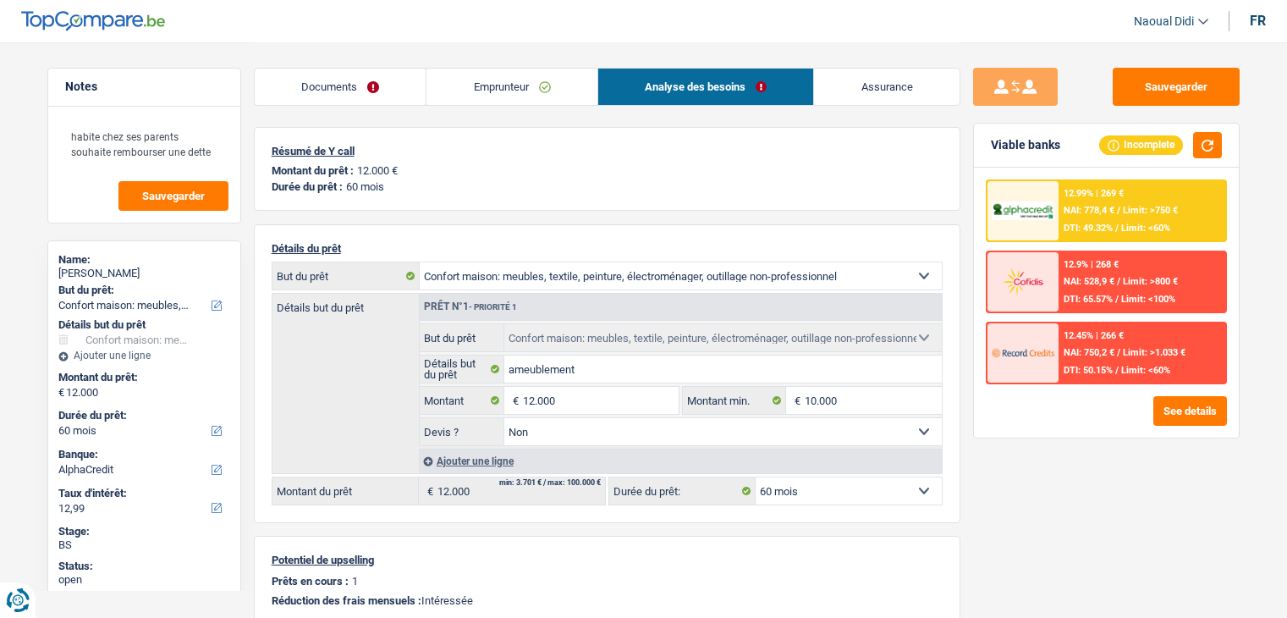
select select "household"
select select "false"
select select "60"
drag, startPoint x: 139, startPoint y: 272, endPoint x: 51, endPoint y: 266, distance: 88.2
click at [51, 266] on div "Name: [PERSON_NAME] But du prêt: Confort maison: meubles, textile, peinture, él…" at bounding box center [144, 460] width 194 height 441
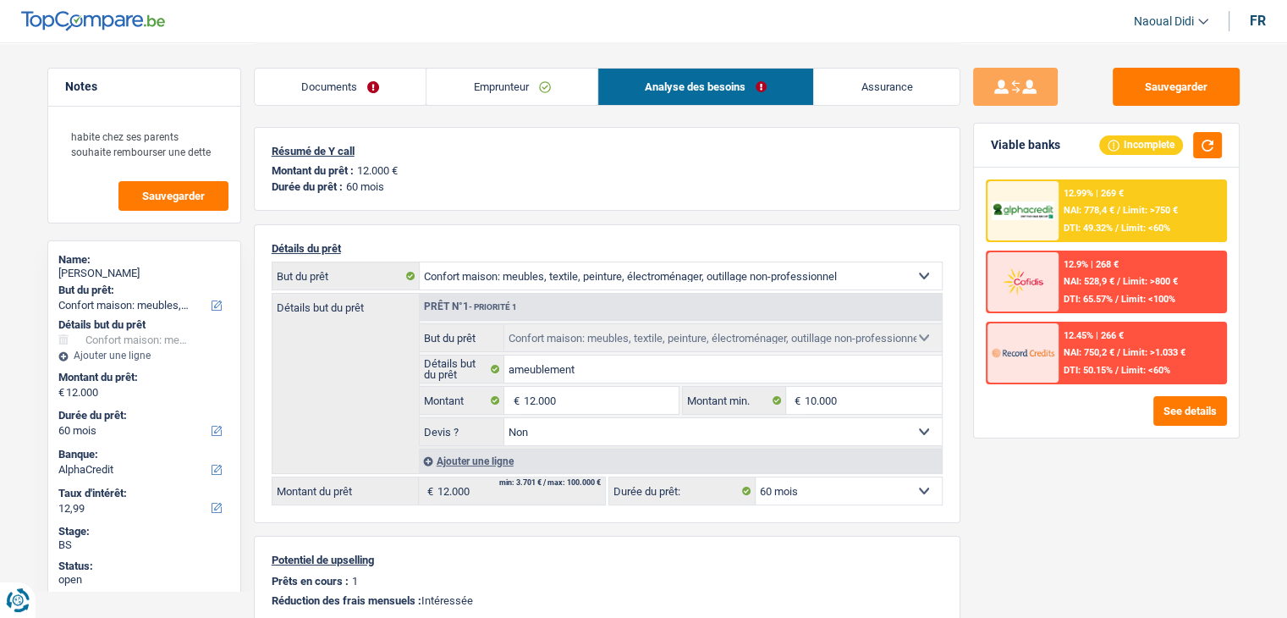
copy div "[PERSON_NAME]"
click at [1171, 96] on button "Sauvegarder" at bounding box center [1176, 87] width 127 height 38
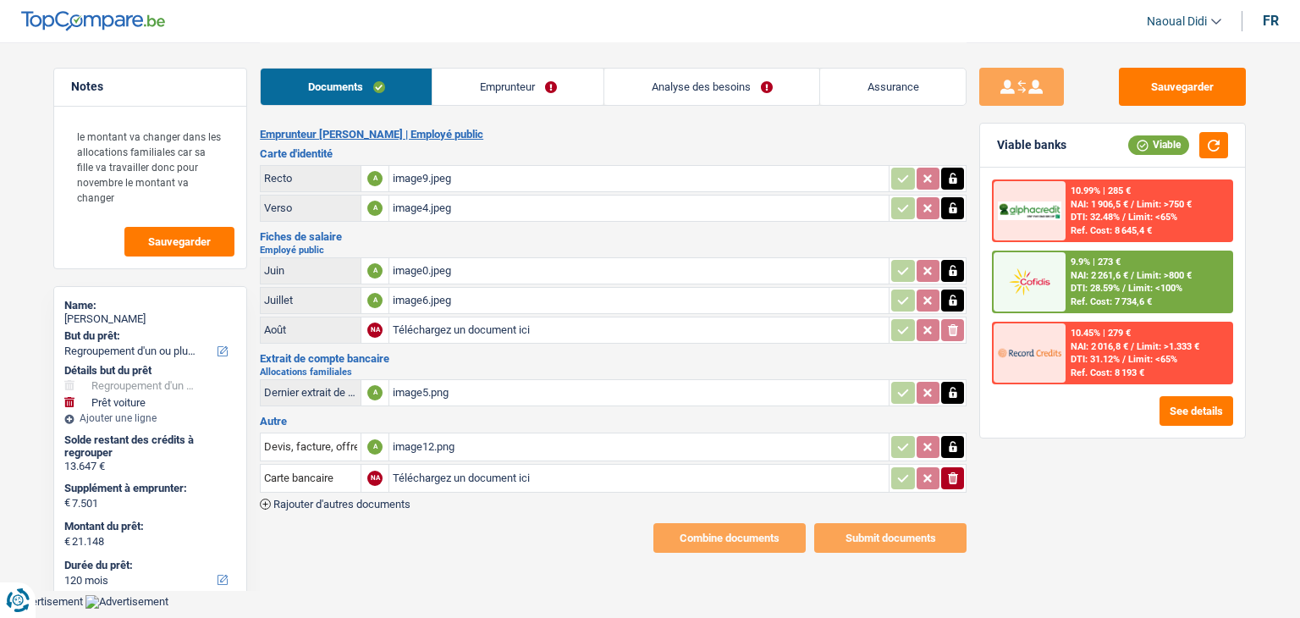
select select "refinancing"
select select "car"
select select "120"
select select "record credits"
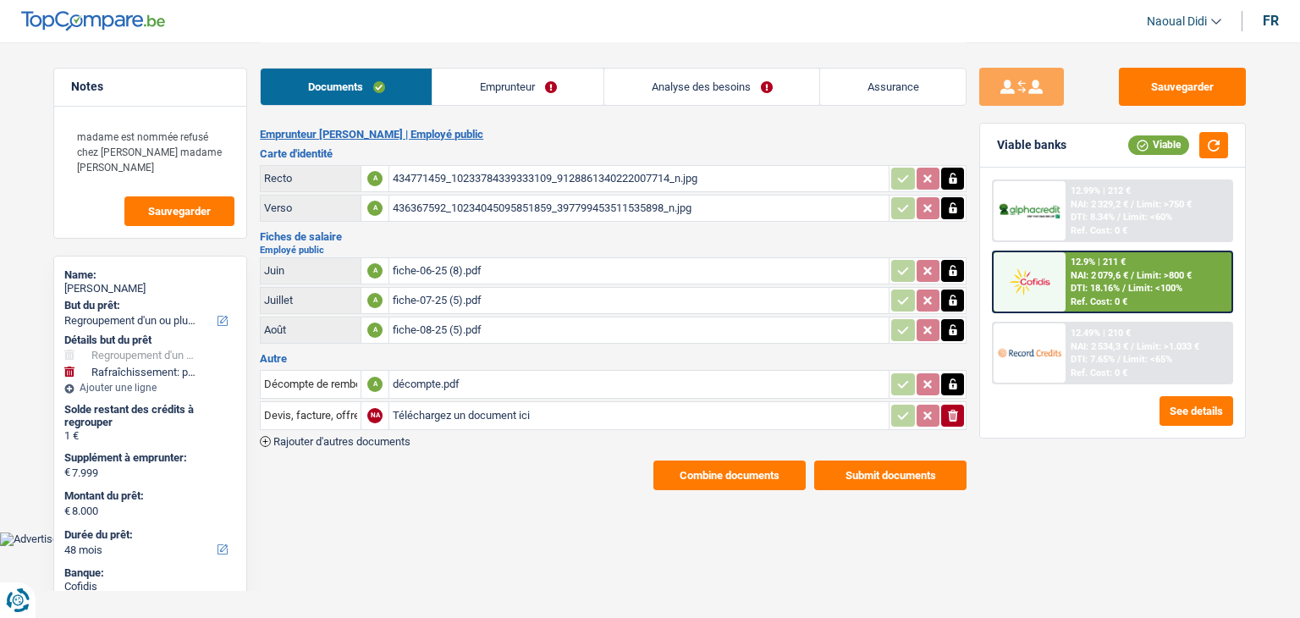
select select "refinancing"
select select "houseOrGarden"
select select "48"
drag, startPoint x: 77, startPoint y: 289, endPoint x: 52, endPoint y: 291, distance: 24.7
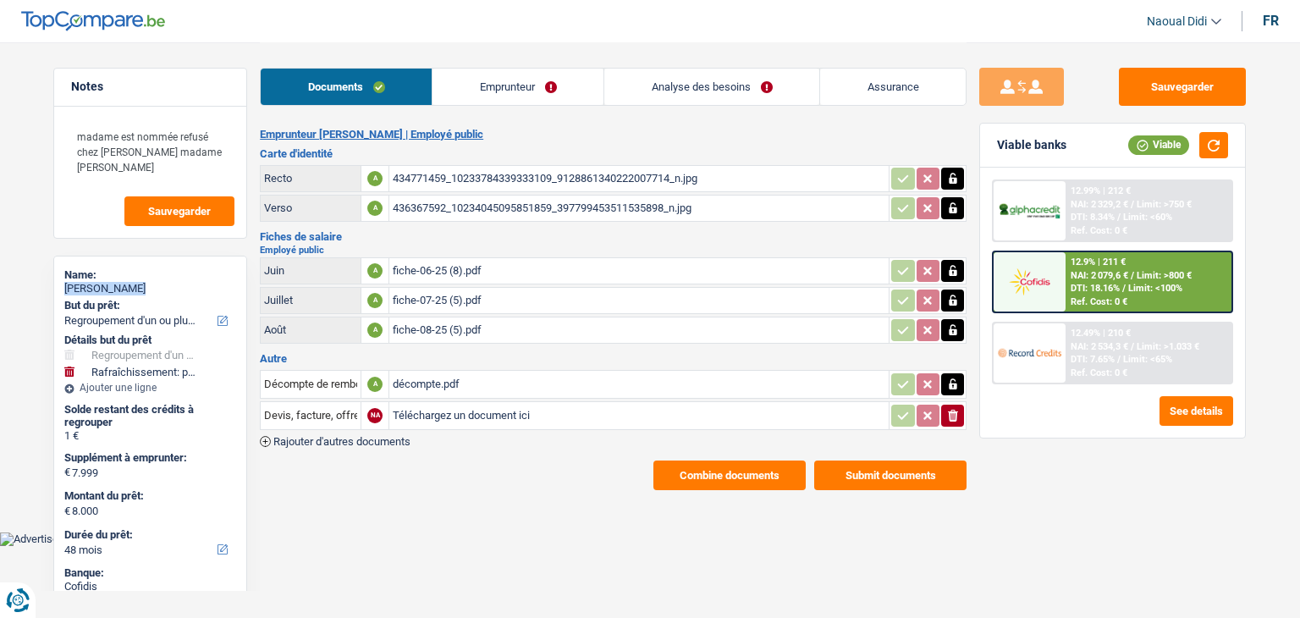
click at [53, 291] on div "Name: [PERSON_NAME] But du prêt: Confort maison: meubles, textile, peinture, él…" at bounding box center [150, 576] width 194 height 641
copy div "[PERSON_NAME]"
click at [697, 86] on link "Analyse des besoins" at bounding box center [711, 87] width 215 height 36
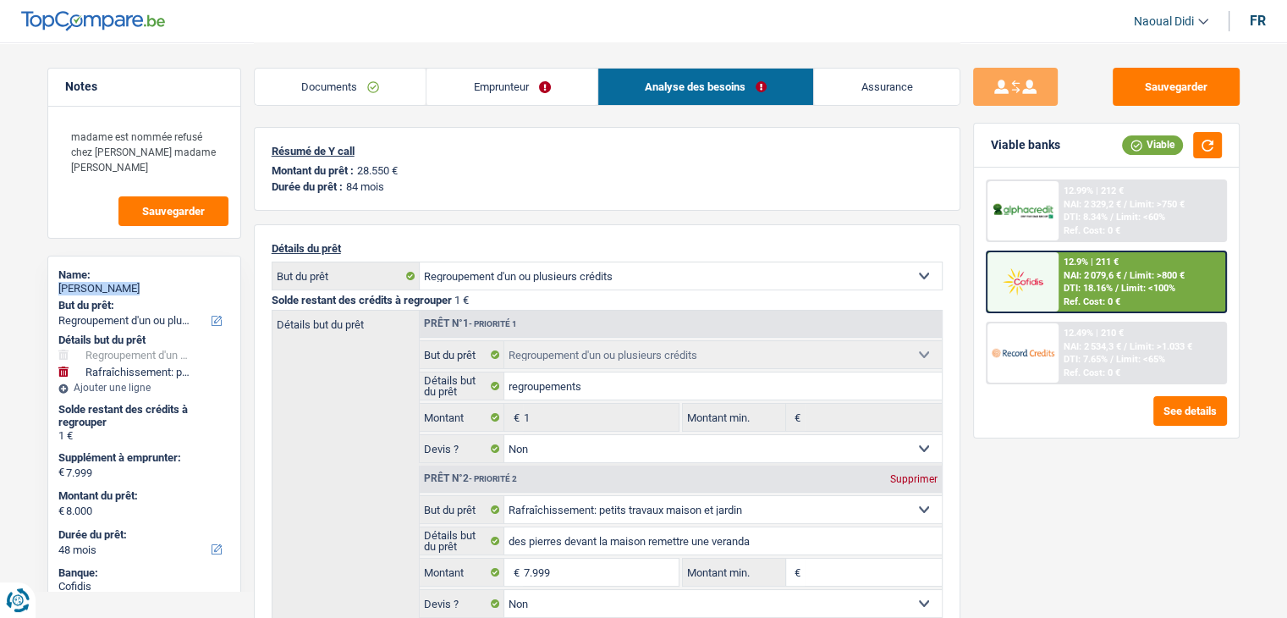
click at [493, 78] on link "Emprunteur" at bounding box center [511, 87] width 171 height 36
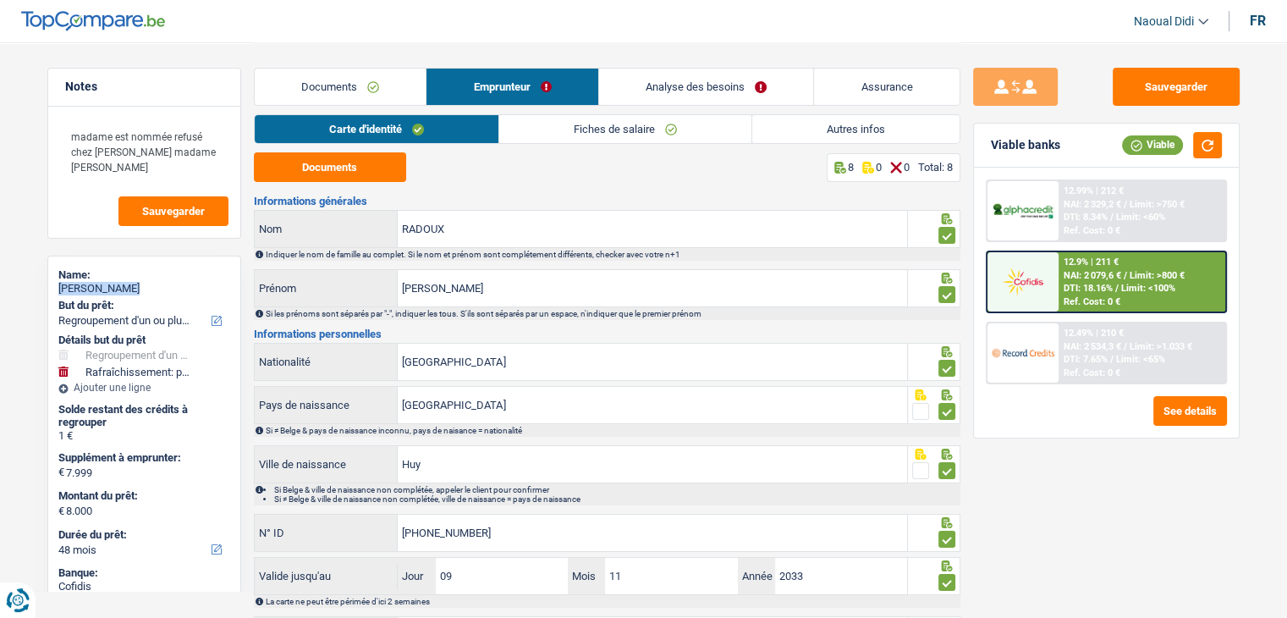
click at [819, 133] on link "Autres infos" at bounding box center [855, 129] width 207 height 28
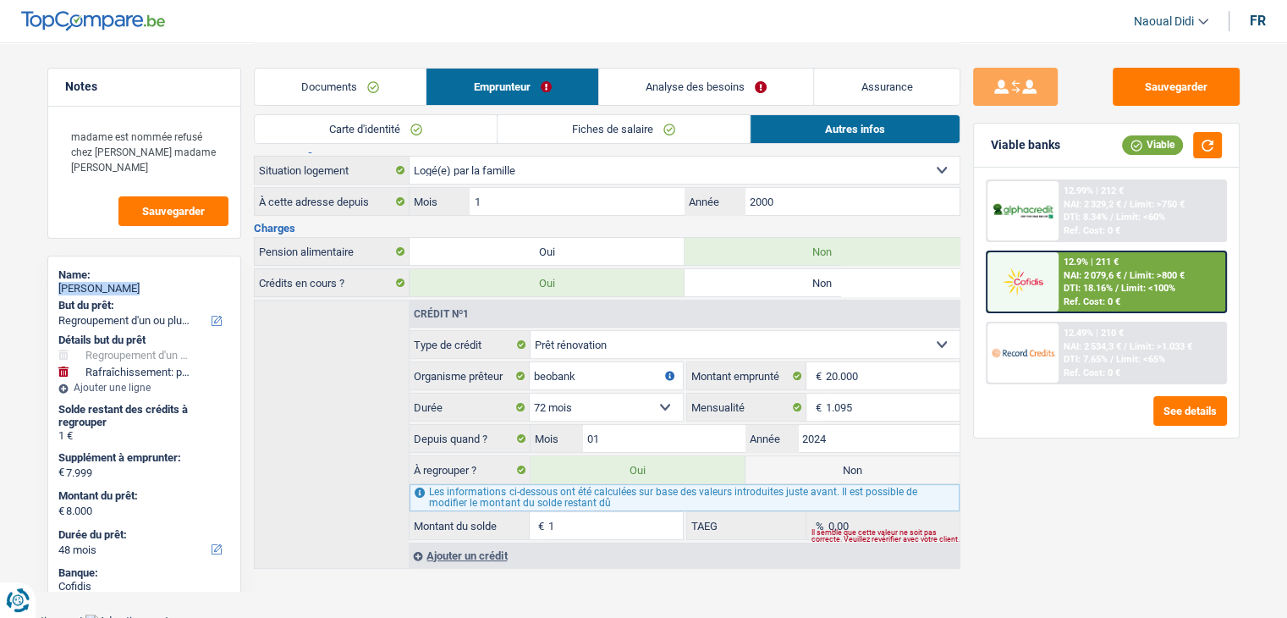
scroll to position [267, 0]
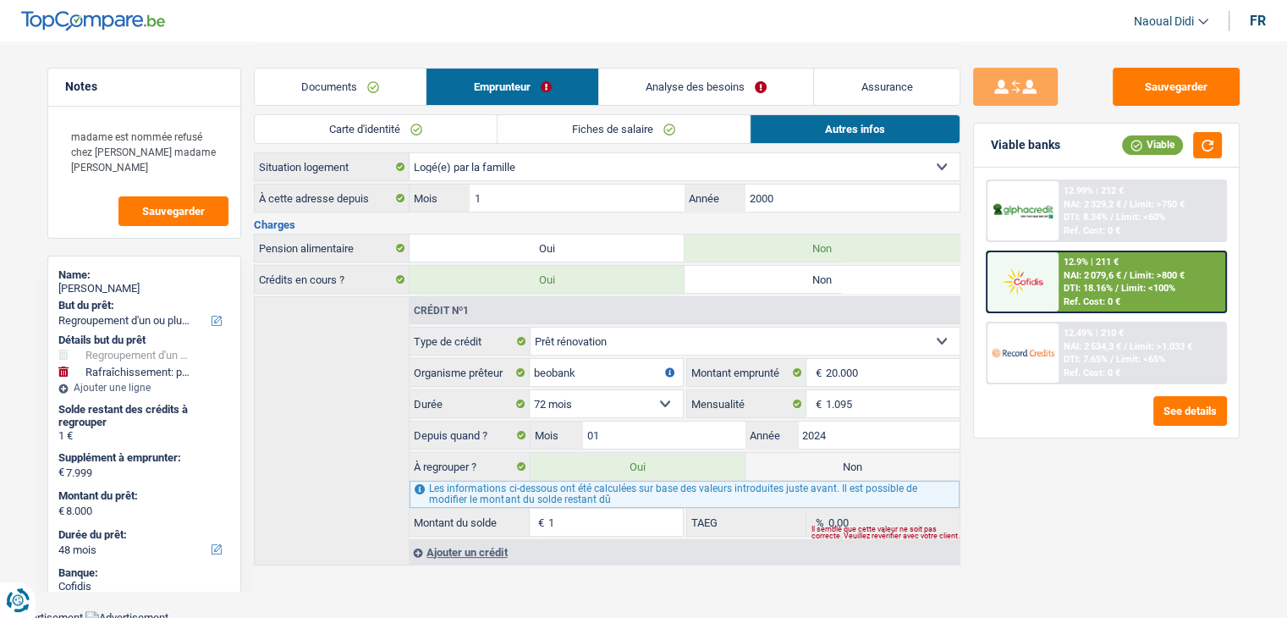
click at [837, 465] on label "Non" at bounding box center [852, 466] width 214 height 27
click at [837, 465] on input "Non" at bounding box center [852, 466] width 214 height 27
radio input "true"
select select "houseOrGarden"
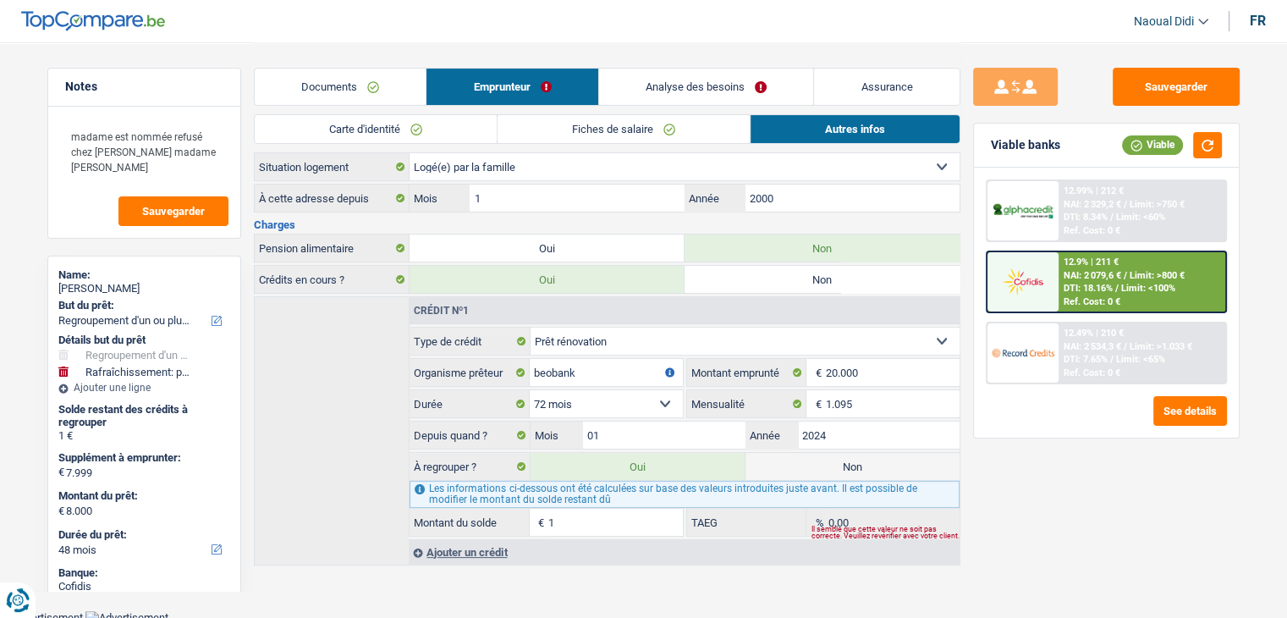
select select "48"
radio input "false"
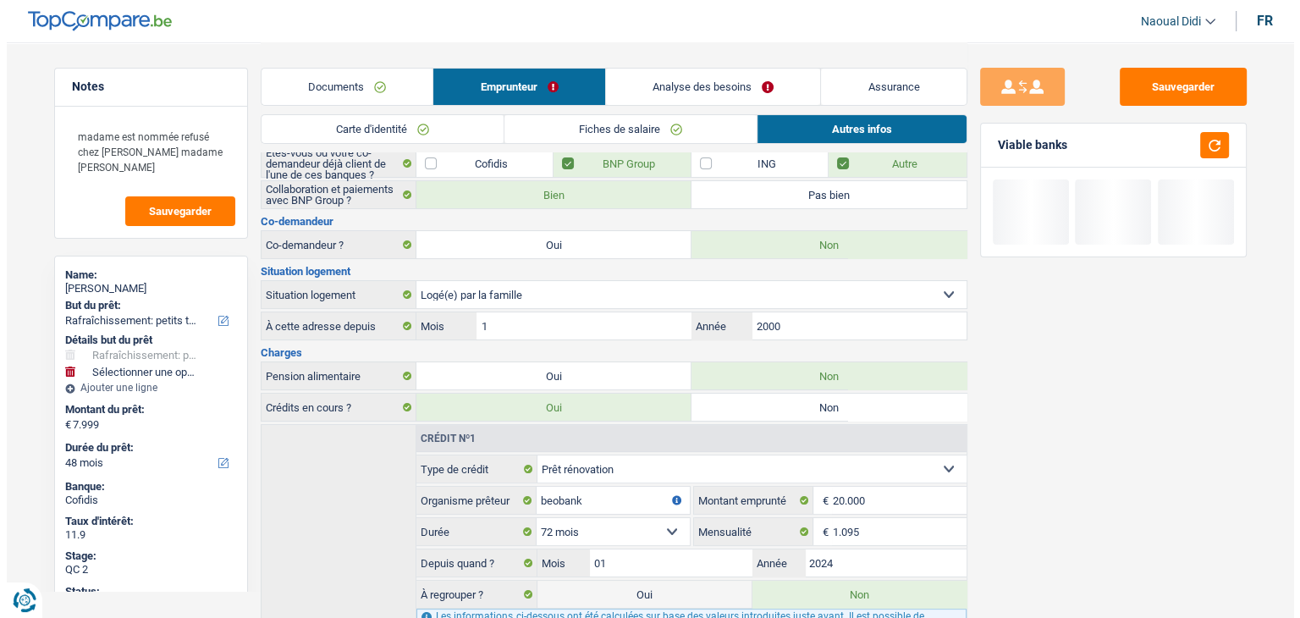
scroll to position [0, 0]
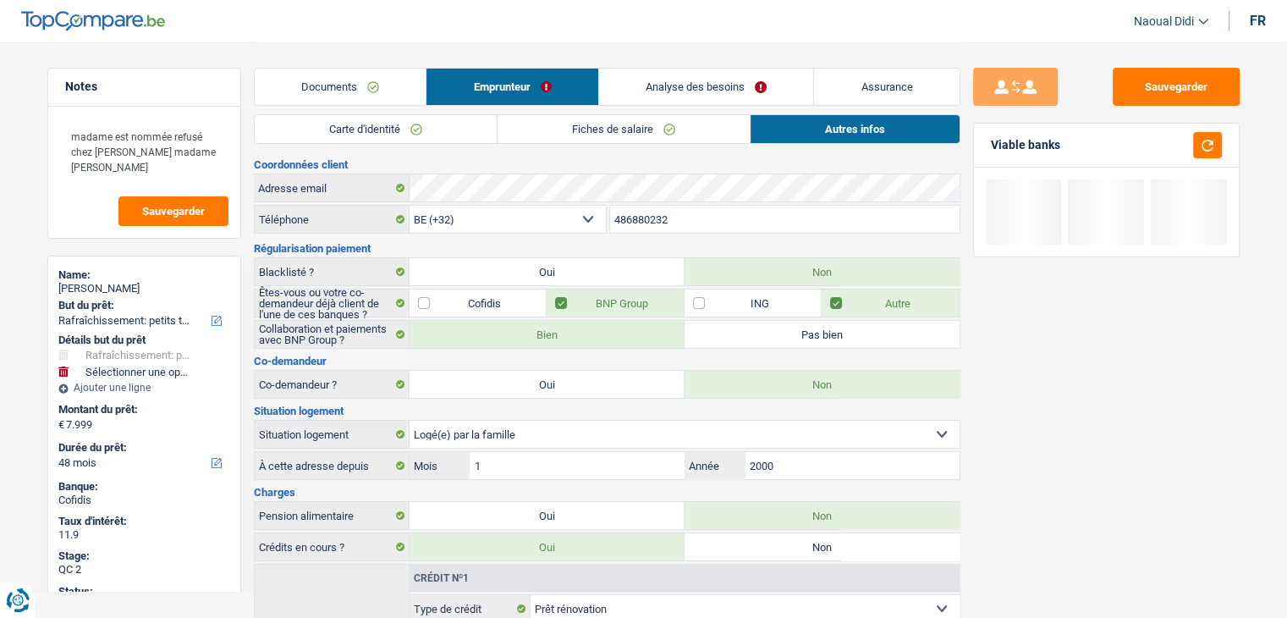
click at [640, 72] on link "Analyse des besoins" at bounding box center [706, 87] width 215 height 36
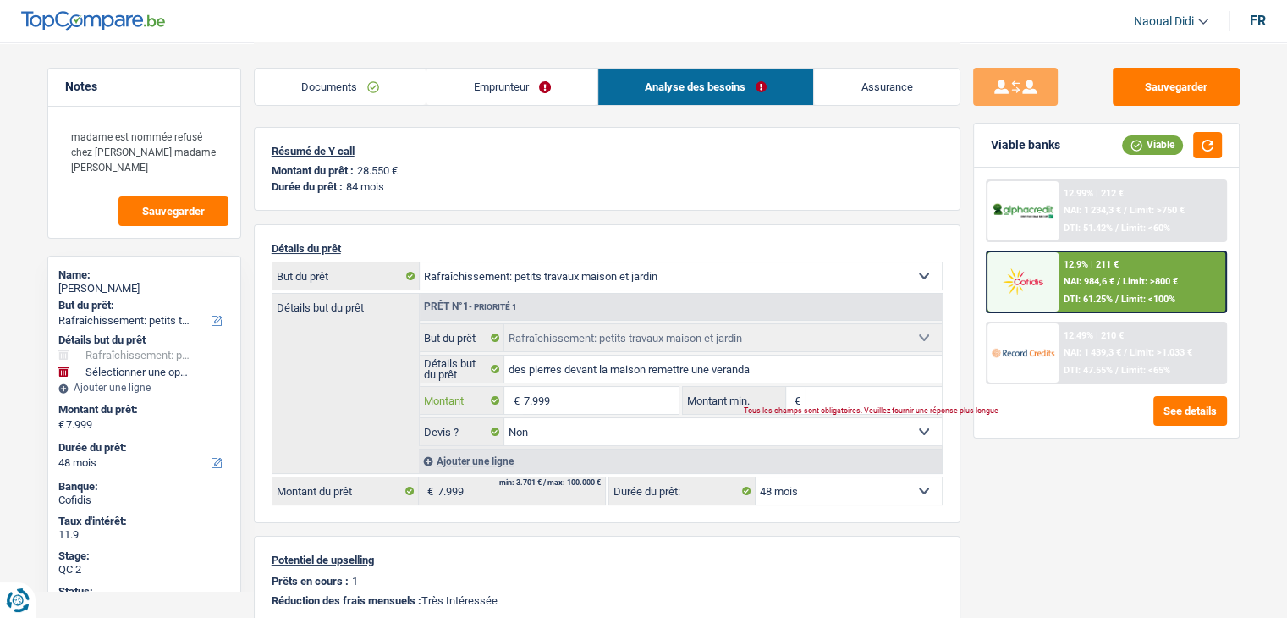
click at [575, 400] on input "7.999" at bounding box center [600, 400] width 155 height 27
type input "799"
select select
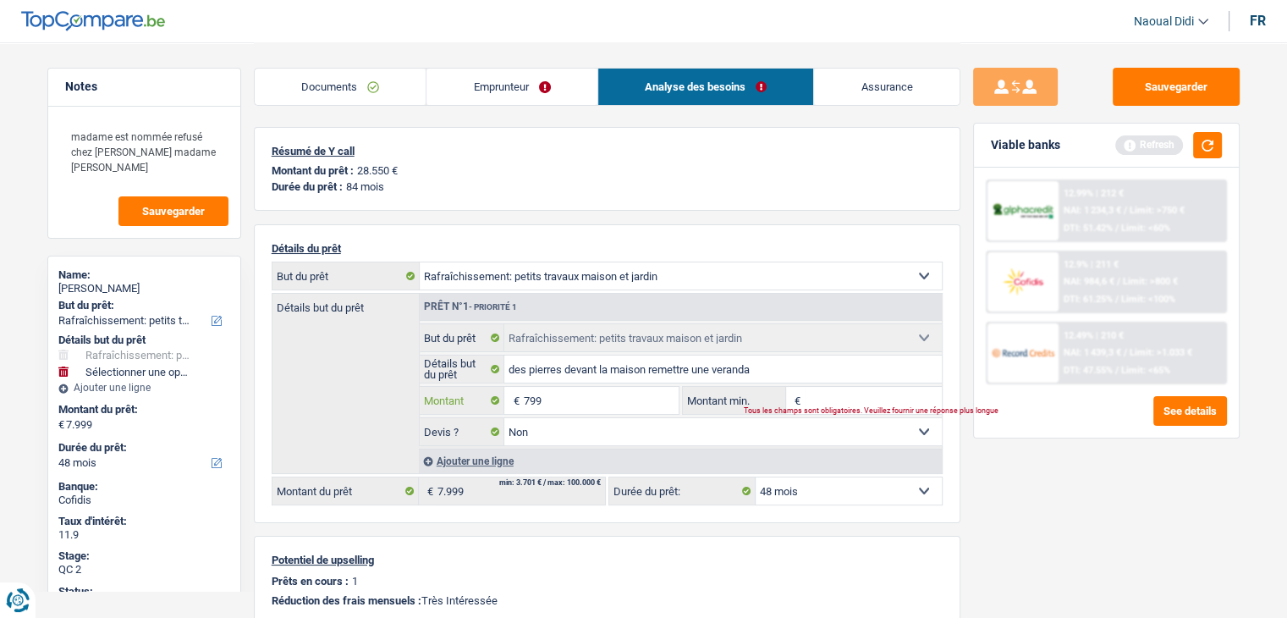
type input "79"
select select
type input "7"
select select
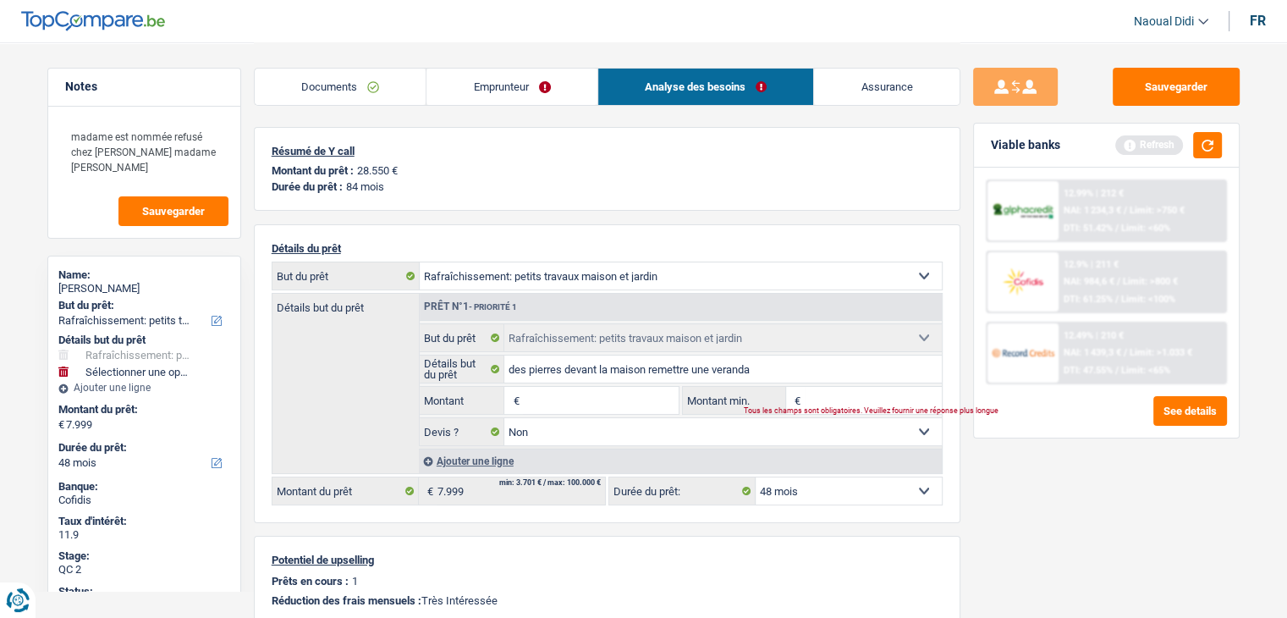
type input "8"
select select
type input "80"
select select
type input "800"
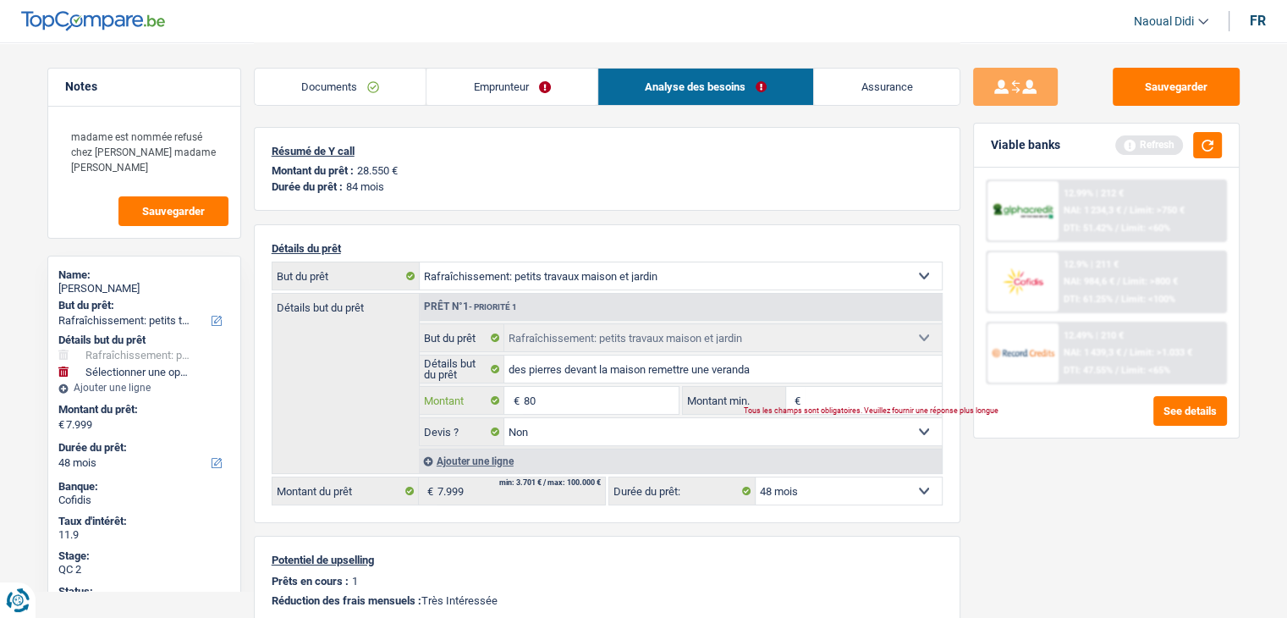
select select
type input "8.000"
select select
type input "8.000"
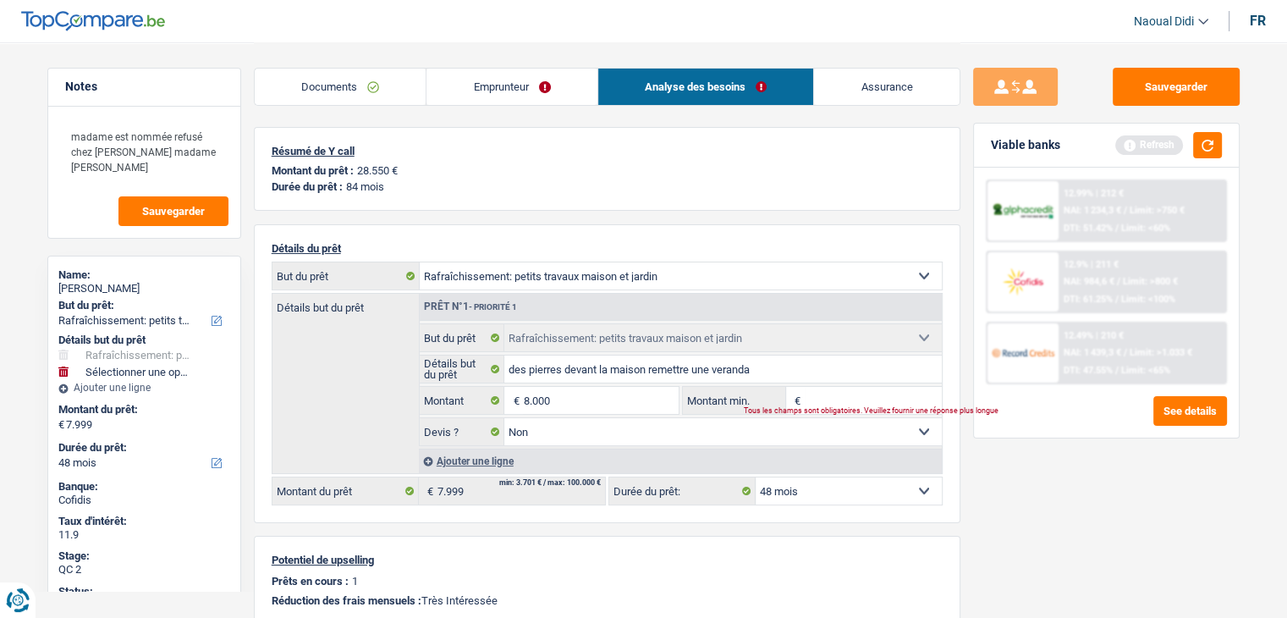
type input "8.000"
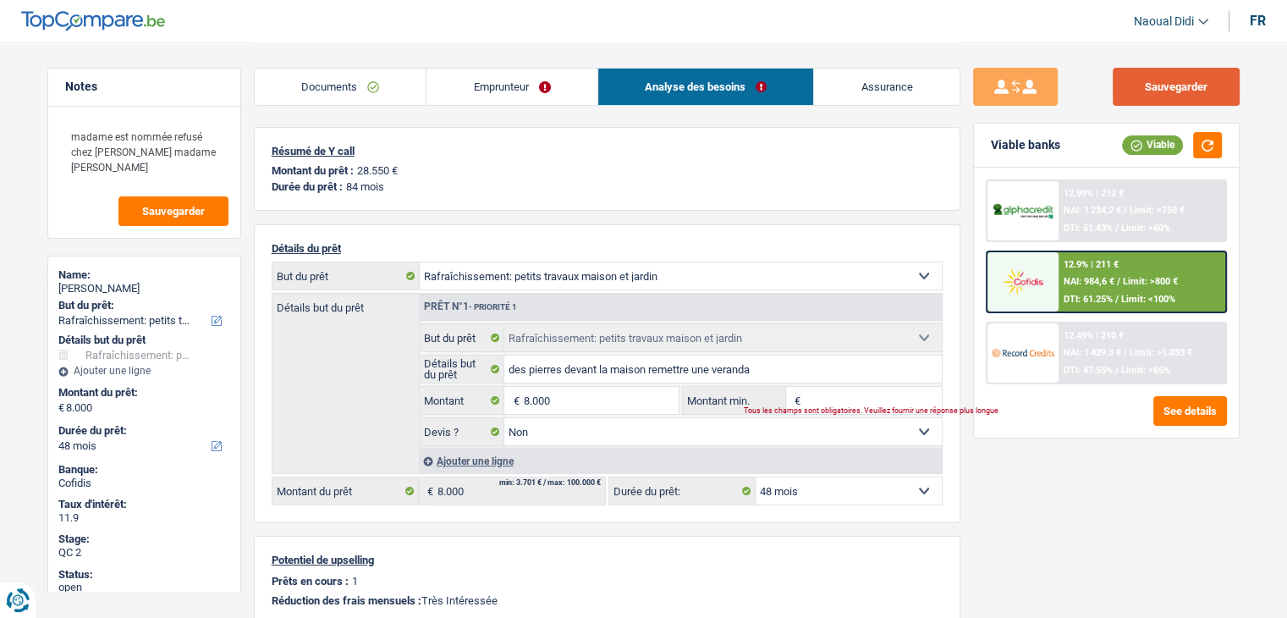
click at [1167, 90] on button "Sauvegarder" at bounding box center [1176, 87] width 127 height 38
click at [1144, 281] on span "Limit: >800 €" at bounding box center [1150, 281] width 55 height 11
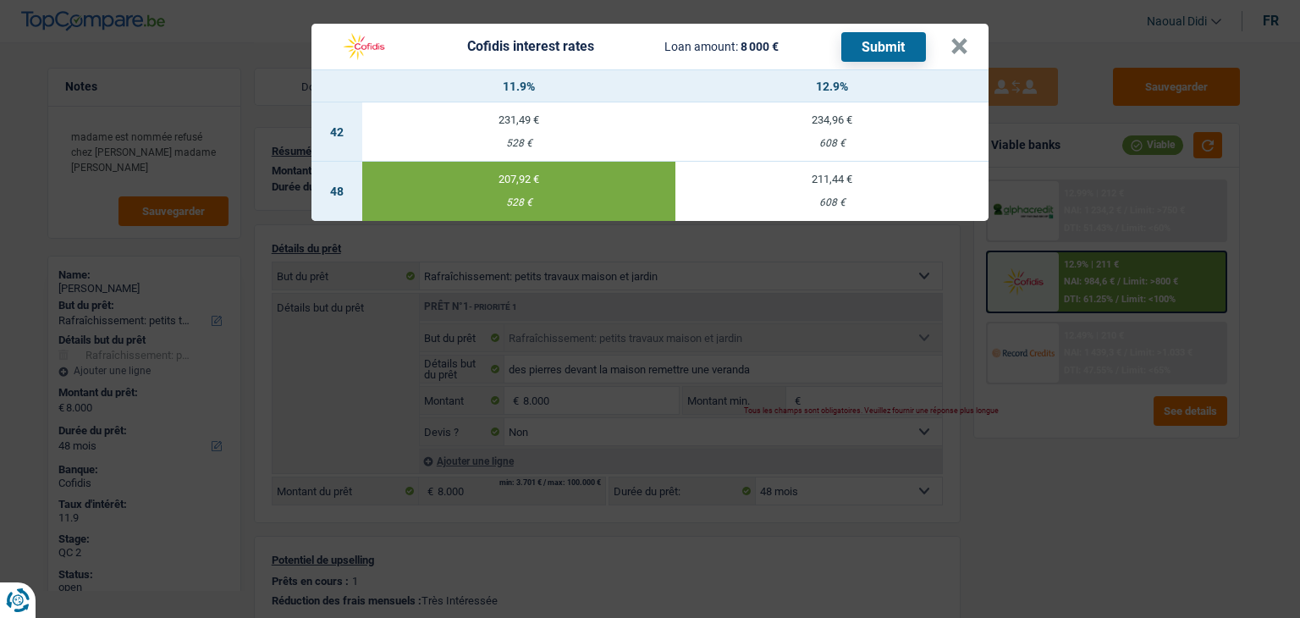
click at [885, 52] on button "Submit" at bounding box center [883, 47] width 85 height 30
